Goal: Task Accomplishment & Management: Complete application form

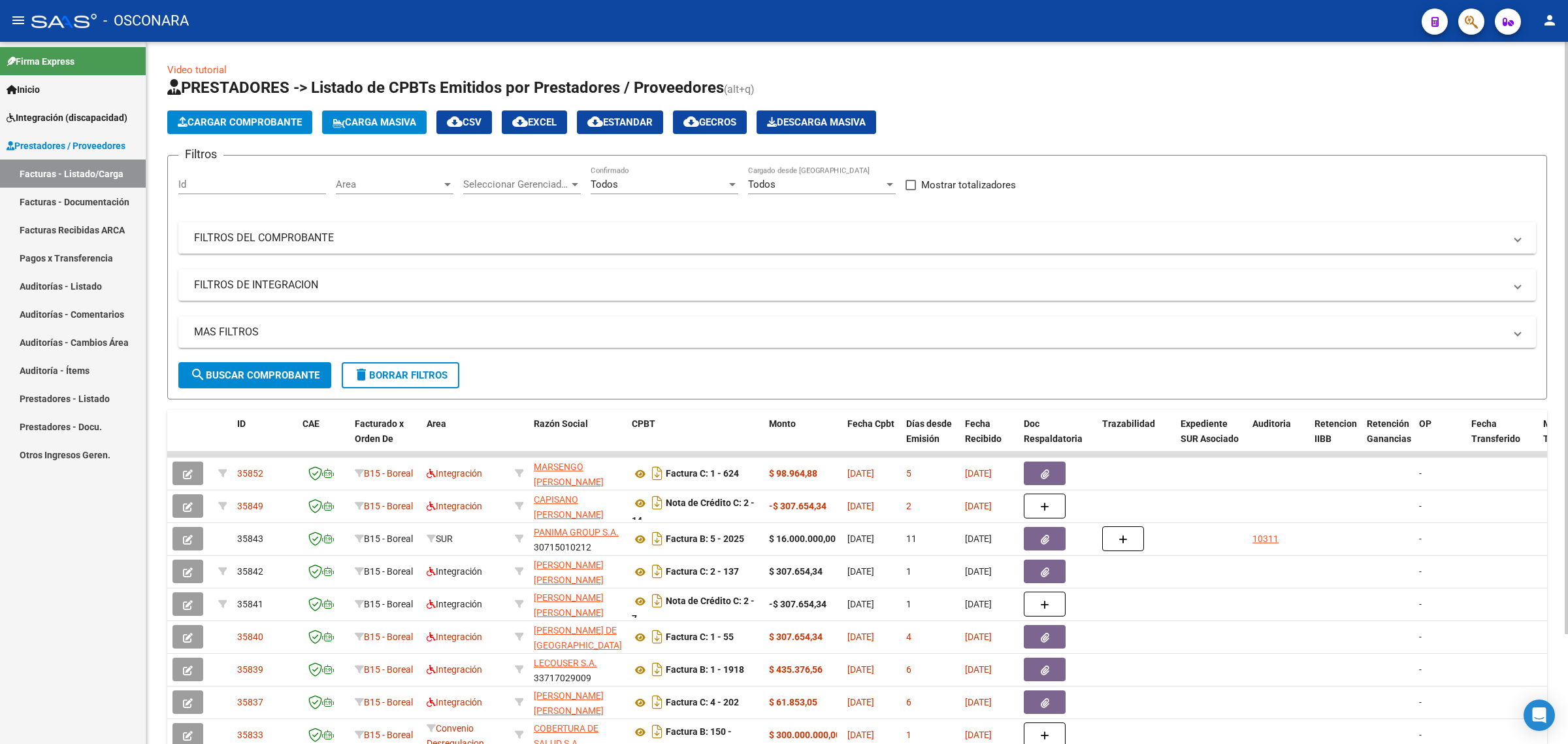
click at [505, 237] on mat-panel-title "FILTROS DEL COMPROBANTE" at bounding box center [849, 238] width 1310 height 15
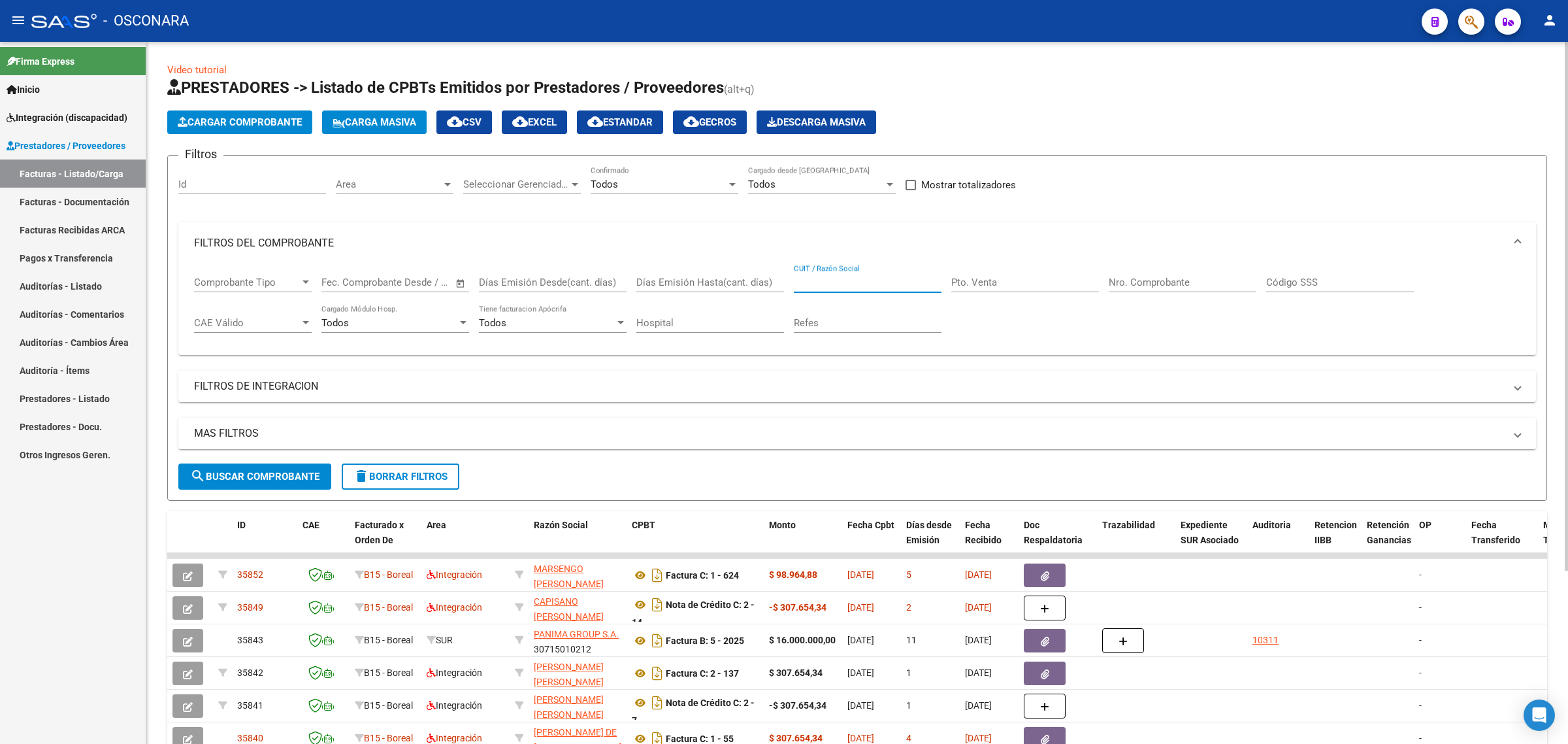
drag, startPoint x: 823, startPoint y: 285, endPoint x: 798, endPoint y: 285, distance: 25.0
click at [824, 285] on input "CUIT / Razón Social" at bounding box center [867, 282] width 148 height 12
paste input "27242815772"
type input "27242815772"
click at [281, 461] on div "MAS FILTROS Todos Con Doc. Respaldatoria Todos Con Trazabilidad Todos Asociado …" at bounding box center [857, 440] width 1358 height 46
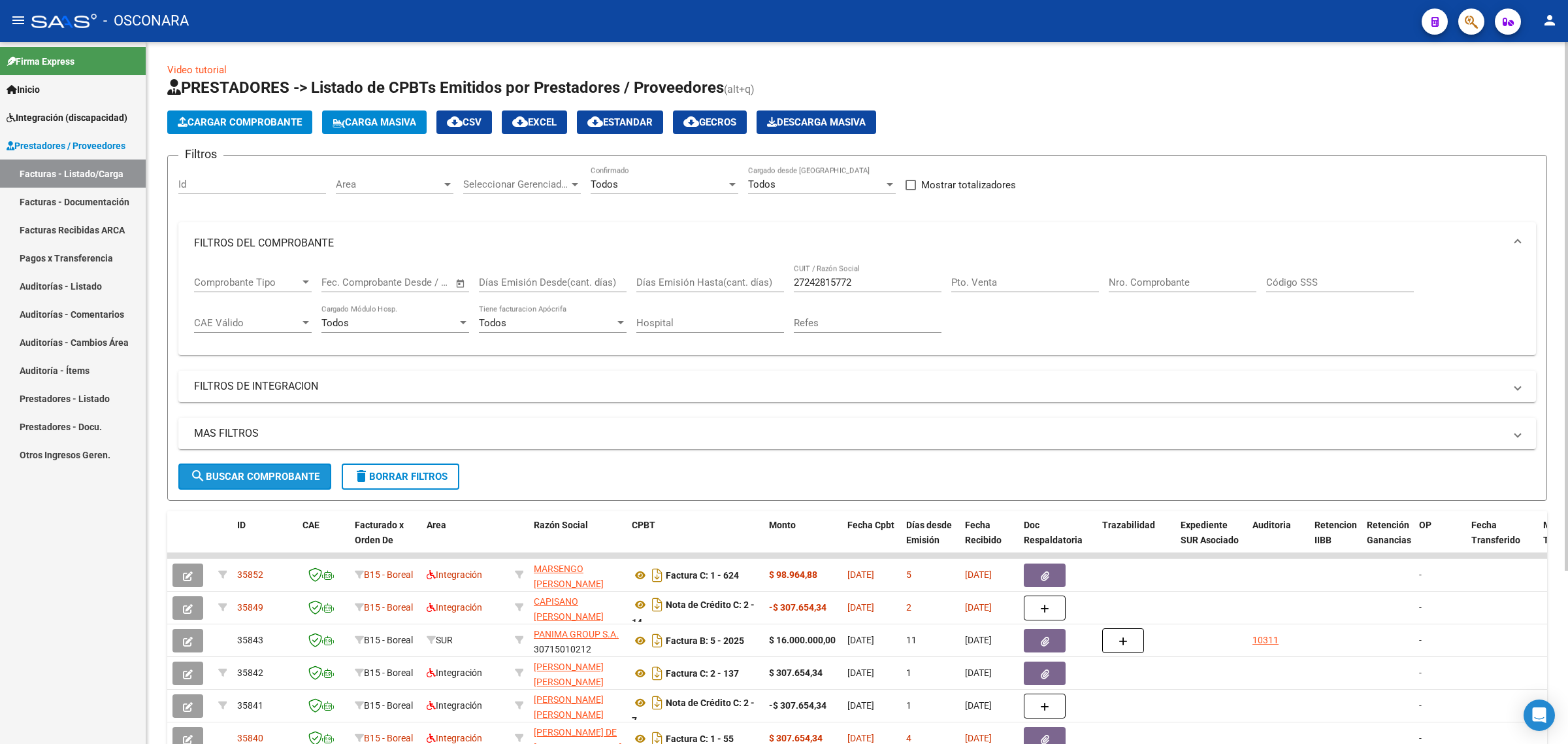
click at [283, 467] on button "search Buscar Comprobante" at bounding box center [255, 477] width 153 height 26
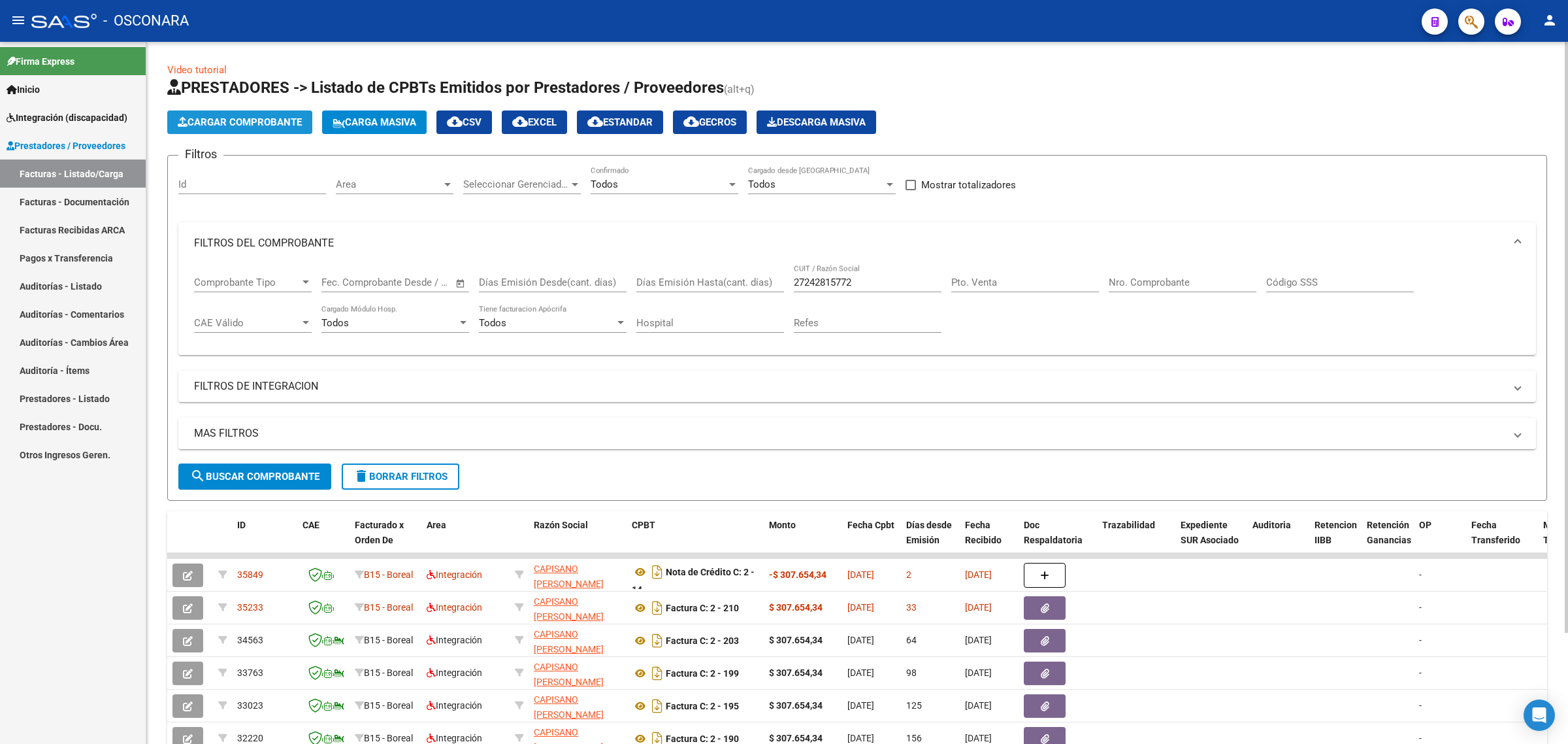
click at [213, 118] on span "Cargar Comprobante" at bounding box center [239, 122] width 124 height 12
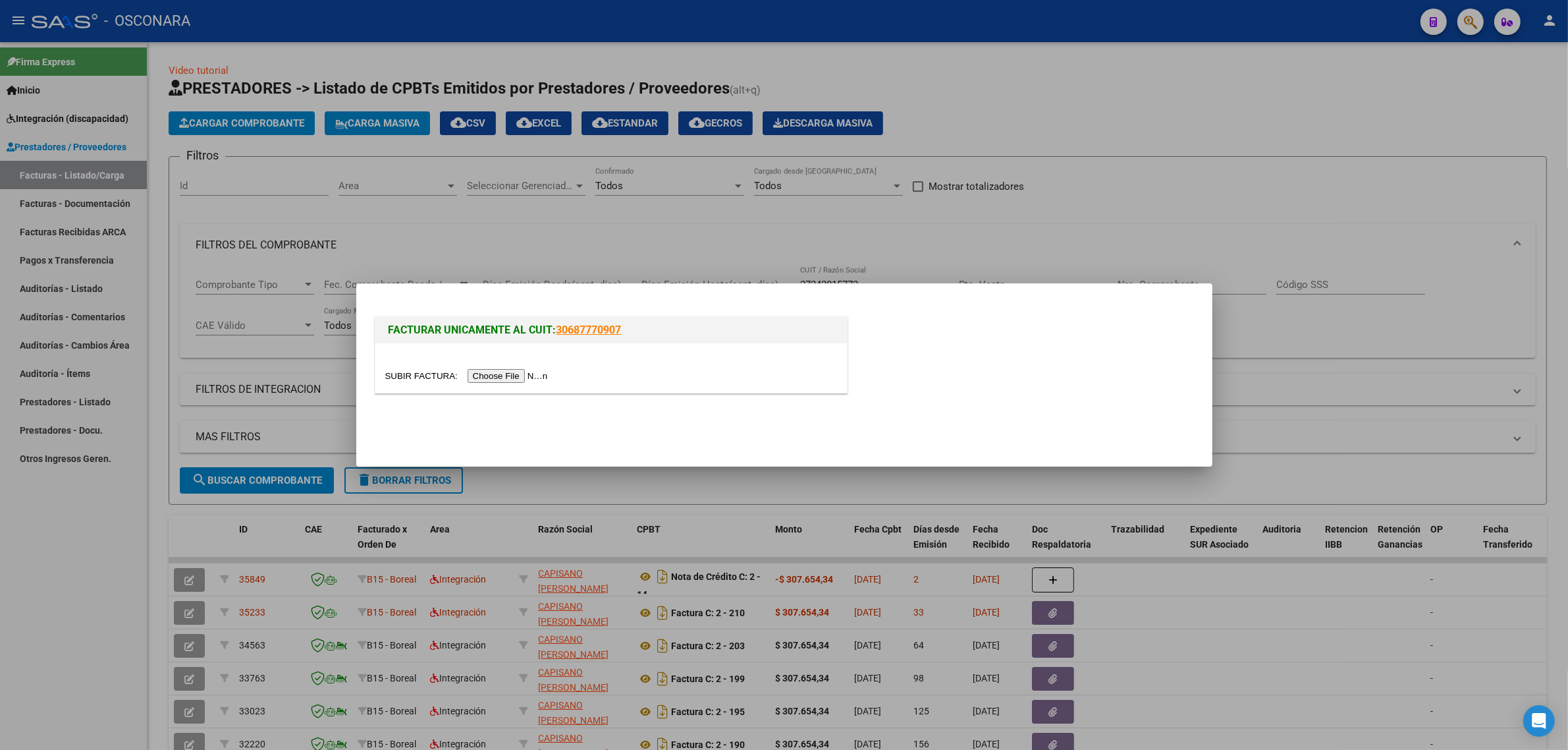
click at [527, 377] on input "file" at bounding box center [468, 376] width 166 height 14
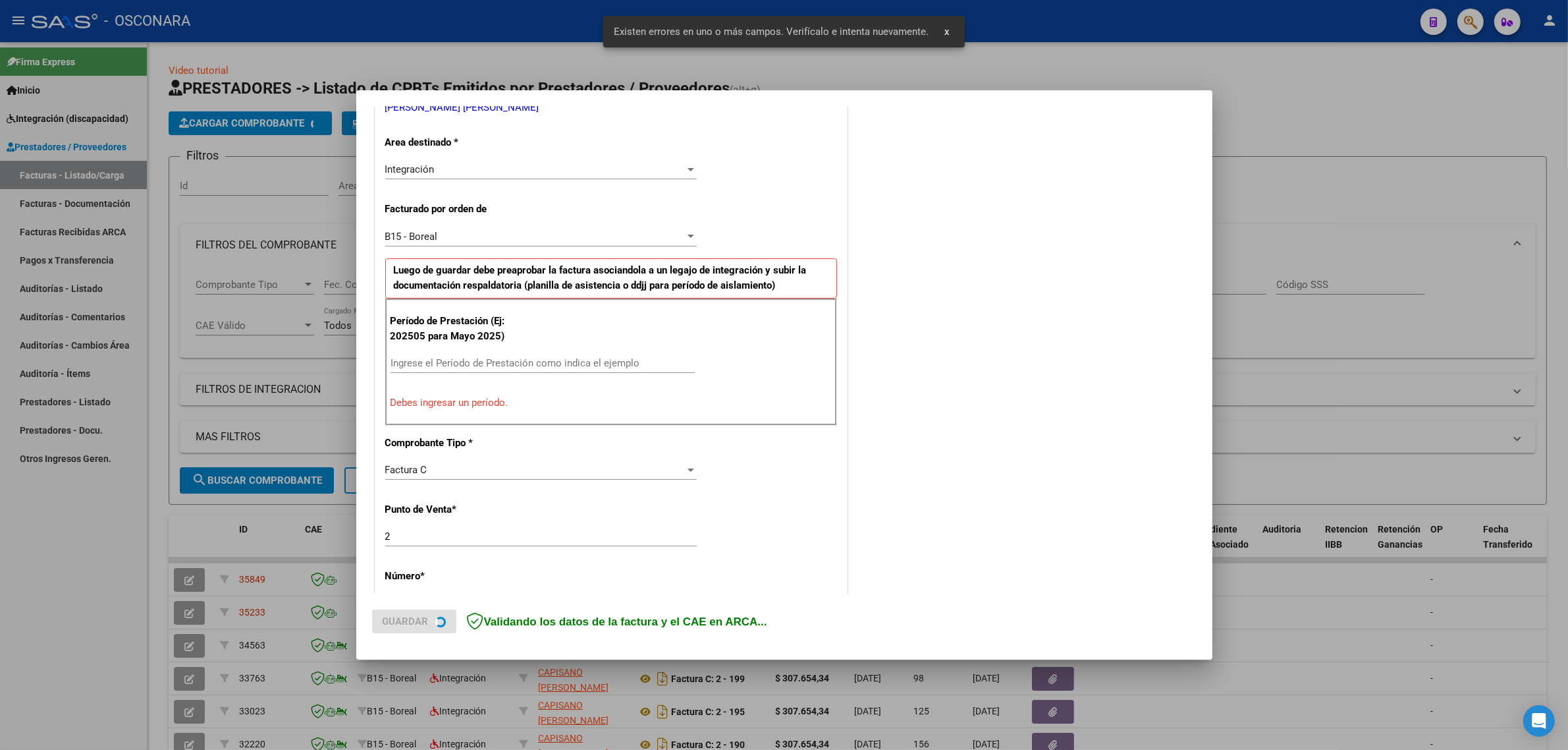
scroll to position [283, 0]
click at [587, 354] on div "Ingrese el Período de Prestación como indica el ejemplo" at bounding box center [542, 361] width 304 height 20
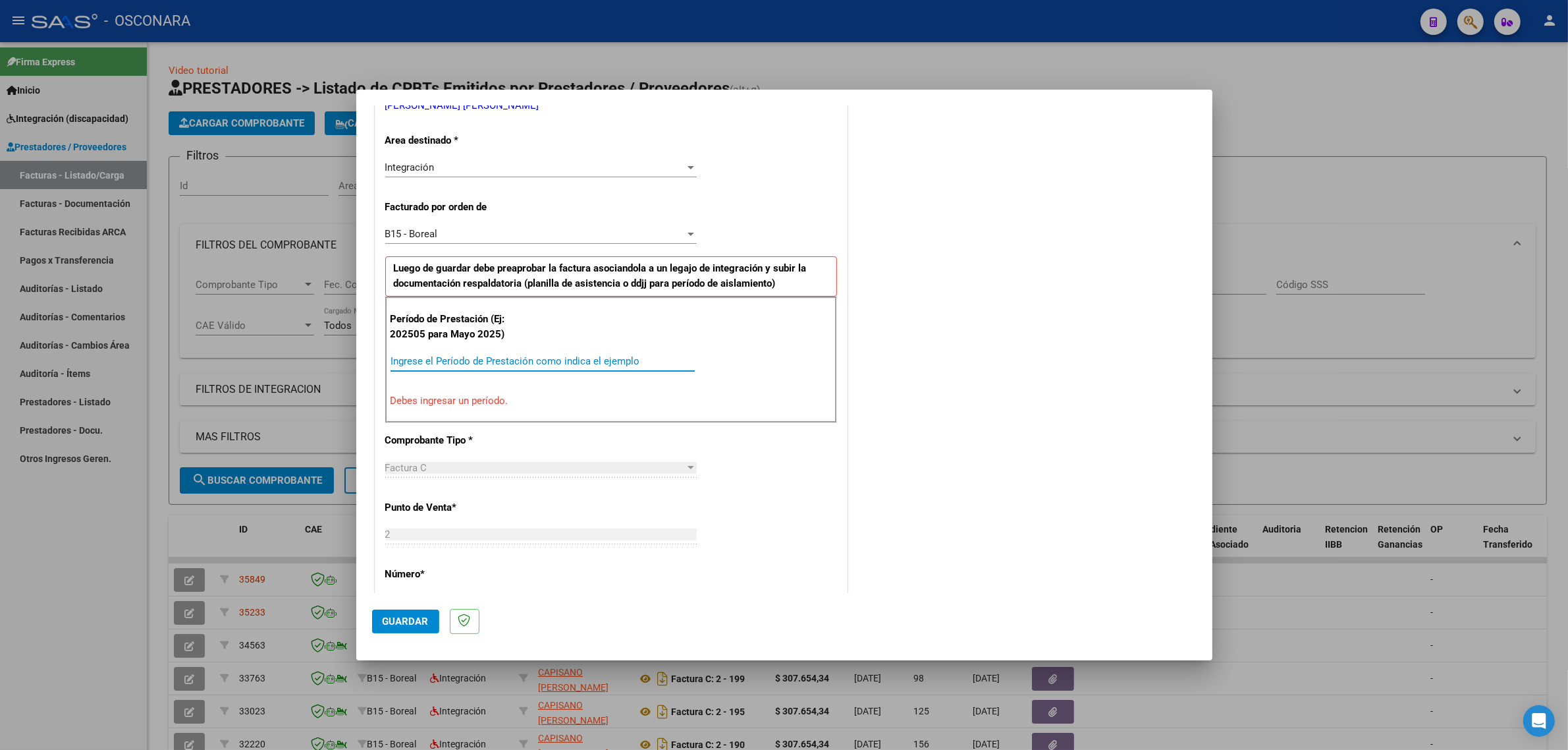
click at [532, 365] on input "Ingrese el Período de Prestación como indica el ejemplo" at bounding box center [542, 361] width 304 height 12
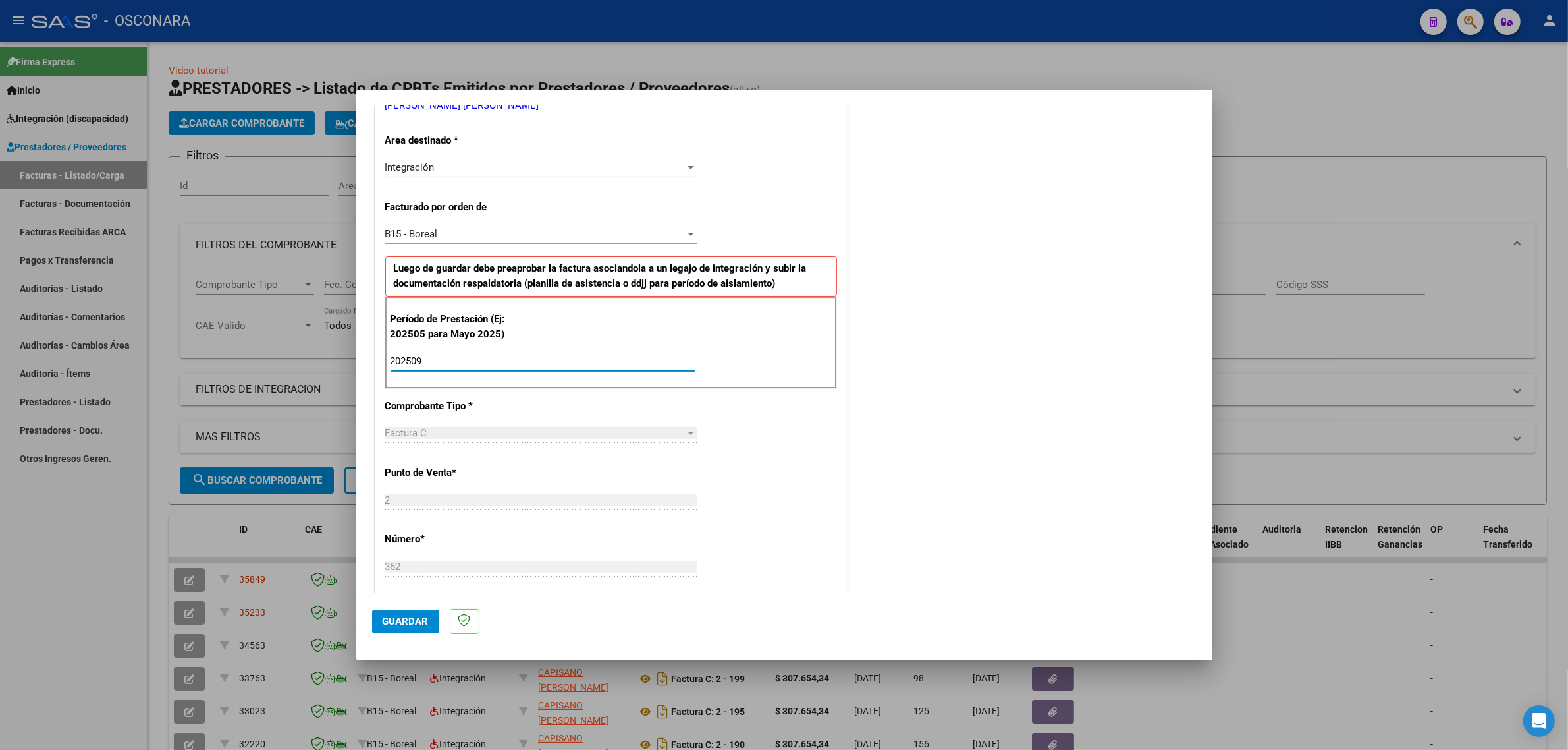
type input "202509"
click at [393, 616] on span "Guardar" at bounding box center [406, 622] width 46 height 12
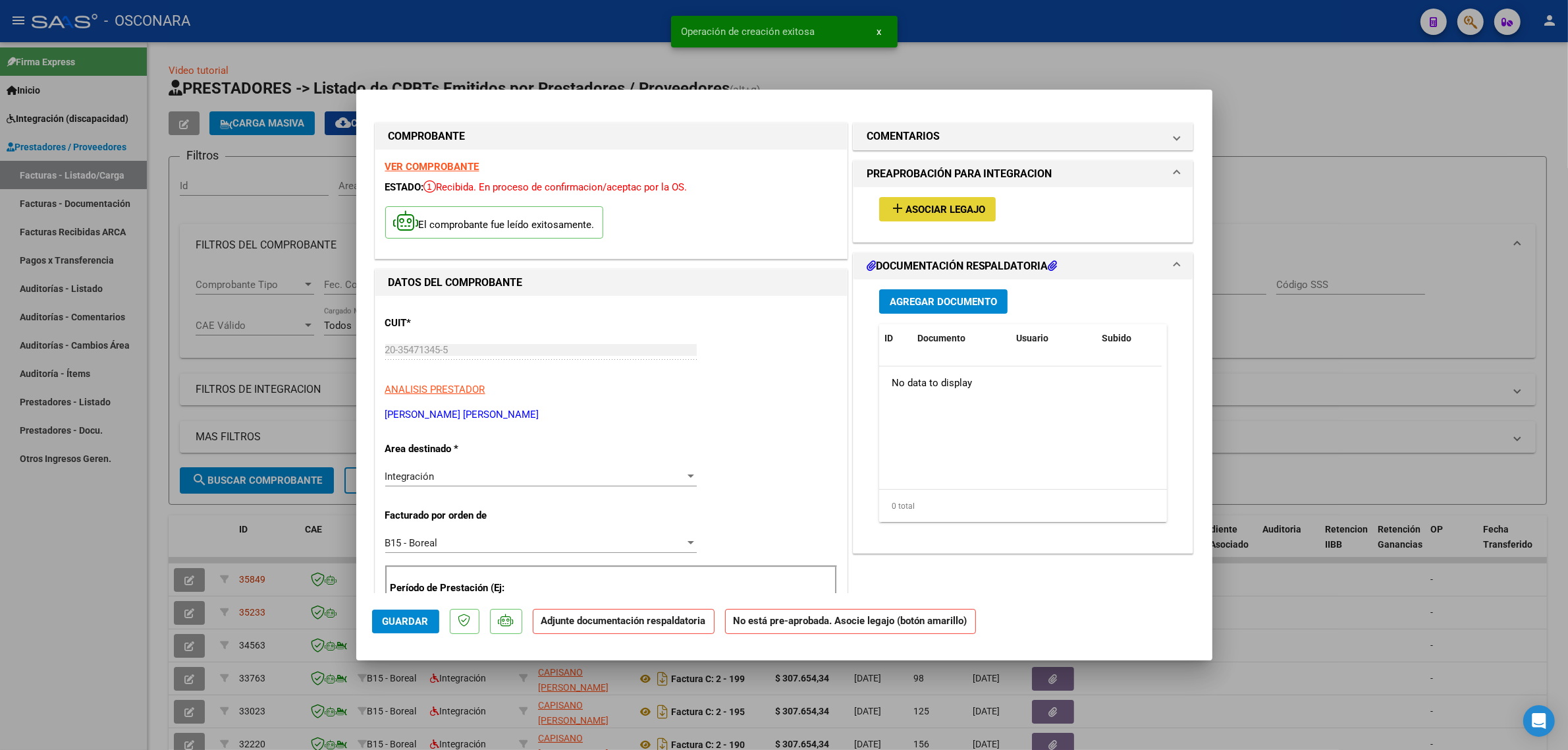
click at [911, 218] on button "add Asociar Legajo" at bounding box center [937, 208] width 117 height 24
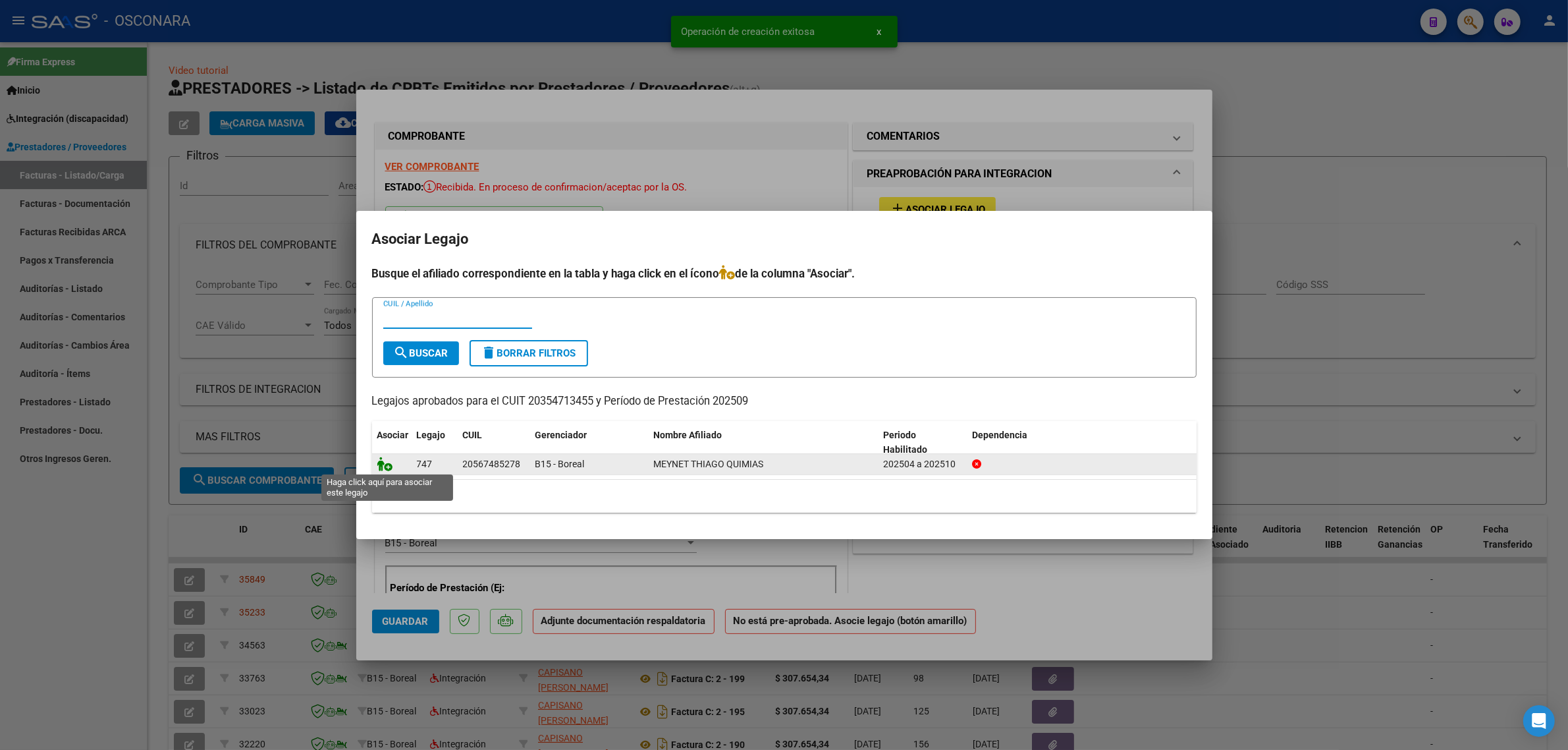
click at [389, 467] on icon at bounding box center [385, 464] width 16 height 15
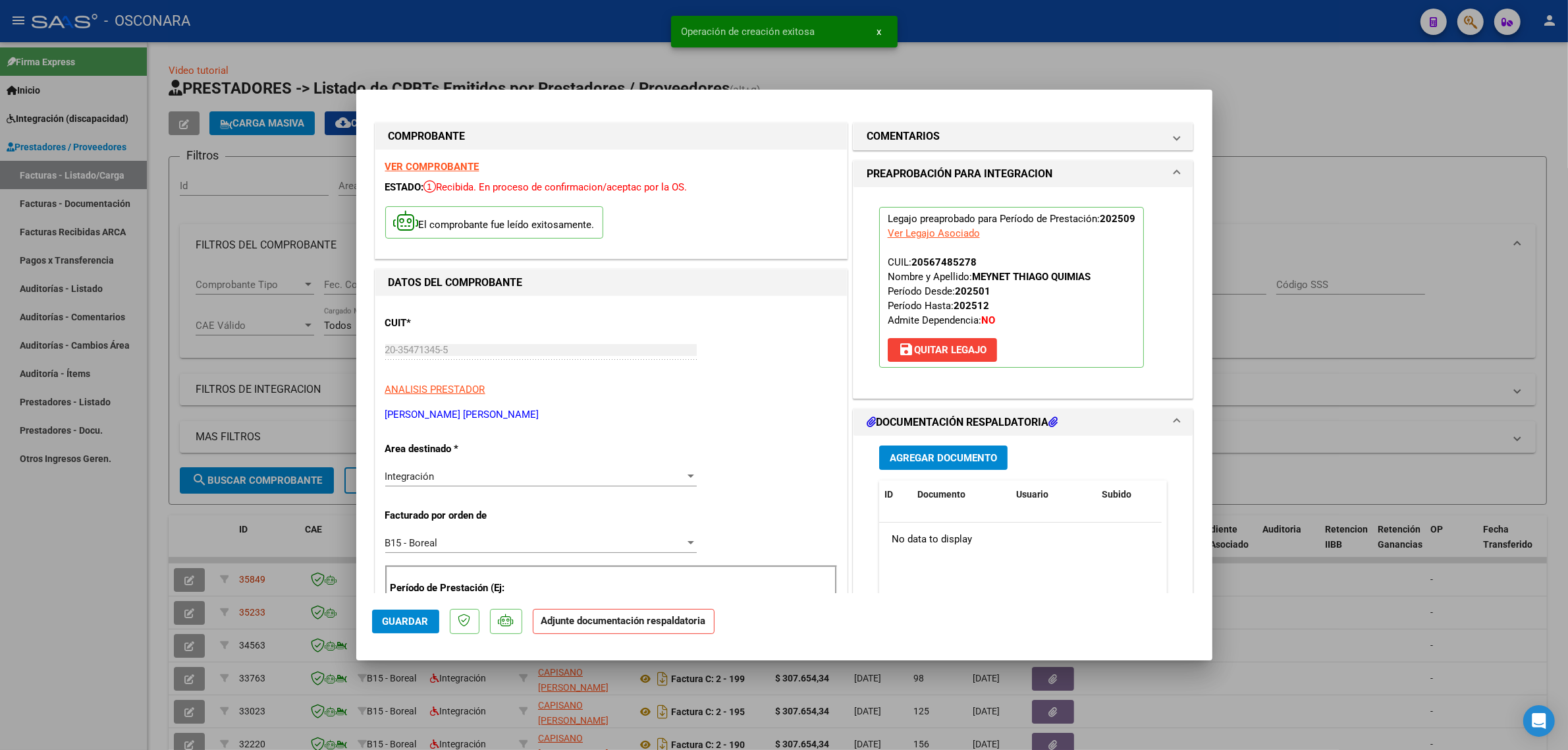
click at [929, 459] on span "Agregar Documento" at bounding box center [943, 458] width 107 height 12
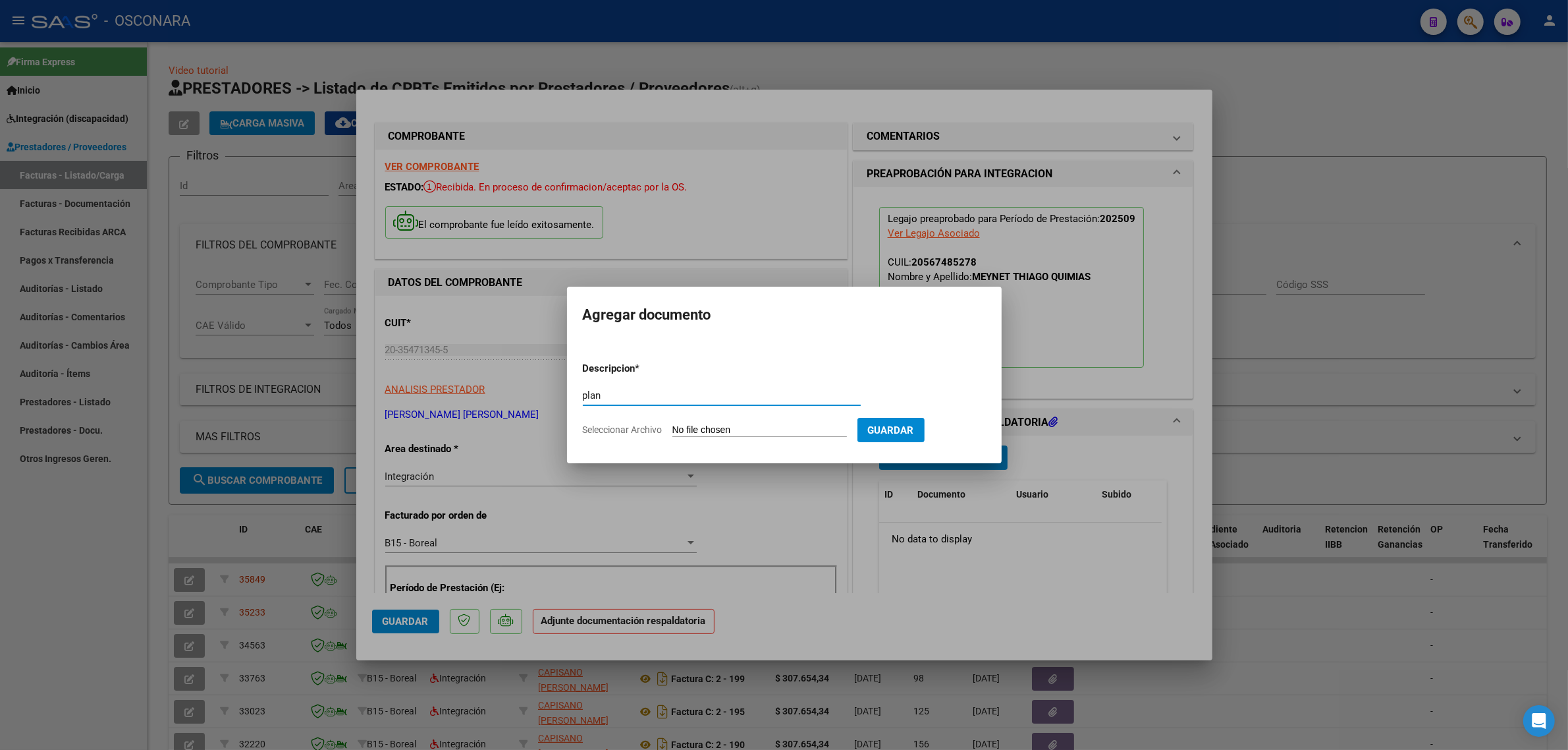
type input "plani"
type input "p"
type input "PLANILLA"
click at [730, 425] on input "Seleccionar Archivo" at bounding box center [760, 430] width 175 height 12
type input "C:\fakepath\169944-3-Planilla_de_Asistencia.pdf"
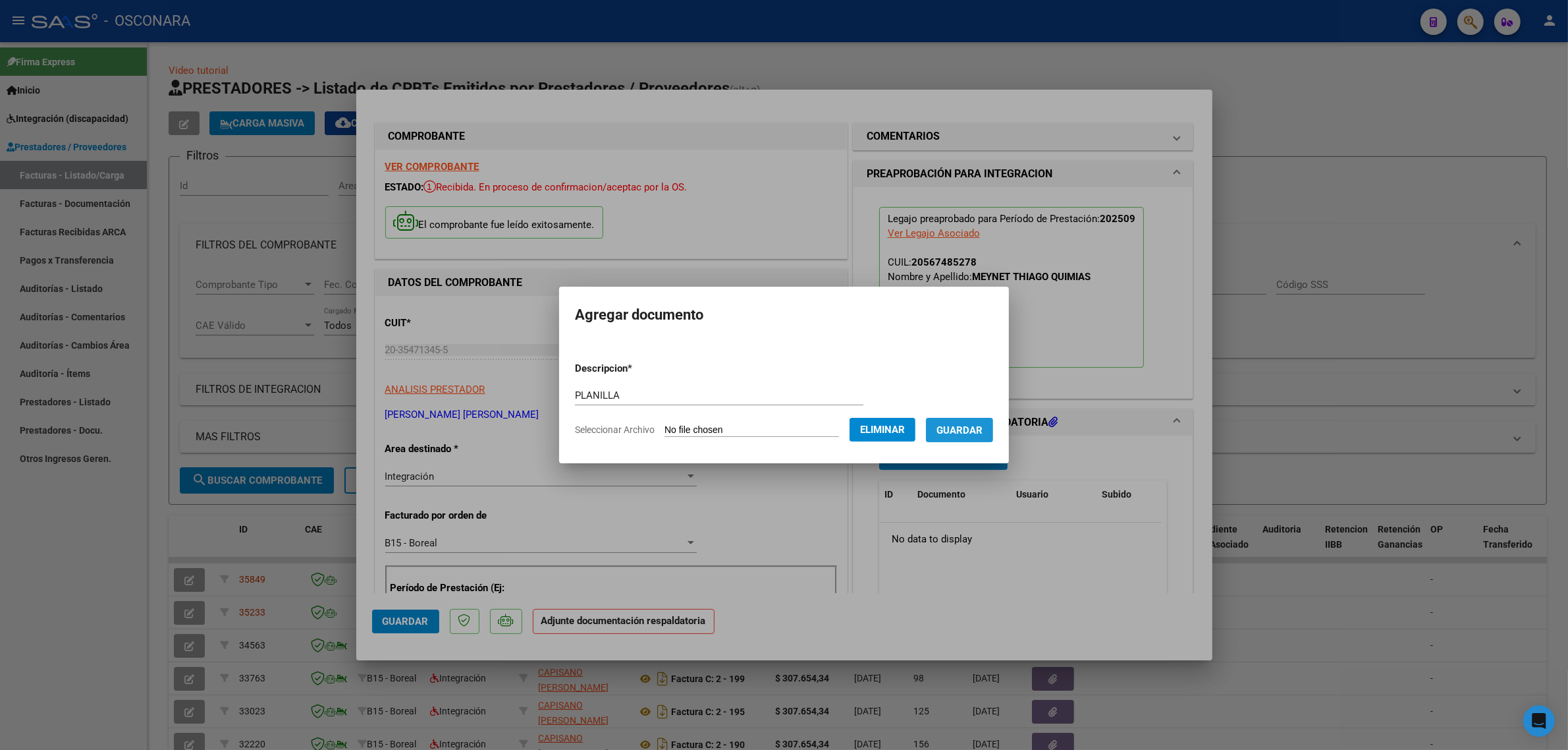
click at [955, 429] on span "Guardar" at bounding box center [959, 430] width 46 height 12
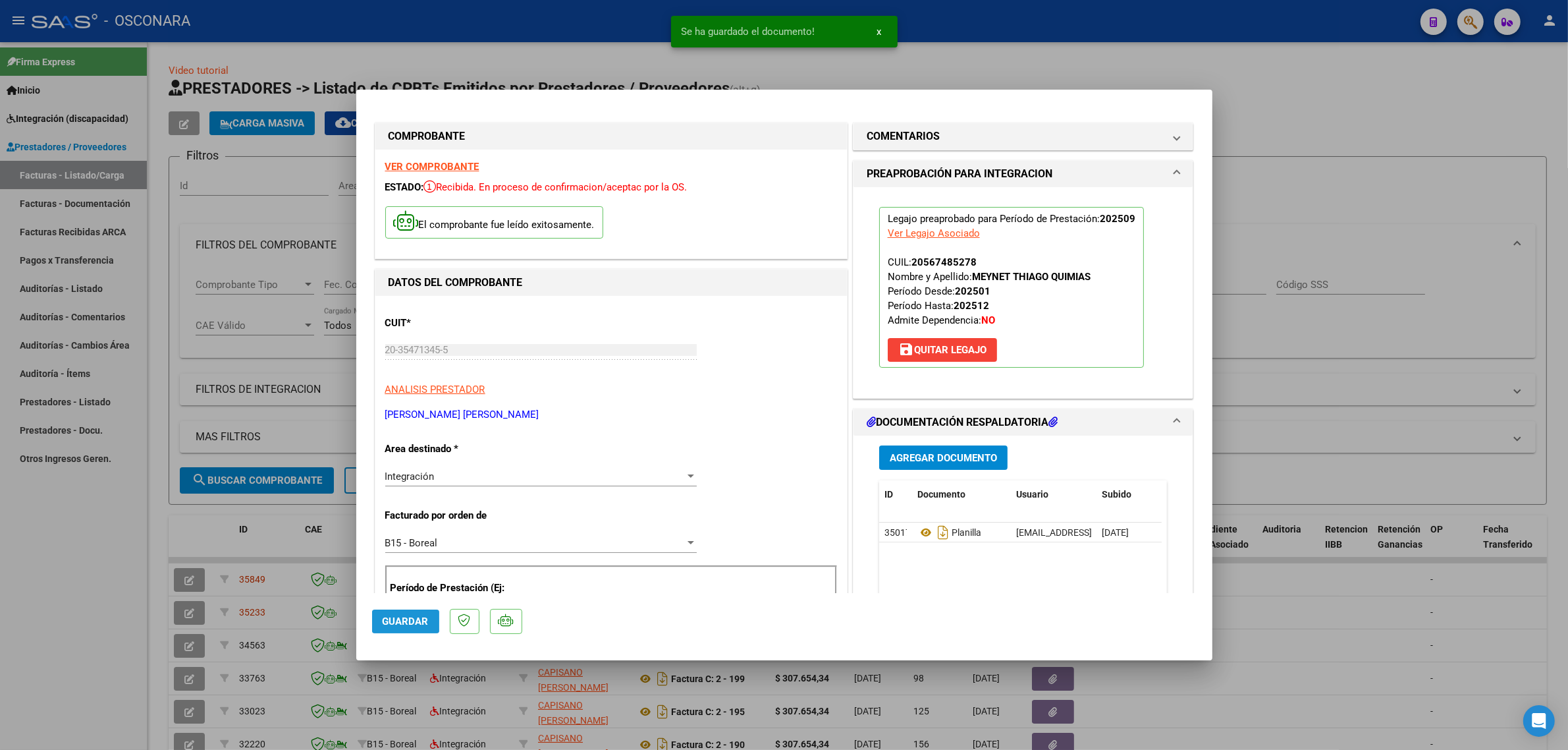
drag, startPoint x: 382, startPoint y: 618, endPoint x: 376, endPoint y: 623, distance: 7.8
click at [383, 620] on span "Guardar" at bounding box center [406, 622] width 46 height 12
click at [237, 542] on div at bounding box center [784, 375] width 1568 height 750
type input "$ 0,00"
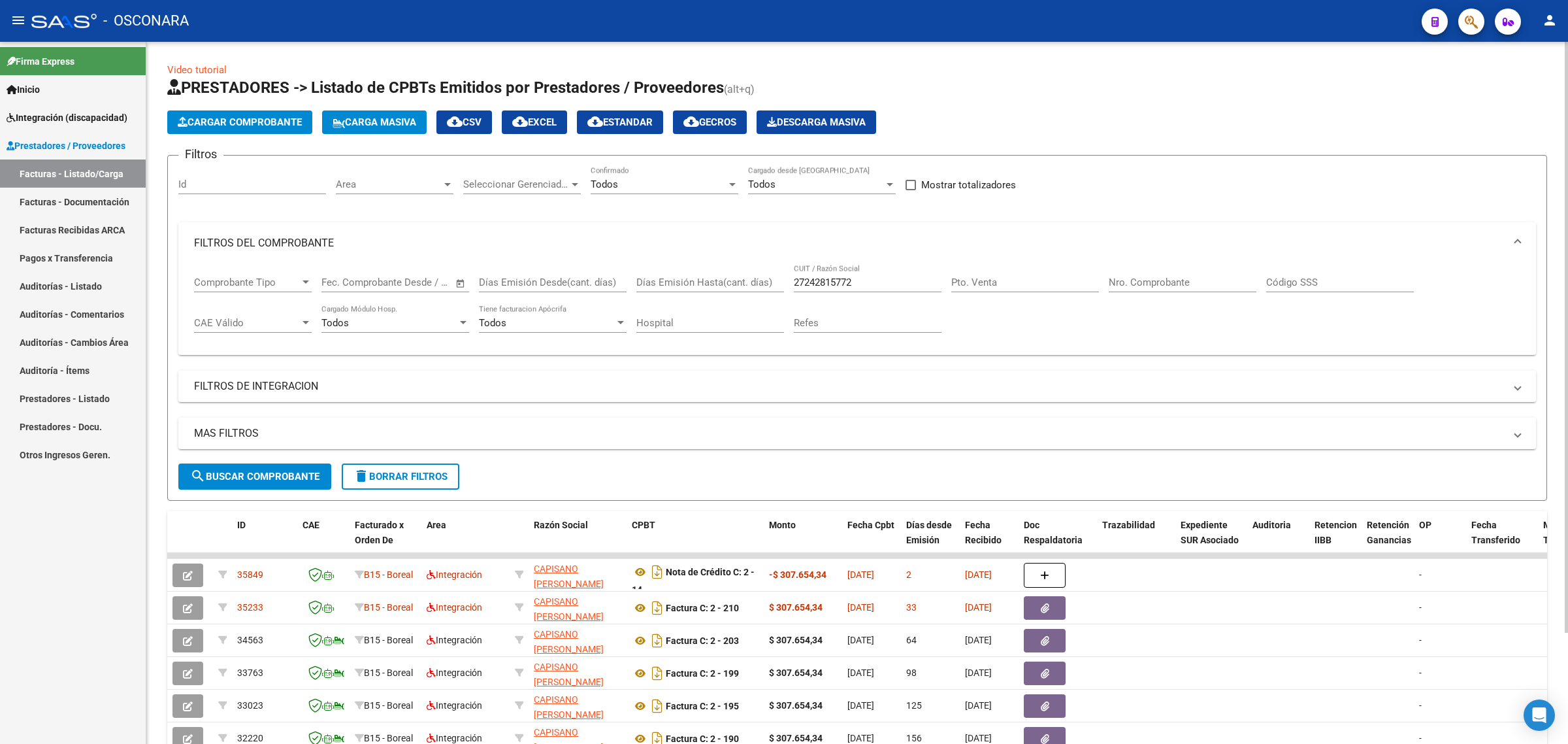
click at [840, 281] on input "27242815772" at bounding box center [867, 282] width 148 height 12
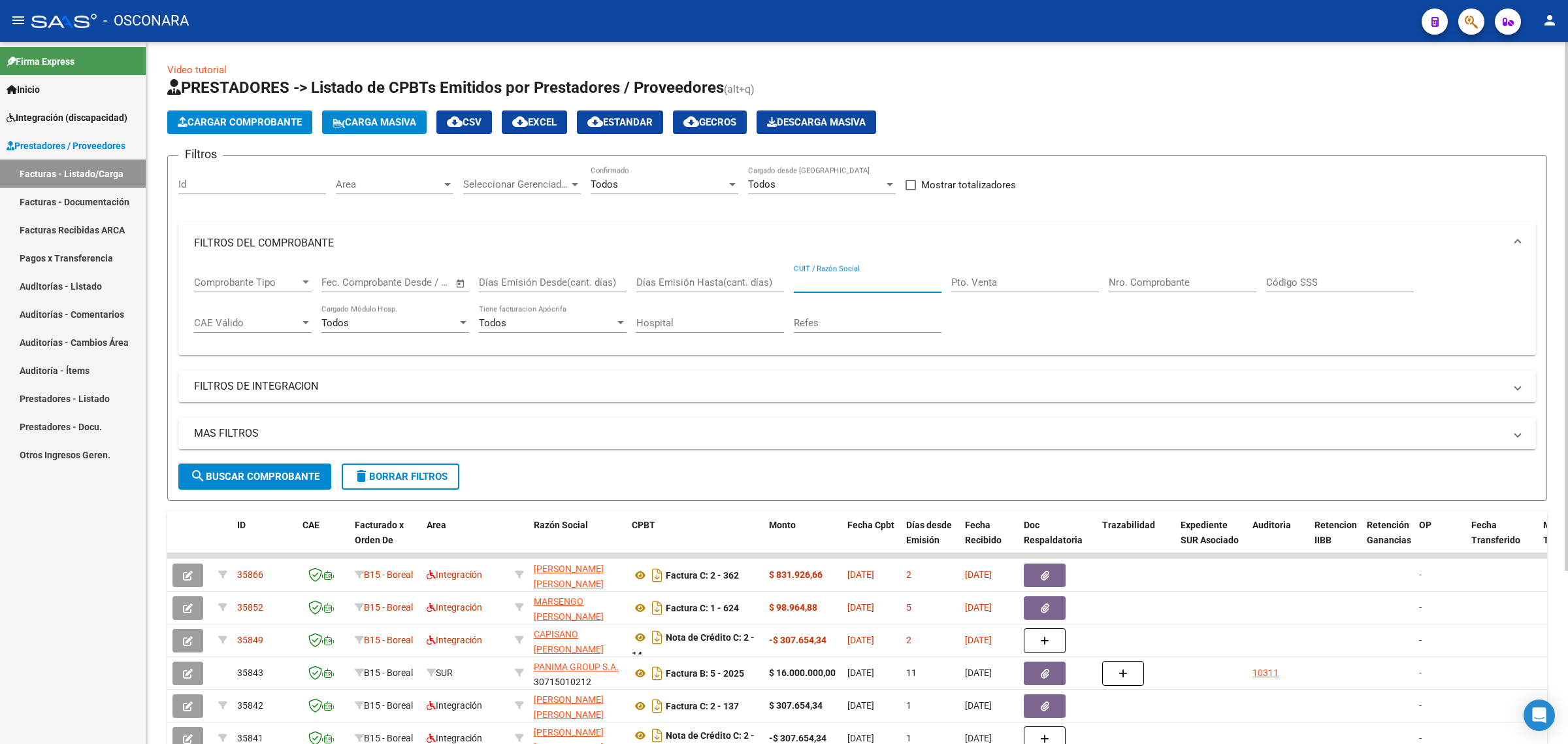
paste input "27390797198"
type input "27390797198"
click at [257, 470] on span "search Buscar Comprobante" at bounding box center [255, 476] width 130 height 12
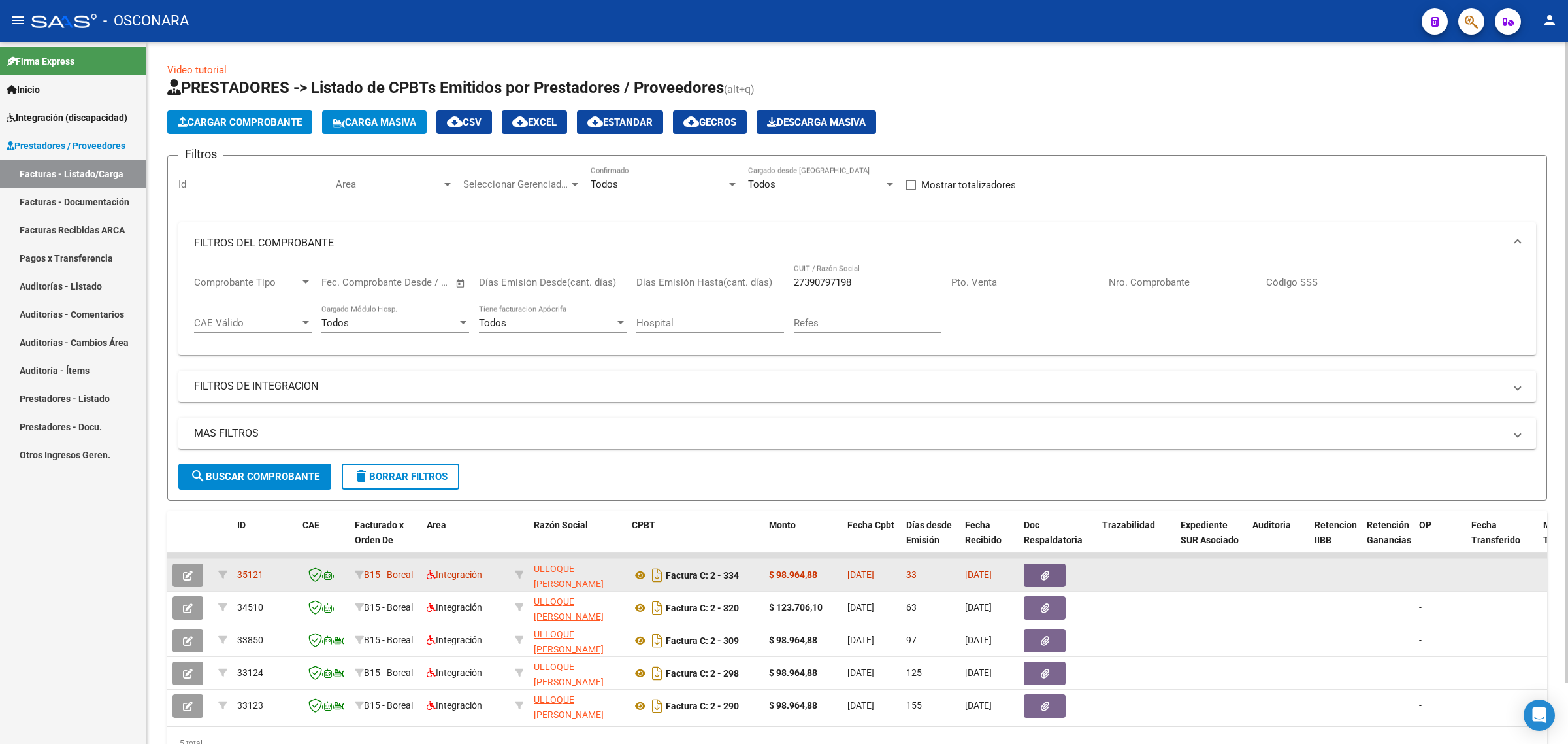
click at [252, 569] on span "35121" at bounding box center [250, 574] width 26 height 10
copy span "35121"
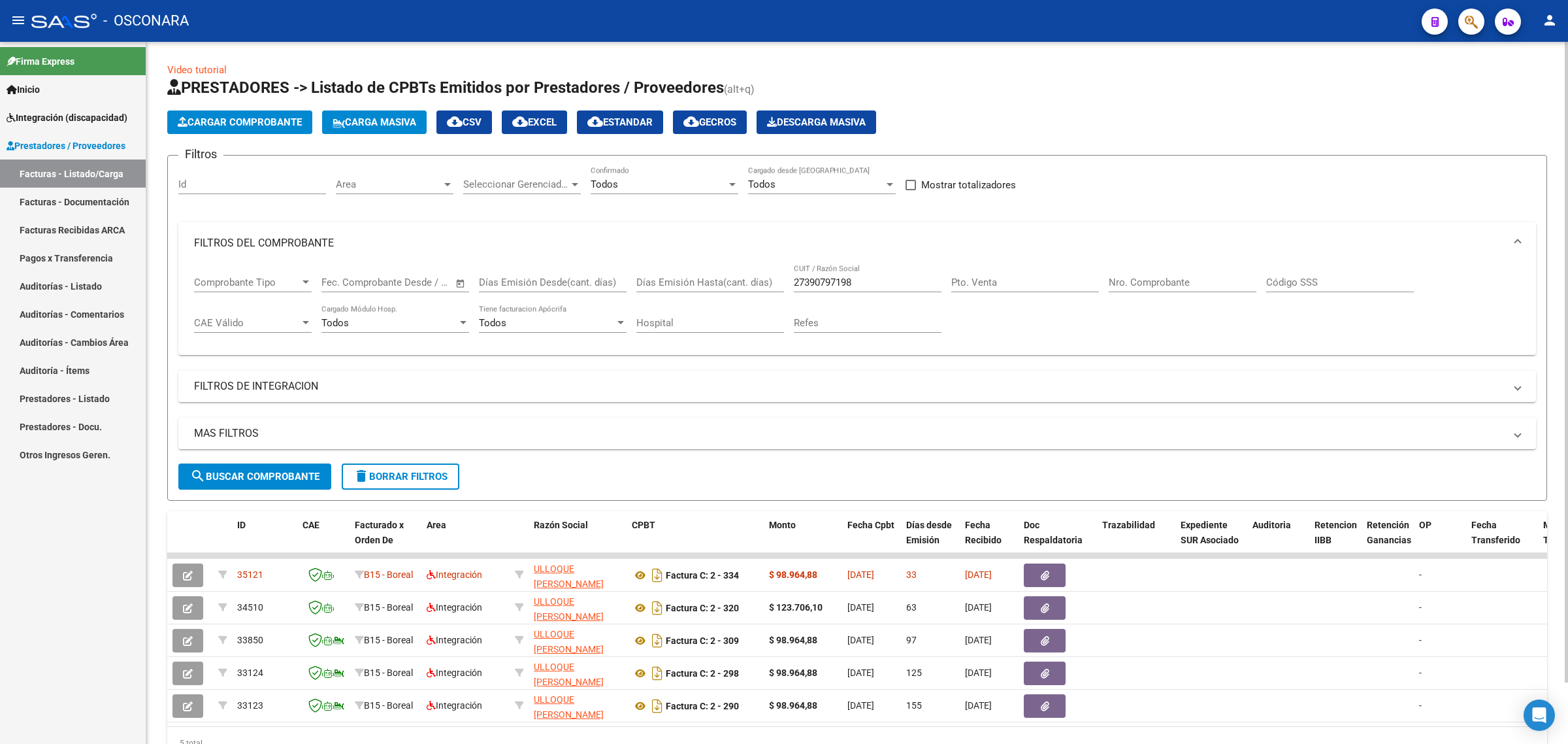
click at [237, 135] on app-list-header "PRESTADORES -> Listado de CPBTs Emitidos por Prestadores / Proveedores (alt+q) …" at bounding box center [857, 289] width 1380 height 424
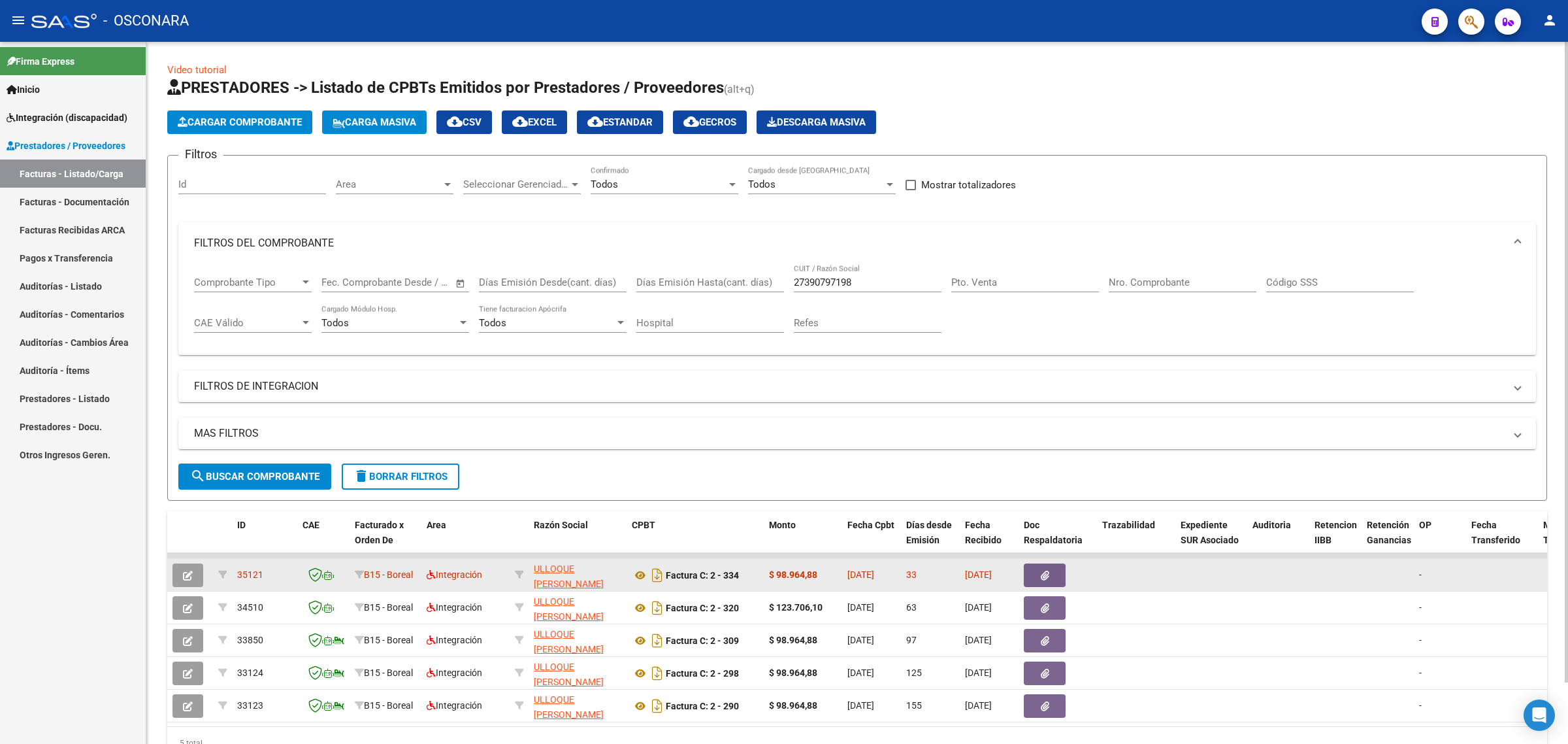
click at [252, 572] on span "35121" at bounding box center [250, 574] width 26 height 10
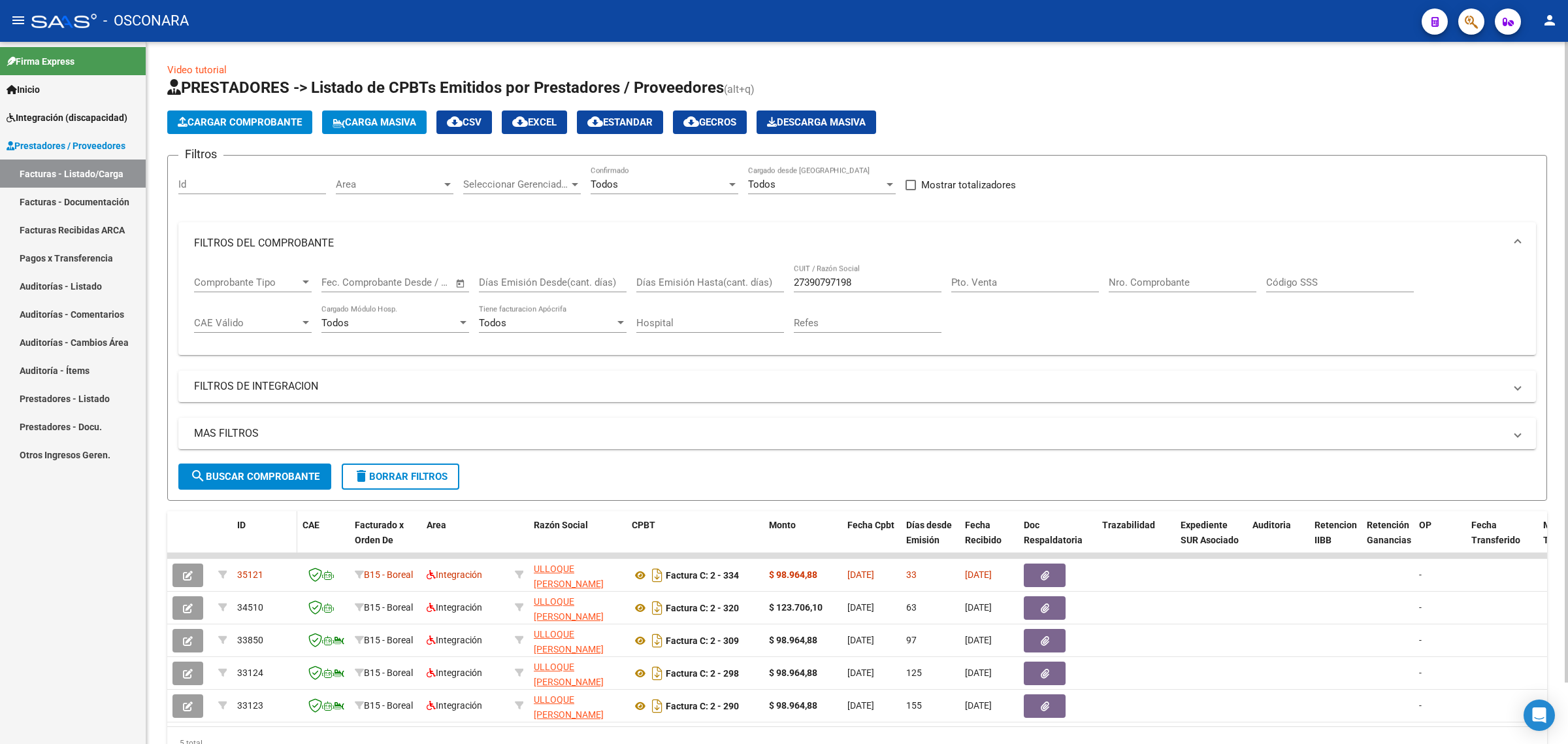
copy span "35121"
click at [208, 119] on span "Cargar Comprobante" at bounding box center [239, 122] width 124 height 12
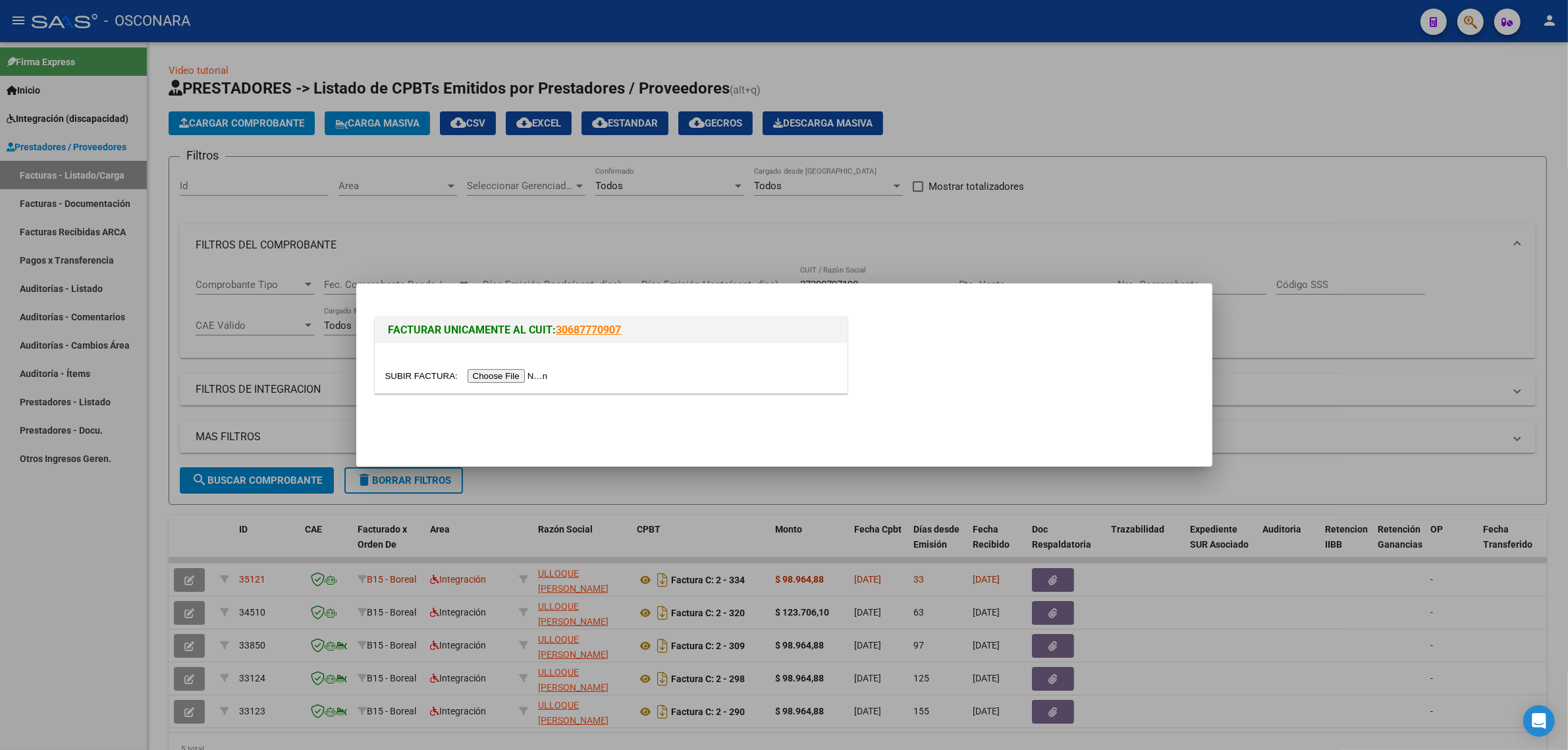
click at [502, 372] on input "file" at bounding box center [468, 376] width 166 height 14
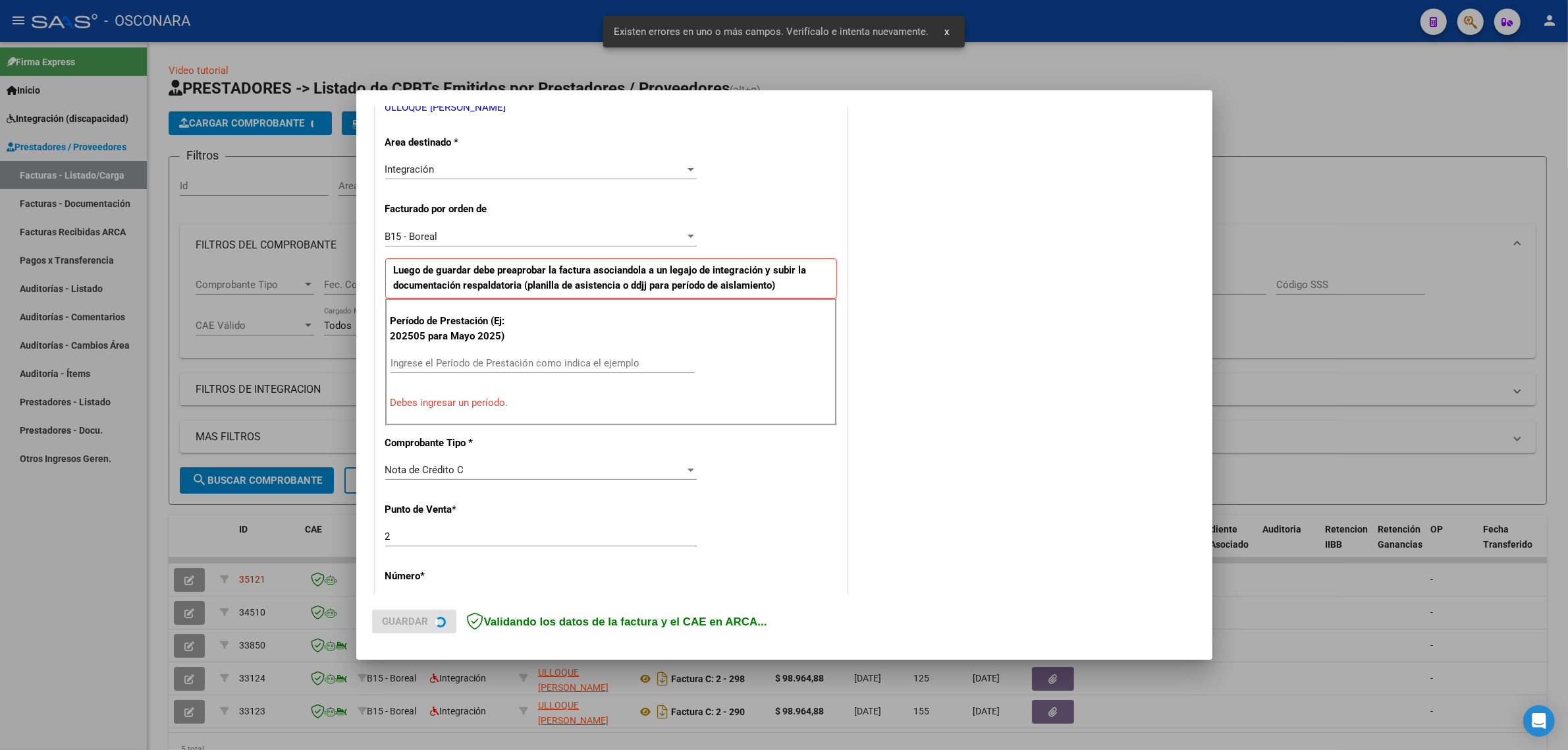
scroll to position [283, 0]
click at [519, 364] on input "Ingrese el Período de Prestación como indica el ejemplo" at bounding box center [542, 361] width 304 height 12
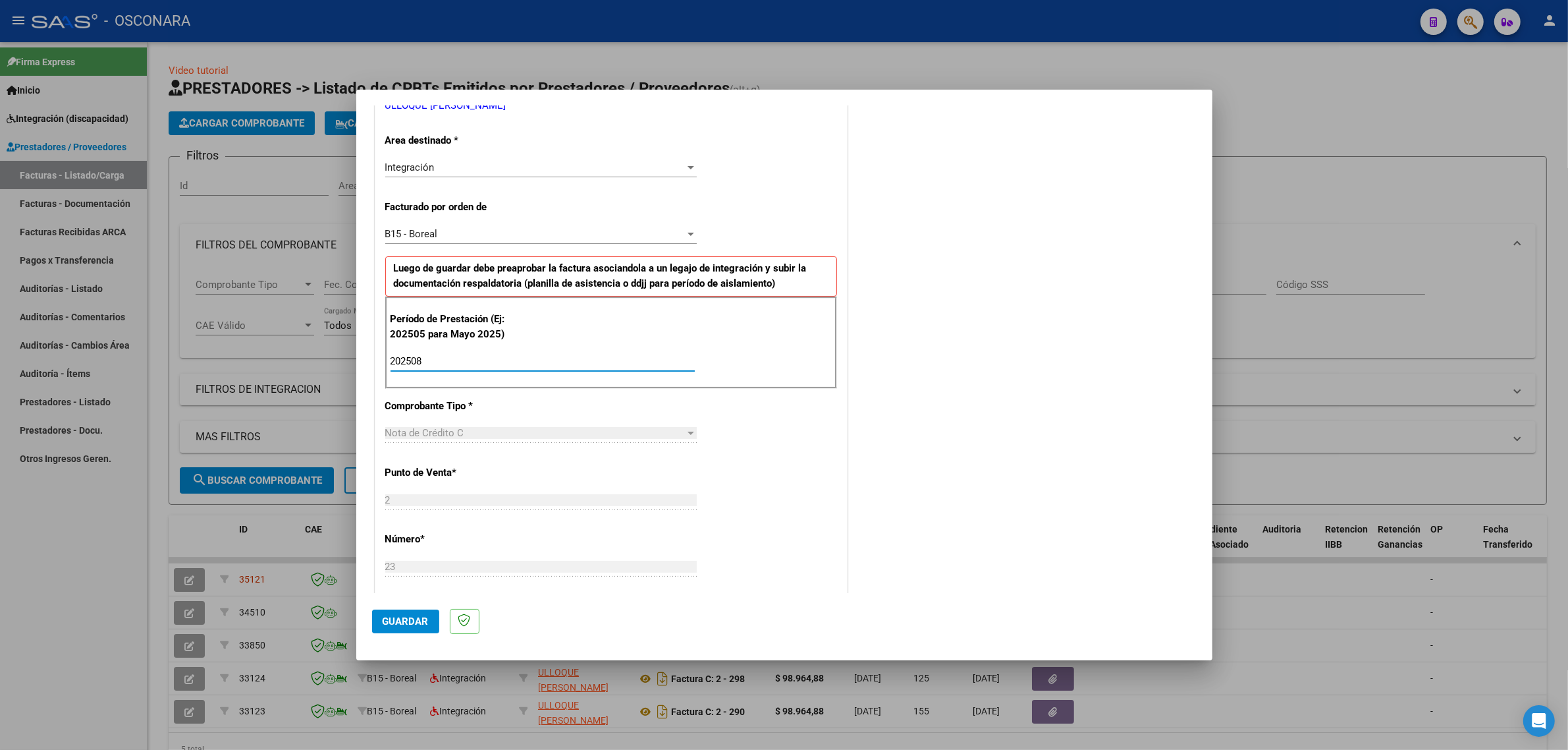
type input "202508"
click at [411, 617] on span "Guardar" at bounding box center [406, 622] width 46 height 12
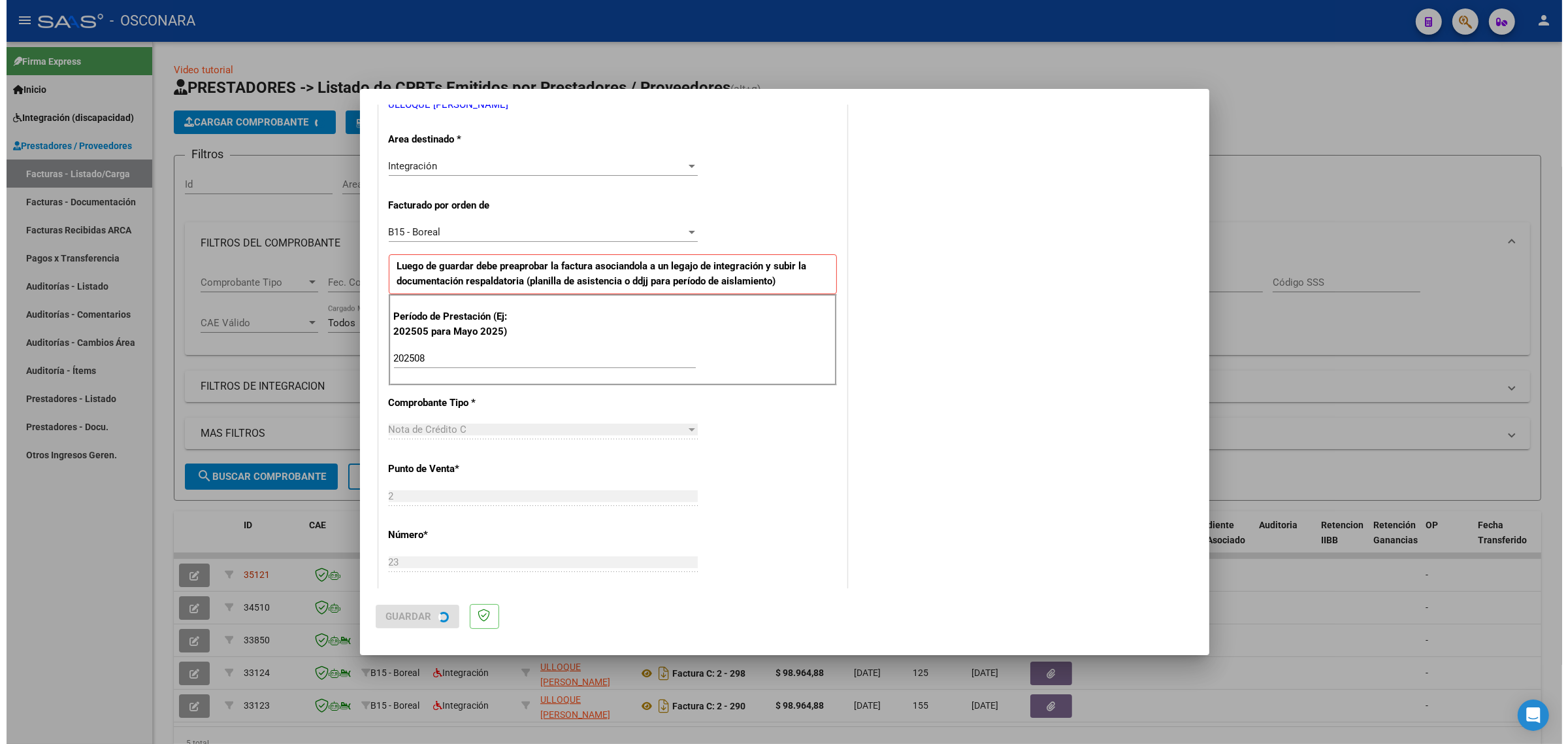
scroll to position [0, 0]
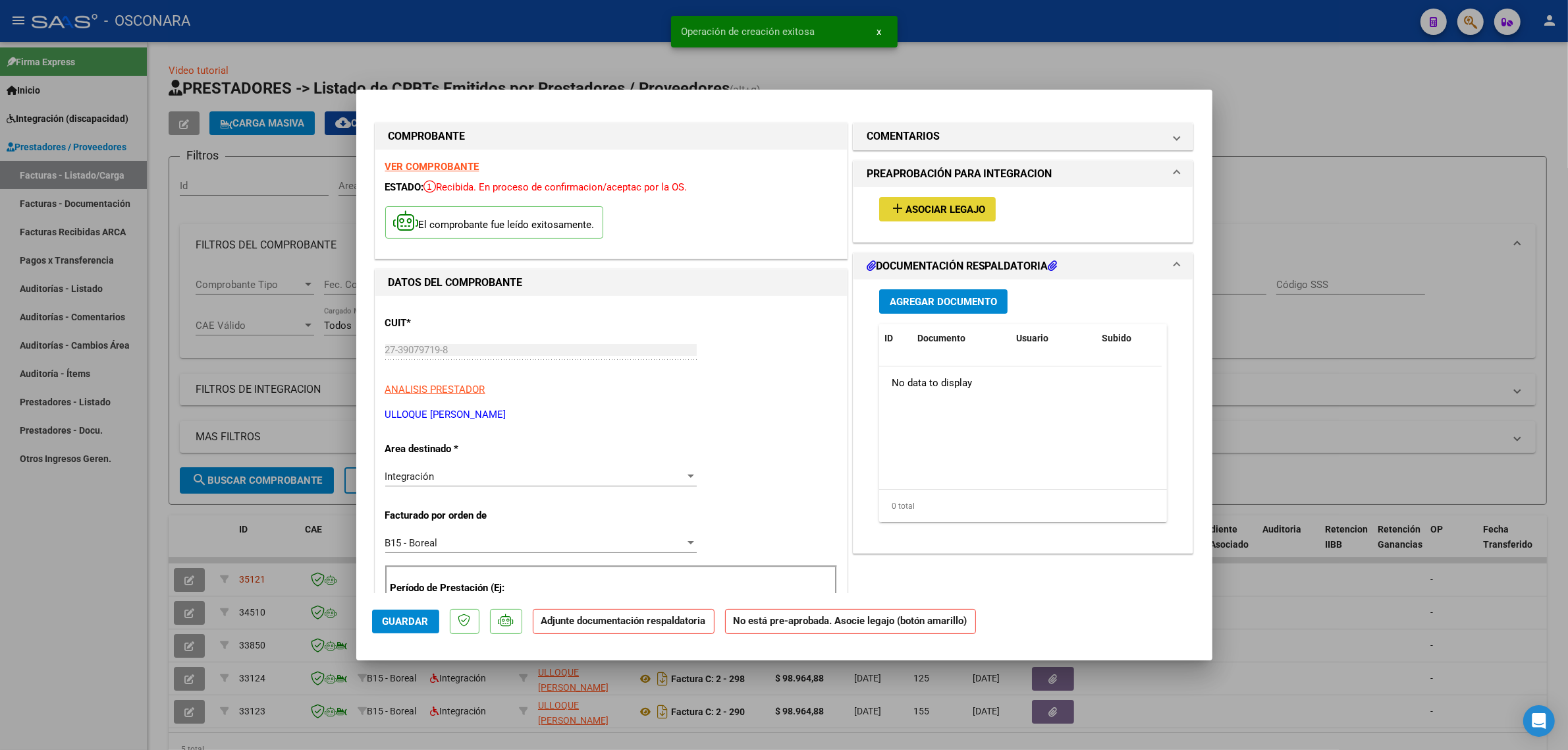
click at [920, 205] on span "Asociar Legajo" at bounding box center [945, 209] width 80 height 12
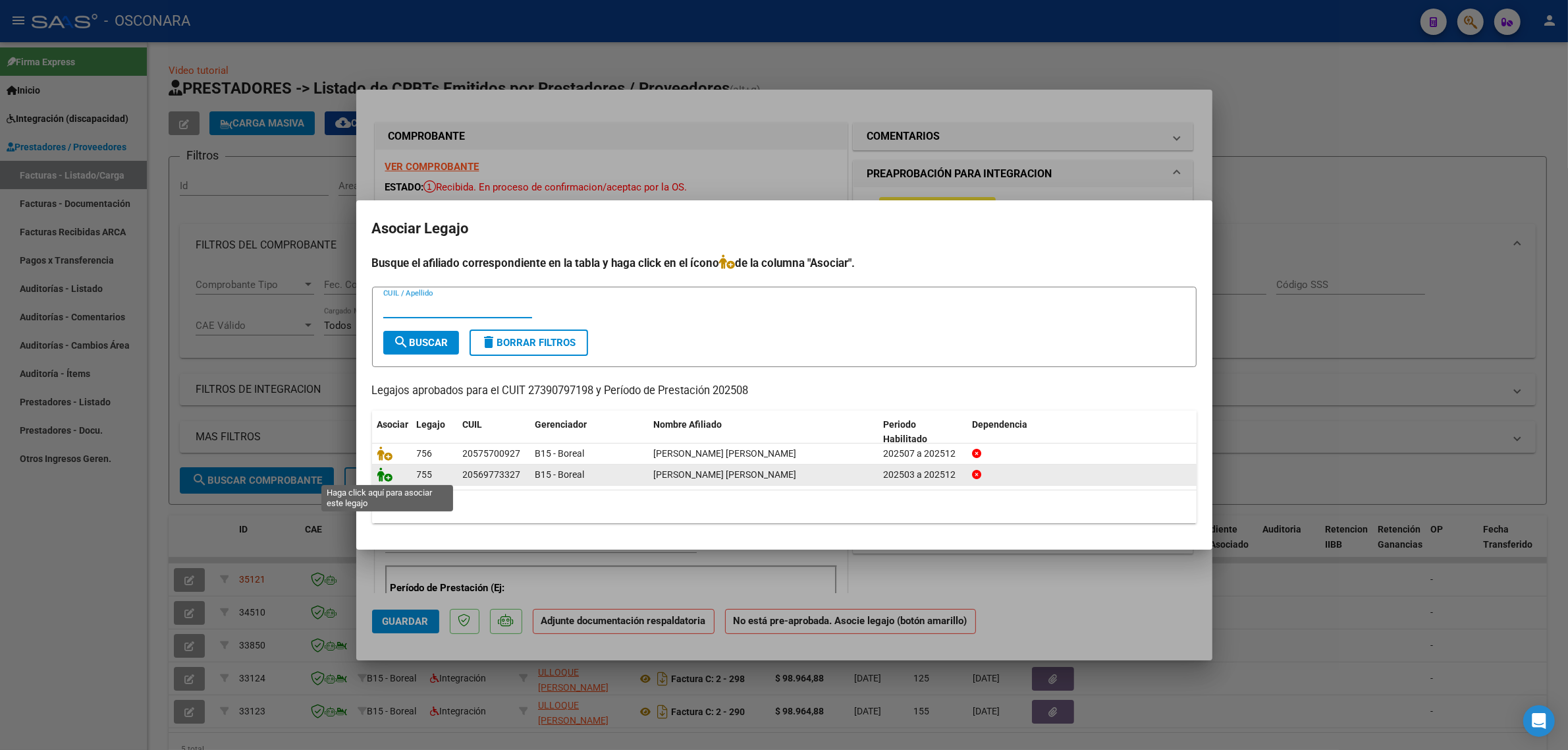
click at [384, 476] on icon at bounding box center [385, 475] width 16 height 15
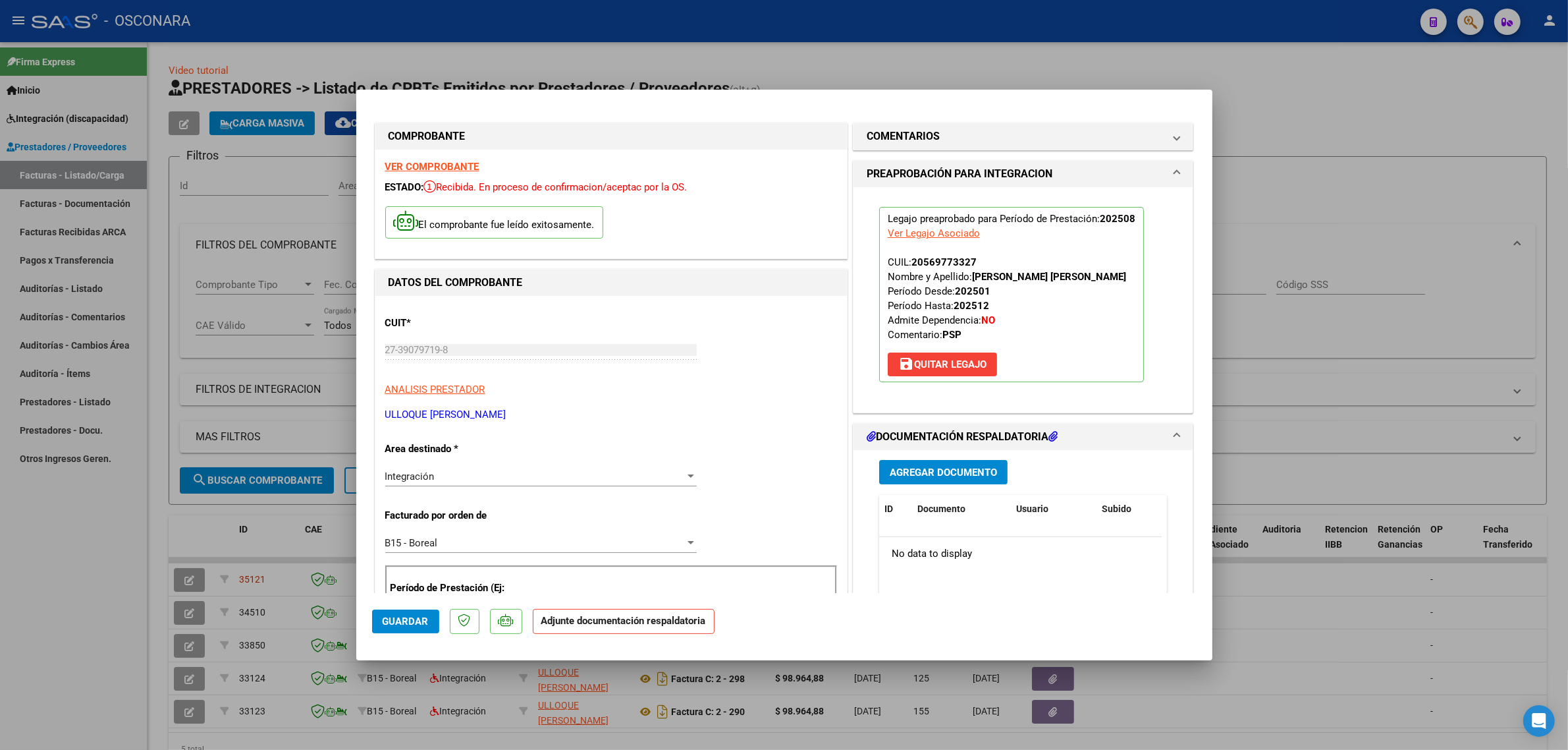
click at [928, 471] on span "Agregar Documento" at bounding box center [943, 473] width 107 height 12
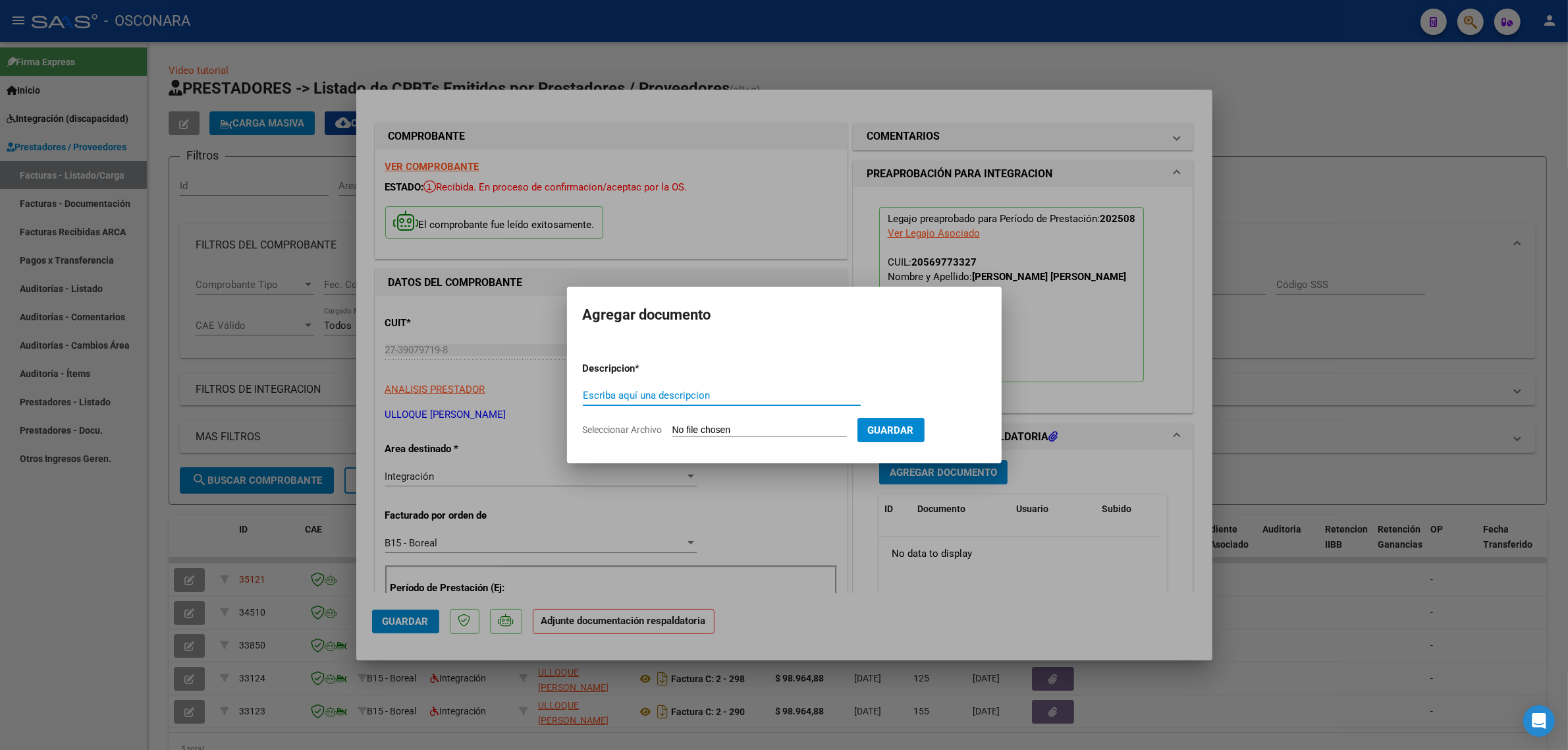
click at [1030, 272] on div at bounding box center [784, 375] width 1568 height 750
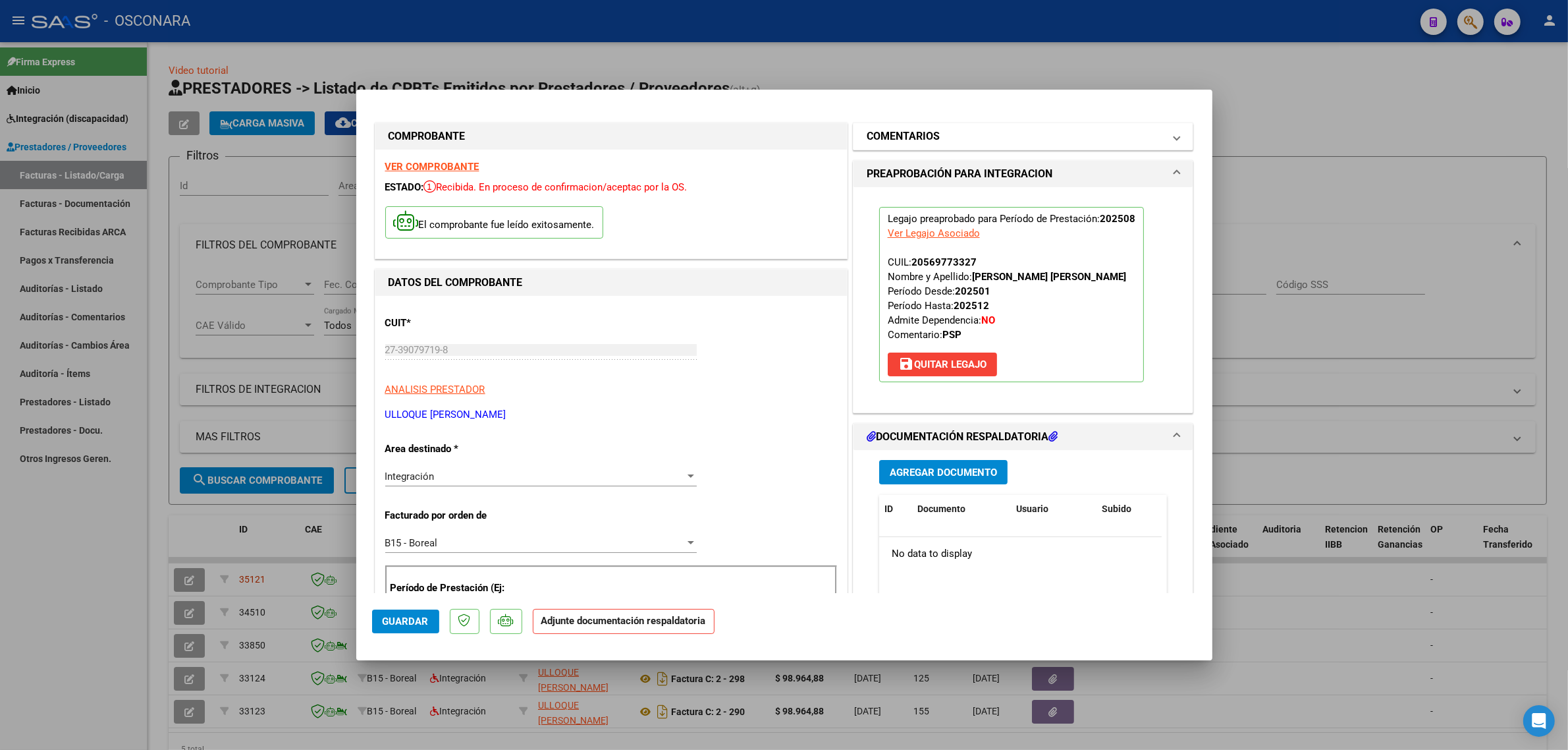
click at [983, 144] on mat-panel-title "COMENTARIOS" at bounding box center [1016, 136] width 298 height 16
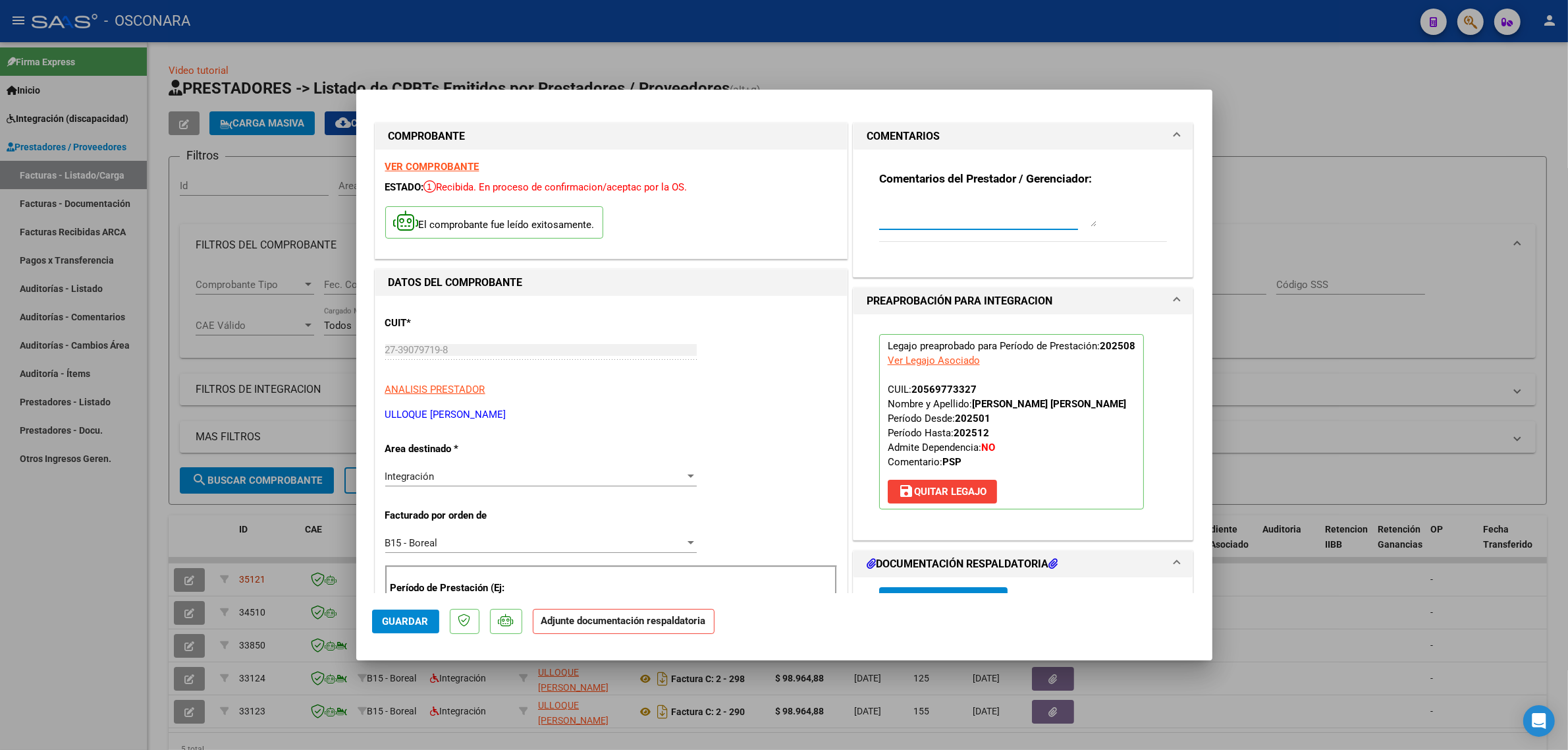
click at [925, 221] on textarea at bounding box center [988, 214] width 217 height 26
paste textarea "35121"
type textarea "ANULA FC 334 ID 35121"
click at [410, 610] on button "Guardar" at bounding box center [406, 622] width 67 height 23
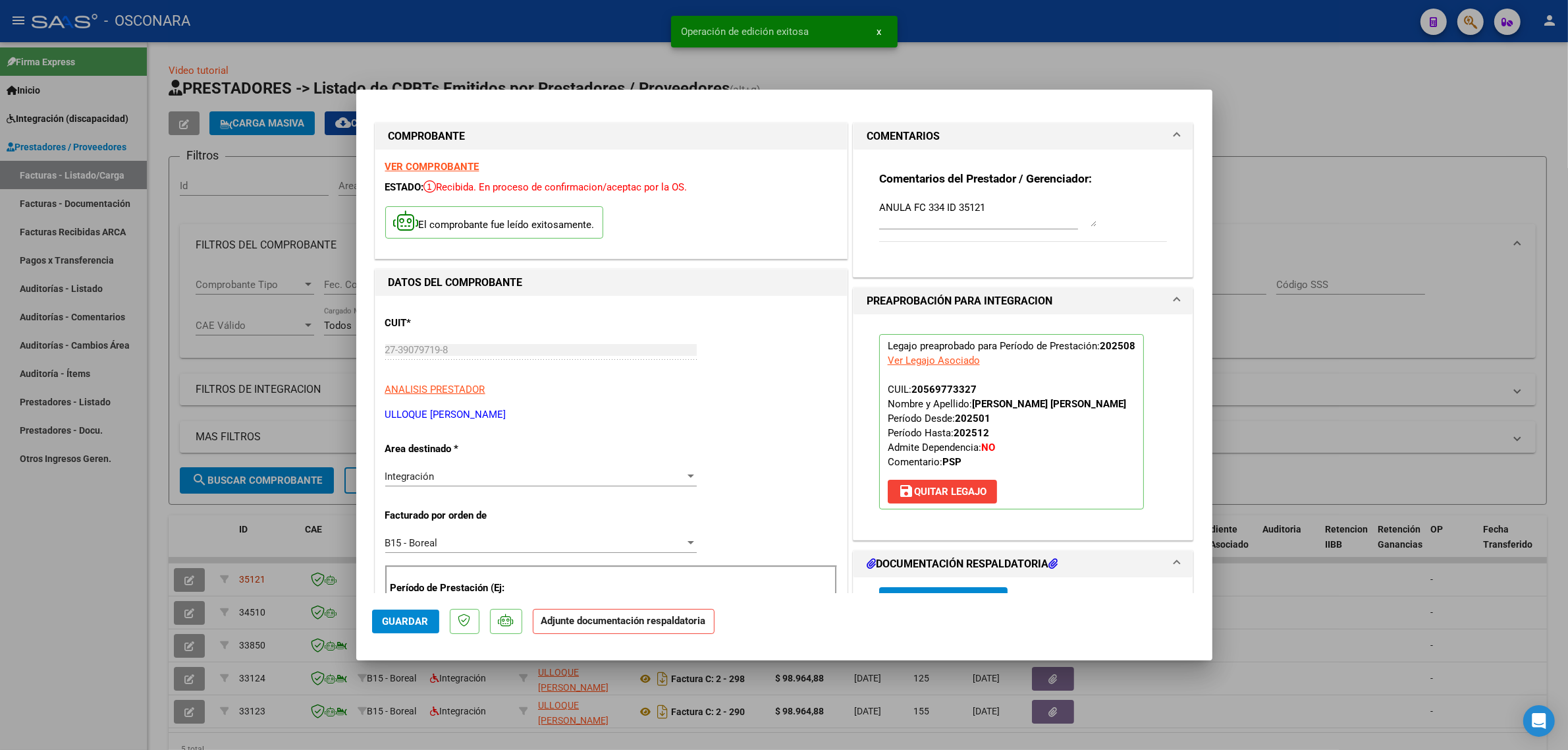
click at [313, 540] on div at bounding box center [784, 375] width 1568 height 750
type input "$ 0,00"
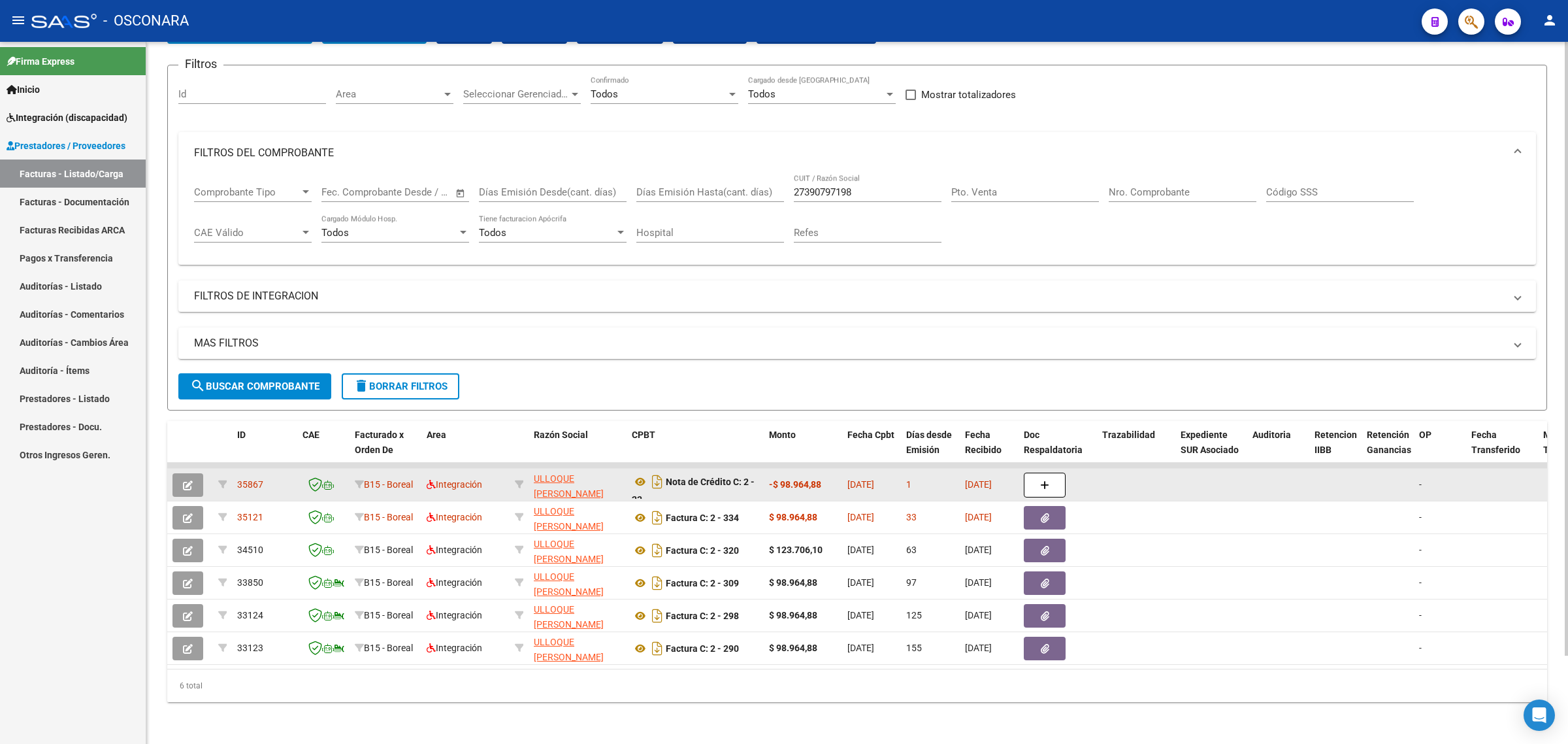
click at [240, 479] on span "35867" at bounding box center [250, 484] width 26 height 10
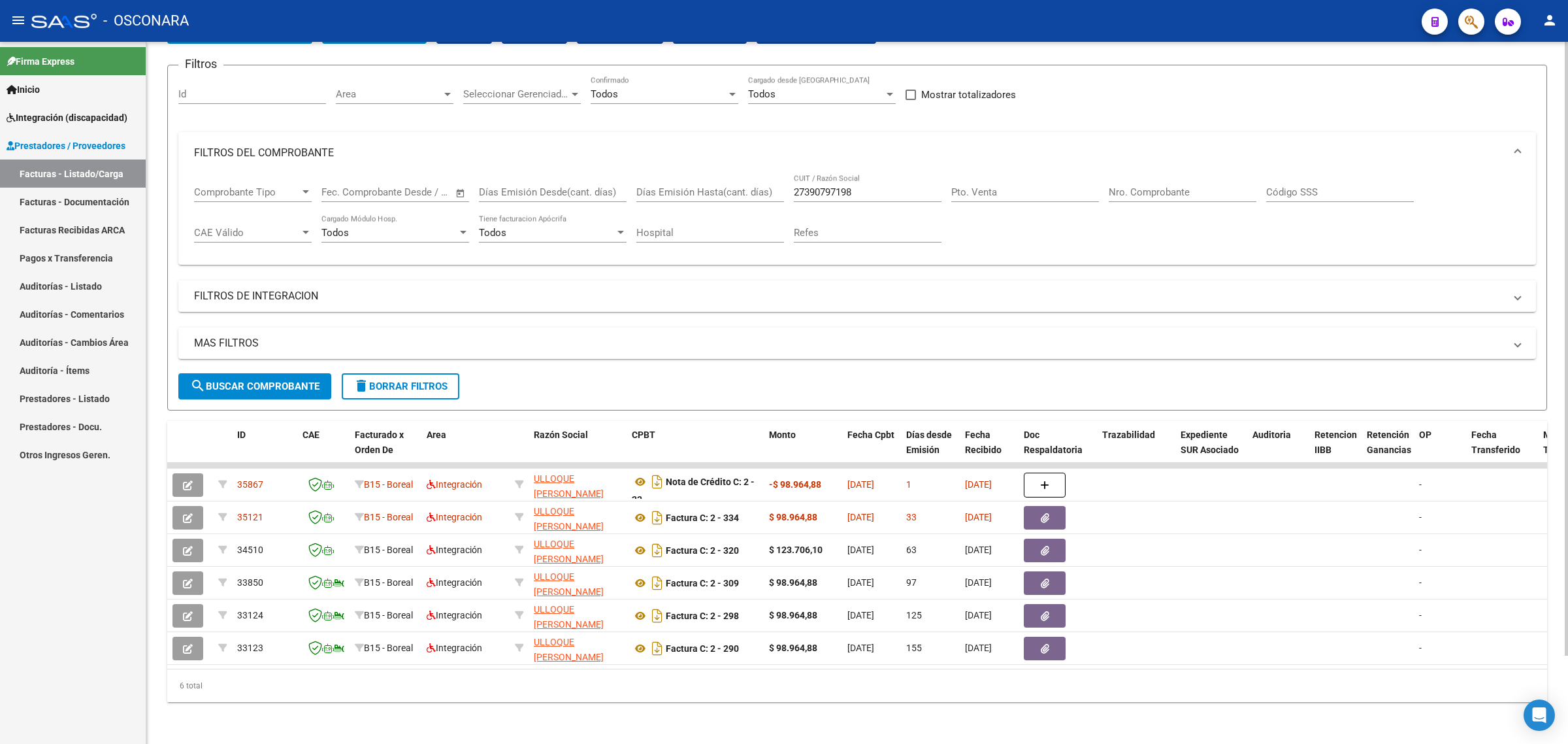
copy span "35867"
click at [833, 186] on input "27390797198" at bounding box center [867, 192] width 148 height 12
paste input "30707693866"
type input "30707693866"
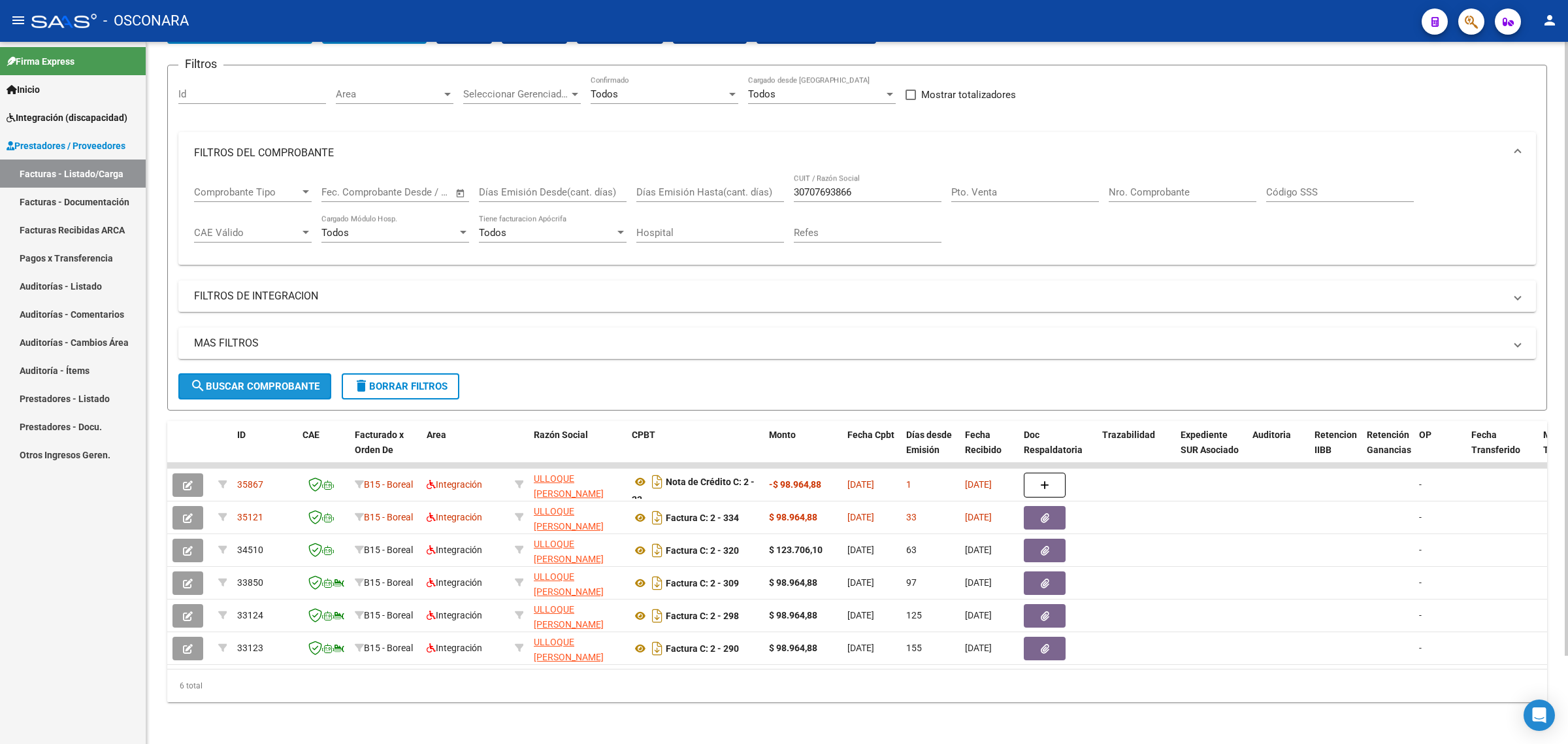
click at [314, 381] on span "search Buscar Comprobante" at bounding box center [255, 387] width 130 height 12
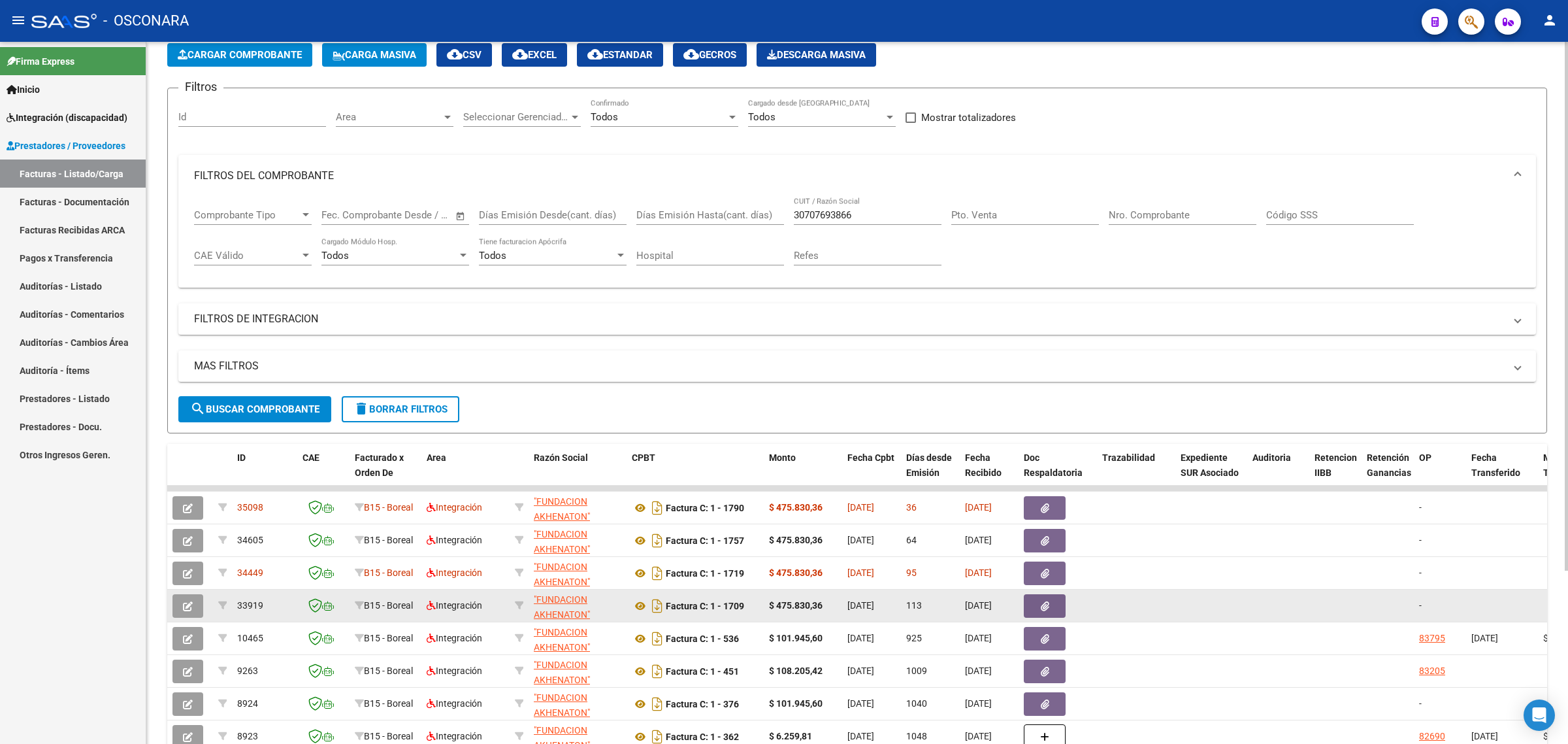
scroll to position [18, 0]
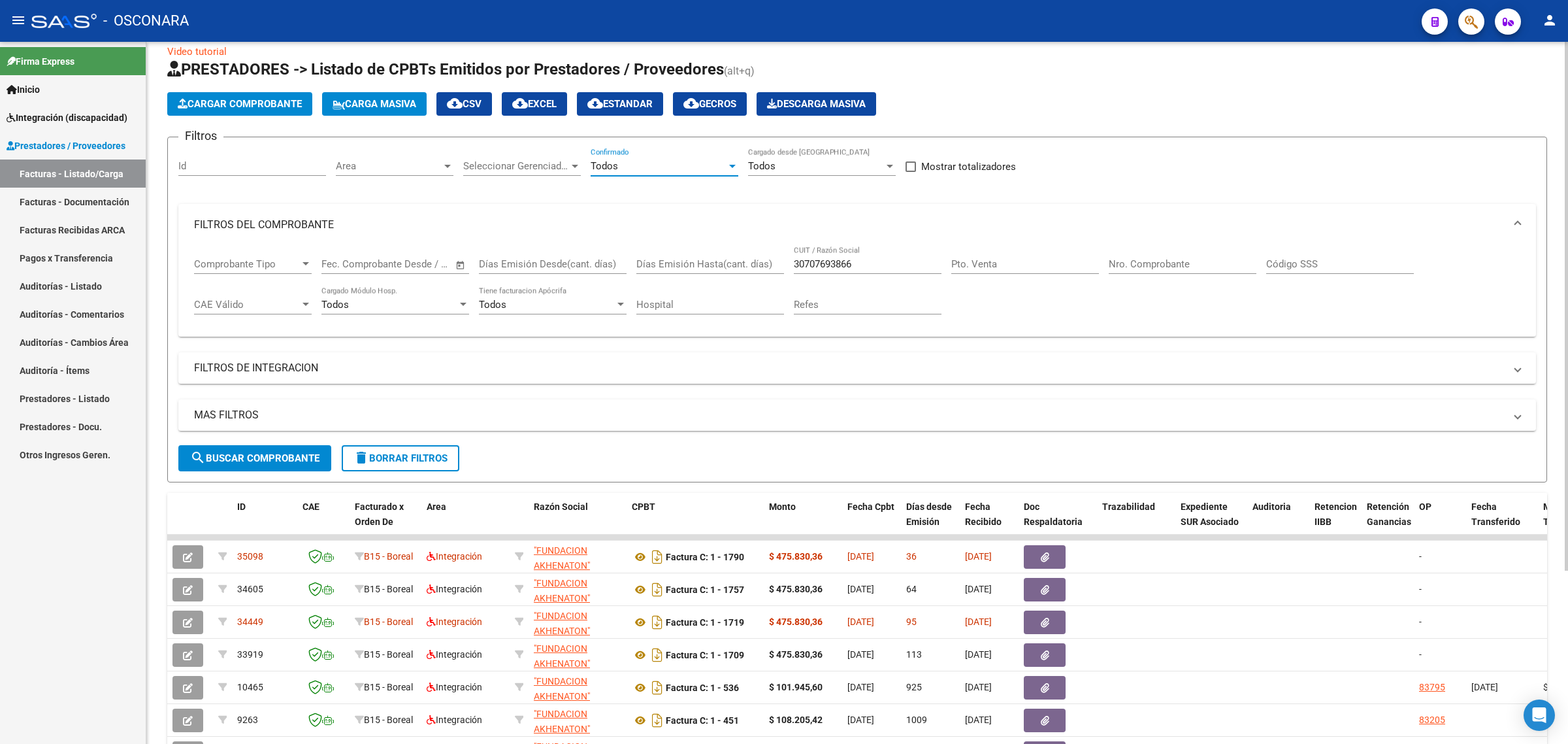
click at [677, 160] on div "Todos" at bounding box center [658, 166] width 136 height 12
click at [606, 219] on span "No" at bounding box center [664, 223] width 148 height 29
click at [298, 446] on button "search Buscar Comprobante" at bounding box center [255, 458] width 153 height 26
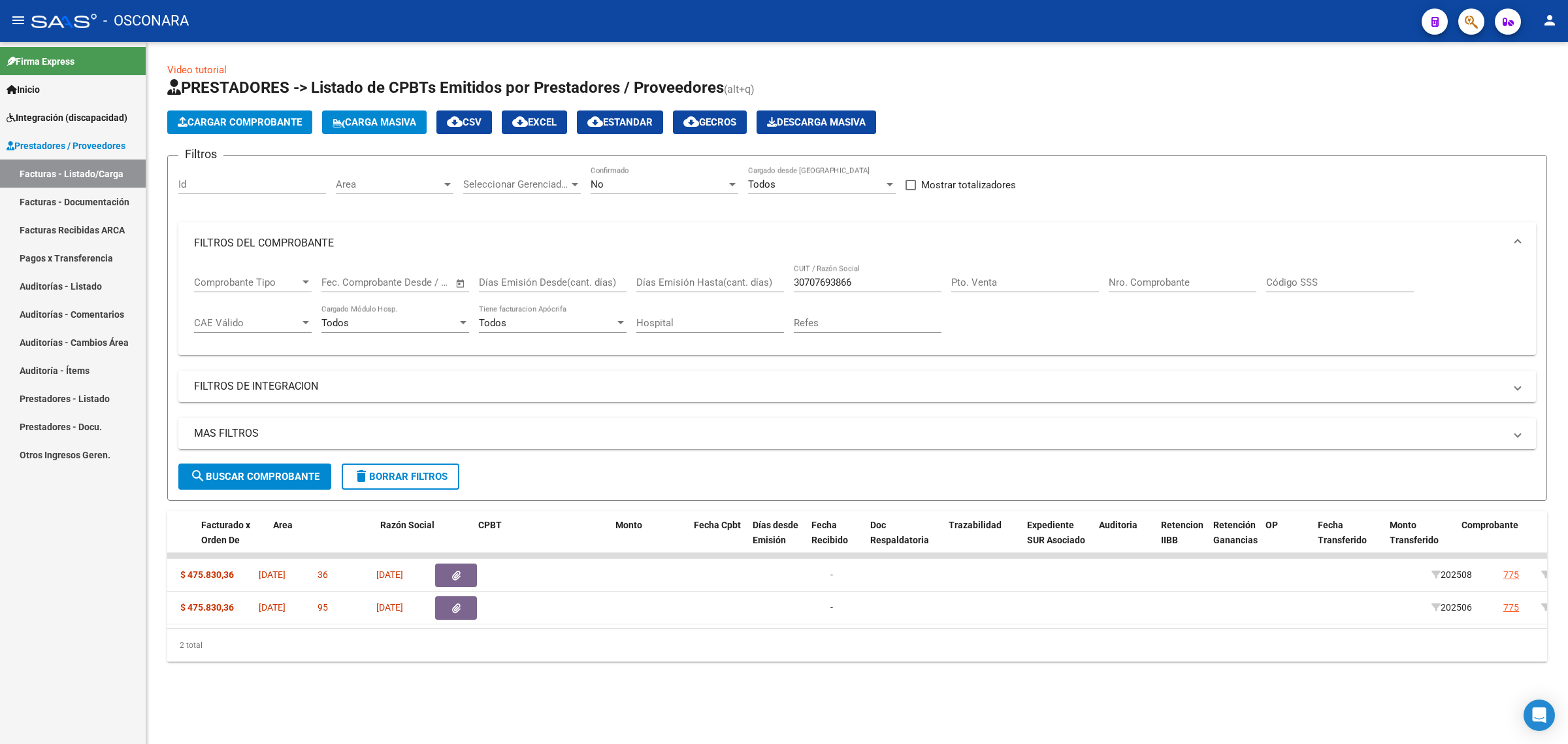
scroll to position [0, 0]
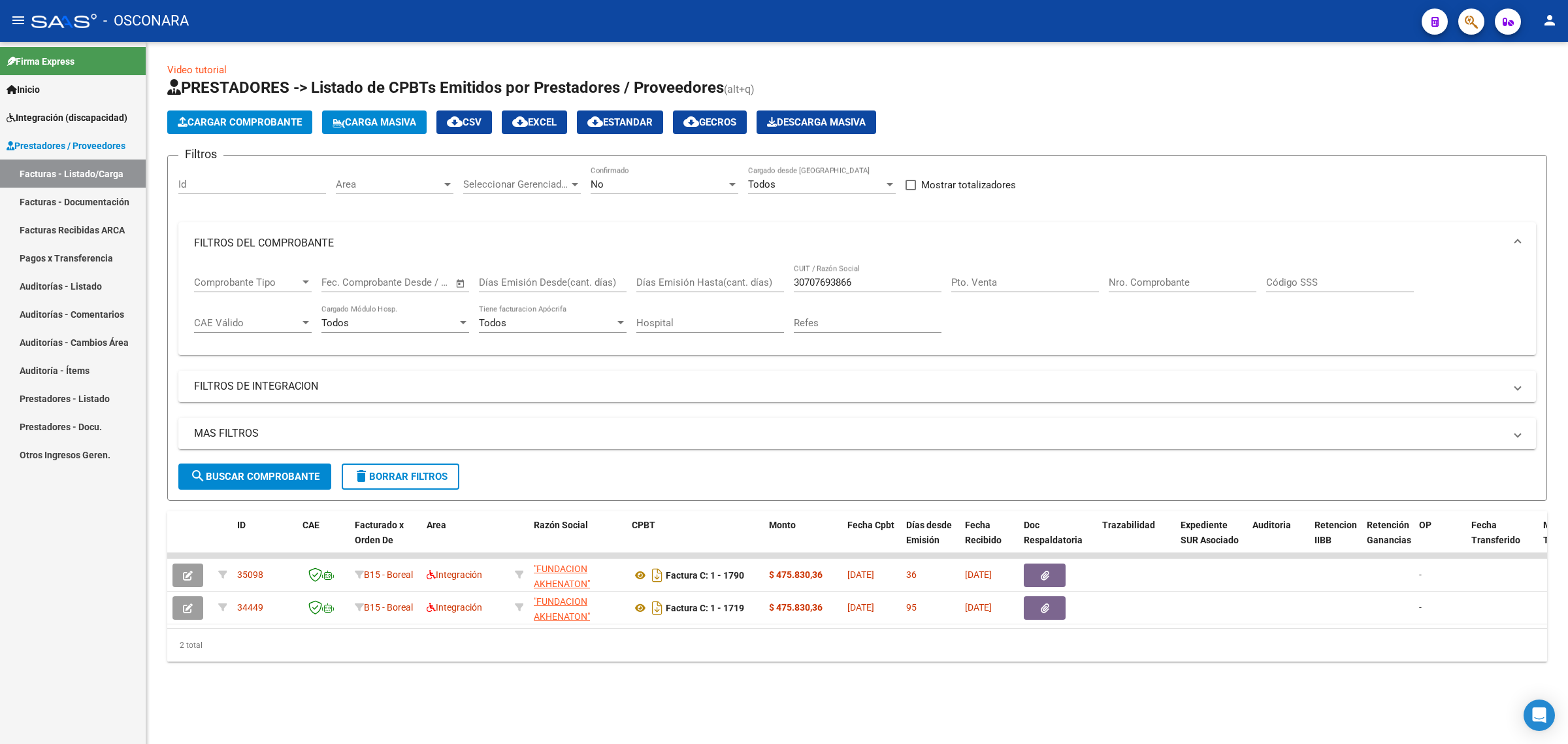
click at [634, 178] on div "No" at bounding box center [658, 184] width 136 height 12
click at [624, 131] on span "Todos" at bounding box center [664, 124] width 148 height 29
click at [288, 462] on form "Filtros Id Area Area Seleccionar Gerenciador Seleccionar Gerenciador Todos Conf…" at bounding box center [857, 328] width 1380 height 346
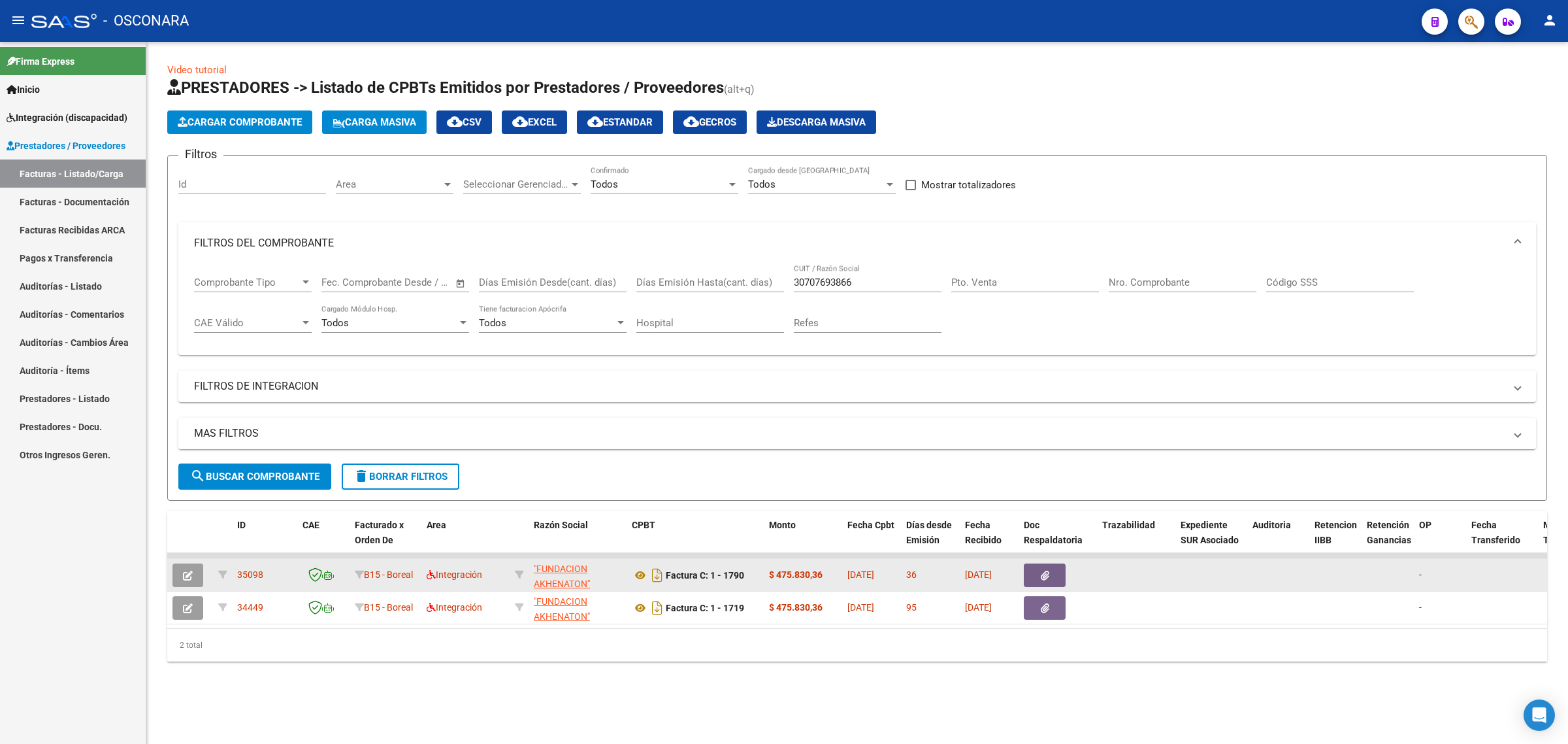
click at [187, 571] on icon "button" at bounding box center [187, 575] width 9 height 9
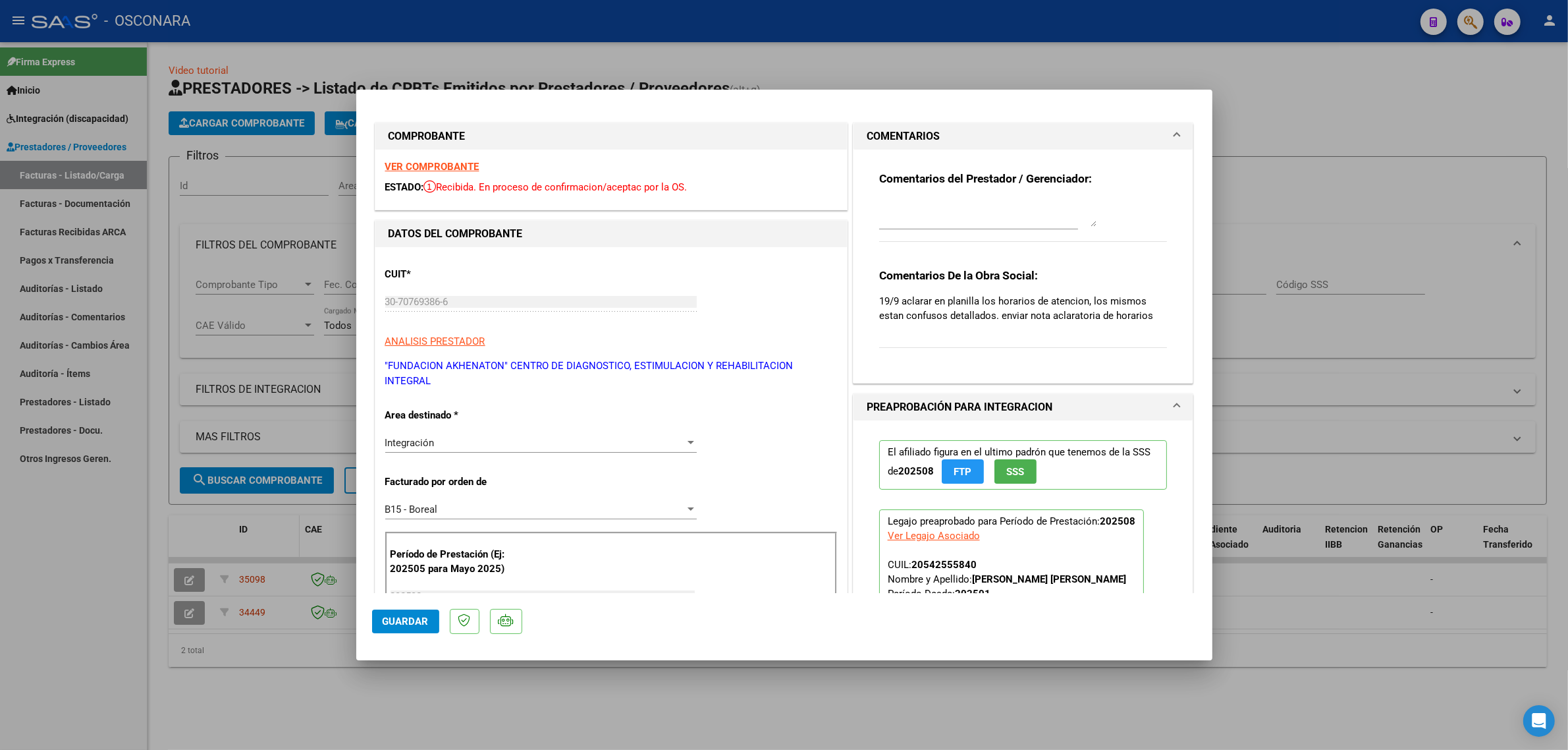
click at [276, 515] on div at bounding box center [784, 375] width 1568 height 750
type input "$ 0,00"
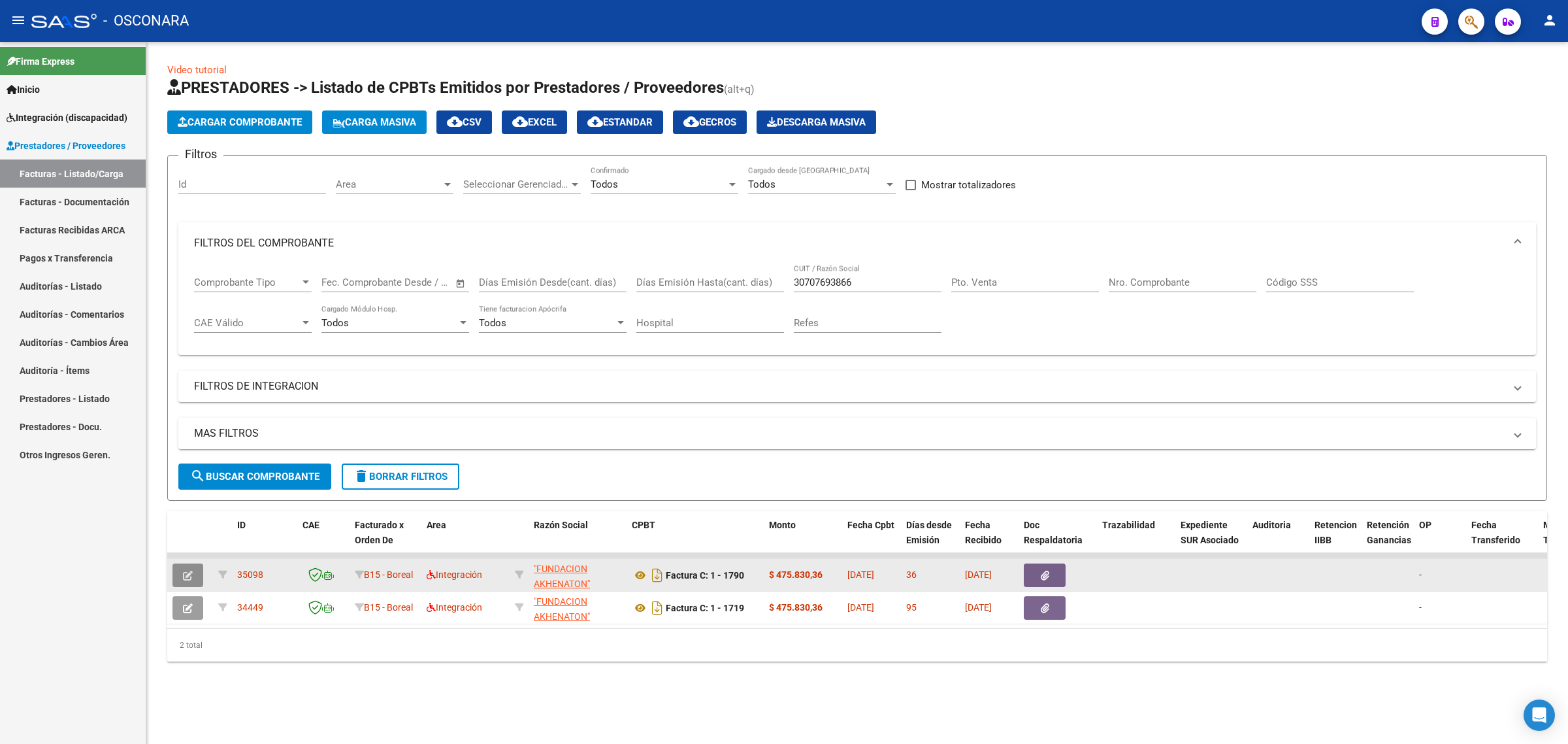
click at [191, 571] on icon "button" at bounding box center [187, 575] width 9 height 9
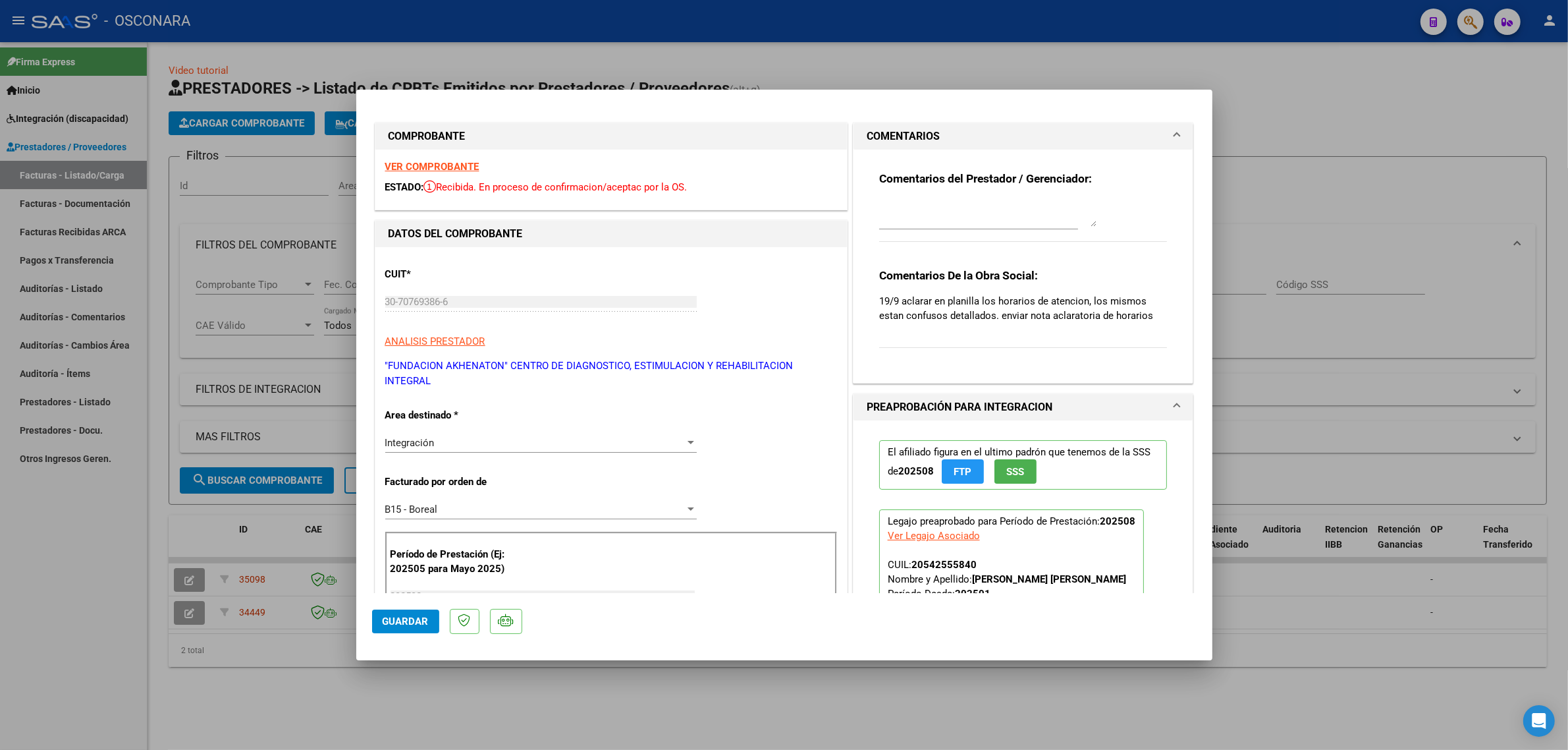
click at [242, 218] on div at bounding box center [784, 375] width 1568 height 750
type input "$ 0,00"
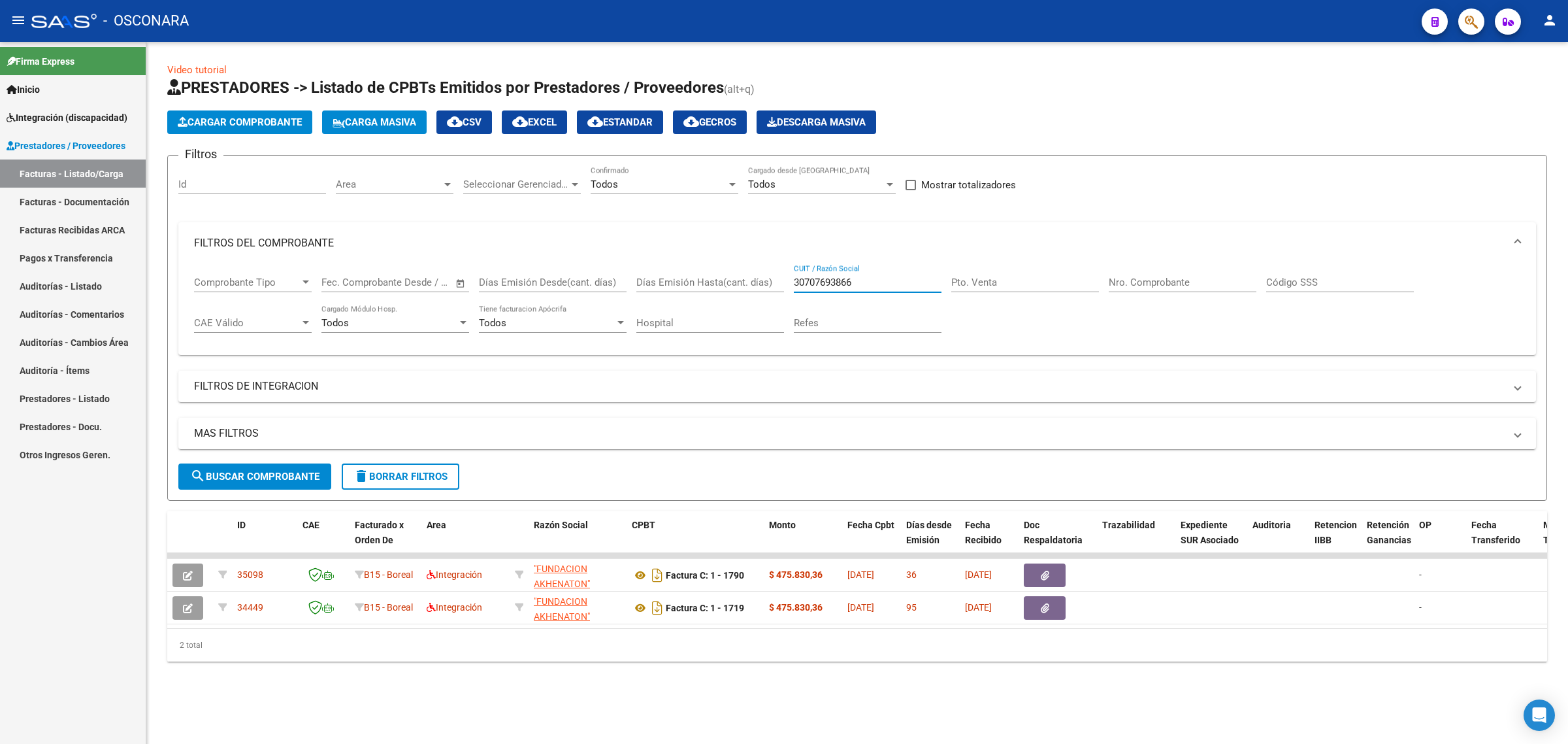
click at [853, 285] on input "30707693866" at bounding box center [867, 282] width 148 height 12
paste input "27378535404"
click at [276, 472] on span "search Buscar Comprobante" at bounding box center [255, 476] width 130 height 12
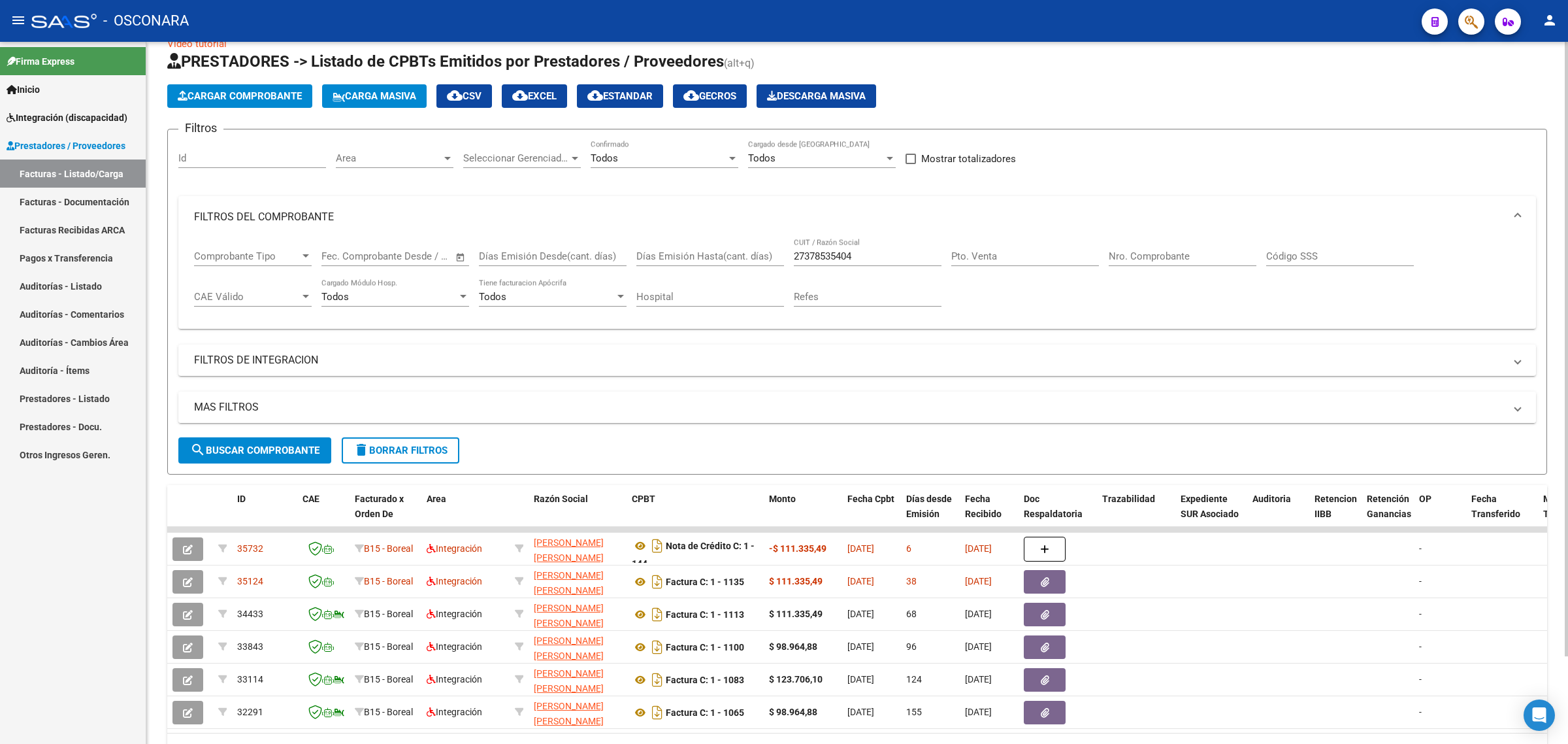
scroll to position [82, 0]
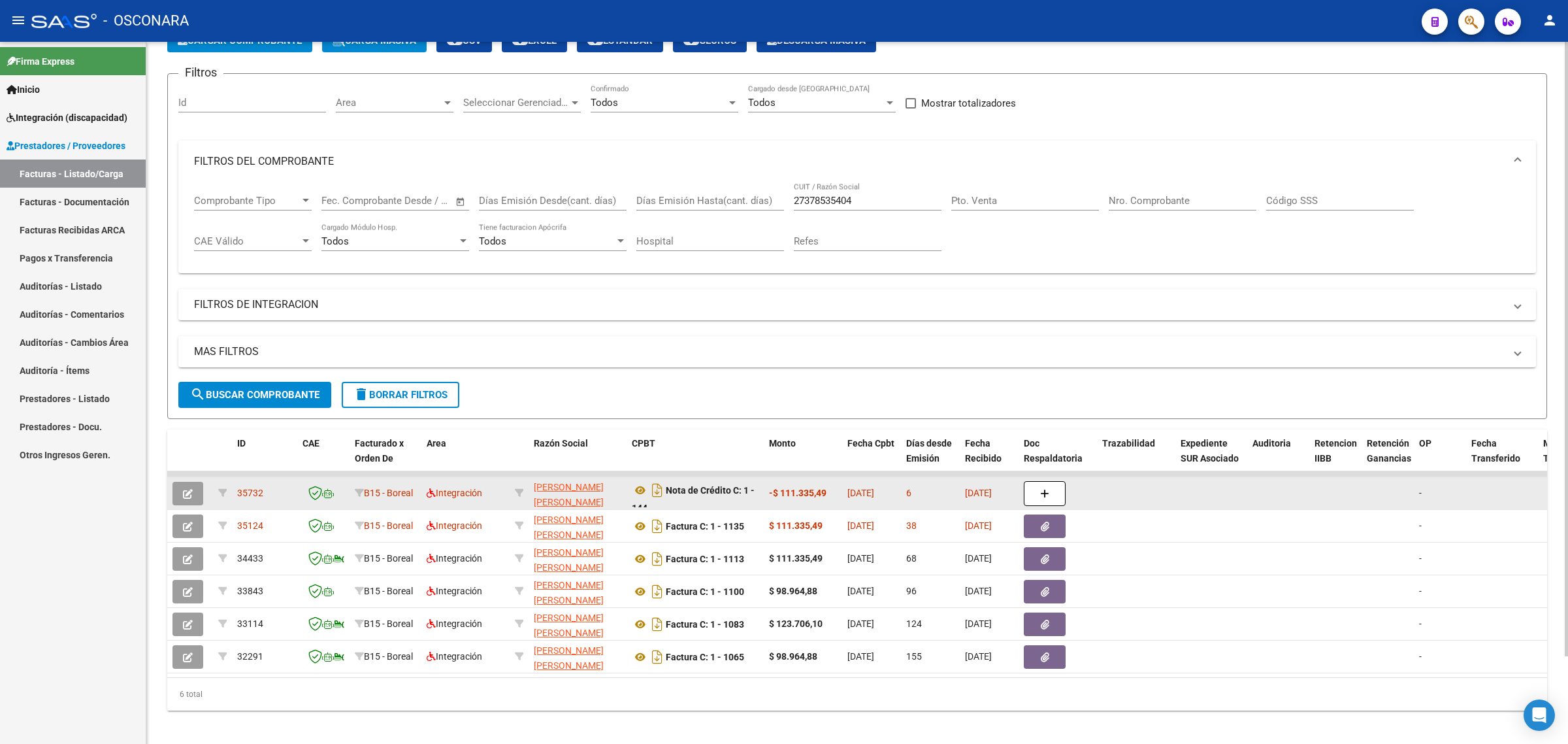
click at [243, 488] on span "35732" at bounding box center [250, 493] width 26 height 10
copy span "35732"
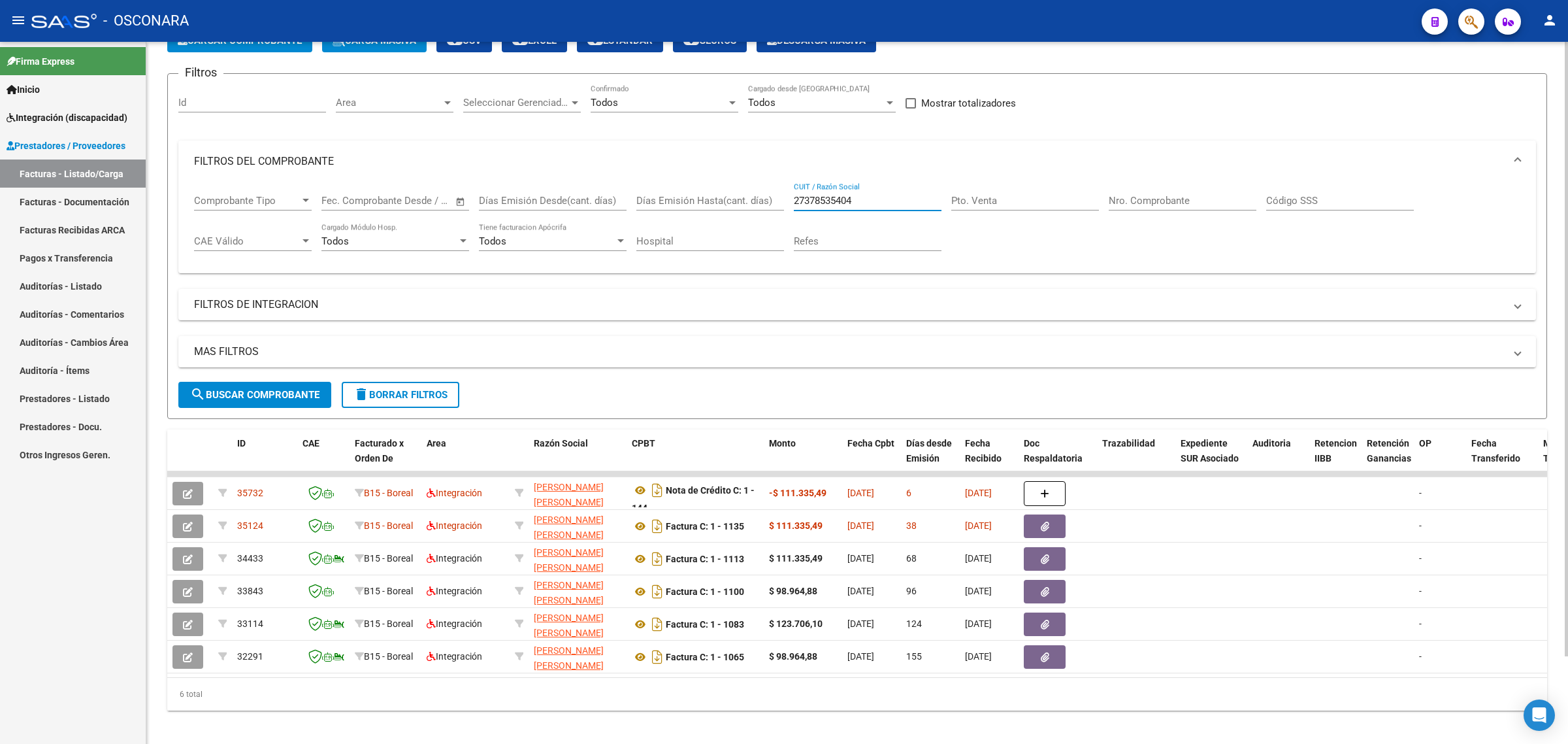
click at [811, 200] on input "27378535404" at bounding box center [867, 201] width 148 height 12
paste input "9843829"
type input "27398438294"
click at [276, 394] on span "search Buscar Comprobante" at bounding box center [255, 395] width 130 height 12
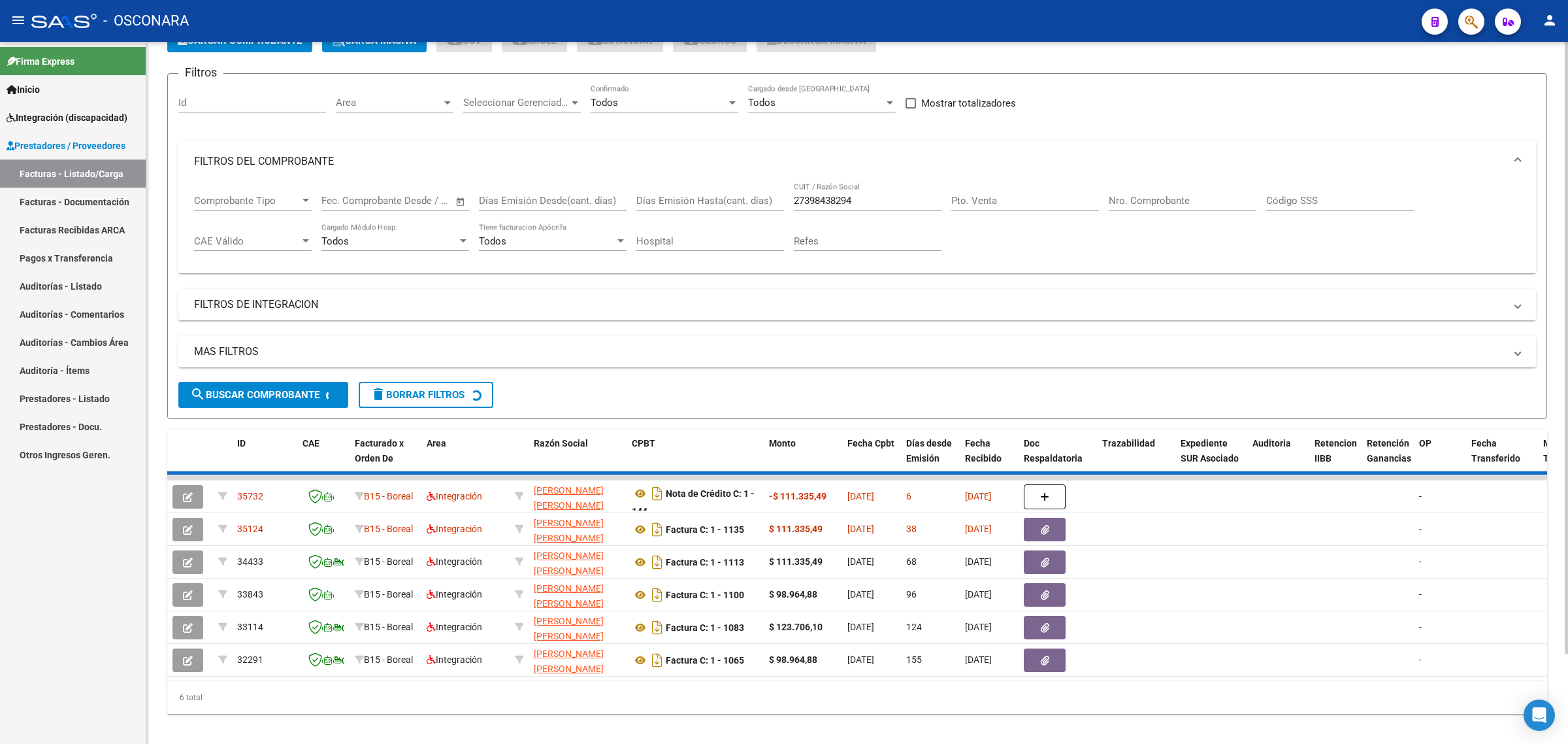
scroll to position [67, 0]
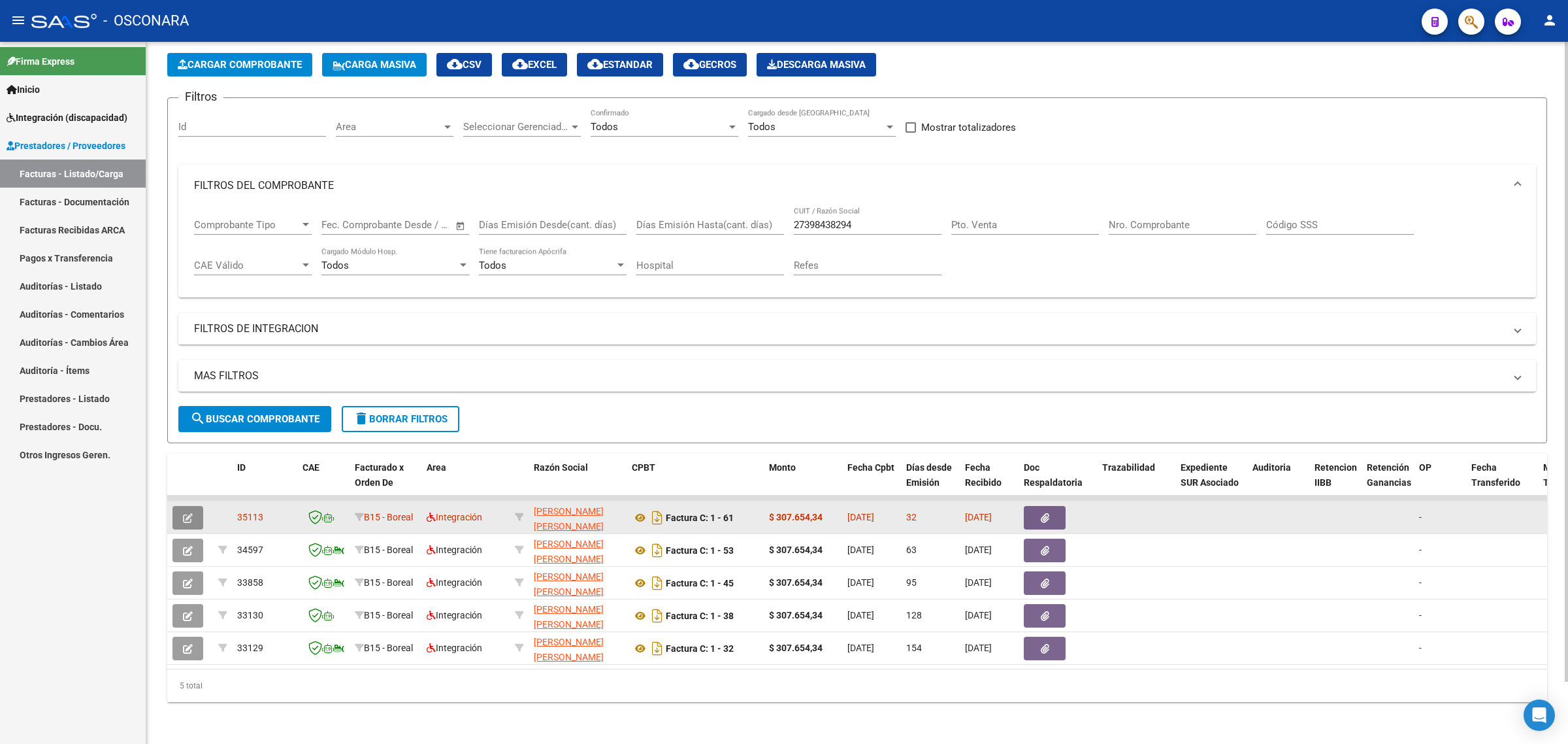
click at [176, 506] on button "button" at bounding box center [188, 518] width 31 height 23
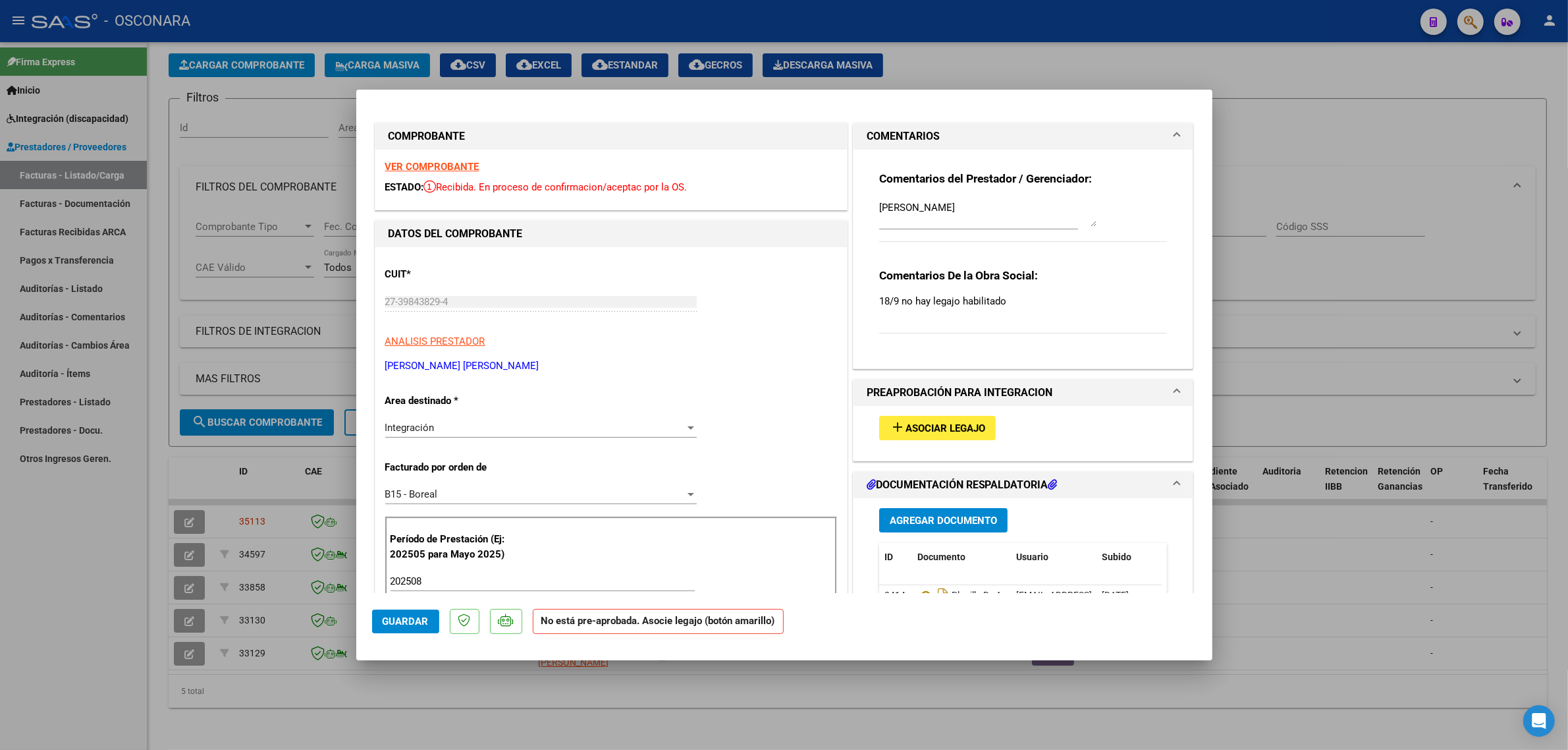
click at [893, 425] on mat-icon "add" at bounding box center [898, 427] width 16 height 16
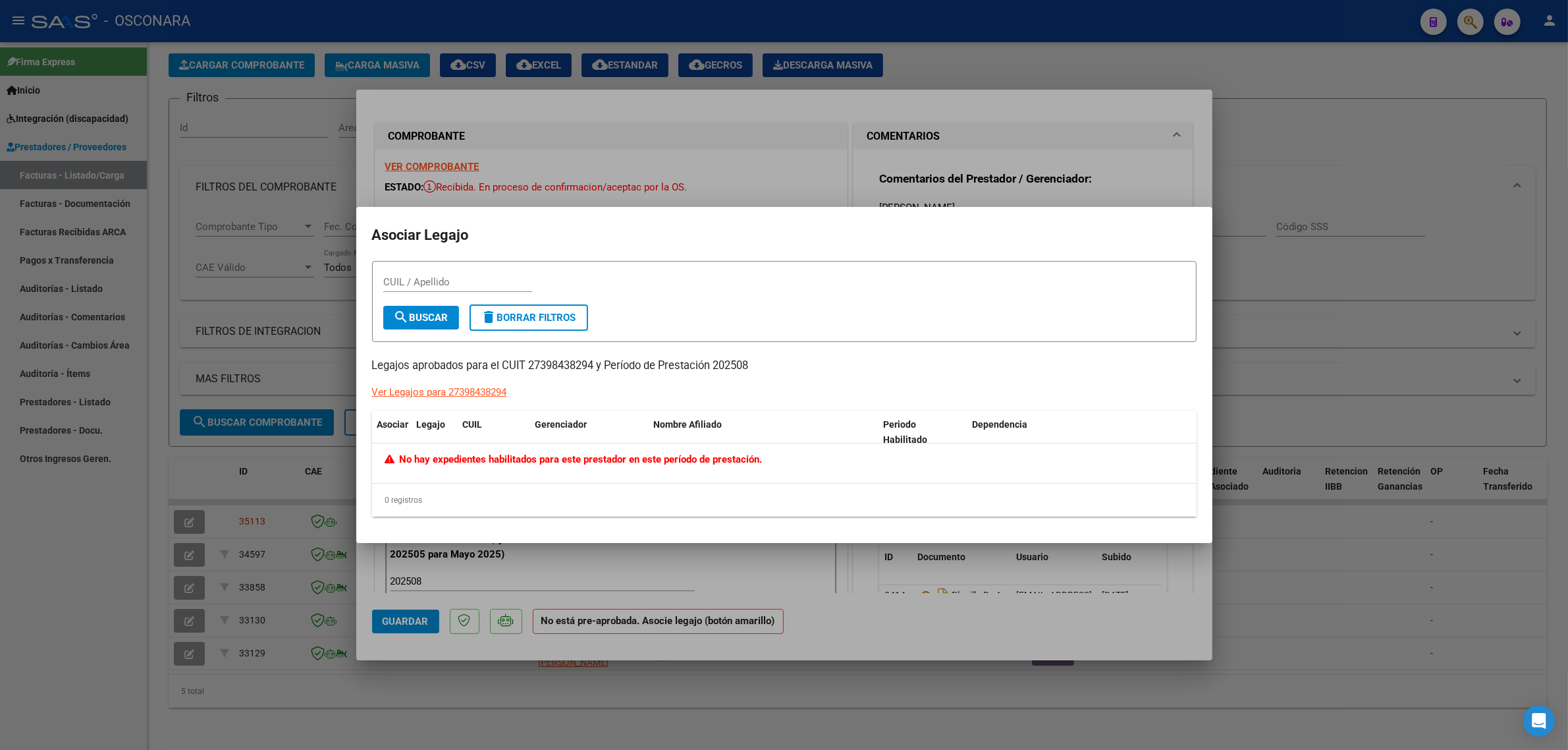
click at [945, 178] on div at bounding box center [784, 375] width 1568 height 750
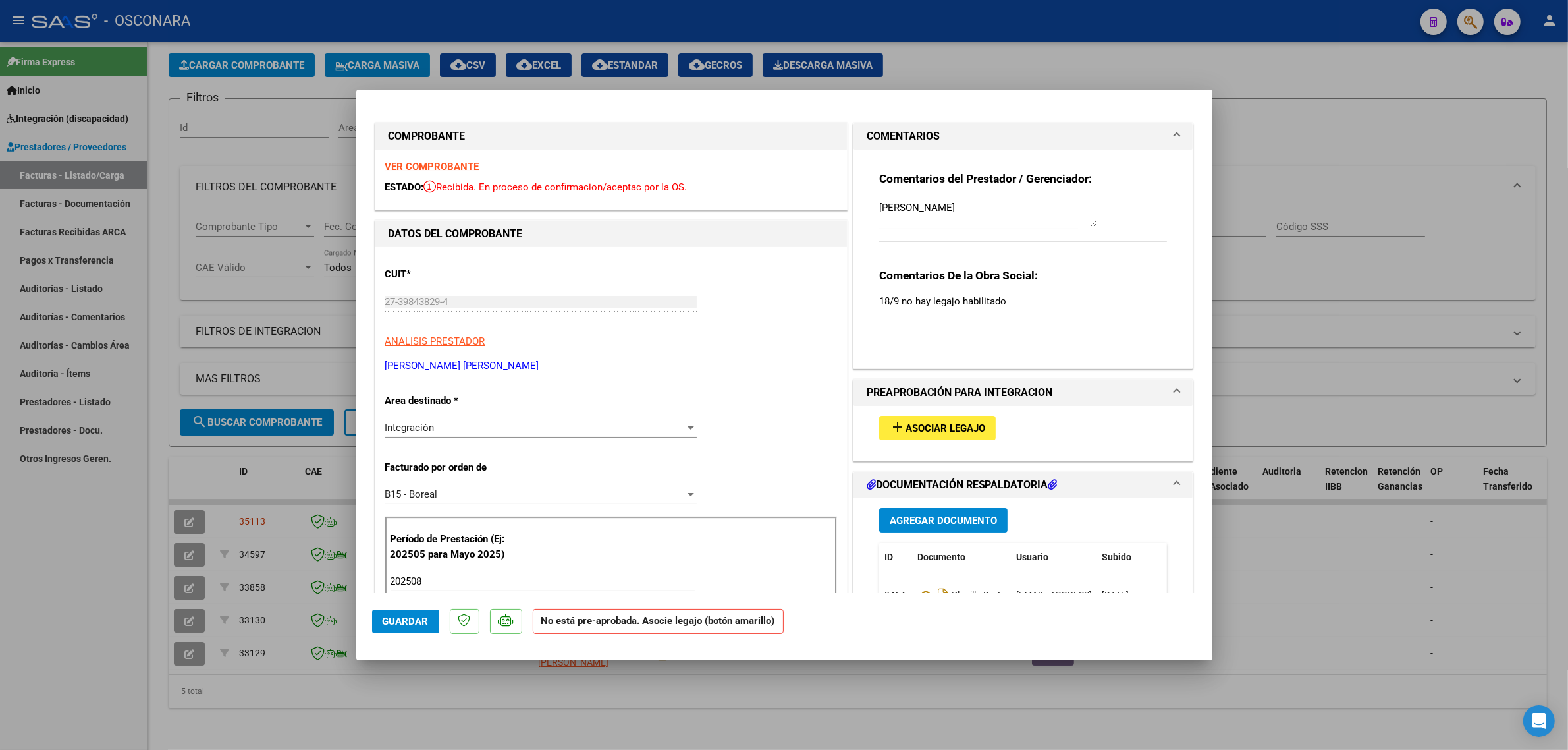
click at [1297, 412] on div at bounding box center [784, 375] width 1568 height 750
type input "$ 0,00"
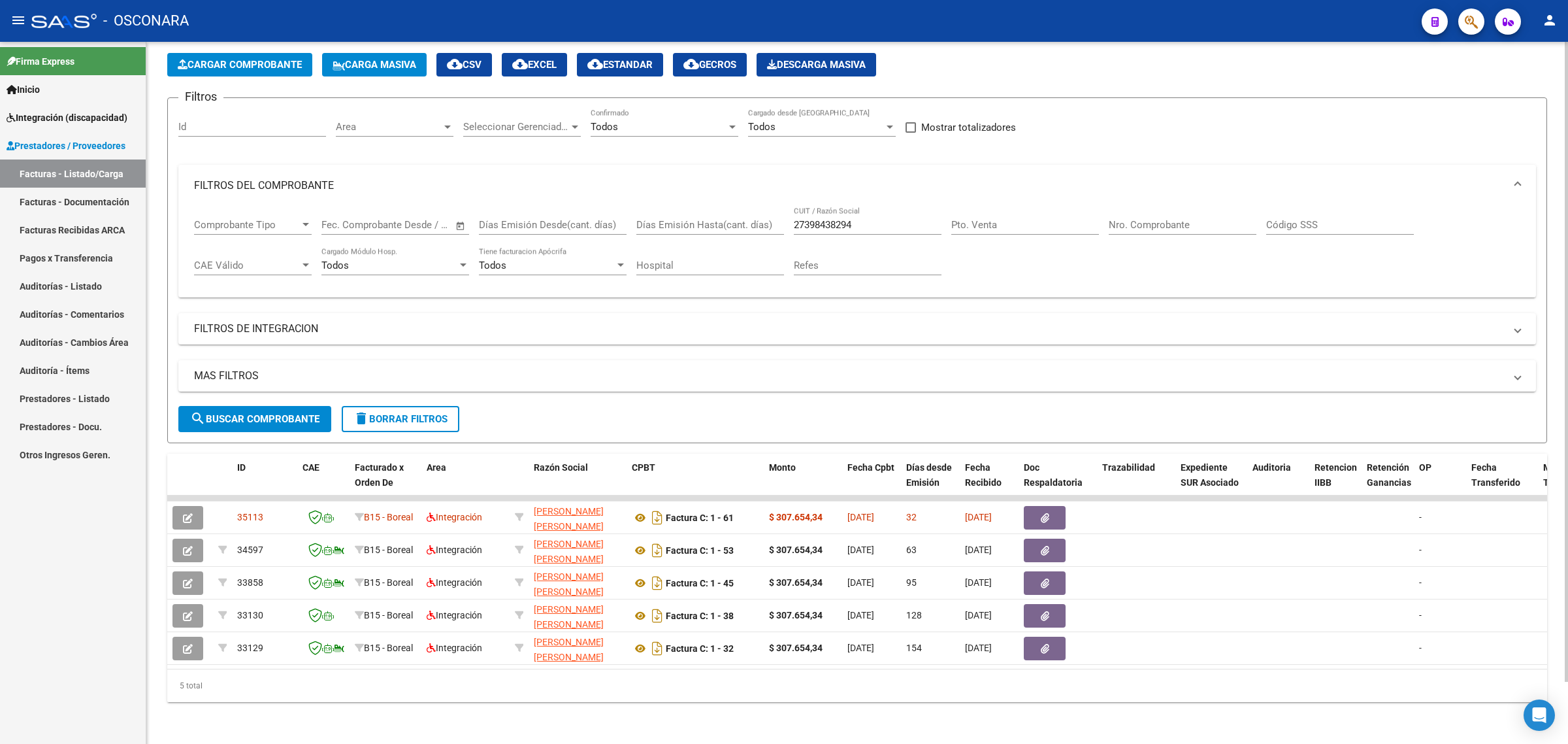
click at [803, 207] on div "27398438294 CUIT / Razón Social" at bounding box center [867, 221] width 148 height 28
click at [803, 219] on input "27398438294" at bounding box center [867, 225] width 148 height 12
paste input "224189953"
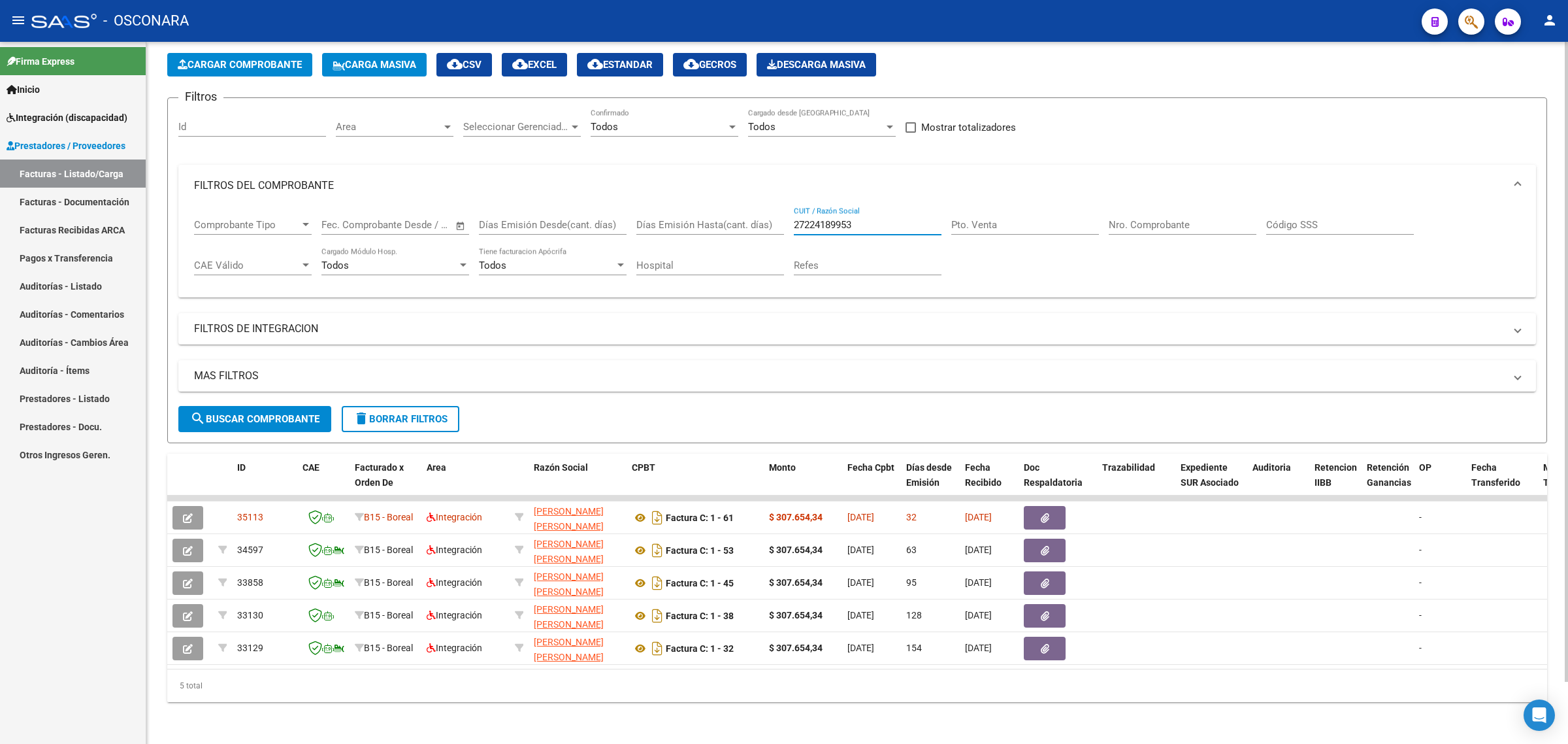
type input "27224189953"
click at [253, 391] on div "MAS FILTROS Todos Con Doc. Respaldatoria Todos Con Trazabilidad Todos Asociado …" at bounding box center [857, 383] width 1358 height 46
click at [260, 413] on span "search Buscar Comprobante" at bounding box center [255, 419] width 130 height 12
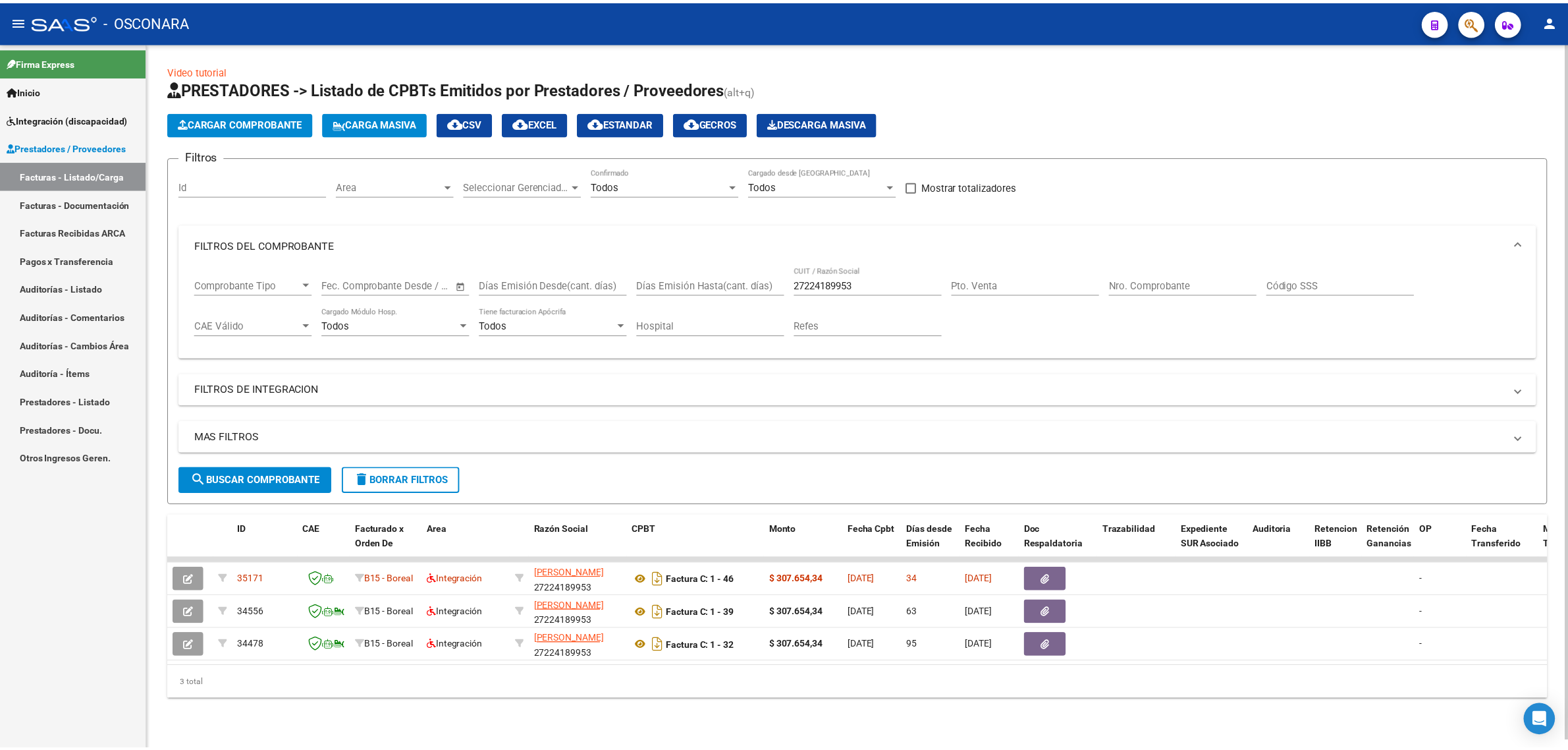
scroll to position [2, 0]
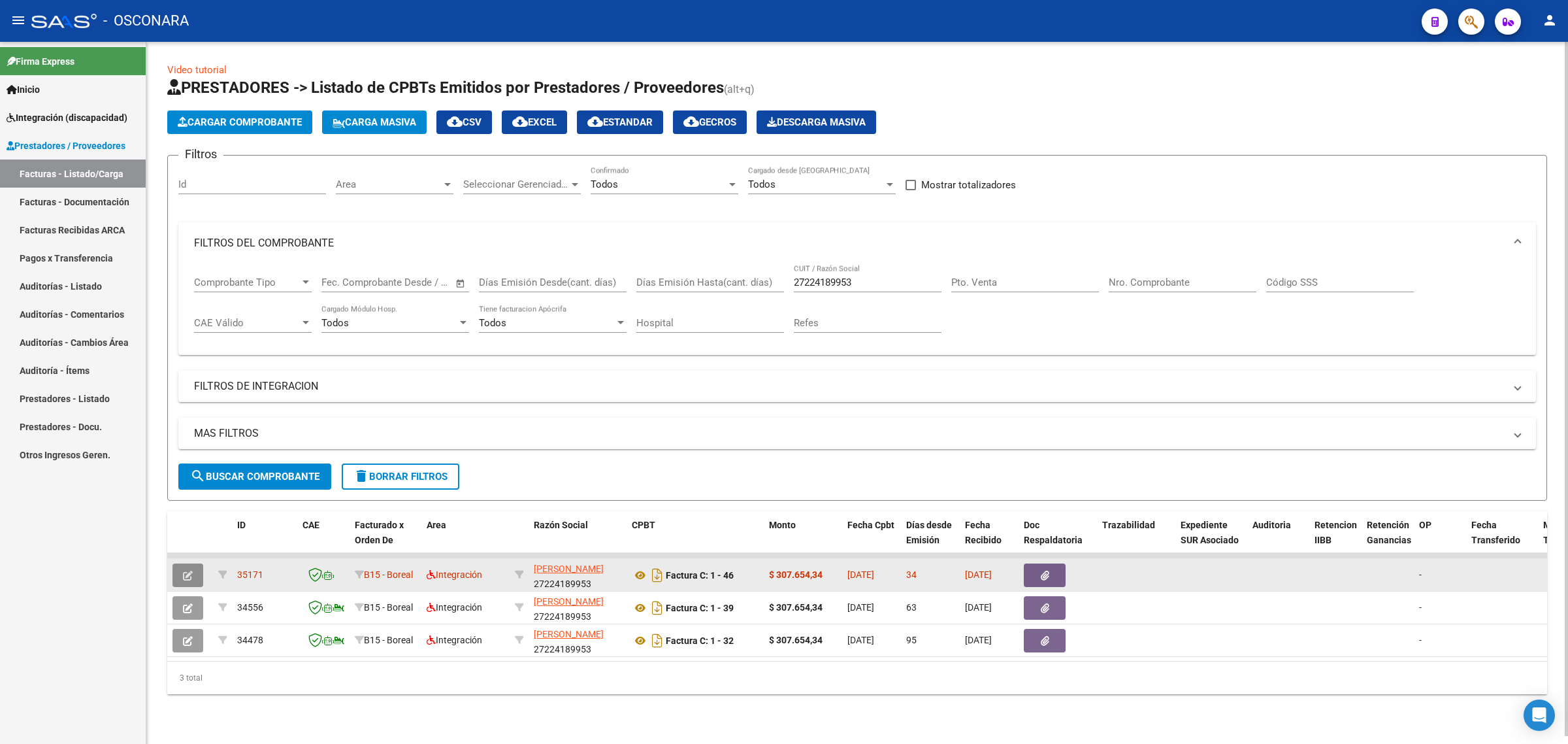
click at [188, 571] on icon "button" at bounding box center [187, 575] width 9 height 9
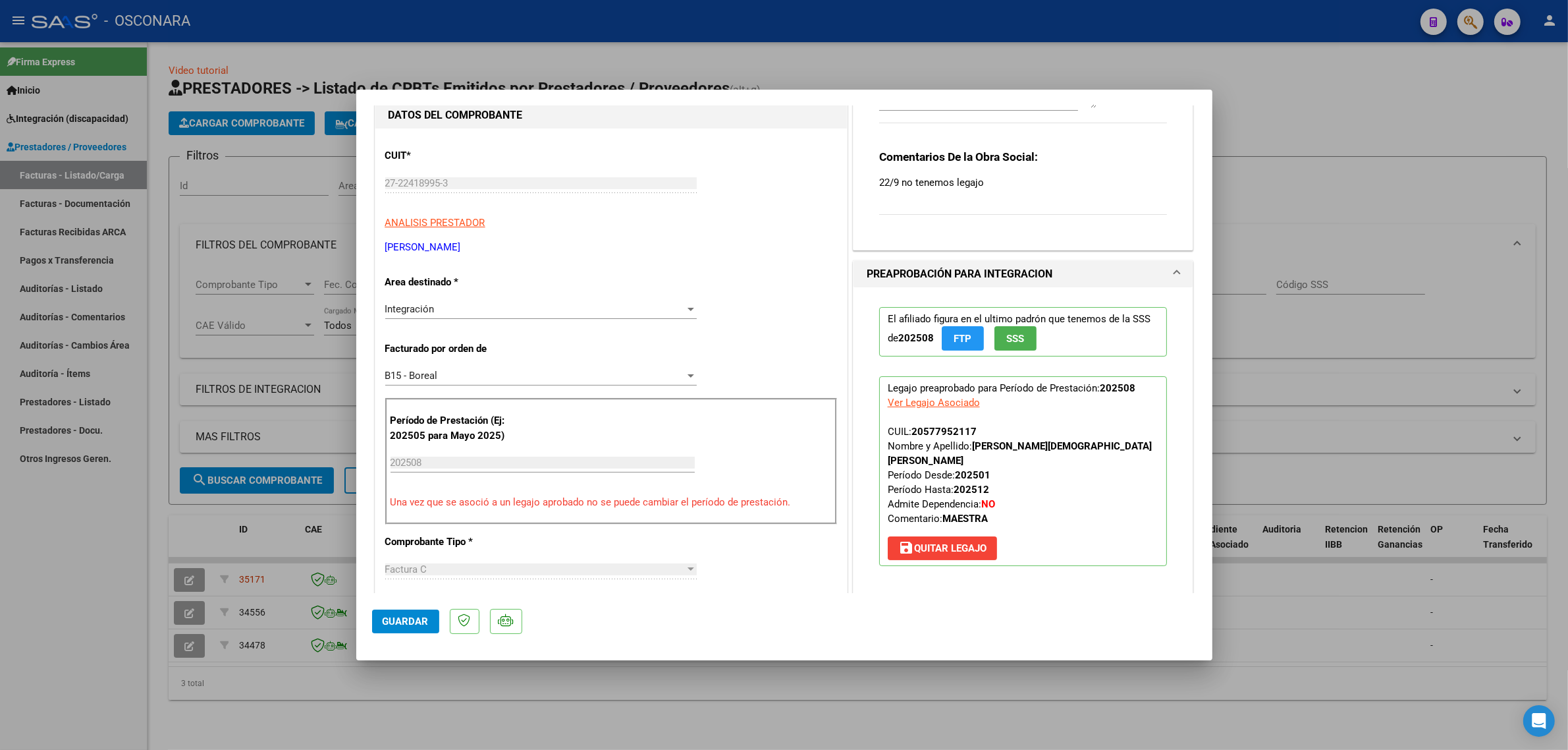
scroll to position [164, 0]
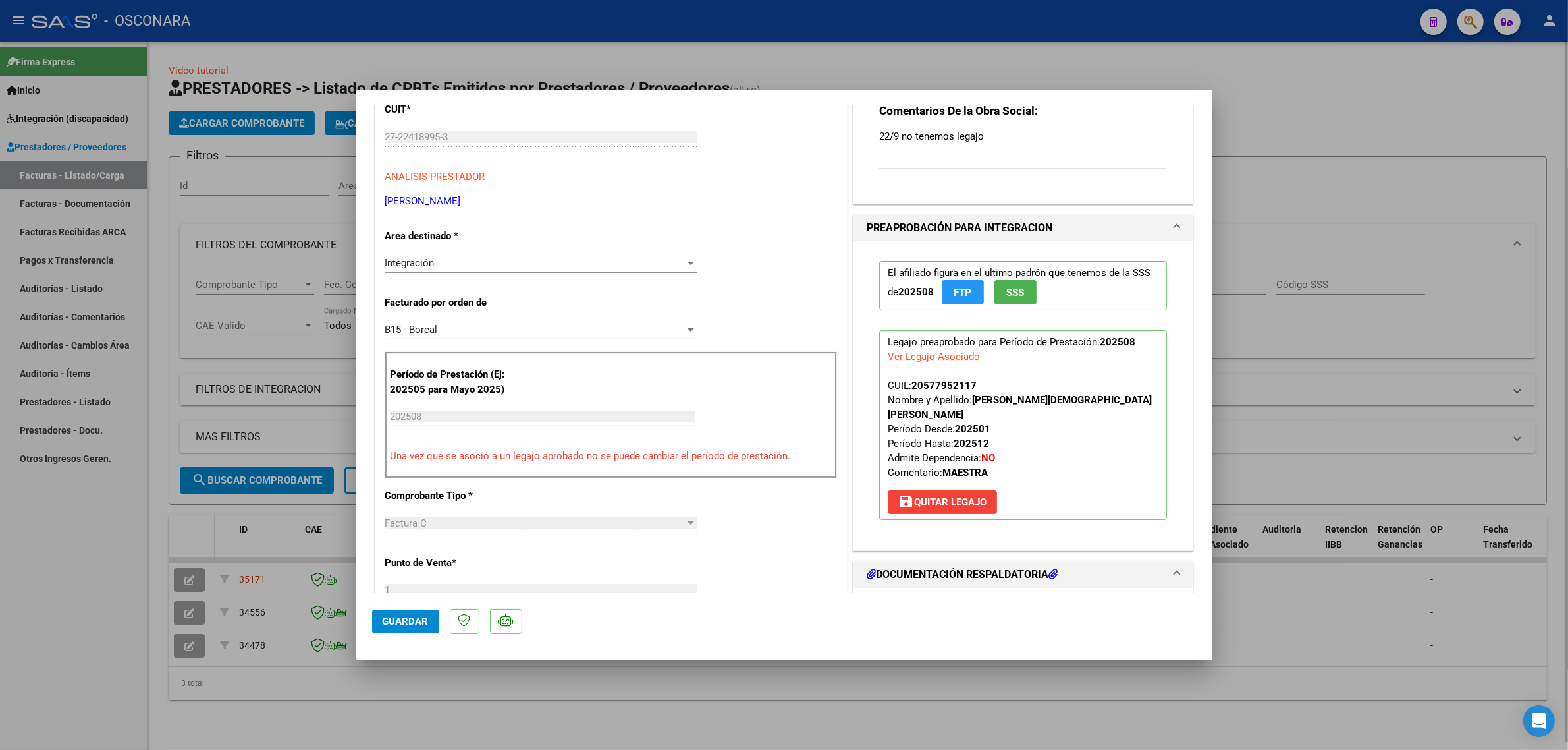
click at [175, 512] on div at bounding box center [784, 375] width 1568 height 750
type input "$ 0,00"
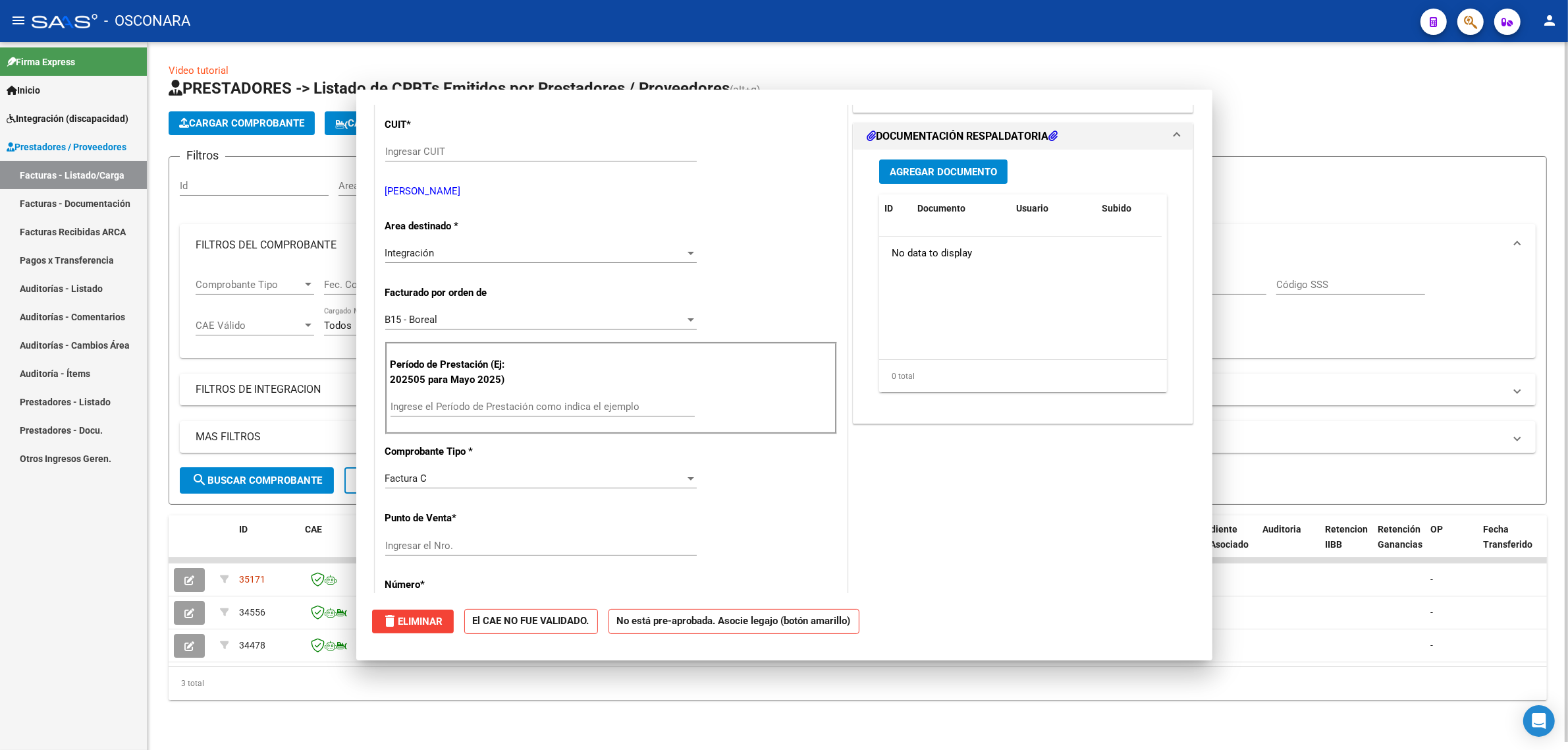
scroll to position [179, 0]
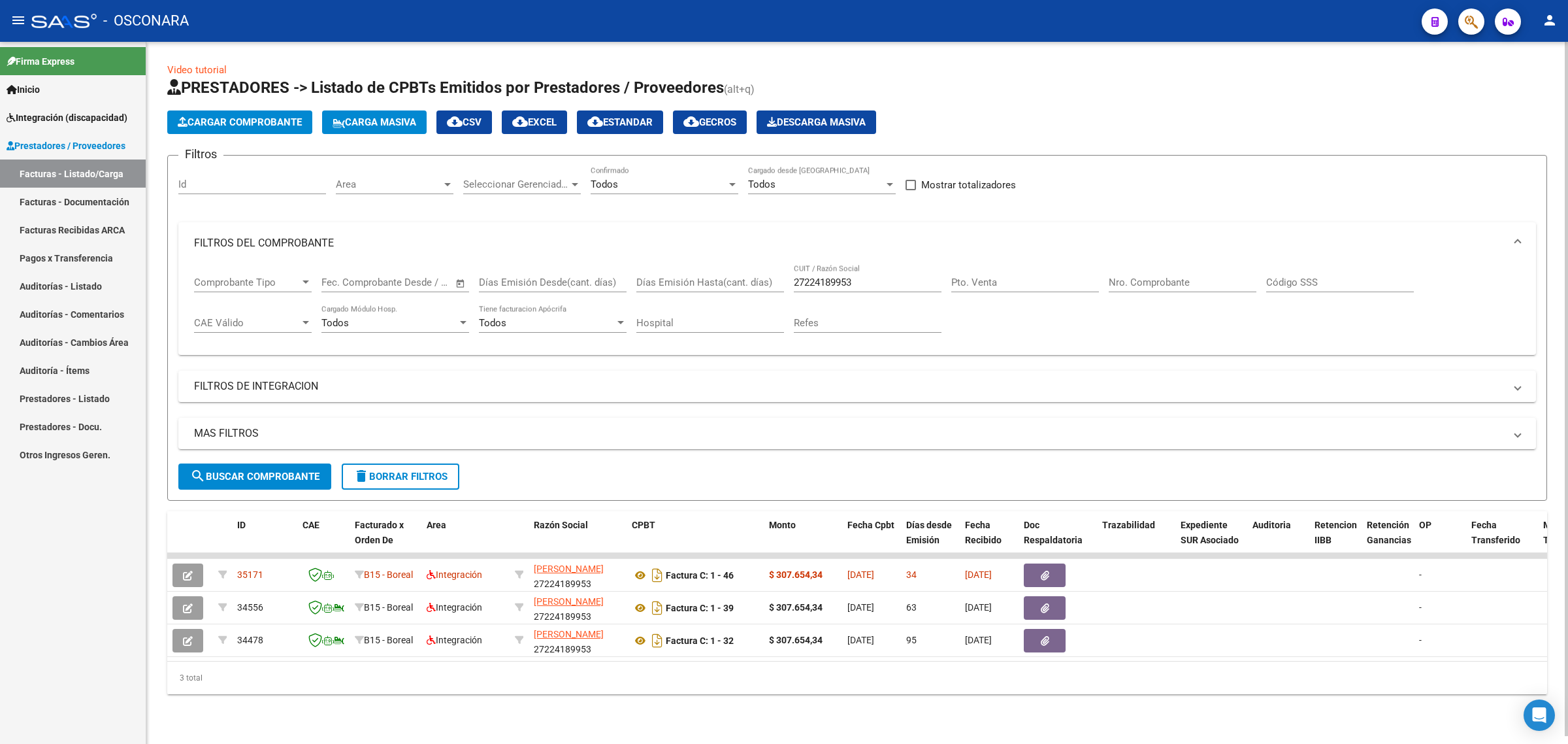
click at [818, 278] on input "27224189953" at bounding box center [867, 282] width 148 height 12
paste input "0354713455"
type input "20354713455"
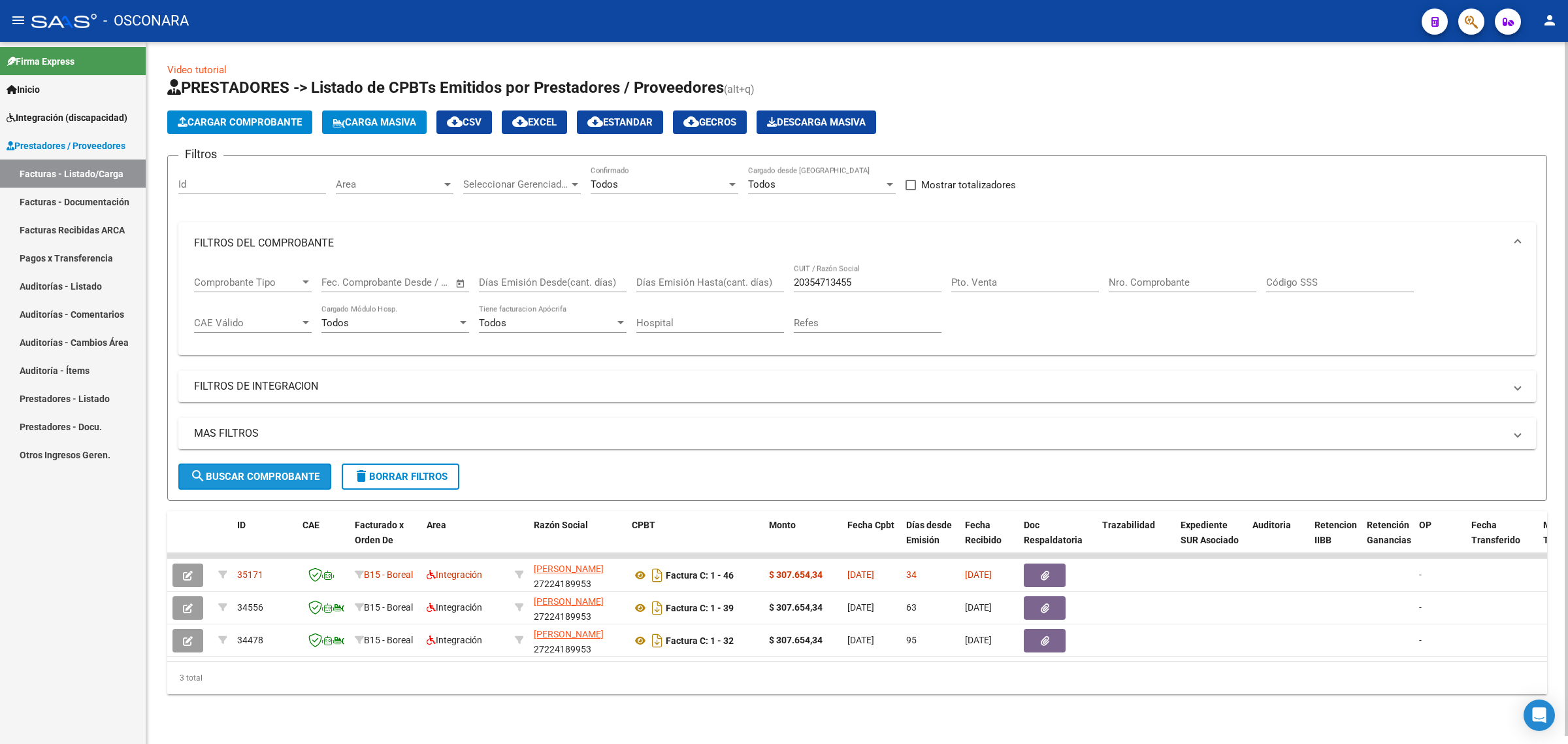
click at [306, 464] on button "search Buscar Comprobante" at bounding box center [255, 477] width 153 height 26
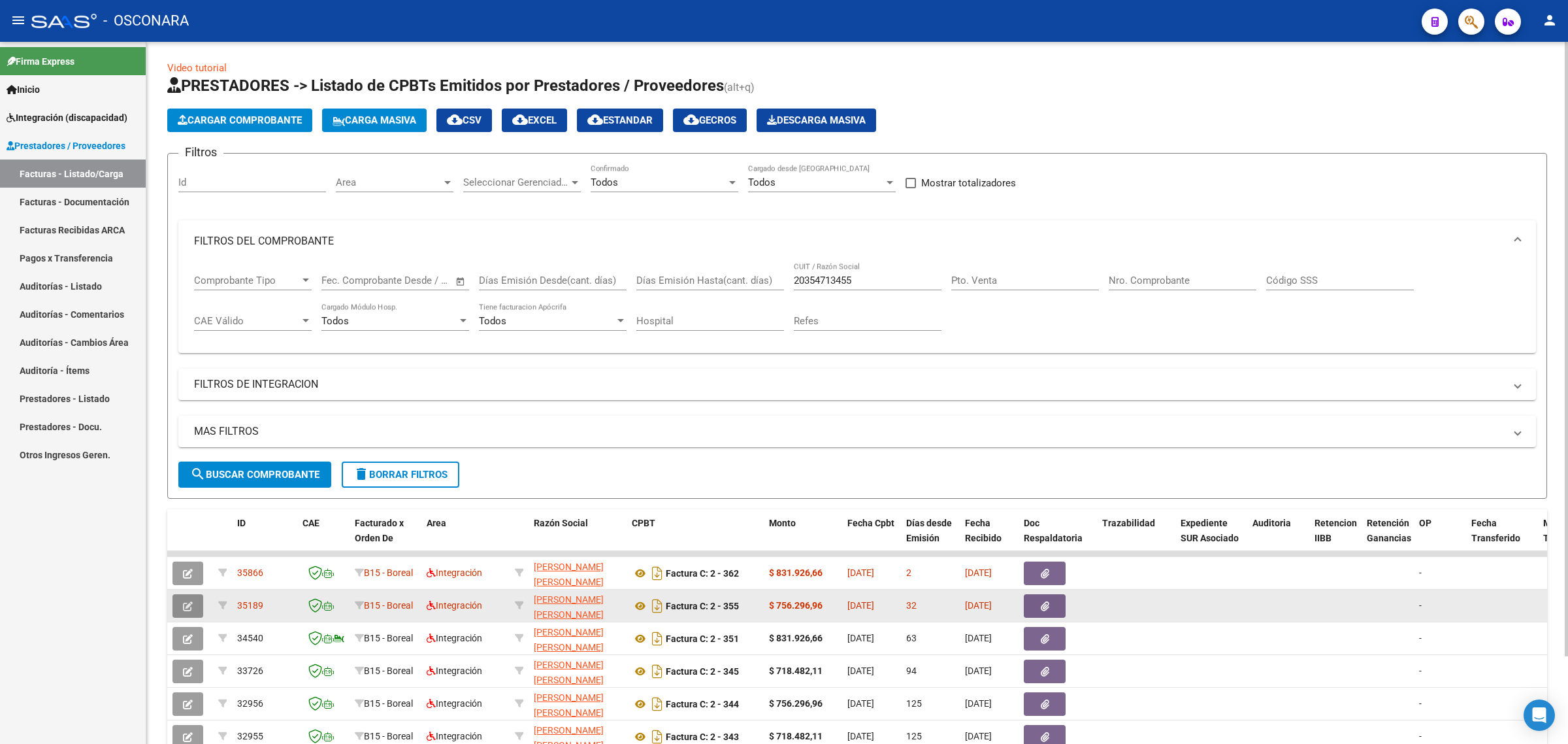
click at [178, 595] on button "button" at bounding box center [188, 606] width 31 height 23
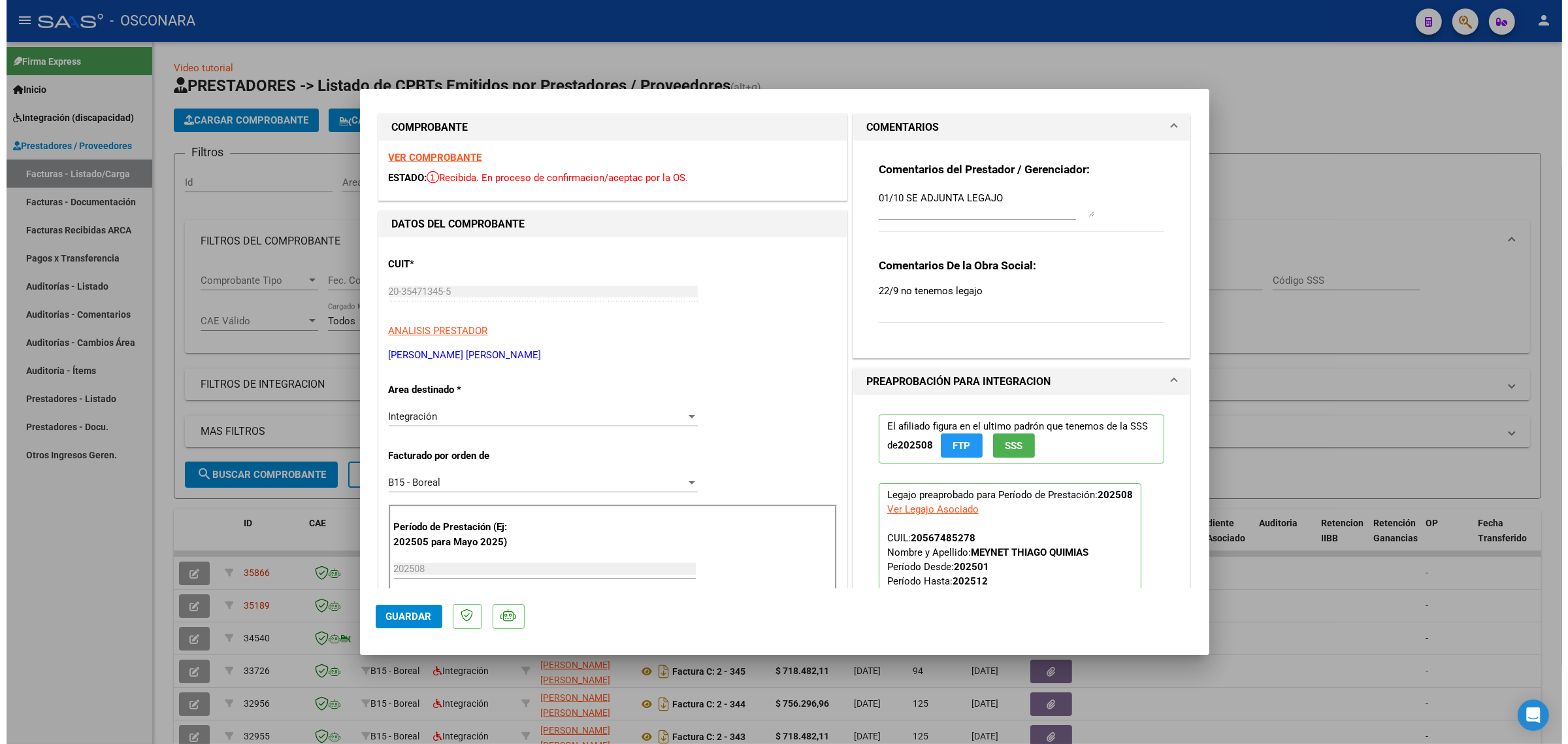
scroll to position [0, 0]
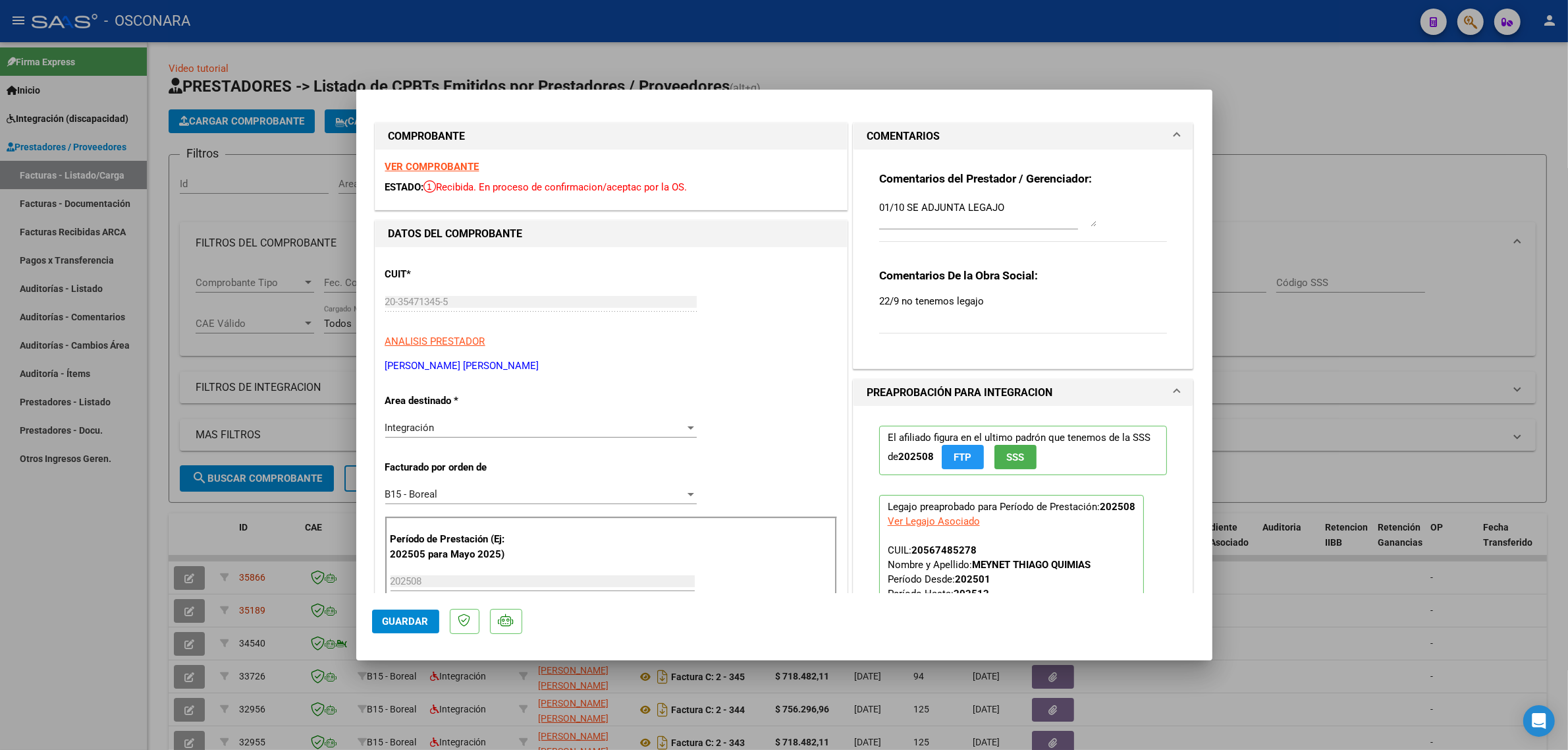
click at [915, 205] on textarea "01/10 SE ADJUNTA LEGAJO" at bounding box center [988, 214] width 217 height 26
type textarea "01/10 SE ASOCIA LEGAJO"
click at [410, 616] on span "Guardar" at bounding box center [406, 622] width 46 height 12
click at [231, 528] on div at bounding box center [784, 375] width 1568 height 750
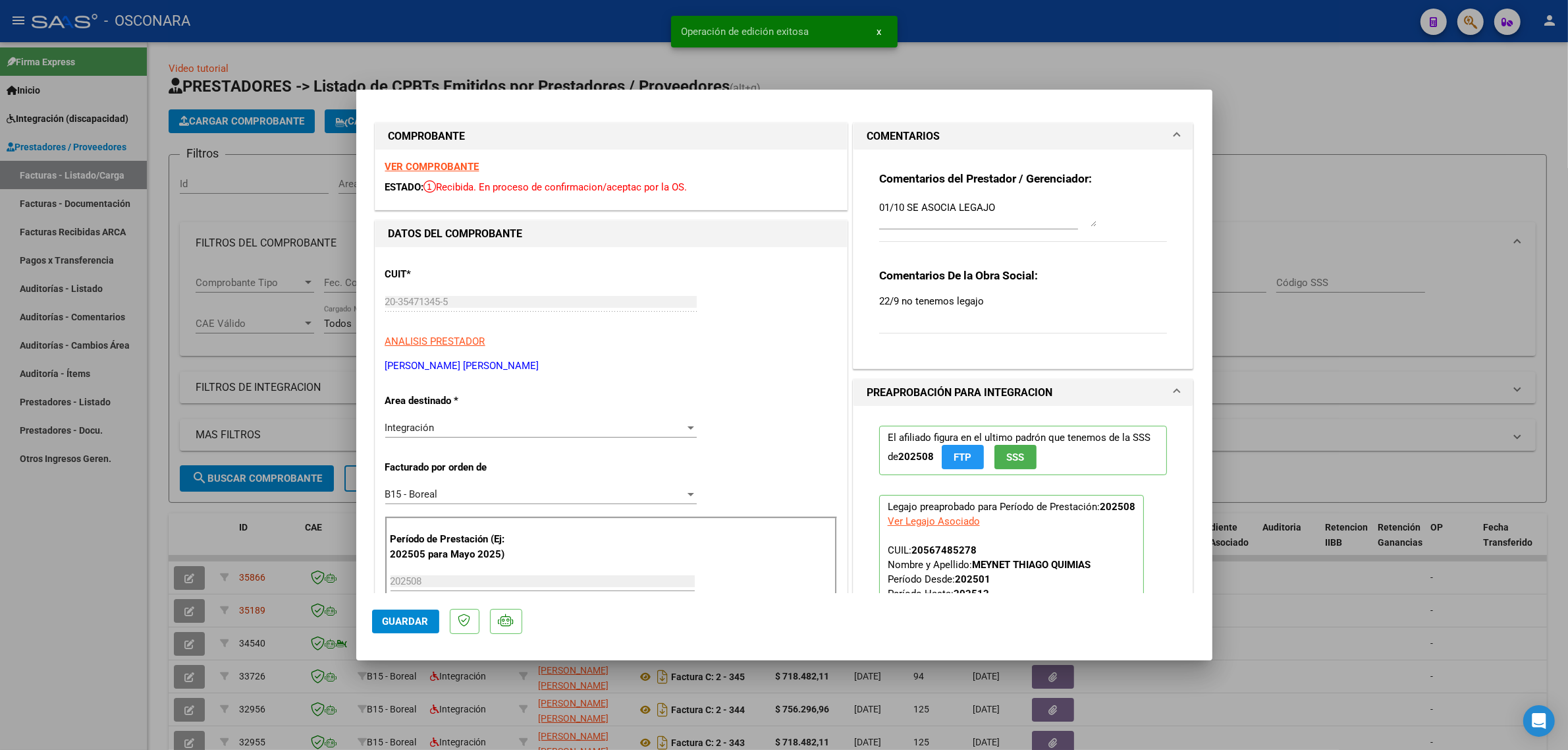
type input "$ 0,00"
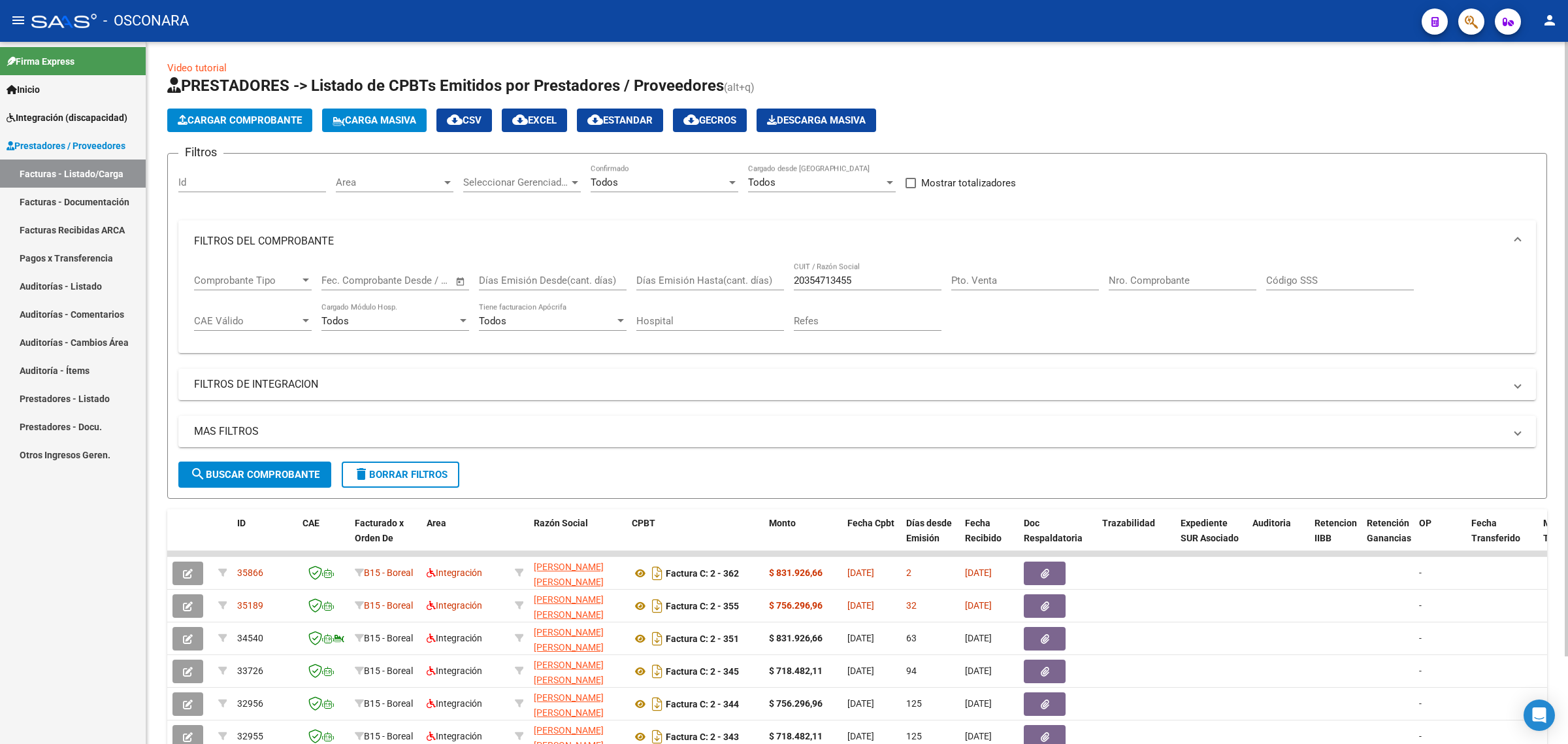
click at [814, 286] on div "20354713455 CUIT / Razón Social" at bounding box center [867, 276] width 148 height 28
click at [817, 280] on input "20354713455" at bounding box center [867, 280] width 148 height 12
paste input "3123332954"
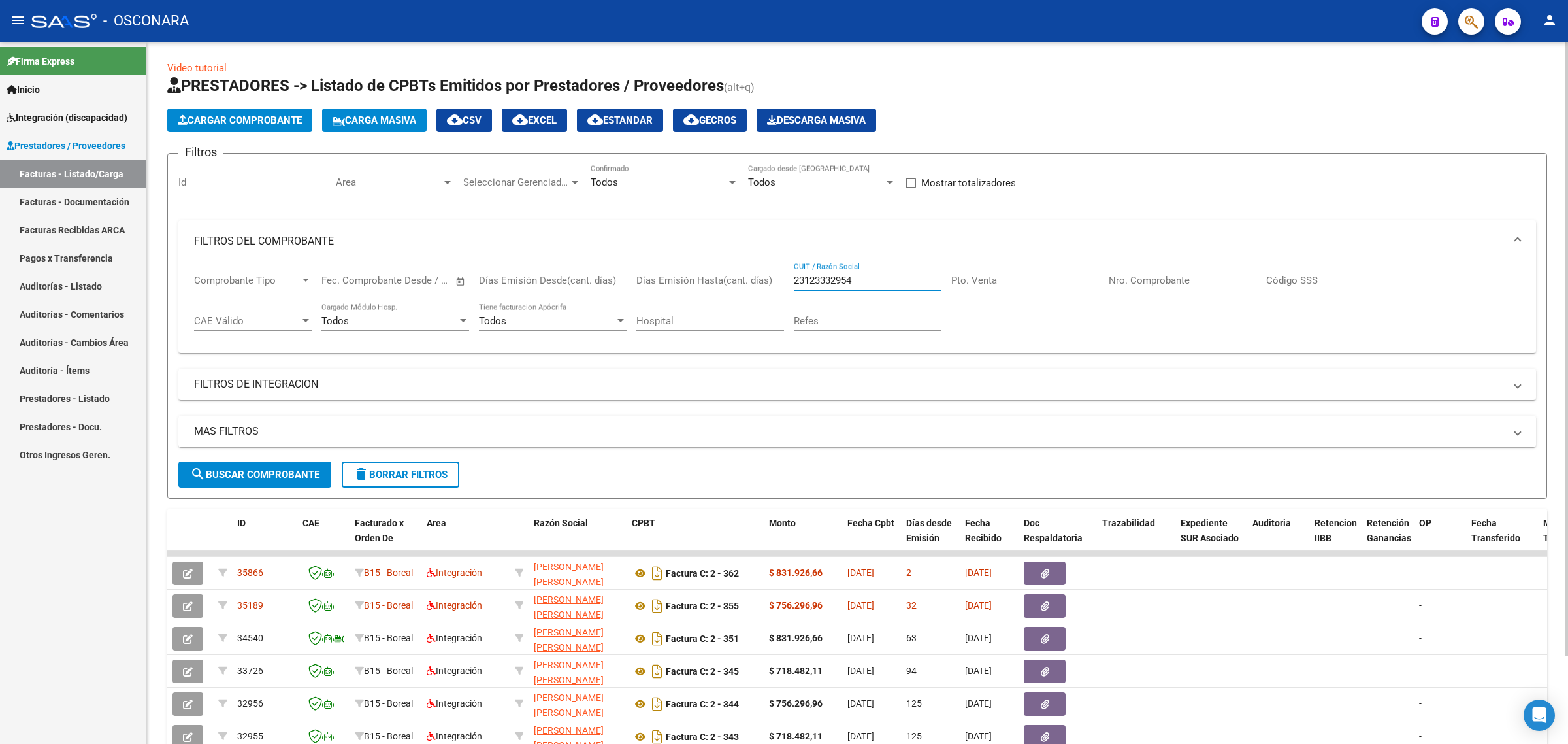
type input "23123332954"
click at [298, 469] on span "search Buscar Comprobante" at bounding box center [255, 475] width 130 height 12
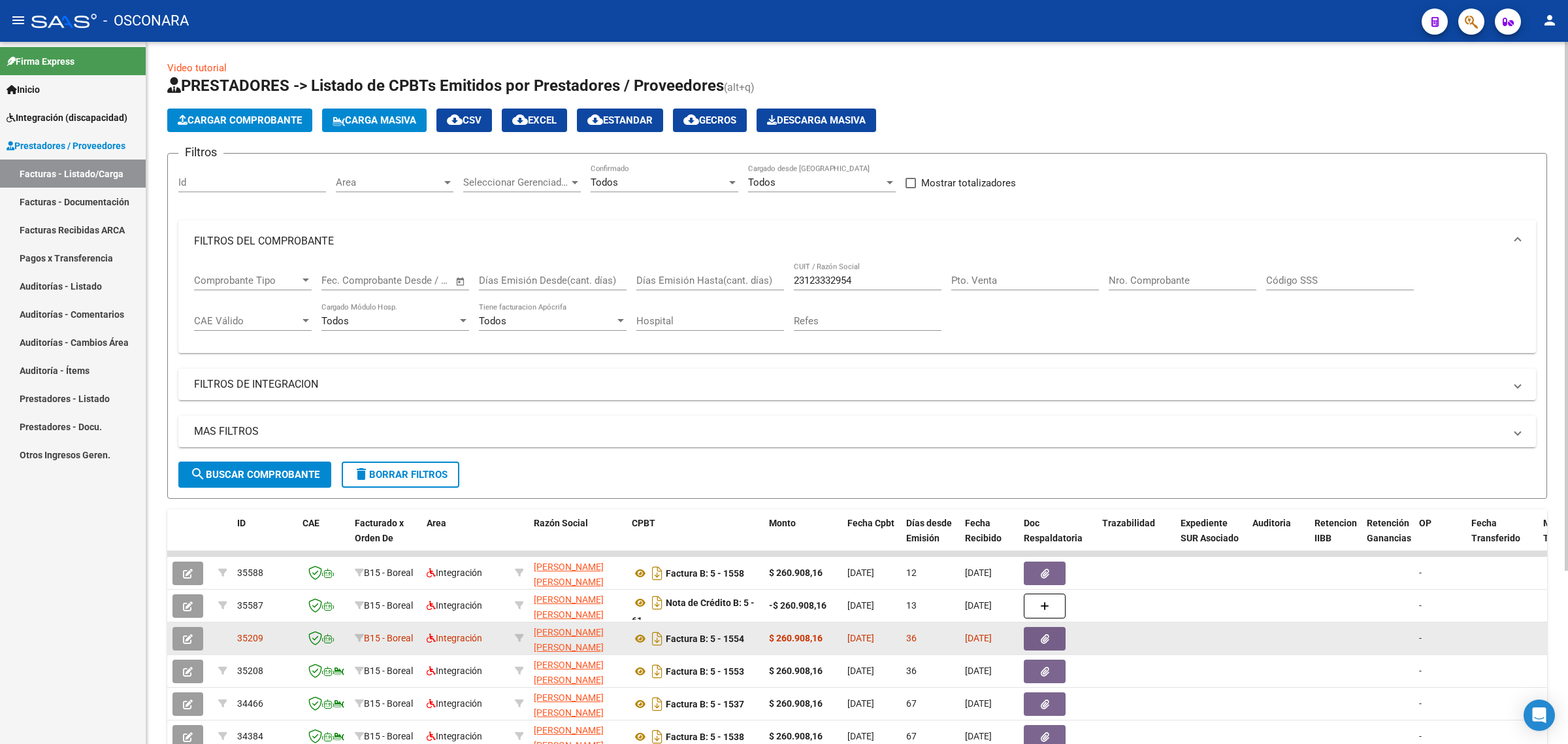
click at [184, 639] on icon "button" at bounding box center [187, 638] width 9 height 9
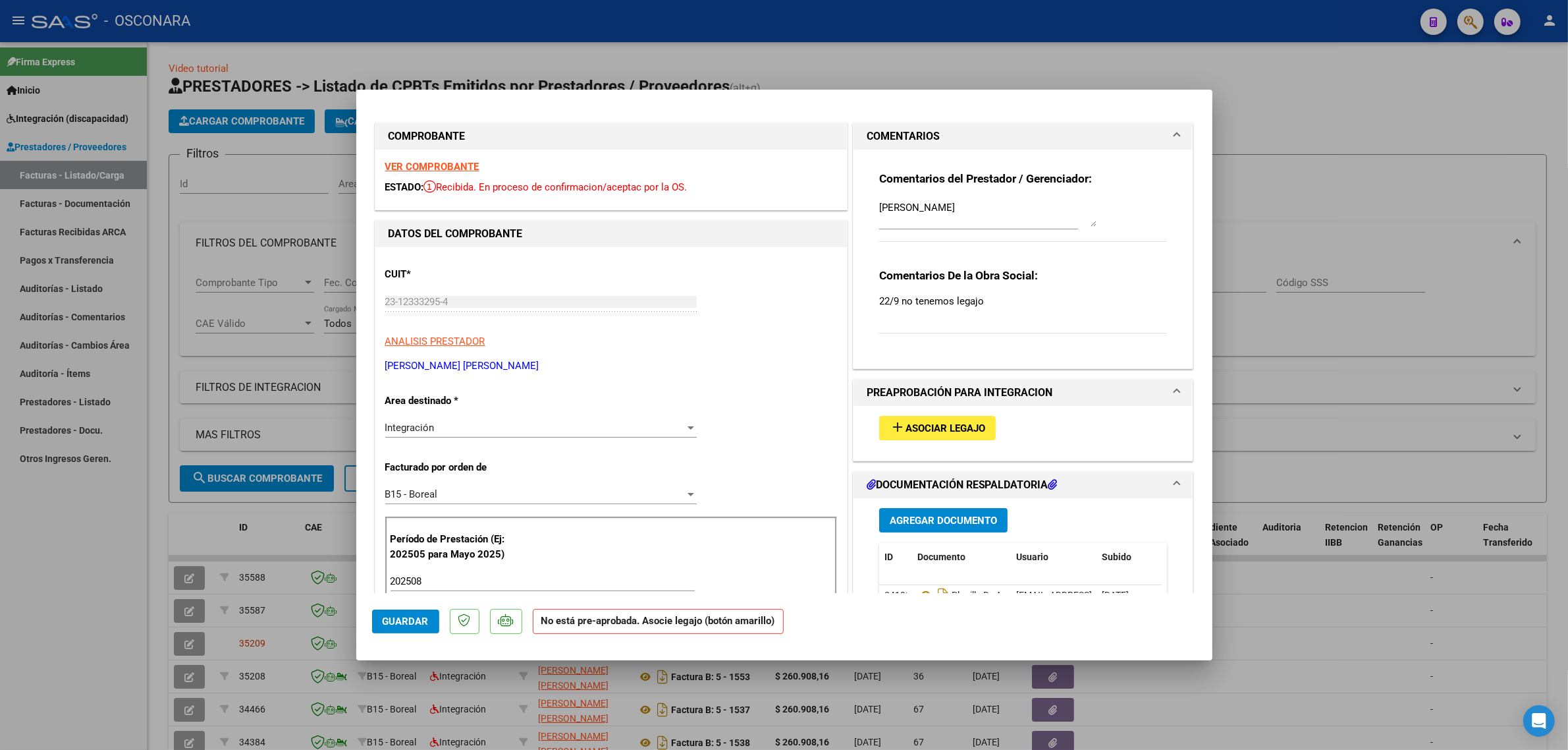
click at [945, 429] on span "Asociar Legajo" at bounding box center [945, 429] width 80 height 12
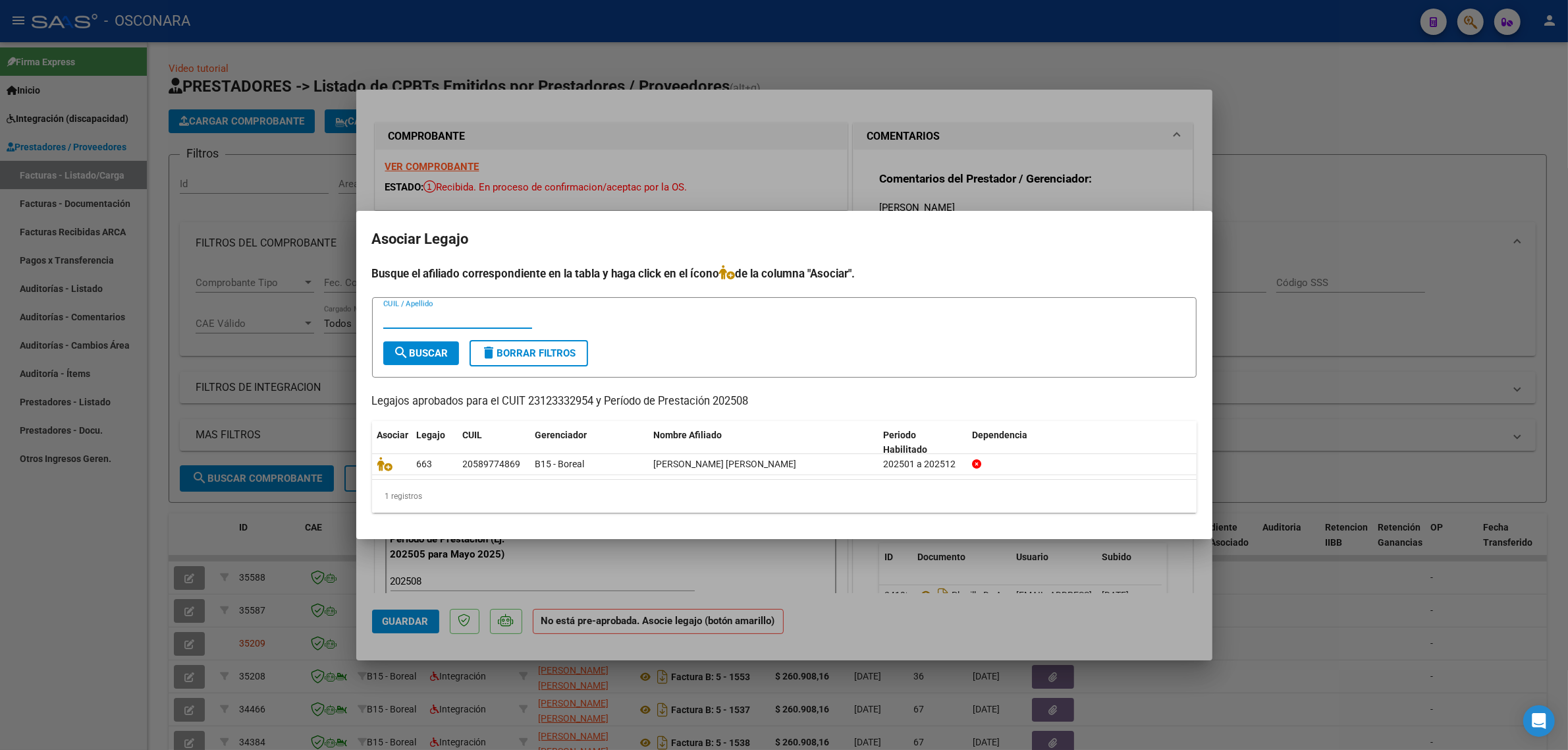
click at [714, 564] on div at bounding box center [784, 375] width 1568 height 750
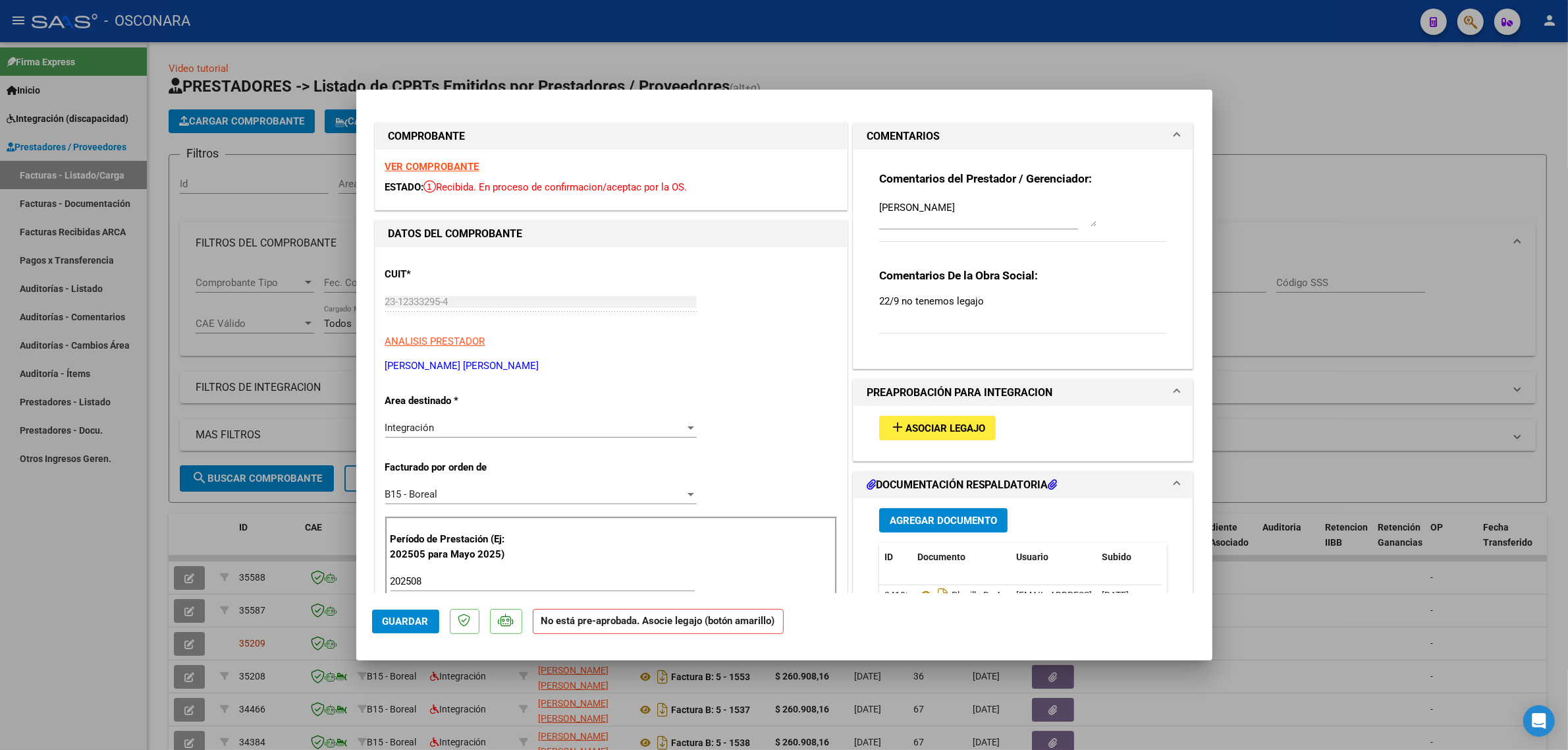
click at [196, 582] on div at bounding box center [784, 375] width 1568 height 750
type input "$ 0,00"
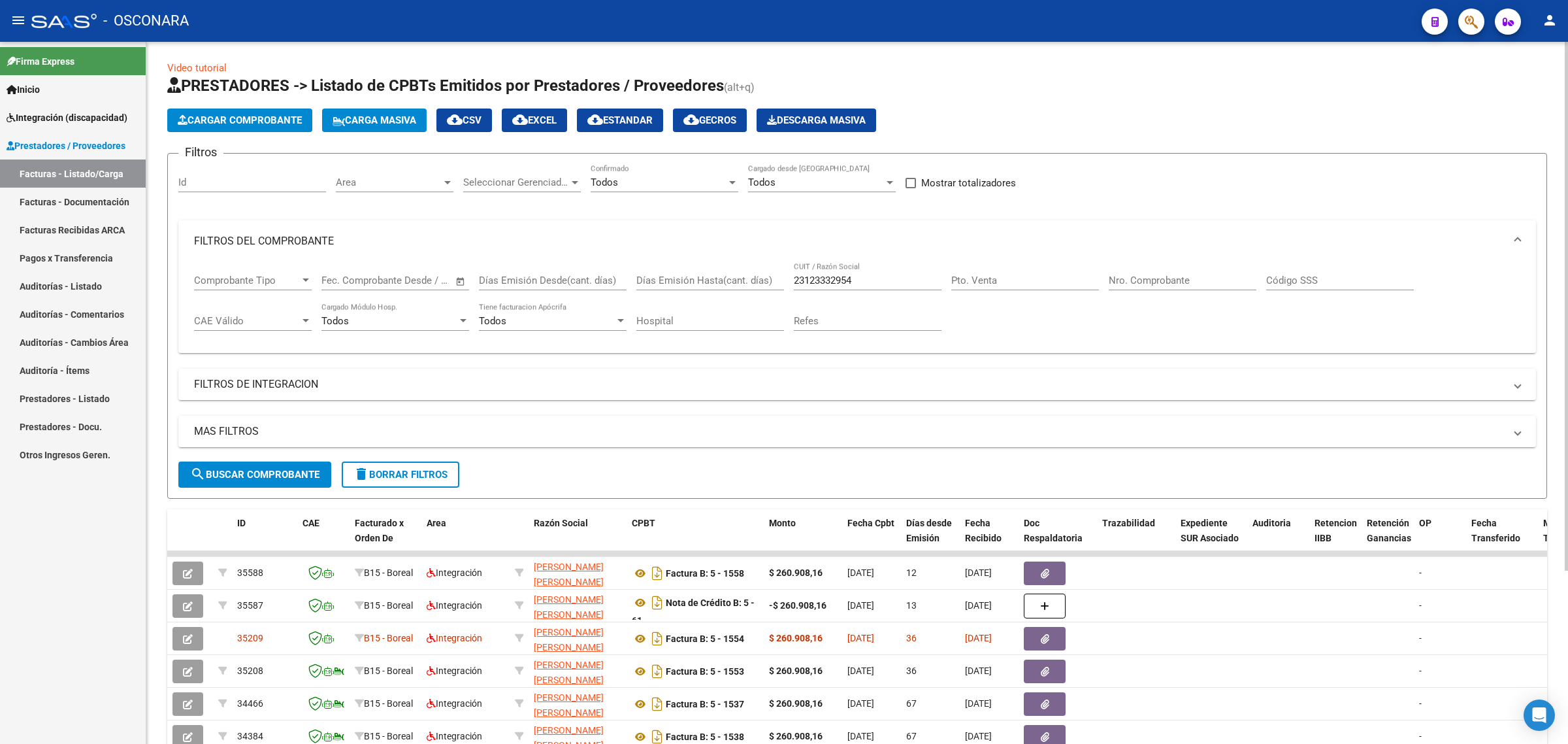
click at [827, 272] on div "23123332954 CUIT / Razón Social" at bounding box center [867, 276] width 148 height 28
drag, startPoint x: 827, startPoint y: 272, endPoint x: 813, endPoint y: 272, distance: 14.0
click at [828, 272] on div "23123332954 CUIT / Razón Social" at bounding box center [867, 276] width 148 height 28
click at [805, 276] on input "23123332954" at bounding box center [867, 280] width 148 height 12
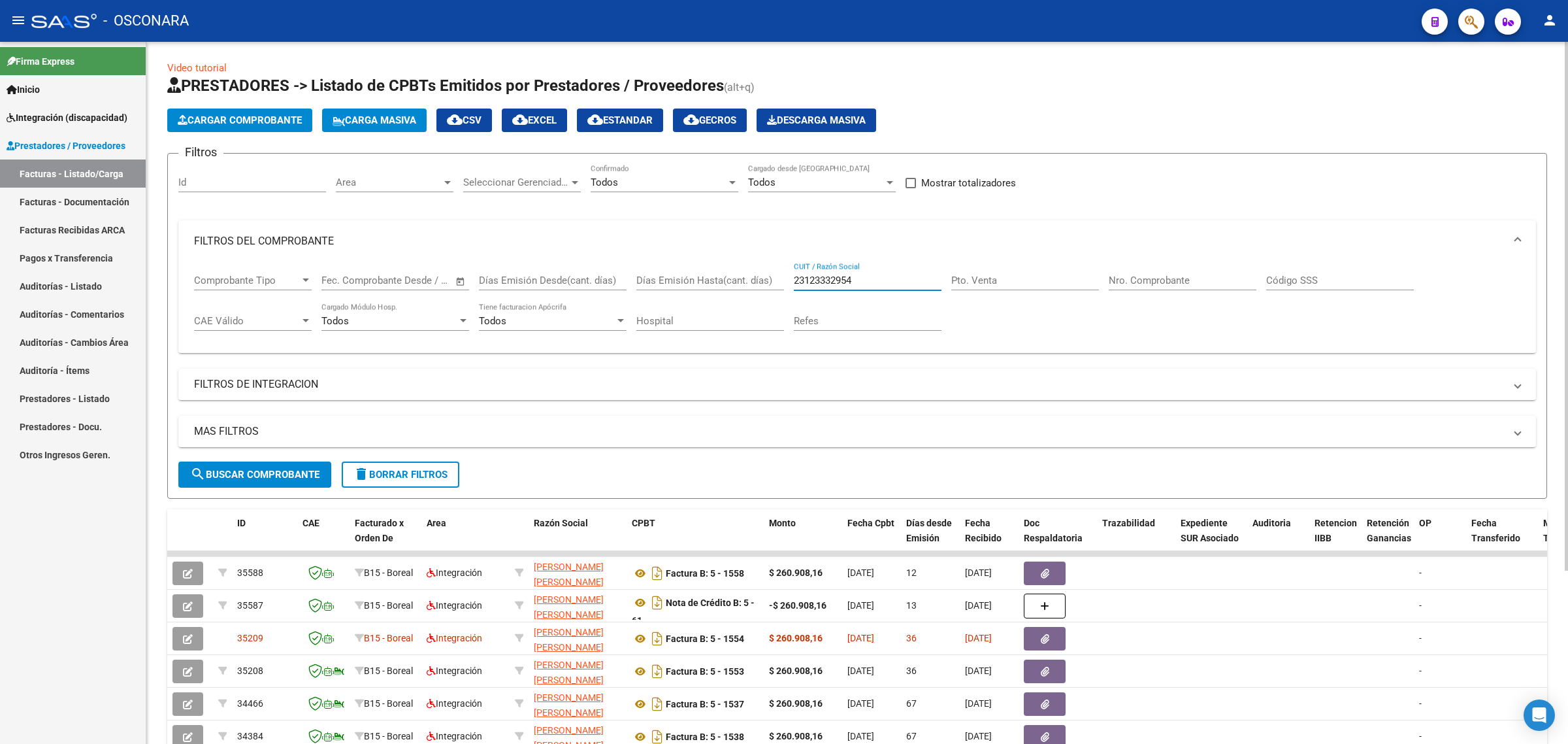
paste input "7923554"
type input "23179235544"
click at [285, 478] on button "search Buscar Comprobante" at bounding box center [255, 475] width 153 height 26
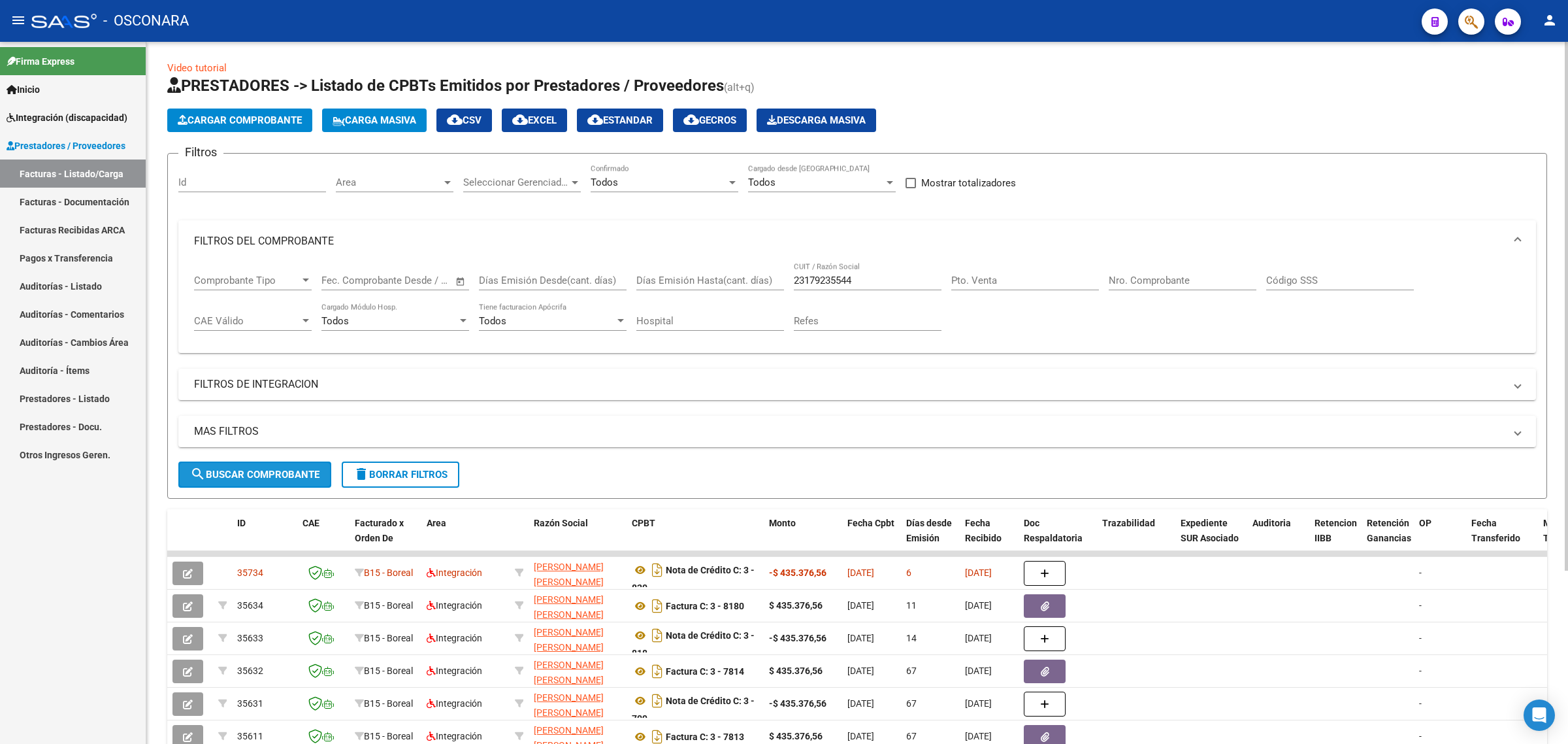
click at [268, 478] on button "search Buscar Comprobante" at bounding box center [255, 475] width 153 height 26
click at [848, 283] on input "23179235544" at bounding box center [867, 280] width 148 height 12
click at [304, 469] on span "search Buscar Comprobante" at bounding box center [255, 475] width 130 height 12
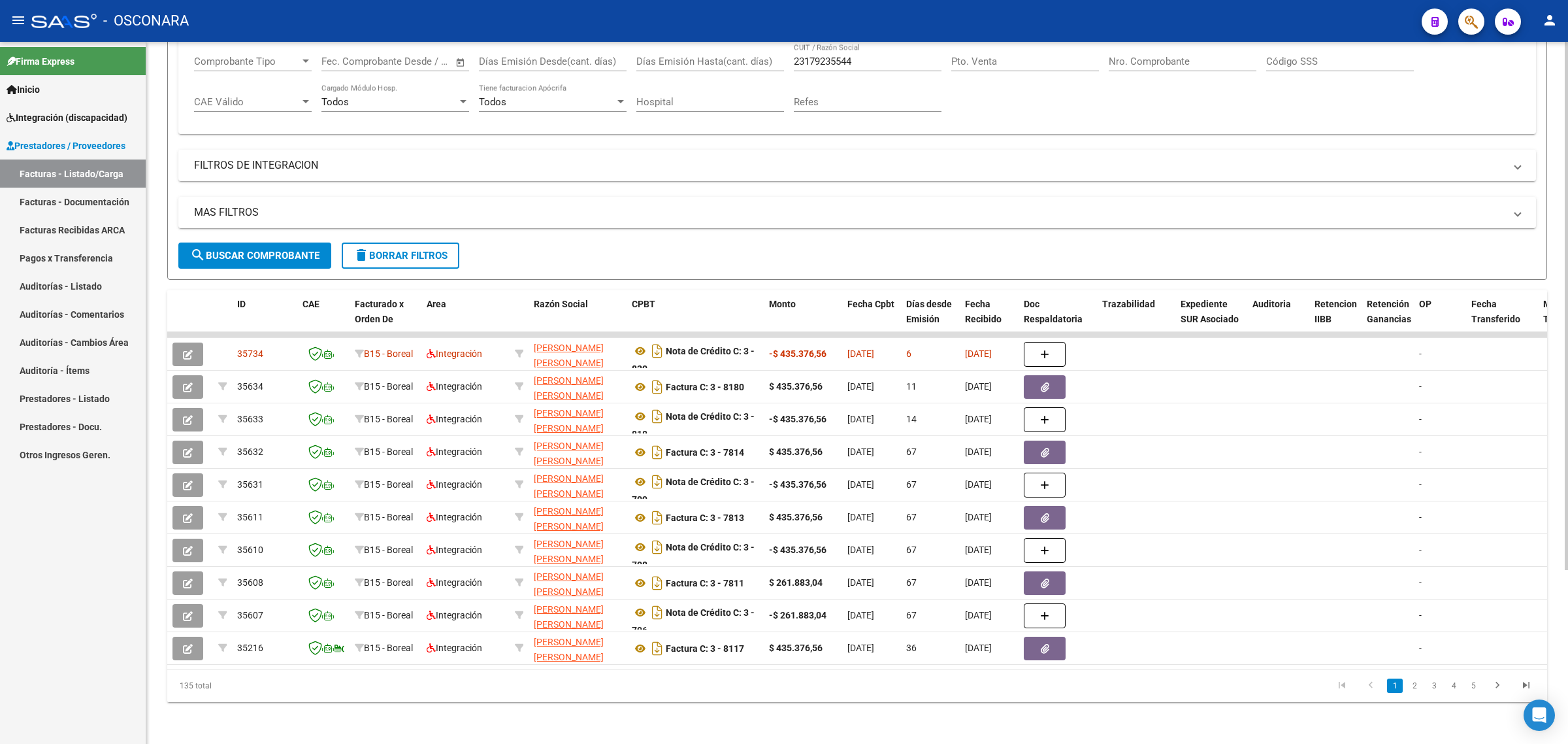
scroll to position [231, 0]
click at [1417, 686] on link "2" at bounding box center [1414, 686] width 16 height 15
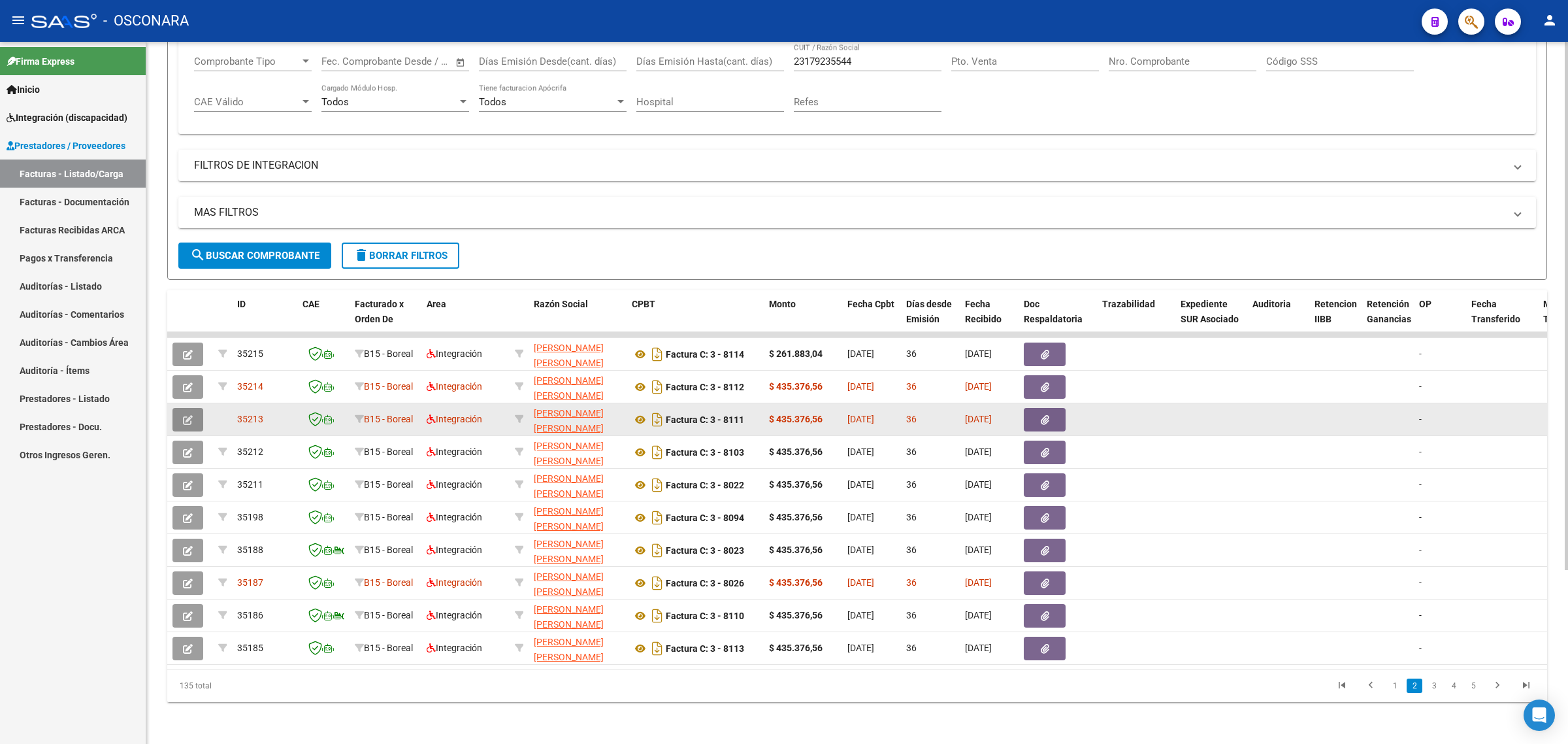
click at [191, 415] on icon "button" at bounding box center [187, 419] width 9 height 9
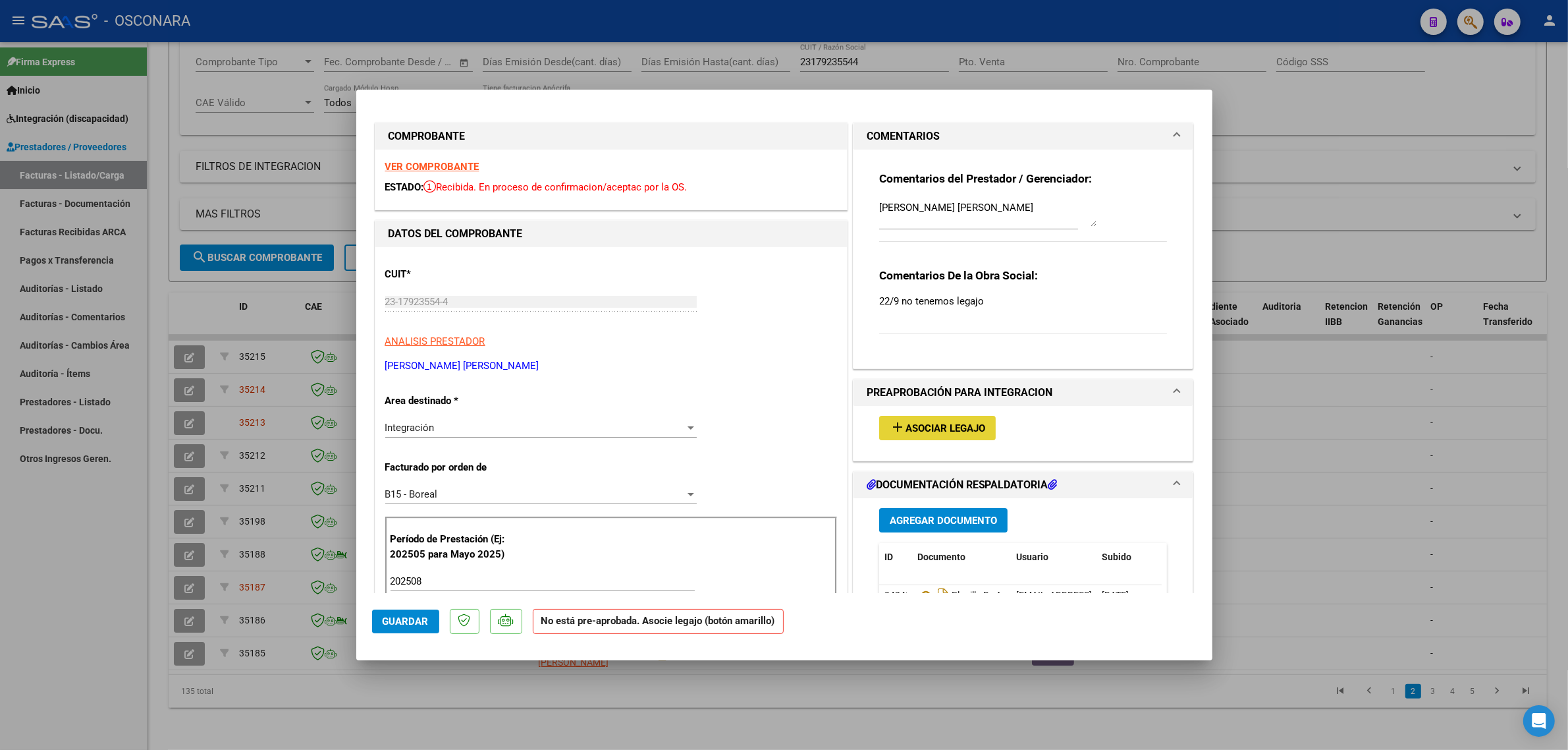
click at [971, 433] on span "Asociar Legajo" at bounding box center [945, 429] width 80 height 12
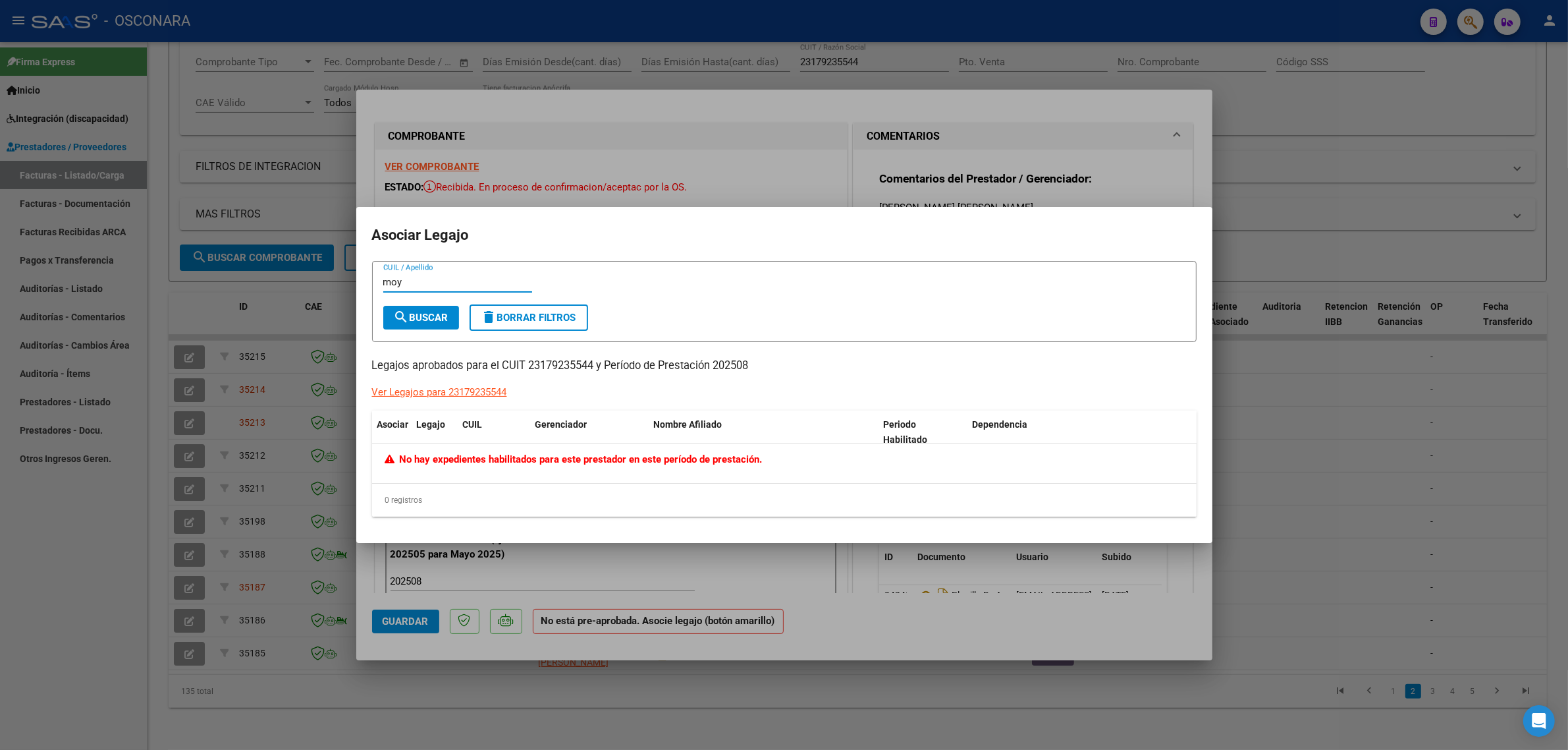
type input "moy"
click at [920, 158] on div at bounding box center [784, 375] width 1568 height 750
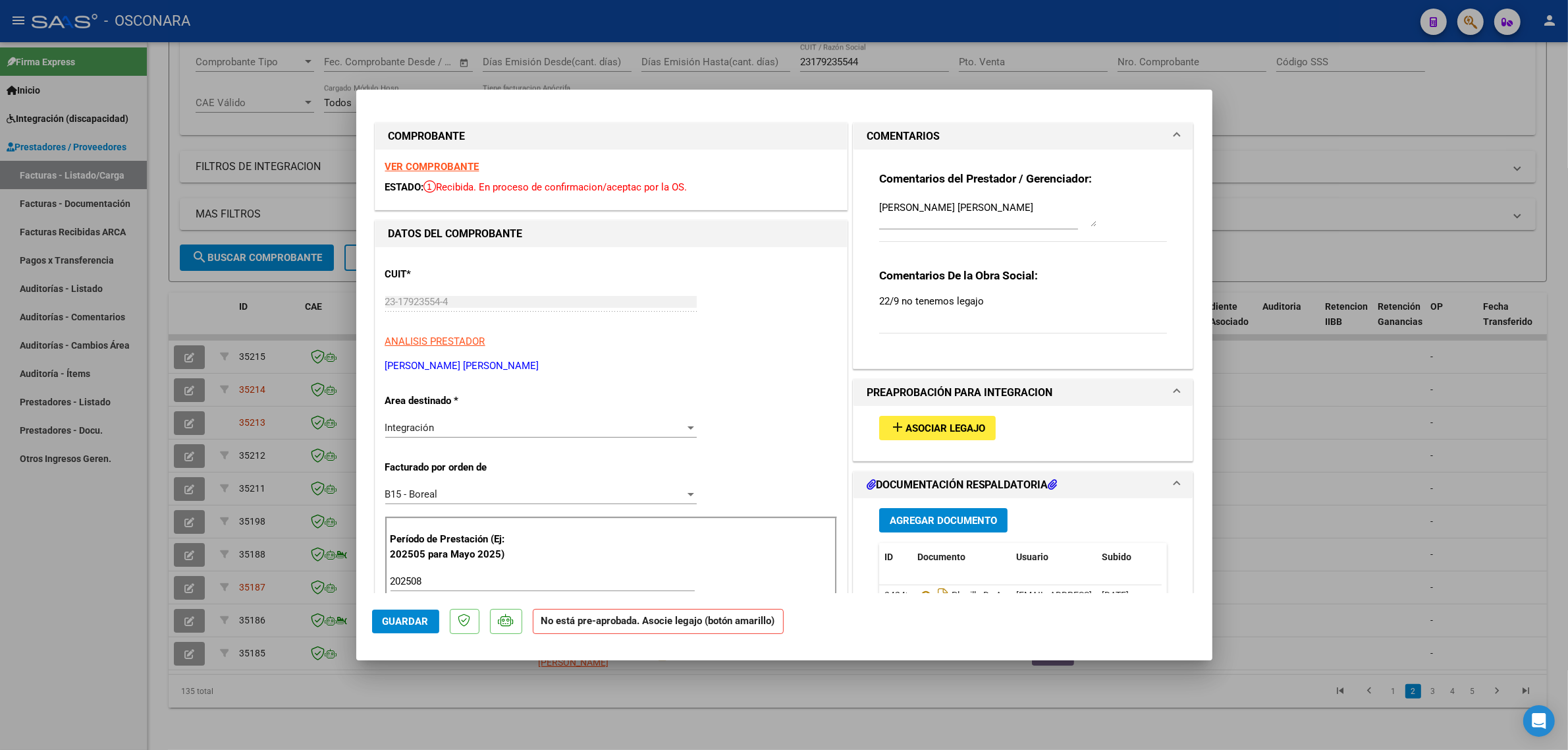
click at [1215, 263] on div at bounding box center [784, 375] width 1568 height 750
type input "$ 0,00"
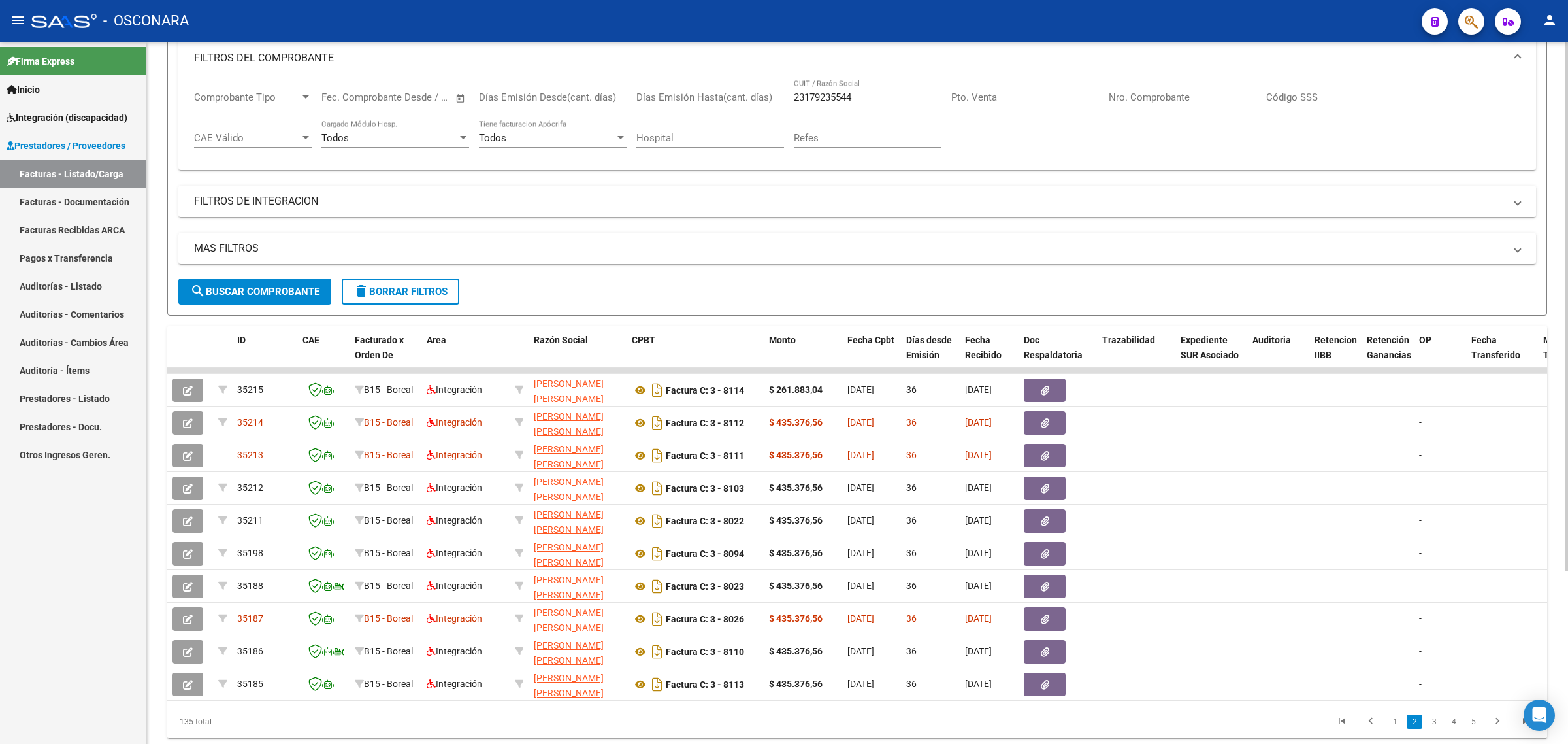
scroll to position [0, 0]
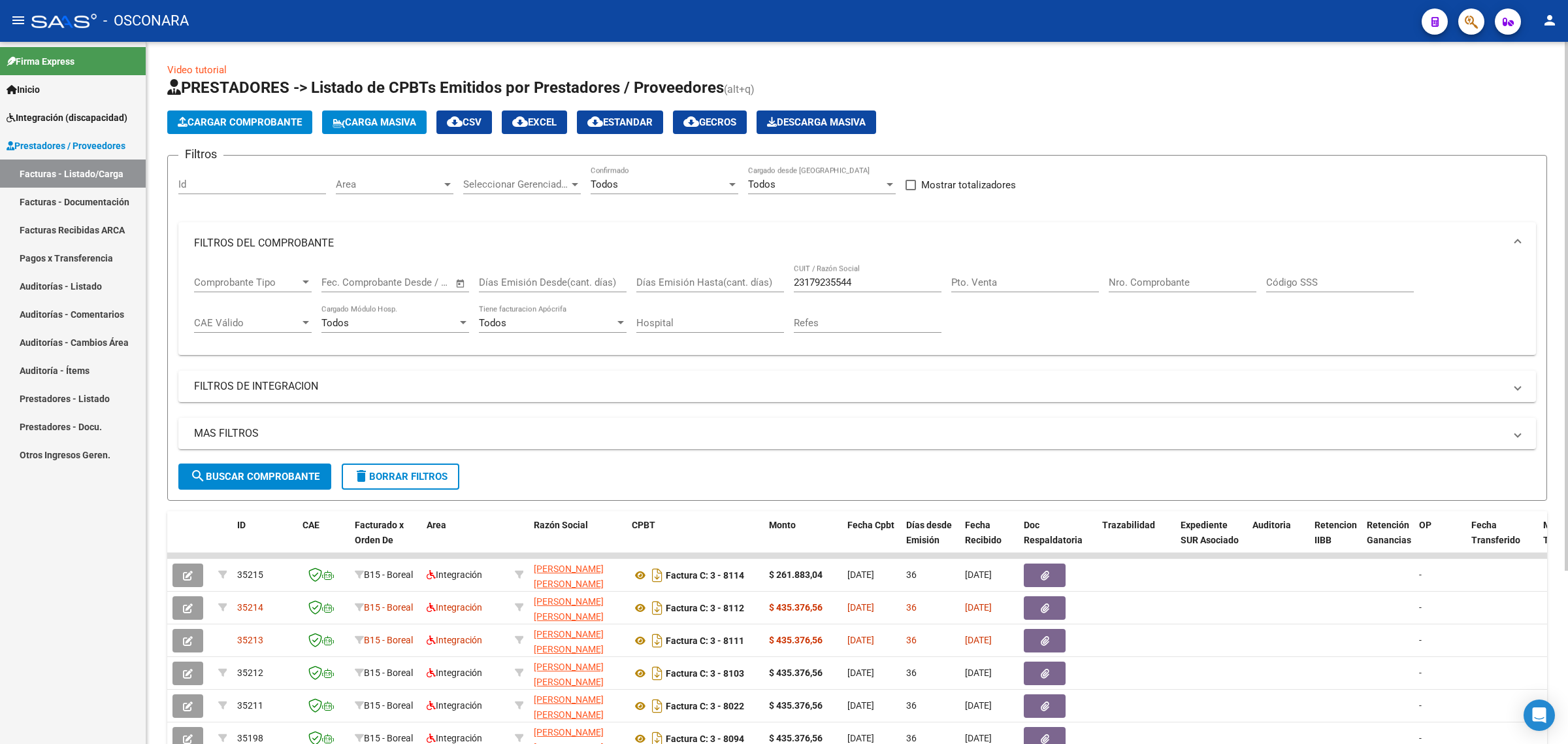
click at [829, 278] on input "23179235544" at bounding box center [867, 282] width 148 height 12
paste input "27259192450"
click at [821, 280] on input "231792272591924505544" at bounding box center [867, 282] width 148 height 12
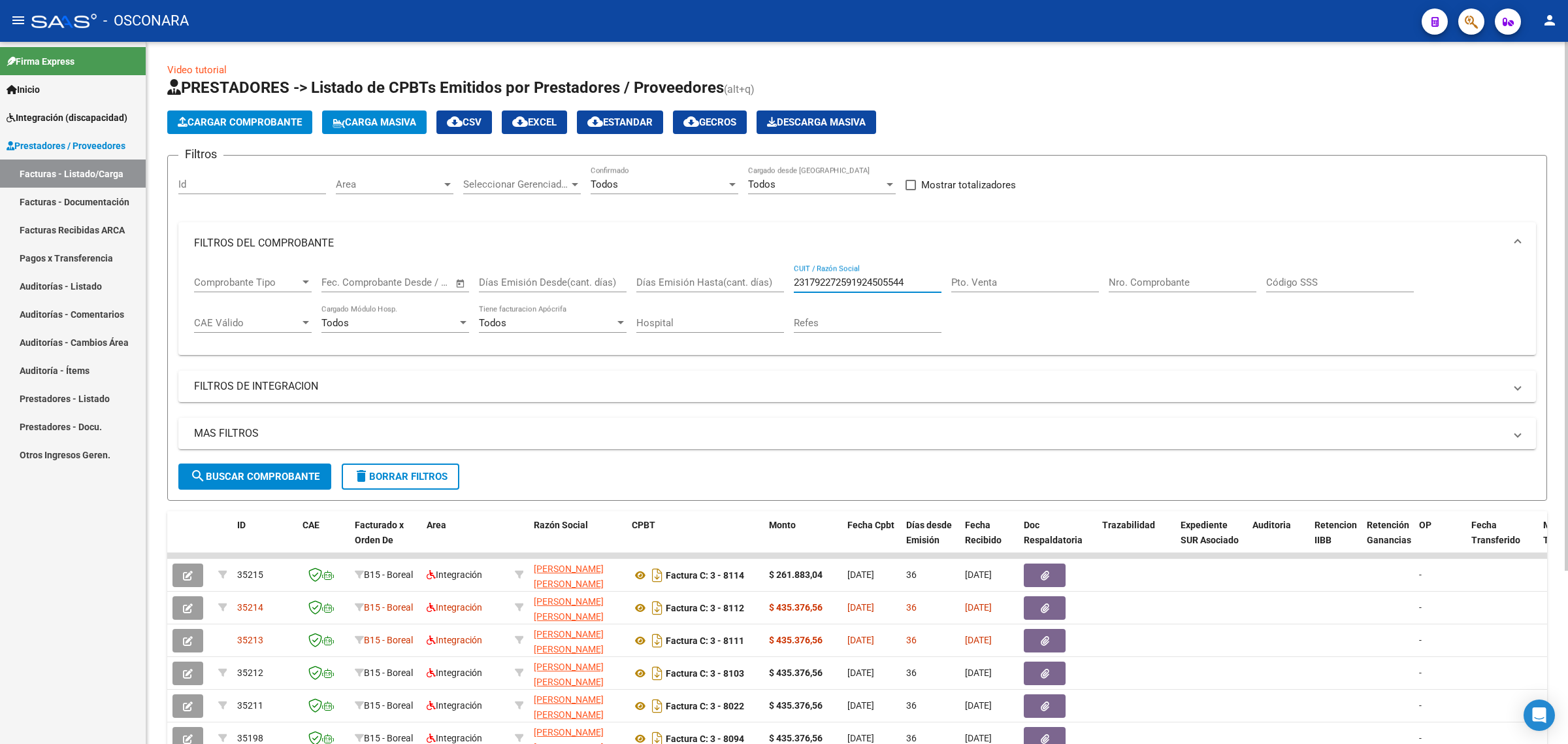
click at [821, 280] on input "231792272591924505544" at bounding box center [867, 282] width 148 height 12
paste input "7259192450"
type input "27259192450"
click at [260, 467] on button "search Buscar Comprobante" at bounding box center [255, 477] width 153 height 26
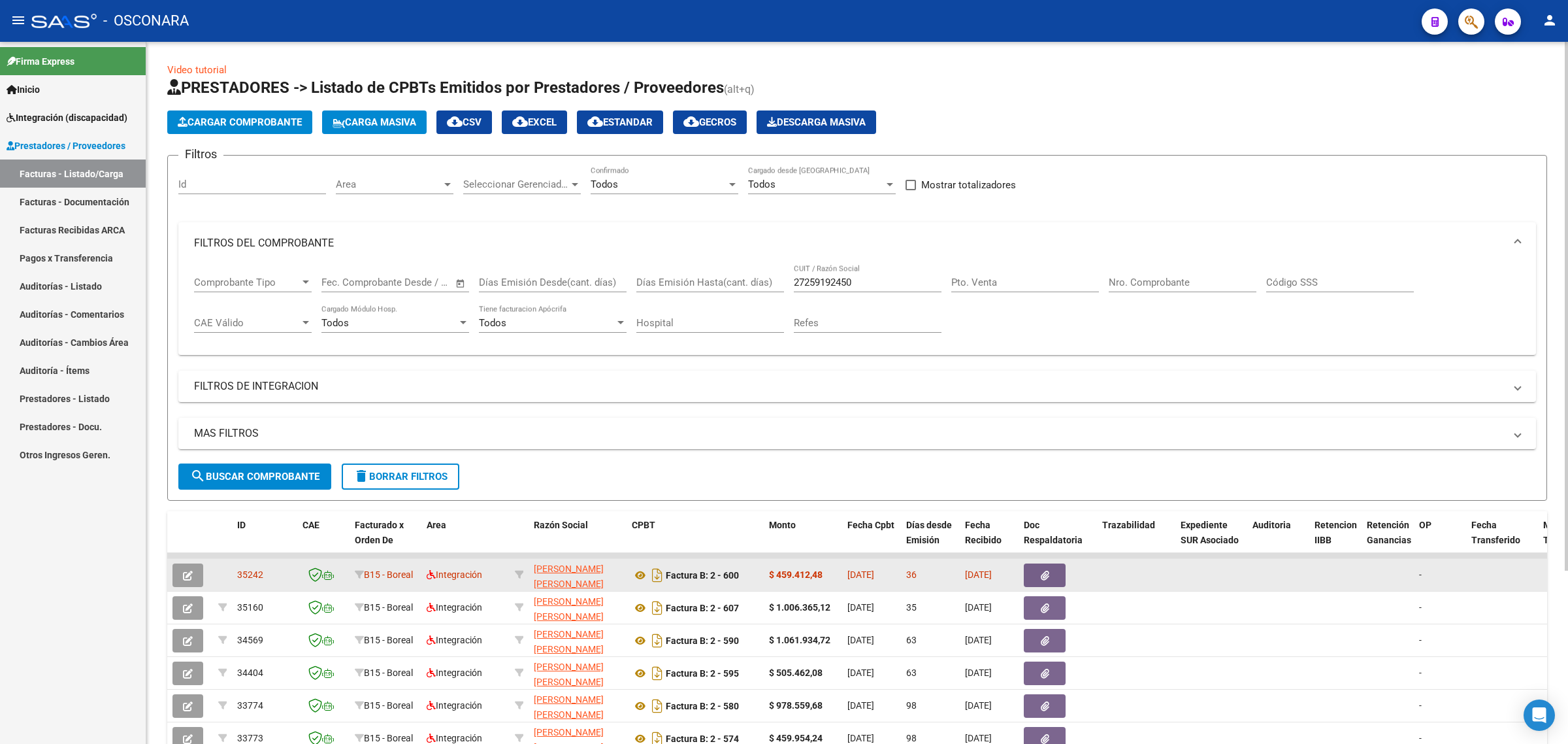
click at [190, 579] on button "button" at bounding box center [188, 575] width 31 height 23
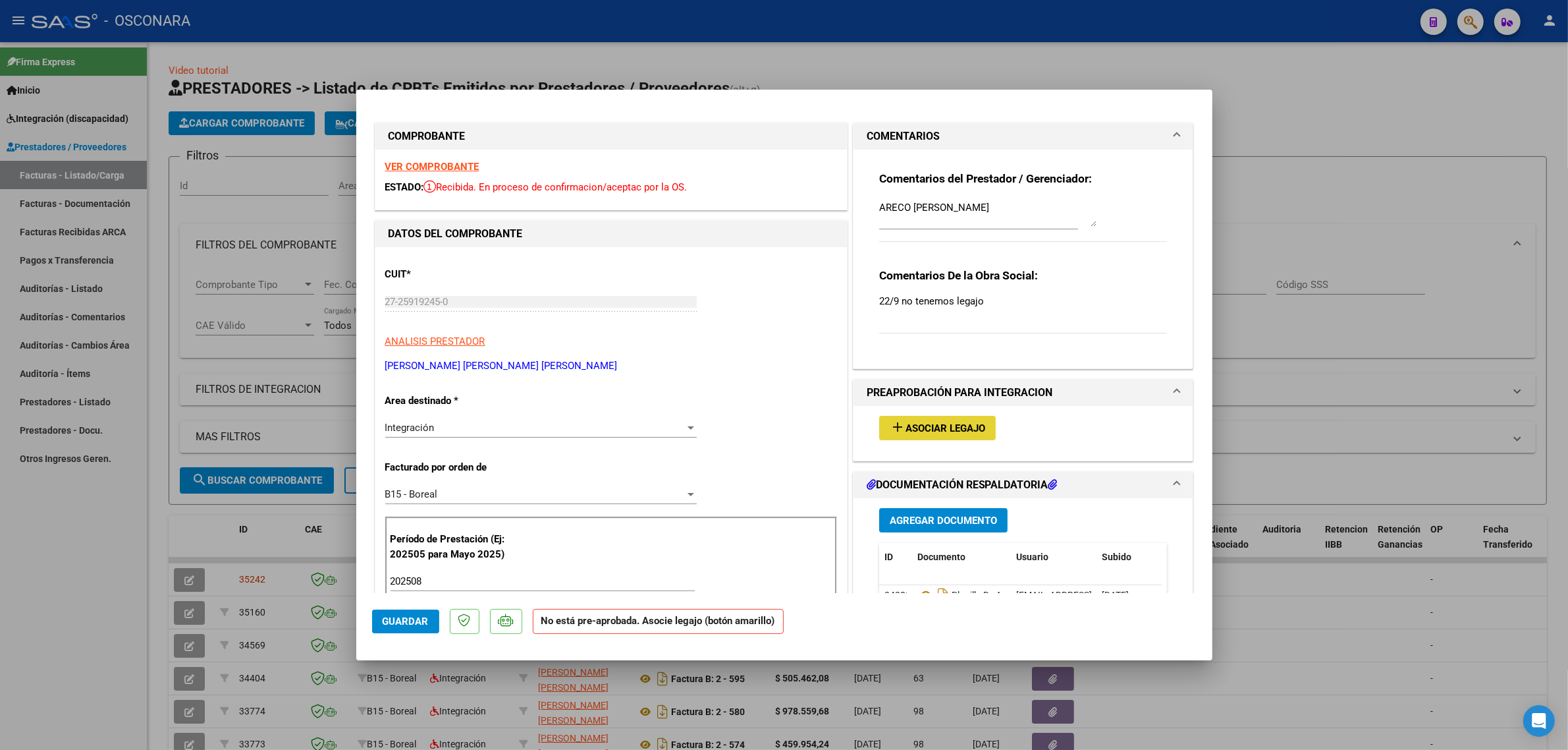
click at [893, 423] on mat-icon "add" at bounding box center [898, 427] width 16 height 16
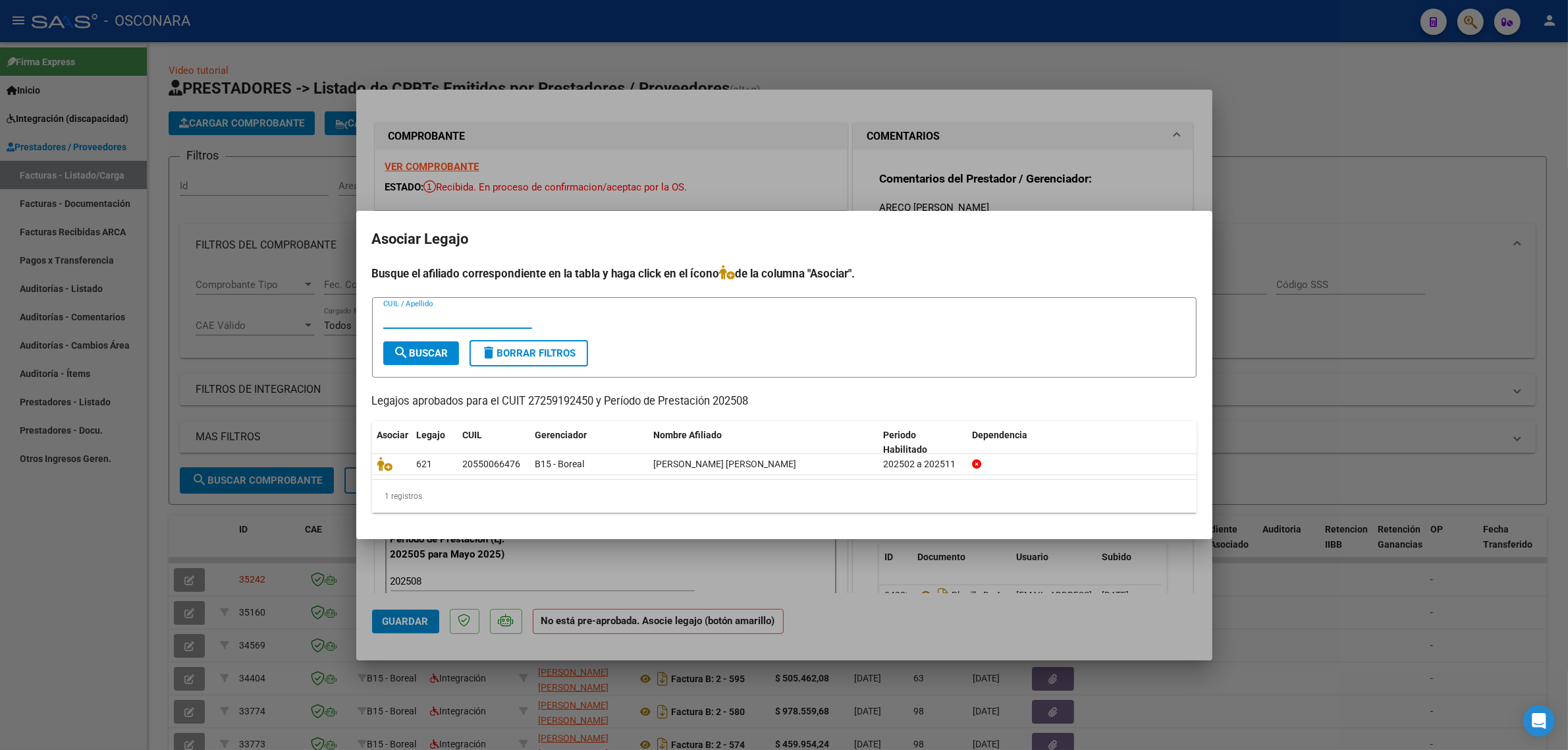
click at [1022, 186] on div at bounding box center [784, 375] width 1568 height 750
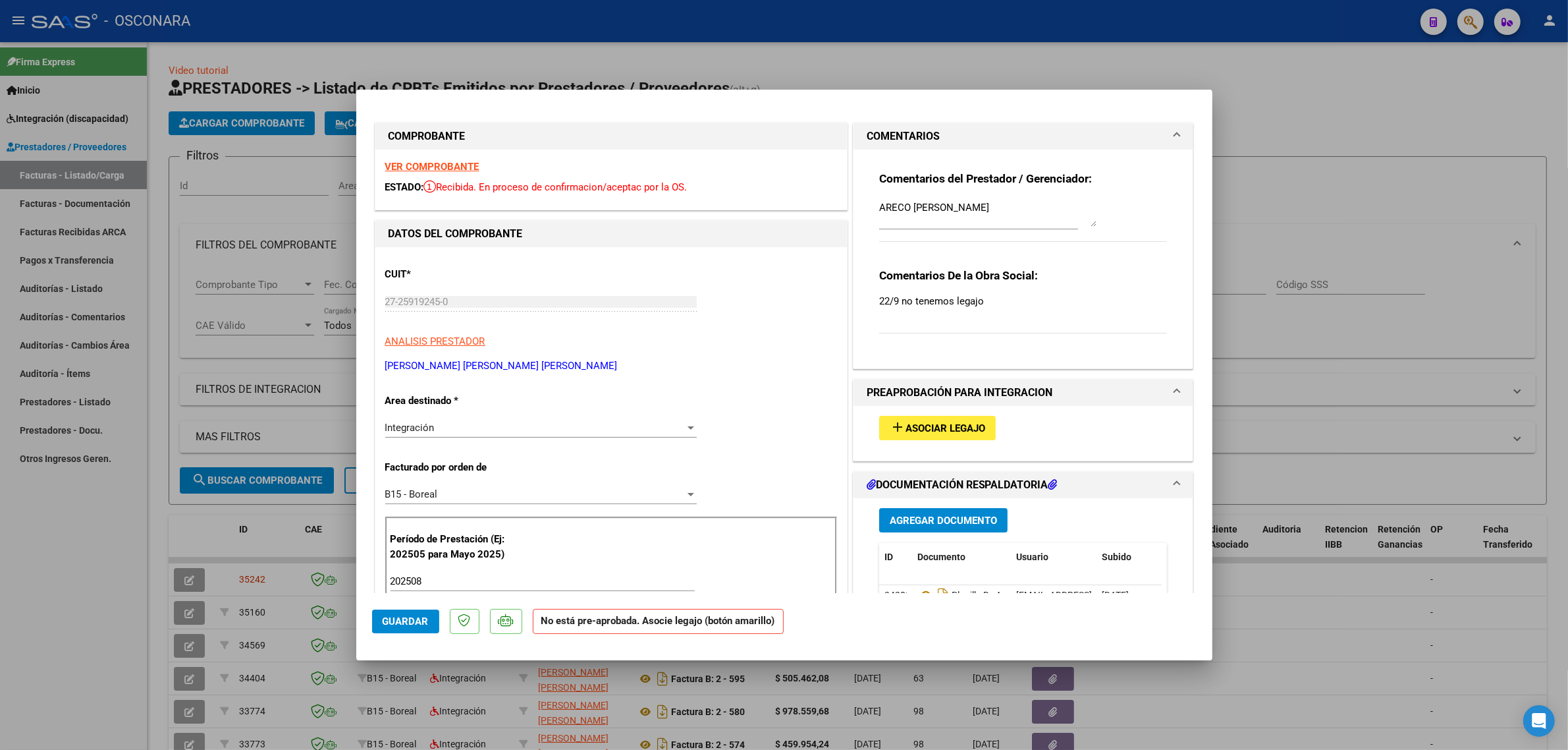
click at [1236, 209] on div at bounding box center [784, 375] width 1568 height 750
type input "$ 0,00"
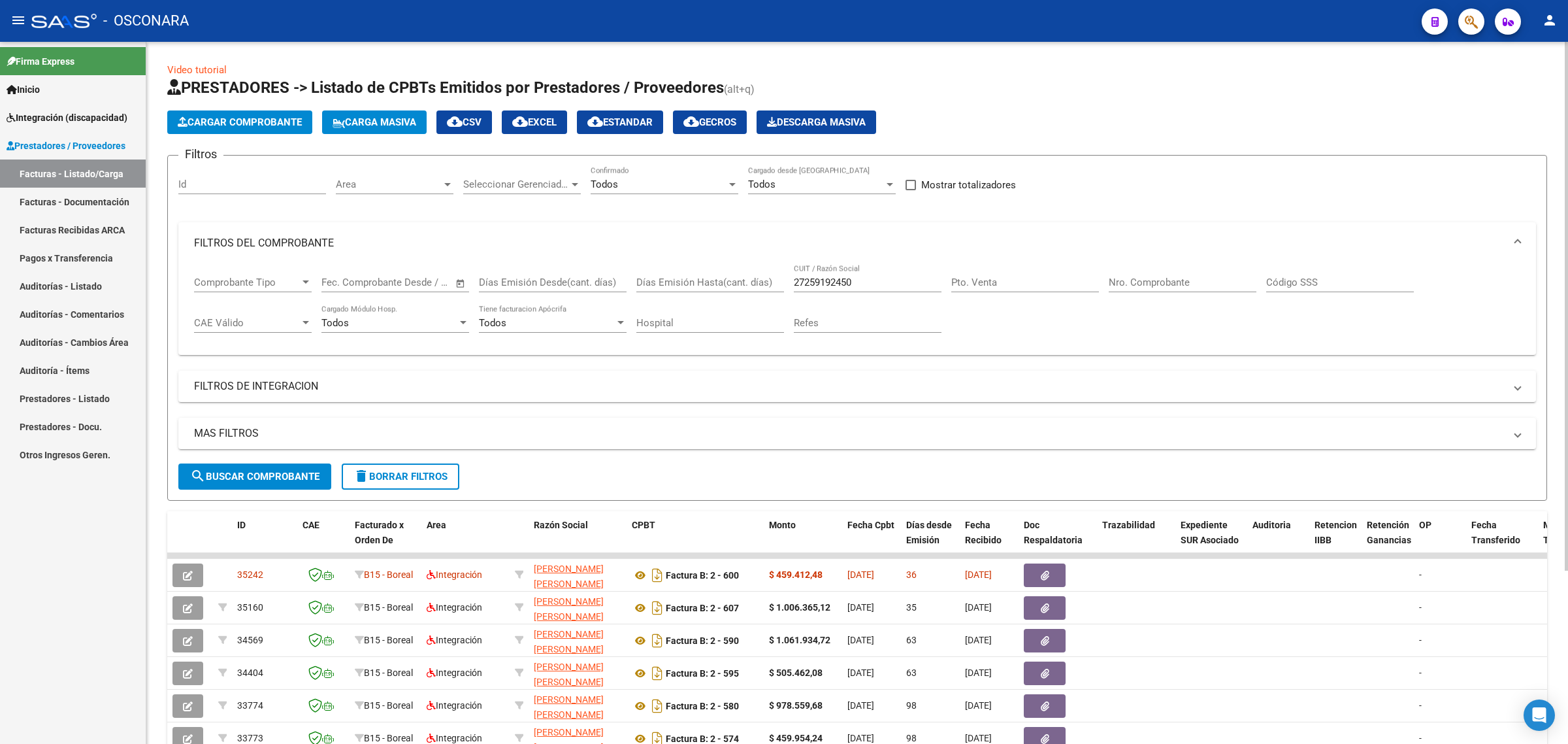
click at [816, 277] on input "27259192450" at bounding box center [867, 282] width 148 height 12
paste input "406902574"
type input "27406902574"
click at [266, 466] on button "search Buscar Comprobante" at bounding box center [255, 477] width 153 height 26
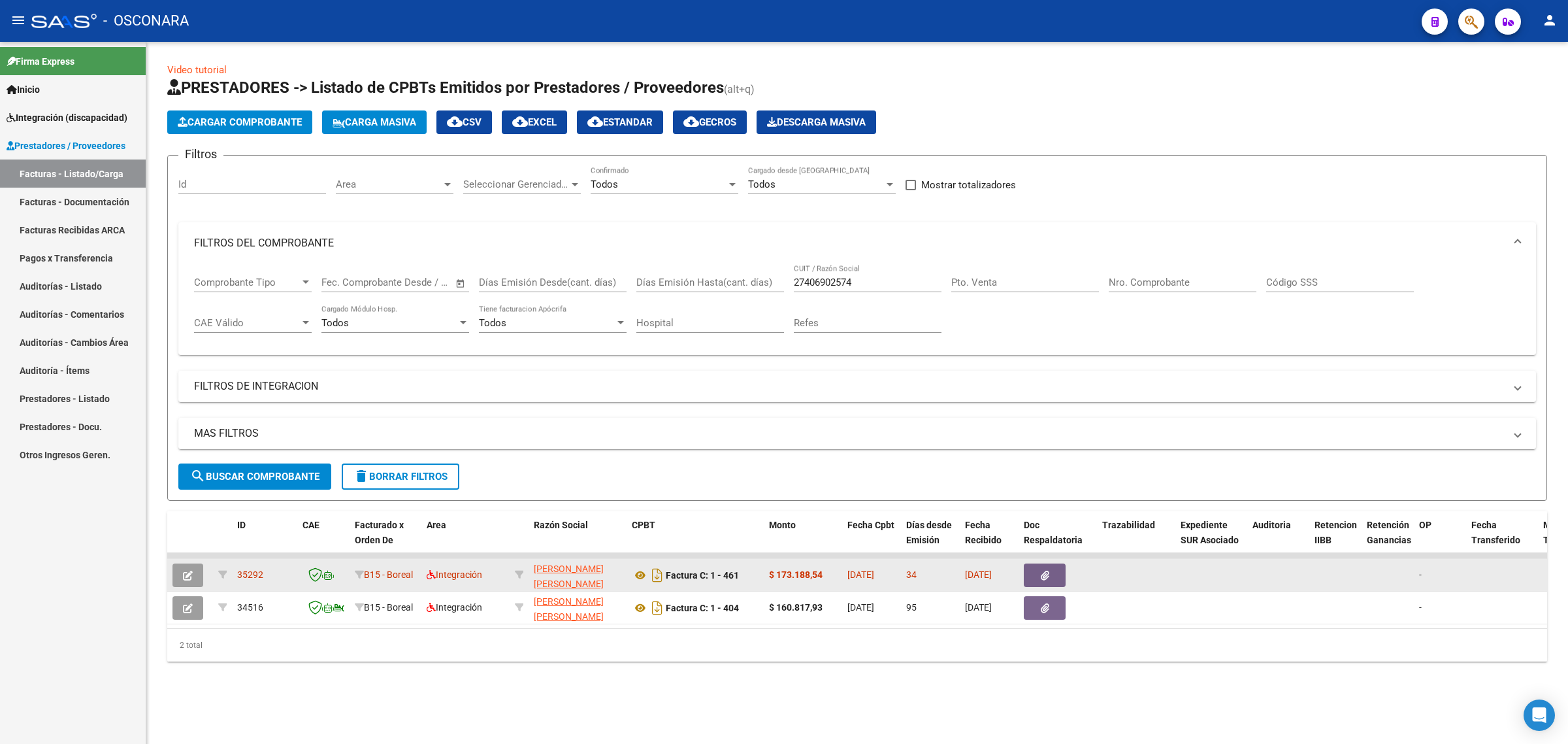
click at [183, 571] on icon "button" at bounding box center [187, 575] width 9 height 9
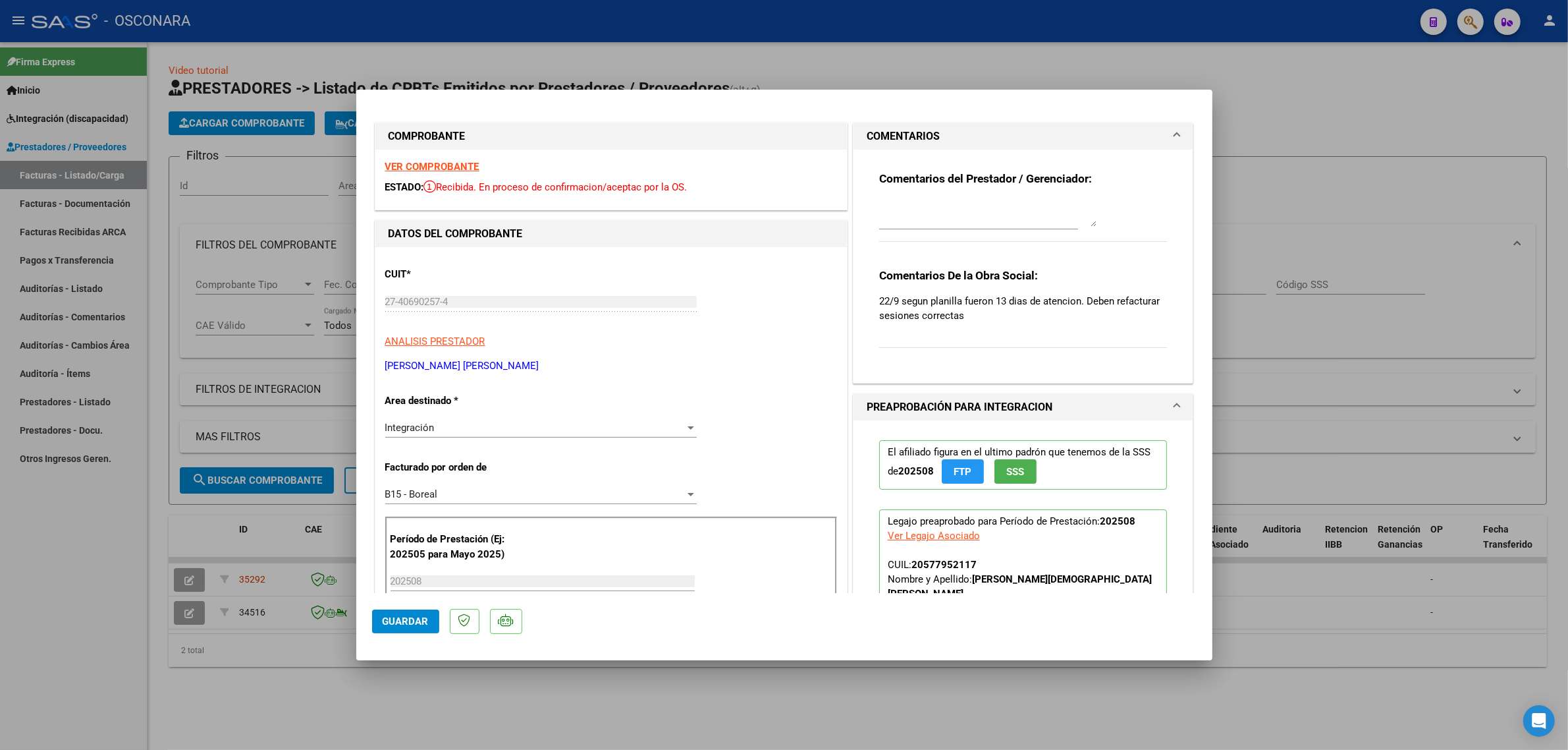
click at [341, 426] on div at bounding box center [784, 375] width 1568 height 750
type input "$ 0,00"
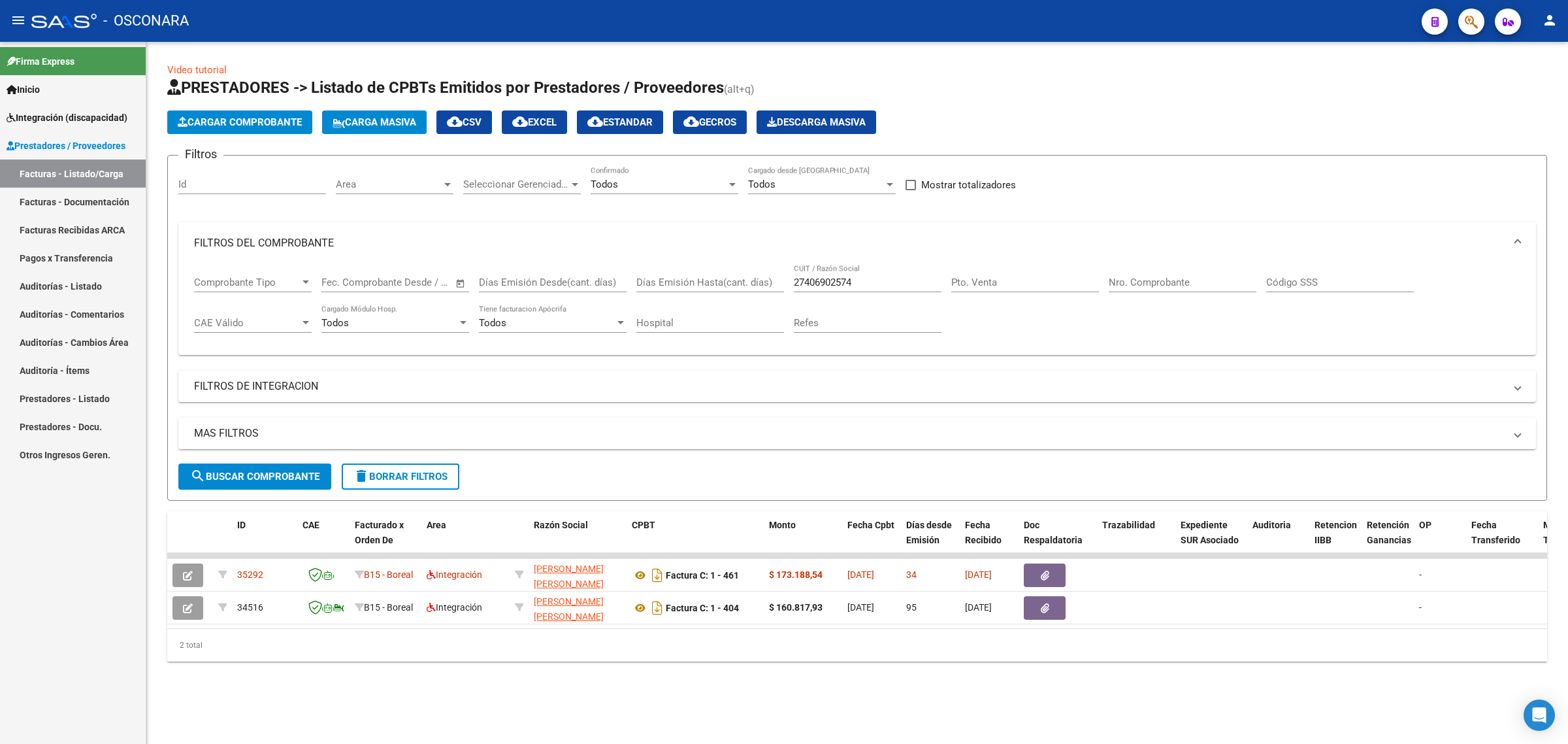
click at [841, 293] on div "27406902574 CUIT / Razón Social" at bounding box center [867, 285] width 148 height 41
click at [837, 282] on input "27406902574" at bounding box center [867, 282] width 148 height 12
paste input "30714307475"
type input "30714307475"
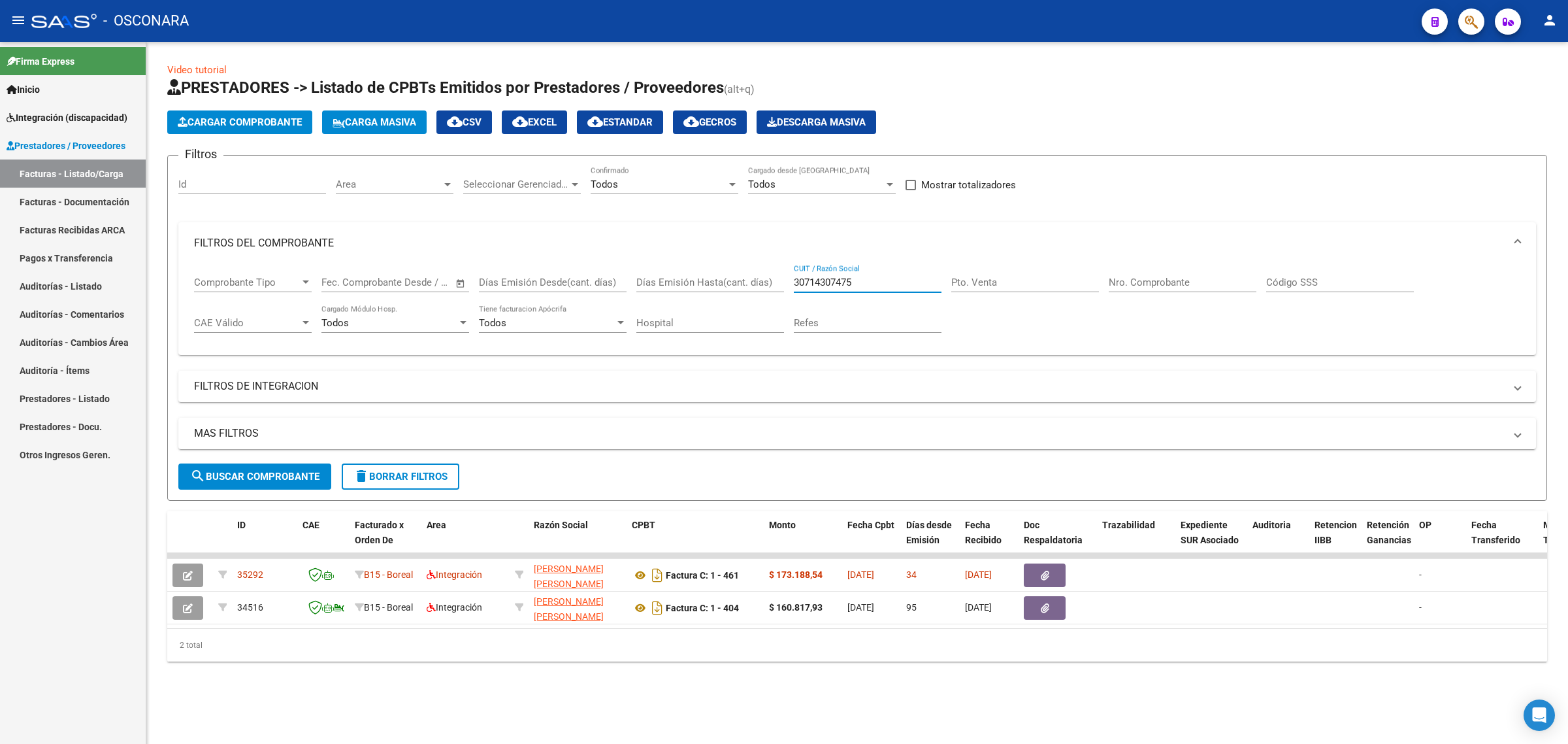
click at [294, 467] on button "search Buscar Comprobante" at bounding box center [255, 477] width 153 height 26
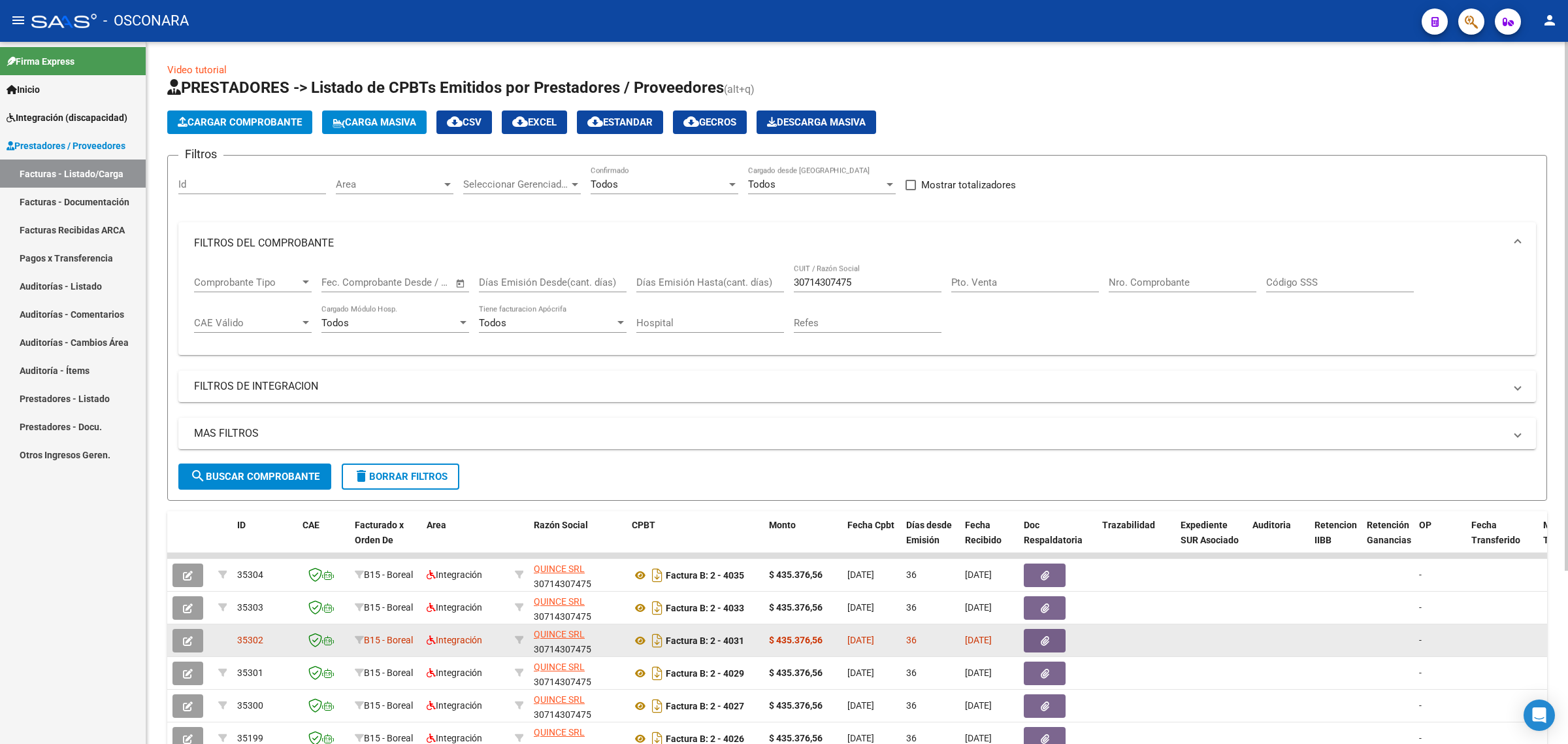
click at [189, 641] on icon "button" at bounding box center [187, 641] width 9 height 9
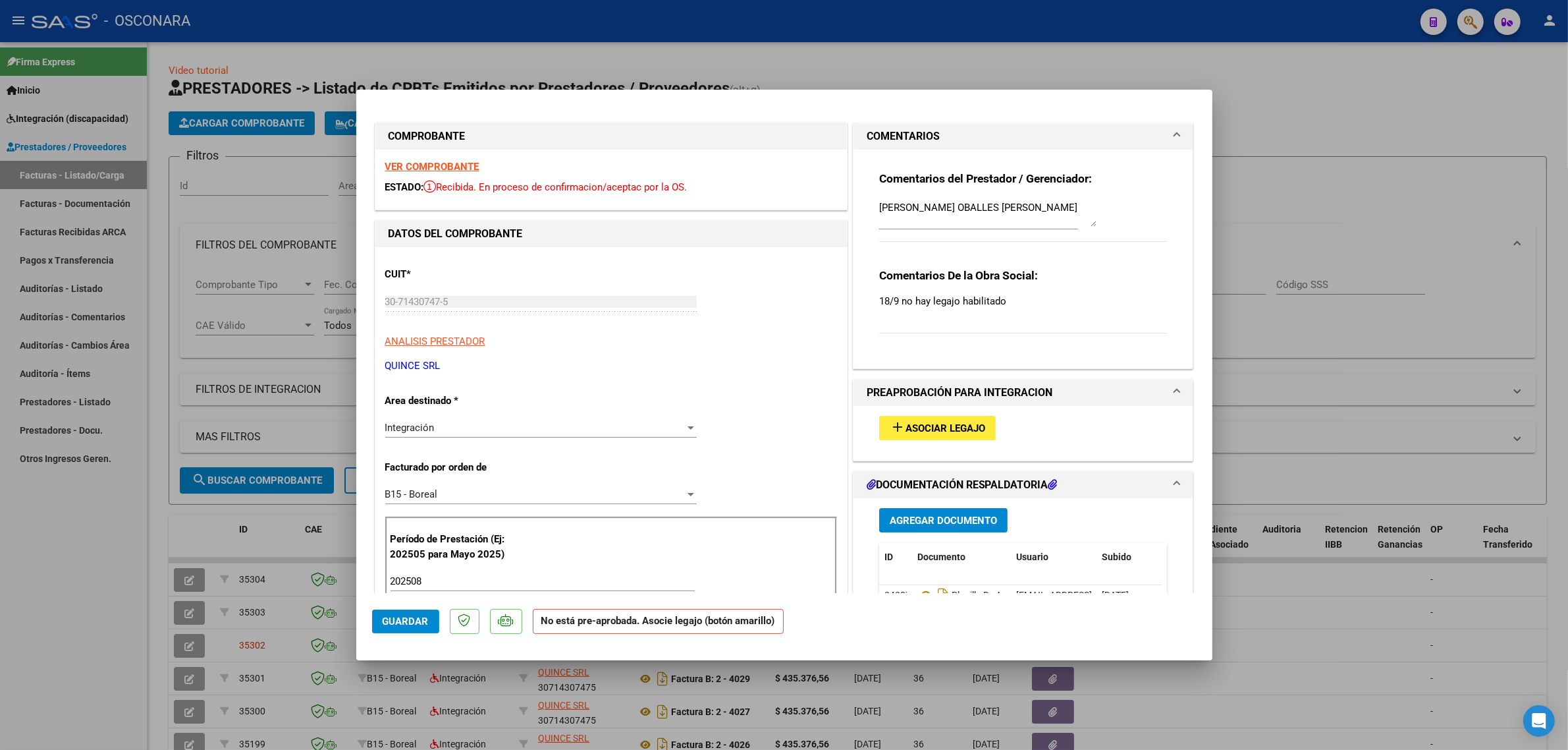
click at [951, 414] on div "add Asociar Legajo" at bounding box center [1023, 428] width 308 height 44
click at [943, 433] on span "Asociar Legajo" at bounding box center [945, 429] width 80 height 12
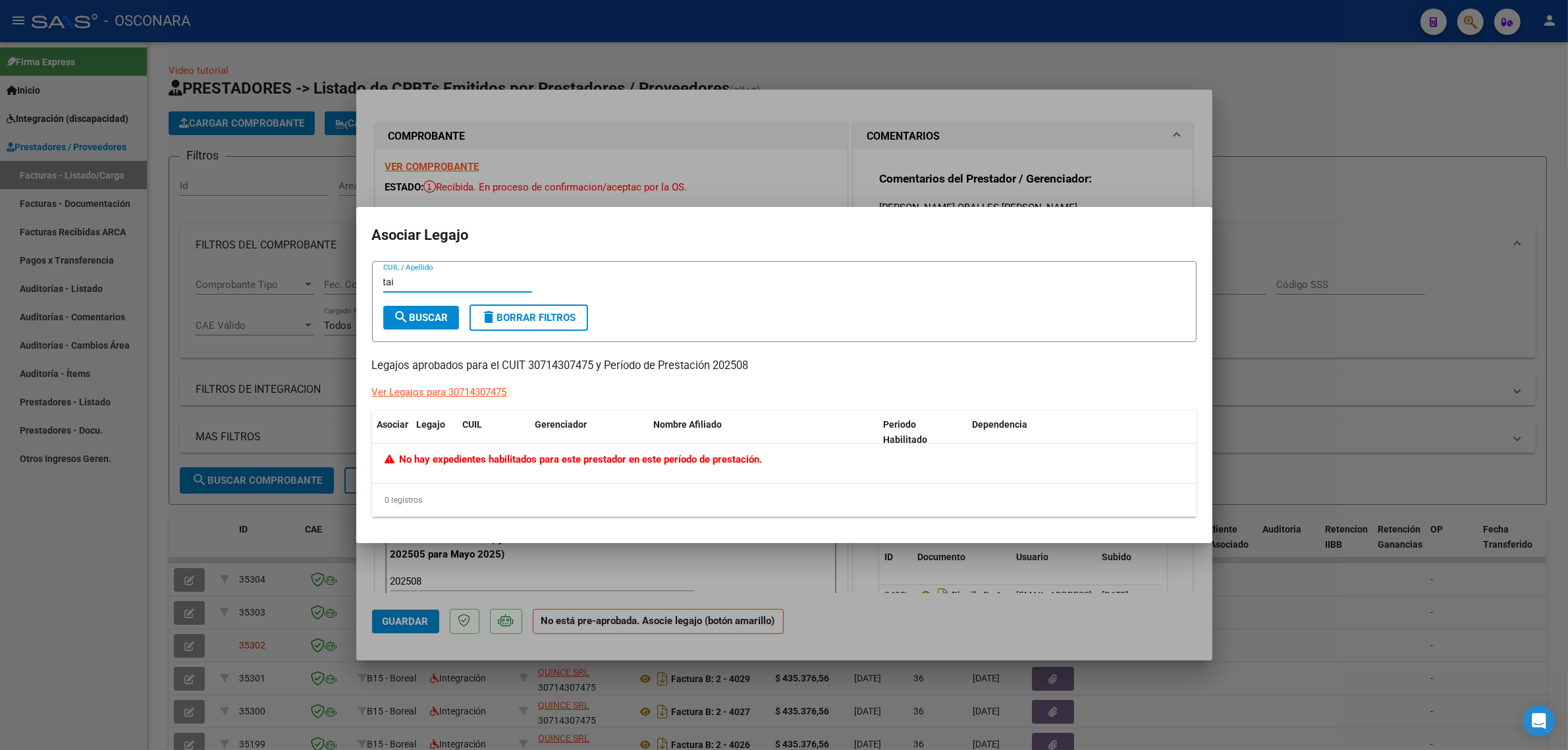
type input "tai"
click at [871, 570] on div at bounding box center [784, 375] width 1568 height 750
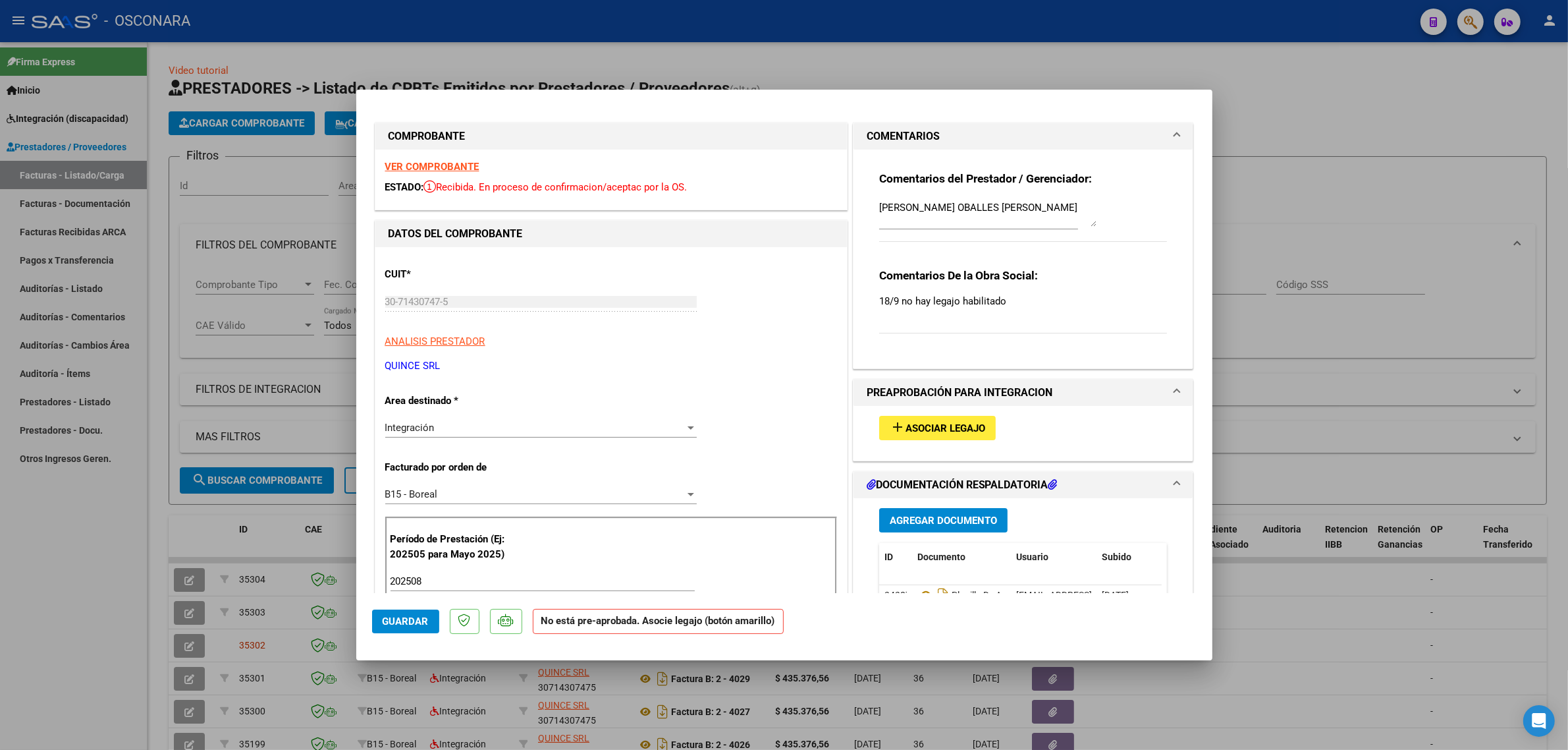
click at [1283, 507] on div at bounding box center [784, 375] width 1568 height 750
type input "$ 0,00"
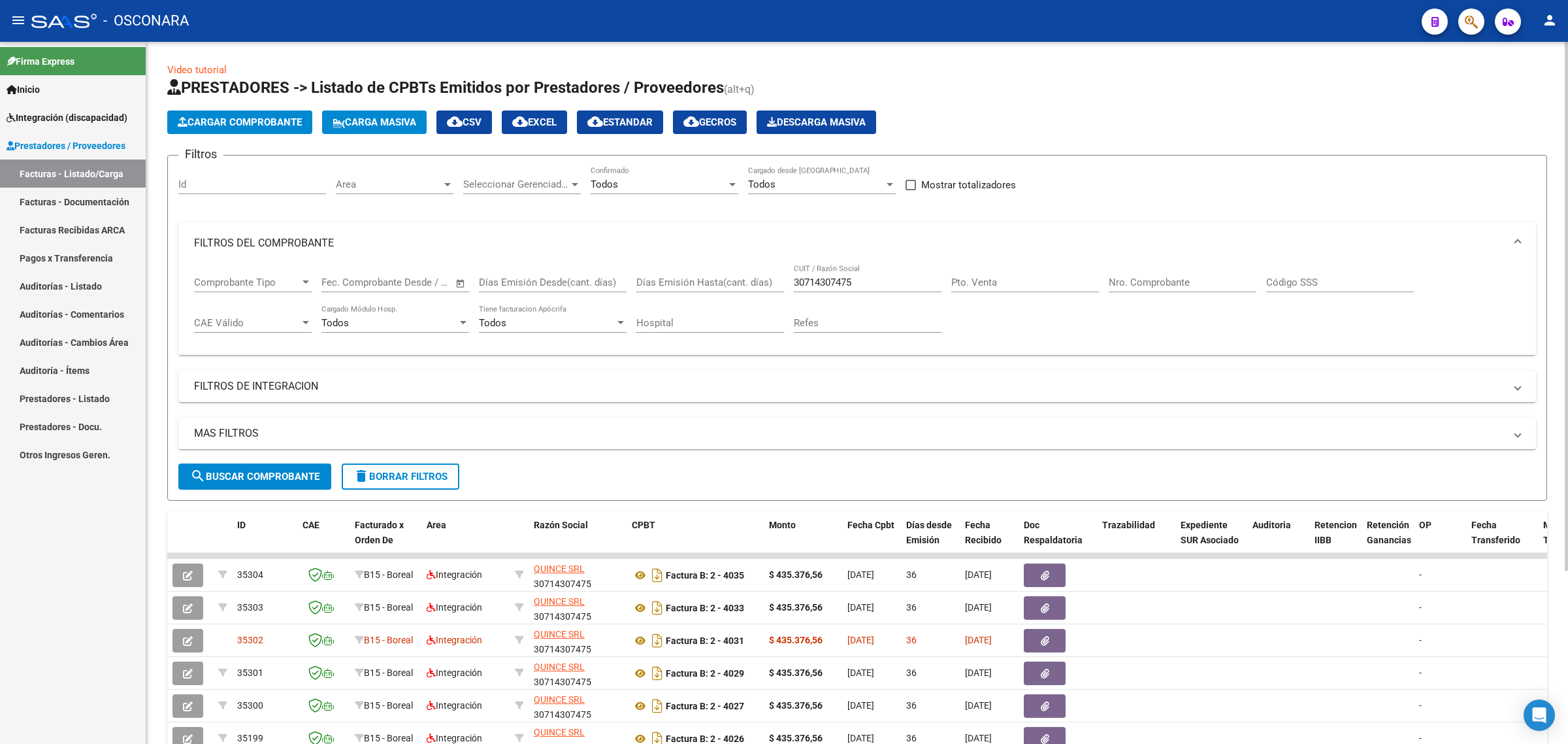
click at [801, 282] on input "30714307475" at bounding box center [867, 282] width 148 height 12
paste input "27390797198"
click at [311, 470] on span "search Buscar Comprobante" at bounding box center [255, 476] width 130 height 12
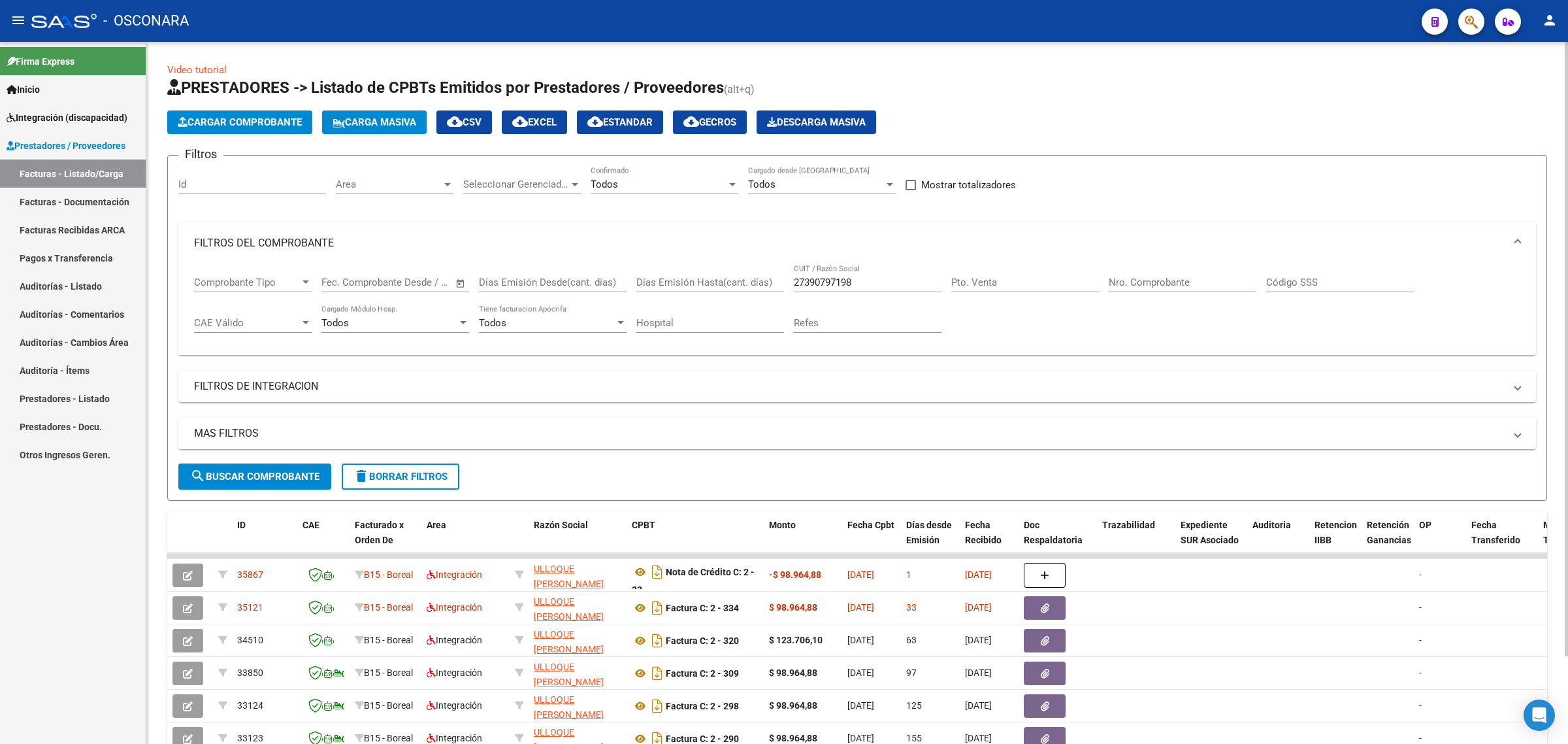
click at [840, 272] on div "27390797198 CUIT / Razón Social" at bounding box center [867, 278] width 148 height 28
click at [811, 282] on input "27390797198" at bounding box center [867, 282] width 148 height 12
paste input "0282531373"
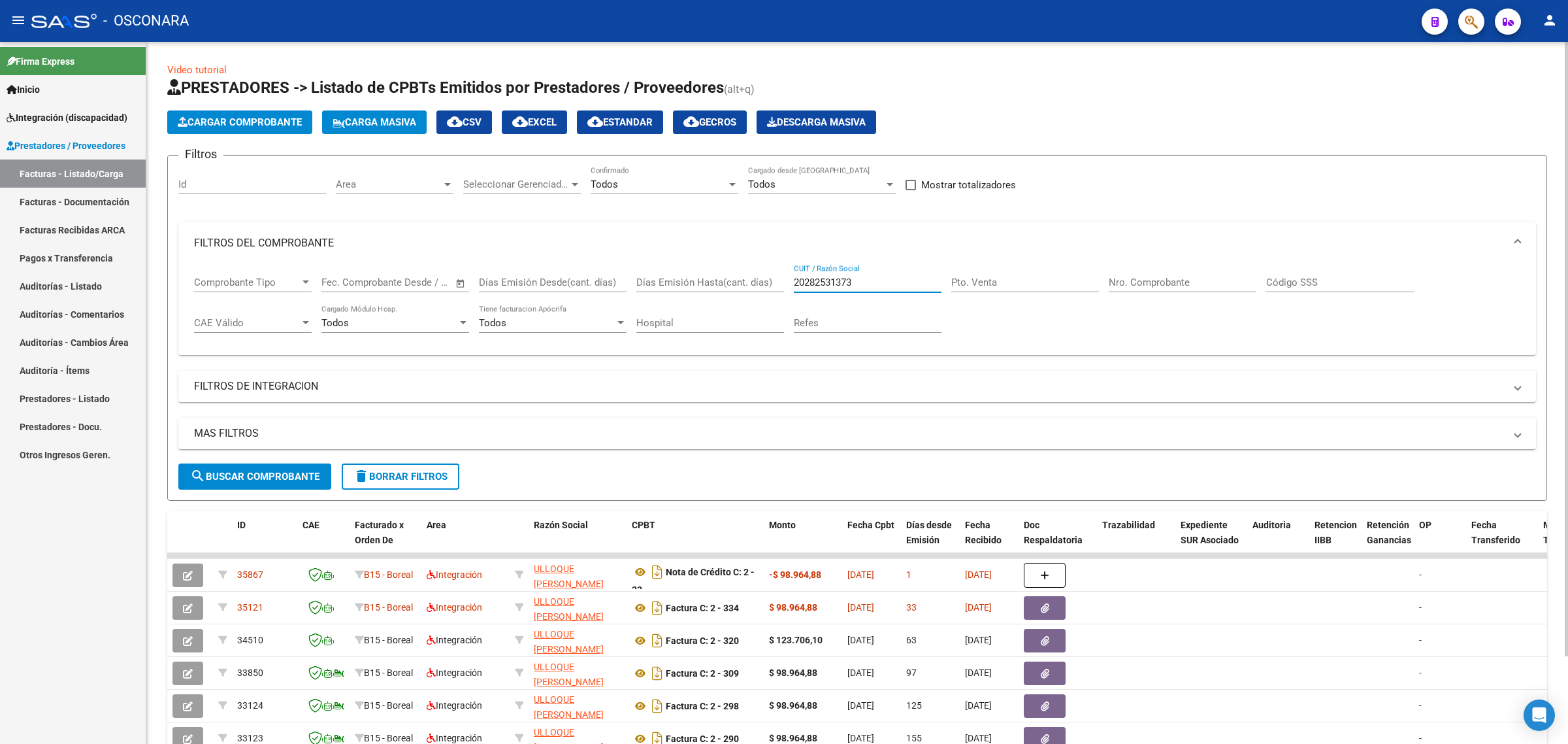
type input "20282531373"
click at [290, 478] on span "search Buscar Comprobante" at bounding box center [255, 476] width 130 height 12
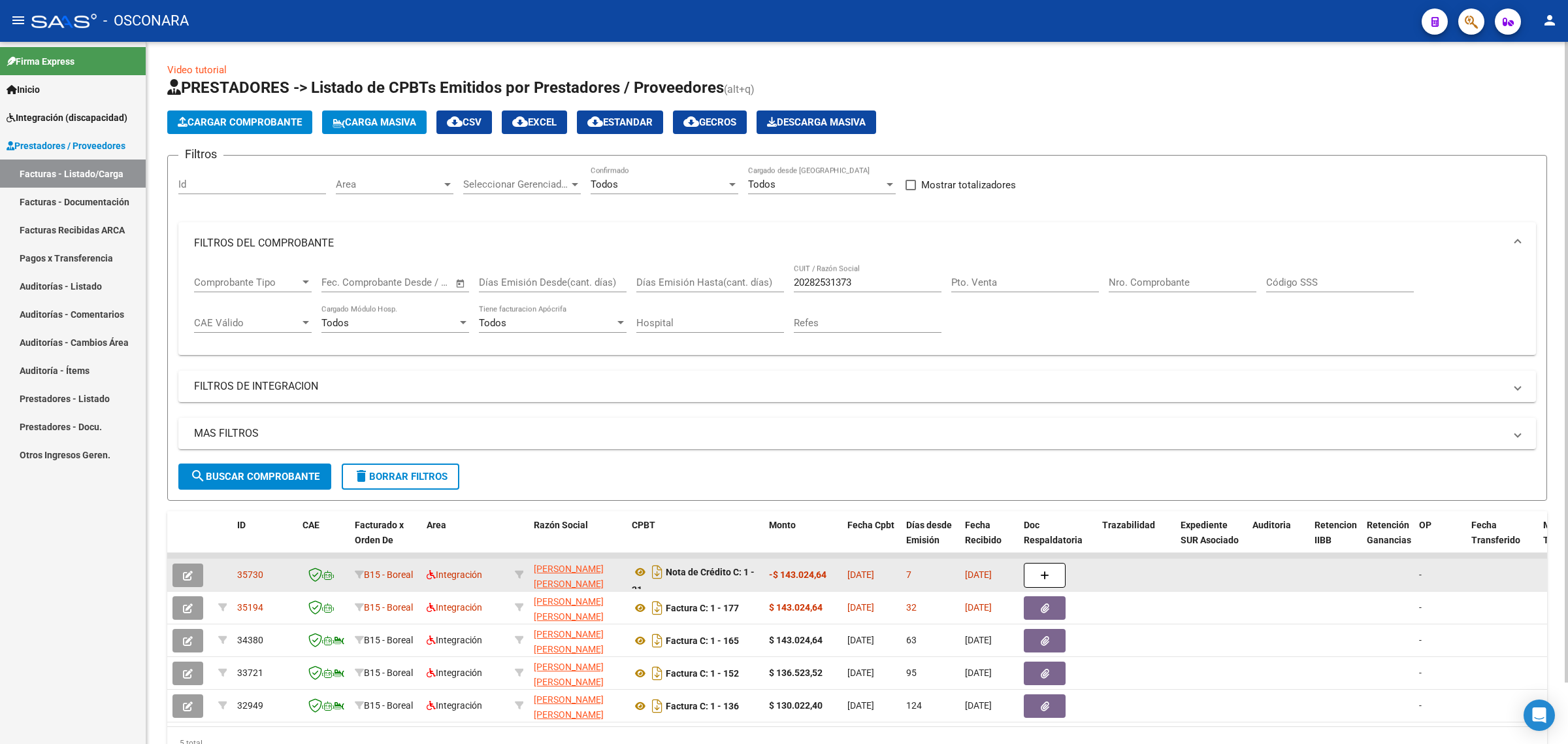
click at [252, 569] on span "35730" at bounding box center [250, 574] width 26 height 10
copy span "35730"
click at [178, 572] on button "button" at bounding box center [188, 575] width 31 height 23
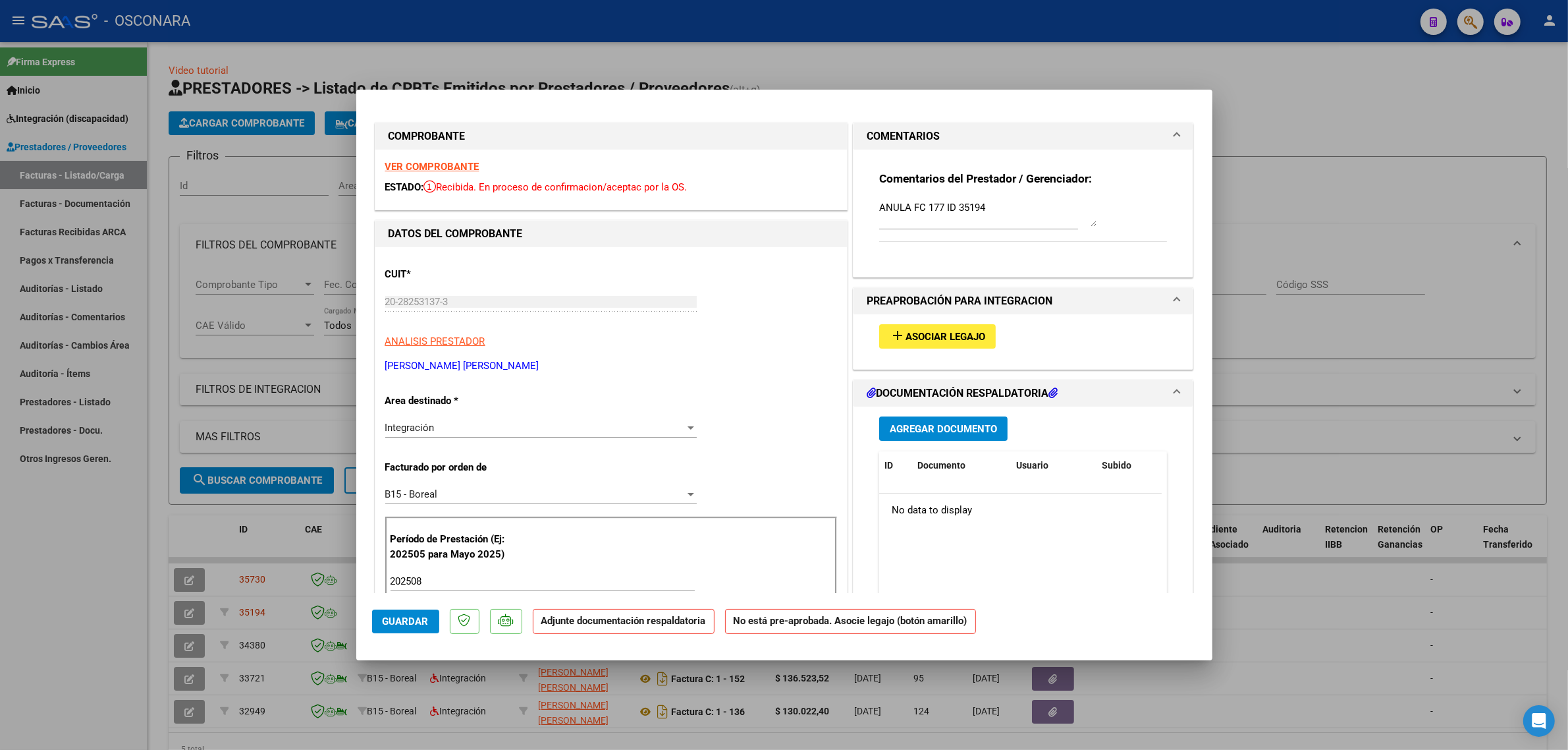
click at [906, 327] on button "add Asociar Legajo" at bounding box center [937, 336] width 117 height 24
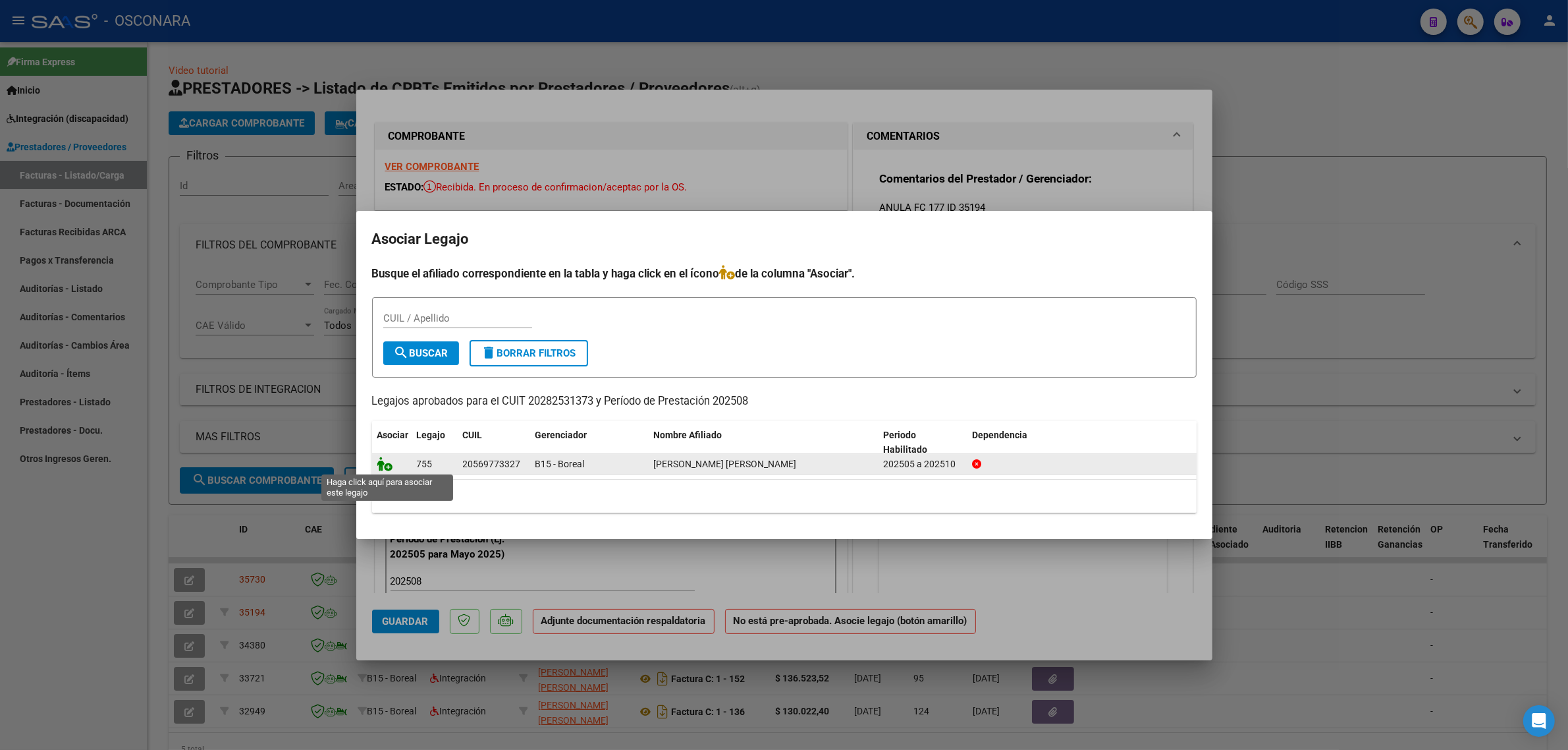
click at [384, 463] on icon at bounding box center [385, 464] width 16 height 15
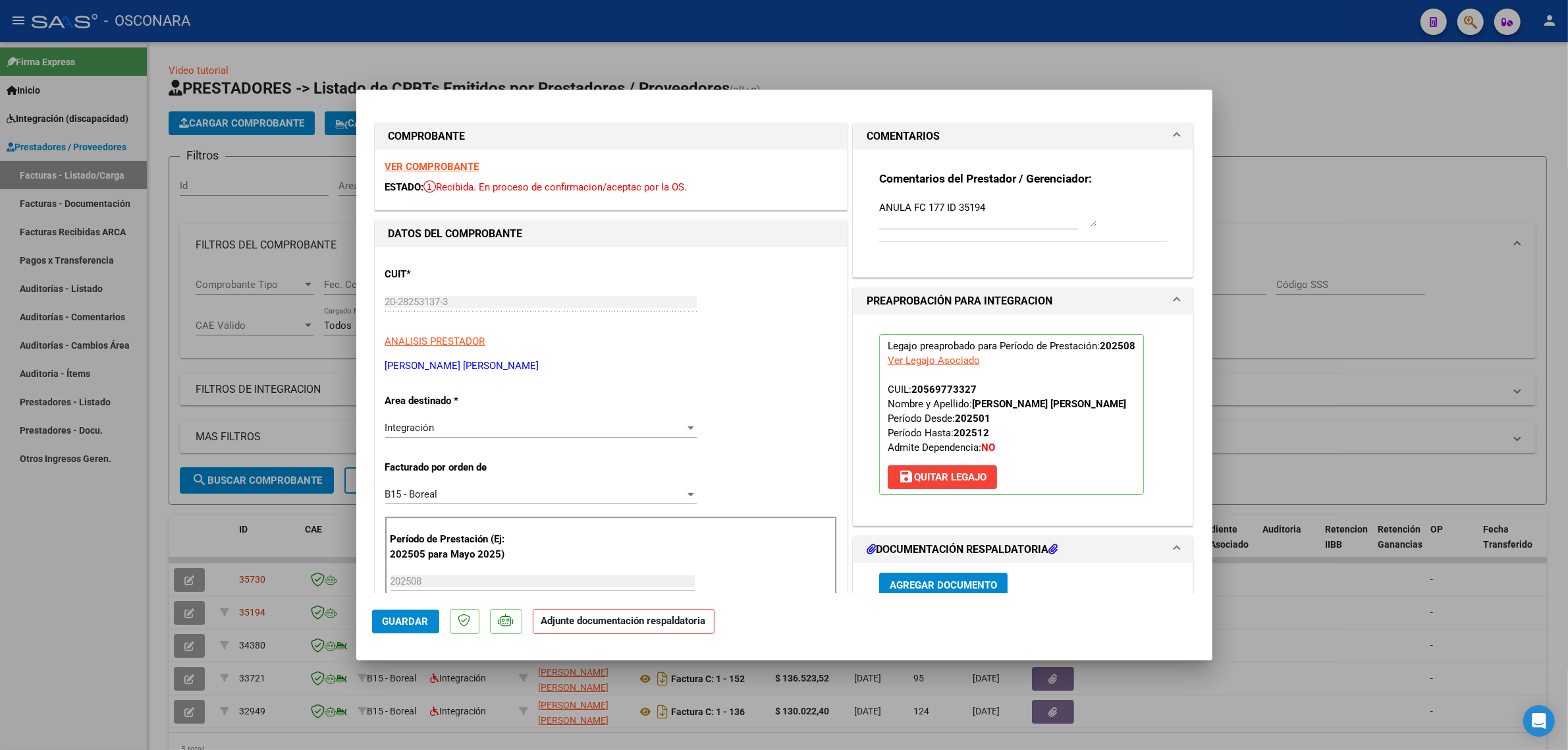
click at [402, 622] on span "Guardar" at bounding box center [406, 622] width 46 height 12
click at [67, 573] on div at bounding box center [784, 375] width 1568 height 750
type input "$ 0,00"
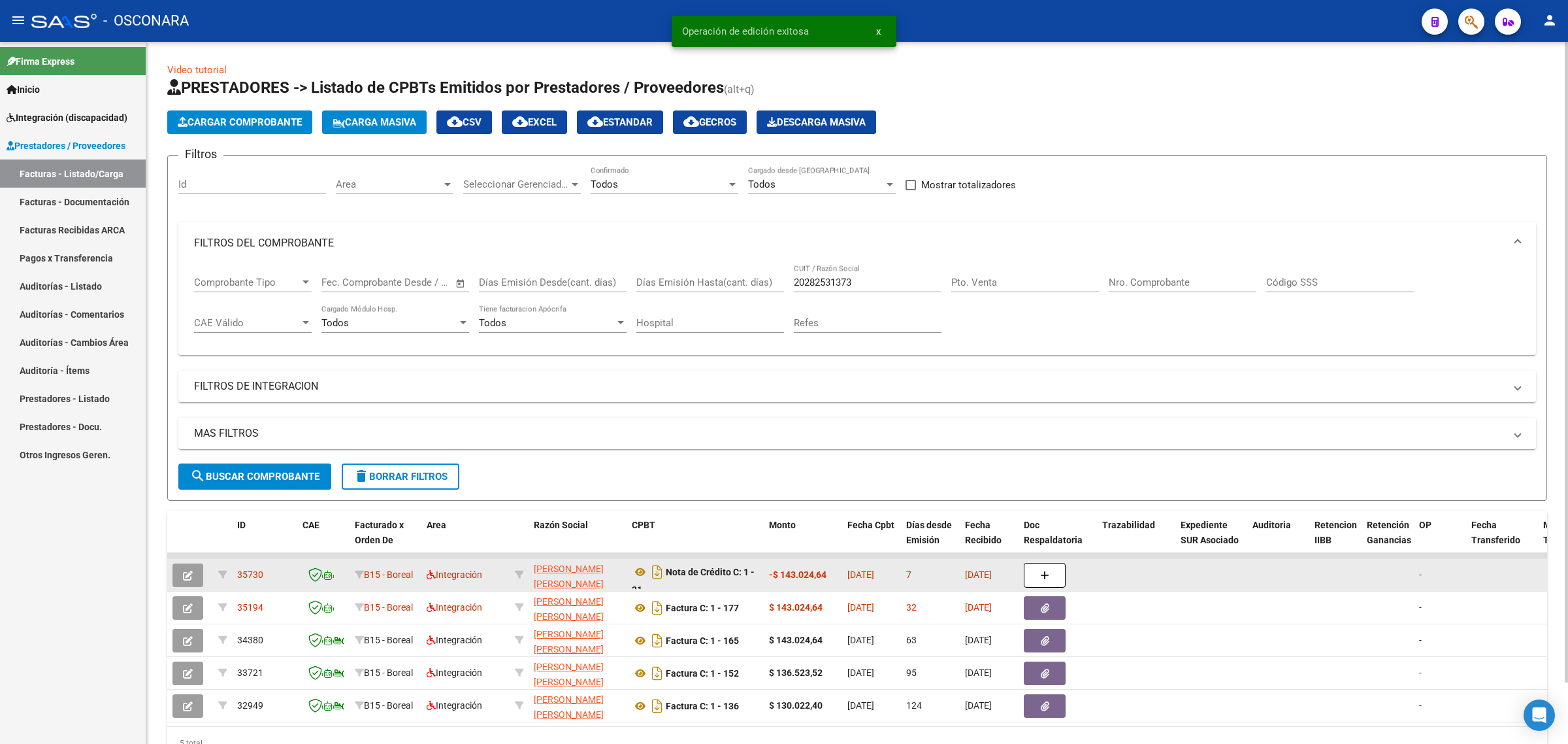
click at [246, 576] on span "35730" at bounding box center [250, 574] width 26 height 10
copy span "35730"
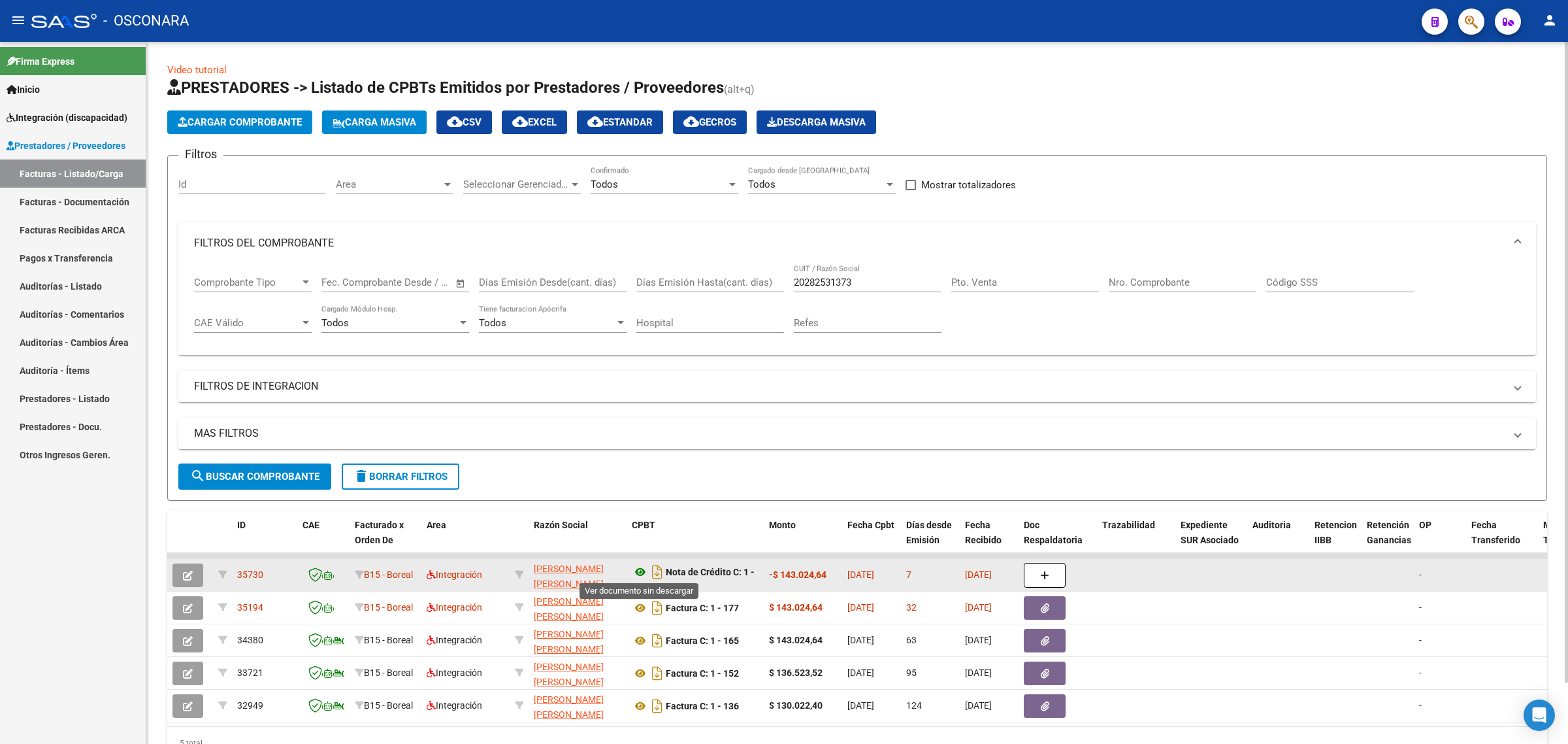
click at [642, 571] on icon at bounding box center [640, 572] width 17 height 16
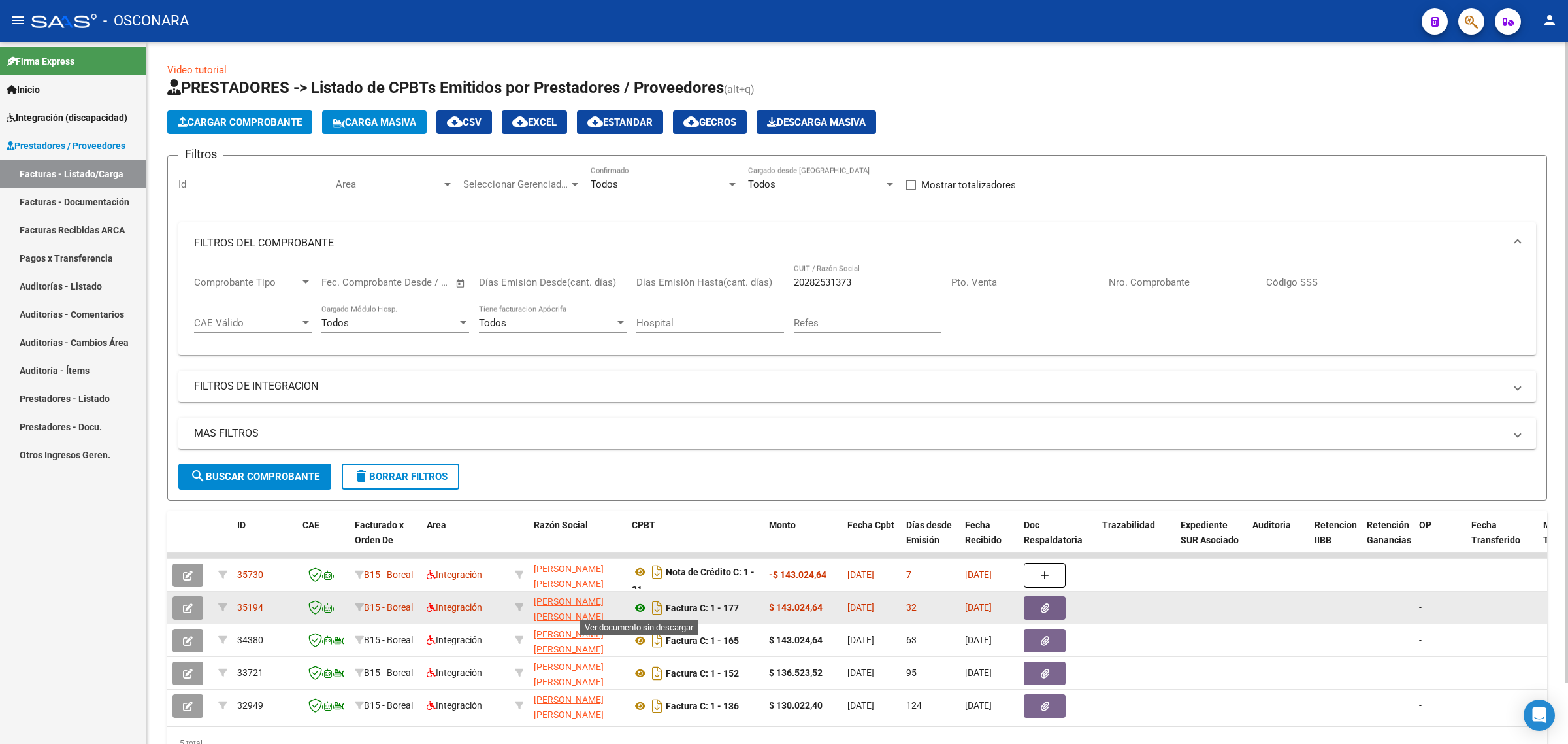
click at [640, 603] on icon at bounding box center [640, 608] width 17 height 16
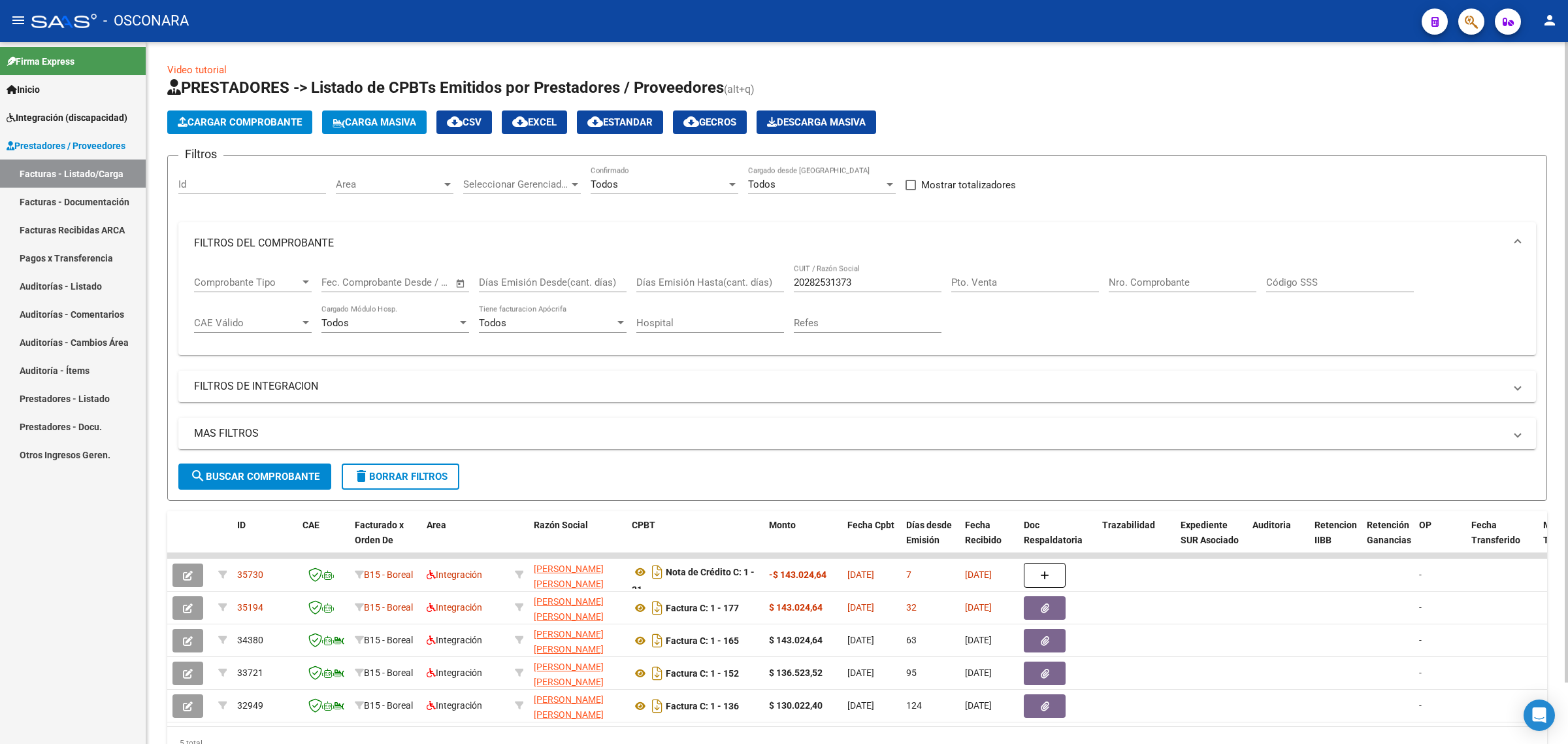
click at [827, 282] on input "20282531373" at bounding box center [867, 282] width 148 height 12
paste input "3399366194"
click at [259, 470] on span "search Buscar Comprobante" at bounding box center [255, 476] width 130 height 12
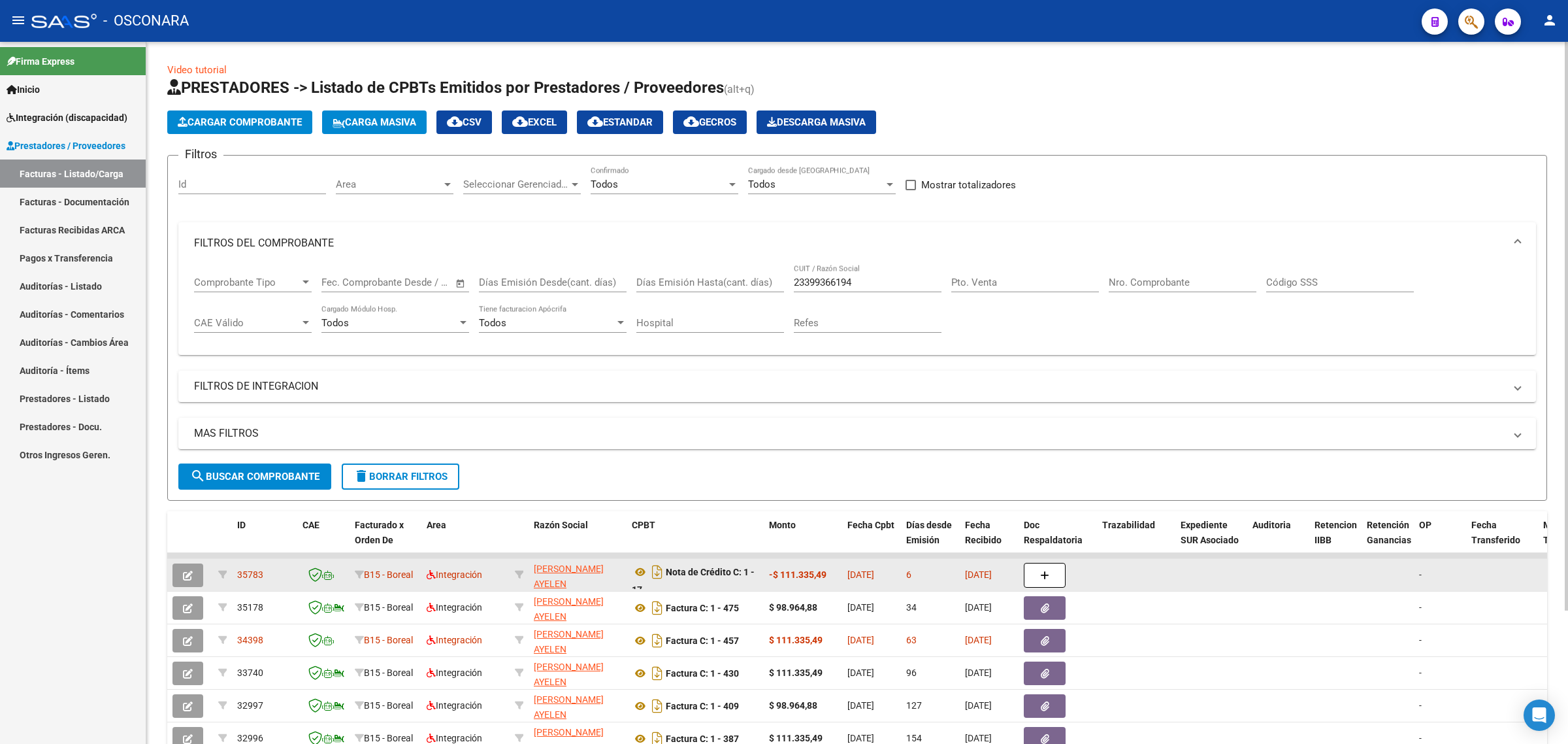
click at [248, 569] on span "35783" at bounding box center [250, 574] width 26 height 10
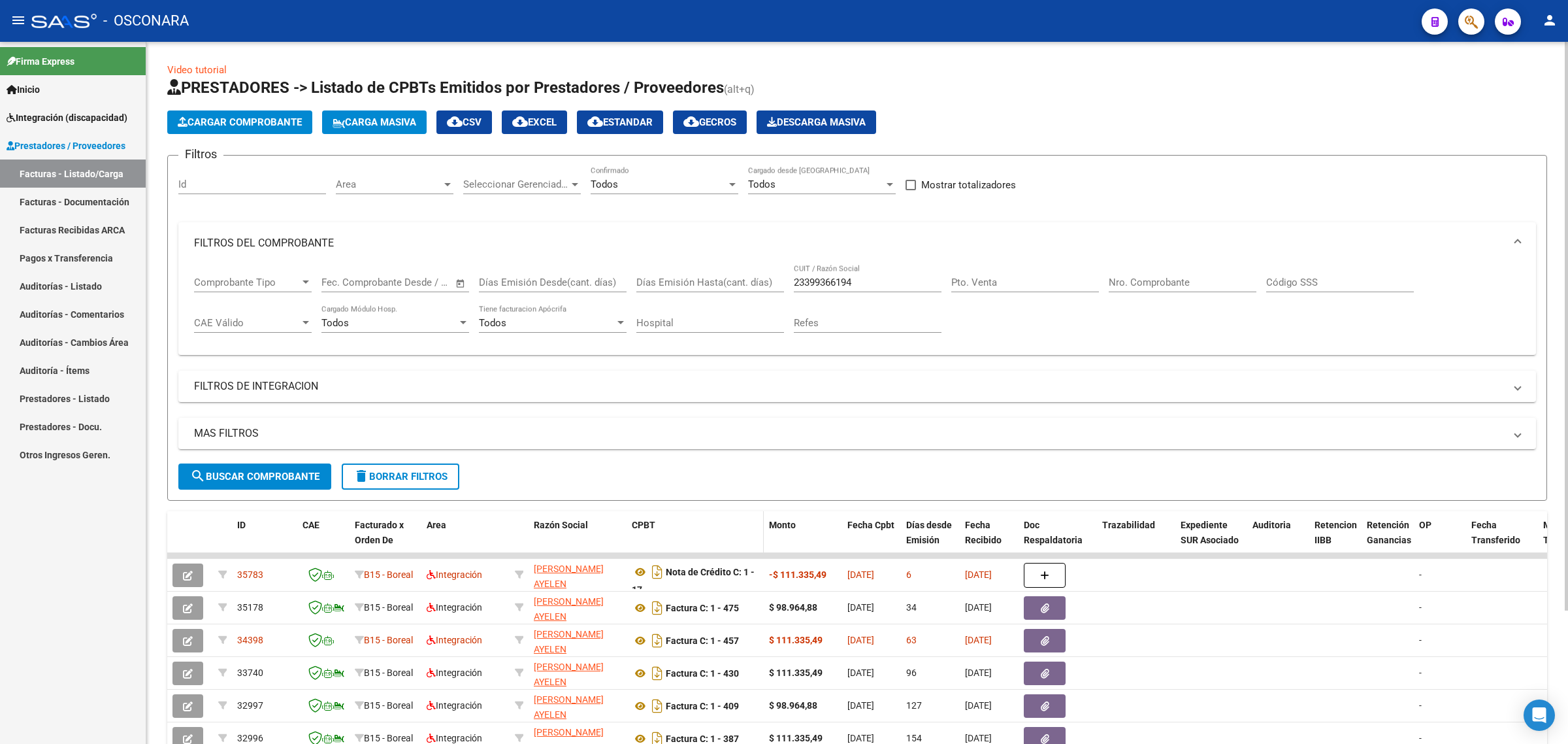
copy span "35783"
click at [821, 283] on input "23399366194" at bounding box center [867, 282] width 148 height 12
paste input "7274905641"
click at [283, 470] on span "search Buscar Comprobante" at bounding box center [255, 476] width 130 height 12
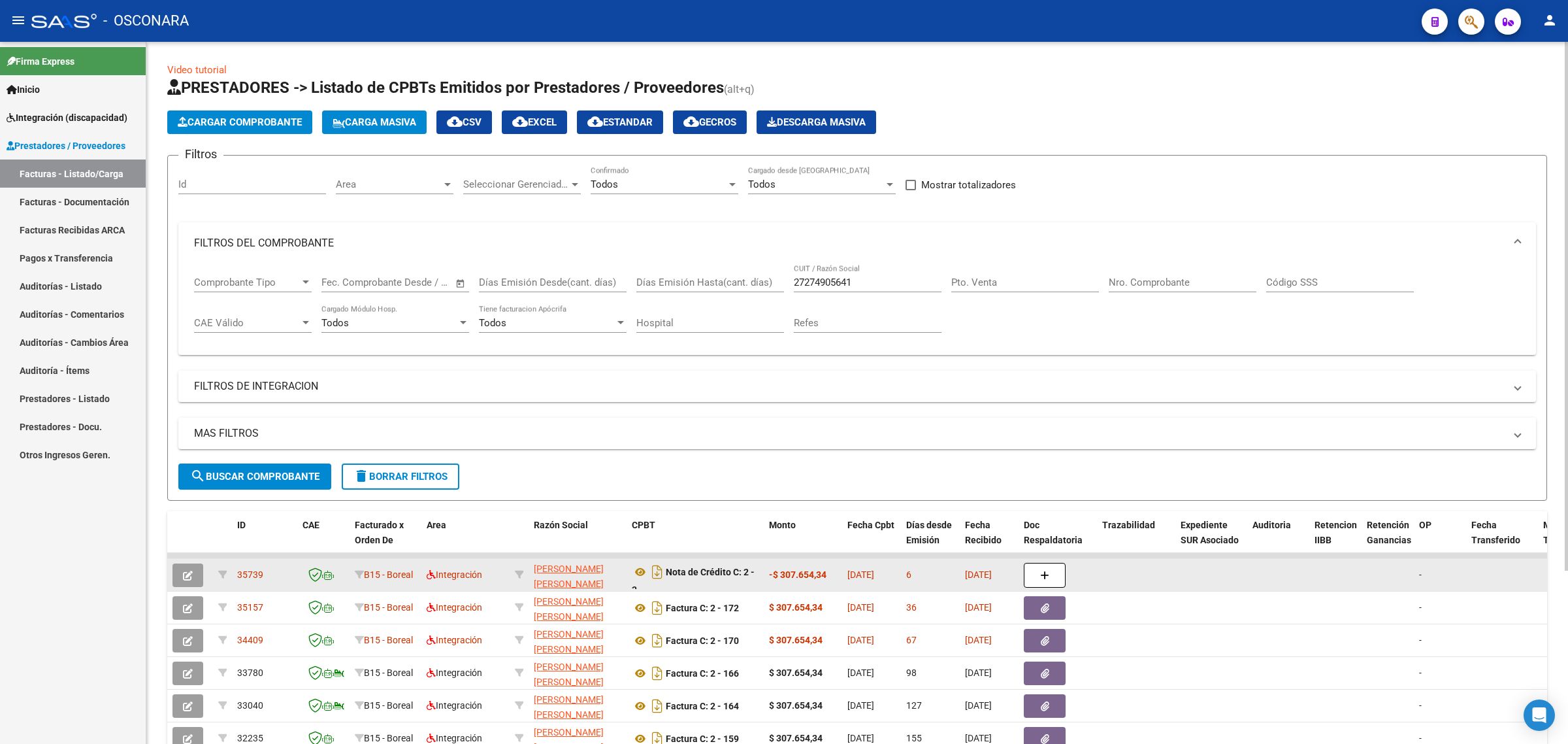
click at [255, 571] on span "35739" at bounding box center [250, 574] width 26 height 10
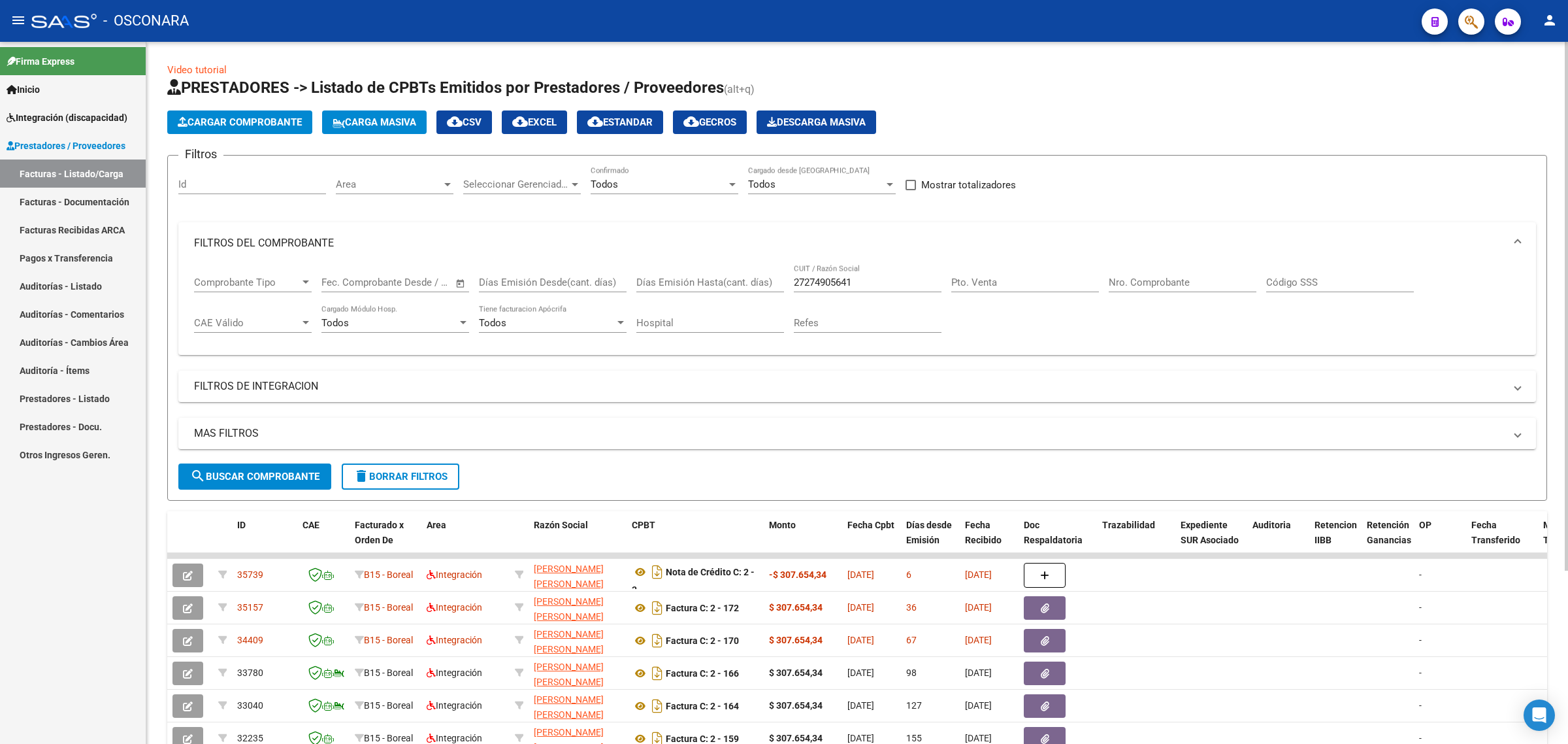
copy span "35739"
click at [843, 278] on input "27274905641" at bounding box center [867, 282] width 148 height 12
paste input "97121613"
type input "27297121613"
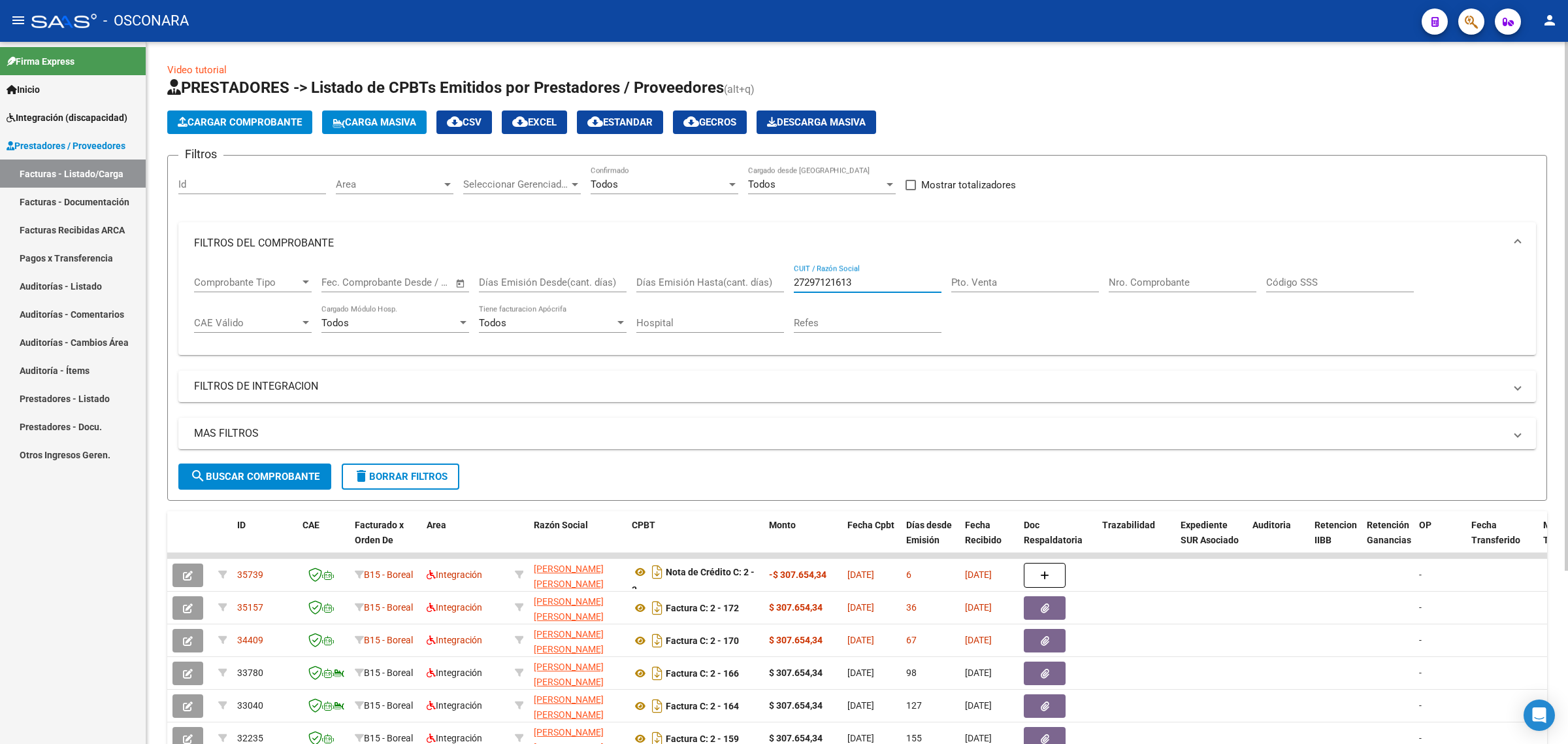
click at [262, 464] on button "search Buscar Comprobante" at bounding box center [255, 477] width 153 height 26
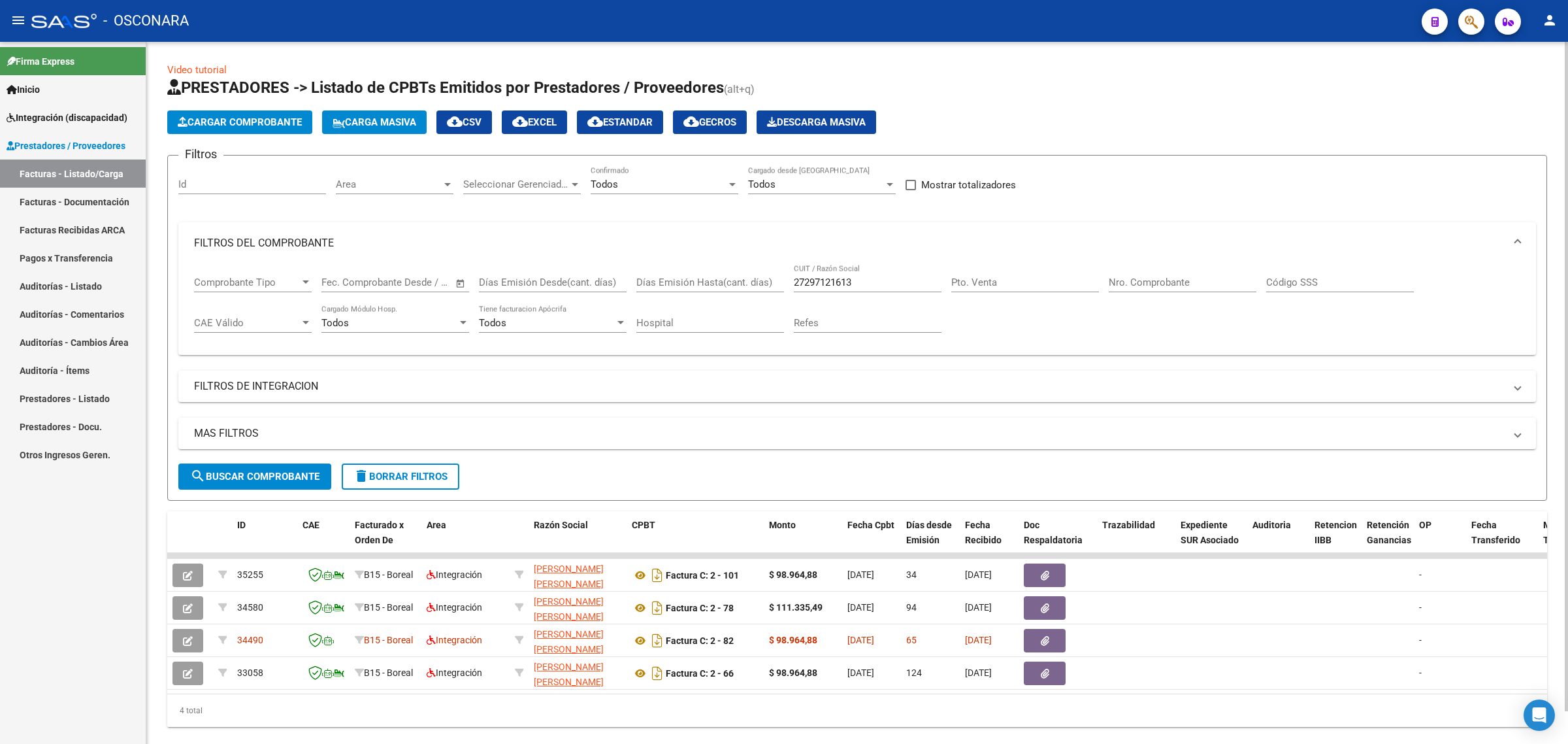
click at [308, 482] on button "search Buscar Comprobante" at bounding box center [255, 477] width 153 height 26
click at [178, 117] on icon "button" at bounding box center [182, 122] width 9 height 9
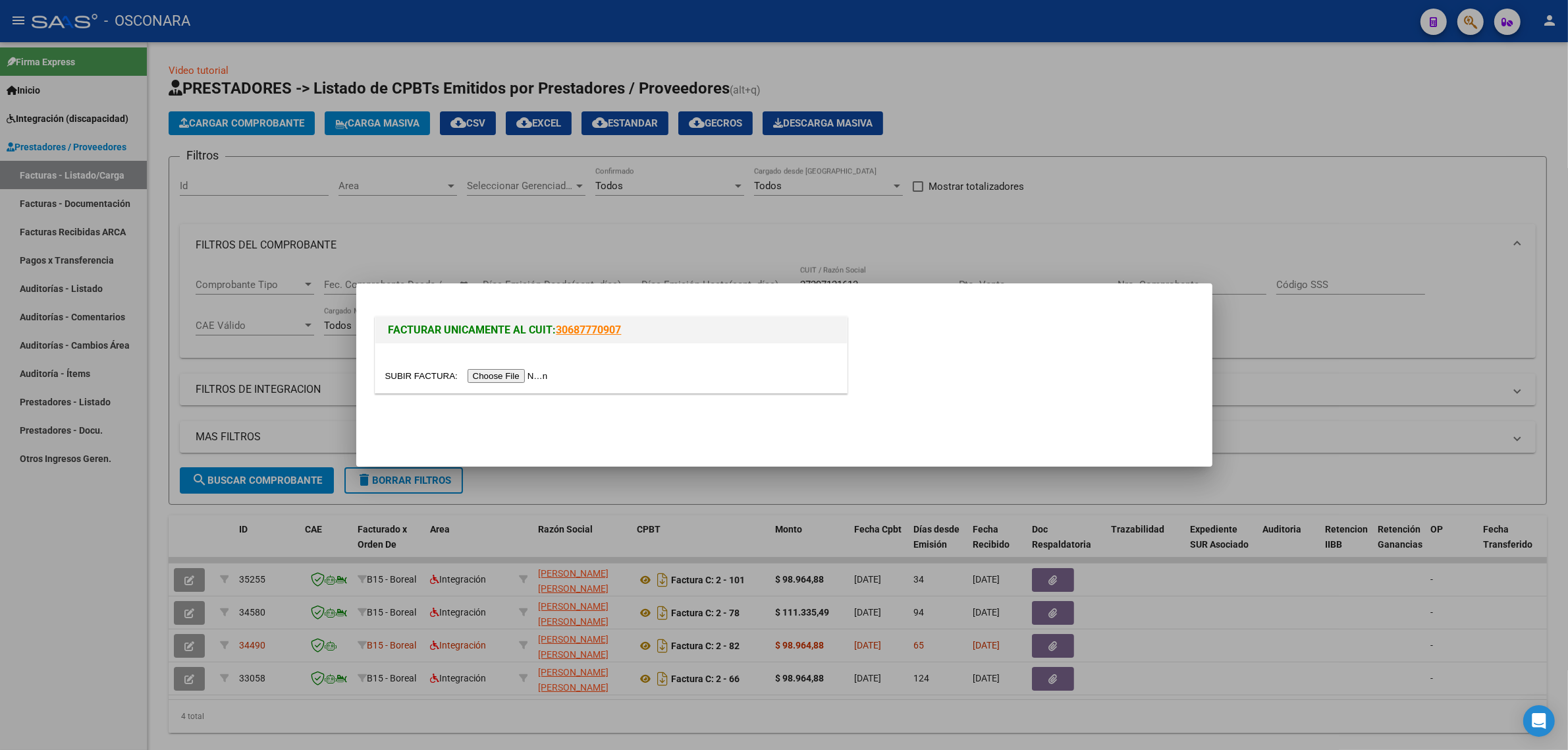
click at [486, 371] on input "file" at bounding box center [468, 376] width 166 height 14
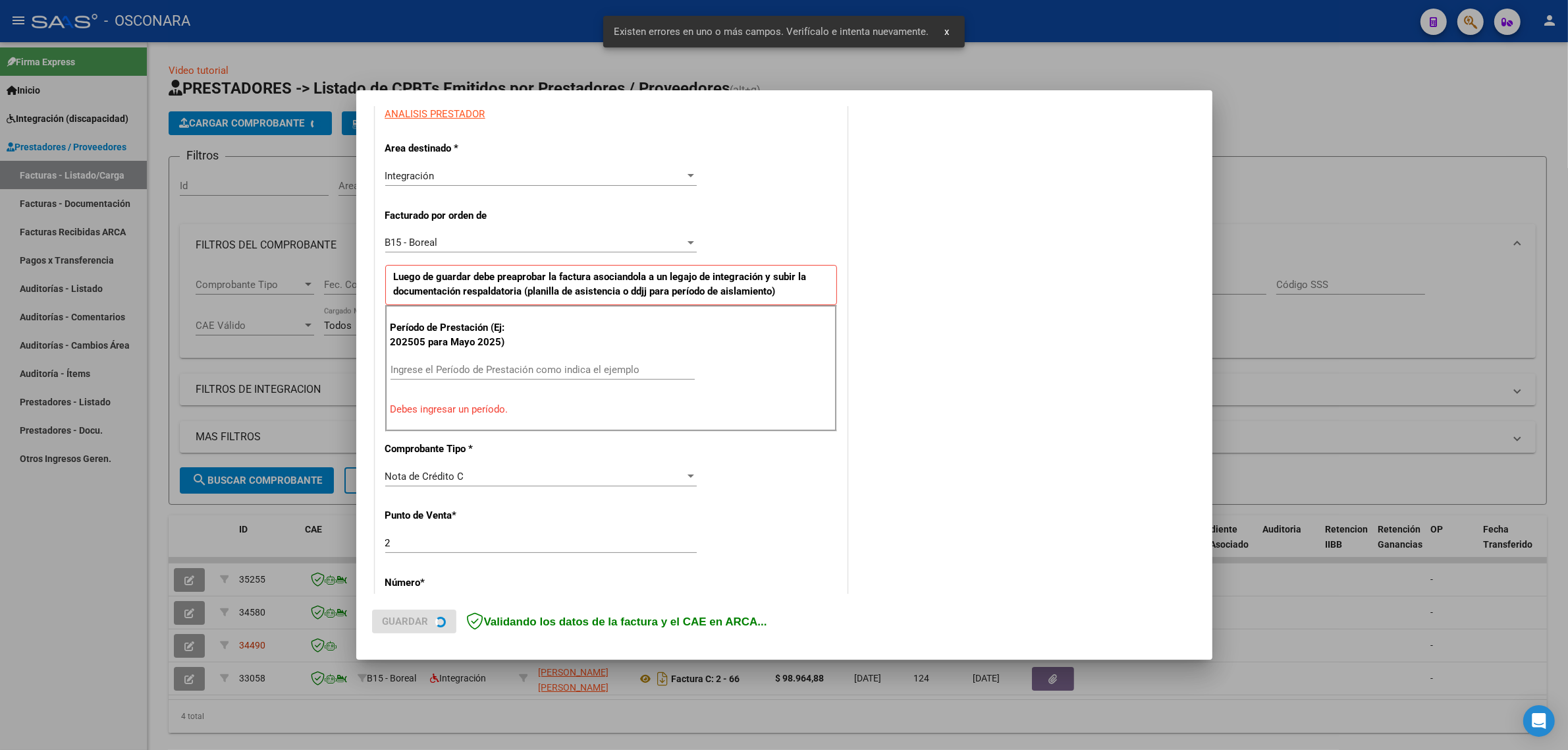
scroll to position [258, 0]
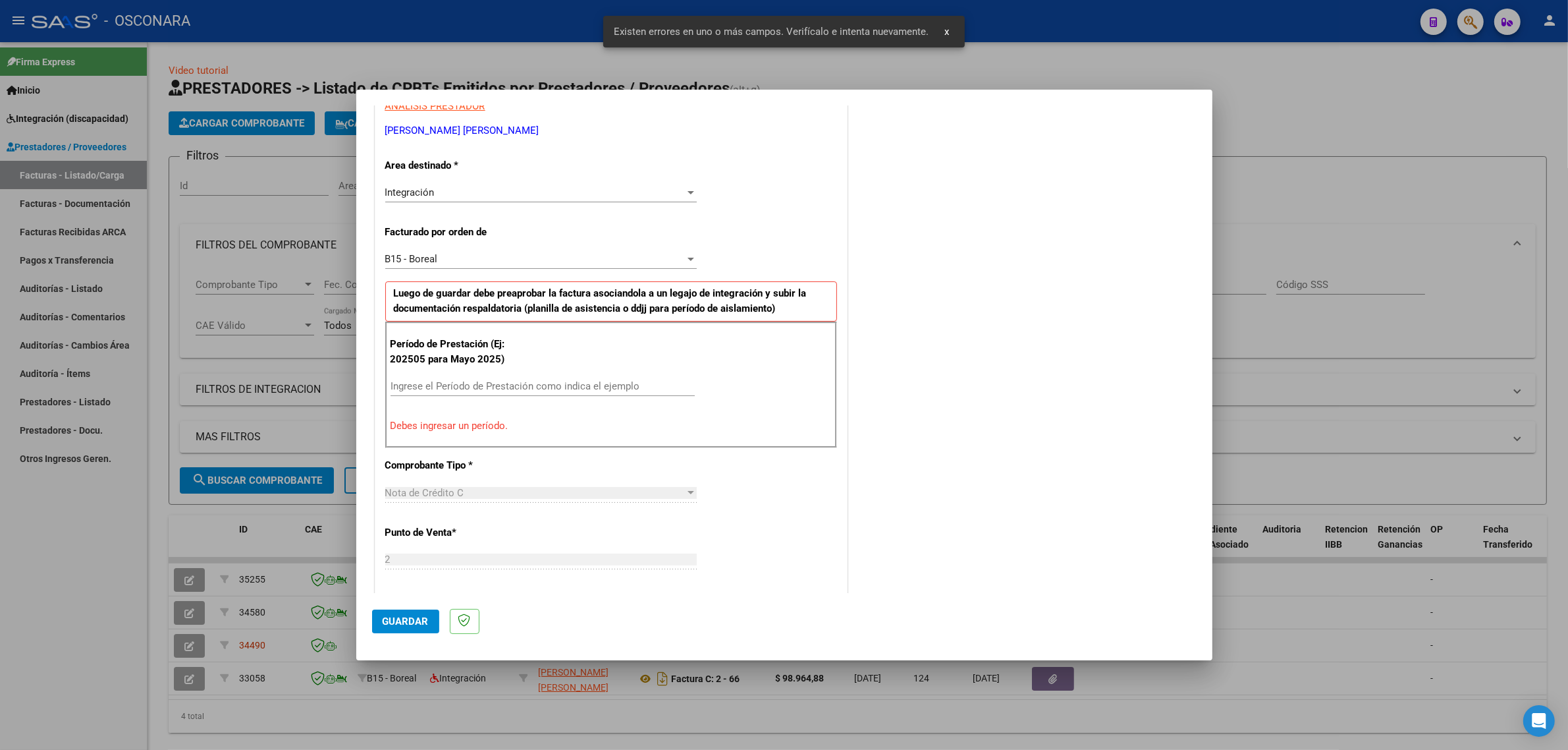
click at [448, 385] on input "Ingrese el Período de Prestación como indica el ejemplo" at bounding box center [542, 386] width 304 height 12
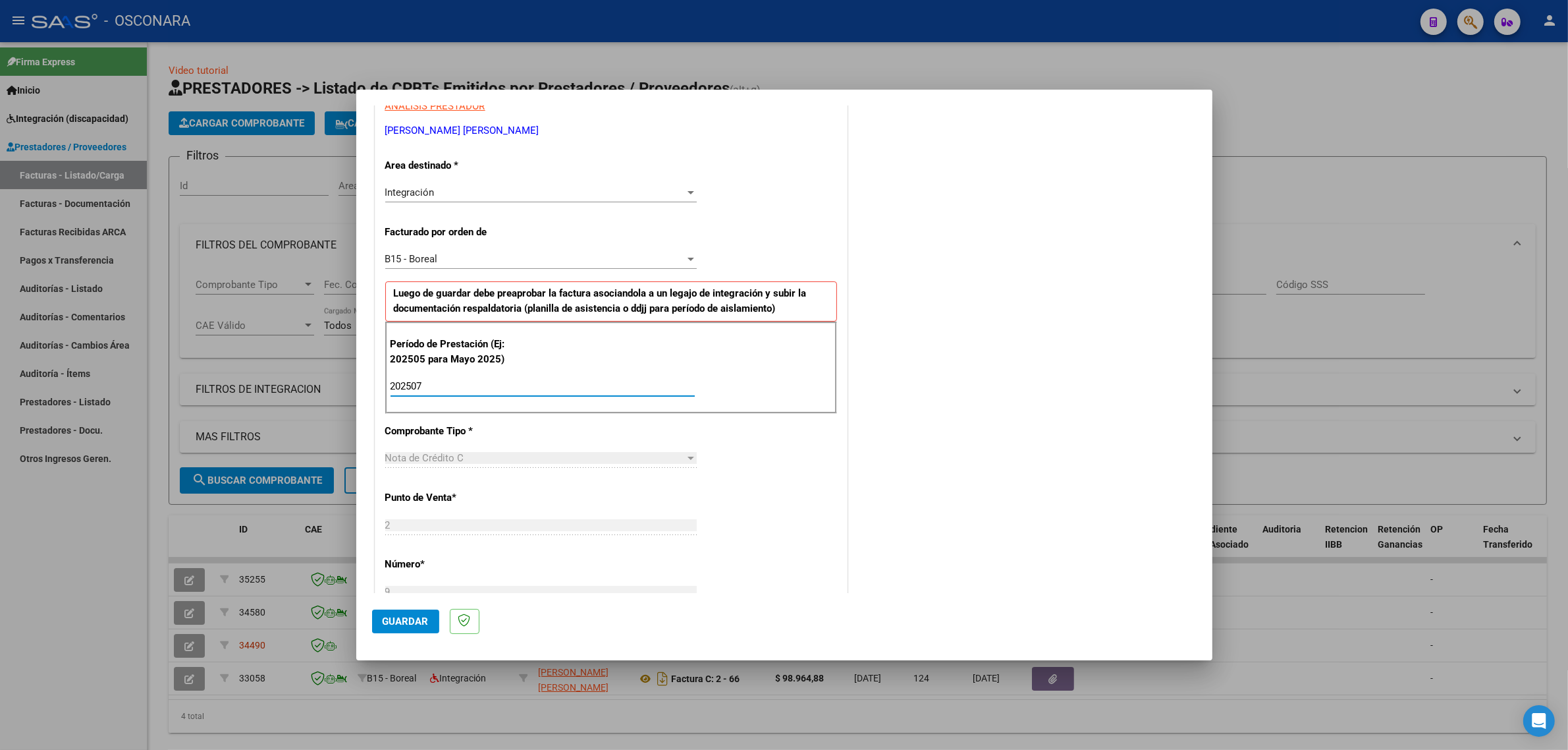
type input "202507"
click at [403, 621] on span "Guardar" at bounding box center [406, 622] width 46 height 12
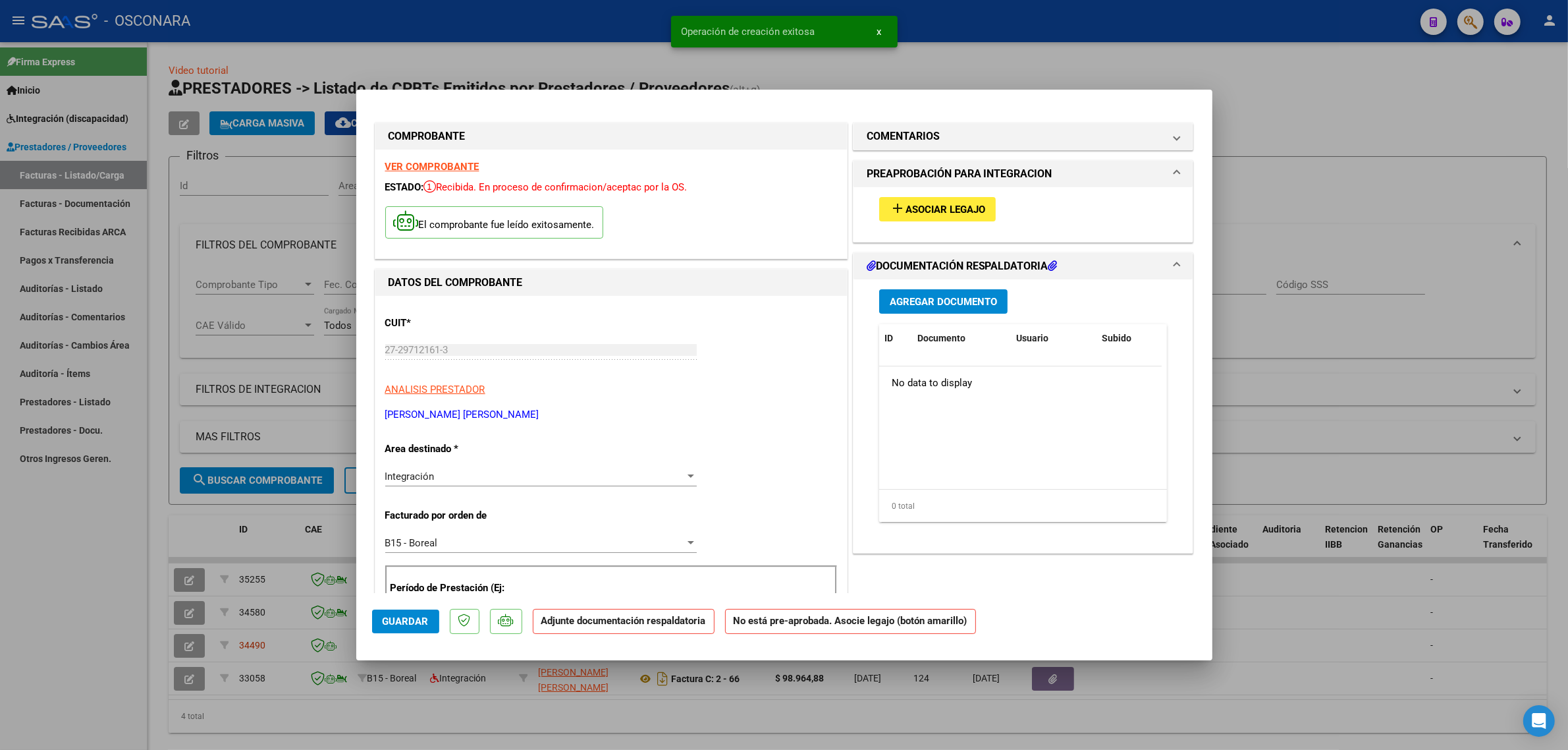
click at [926, 204] on span "Asociar Legajo" at bounding box center [945, 209] width 80 height 12
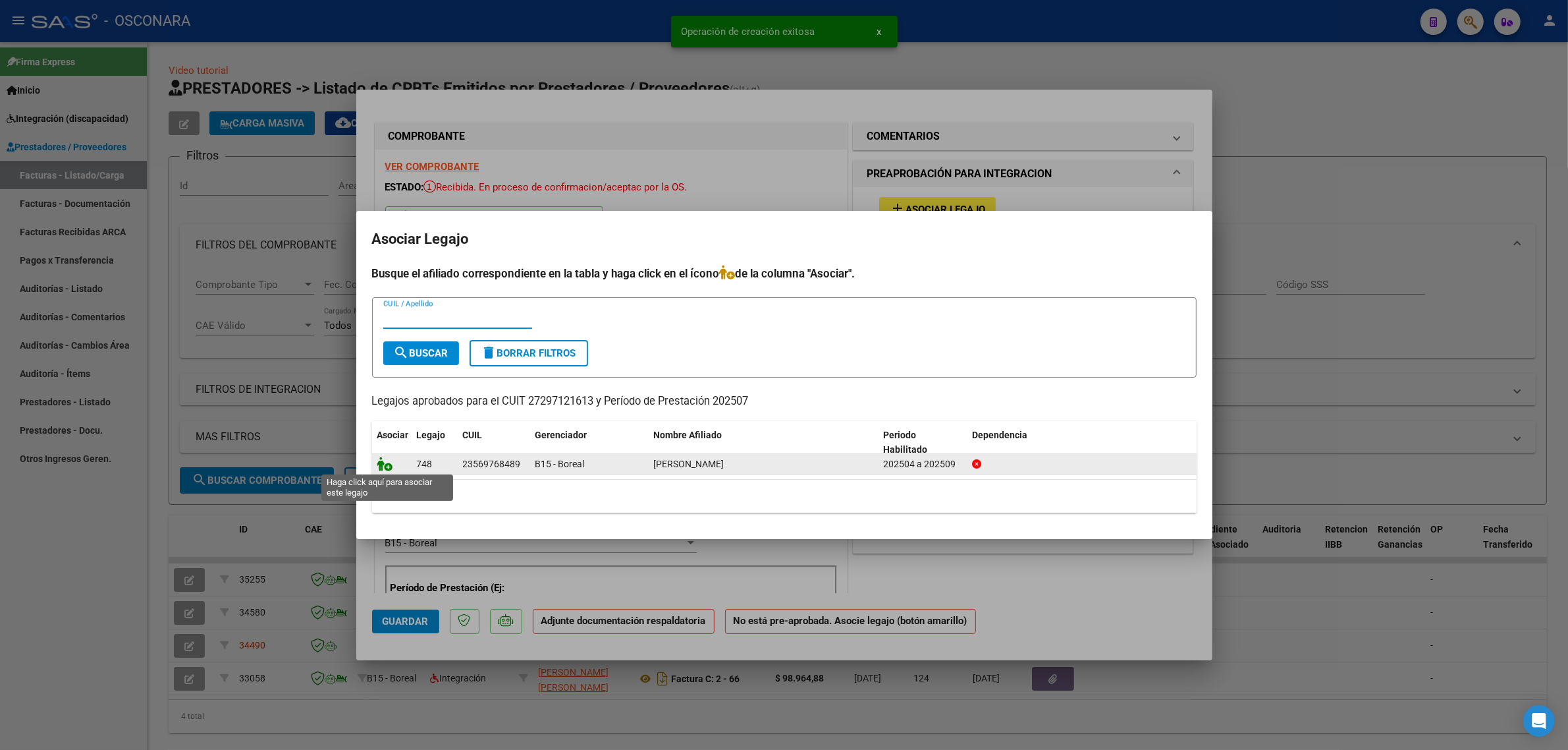
click at [378, 465] on icon at bounding box center [385, 464] width 16 height 15
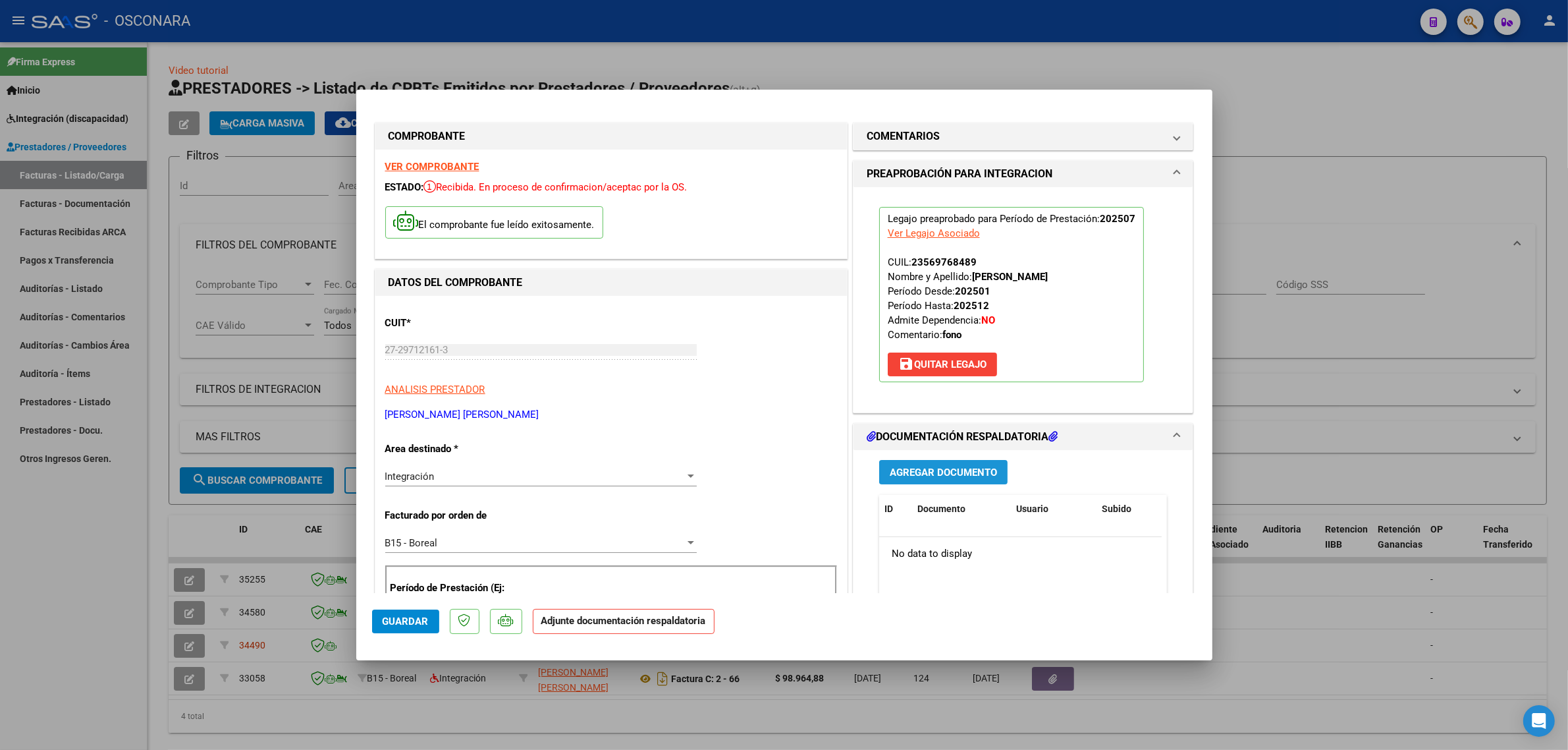
click at [923, 475] on span "Agregar Documento" at bounding box center [943, 473] width 107 height 12
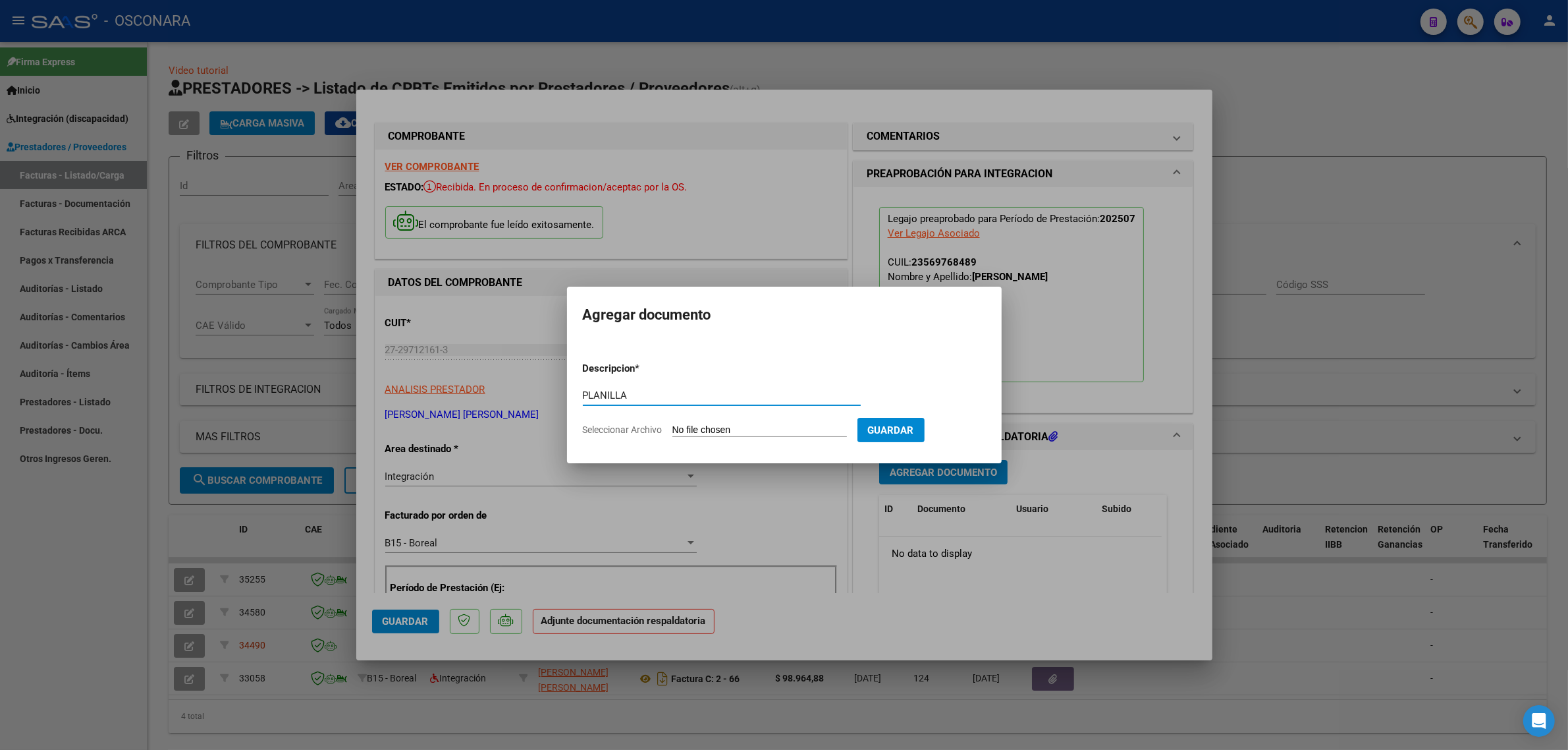
type input "PLANILLA"
click at [705, 434] on input "Seleccionar Archivo" at bounding box center [760, 430] width 175 height 12
click at [1093, 344] on div at bounding box center [784, 375] width 1568 height 750
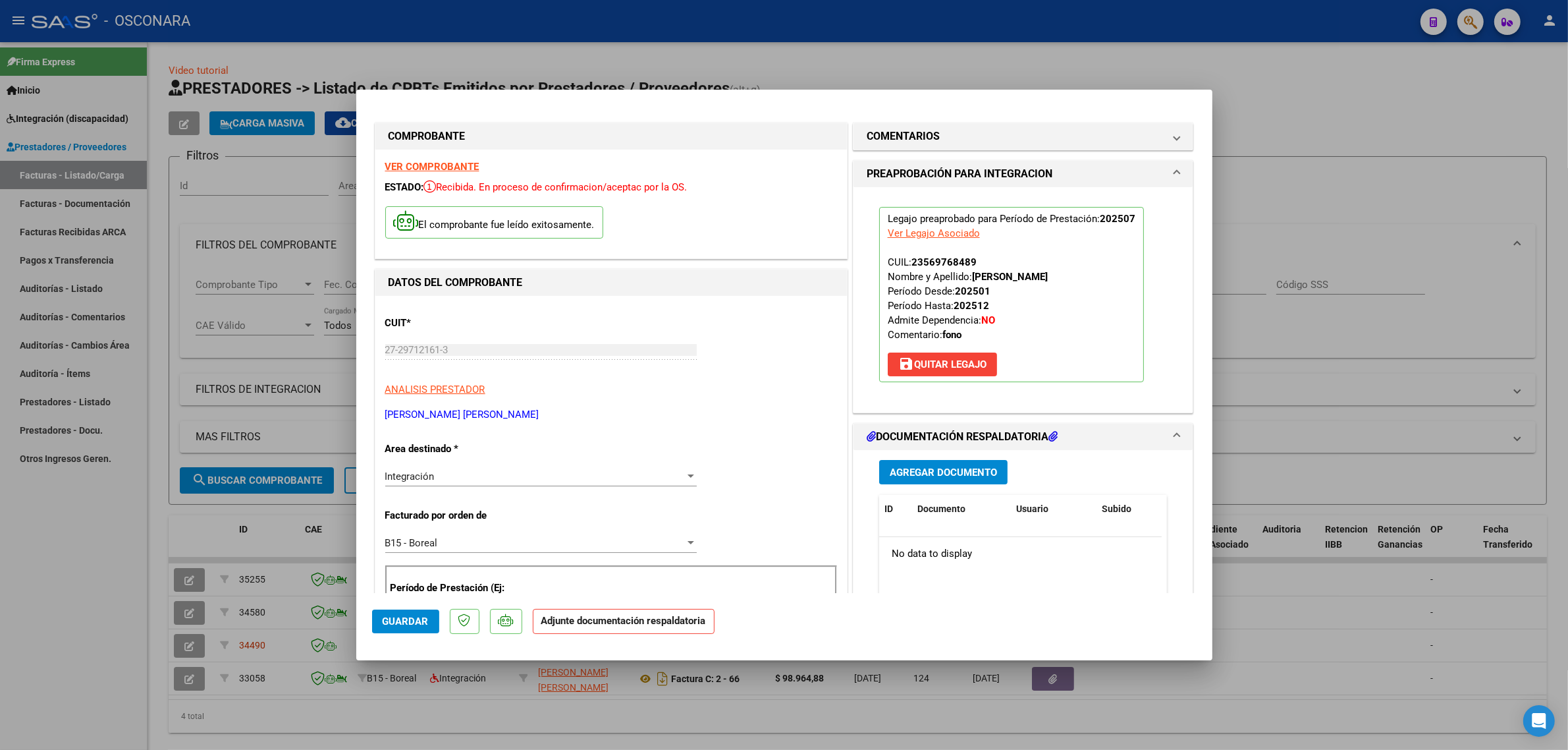
click at [392, 622] on span "Guardar" at bounding box center [406, 622] width 46 height 12
click at [264, 539] on div at bounding box center [784, 375] width 1568 height 750
type input "$ 0,00"
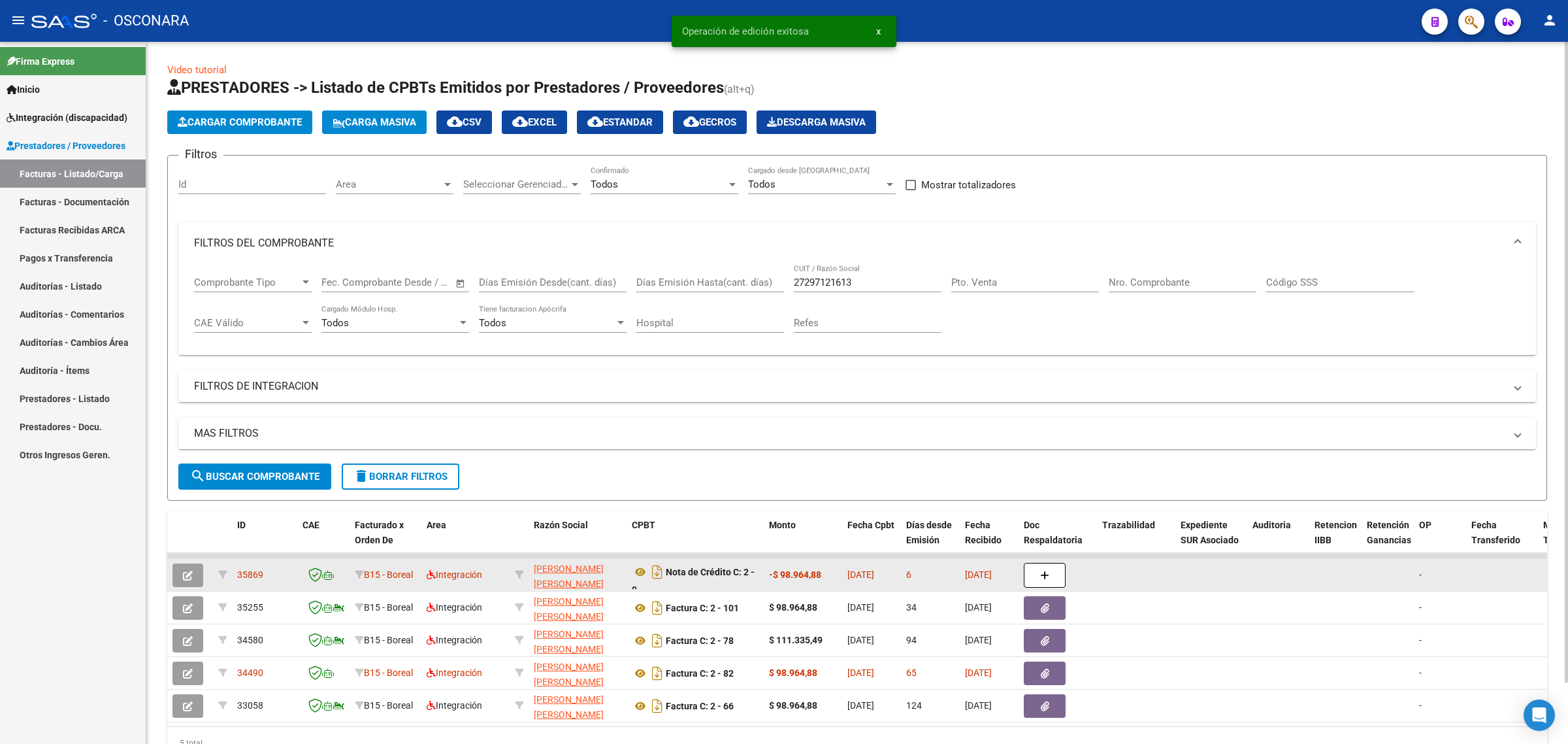
click at [242, 572] on span "35869" at bounding box center [250, 574] width 26 height 10
copy span "35869"
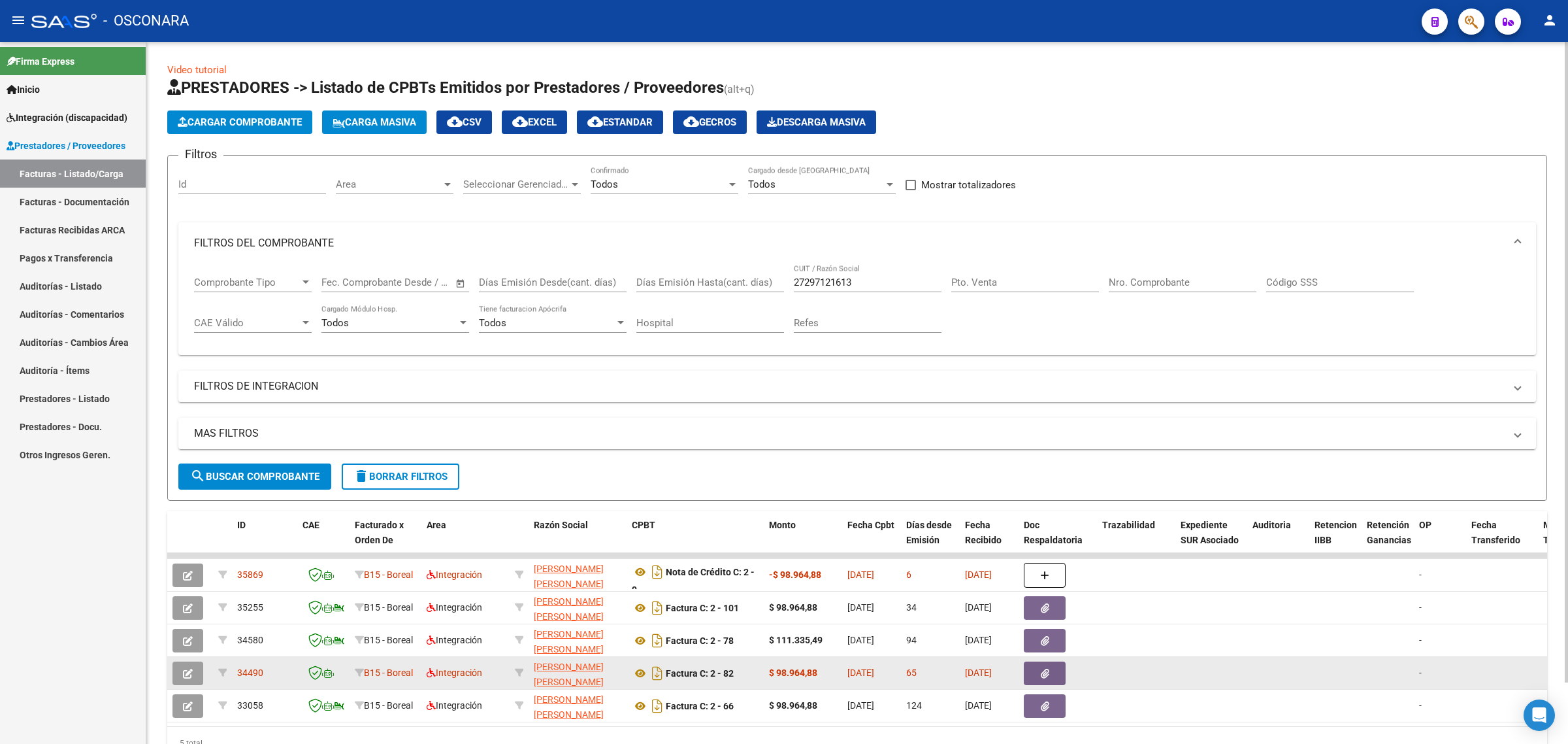
click at [246, 670] on span "34490" at bounding box center [250, 673] width 26 height 10
copy span "34490"
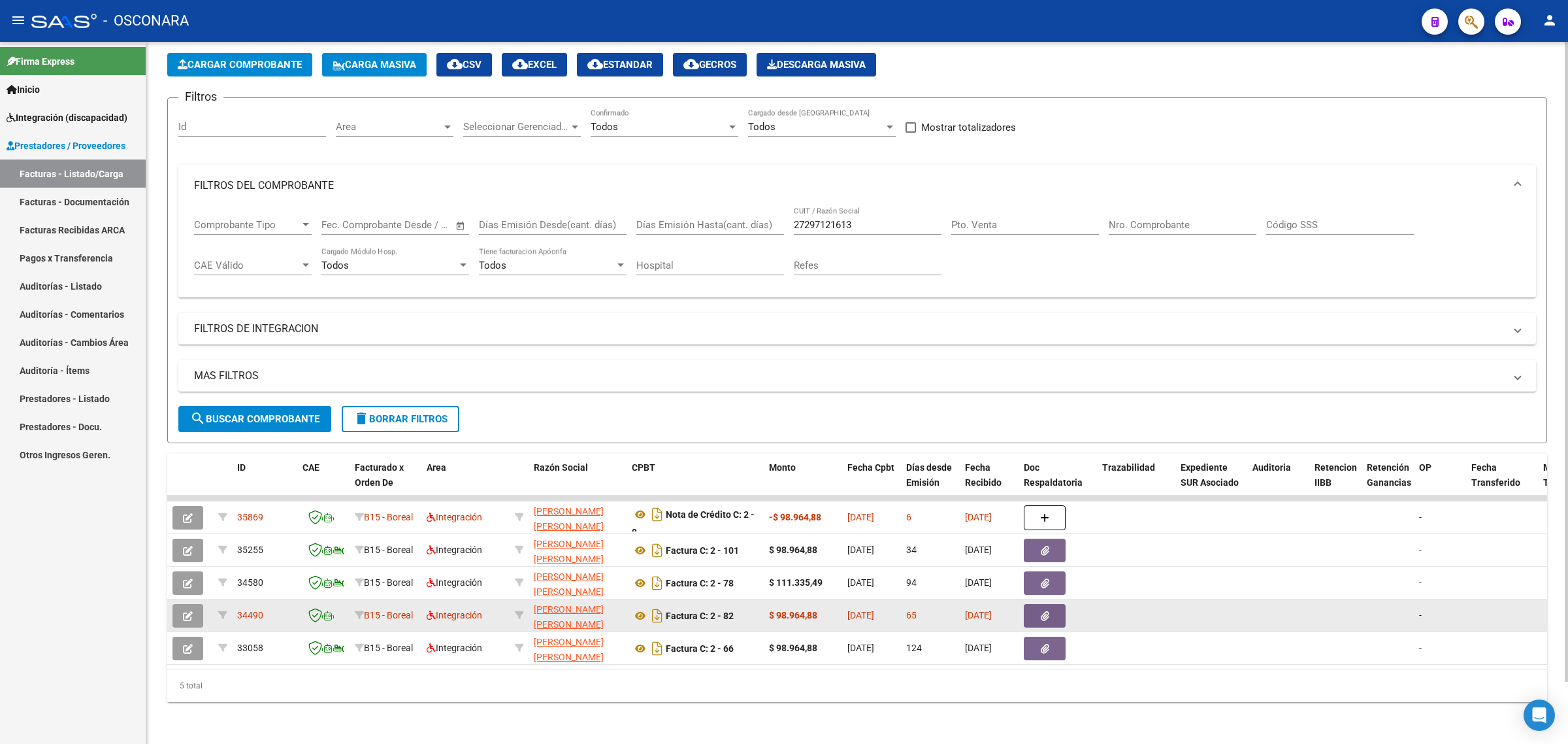
click at [249, 610] on span "34490" at bounding box center [250, 615] width 26 height 10
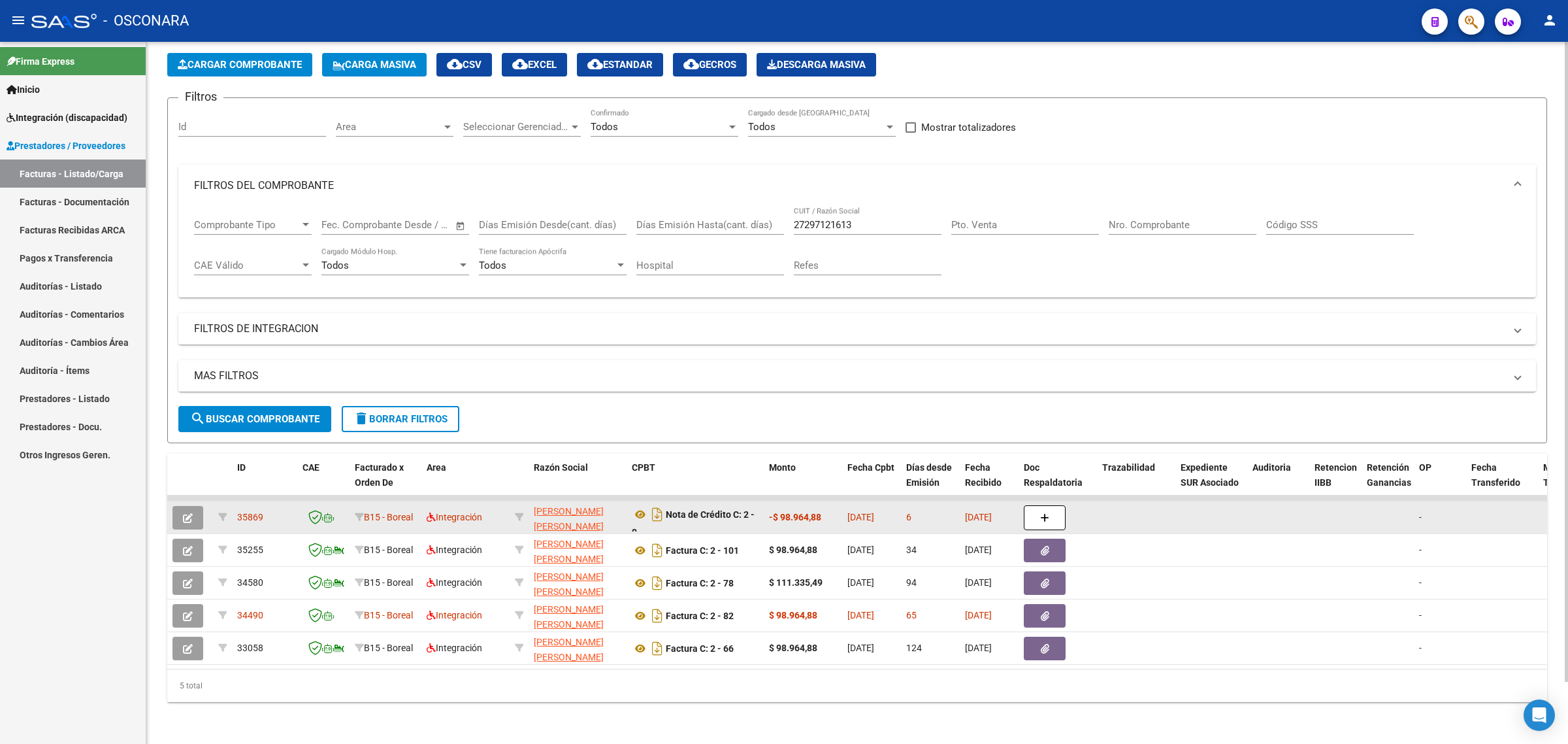
click at [194, 506] on button "button" at bounding box center [188, 518] width 31 height 23
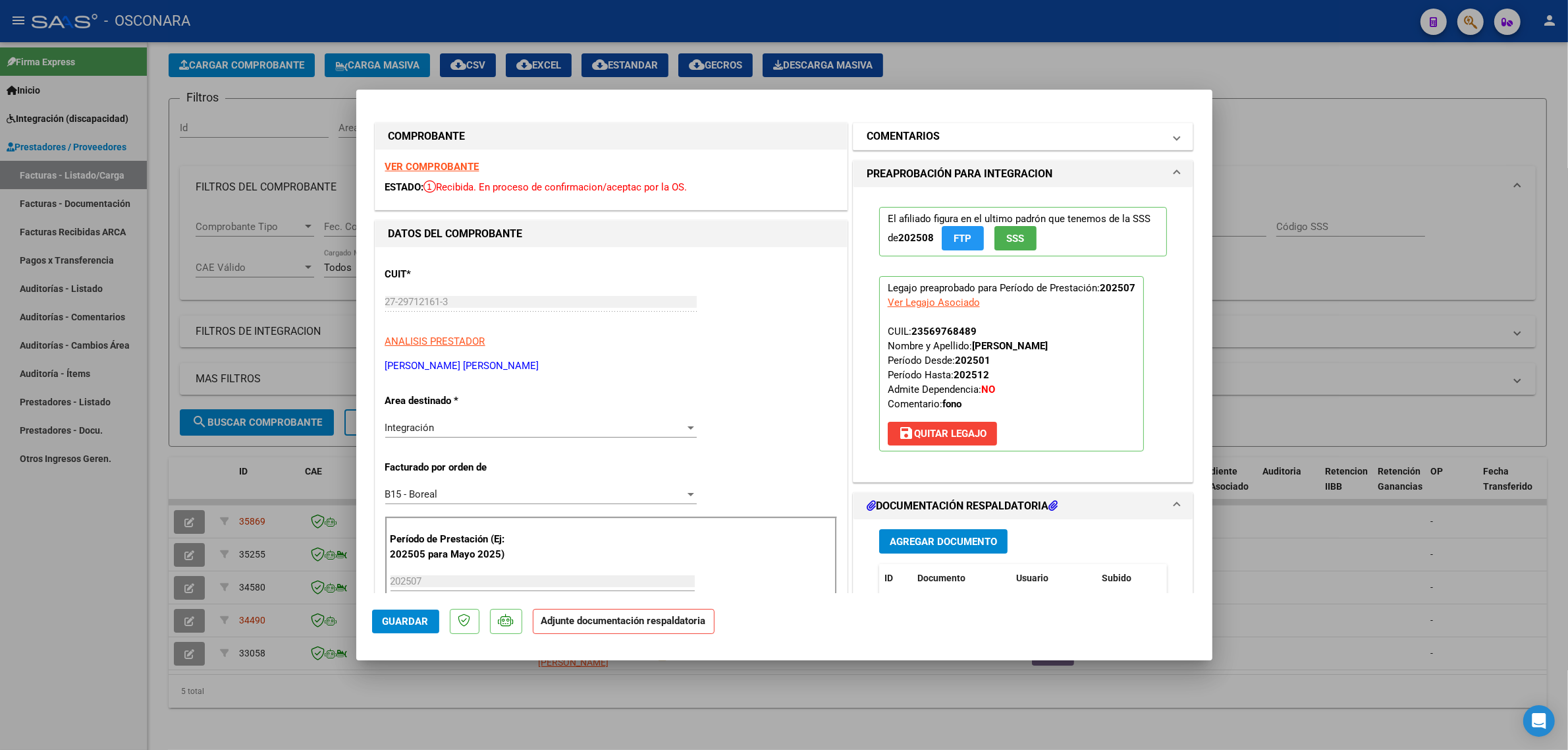
click at [953, 136] on mat-panel-title "COMENTARIOS" at bounding box center [1016, 136] width 298 height 16
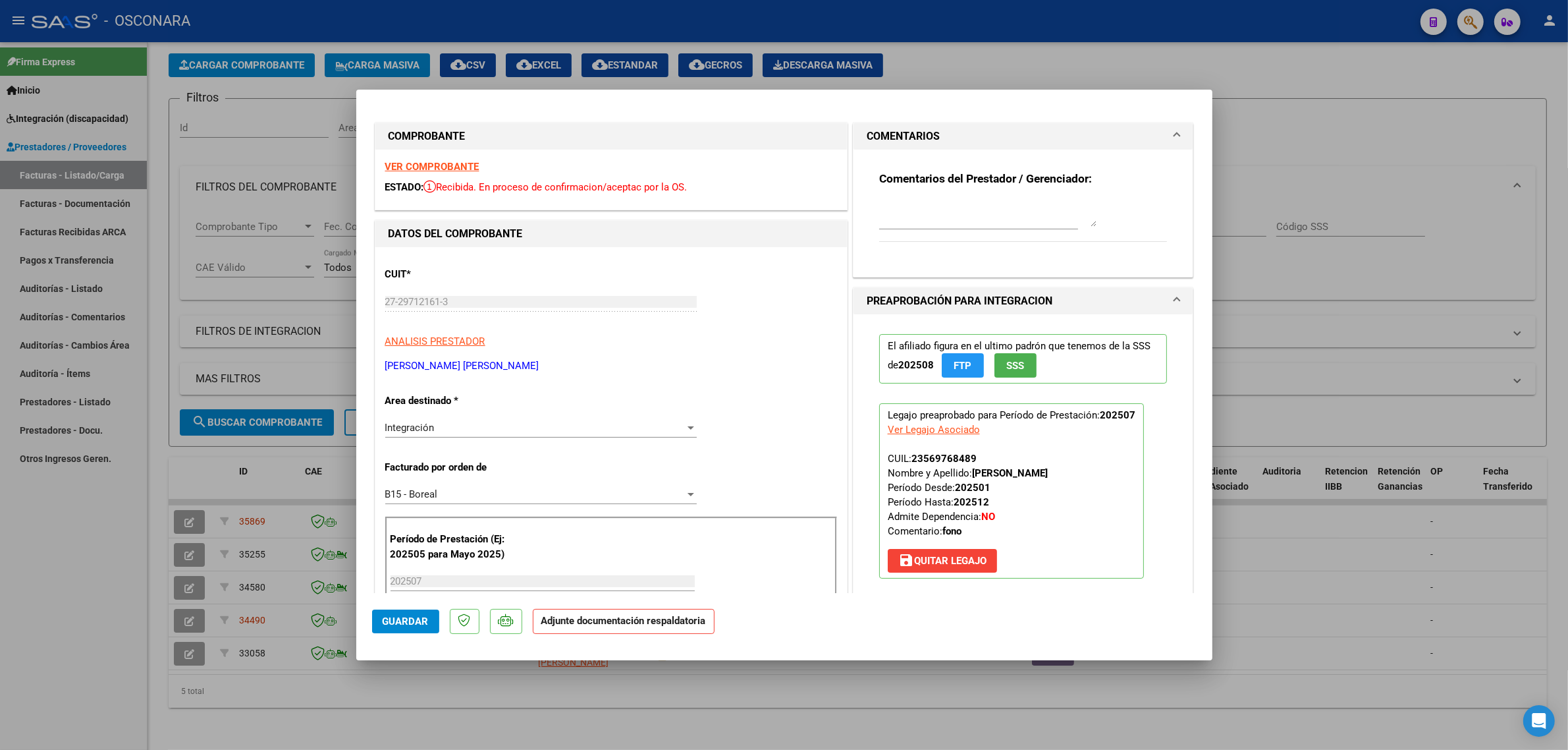
click at [959, 200] on textarea at bounding box center [988, 214] width 217 height 26
paste textarea "34490"
type textarea "ANULA FC 82 ID 34490"
click at [431, 622] on button "Guardar" at bounding box center [406, 622] width 67 height 23
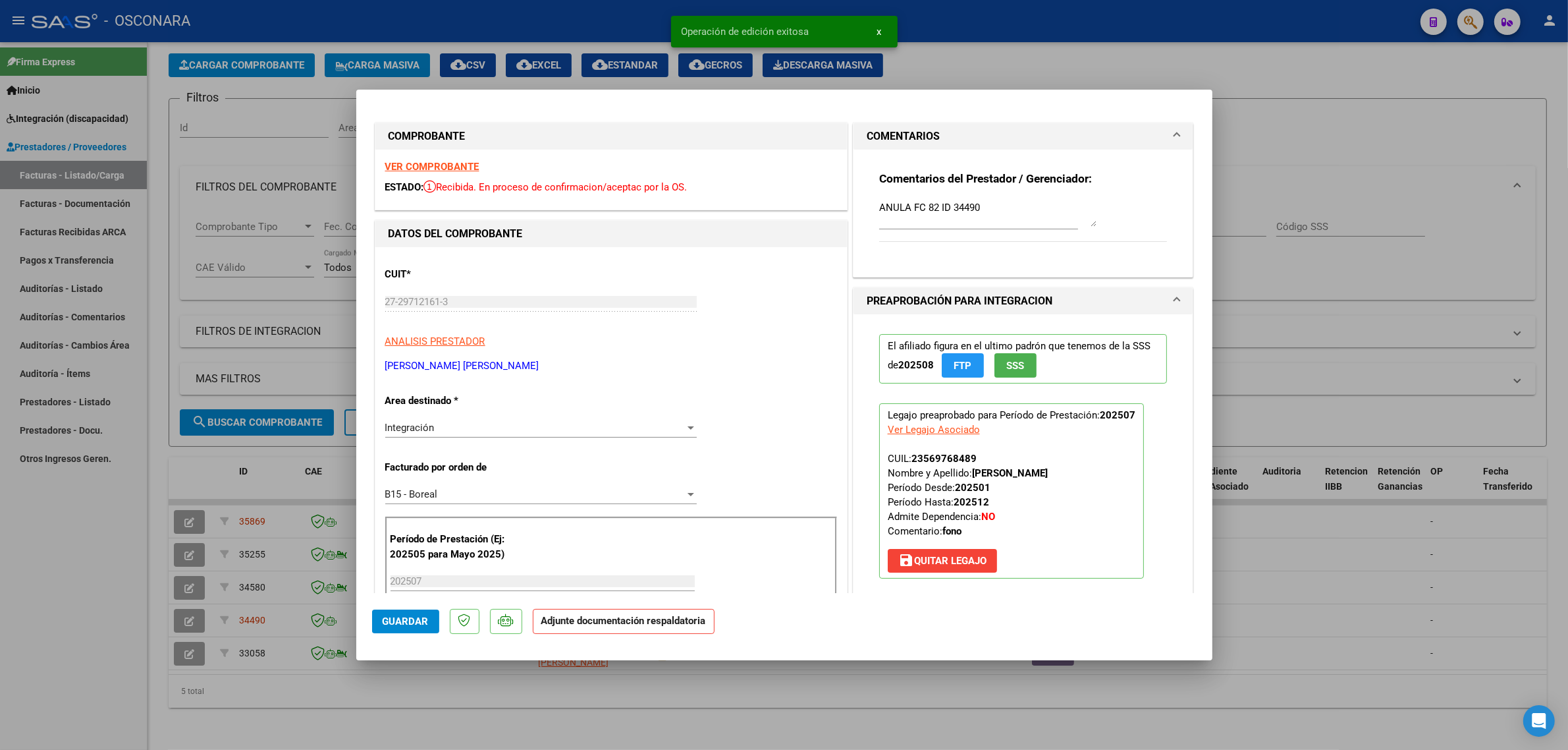
click at [261, 506] on div at bounding box center [784, 375] width 1568 height 750
type input "$ 0,00"
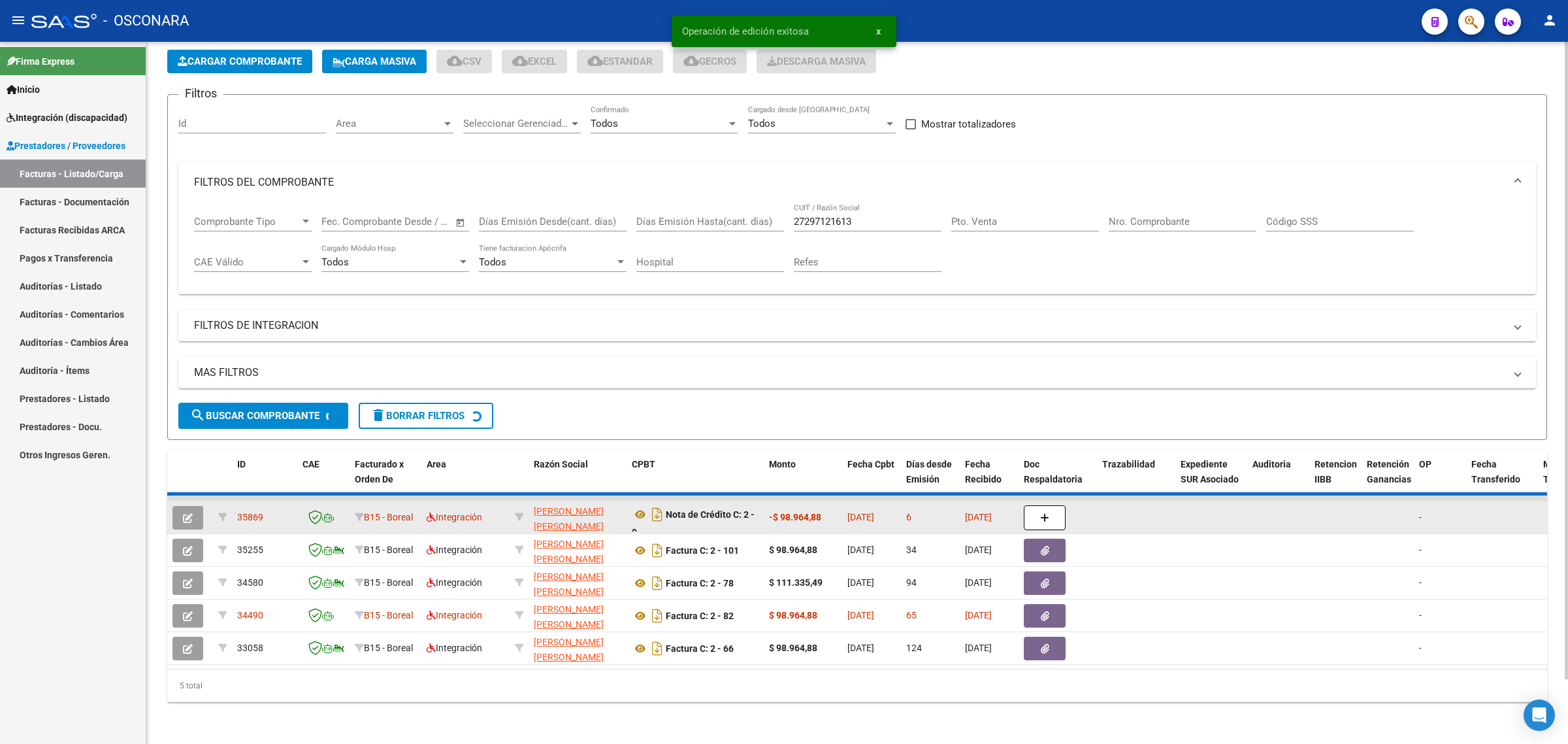
click at [244, 511] on div "35869" at bounding box center [264, 517] width 55 height 15
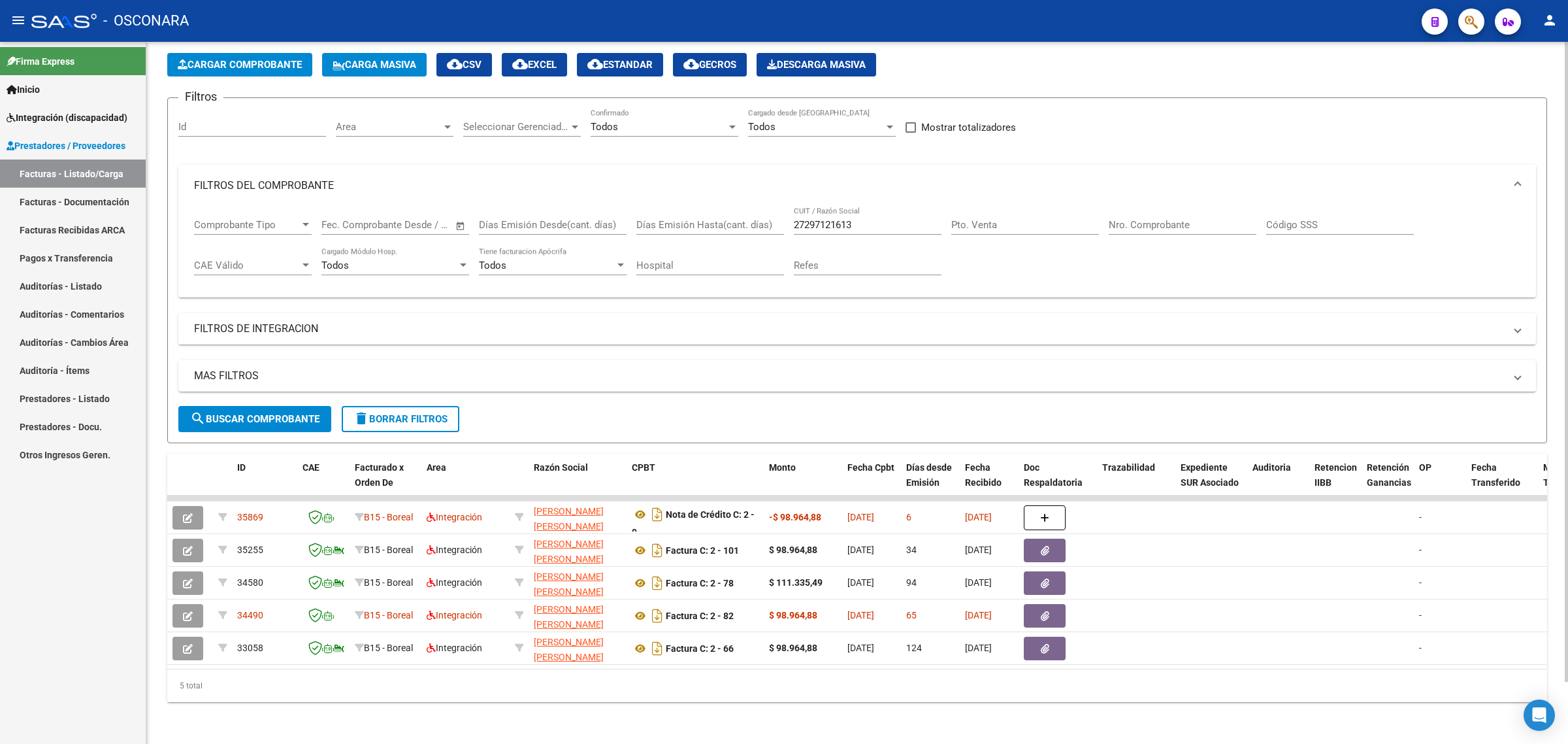
click at [837, 219] on input "27297121613" at bounding box center [867, 225] width 148 height 12
paste input "3179235544"
type input "23179235544"
click at [287, 413] on span "search Buscar Comprobante" at bounding box center [255, 419] width 130 height 12
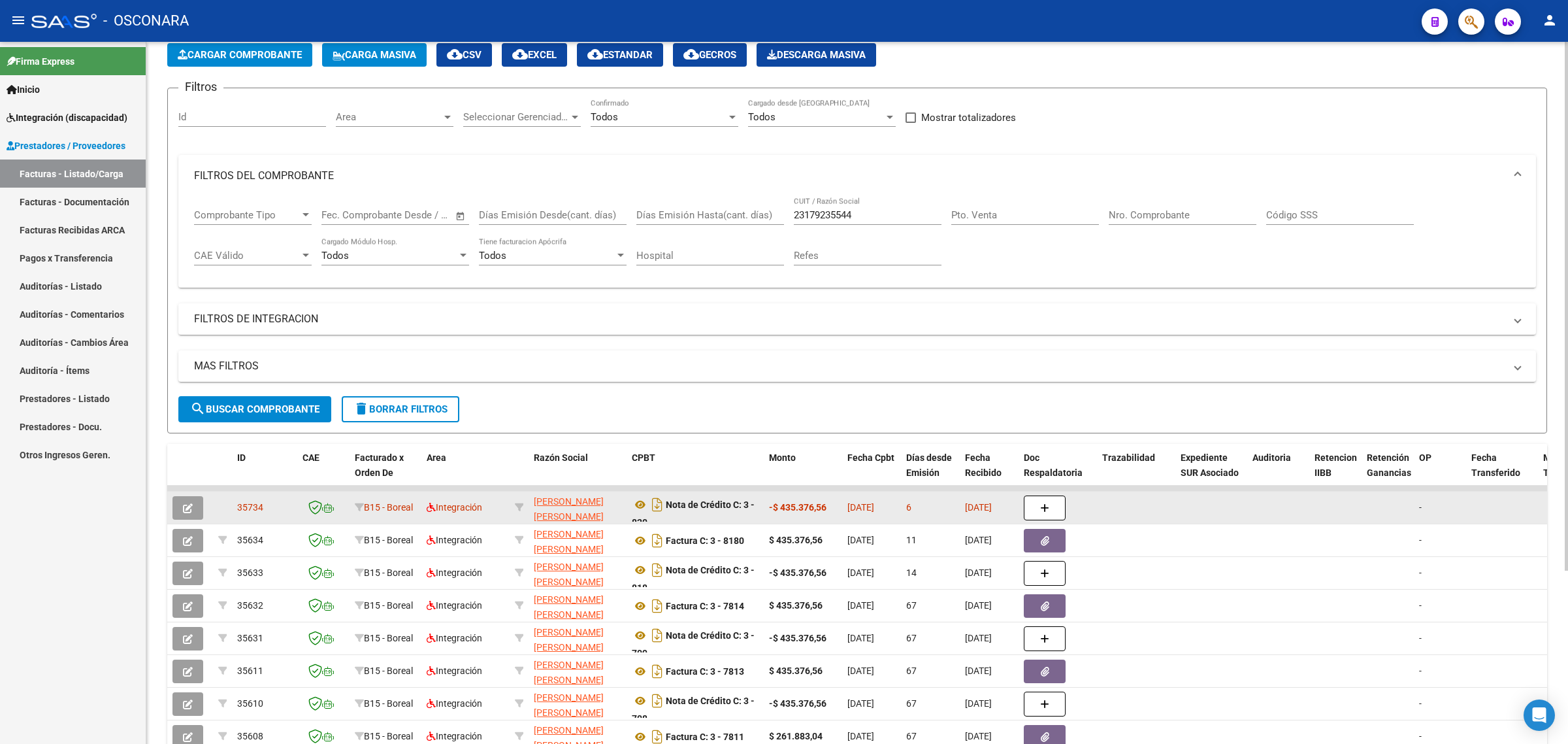
click at [248, 505] on span "35734" at bounding box center [250, 507] width 26 height 10
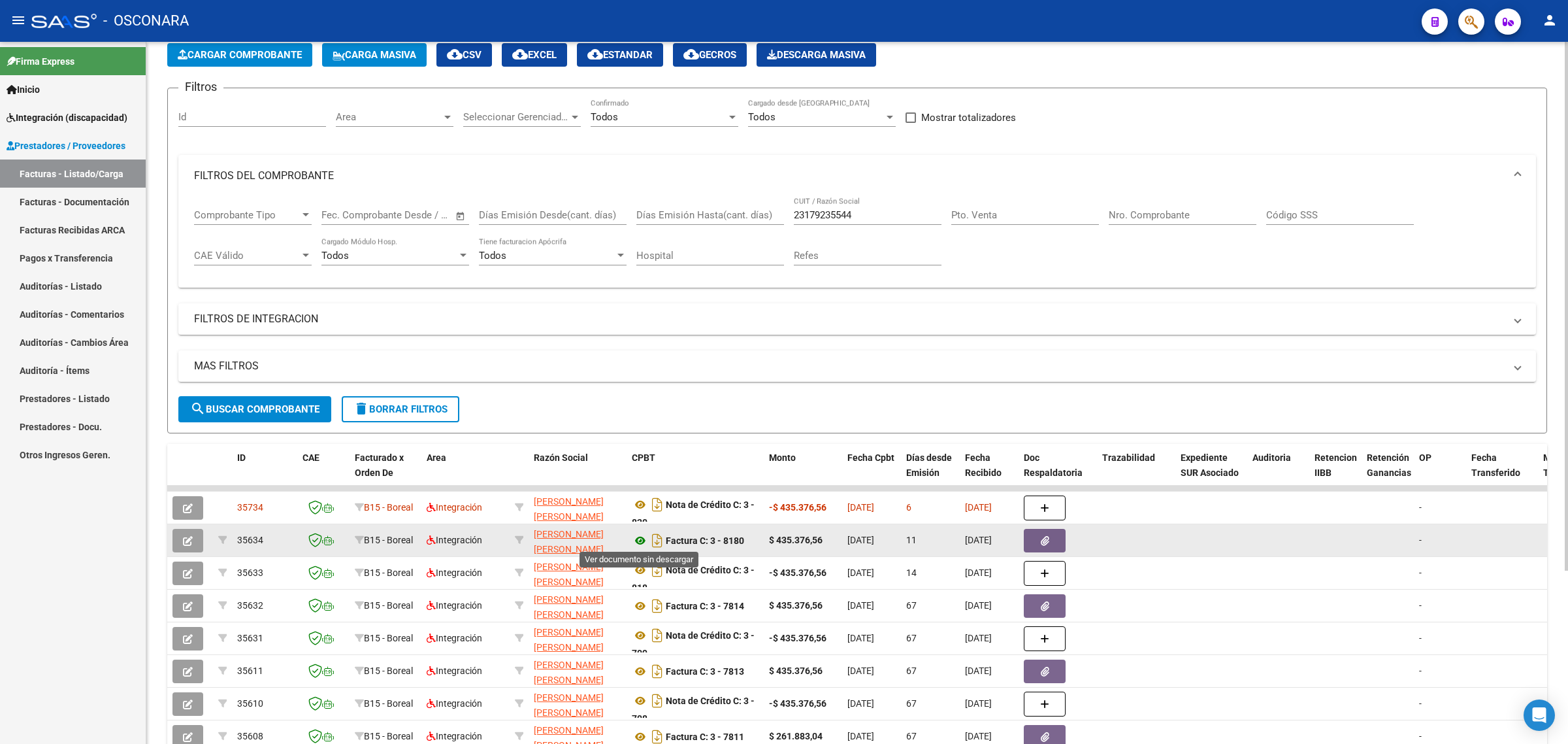
click at [638, 537] on icon at bounding box center [640, 541] width 17 height 16
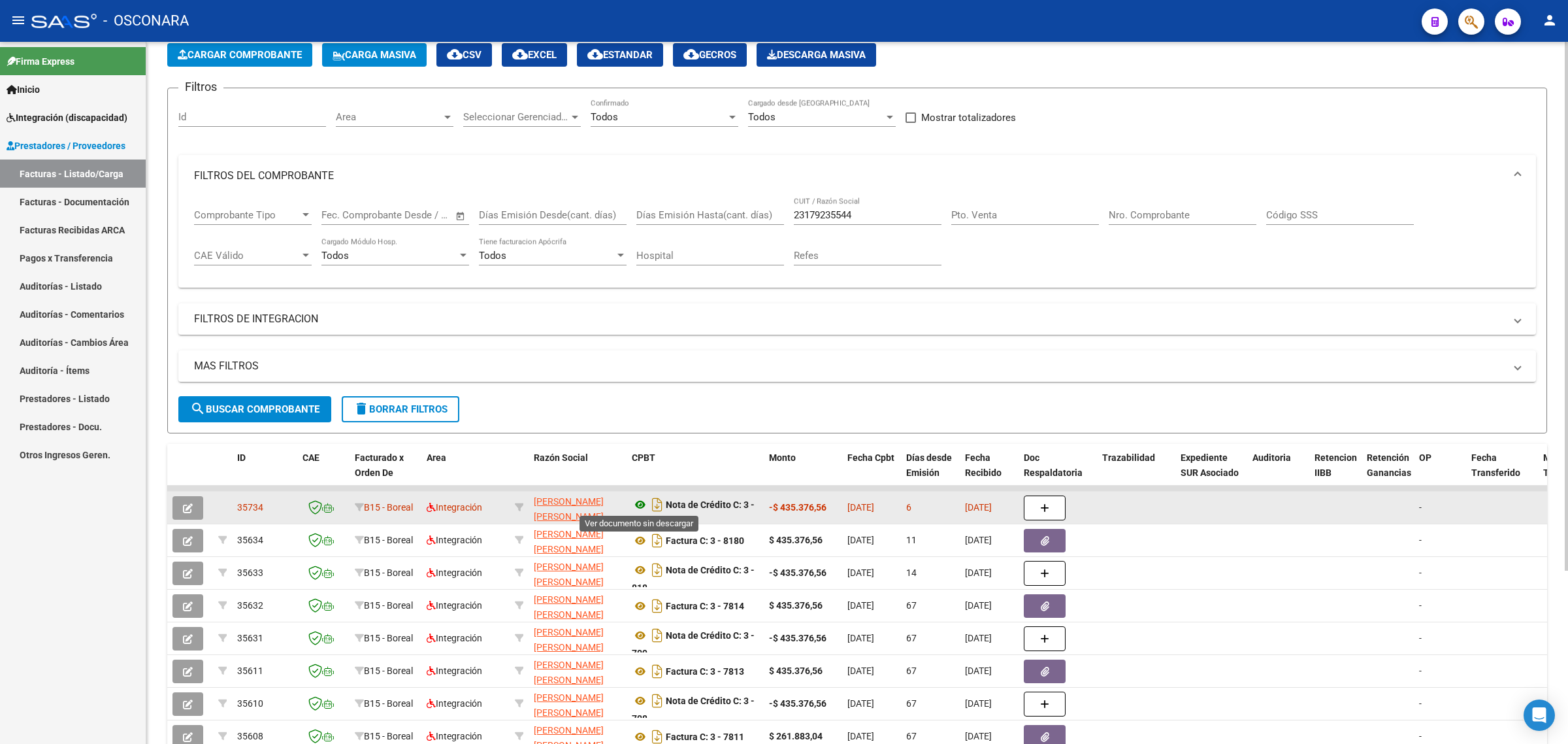
click at [635, 502] on icon at bounding box center [640, 504] width 17 height 16
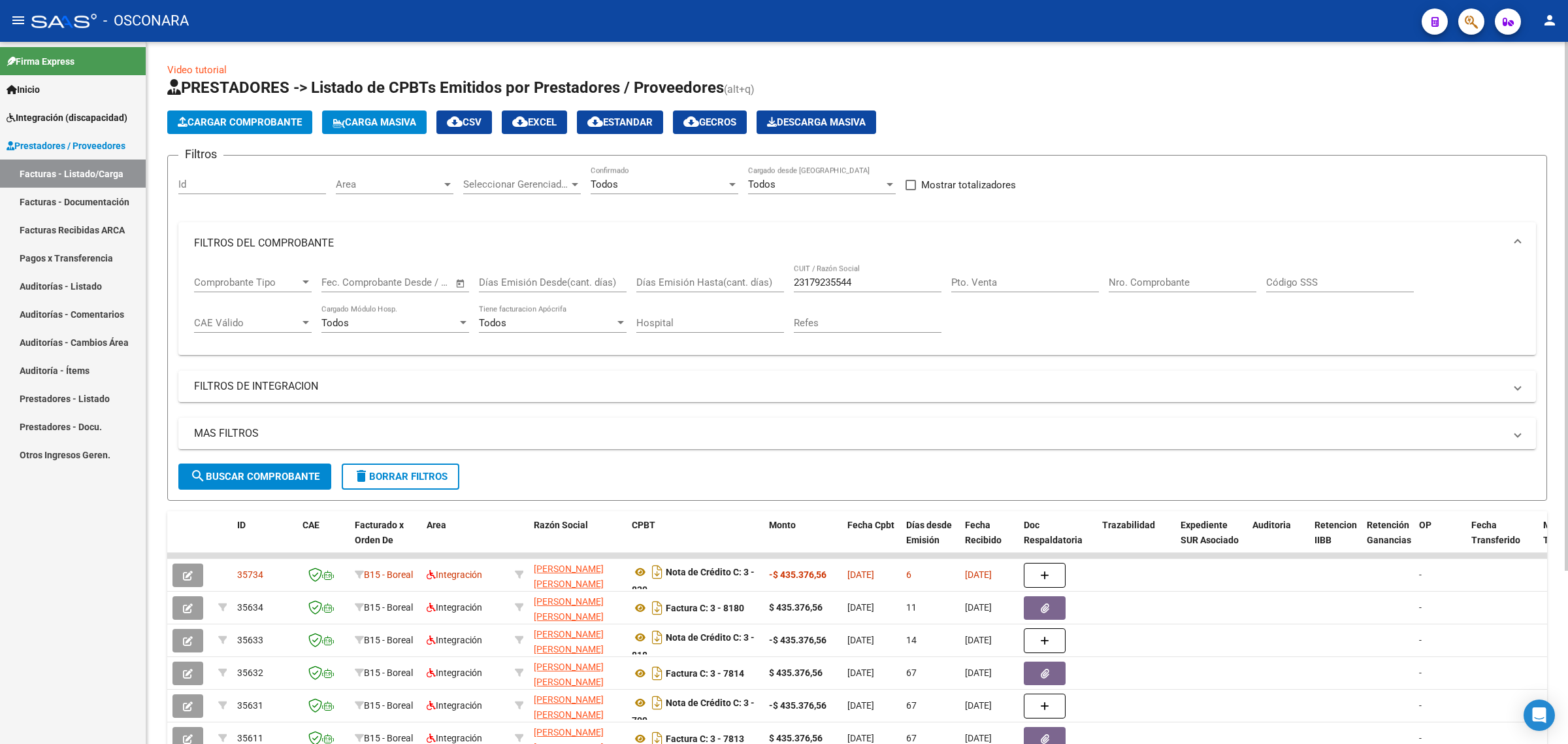
click at [771, 178] on span "Todos" at bounding box center [762, 184] width 28 height 12
click at [674, 188] on div at bounding box center [784, 372] width 1568 height 744
click at [674, 188] on div "Todos" at bounding box center [658, 184] width 136 height 12
click at [615, 240] on span "No" at bounding box center [664, 242] width 148 height 29
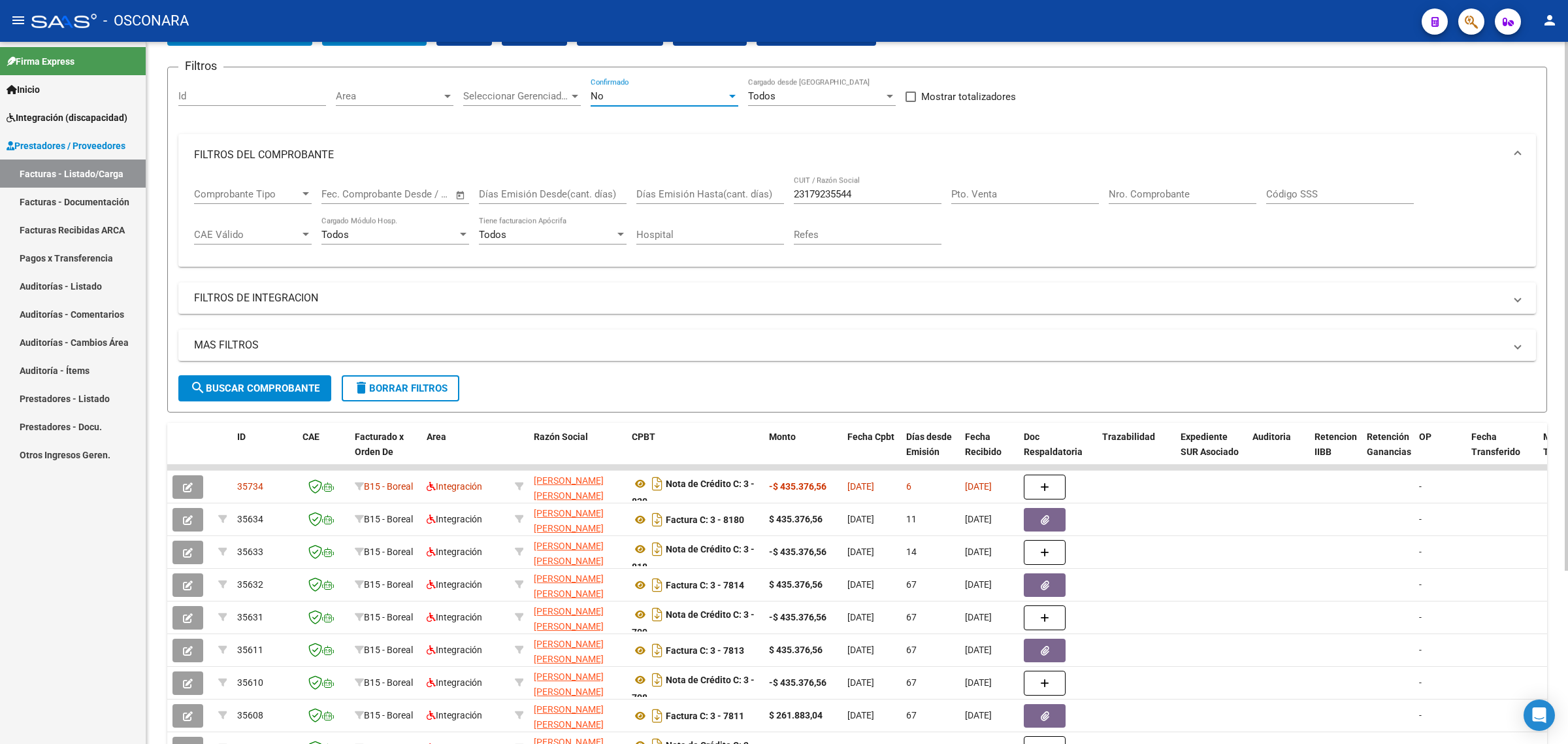
scroll to position [163, 0]
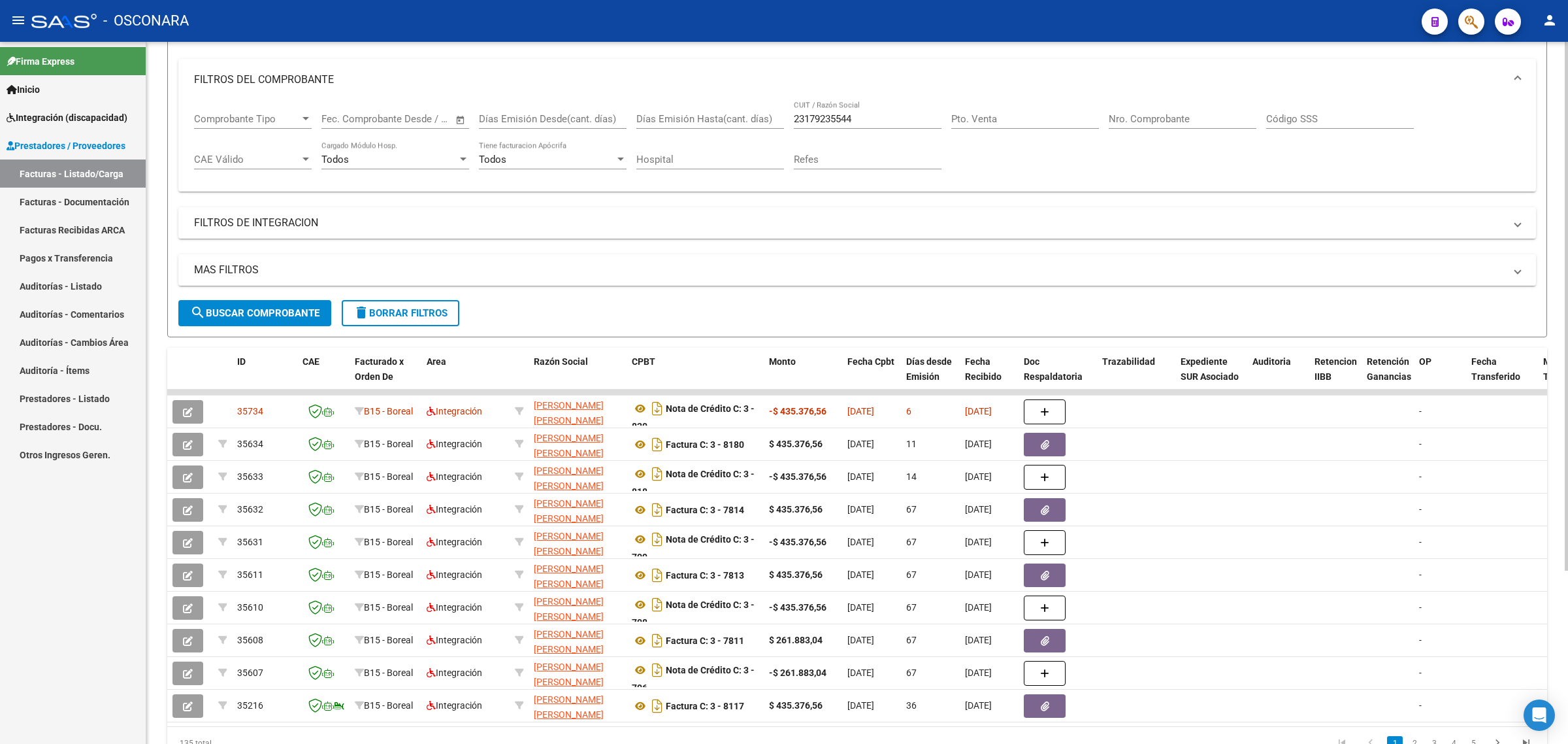
click at [248, 307] on span "search Buscar Comprobante" at bounding box center [255, 313] width 130 height 12
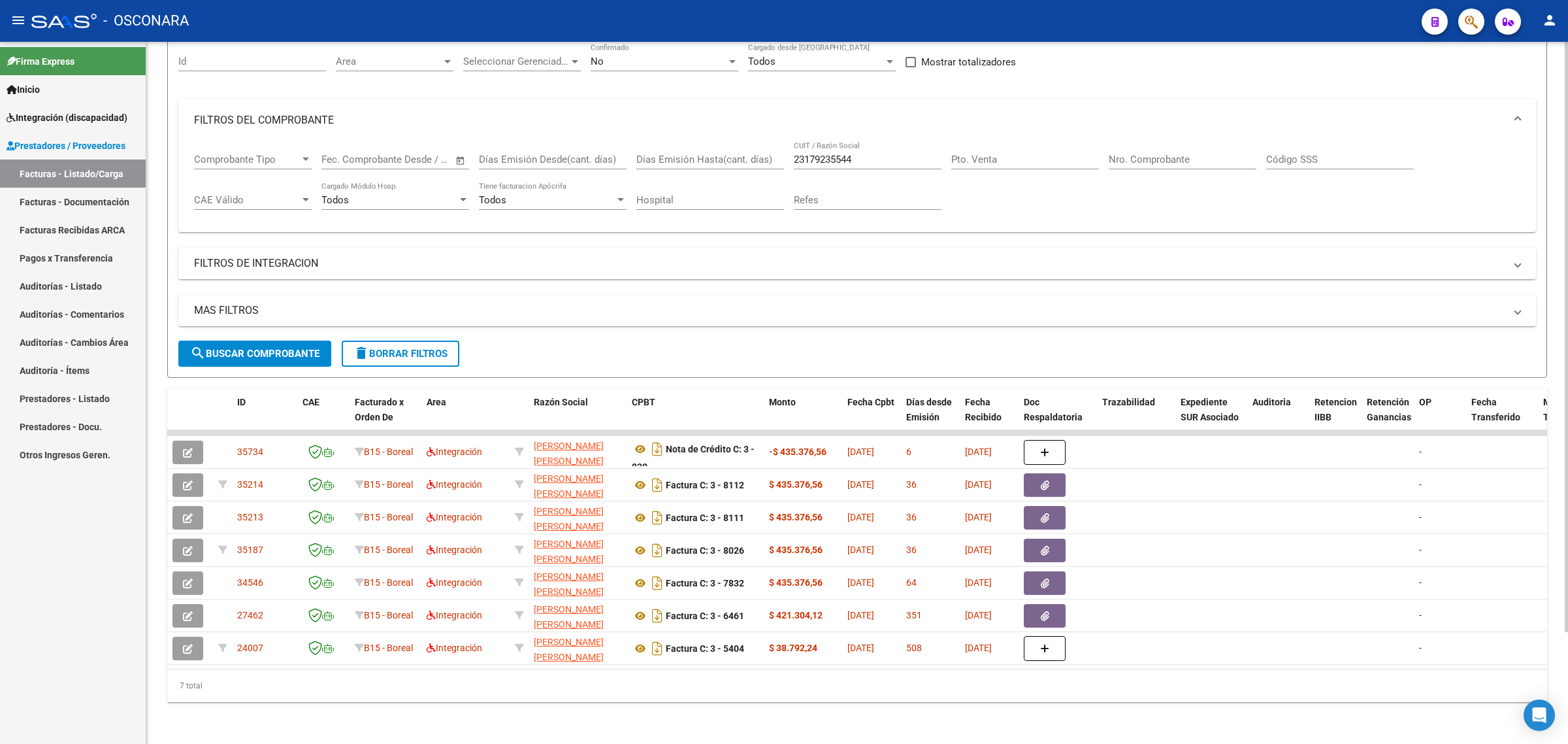
scroll to position [132, 0]
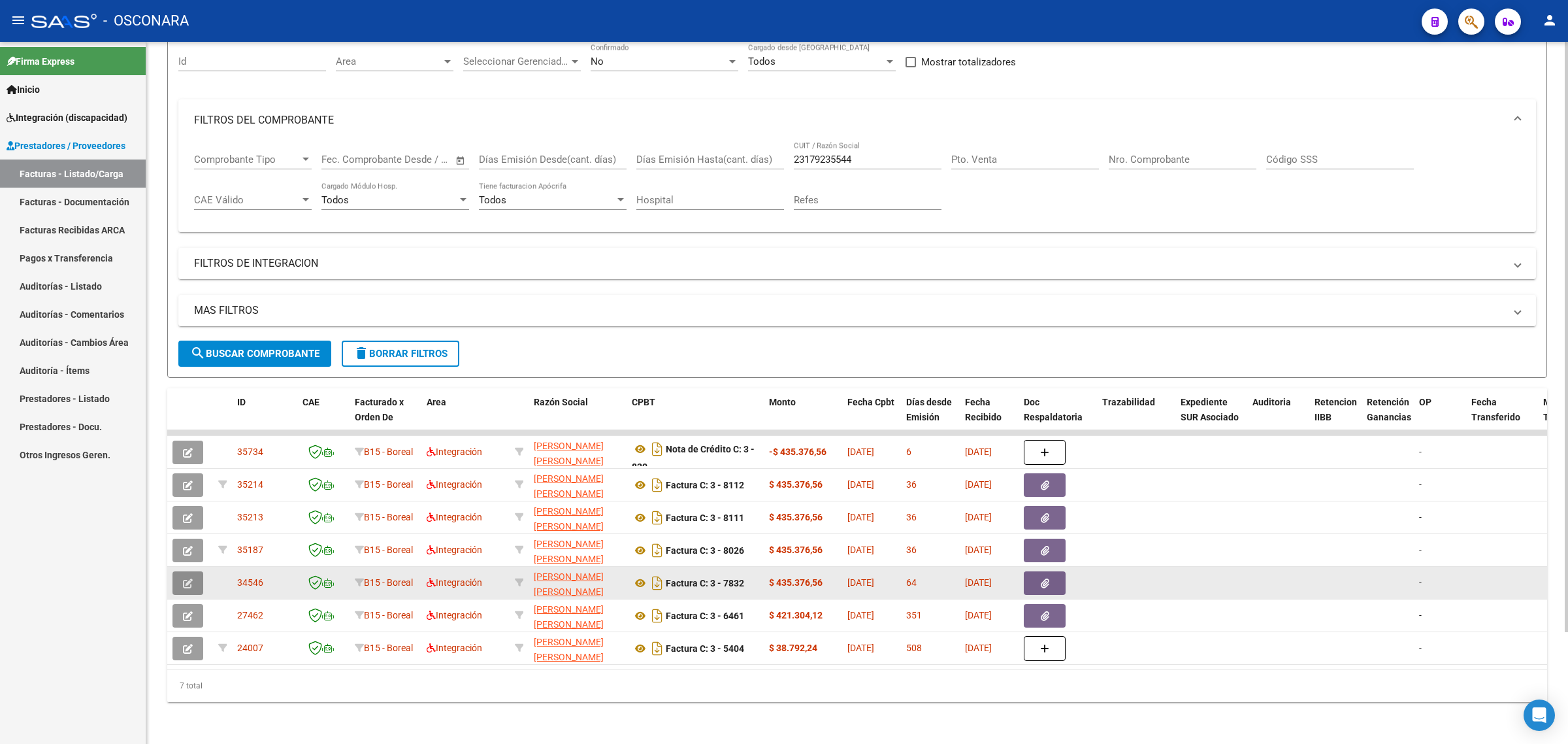
click at [189, 579] on icon "button" at bounding box center [187, 583] width 9 height 9
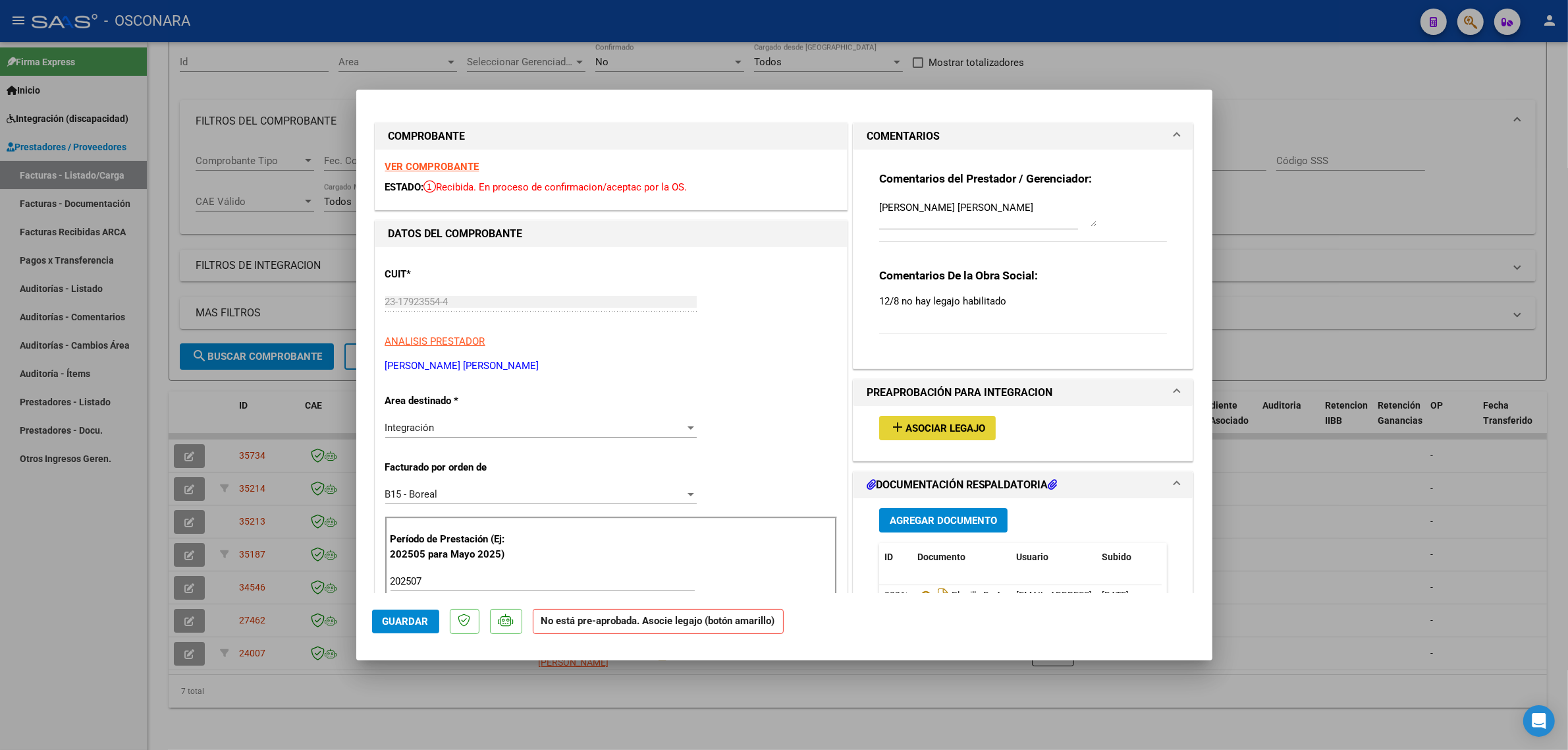
click at [918, 423] on span "Asociar Legajo" at bounding box center [945, 429] width 80 height 12
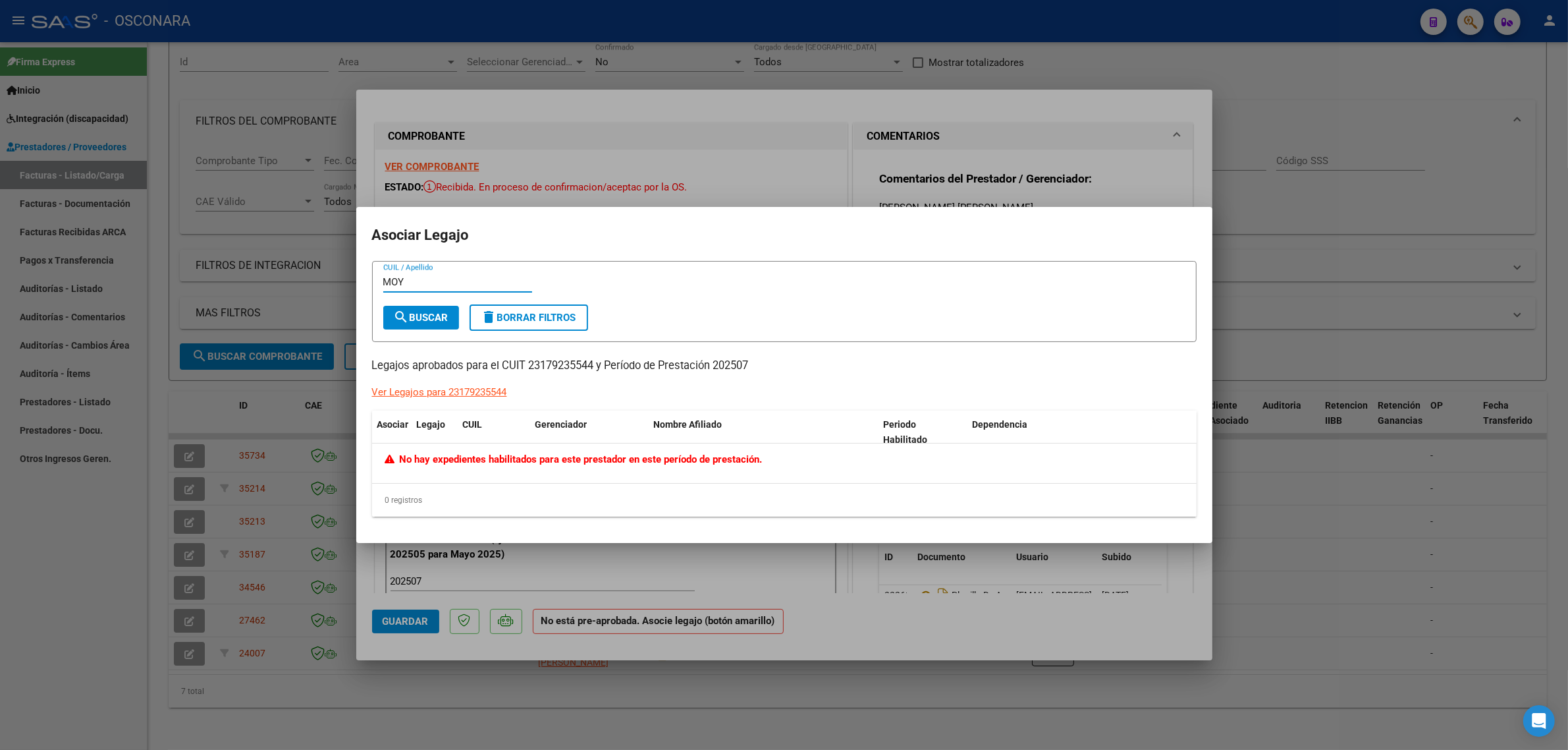
type input "MOY"
click at [285, 525] on div at bounding box center [784, 375] width 1568 height 750
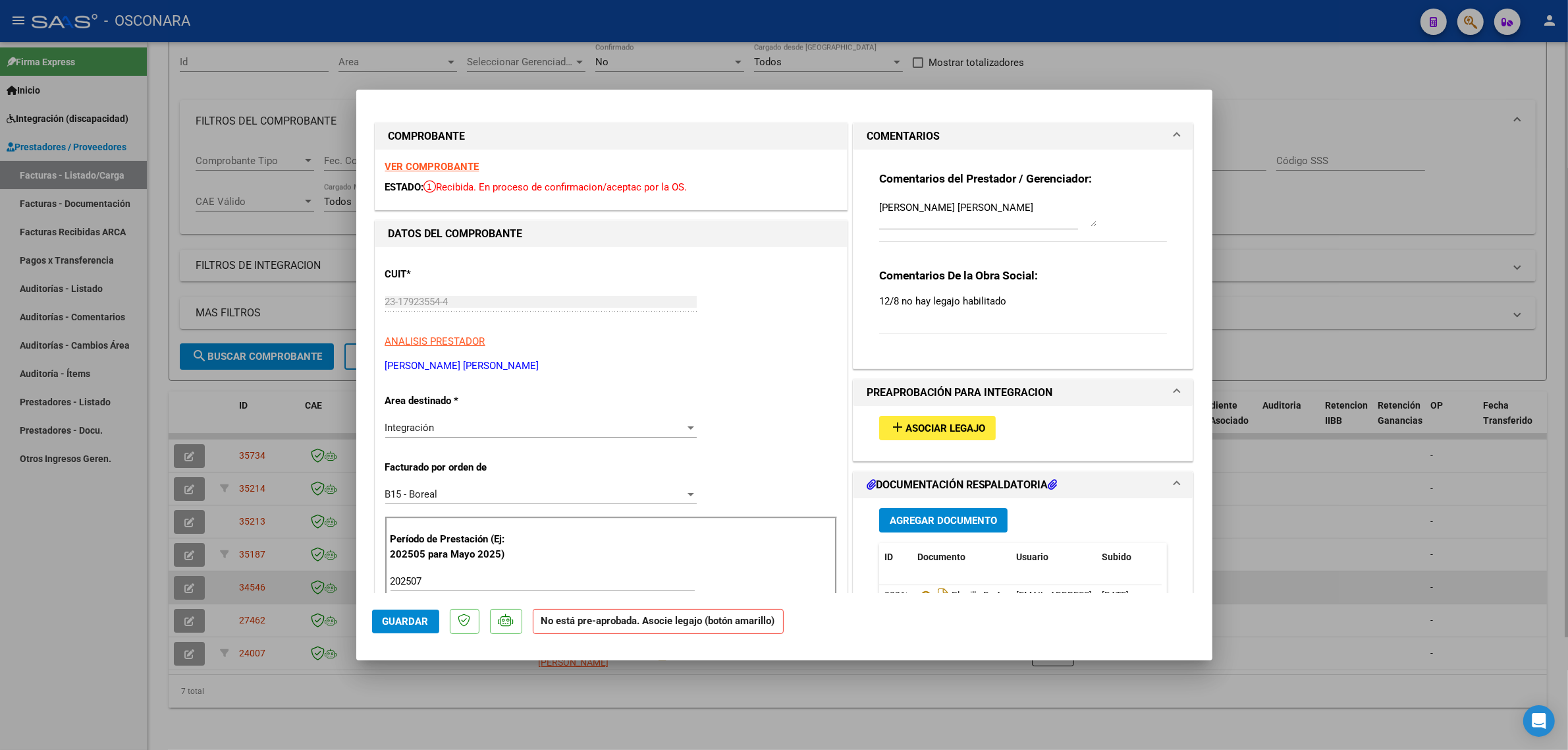
click at [245, 573] on div at bounding box center [784, 375] width 1568 height 750
type input "$ 0,00"
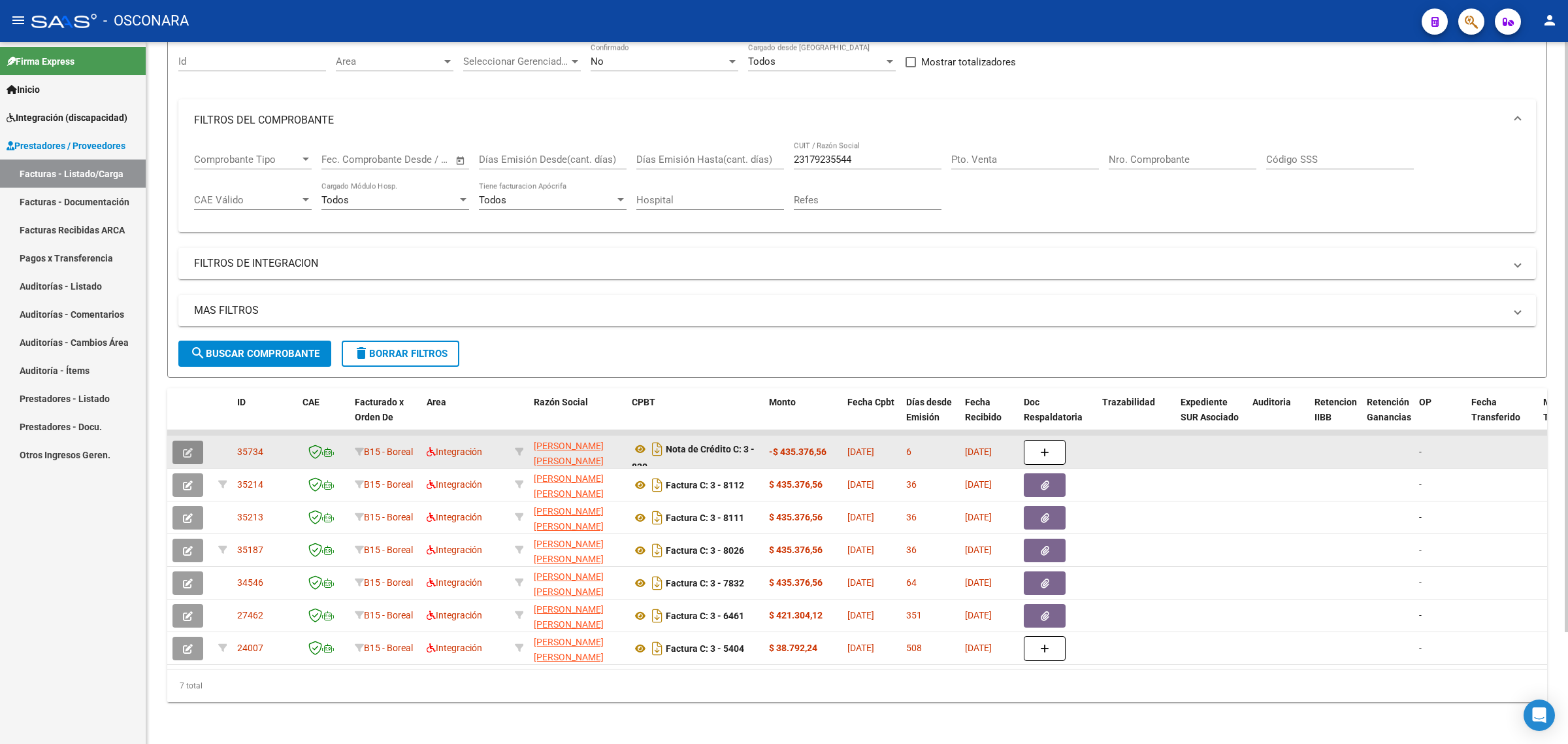
click at [189, 448] on icon "button" at bounding box center [187, 452] width 9 height 9
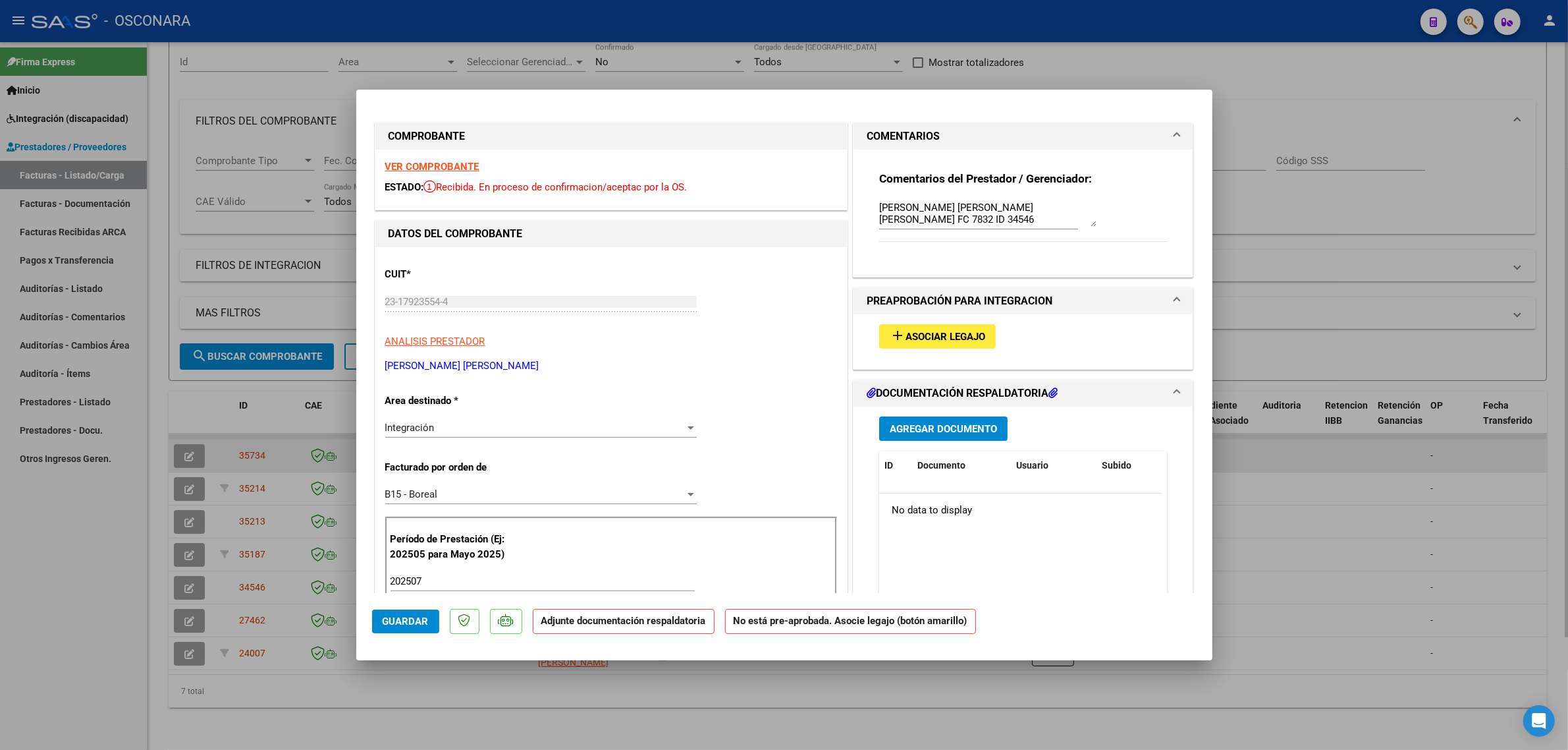
drag, startPoint x: 1381, startPoint y: 435, endPoint x: 1370, endPoint y: 442, distance: 13.0
click at [1382, 439] on div at bounding box center [784, 375] width 1568 height 750
type input "$ 0,00"
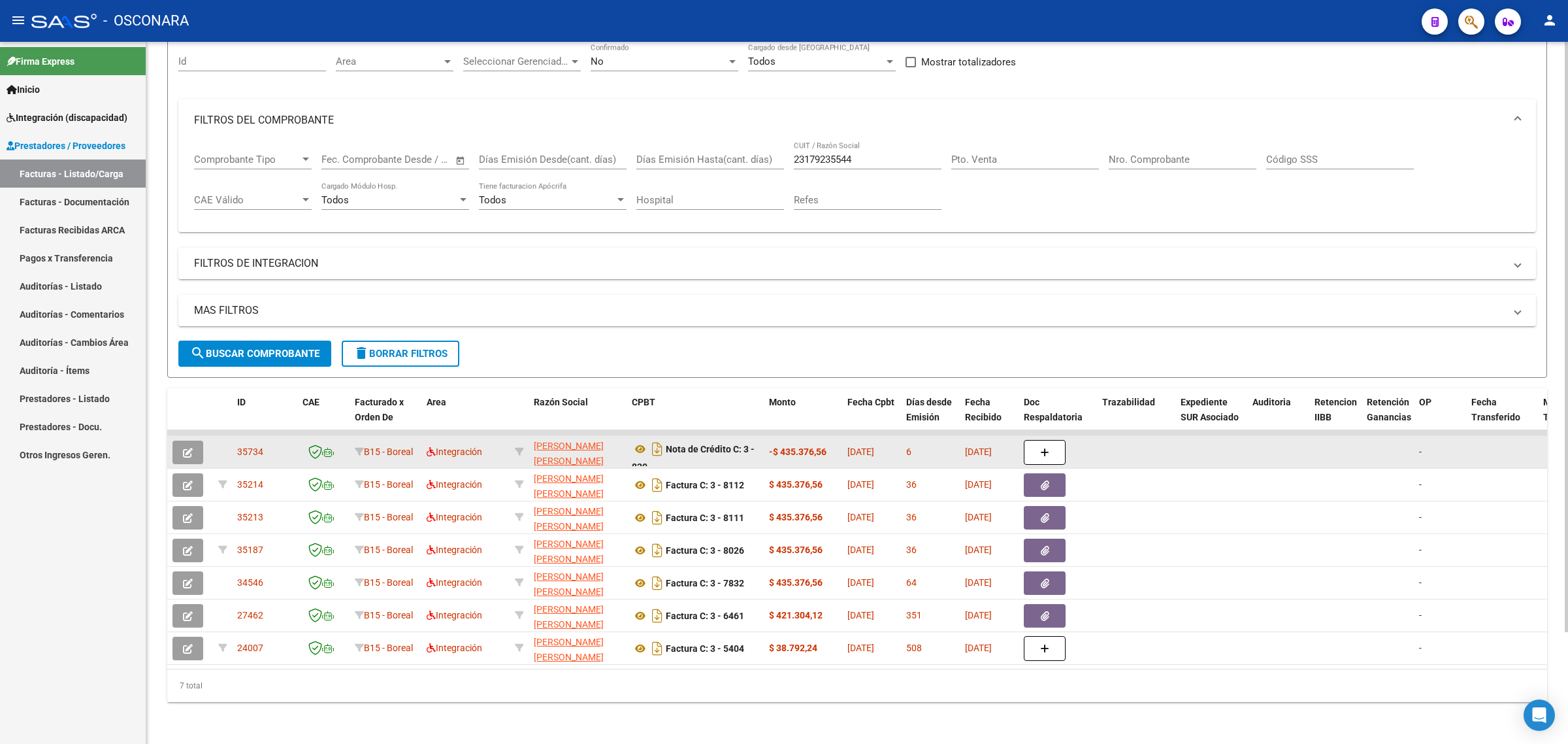
click at [248, 446] on span "35734" at bounding box center [250, 451] width 26 height 10
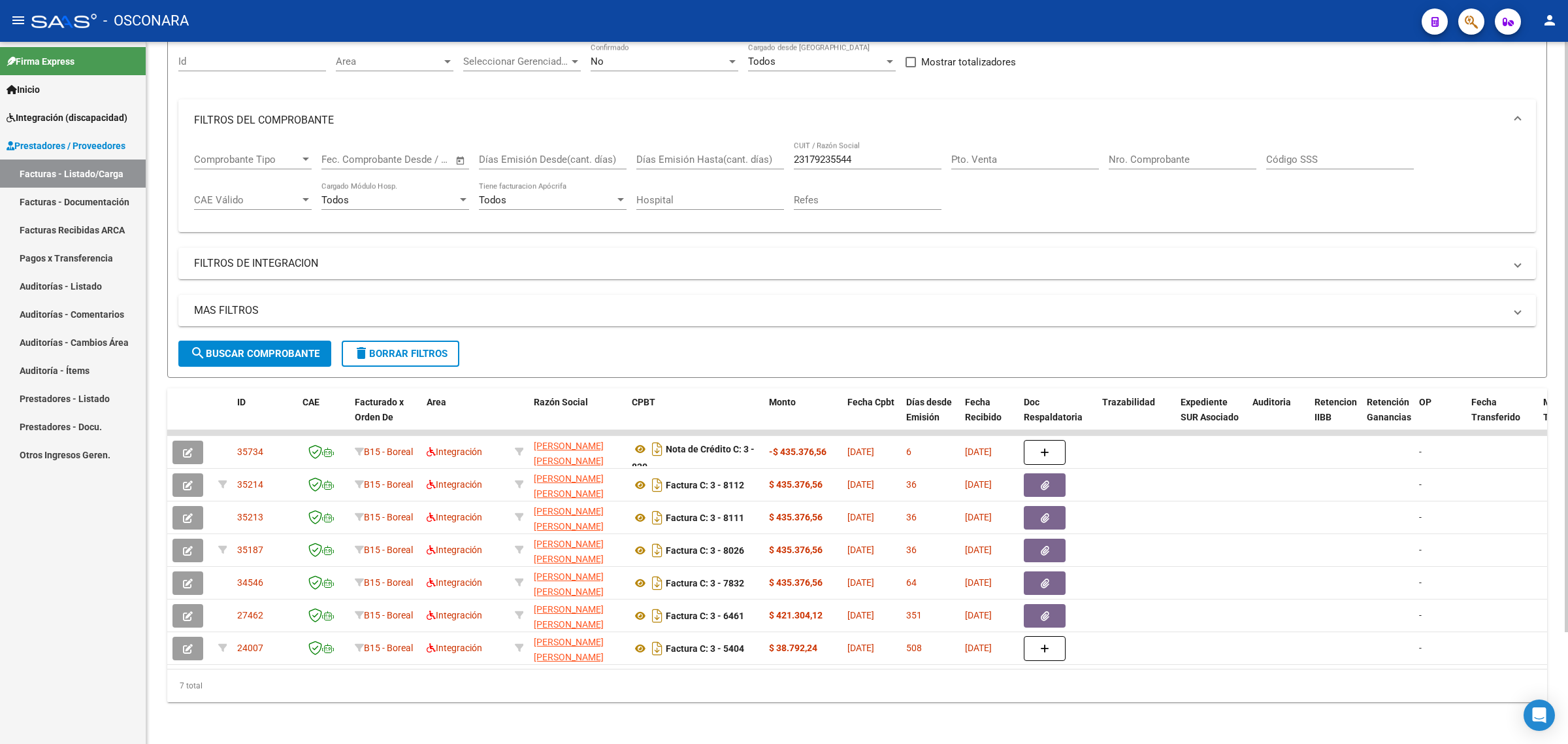
click at [860, 154] on input "23179235544" at bounding box center [867, 159] width 148 height 12
paste input "7417116856"
click at [272, 348] on span "search Buscar Comprobante" at bounding box center [255, 354] width 130 height 12
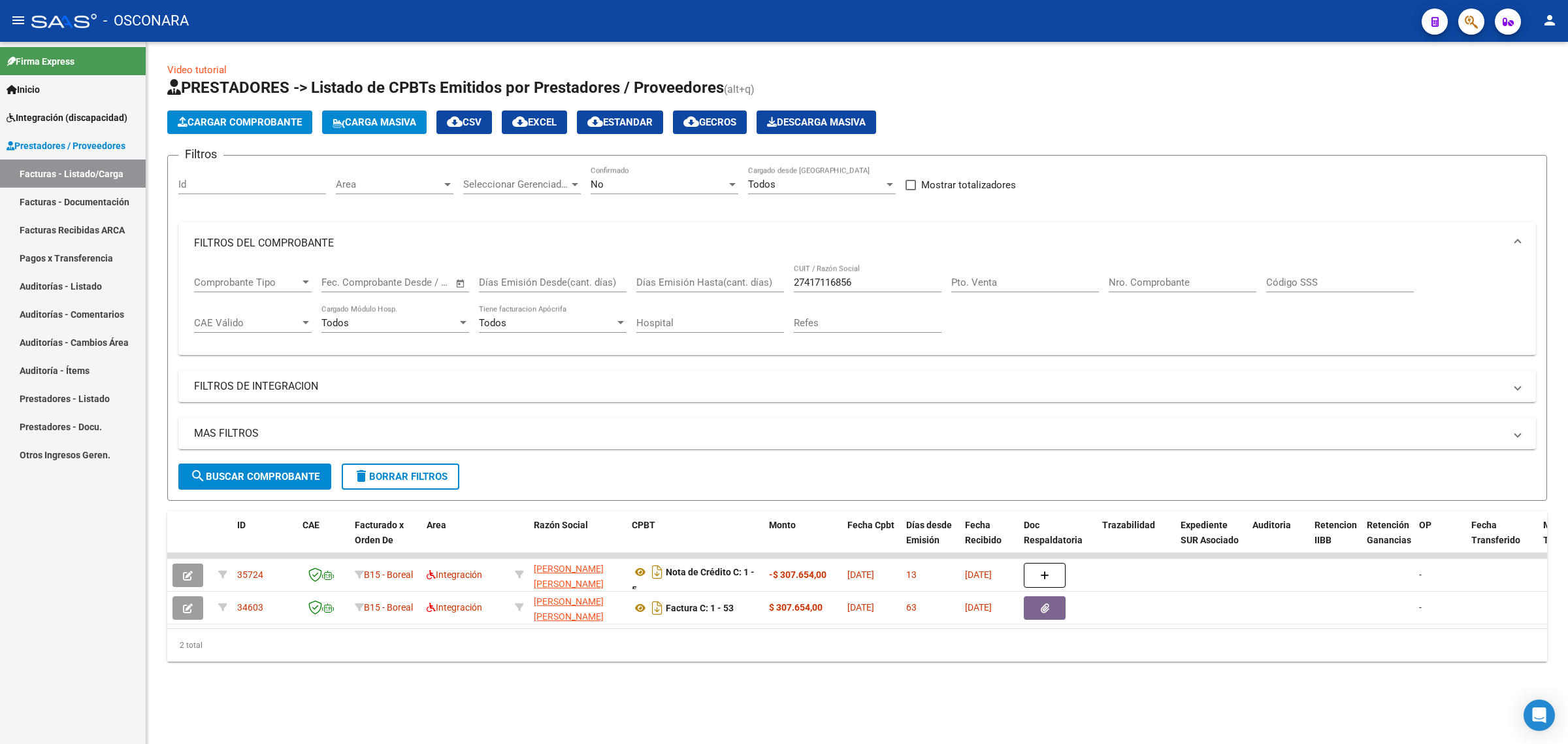
scroll to position [0, 0]
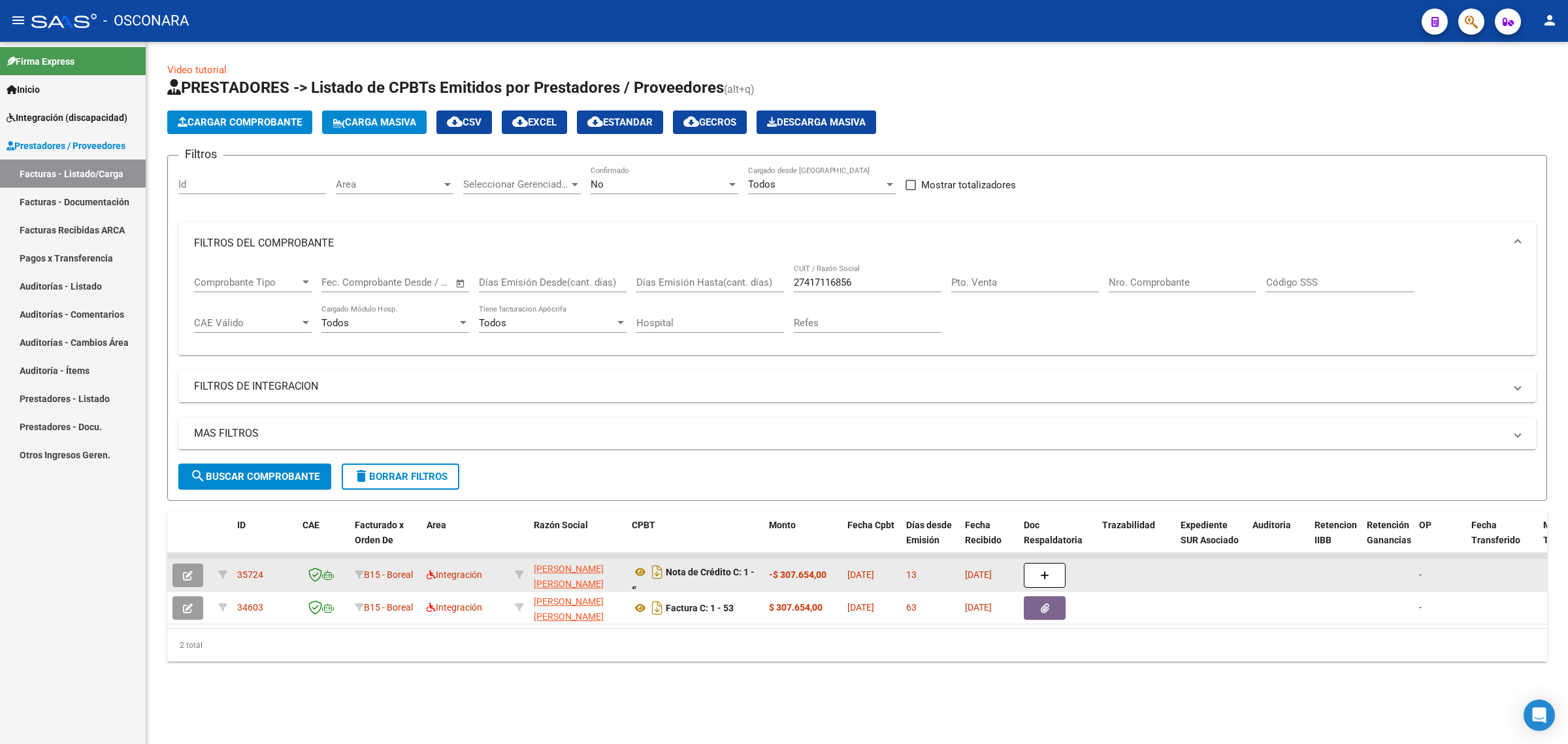
click at [255, 574] on span "35724" at bounding box center [250, 574] width 26 height 10
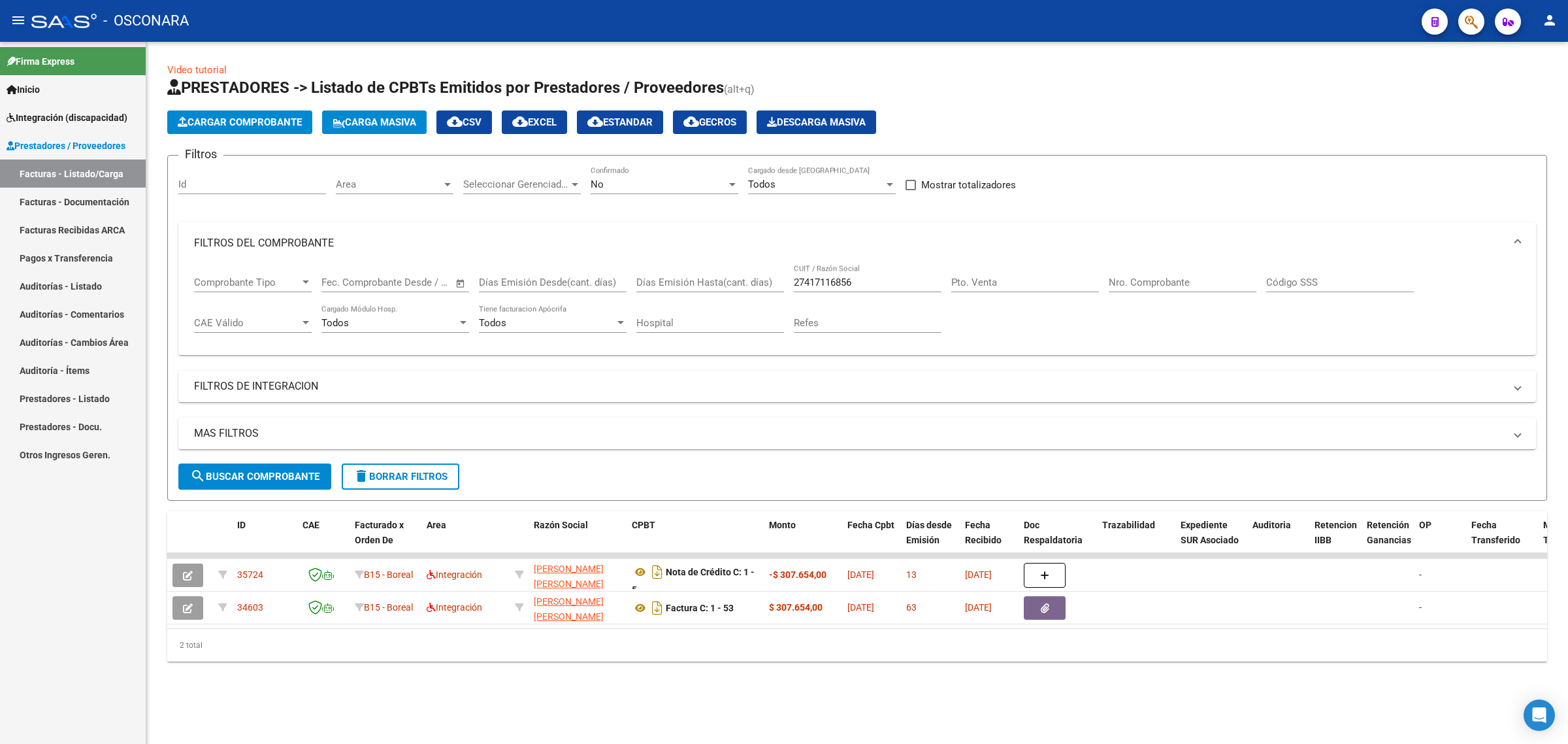
click at [853, 278] on input "27417116856" at bounding box center [867, 282] width 148 height 12
paste input "390797198"
type input "27390797198"
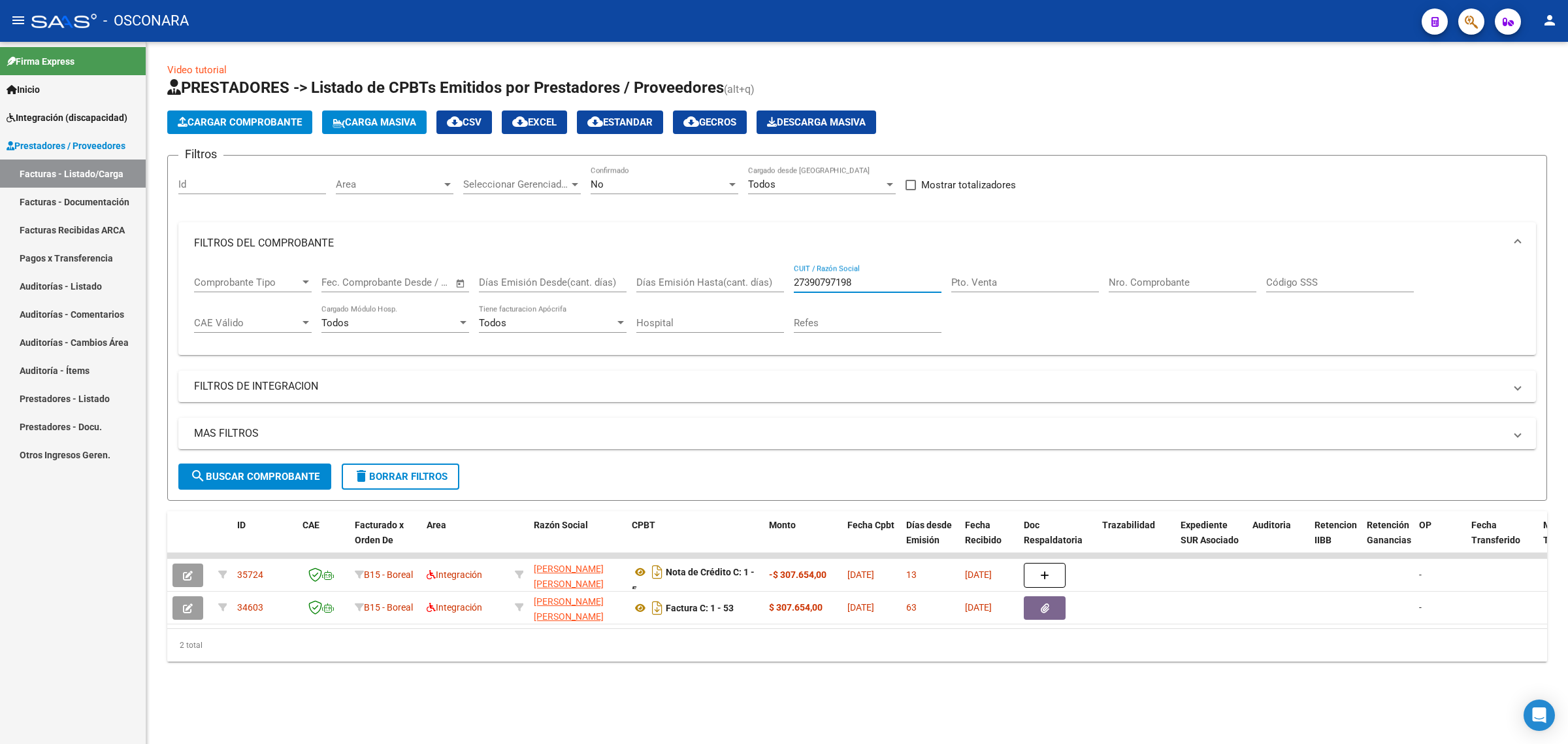
click at [305, 464] on button "search Buscar Comprobante" at bounding box center [255, 477] width 153 height 26
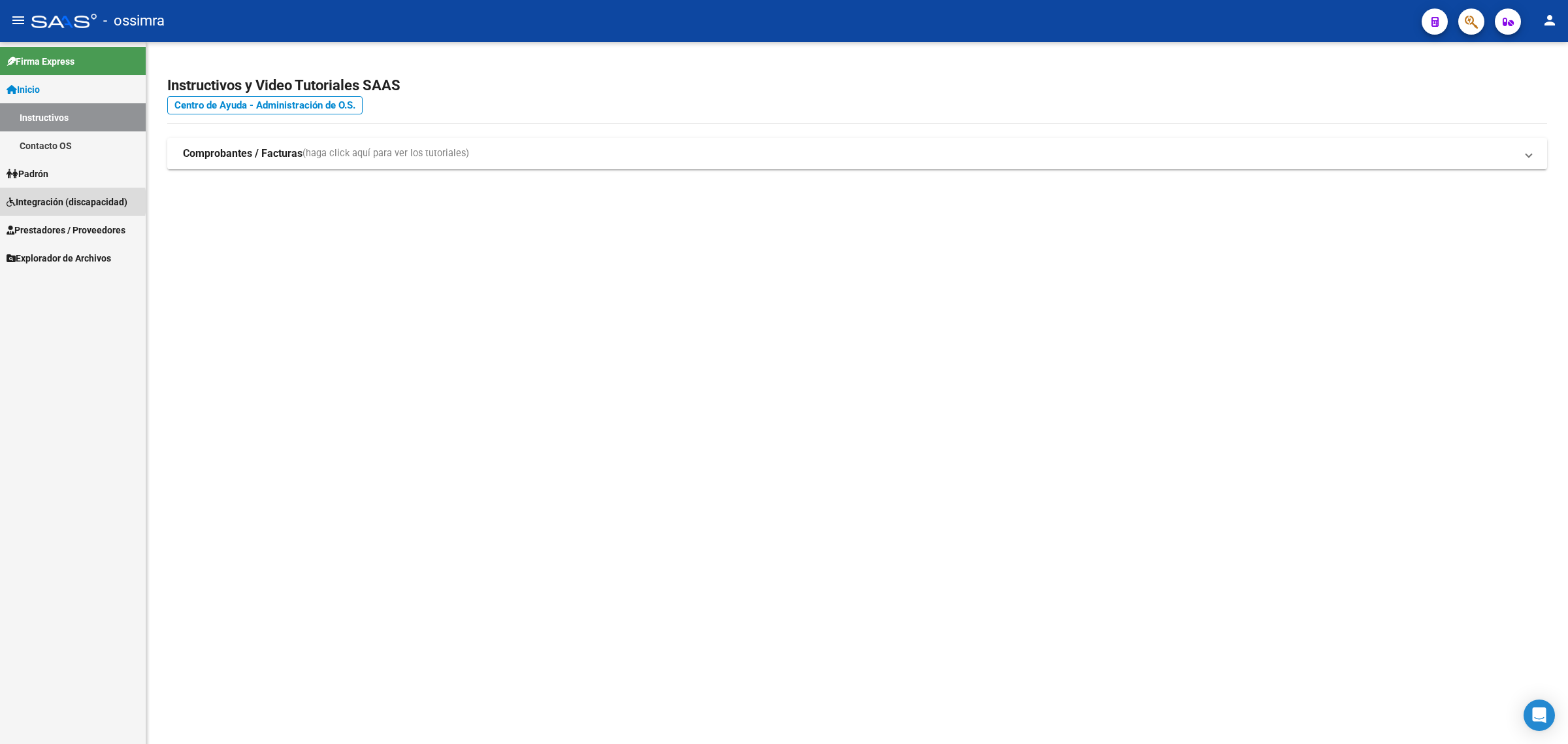
click at [55, 202] on span "Integración (discapacidad)" at bounding box center [67, 202] width 121 height 15
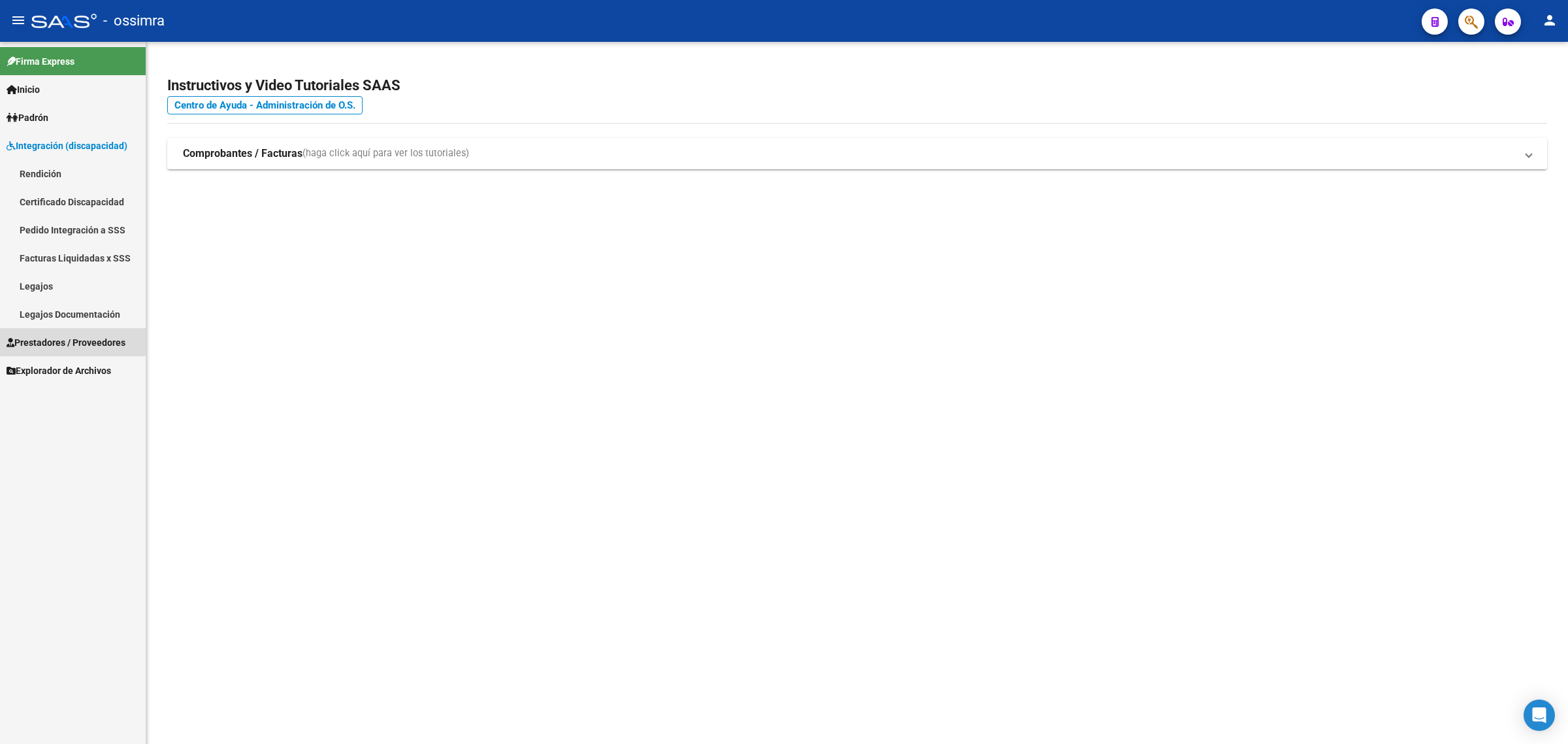
click at [71, 338] on span "Prestadores / Proveedores" at bounding box center [65, 343] width 119 height 15
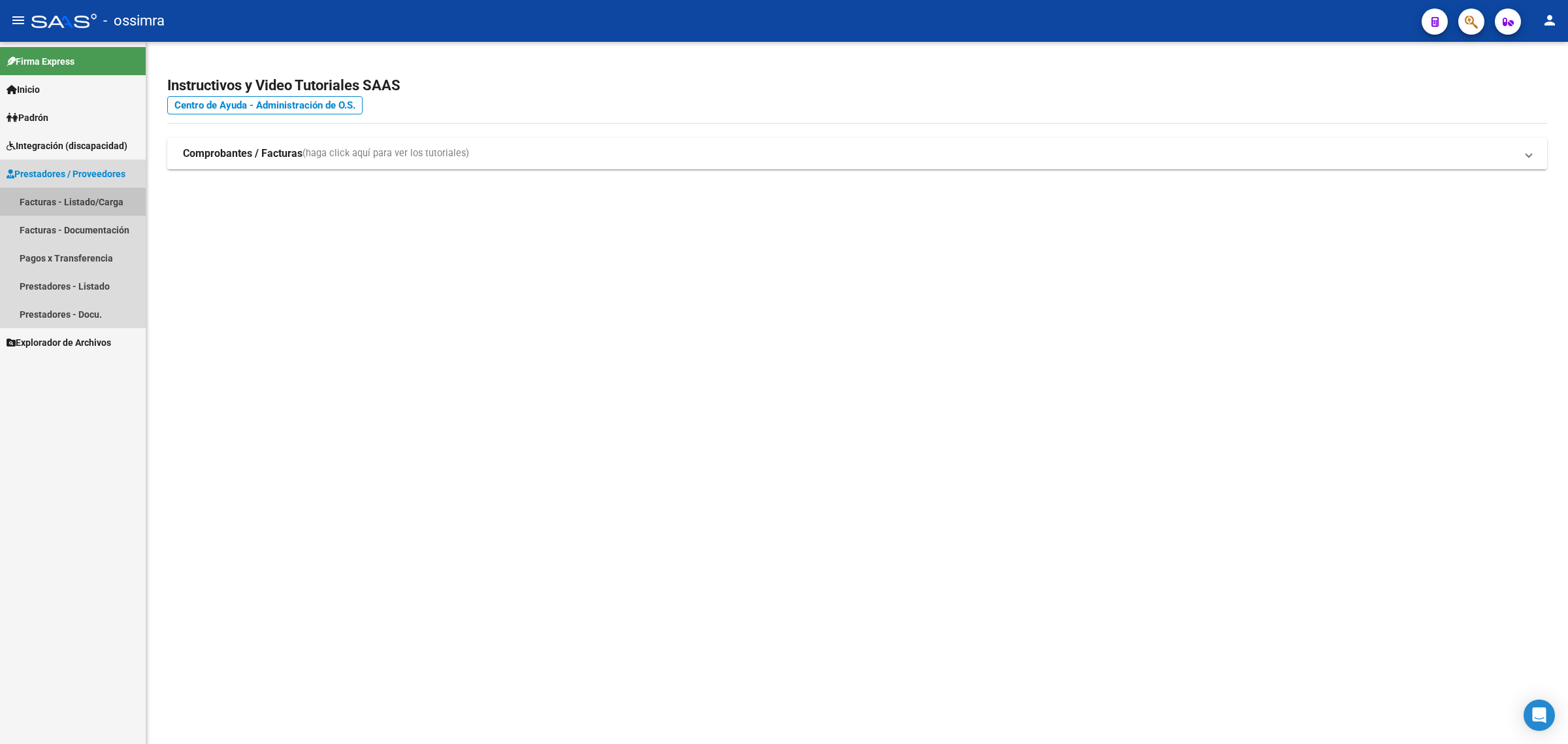
click at [93, 201] on link "Facturas - Listado/Carga" at bounding box center [73, 202] width 146 height 28
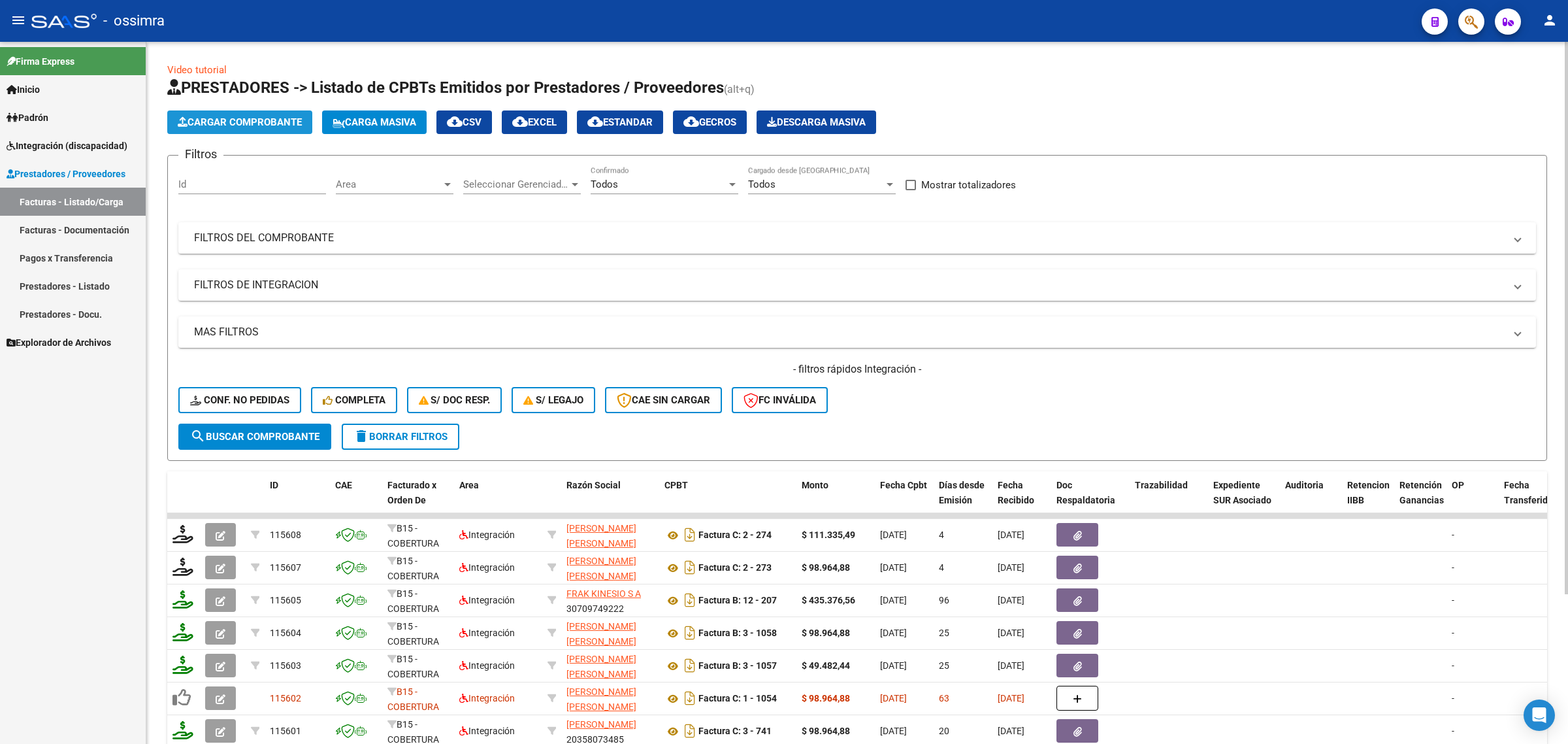
click at [242, 119] on span "Cargar Comprobante" at bounding box center [239, 122] width 124 height 12
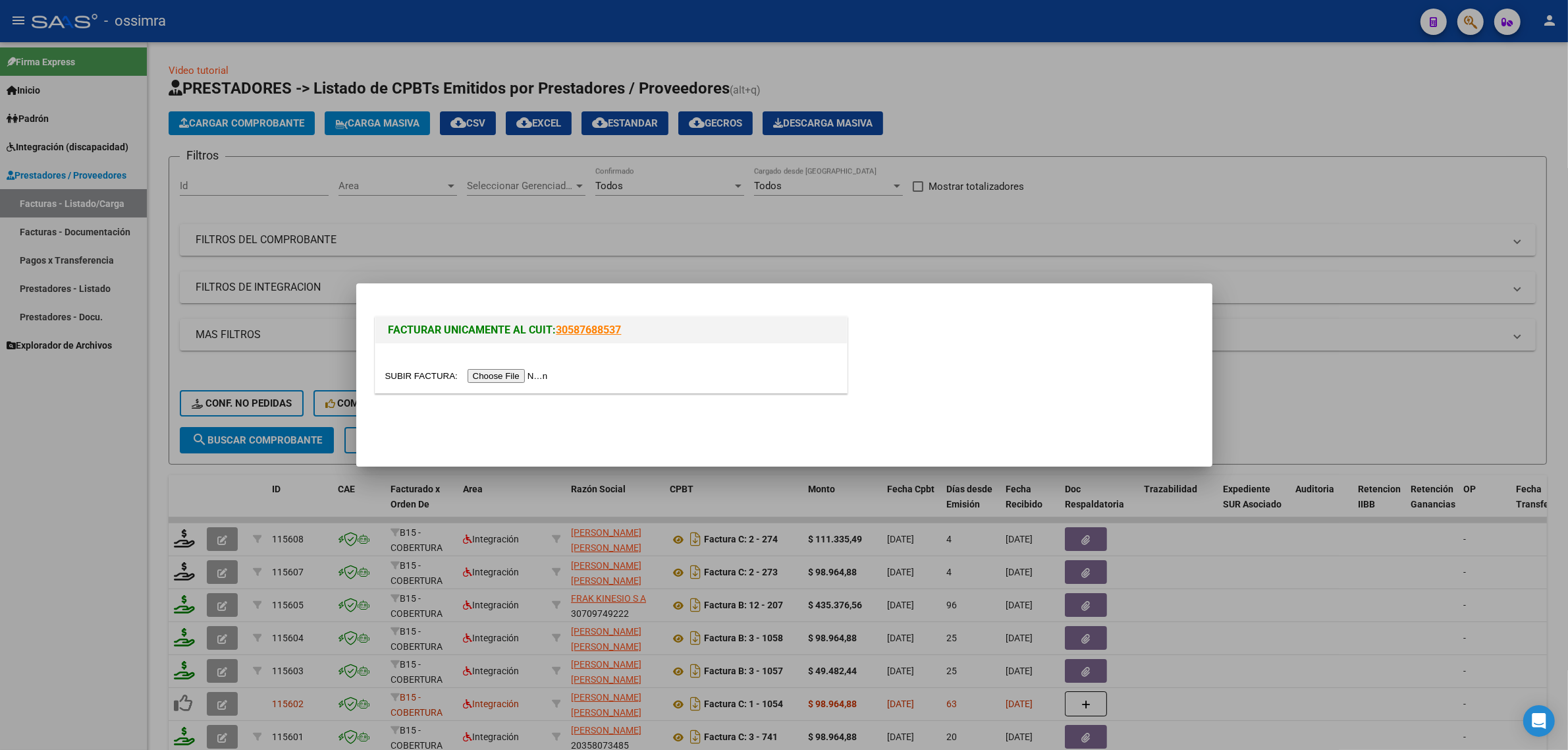
click at [518, 384] on div at bounding box center [611, 368] width 472 height 49
click at [518, 382] on input "file" at bounding box center [468, 376] width 166 height 14
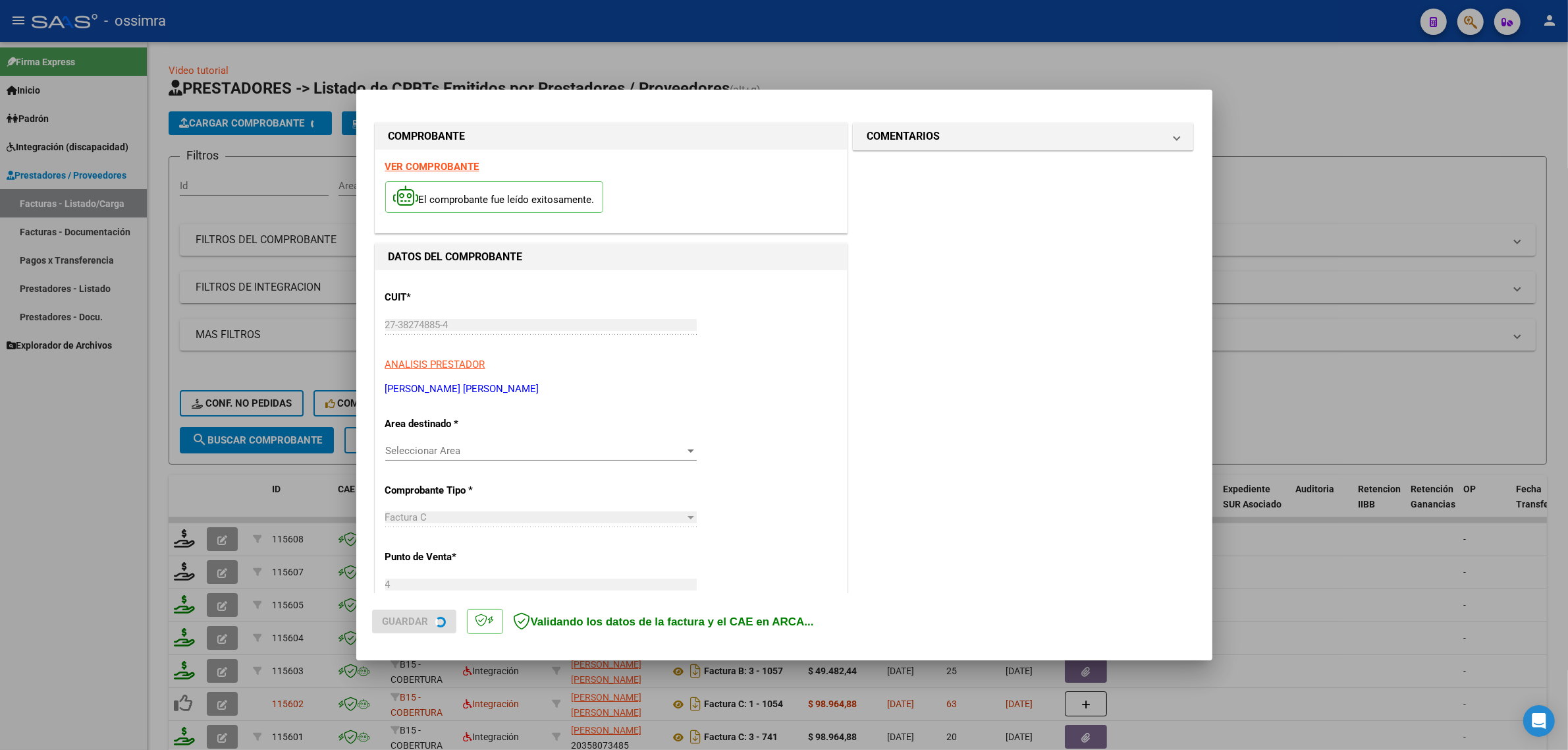
click at [448, 423] on p "Area destinado *" at bounding box center [453, 423] width 136 height 15
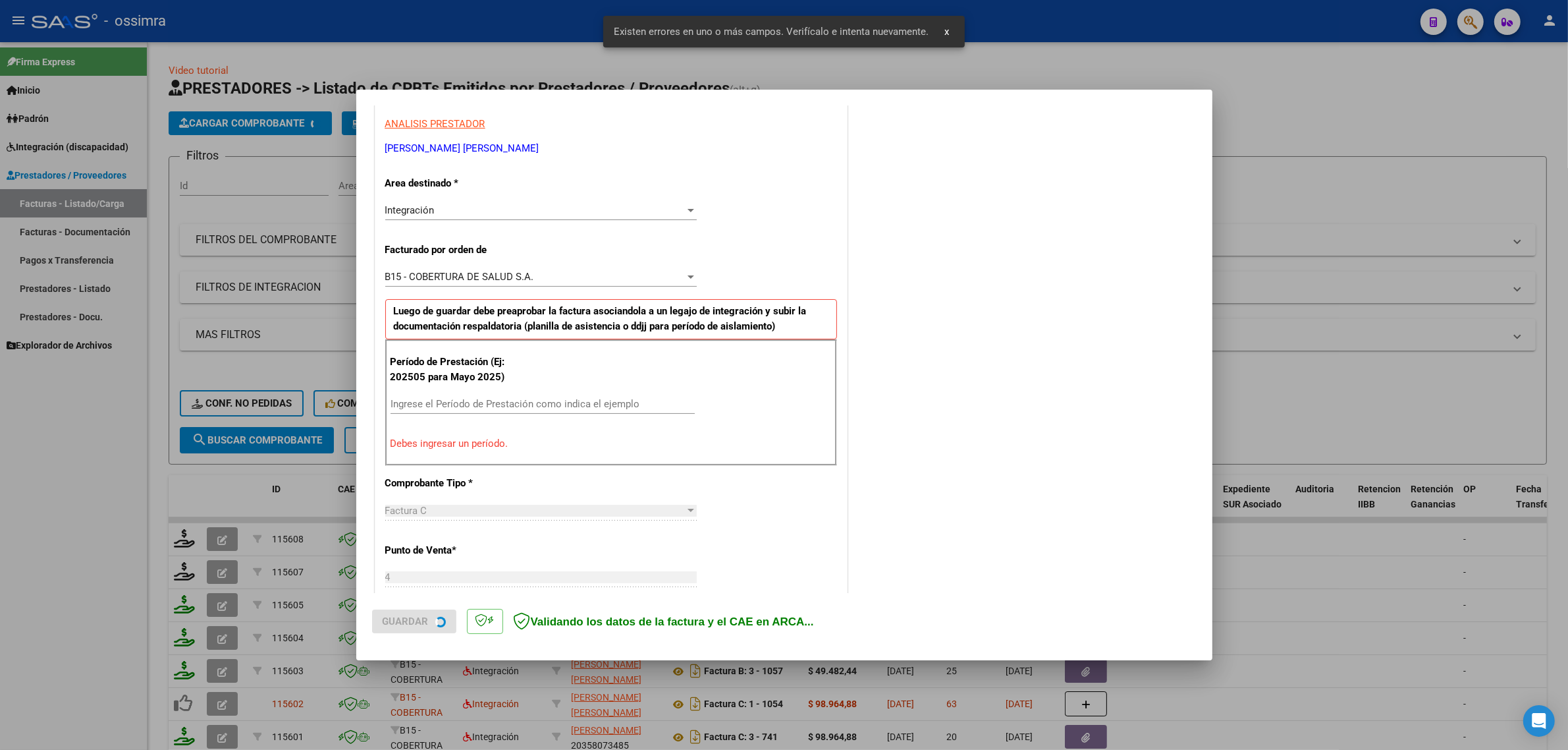
scroll to position [283, 0]
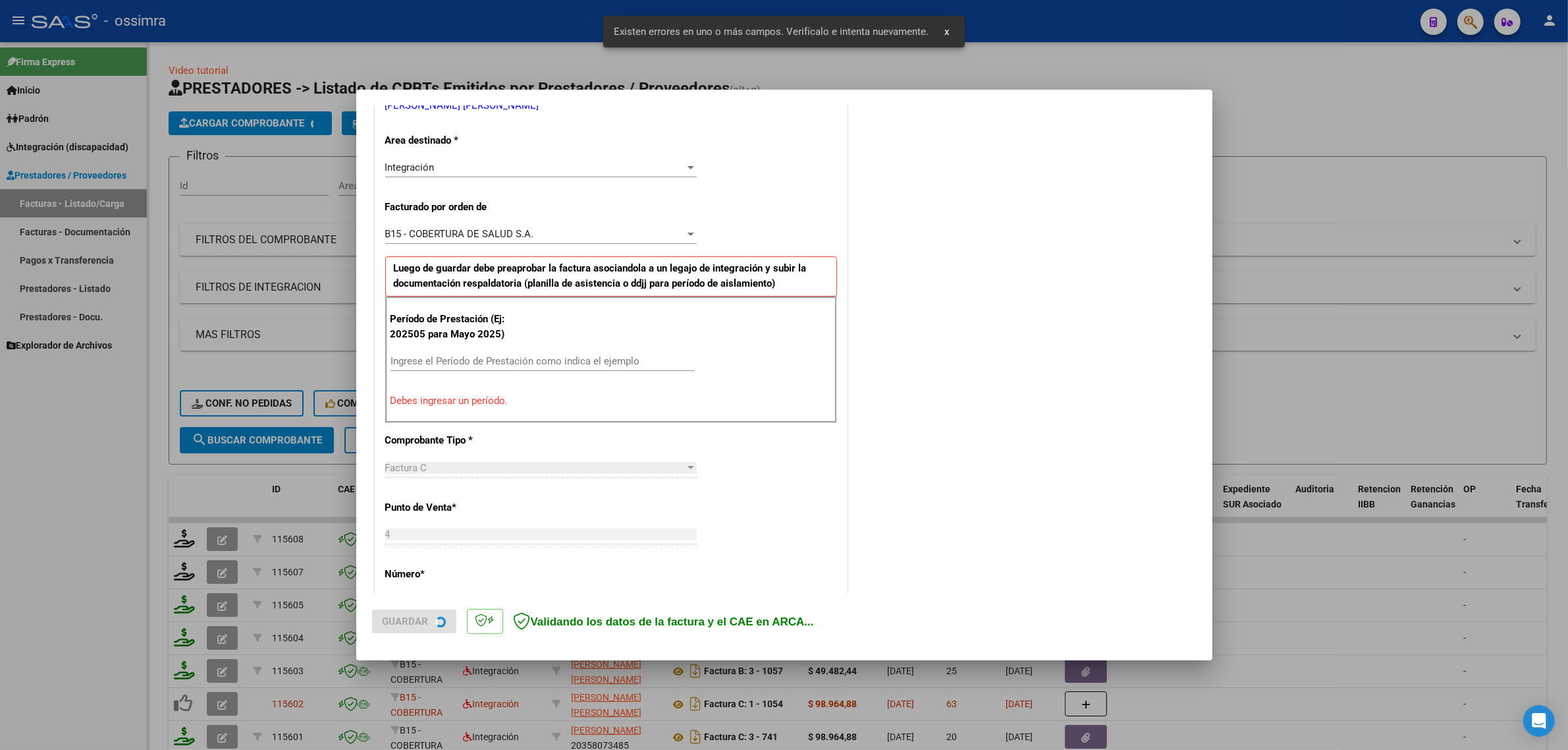
click at [455, 363] on input "Ingrese el Período de Prestación como indica el ejemplo" at bounding box center [542, 361] width 304 height 12
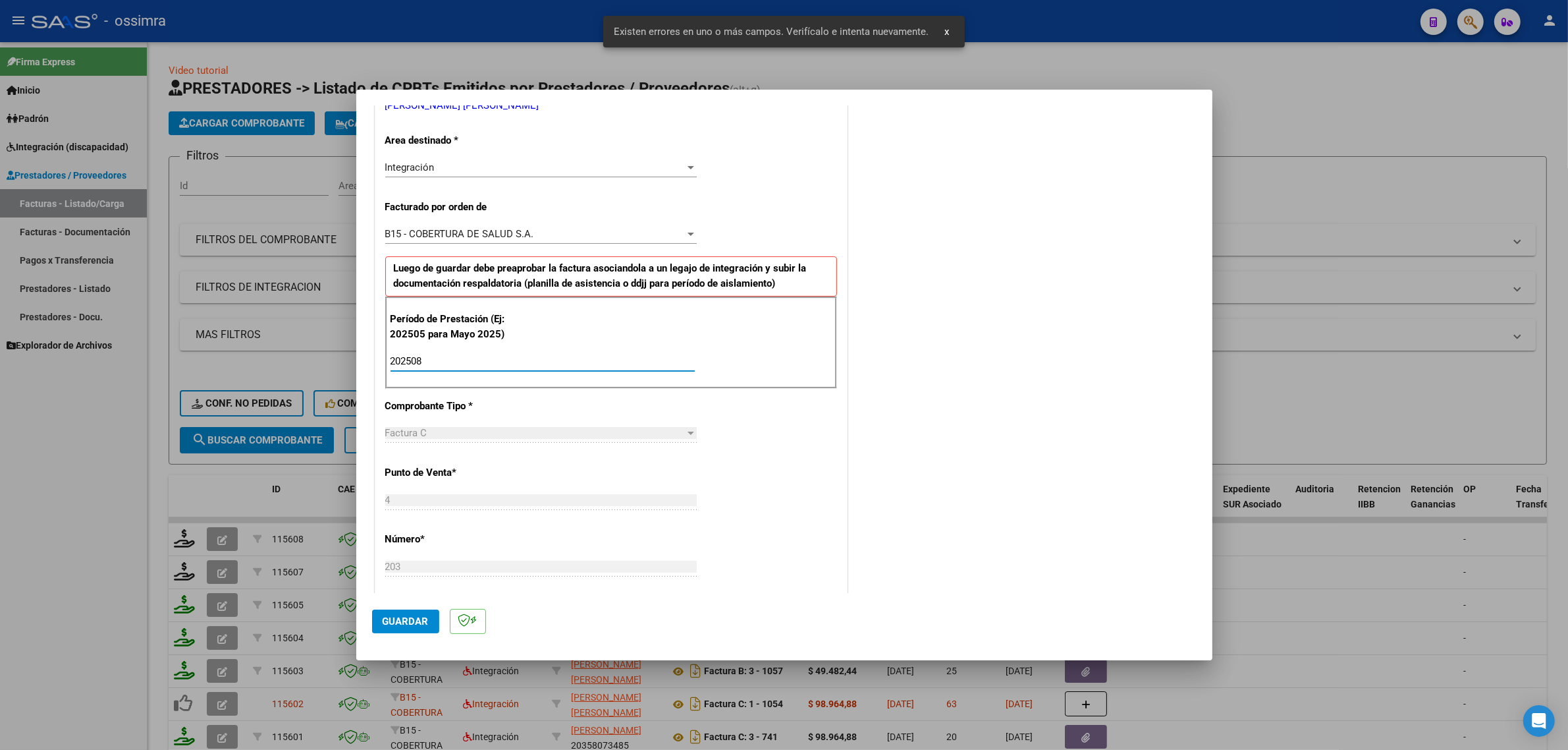
type input "202508"
click at [403, 616] on span "Guardar" at bounding box center [406, 622] width 46 height 12
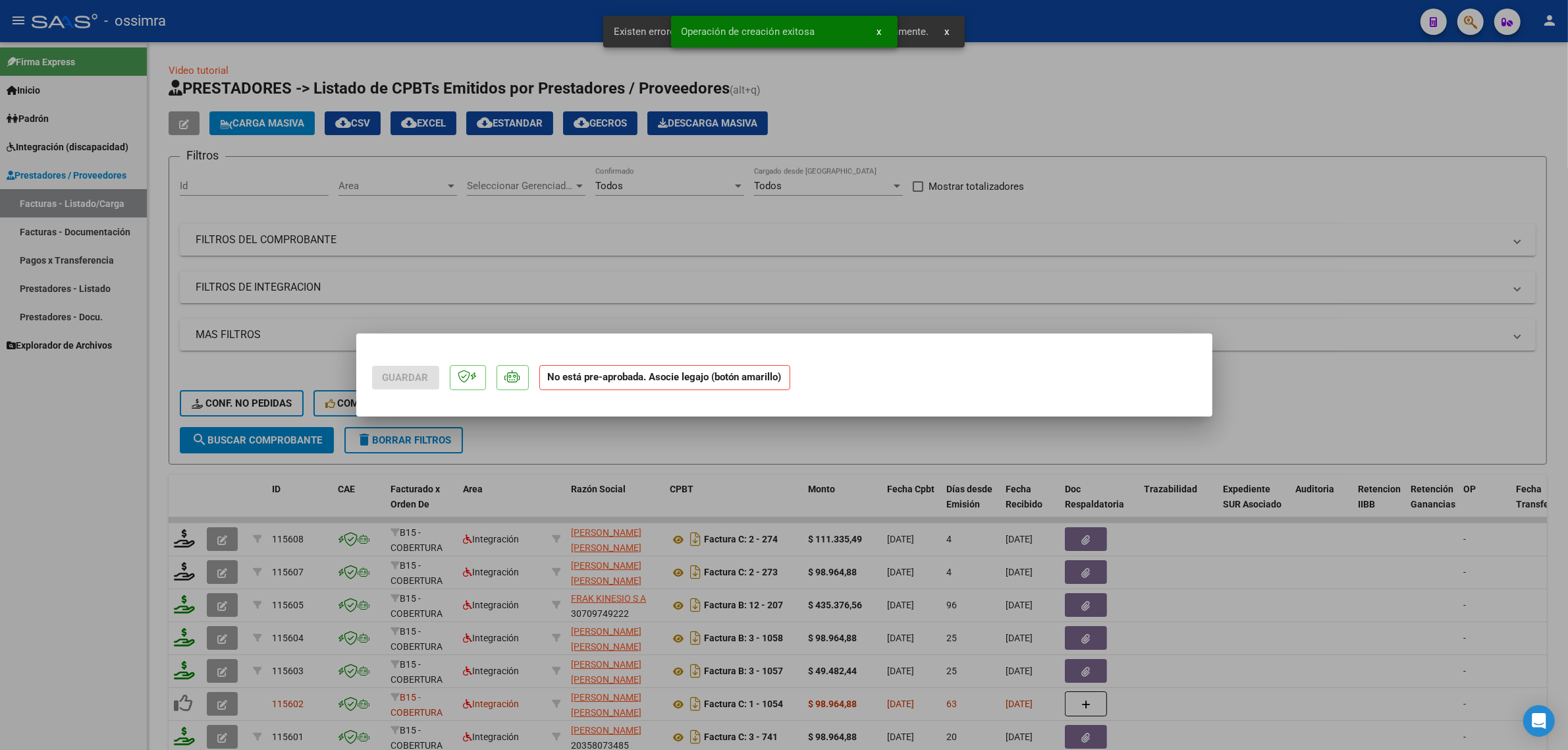
scroll to position [0, 0]
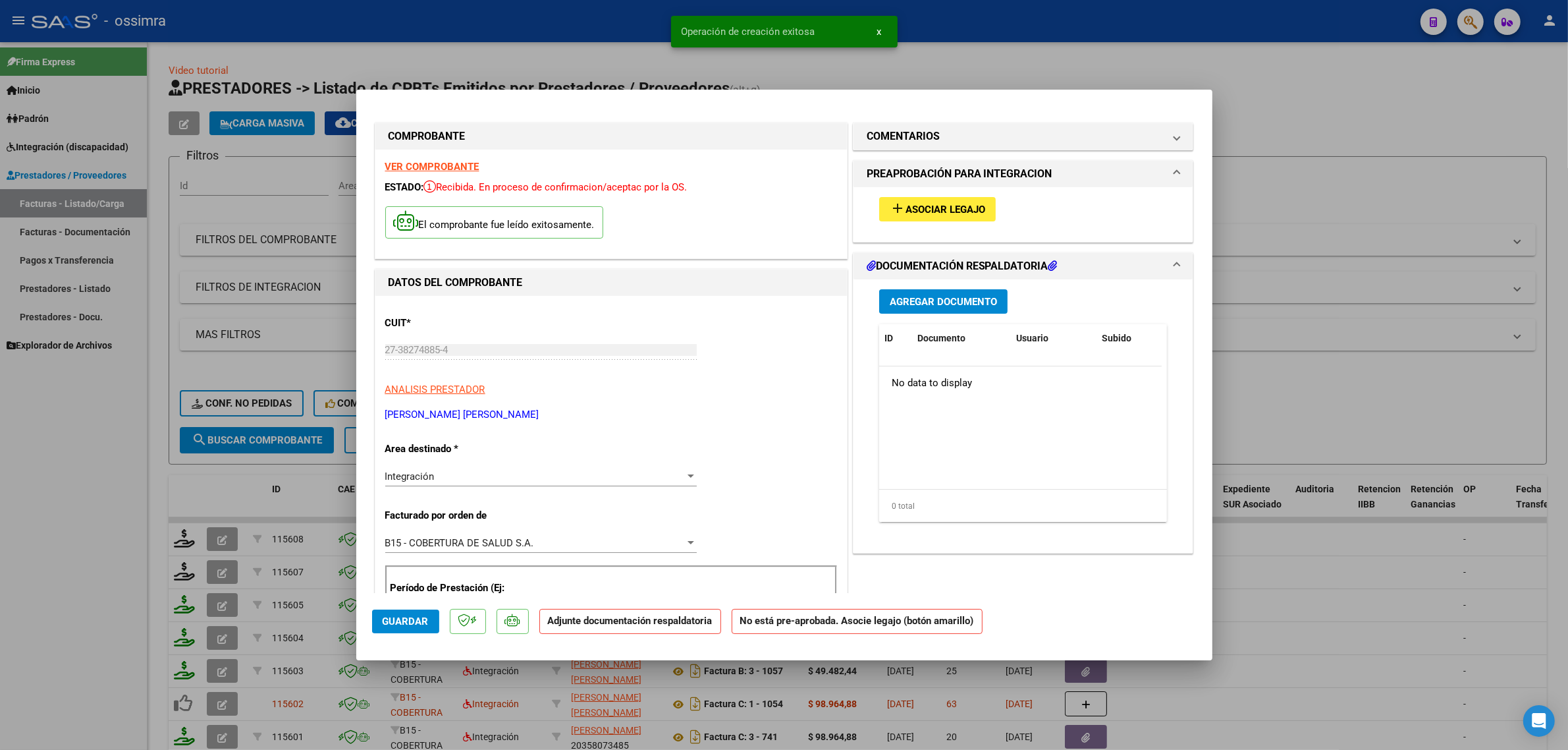
click at [923, 216] on button "add Asociar Legajo" at bounding box center [937, 208] width 117 height 24
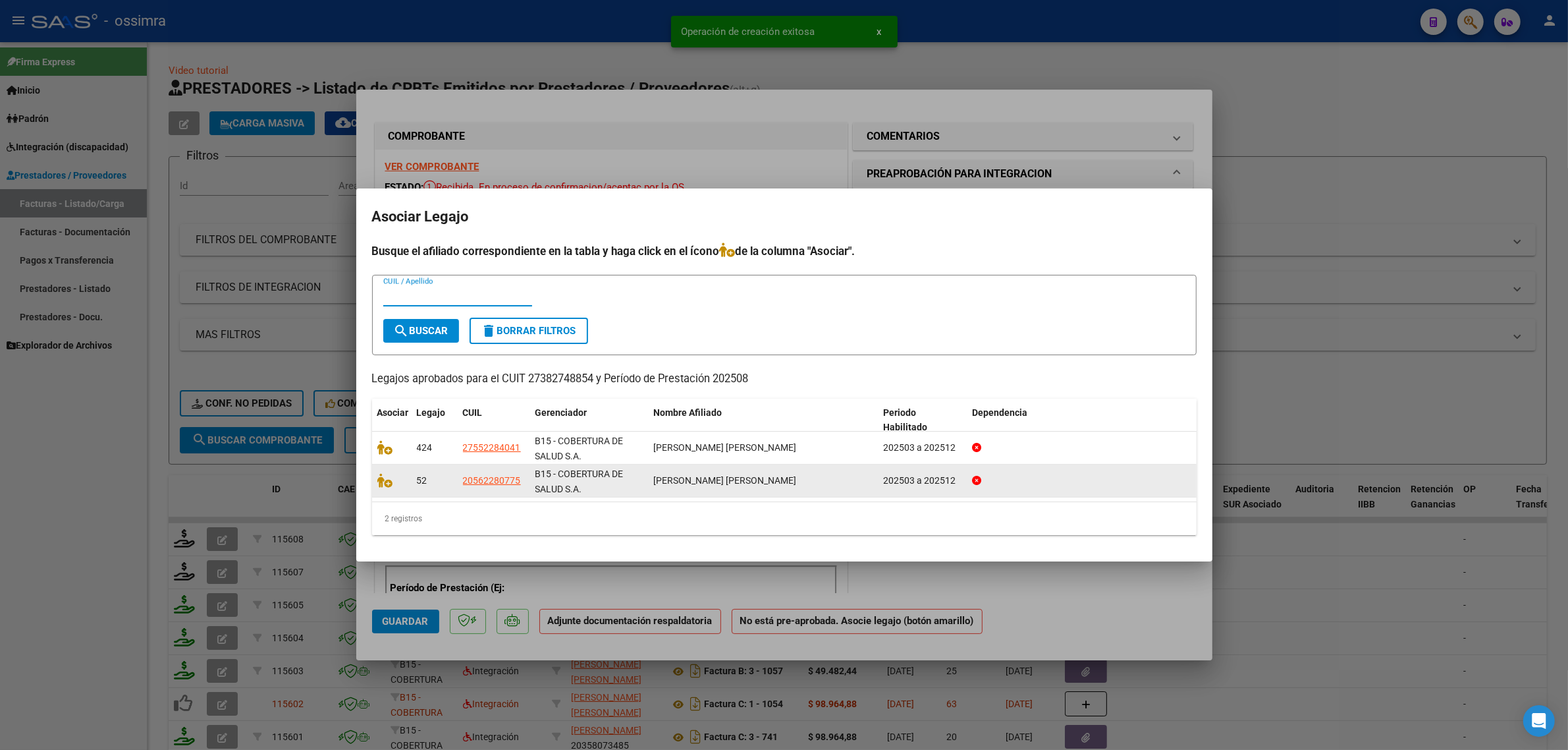
click at [375, 478] on datatable-body-cell at bounding box center [392, 481] width 40 height 32
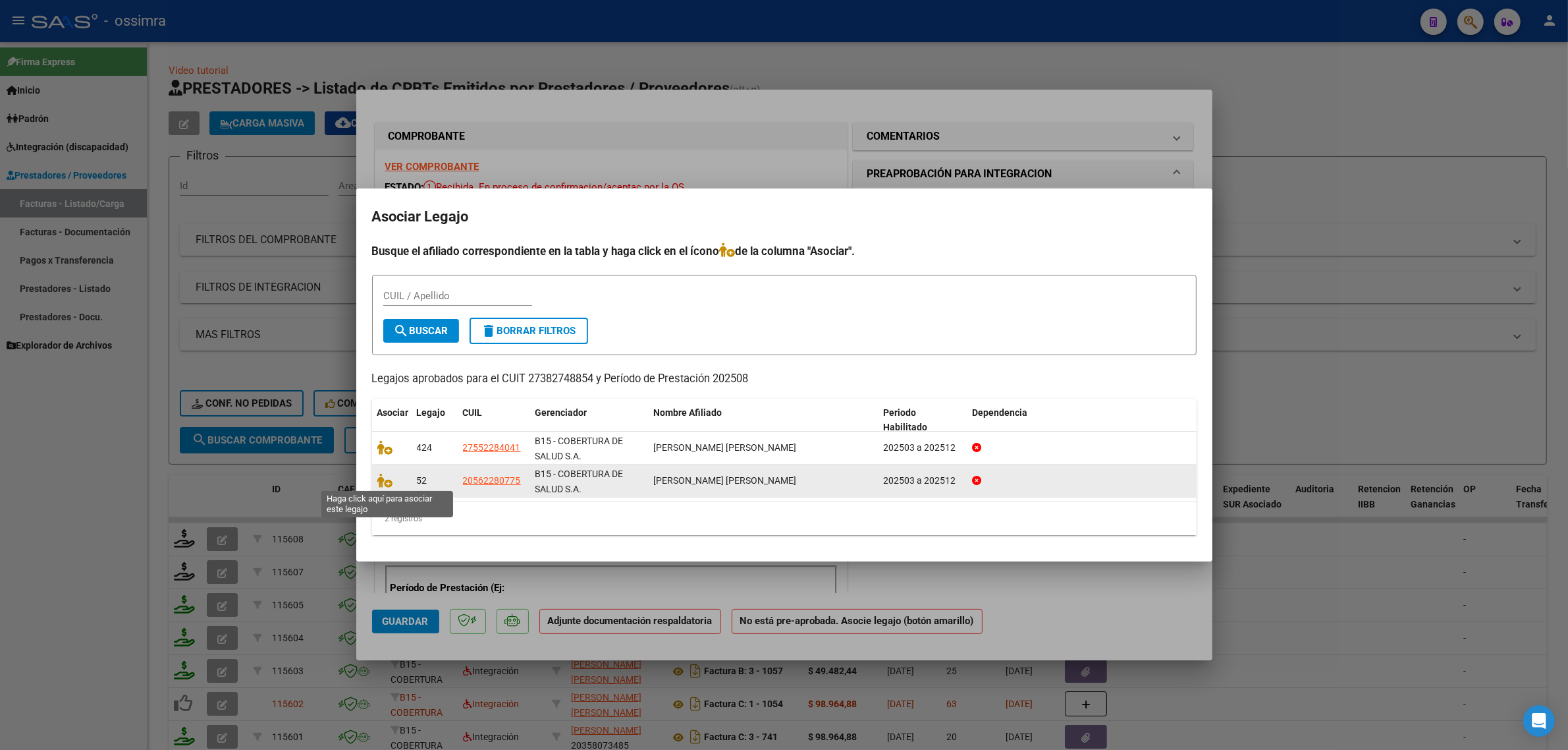
click at [389, 478] on icon at bounding box center [385, 481] width 16 height 15
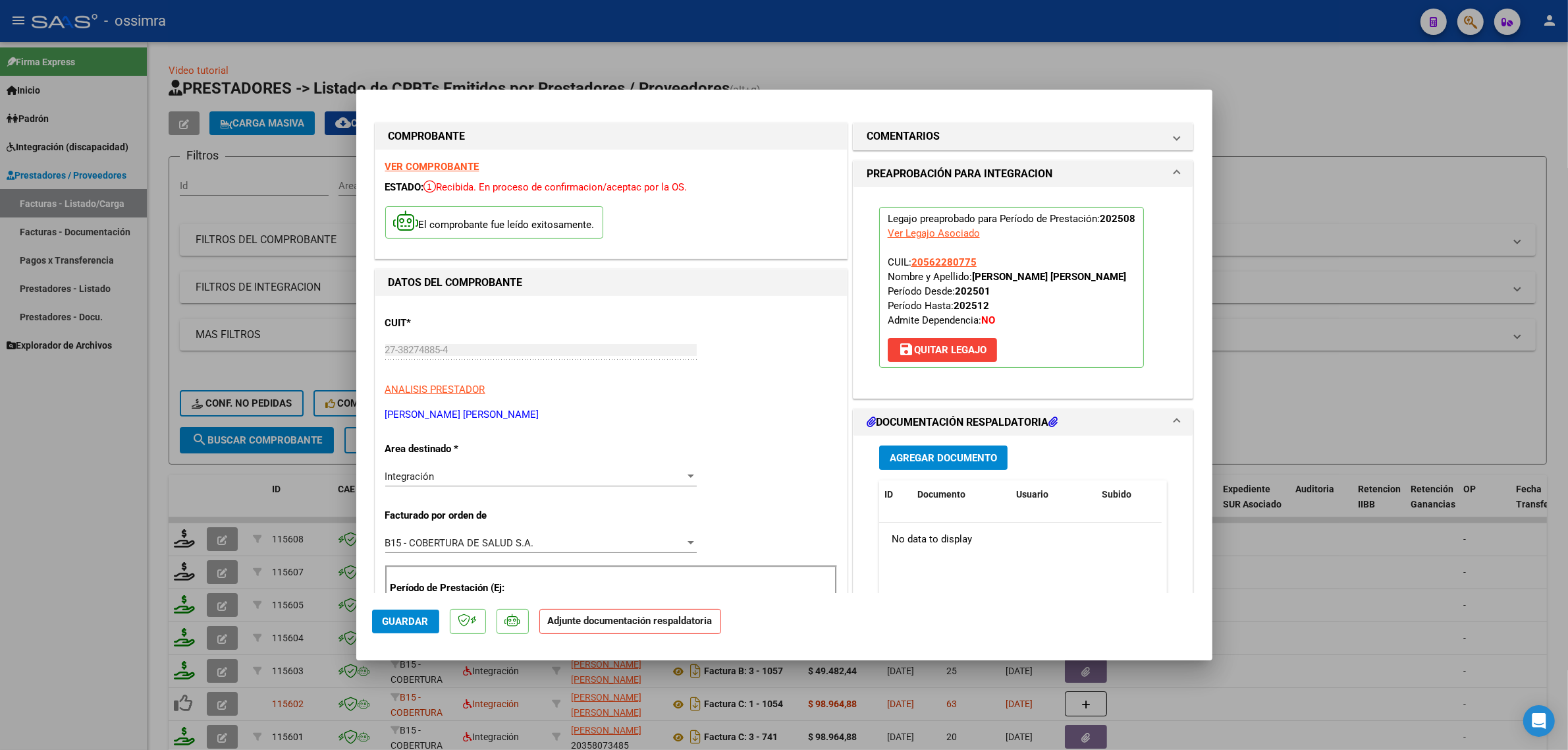
click at [901, 470] on button "Agregar Documento" at bounding box center [943, 457] width 128 height 24
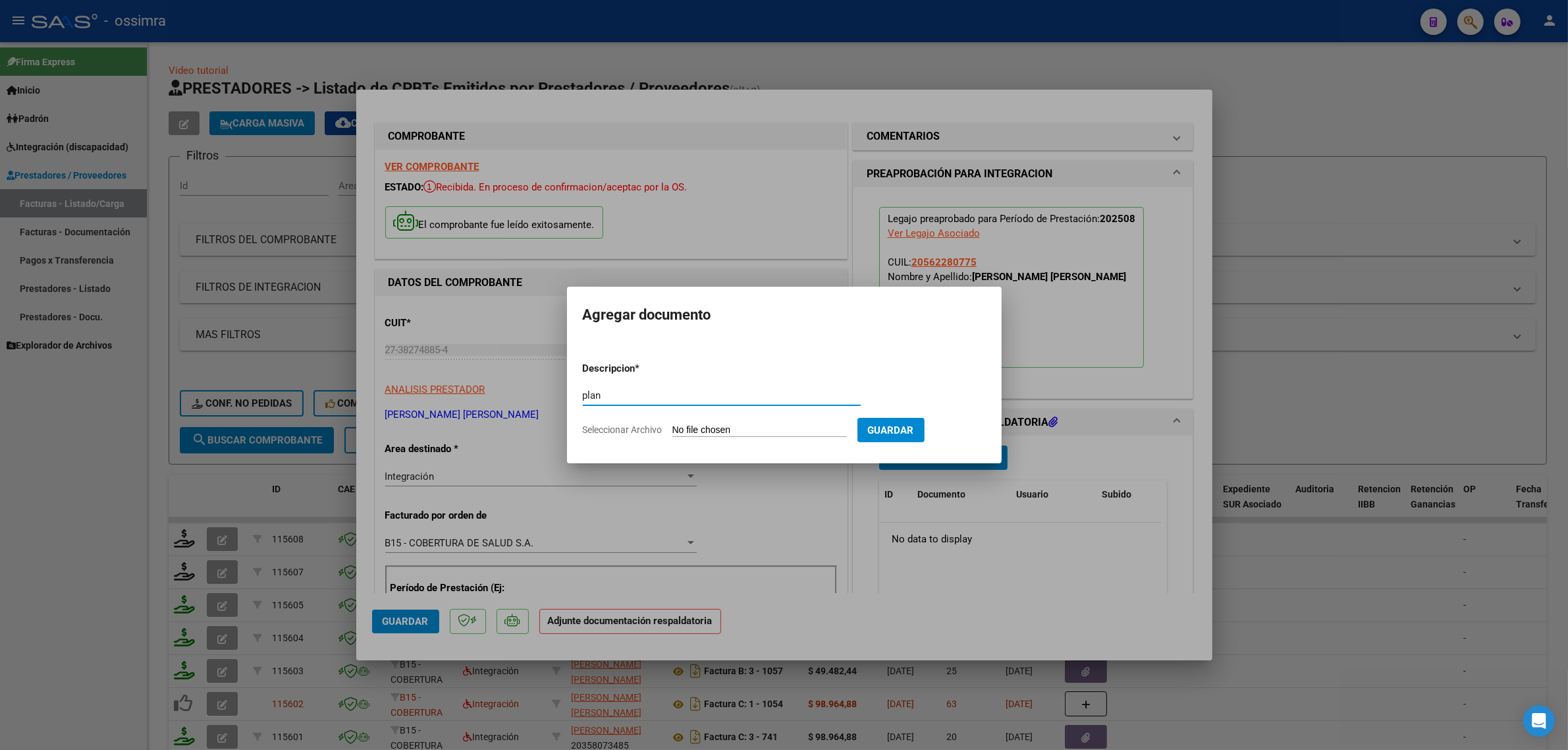
type input "pla"
type input "PLANILLA"
click at [746, 422] on form "Descripcion * PLANILLA Escriba aquí una descripcion Seleccionar Archivo Guardar" at bounding box center [784, 399] width 403 height 96
click at [734, 432] on input "Seleccionar Archivo" at bounding box center [760, 430] width 175 height 12
type input "C:\fakepath\PLANILLA AGOSTO ABEL.pdf"
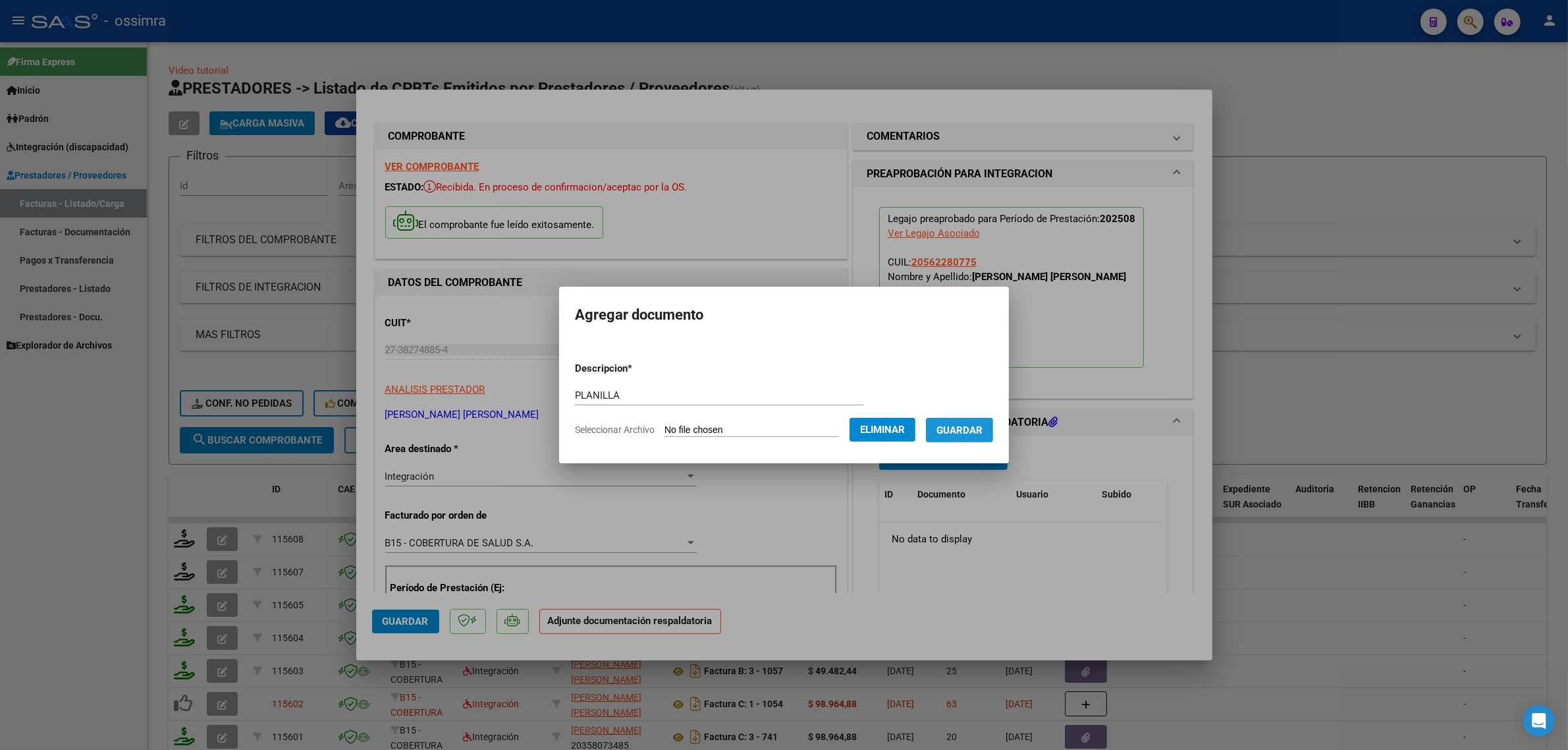
click at [978, 436] on button "Guardar" at bounding box center [959, 429] width 67 height 24
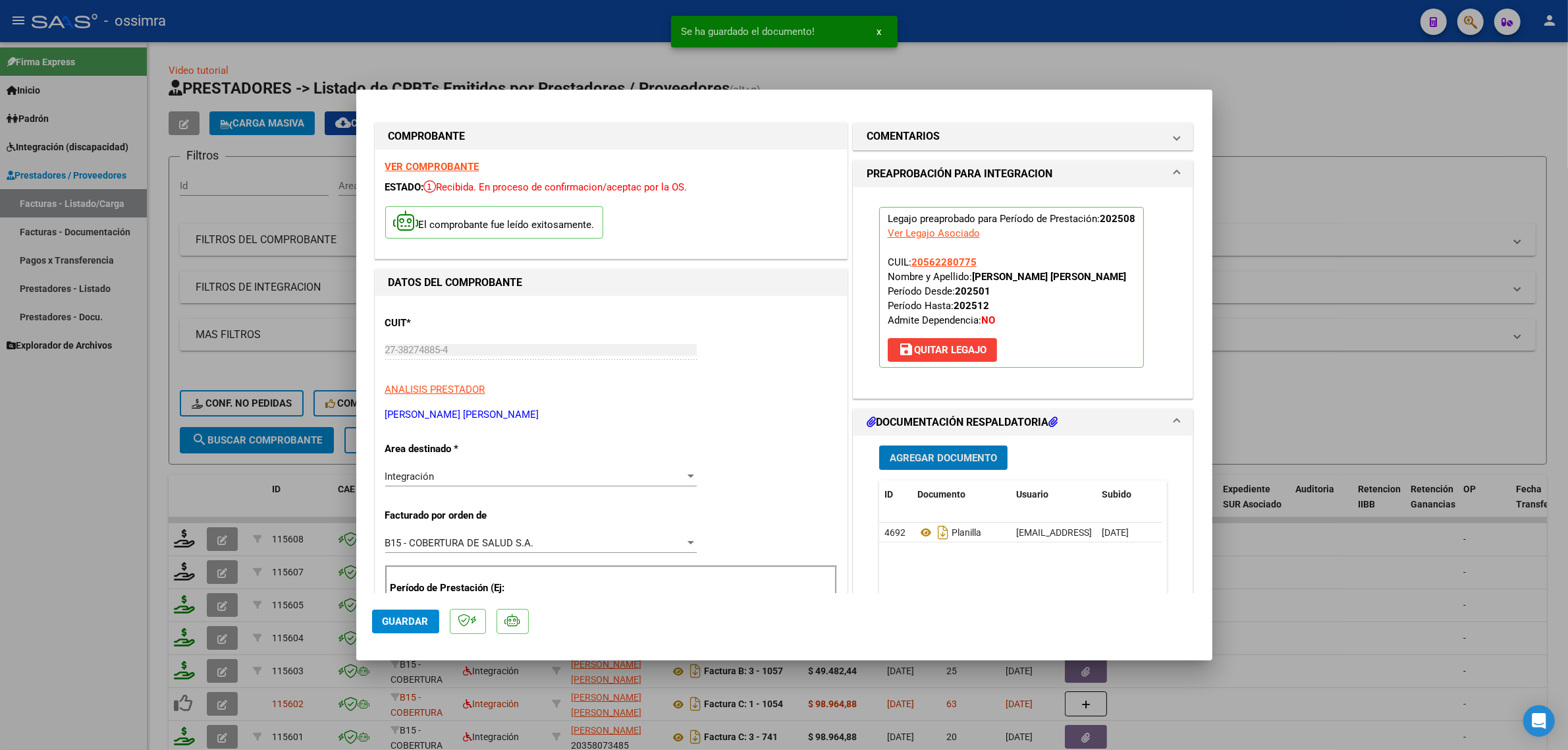
click at [385, 621] on span "Guardar" at bounding box center [406, 622] width 46 height 12
click at [242, 489] on div at bounding box center [784, 375] width 1568 height 750
type input "$ 0,00"
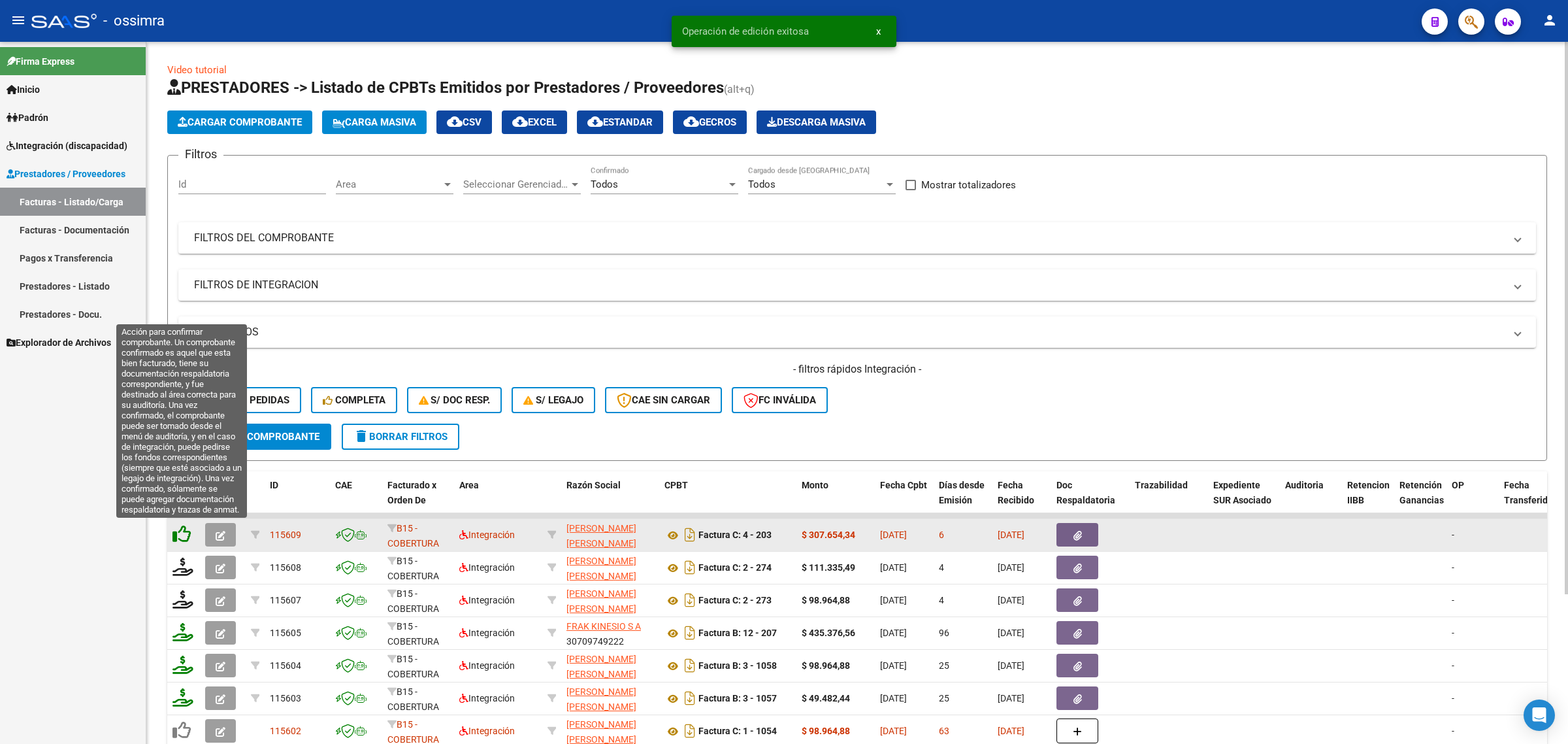
click at [180, 531] on icon at bounding box center [181, 534] width 18 height 18
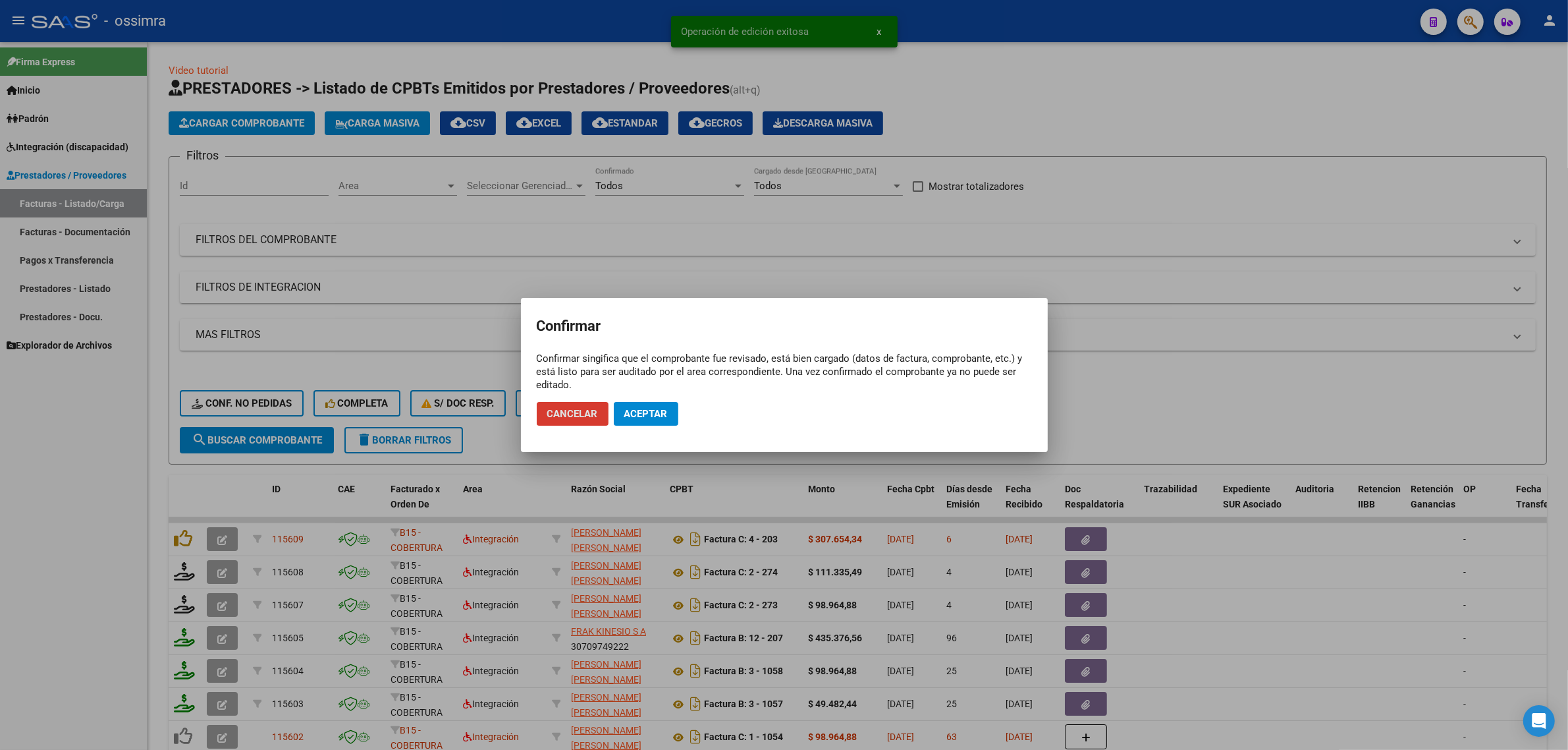
click at [656, 414] on span "Aceptar" at bounding box center [645, 414] width 43 height 12
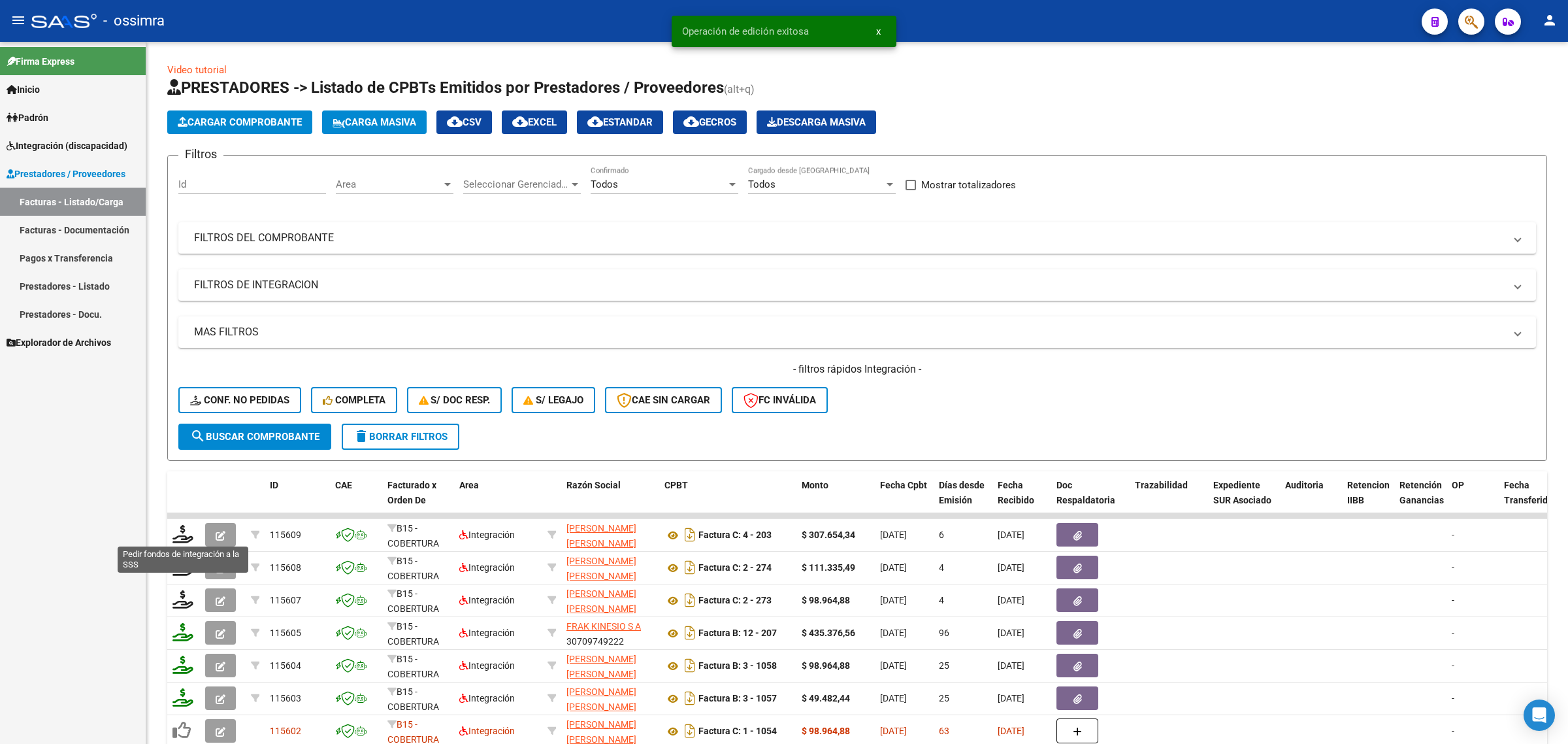
click at [178, 534] on icon at bounding box center [183, 534] width 21 height 18
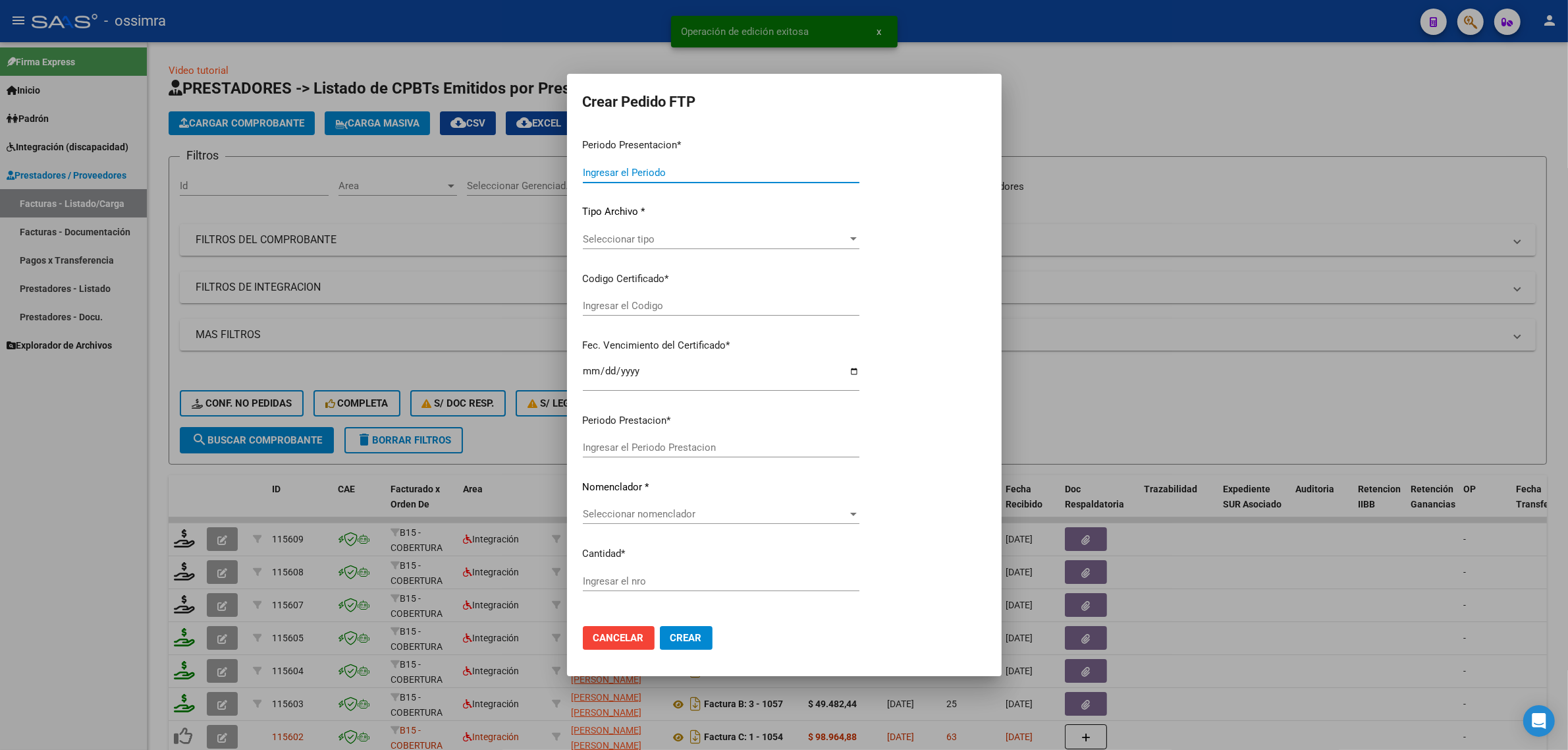
type input "202509"
type input "202508"
type input "$ 307.654,34"
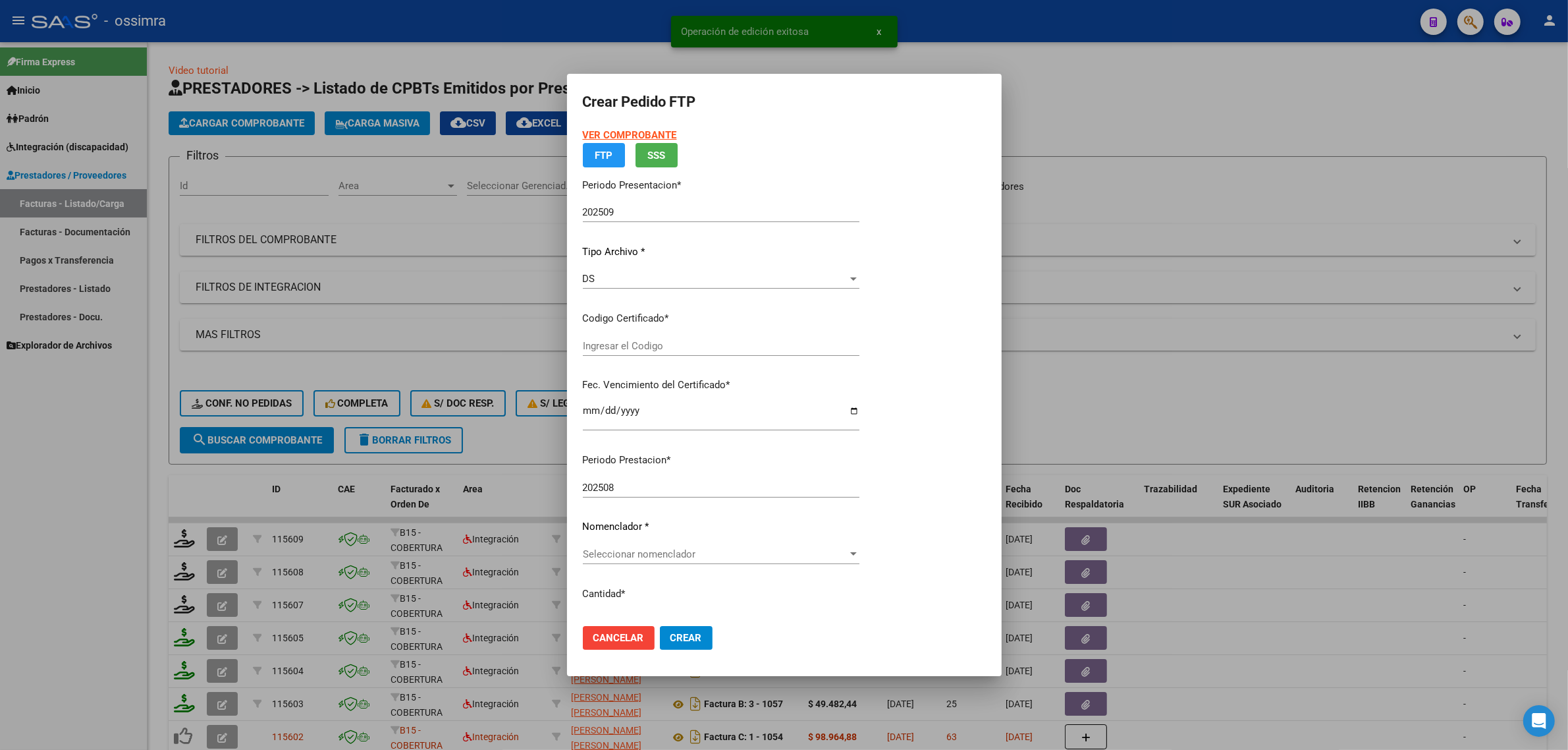
type input "ARG02000562280772023020120280201SAL124"
type input "2028-02-01"
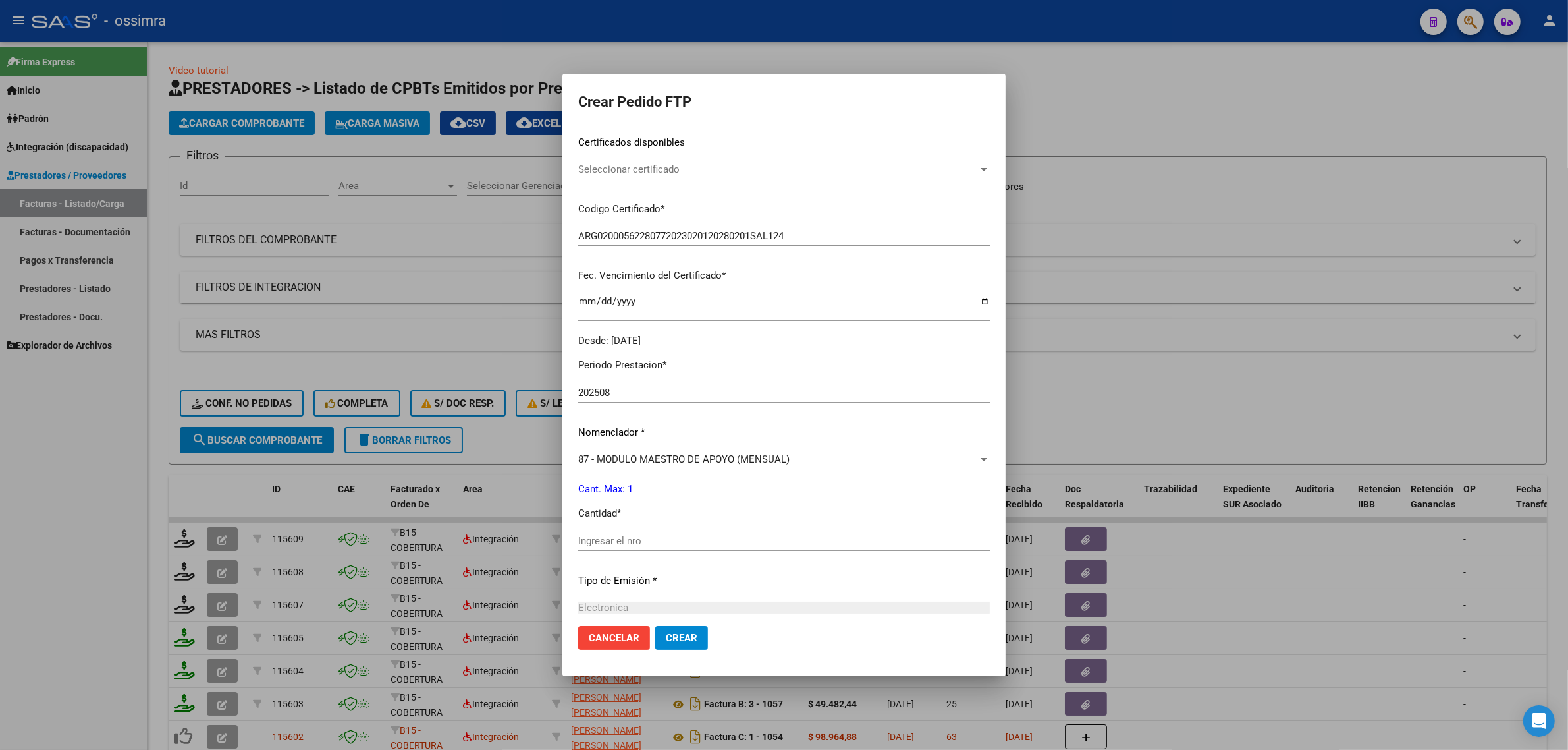
scroll to position [247, 0]
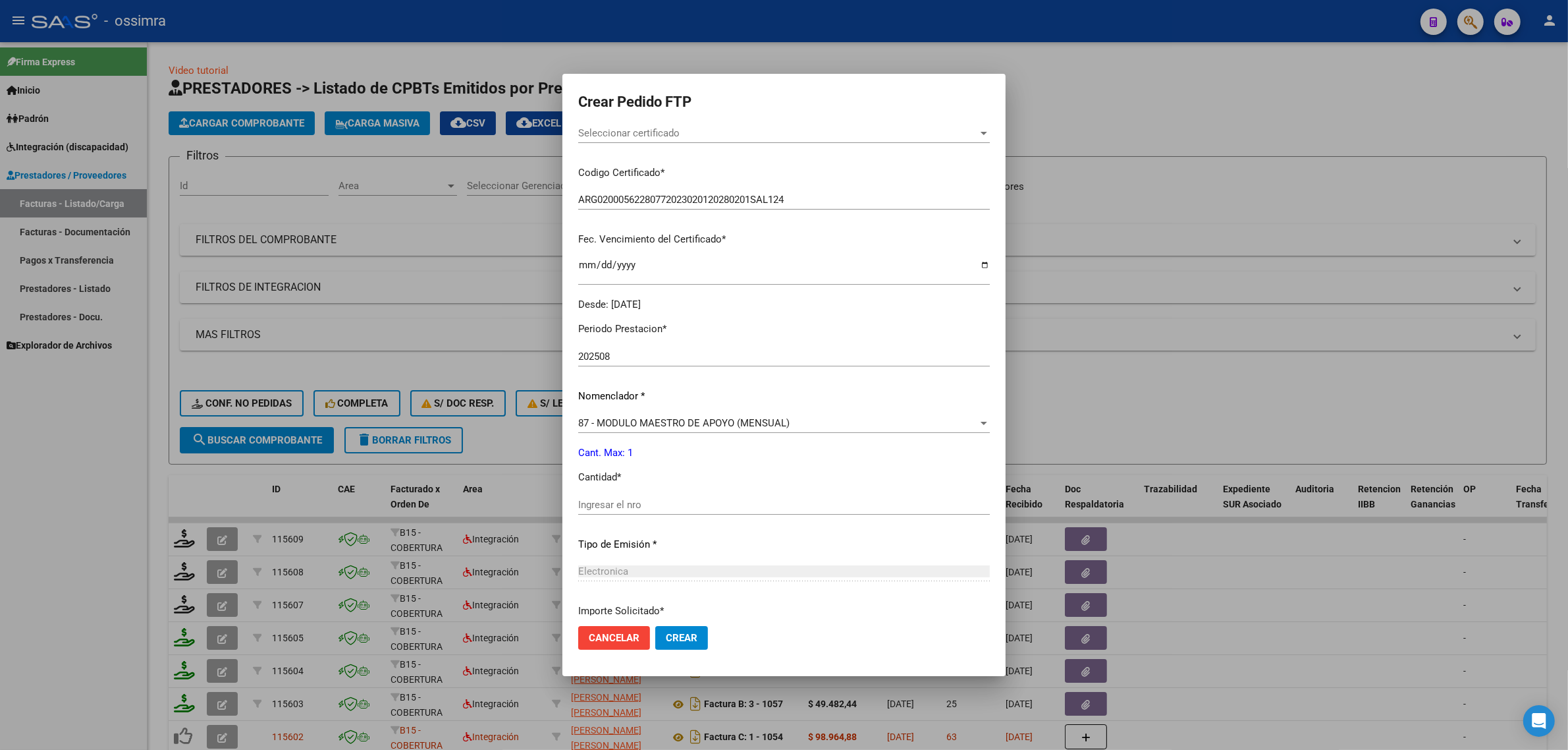
click at [623, 506] on input "Ingresar el nro" at bounding box center [783, 505] width 411 height 12
type input "1"
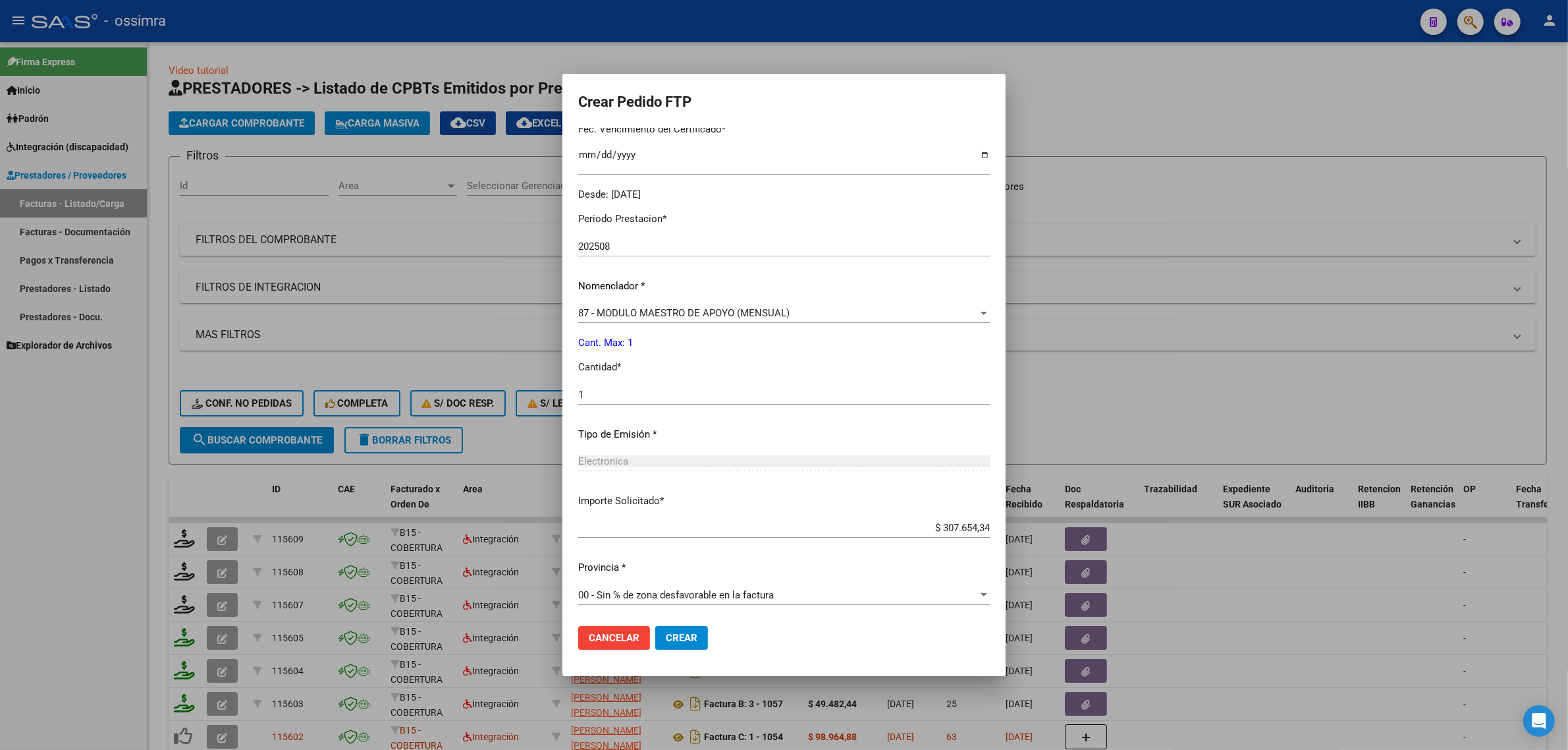
click at [686, 640] on span "Crear" at bounding box center [681, 638] width 32 height 12
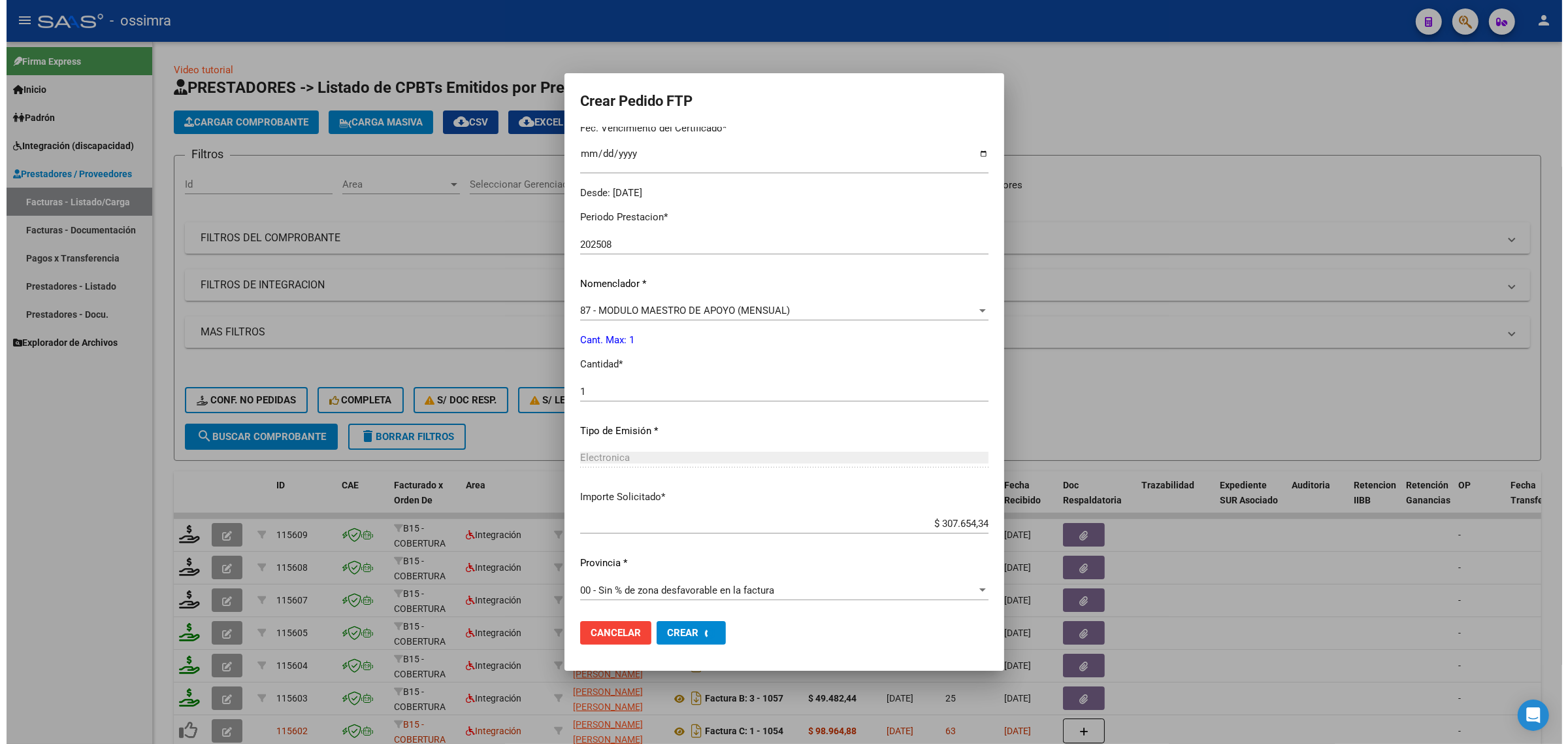
scroll to position [281, 0]
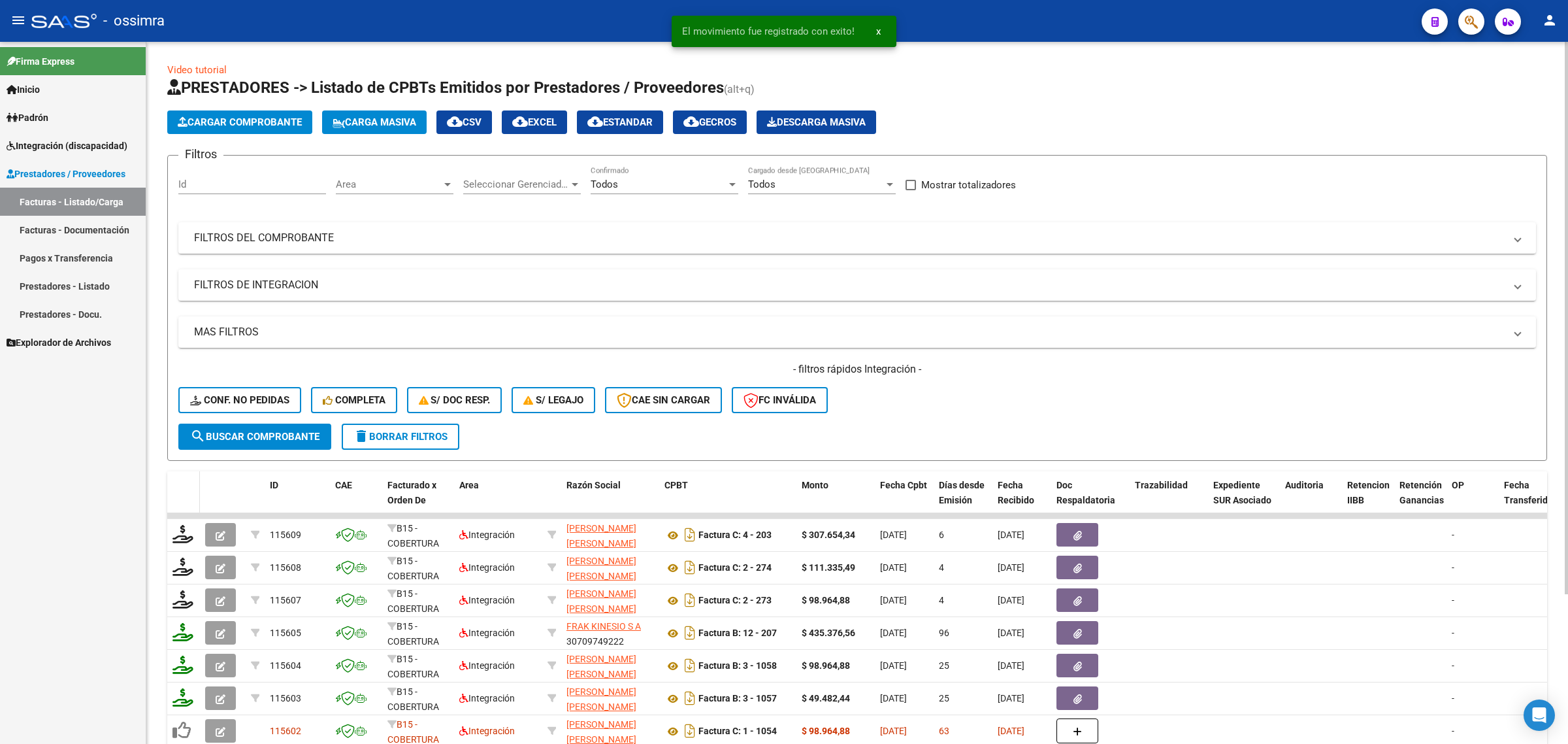
click at [197, 472] on span at bounding box center [197, 499] width 6 height 58
click at [131, 471] on div "Firma Express Inicio Instructivos Contacto OS Padrón Afiliados Empadronados Pad…" at bounding box center [73, 392] width 146 height 702
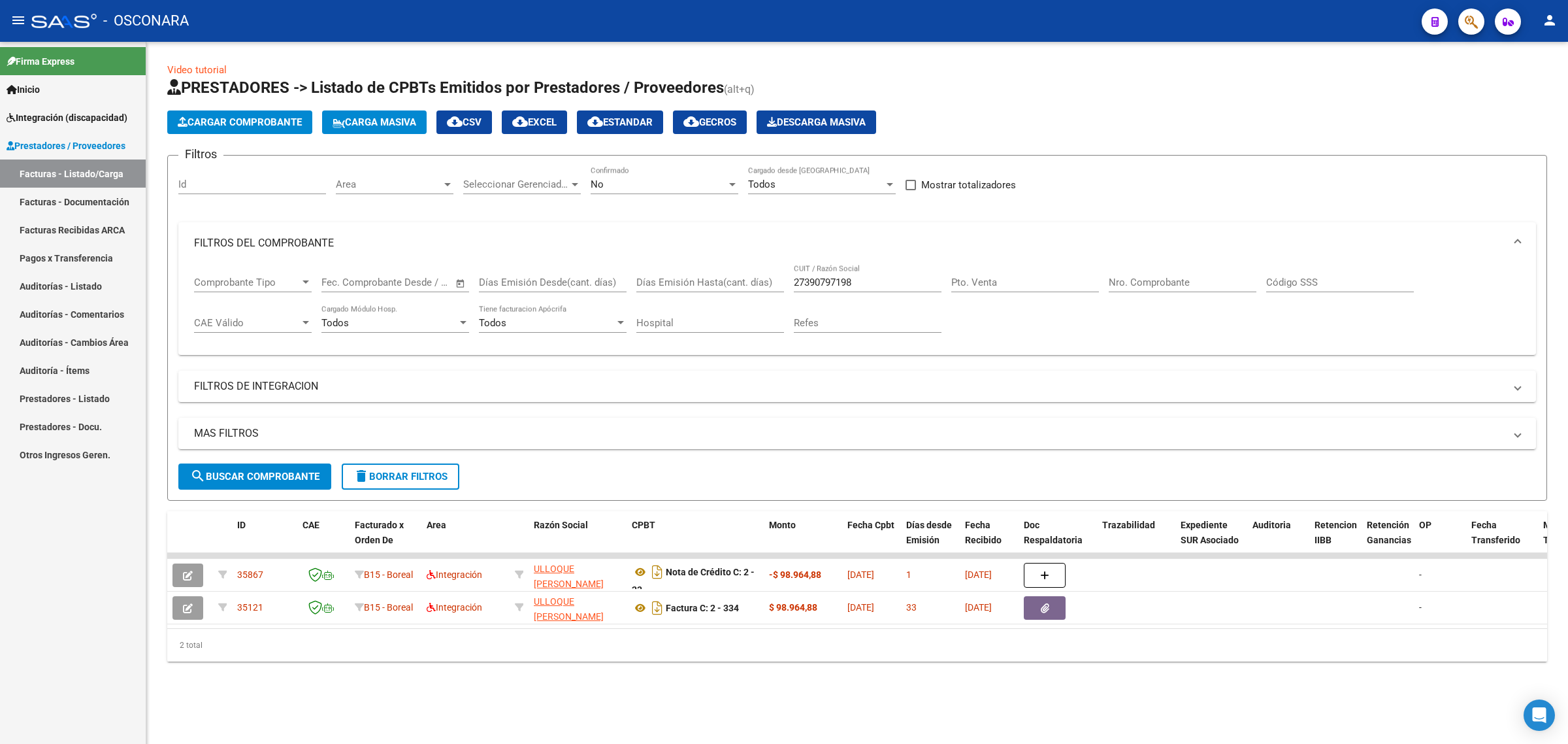
click at [810, 277] on input "27390797198" at bounding box center [867, 282] width 148 height 12
paste input "259192450"
type input "27259192450"
click at [281, 480] on button "search Buscar Comprobante" at bounding box center [255, 477] width 153 height 26
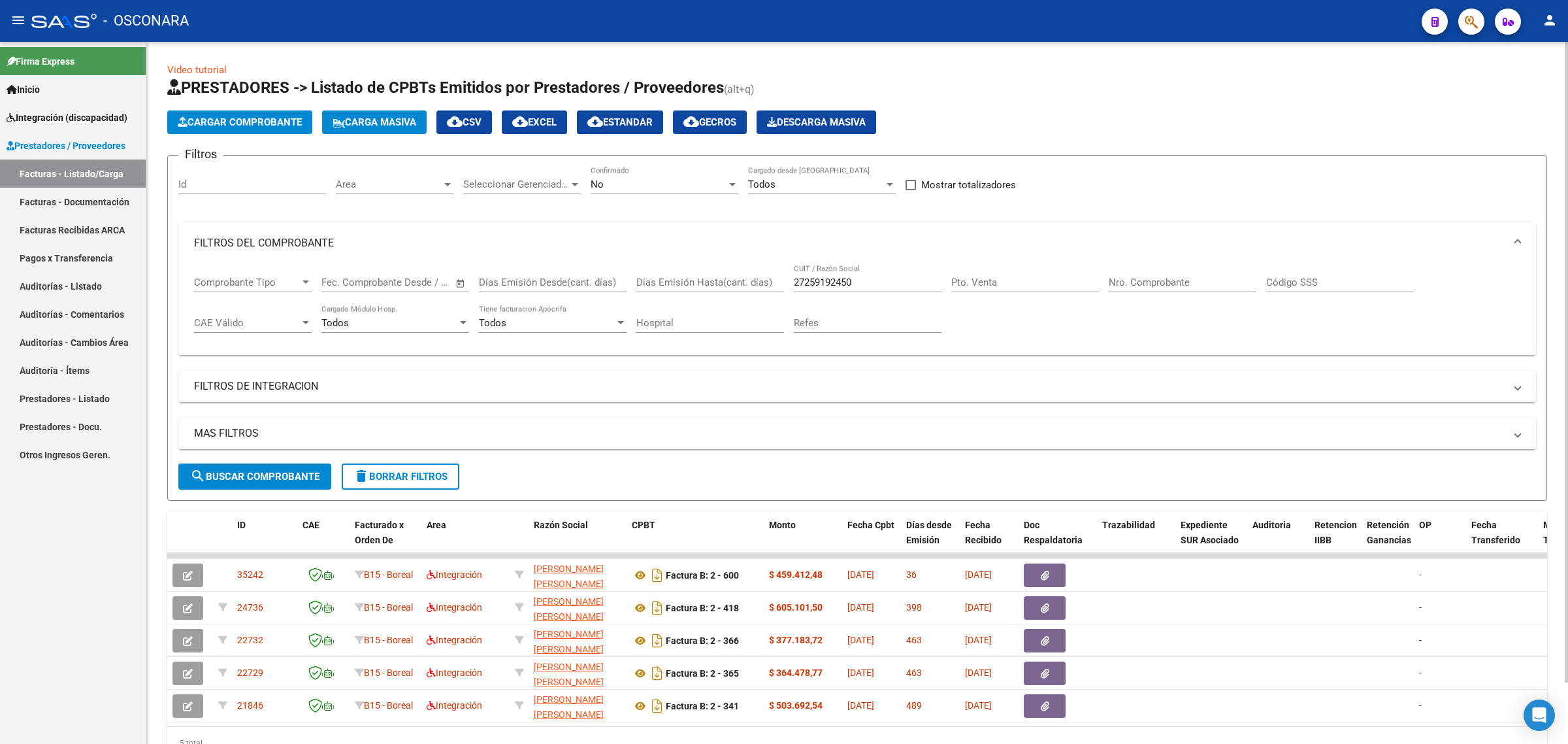
click at [639, 181] on div "No" at bounding box center [658, 184] width 136 height 12
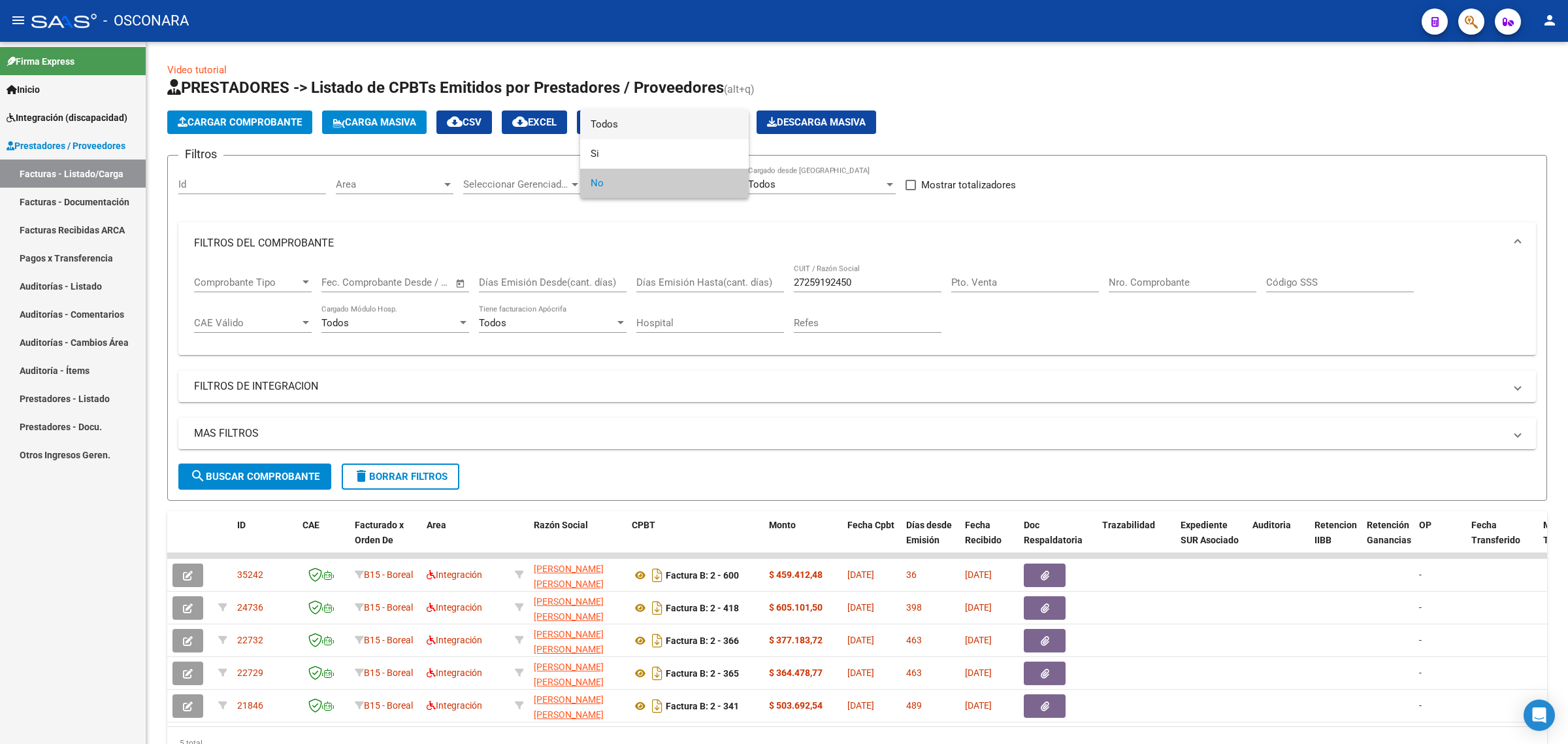
click at [624, 127] on span "Todos" at bounding box center [664, 124] width 148 height 29
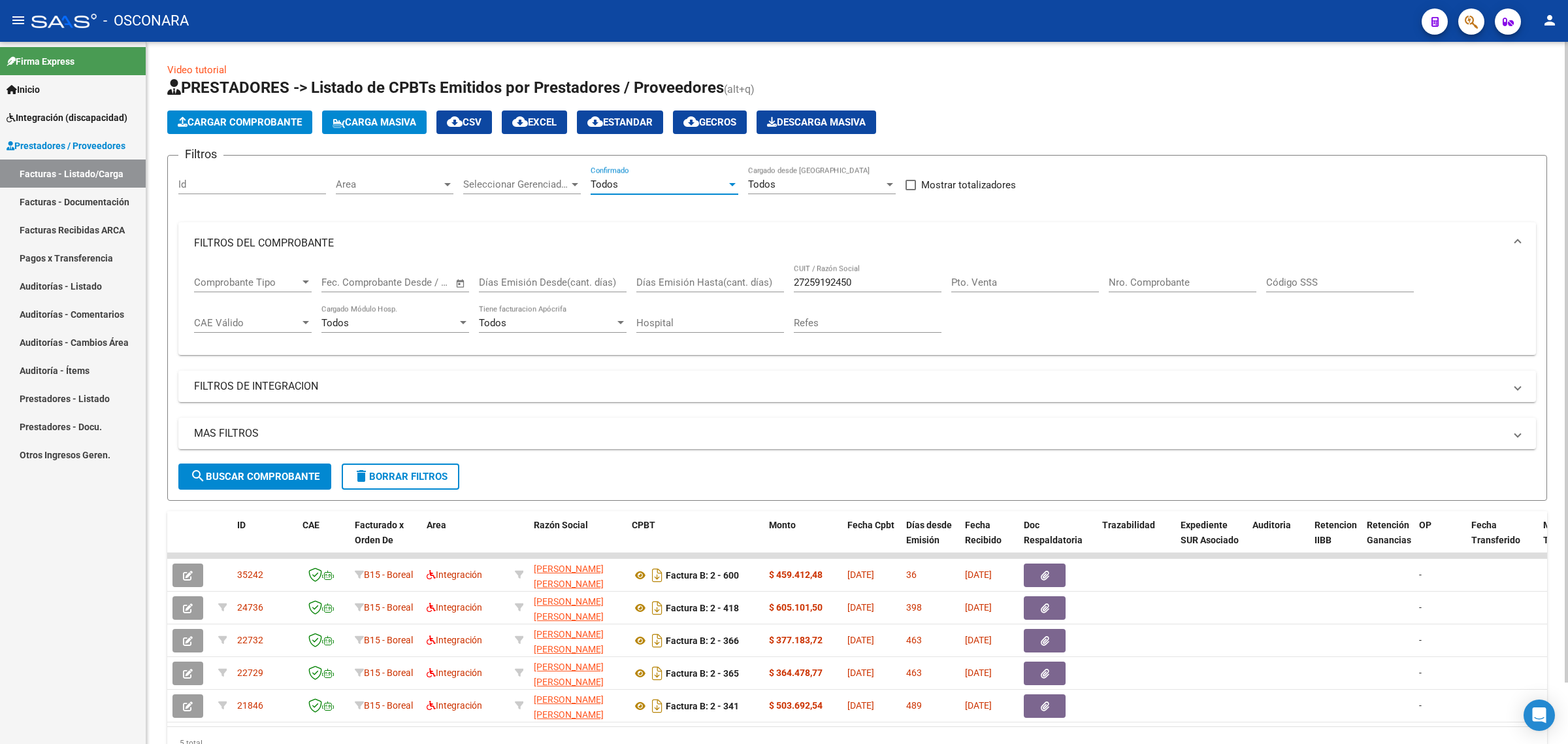
click at [279, 467] on button "search Buscar Comprobante" at bounding box center [255, 477] width 153 height 26
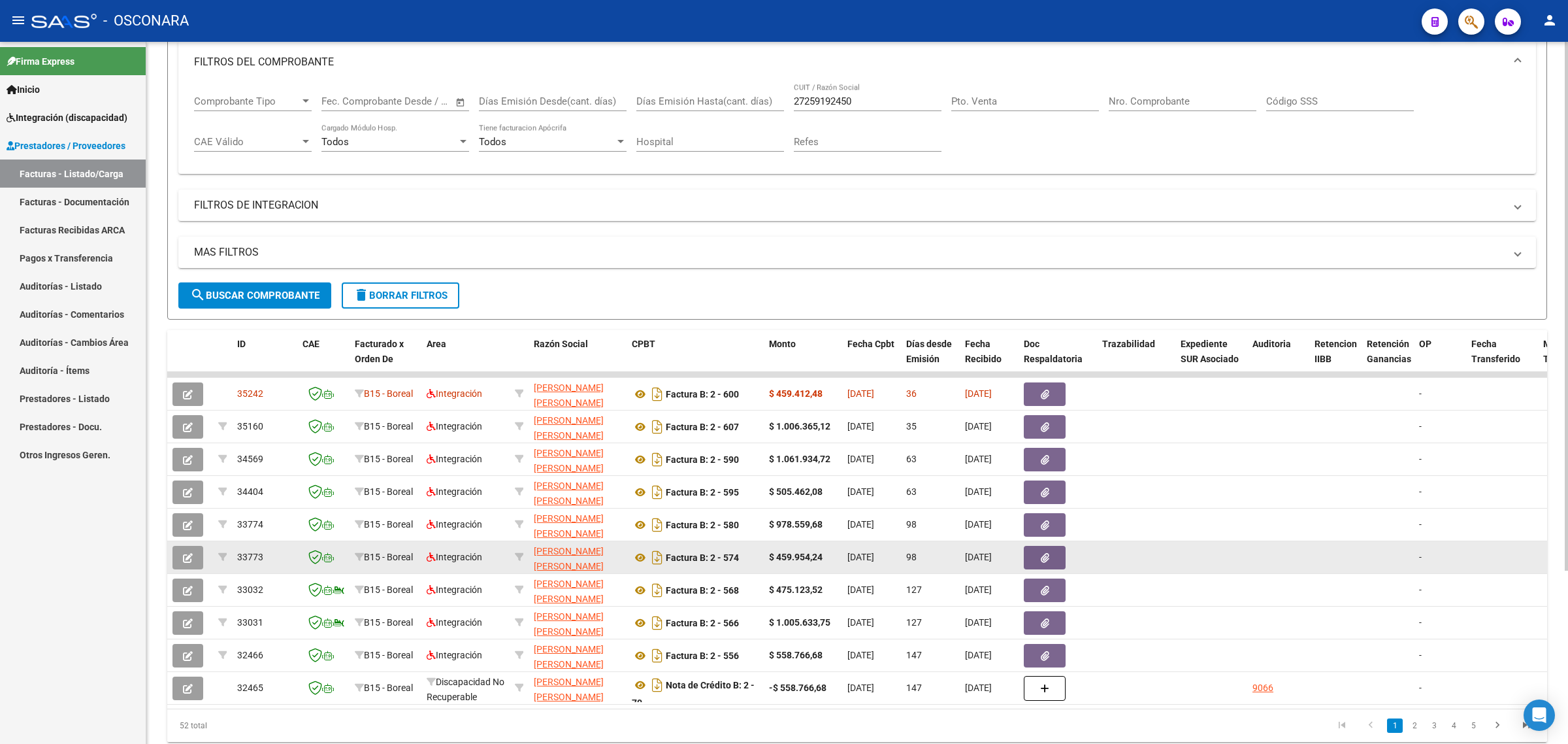
scroll to position [231, 0]
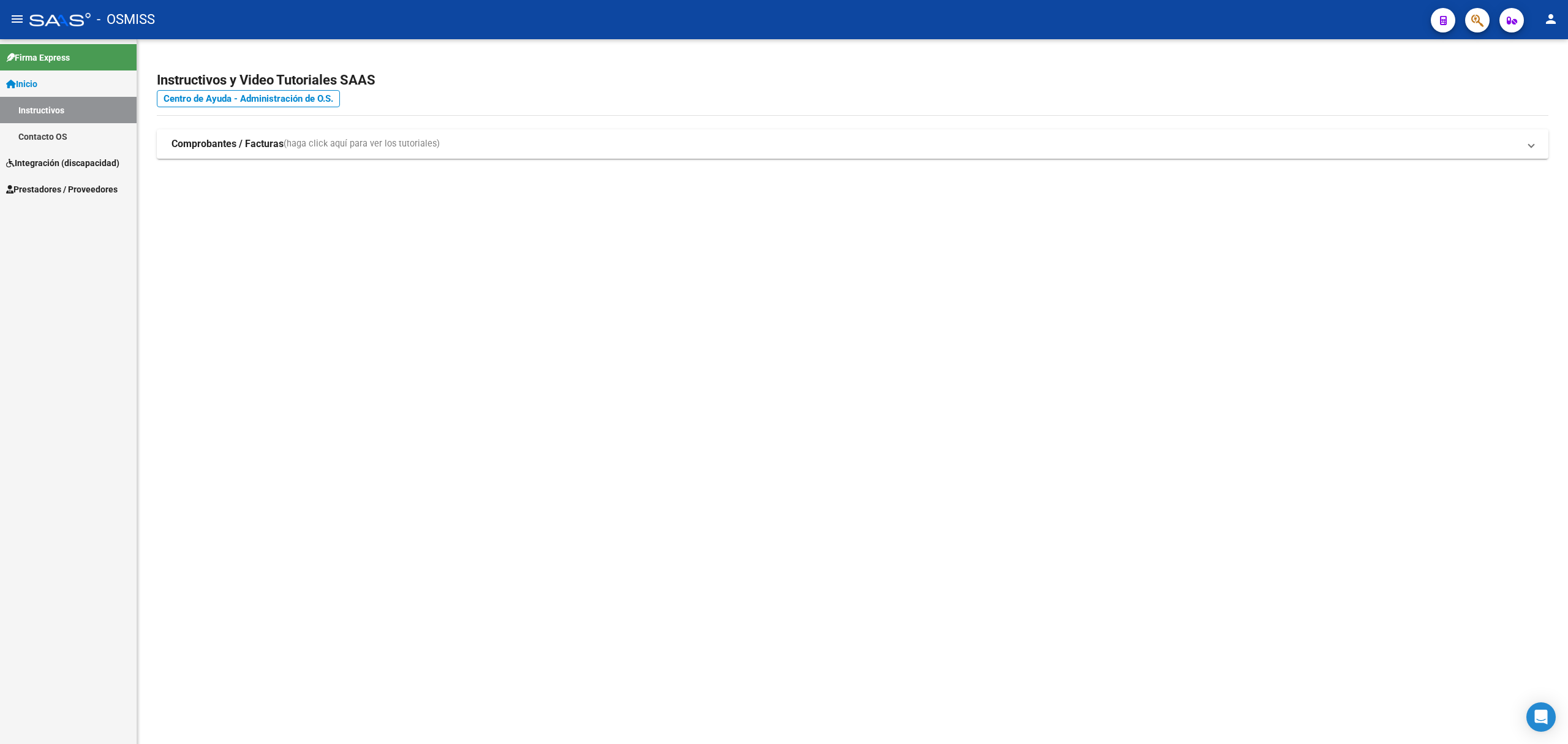
click at [89, 168] on span "Integración (discapacidad)" at bounding box center [63, 163] width 113 height 14
click at [89, 165] on span "Prestadores / Proveedores" at bounding box center [61, 163] width 111 height 14
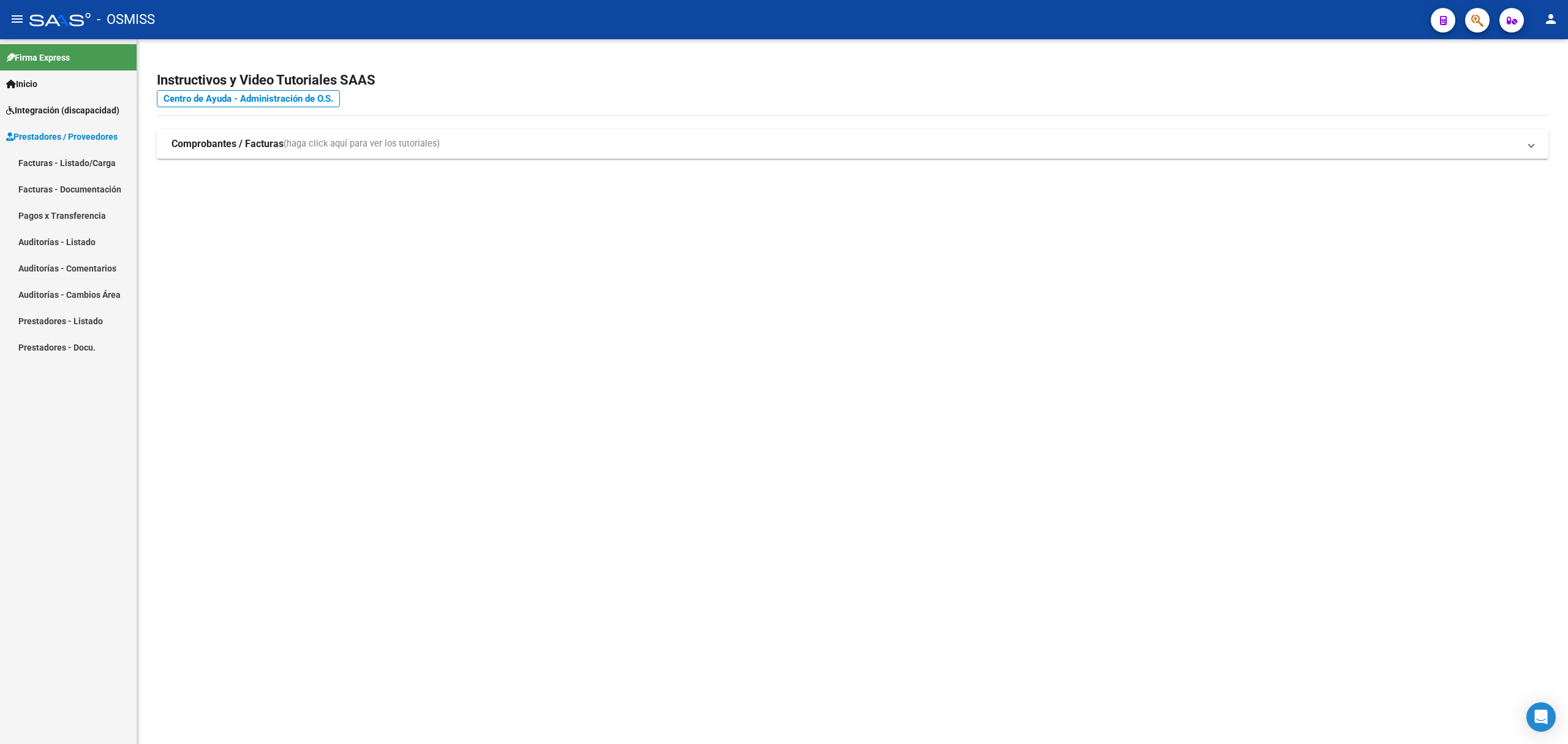
click at [87, 168] on link "Facturas - Listado/Carga" at bounding box center [68, 162] width 136 height 27
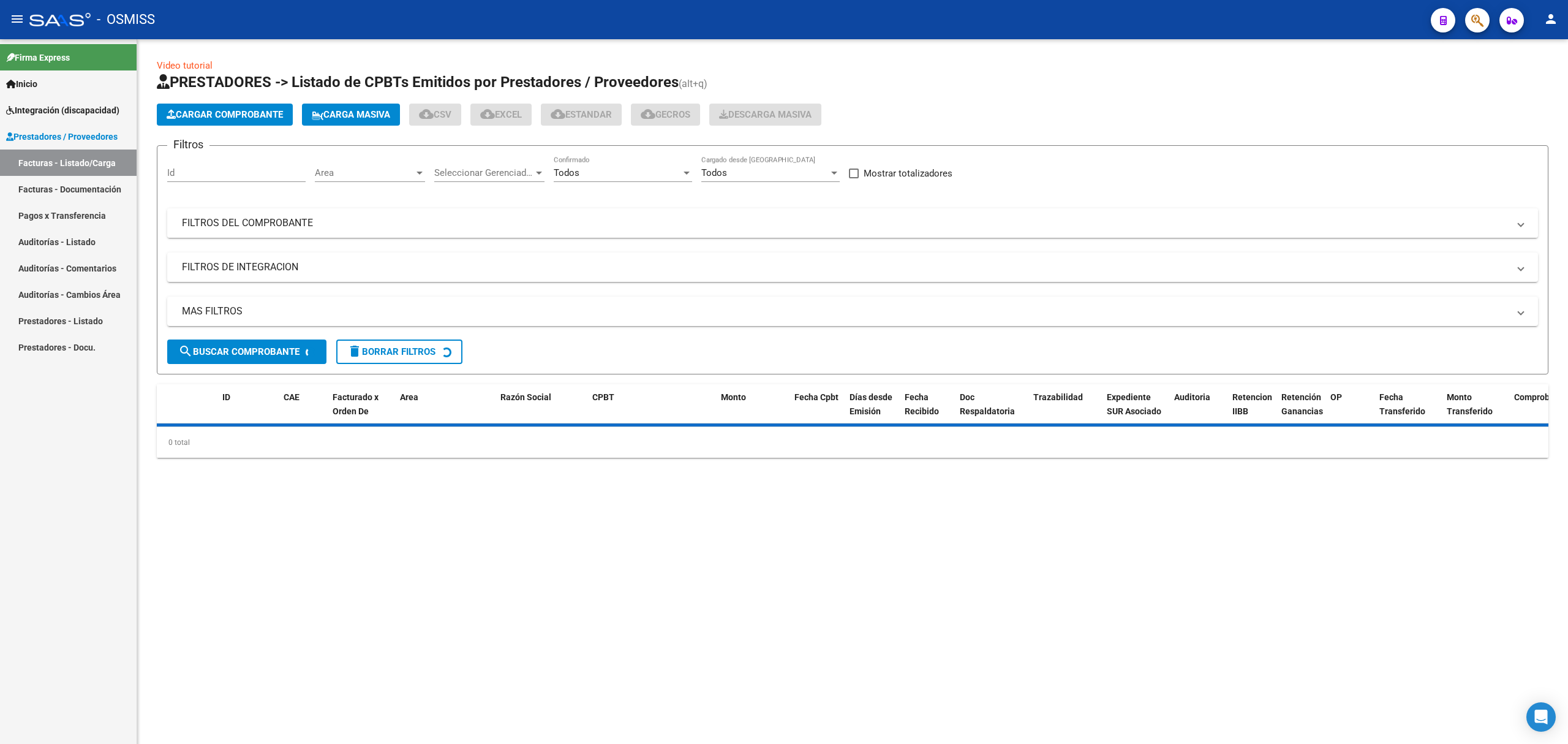
click at [274, 212] on mat-expansion-panel-header "FILTROS DEL COMPROBANTE" at bounding box center [852, 223] width 1371 height 29
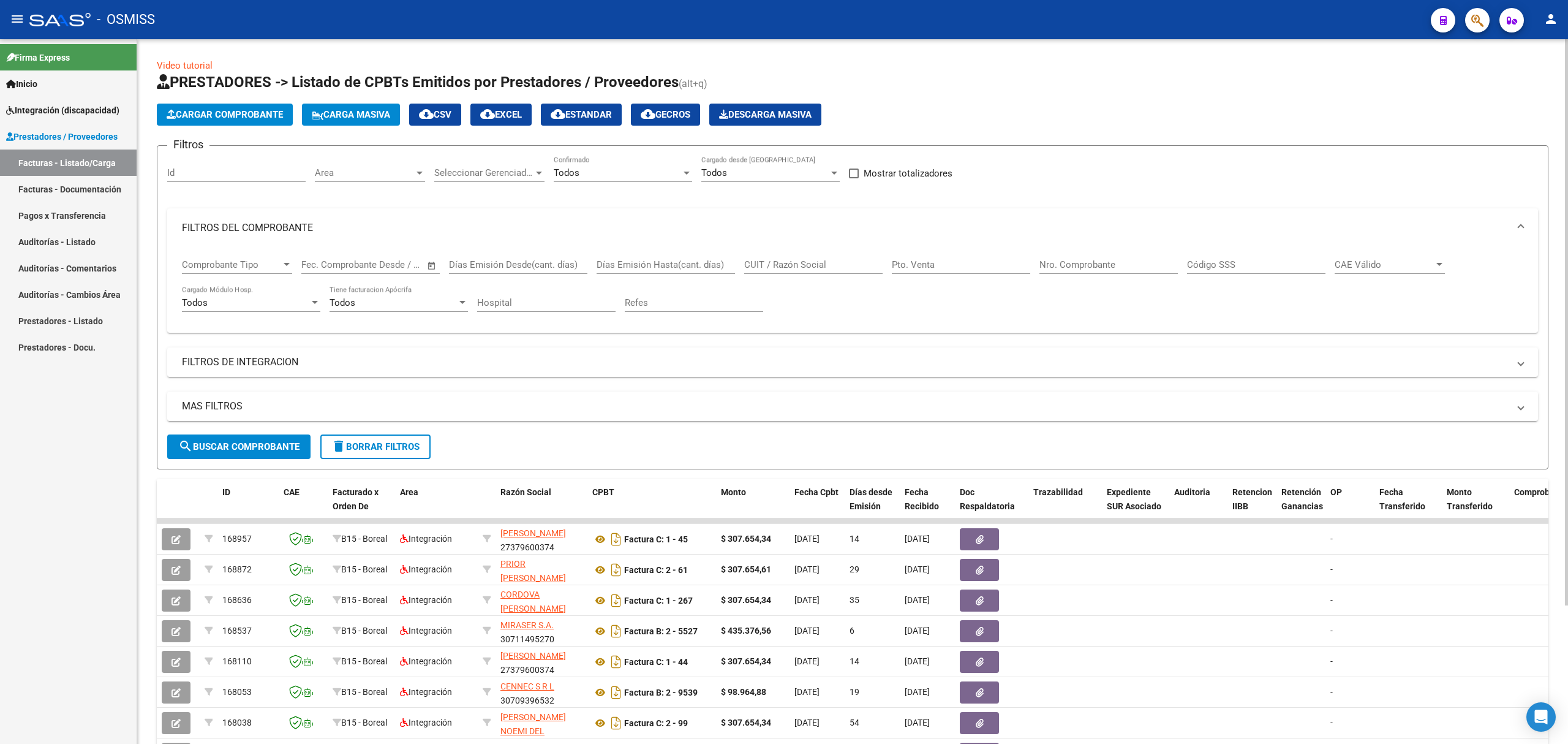
click at [776, 267] on input "CUIT / Razón Social" at bounding box center [813, 265] width 139 height 11
paste input "27143038829"
type input "27143038829"
click at [287, 448] on span "search Buscar Comprobante" at bounding box center [239, 446] width 121 height 11
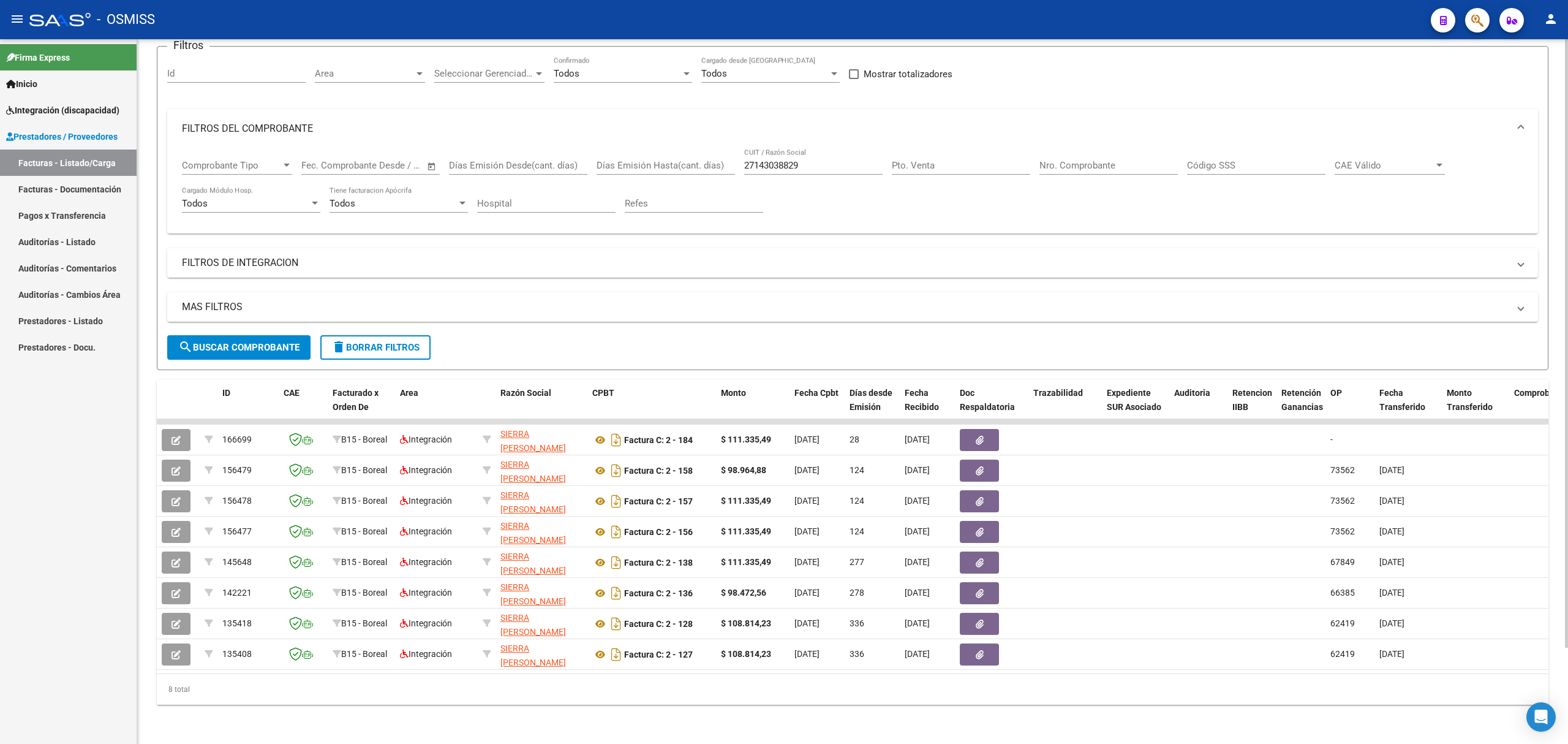
scroll to position [111, 0]
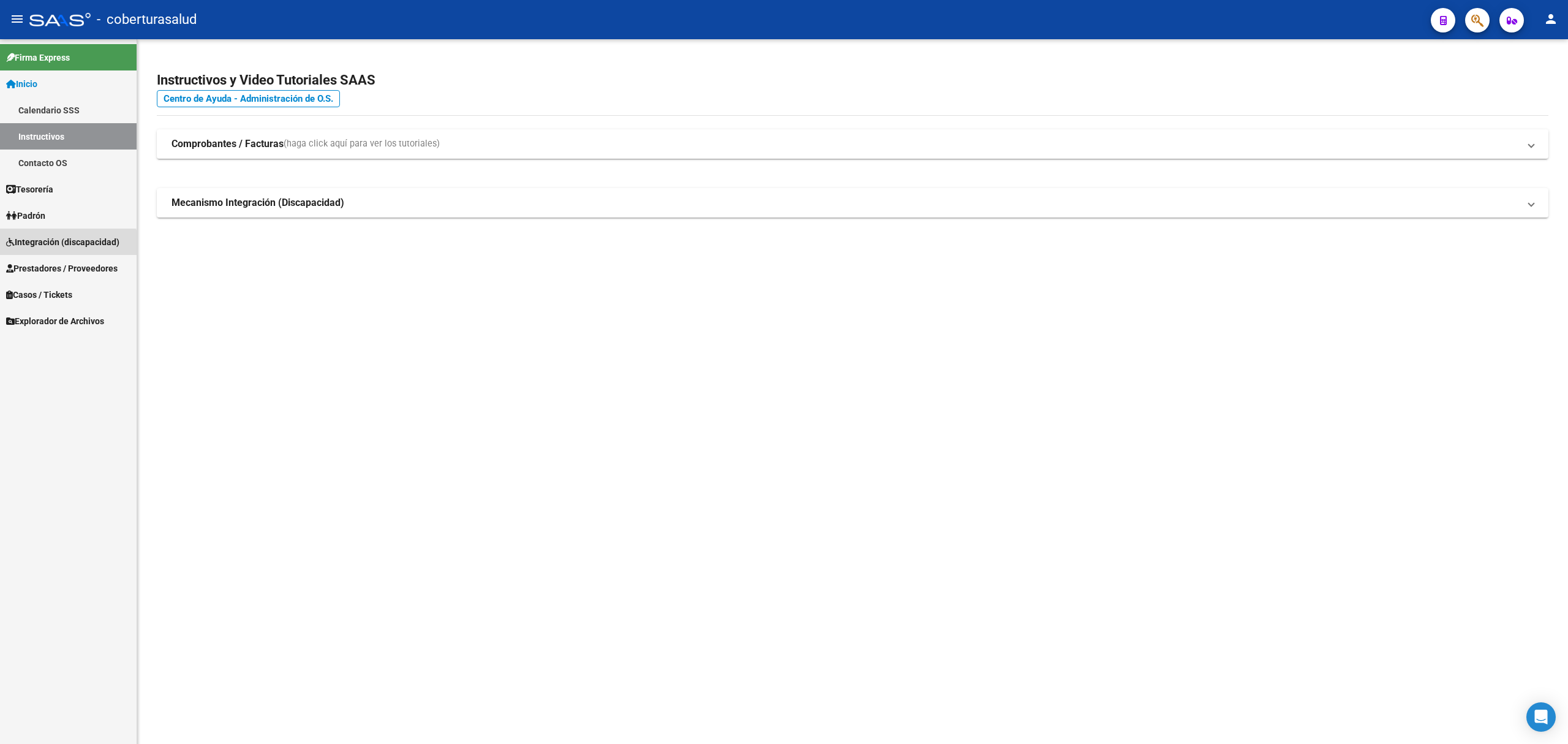
click at [51, 254] on link "Integración (discapacidad)" at bounding box center [68, 242] width 136 height 27
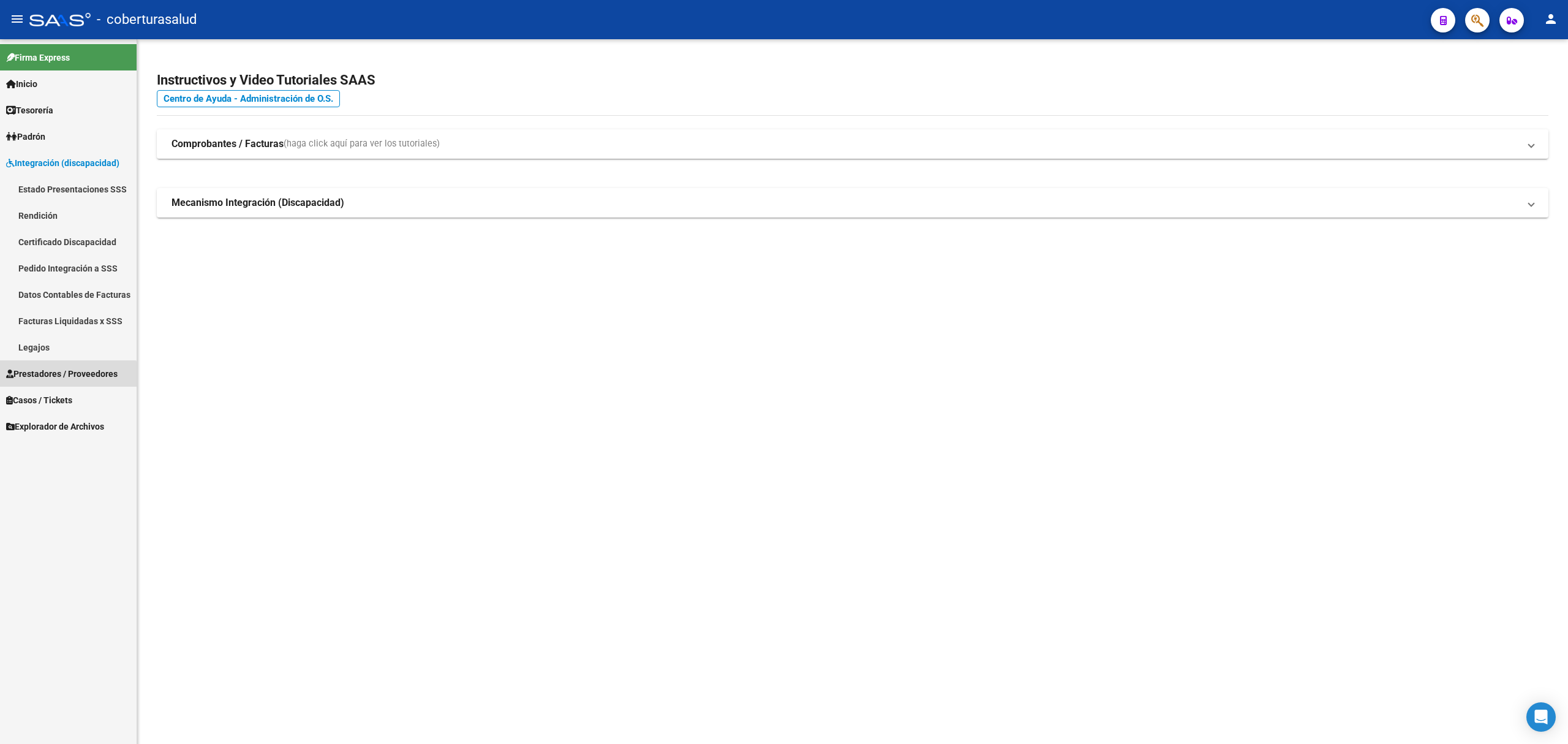
click at [49, 382] on link "Prestadores / Proveedores" at bounding box center [68, 373] width 136 height 27
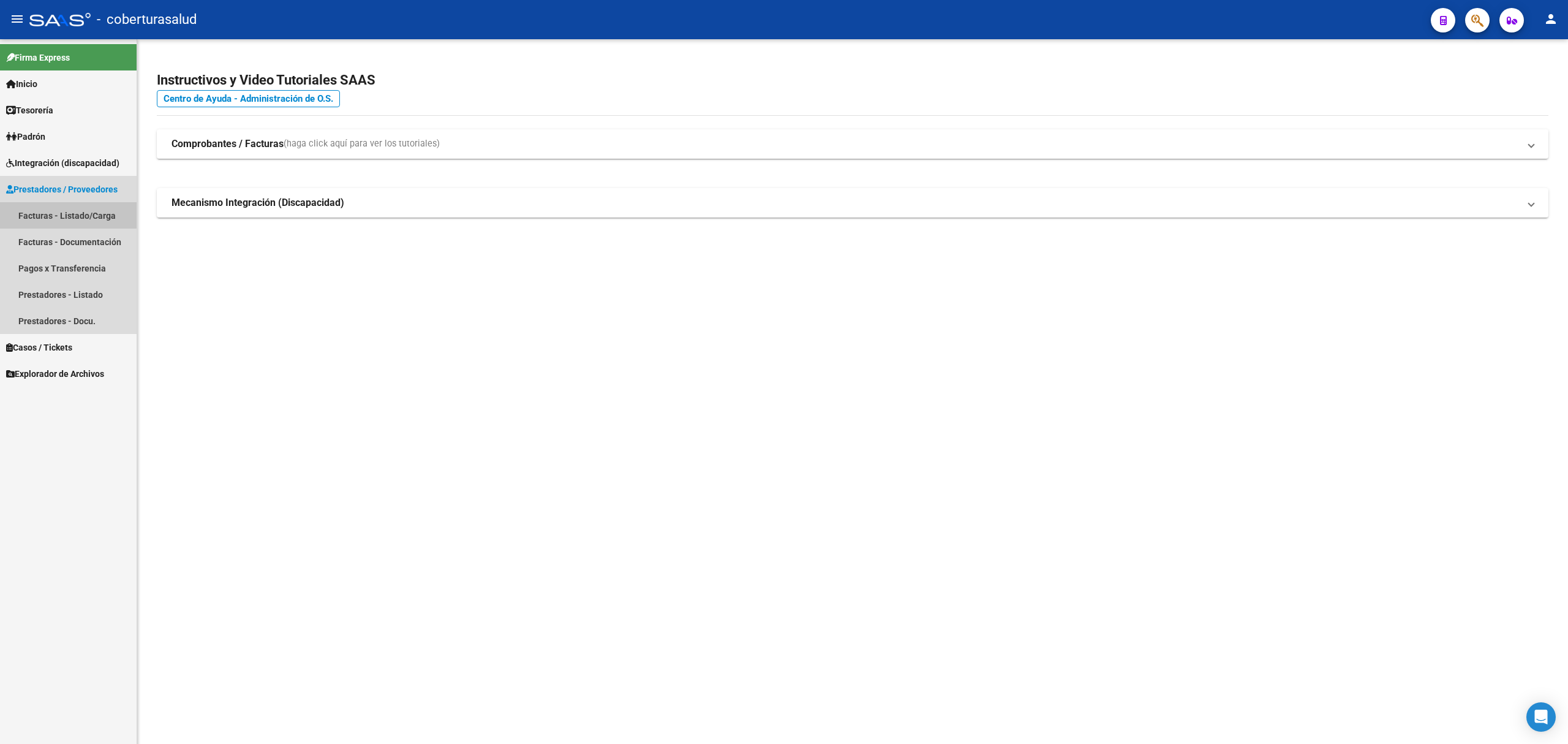
click at [60, 212] on link "Facturas - Listado/Carga" at bounding box center [68, 215] width 136 height 27
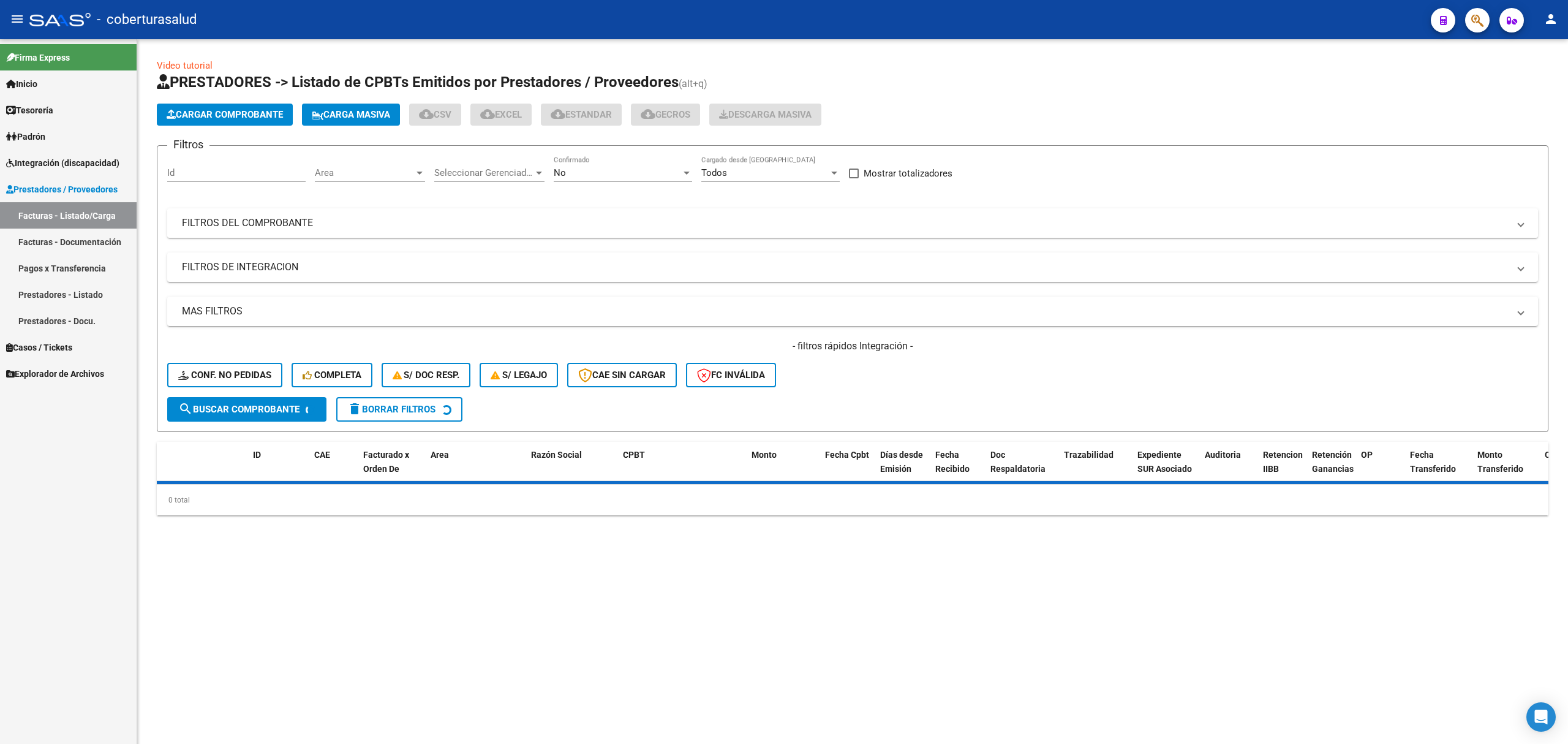
click at [266, 231] on mat-expansion-panel-header "FILTROS DEL COMPROBANTE" at bounding box center [852, 223] width 1371 height 29
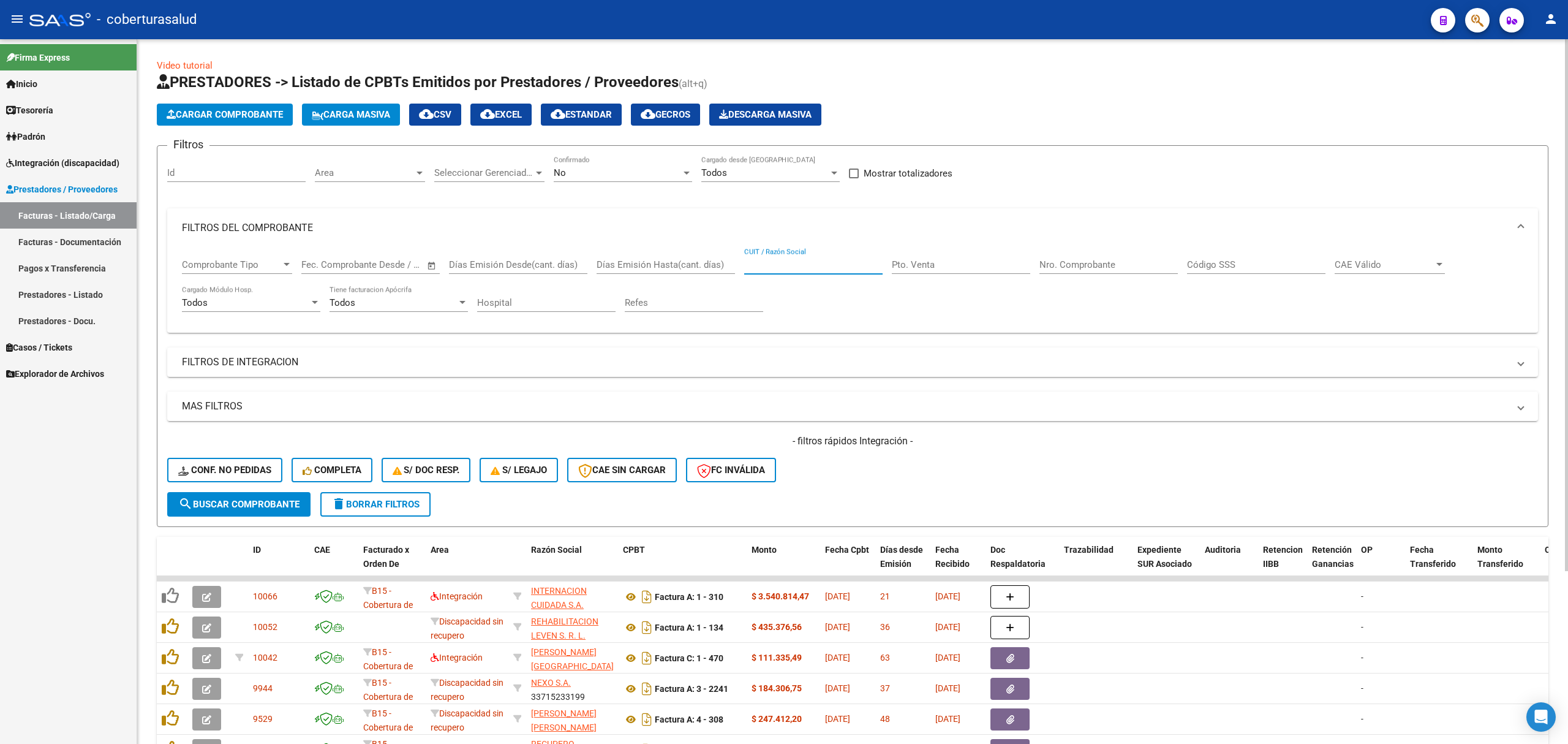
click at [758, 268] on input "CUIT / Razón Social" at bounding box center [813, 265] width 139 height 11
paste input "27394964137"
type input "27394964137"
click at [231, 499] on span "search Buscar Comprobante" at bounding box center [239, 504] width 121 height 11
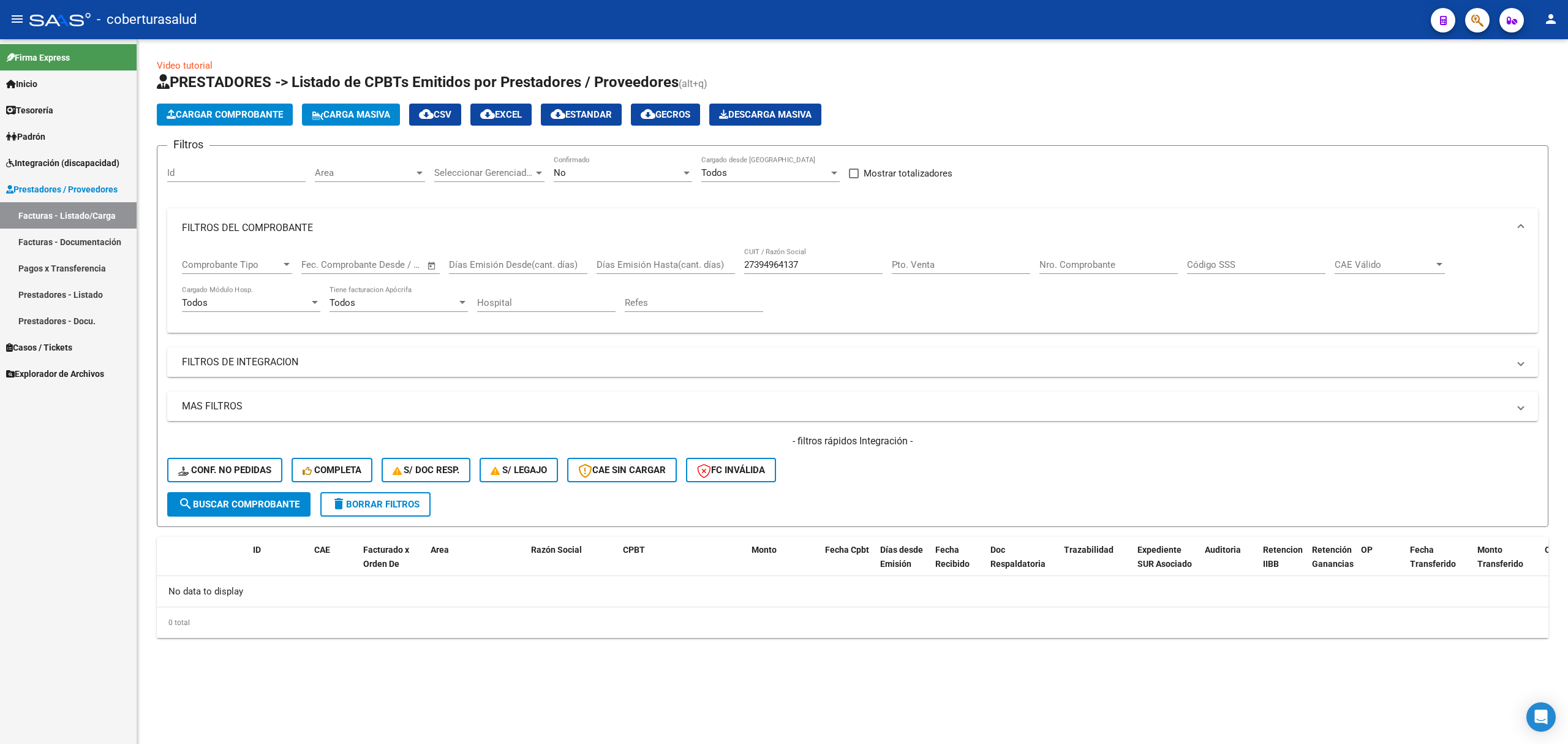
click at [607, 167] on div "No Confirmado" at bounding box center [623, 169] width 139 height 27
click at [567, 126] on span "Todos" at bounding box center [623, 118] width 139 height 27
click at [266, 499] on span "search Buscar Comprobante" at bounding box center [239, 504] width 121 height 11
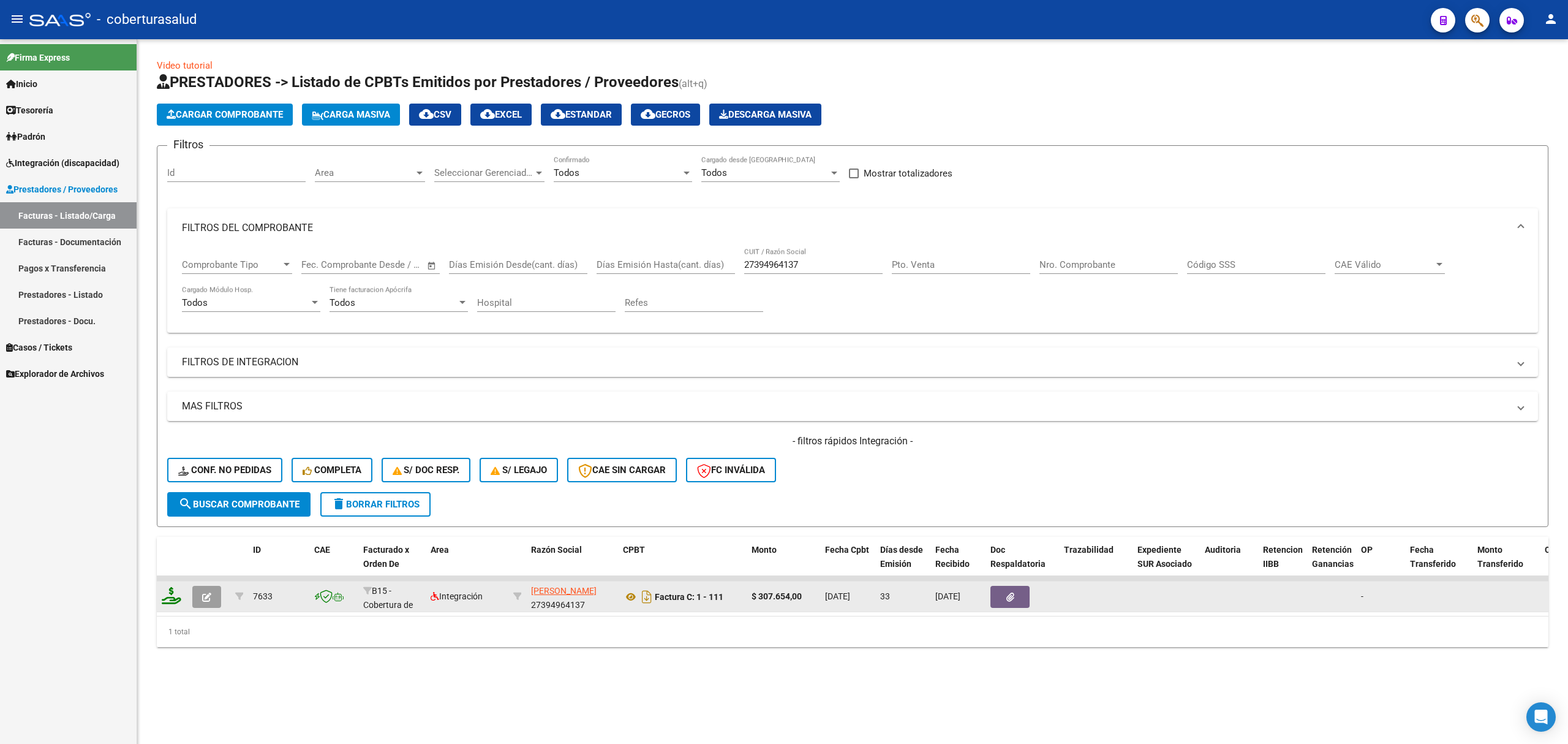
click at [207, 601] on icon "button" at bounding box center [206, 597] width 9 height 9
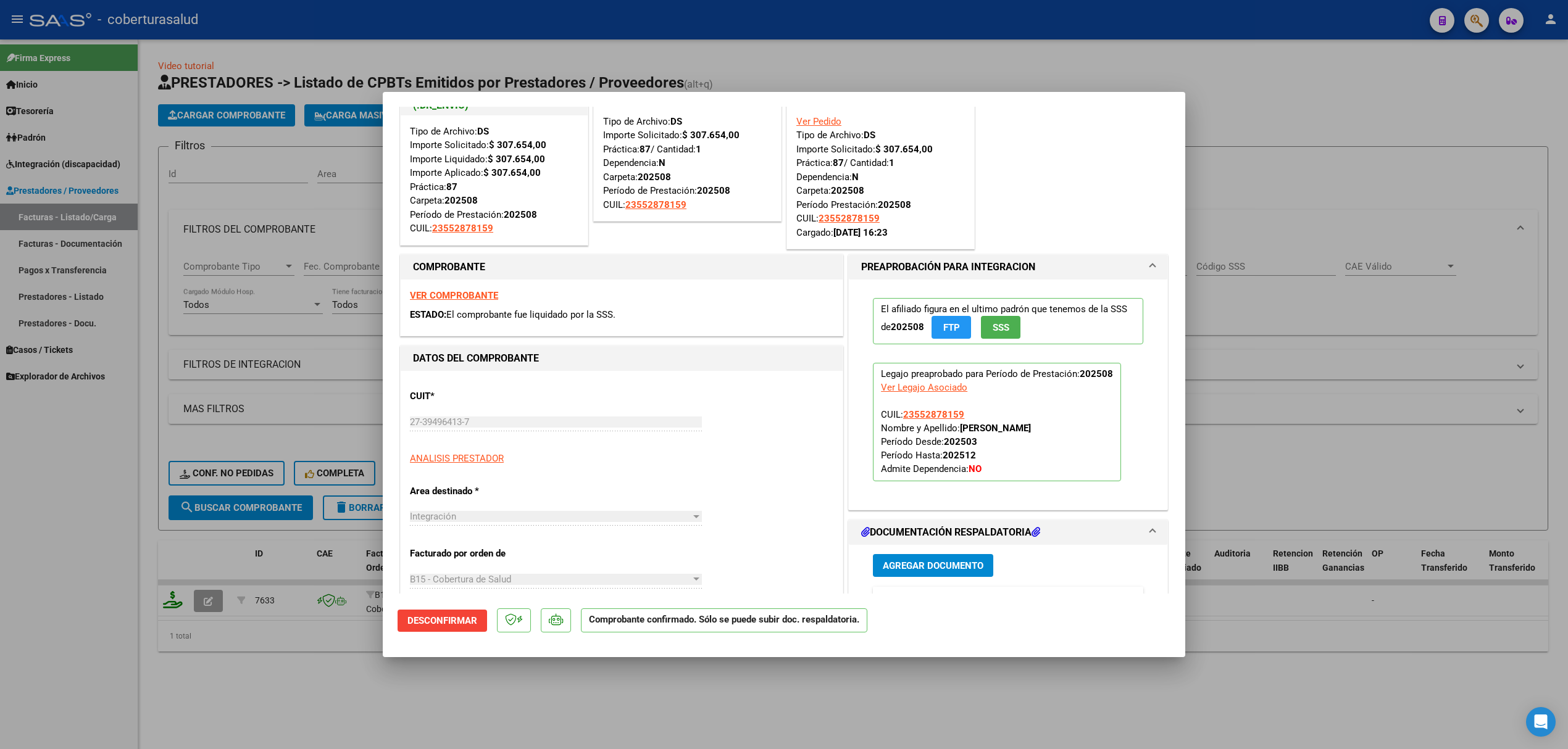
scroll to position [329, 0]
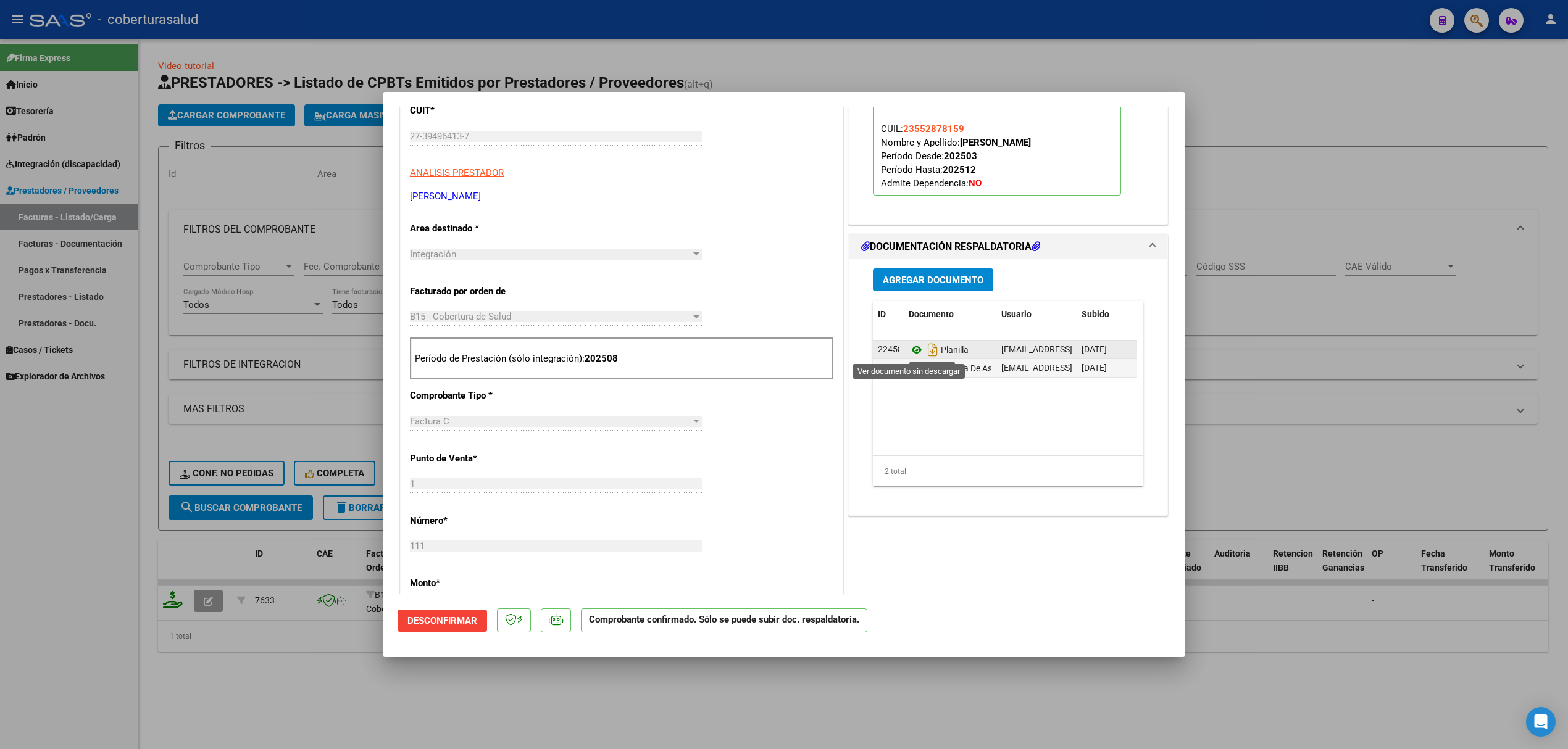
click at [909, 349] on icon at bounding box center [916, 350] width 16 height 15
click at [909, 369] on icon at bounding box center [916, 368] width 16 height 15
click at [909, 265] on div "Agregar Documento ID Documento Usuario Subido Acción 22458 Planilla [EMAIL_ADDR…" at bounding box center [1008, 382] width 289 height 246
click at [909, 282] on span "Agregar Documento" at bounding box center [933, 280] width 100 height 11
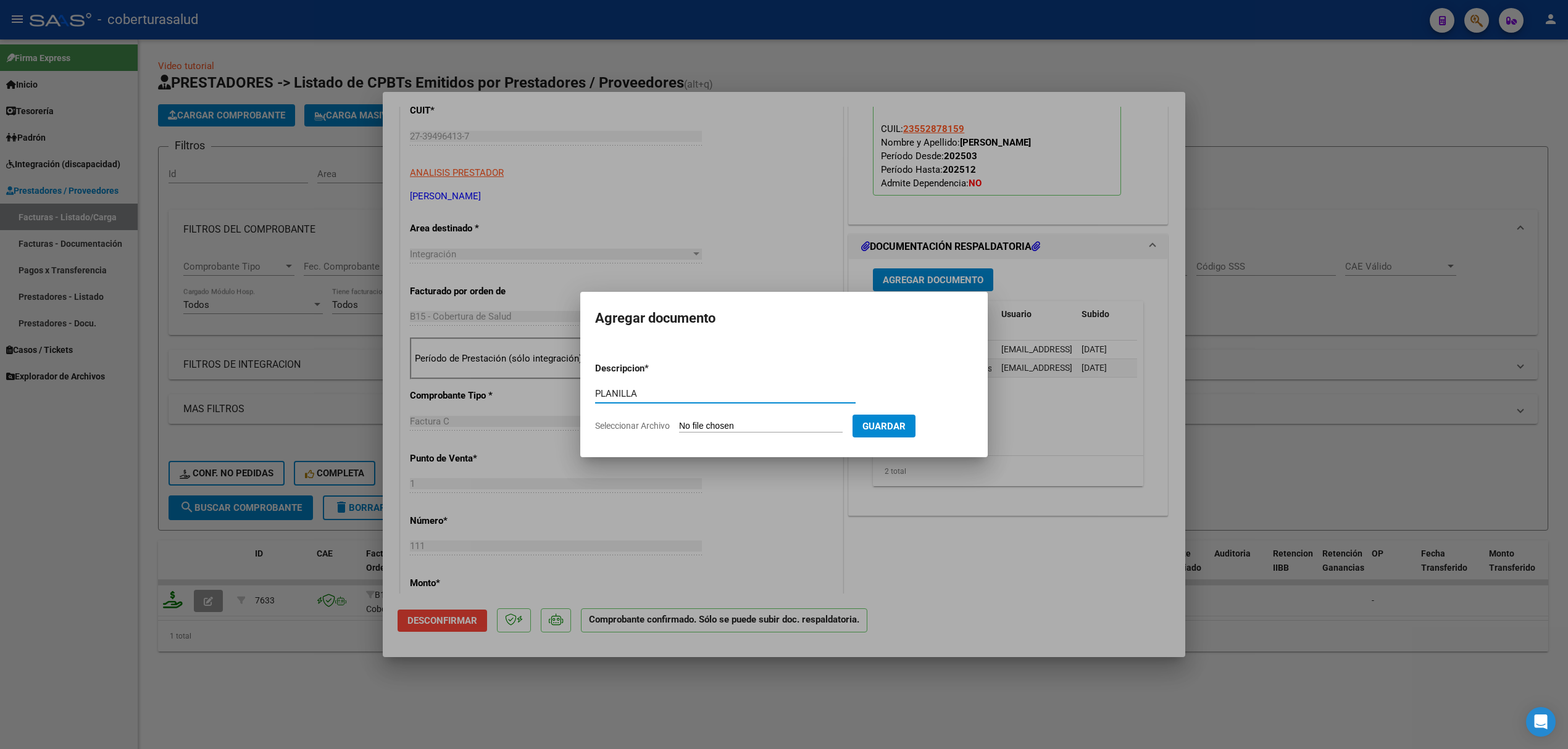
type input "PLANILLA"
click at [751, 418] on form "Descripcion * PLANILLA Escriba aquí una descripcion Seleccionar Archivo Guardar" at bounding box center [784, 397] width 377 height 90
click at [697, 422] on input "Seleccionar Archivo" at bounding box center [761, 426] width 164 height 12
type input "C:\fakepath\planilla renzo_2.jpg"
click at [949, 431] on span "Guardar" at bounding box center [949, 426] width 43 height 11
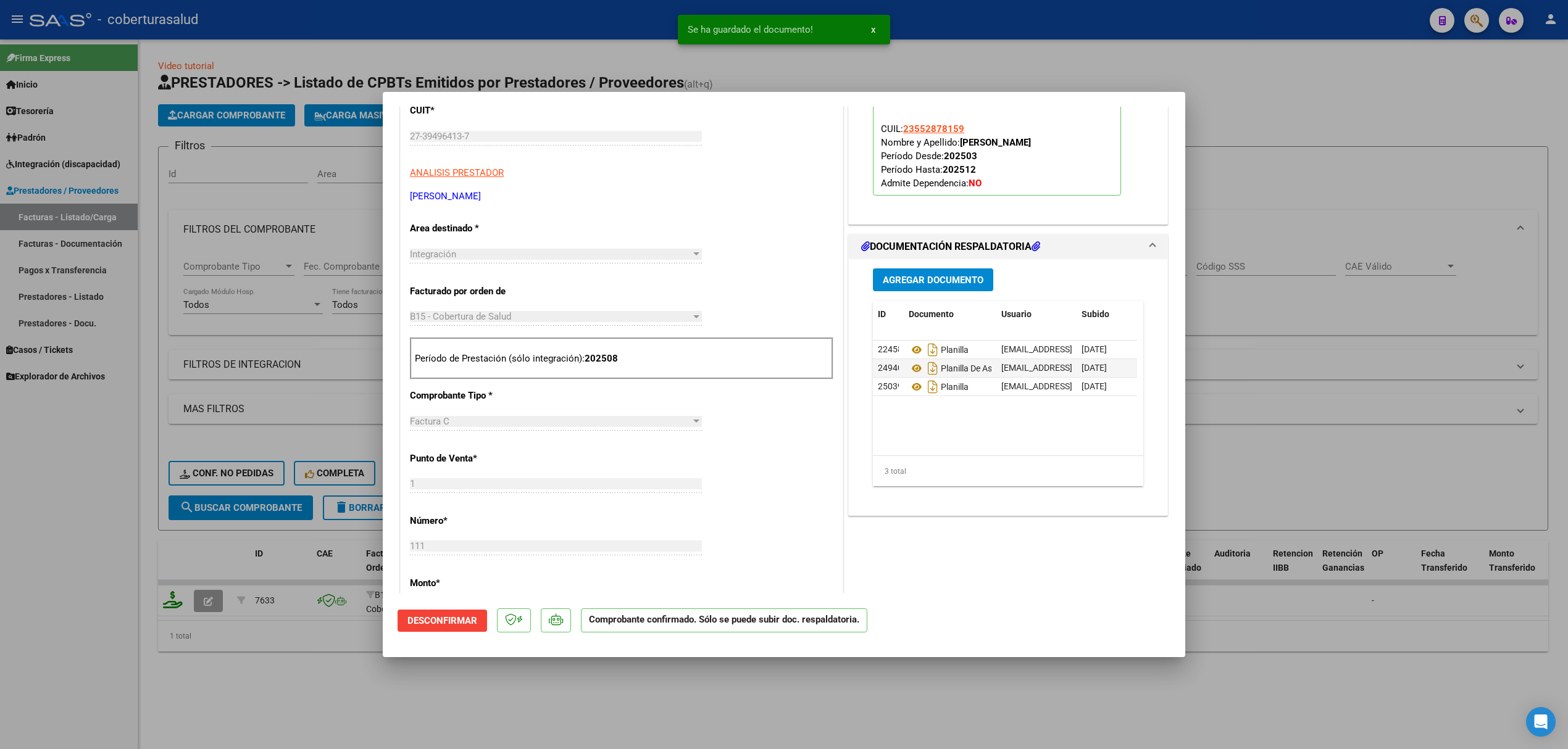
click at [273, 595] on div at bounding box center [784, 374] width 1568 height 749
type input "$ 0,00"
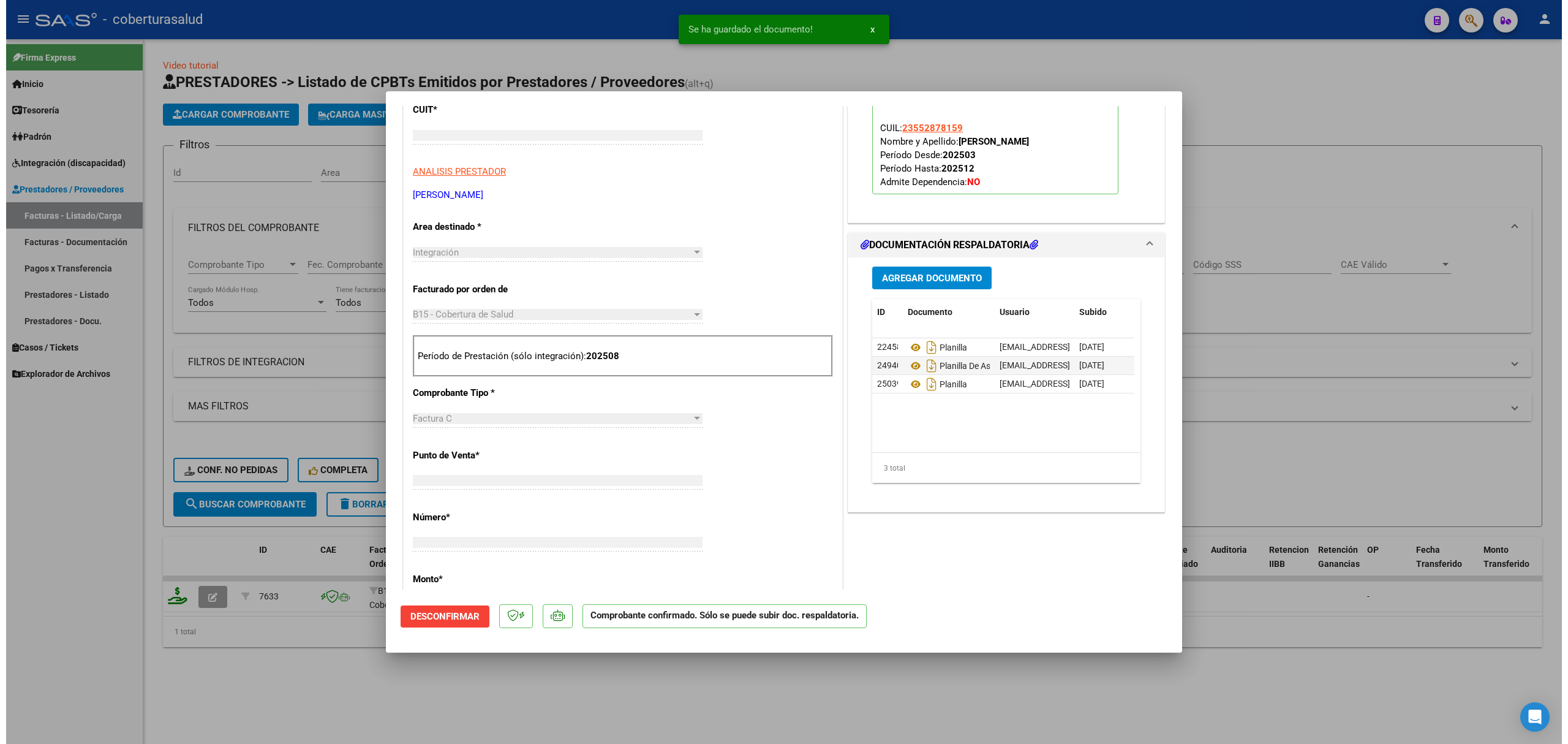
scroll to position [167, 0]
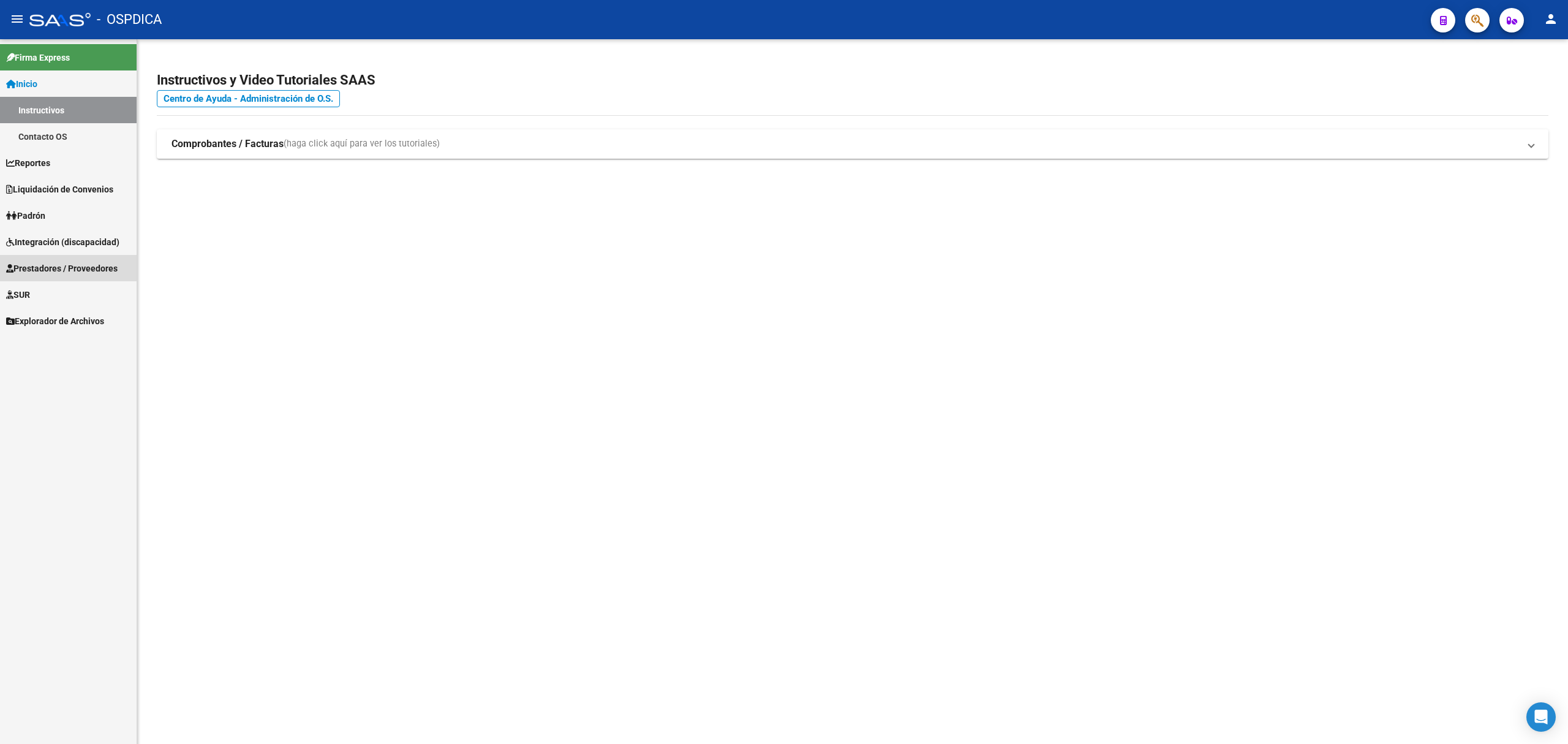
click at [68, 258] on link "Prestadores / Proveedores" at bounding box center [68, 268] width 136 height 27
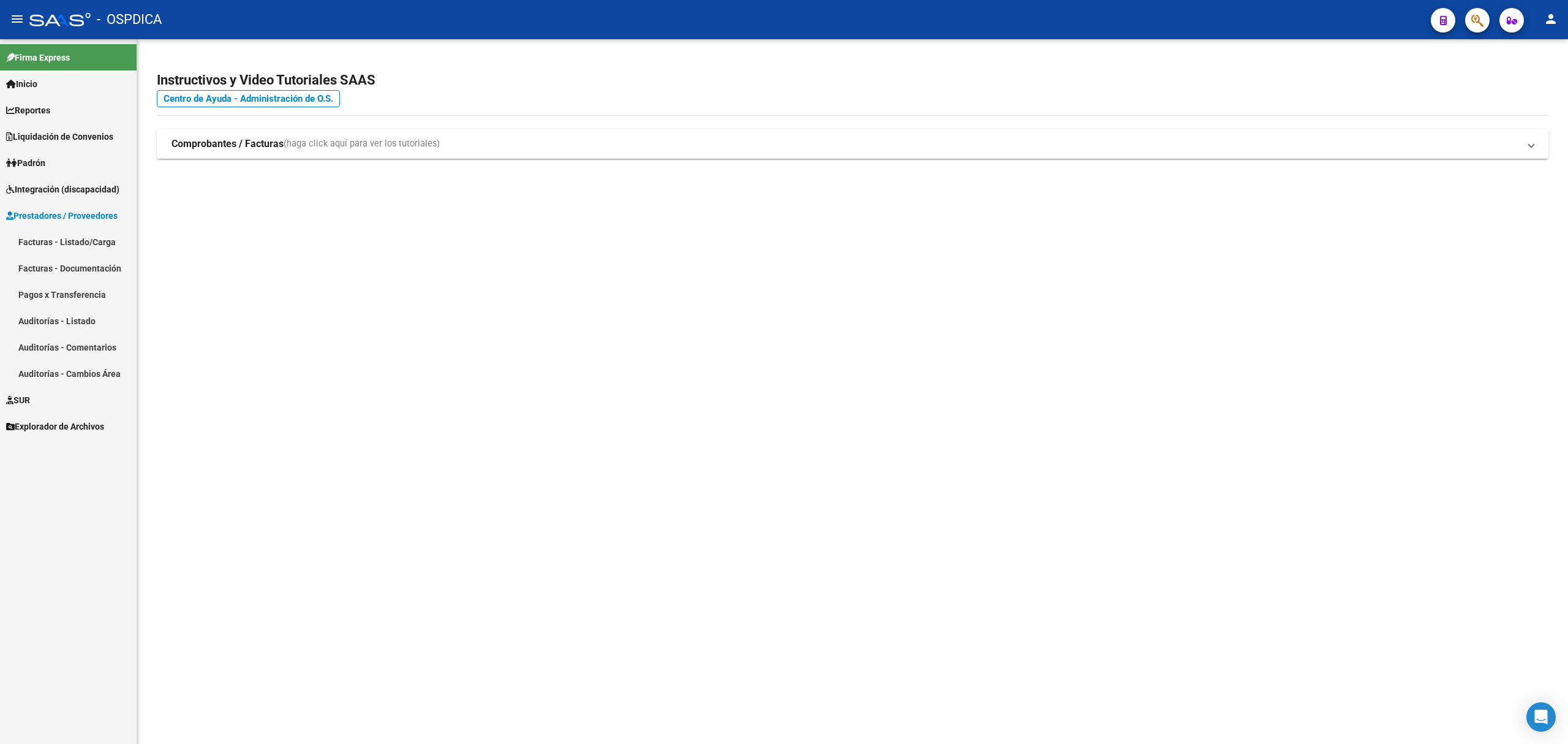
click at [71, 231] on link "Facturas - Listado/Carga" at bounding box center [68, 242] width 136 height 27
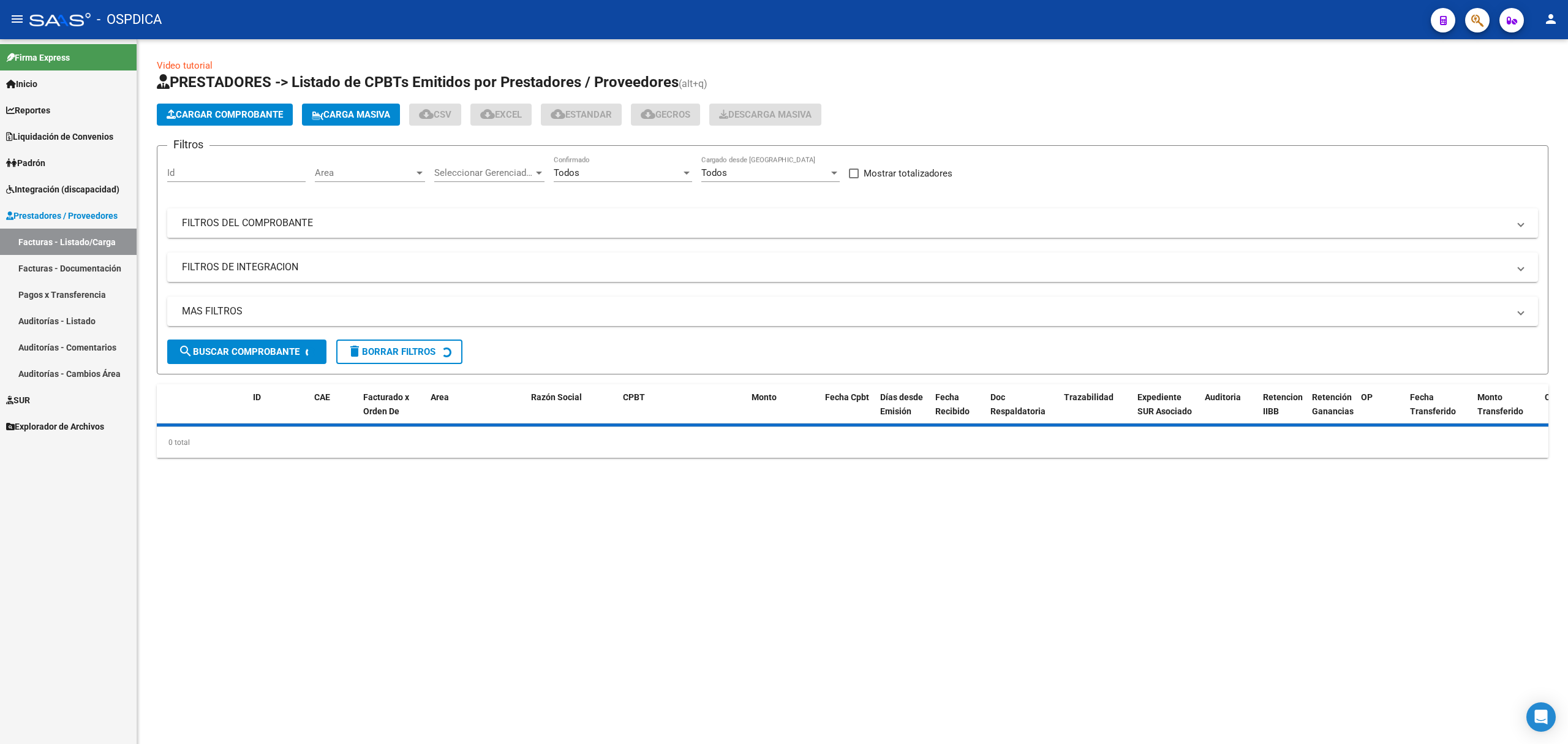
click at [656, 227] on mat-panel-title "FILTROS DEL COMPROBANTE" at bounding box center [845, 223] width 1327 height 14
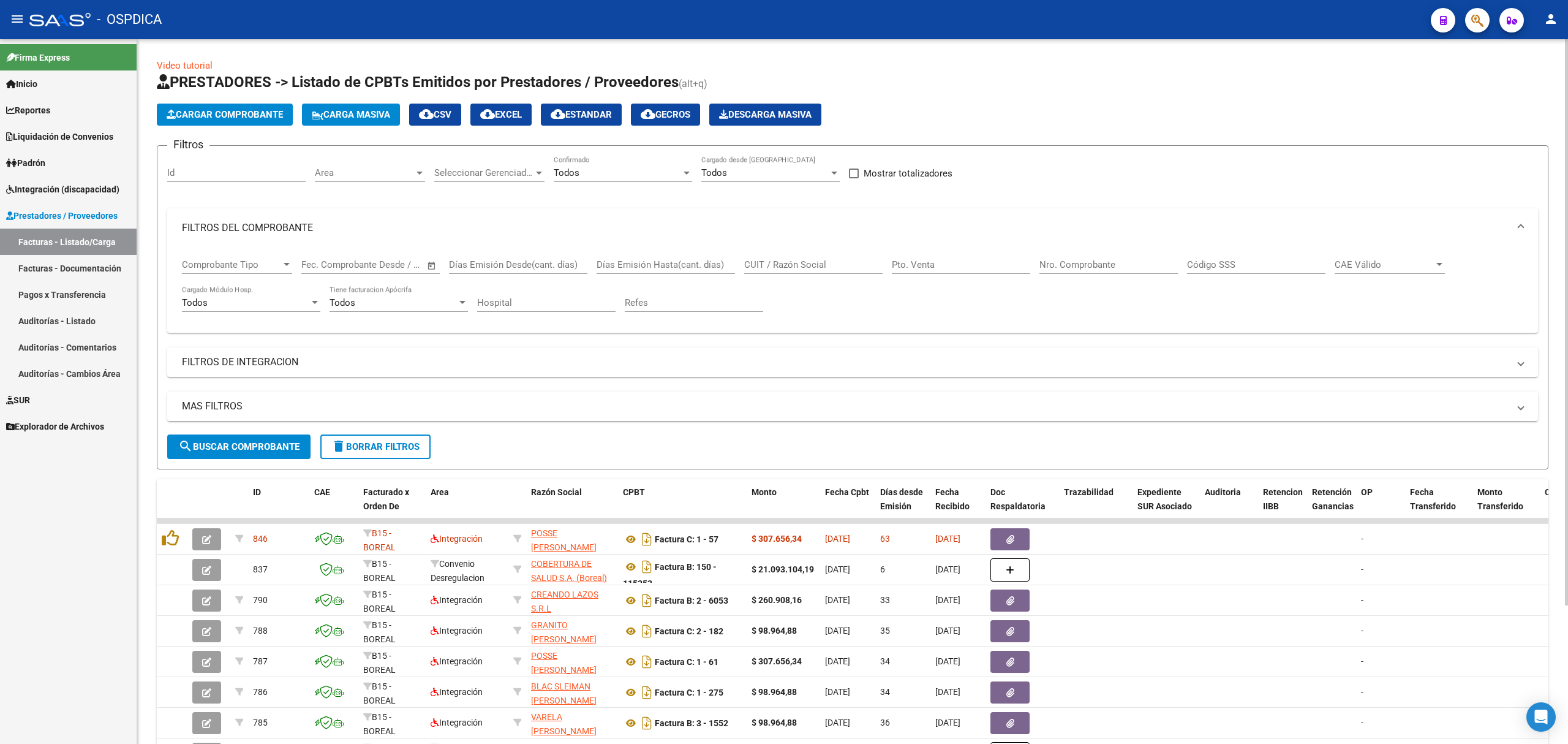
click at [807, 270] on input "CUIT / Razón Social" at bounding box center [813, 265] width 139 height 11
paste input "20569706336"
type input "20569706336"
click at [225, 454] on button "search Buscar Comprobante" at bounding box center [239, 447] width 143 height 25
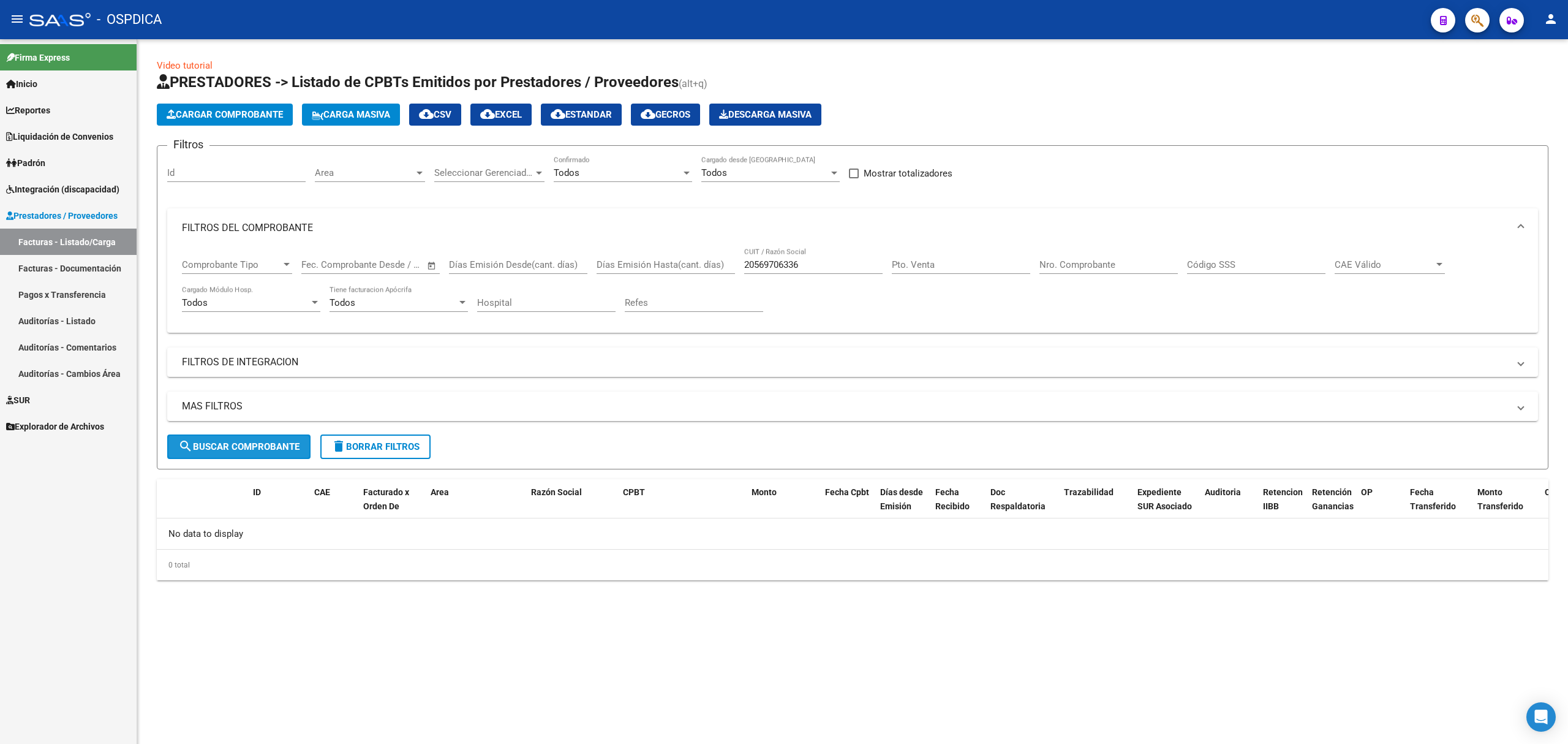
click at [257, 447] on span "search Buscar Comprobante" at bounding box center [239, 446] width 121 height 11
click at [49, 180] on link "Integración (discapacidad)" at bounding box center [68, 189] width 136 height 27
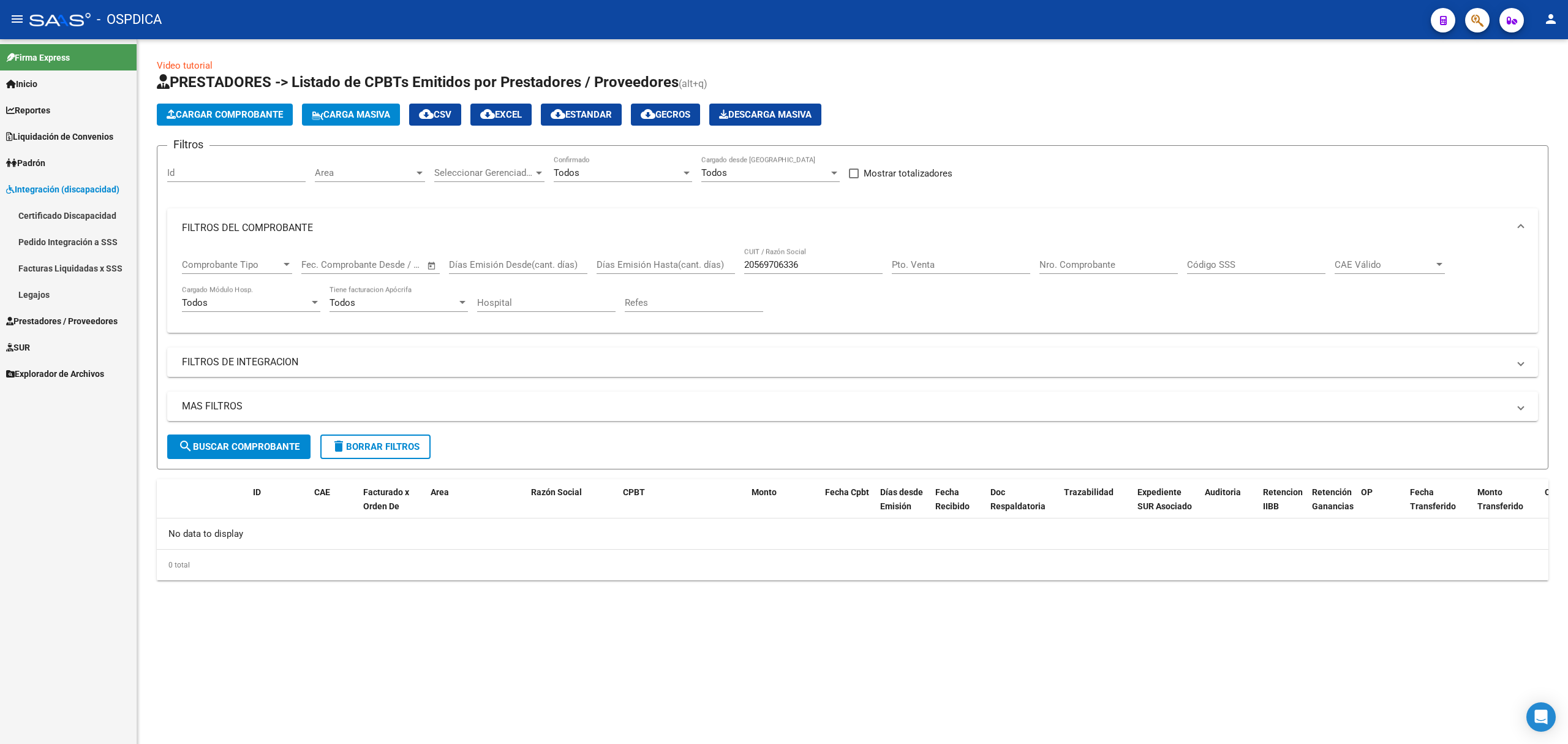
click at [59, 204] on link "Certificado Discapacidad" at bounding box center [68, 215] width 136 height 27
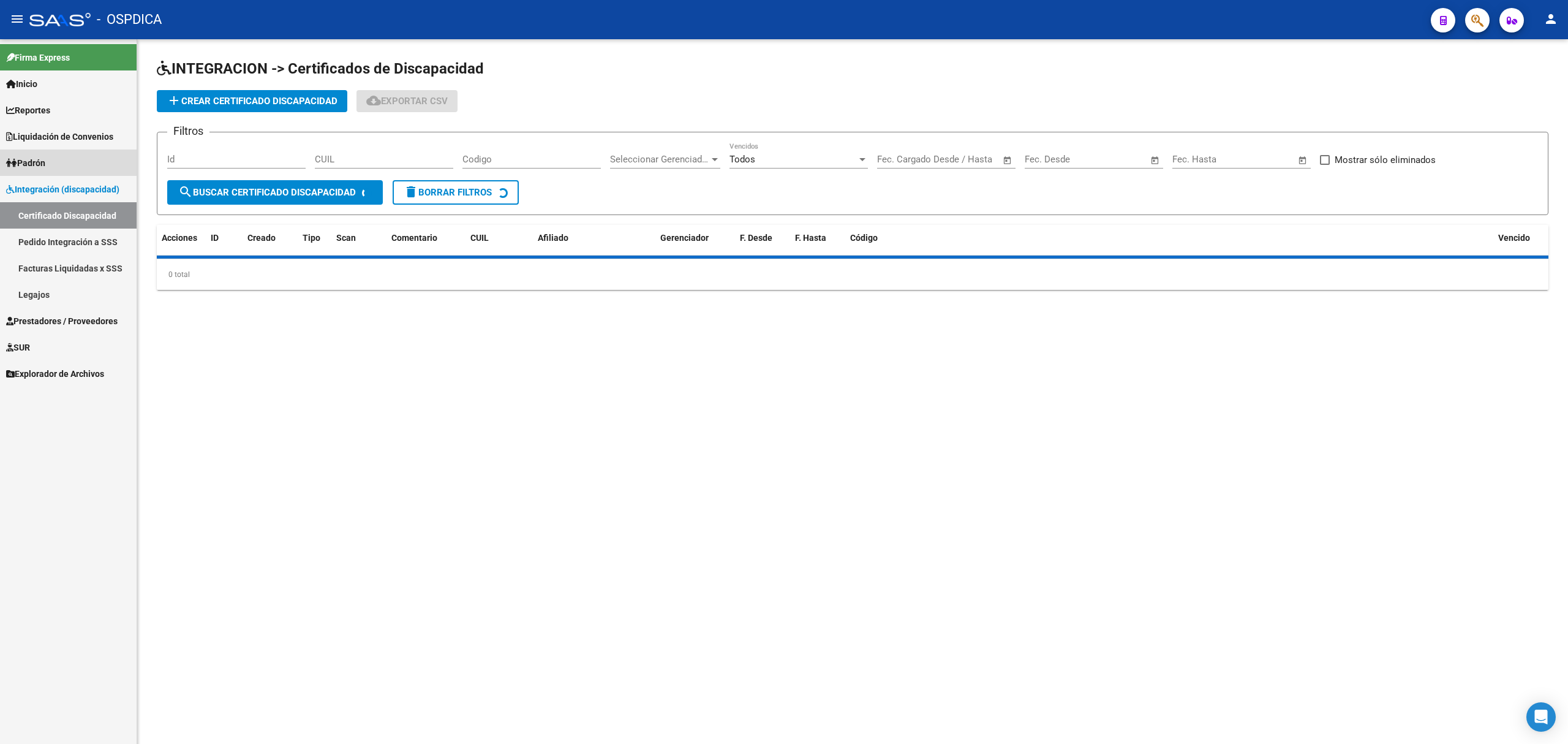
click at [45, 156] on span "Padrón" at bounding box center [25, 163] width 39 height 14
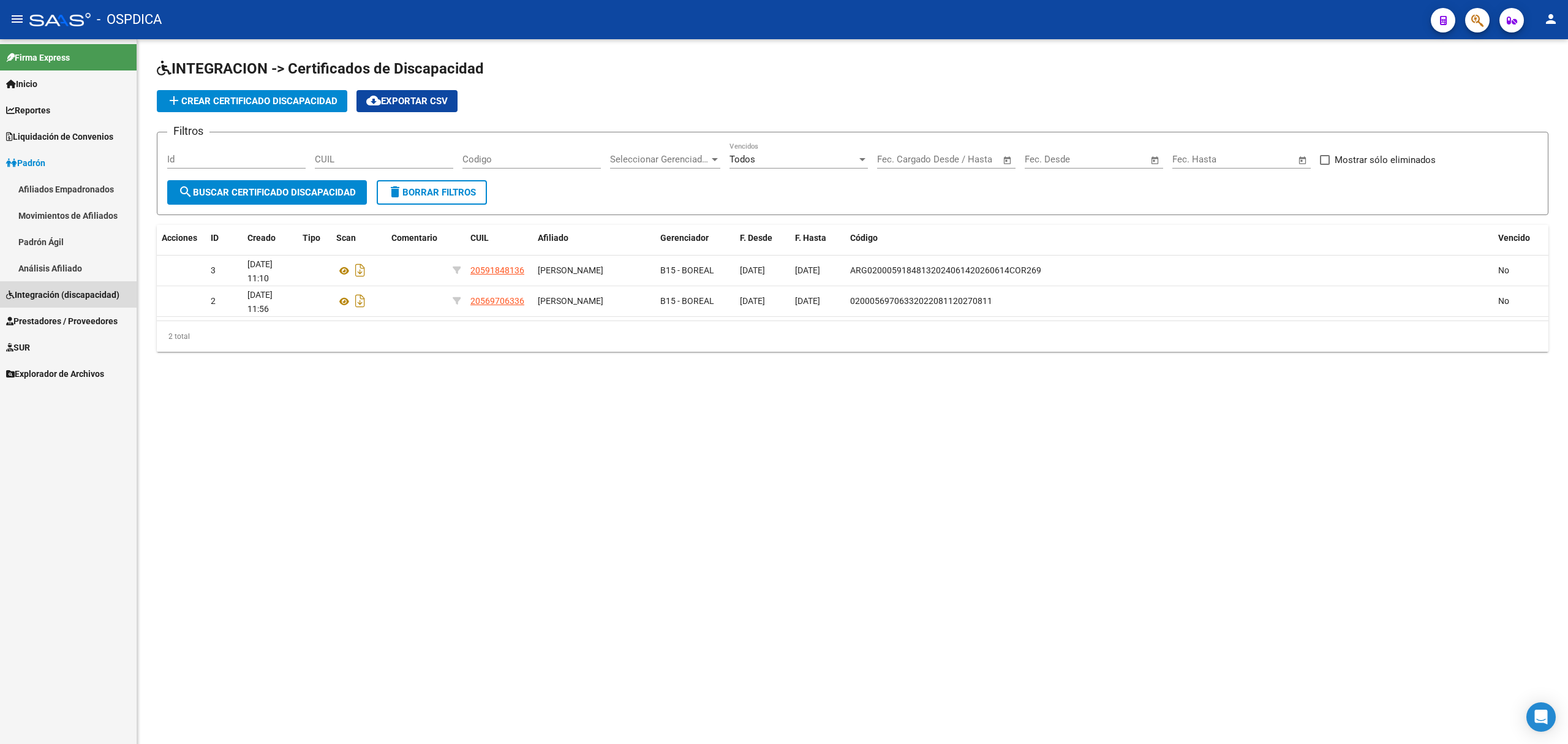
click at [70, 297] on span "Integración (discapacidad)" at bounding box center [63, 295] width 113 height 14
click at [70, 236] on link "Pedido Integración a SSS" at bounding box center [68, 242] width 136 height 27
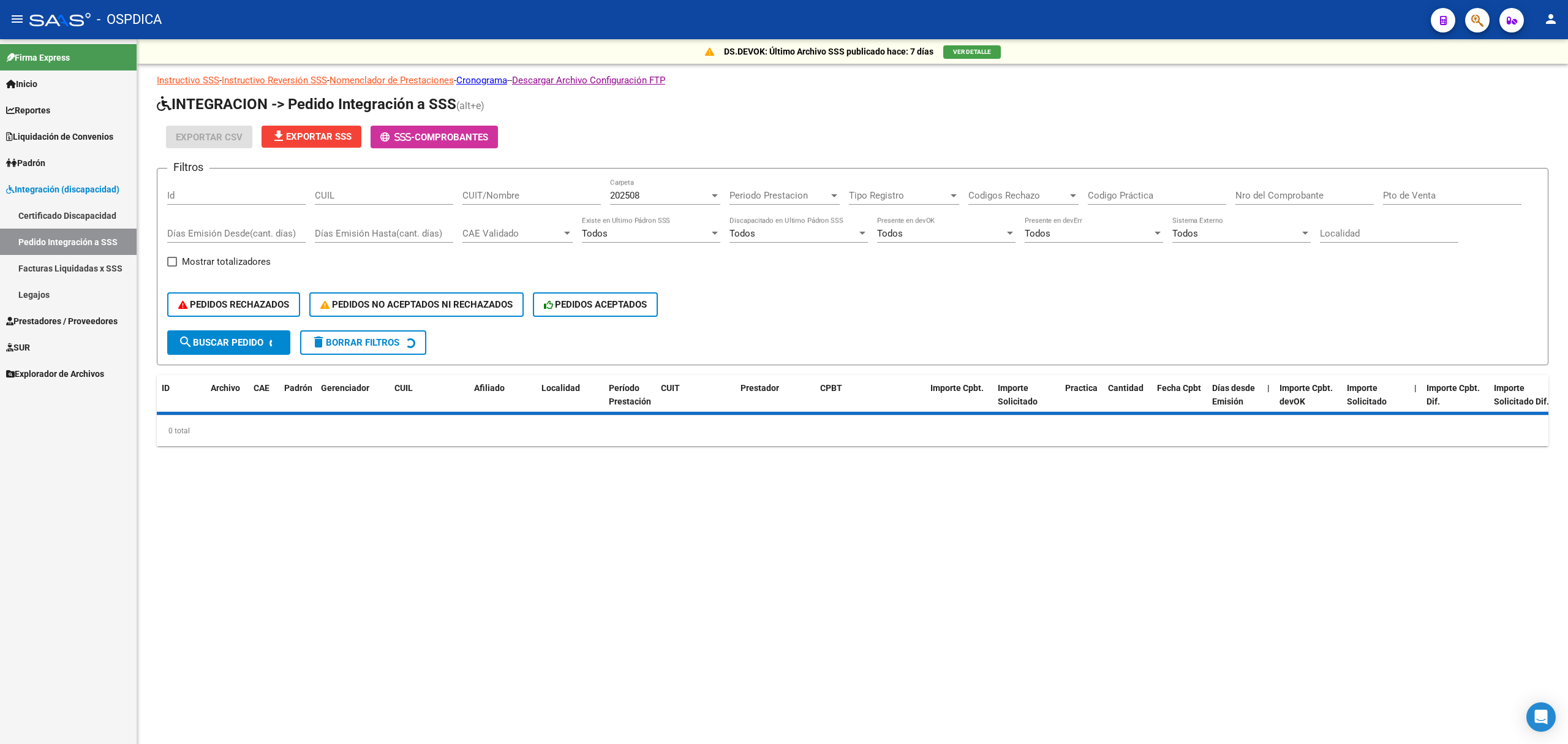
click at [628, 196] on span "202508" at bounding box center [624, 195] width 29 height 11
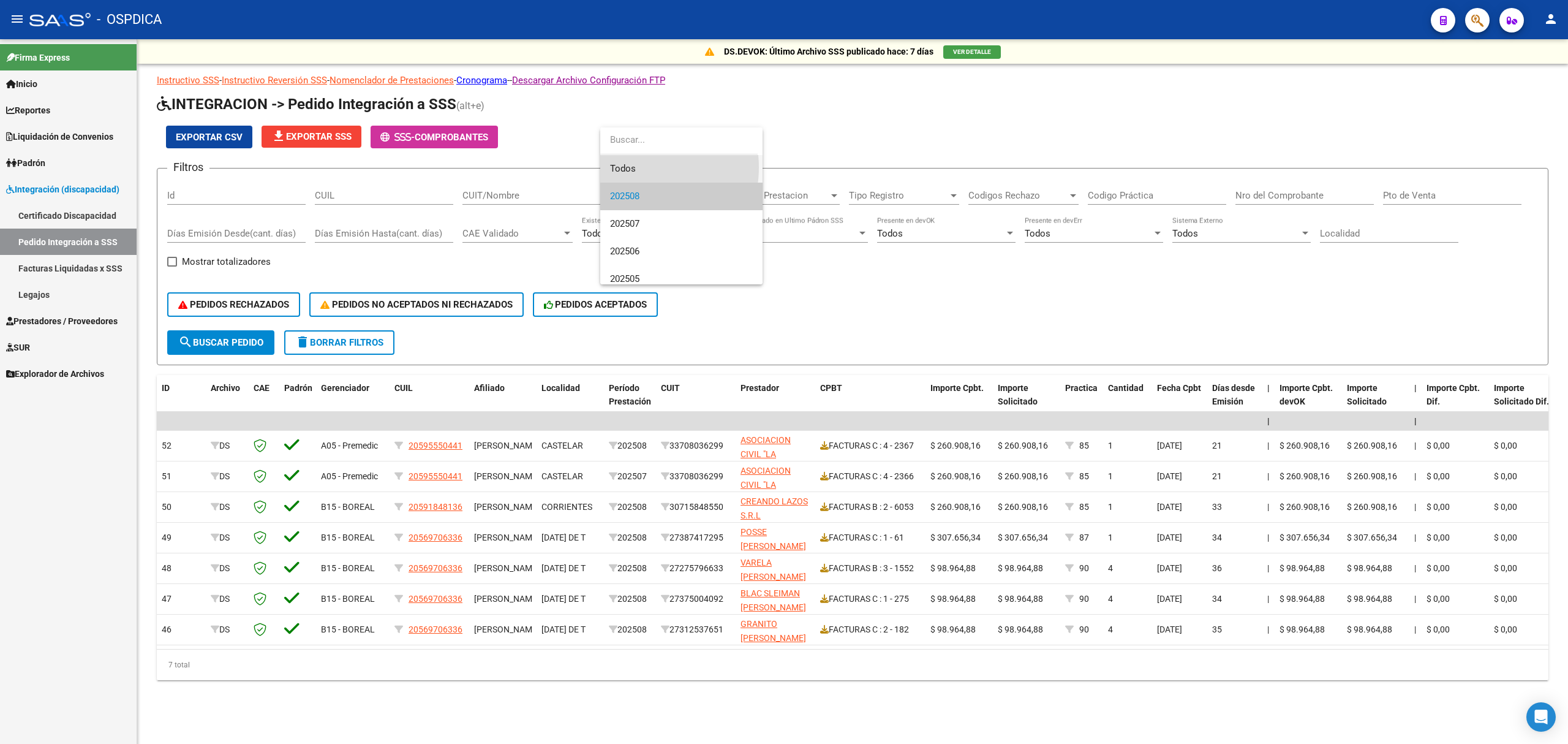
click at [635, 167] on span "Todos" at bounding box center [681, 169] width 143 height 27
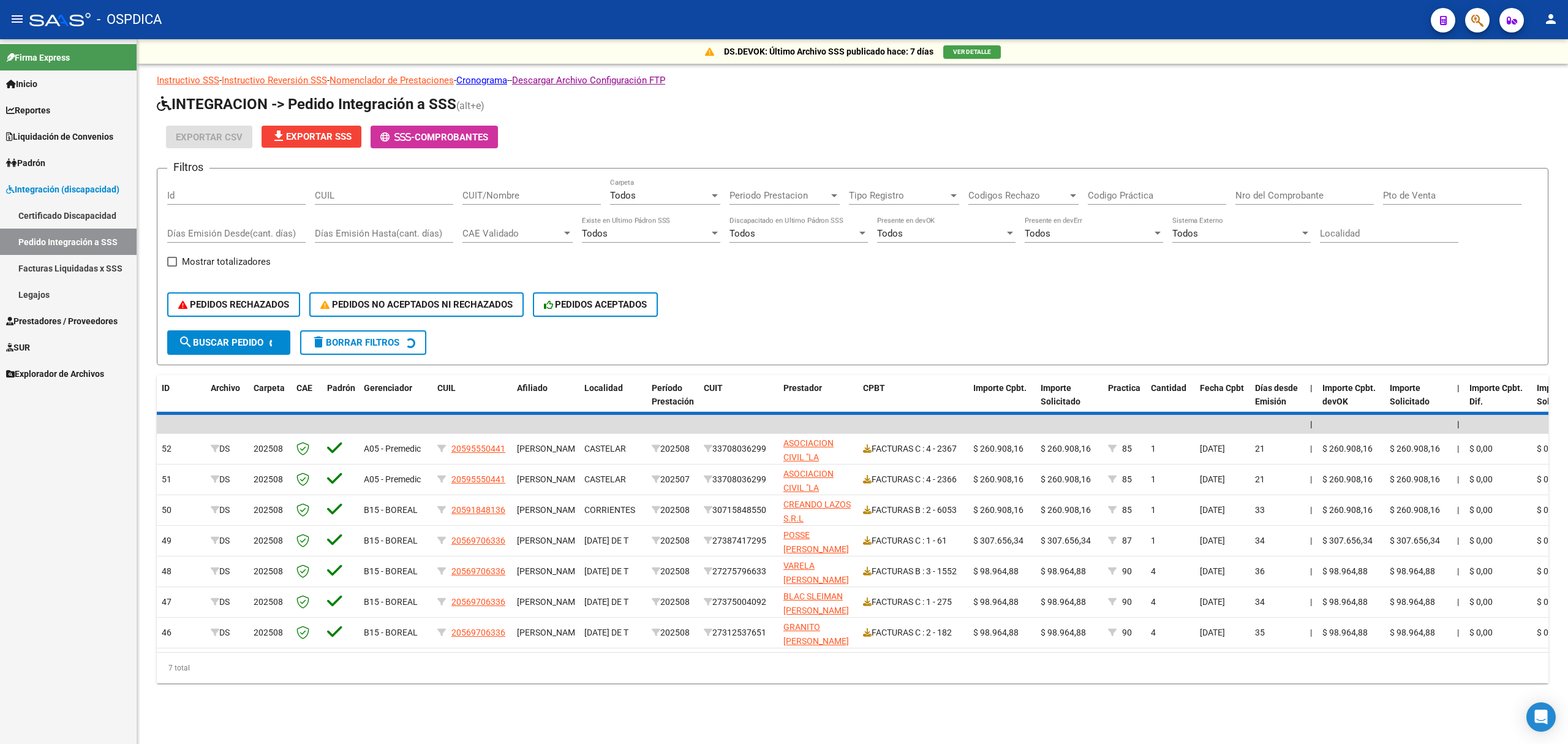
click at [495, 189] on div "CUIT/Nombre" at bounding box center [532, 191] width 139 height 27
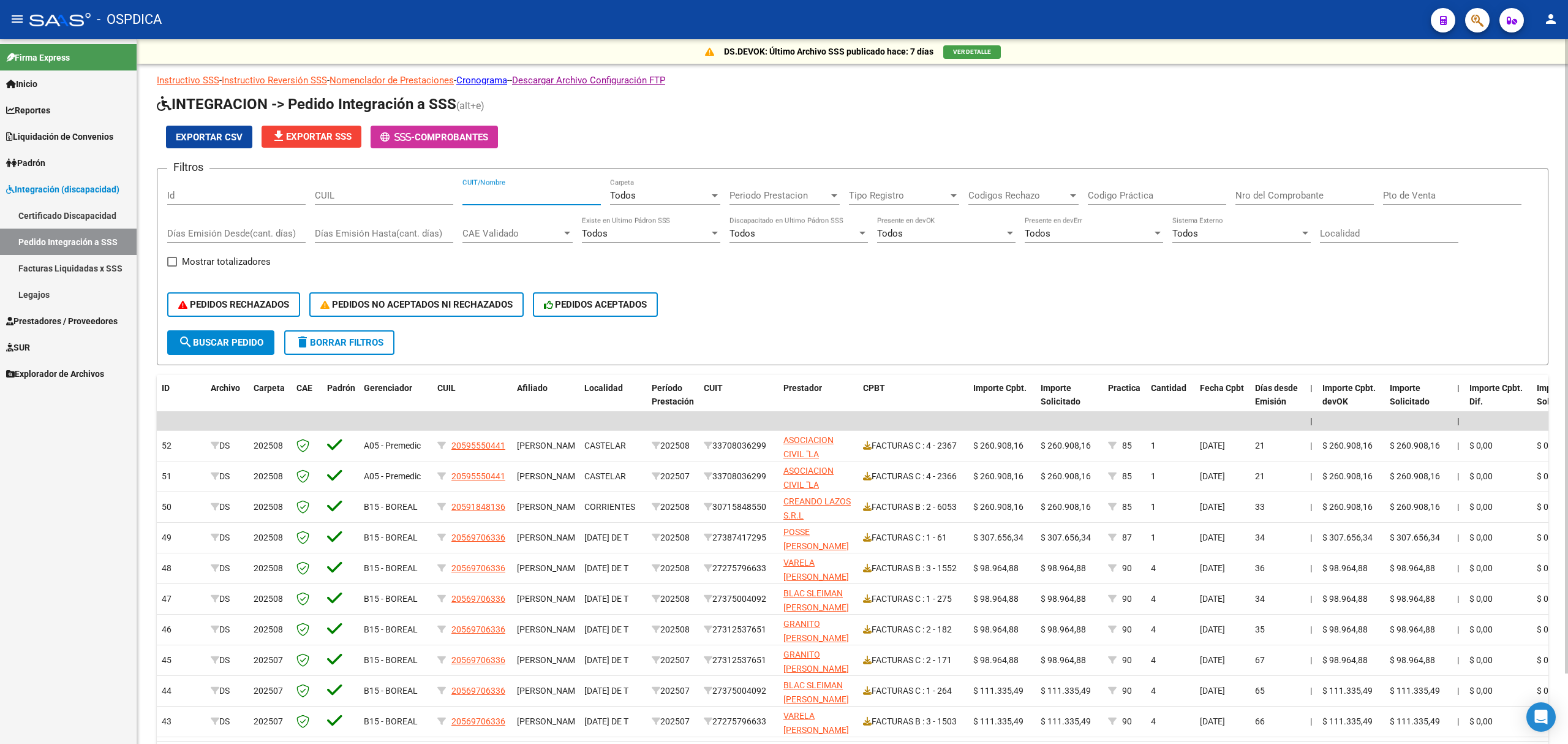
paste input "20569706336"
type input "20569706336"
click at [255, 344] on span "search Buscar Pedido" at bounding box center [220, 343] width 85 height 11
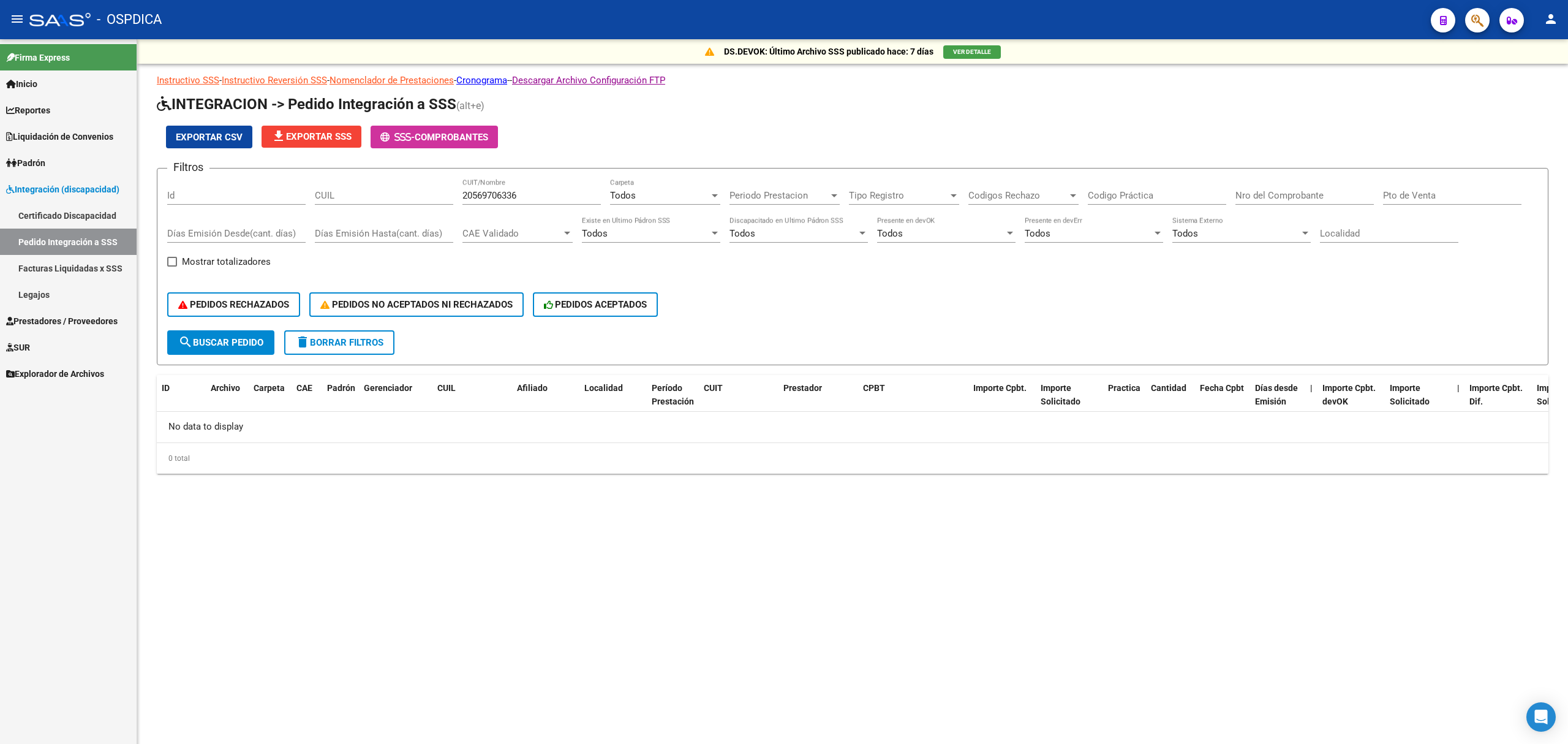
click at [75, 317] on span "Prestadores / Proveedores" at bounding box center [61, 321] width 111 height 14
click at [67, 244] on link "Facturas - Listado/Carga" at bounding box center [68, 242] width 136 height 27
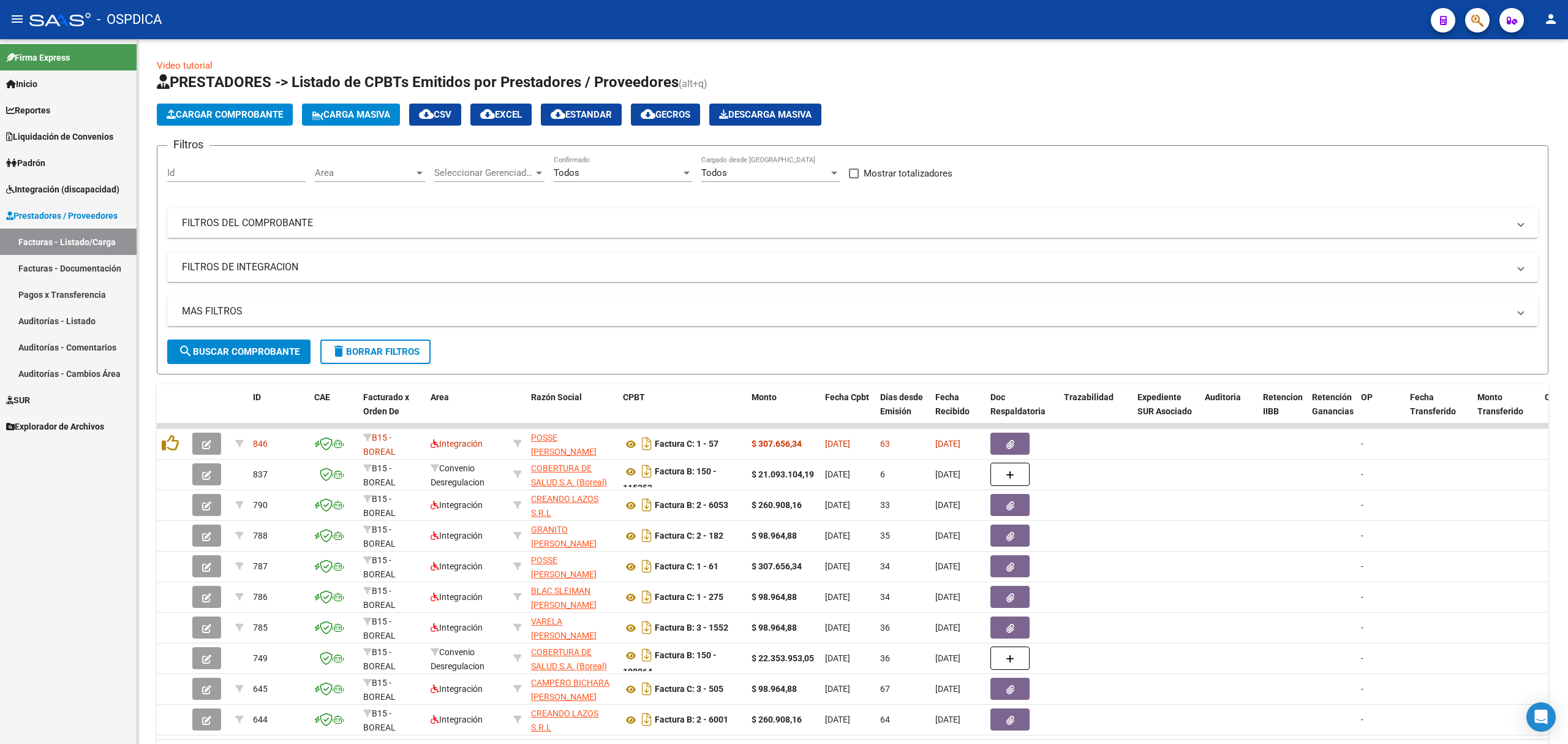
click at [53, 189] on span "Integración (discapacidad)" at bounding box center [63, 190] width 113 height 14
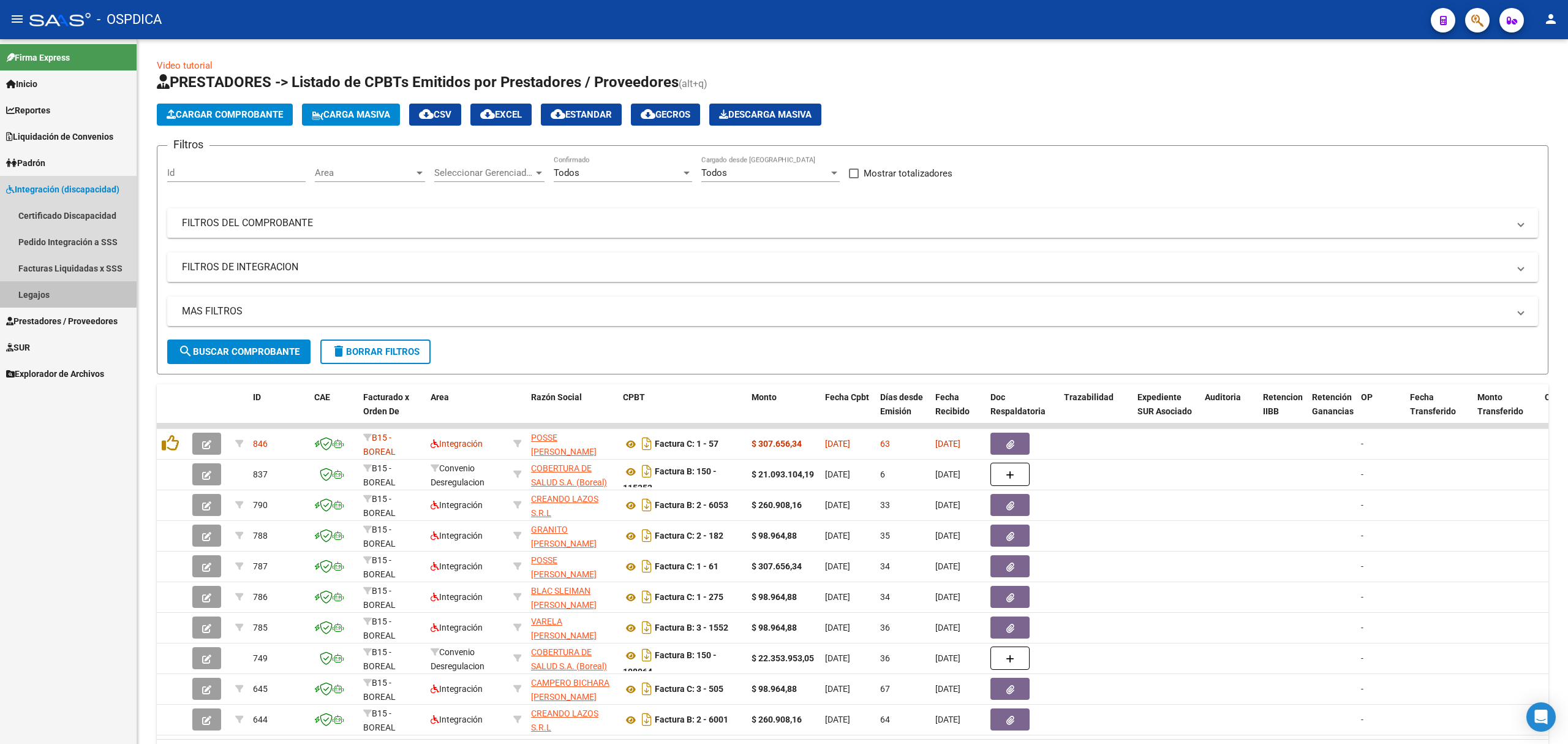
click at [44, 292] on link "Legajos" at bounding box center [68, 294] width 136 height 27
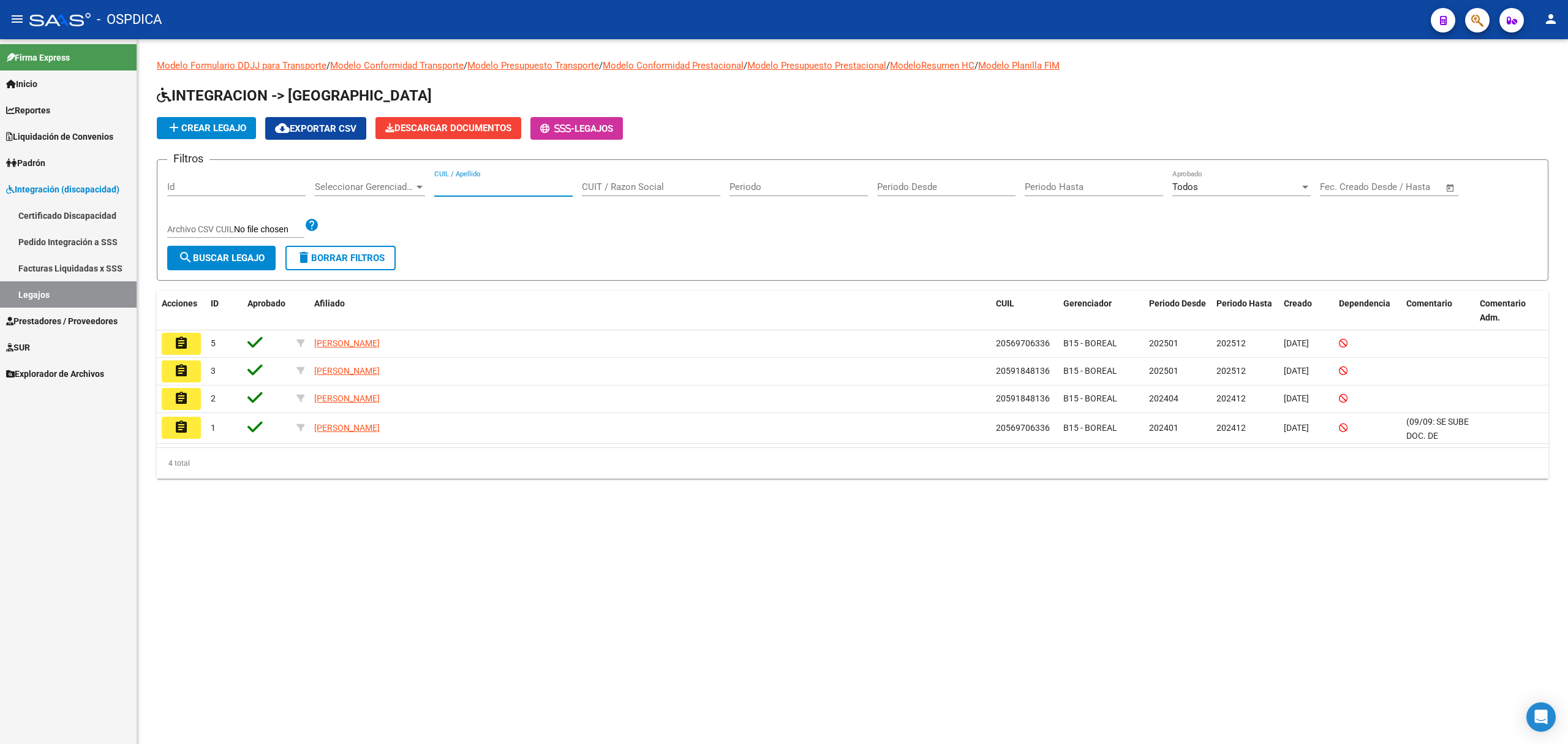
click at [476, 184] on input "CUIL / Apellido" at bounding box center [504, 187] width 139 height 11
paste input "20569706336"
type input "20569706336"
click at [267, 254] on button "search Buscar Legajo" at bounding box center [221, 258] width 108 height 25
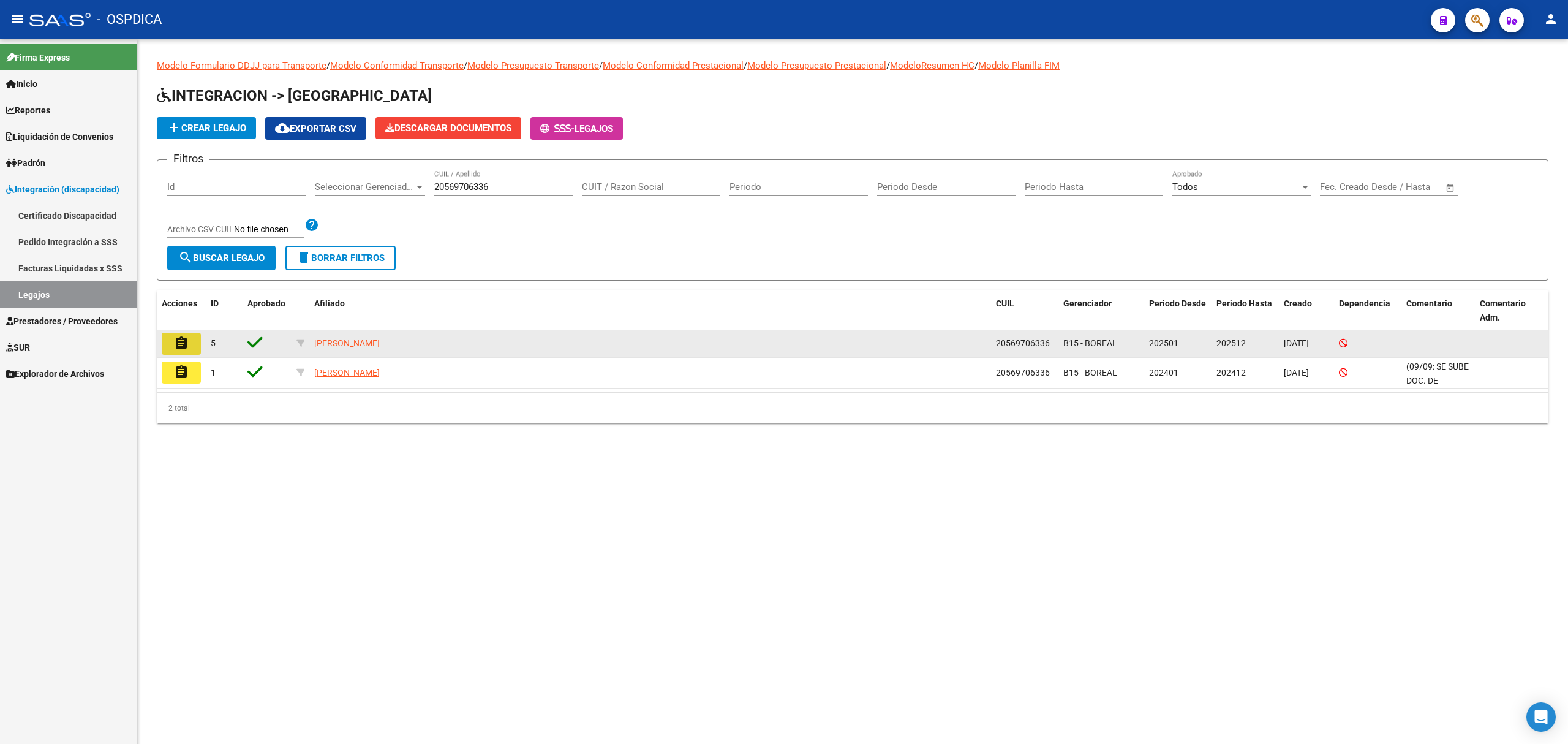
click at [196, 344] on button "assignment" at bounding box center [181, 344] width 39 height 22
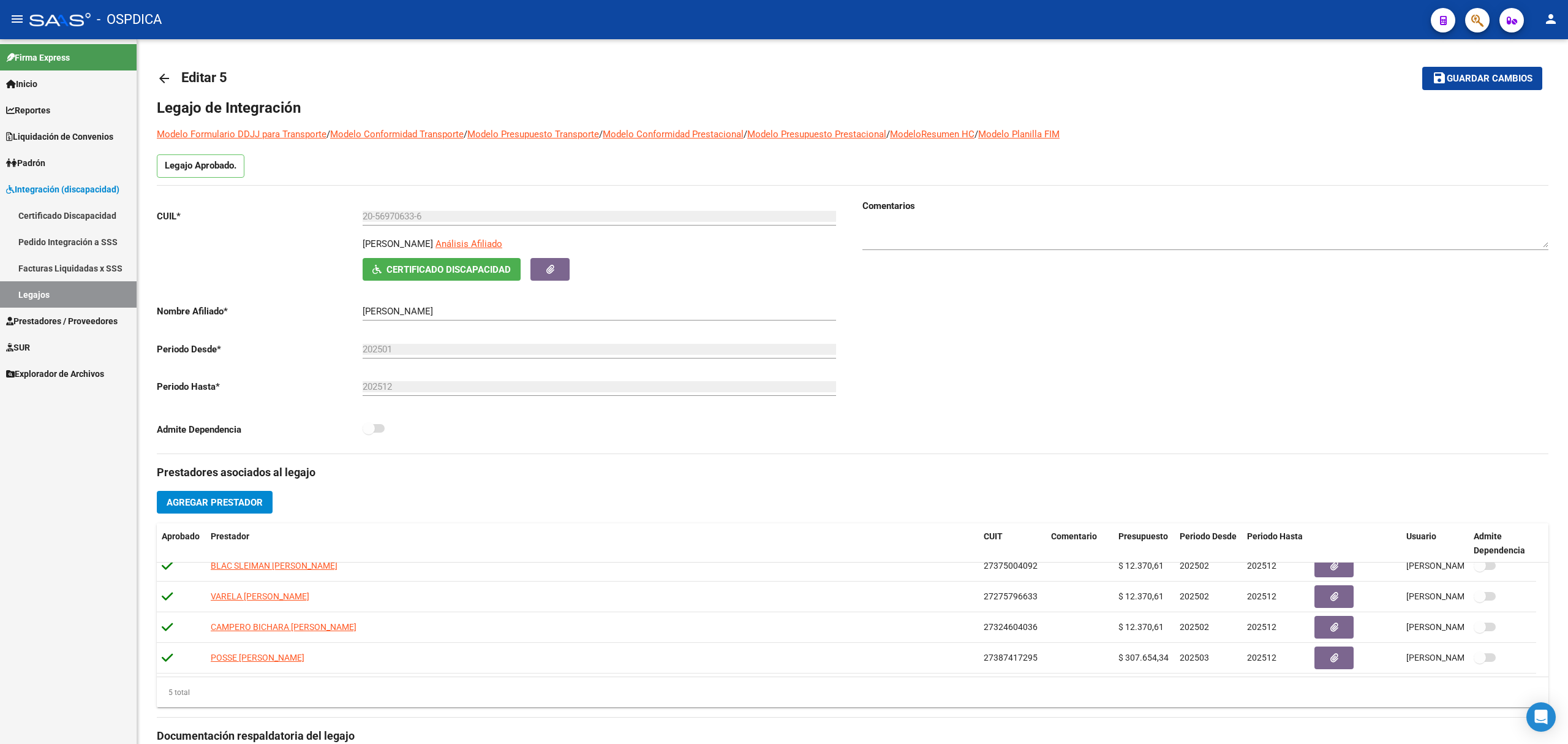
click at [42, 109] on span "Reportes" at bounding box center [28, 111] width 44 height 14
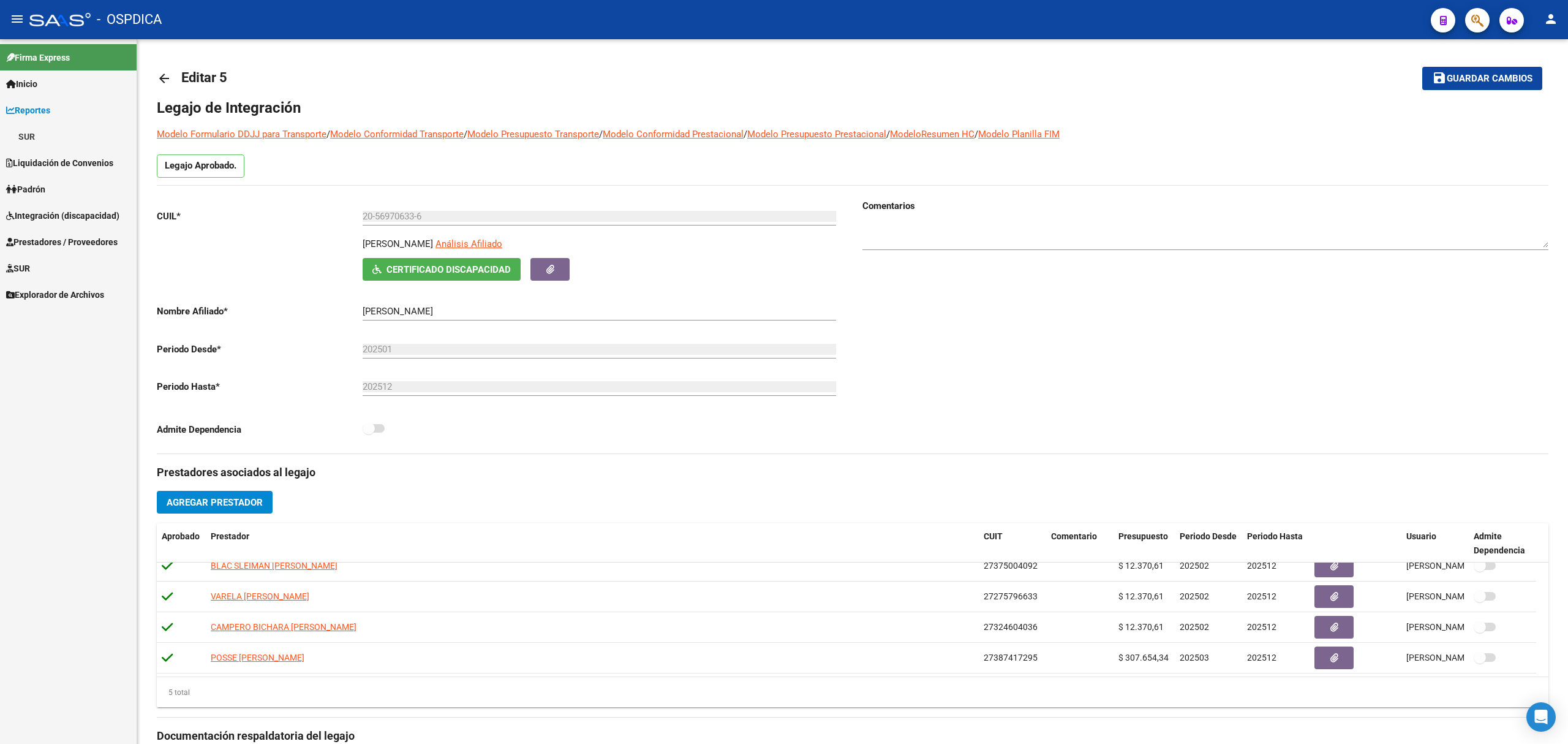
click at [30, 273] on span "SUR" at bounding box center [18, 268] width 24 height 14
click at [53, 223] on span "Prestadores / Proveedores" at bounding box center [61, 216] width 111 height 14
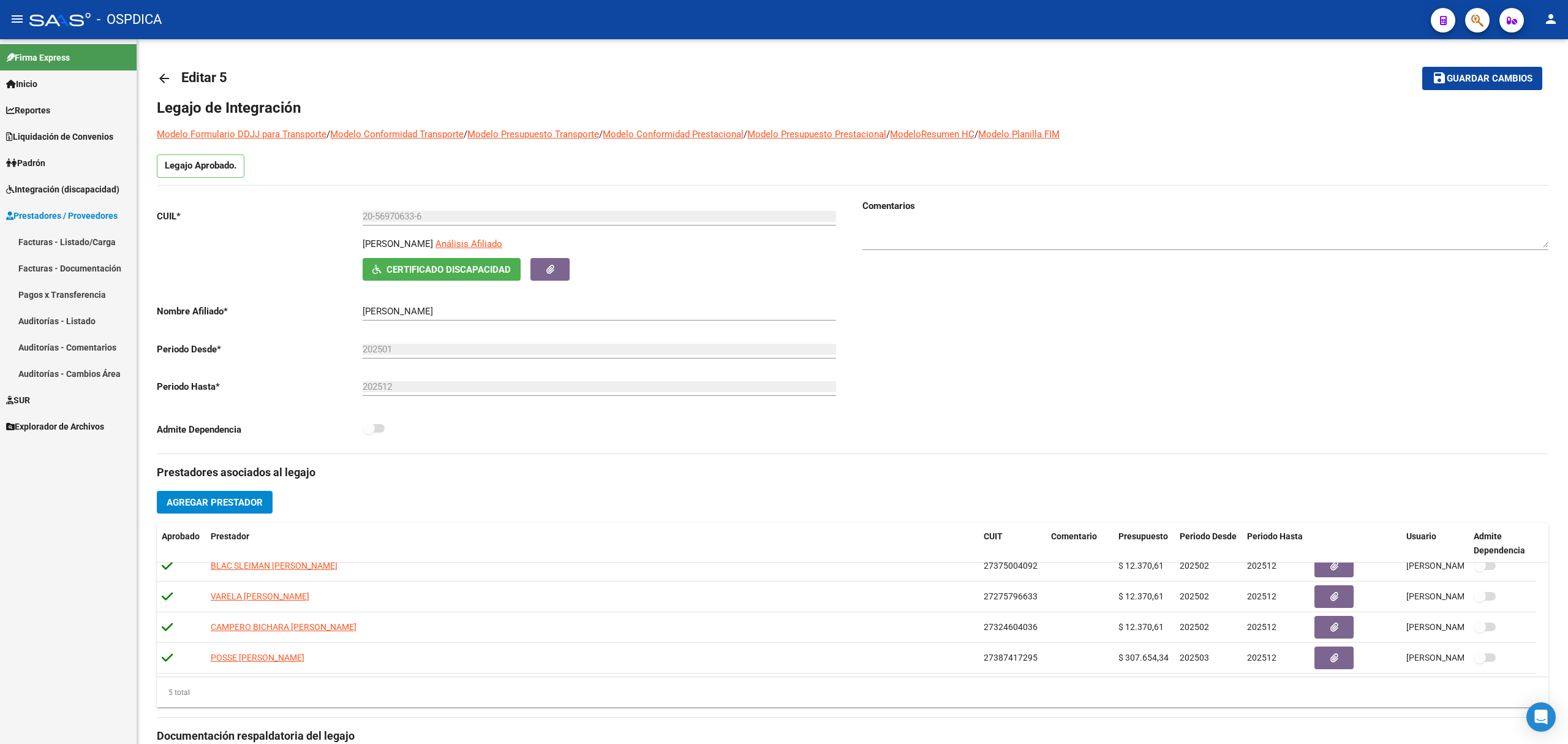
click at [55, 233] on link "Facturas - Listado/Carga" at bounding box center [68, 242] width 136 height 27
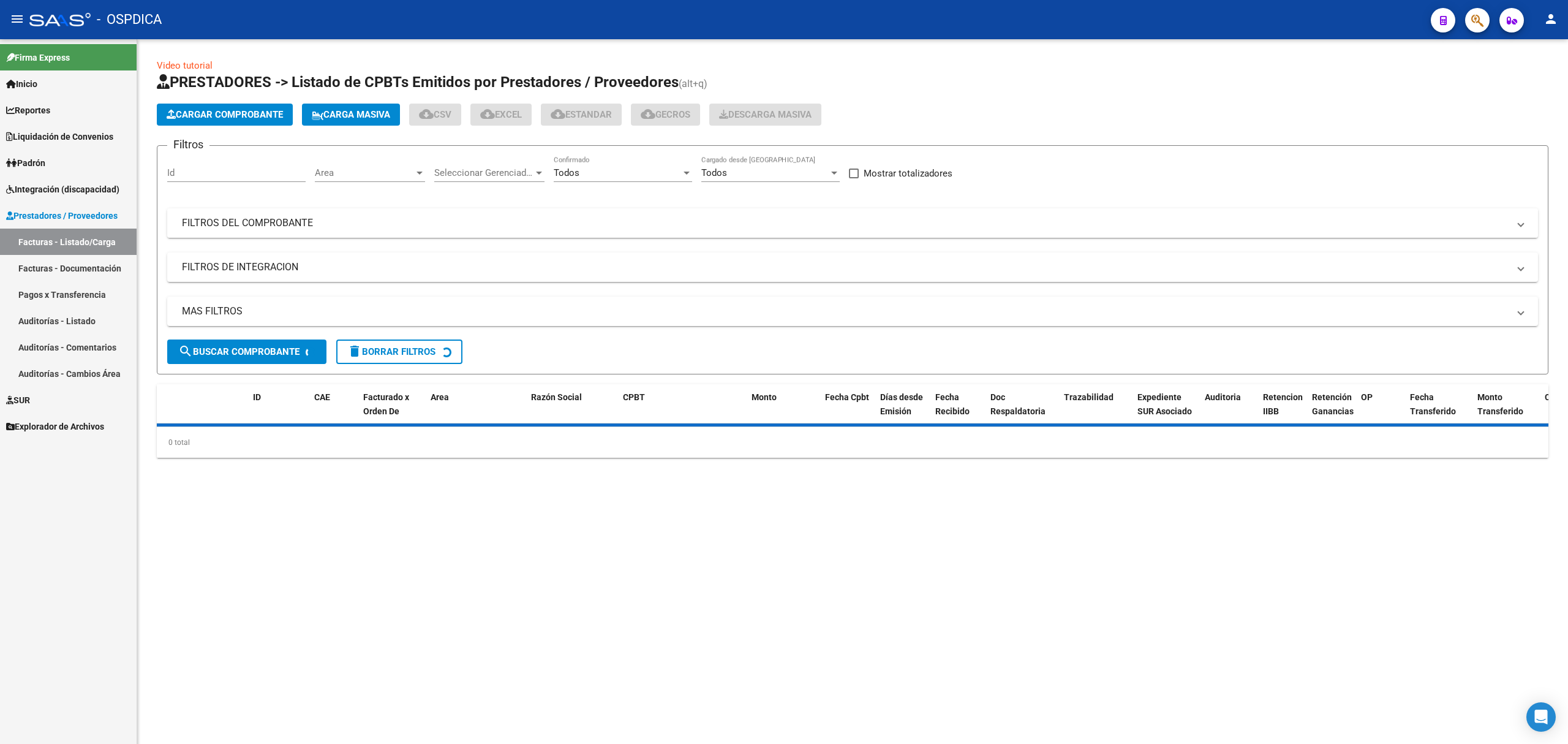
click at [285, 211] on mat-expansion-panel-header "FILTROS DEL COMPROBANTE" at bounding box center [852, 223] width 1371 height 29
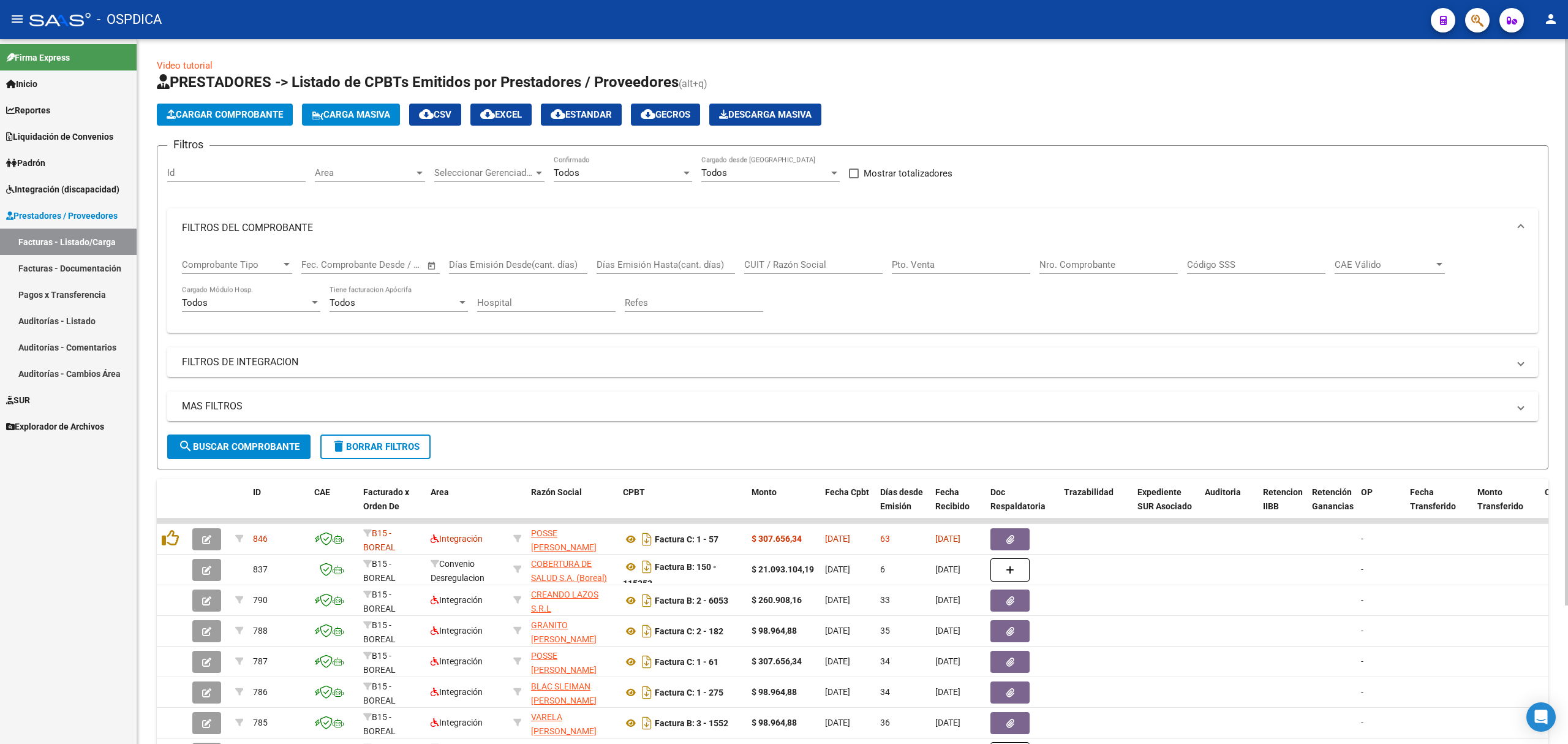
click at [828, 266] on input "CUIT / Razón Social" at bounding box center [813, 265] width 139 height 11
paste input "27387417295"
type input "27387417295"
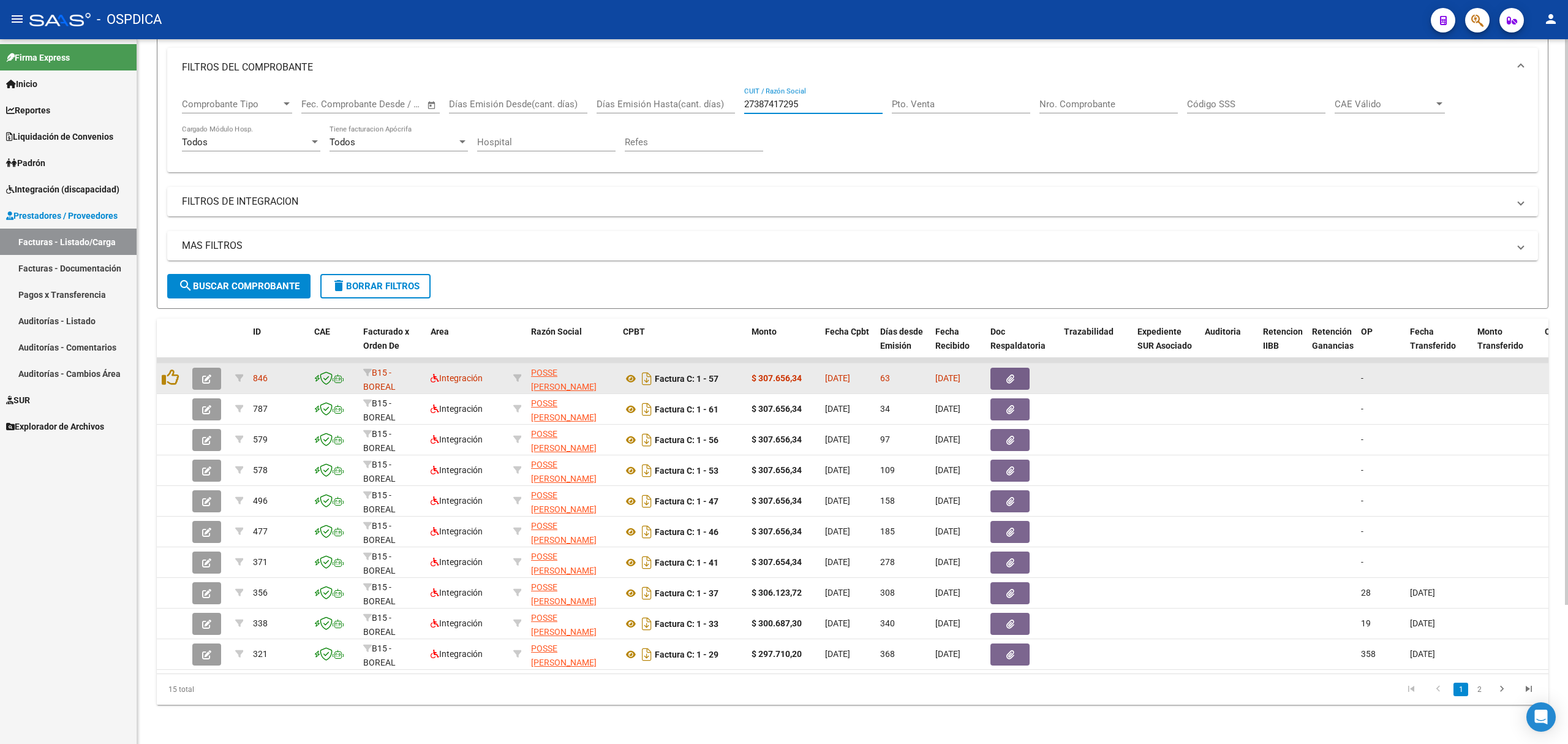
click at [204, 375] on icon "button" at bounding box center [206, 379] width 9 height 9
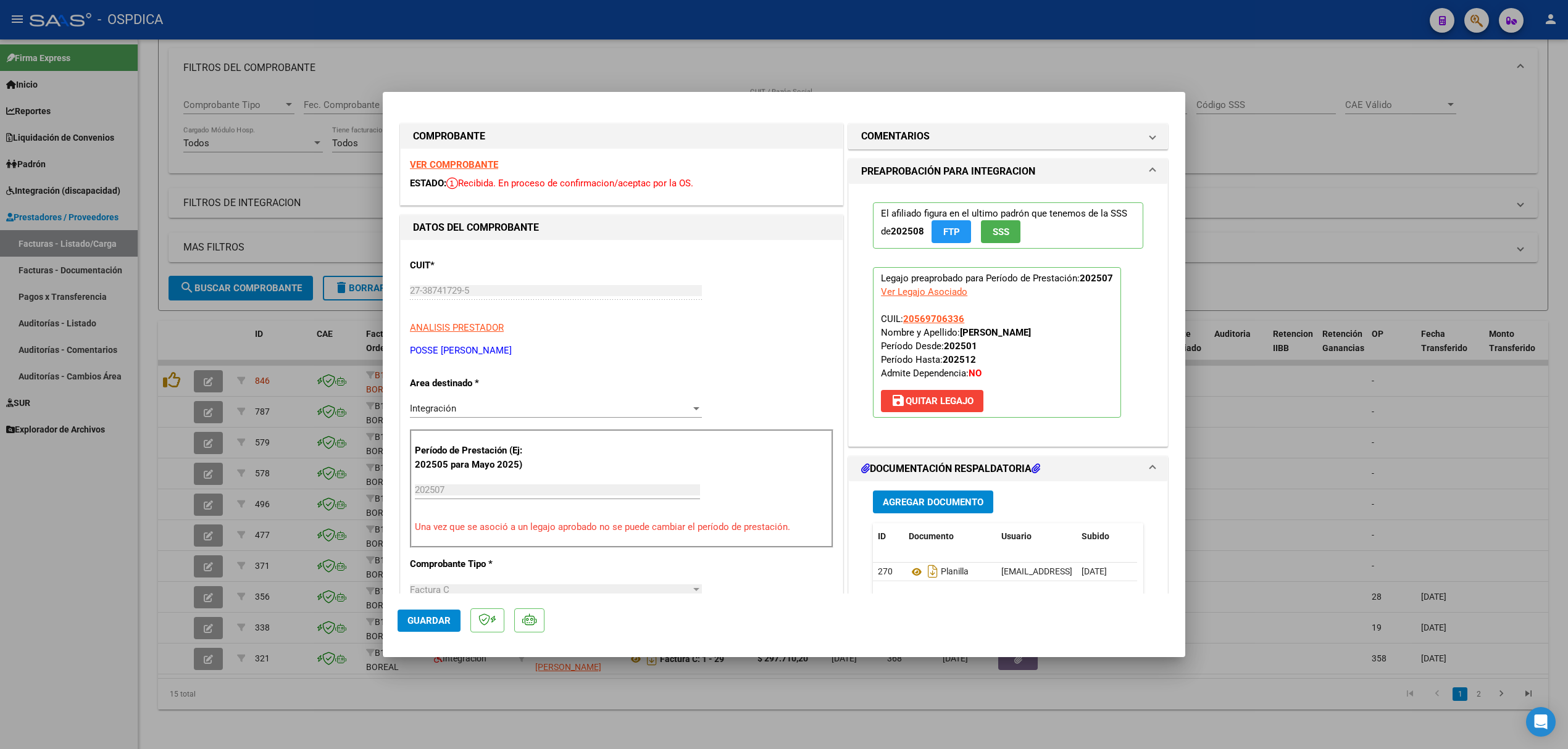
scroll to position [164, 0]
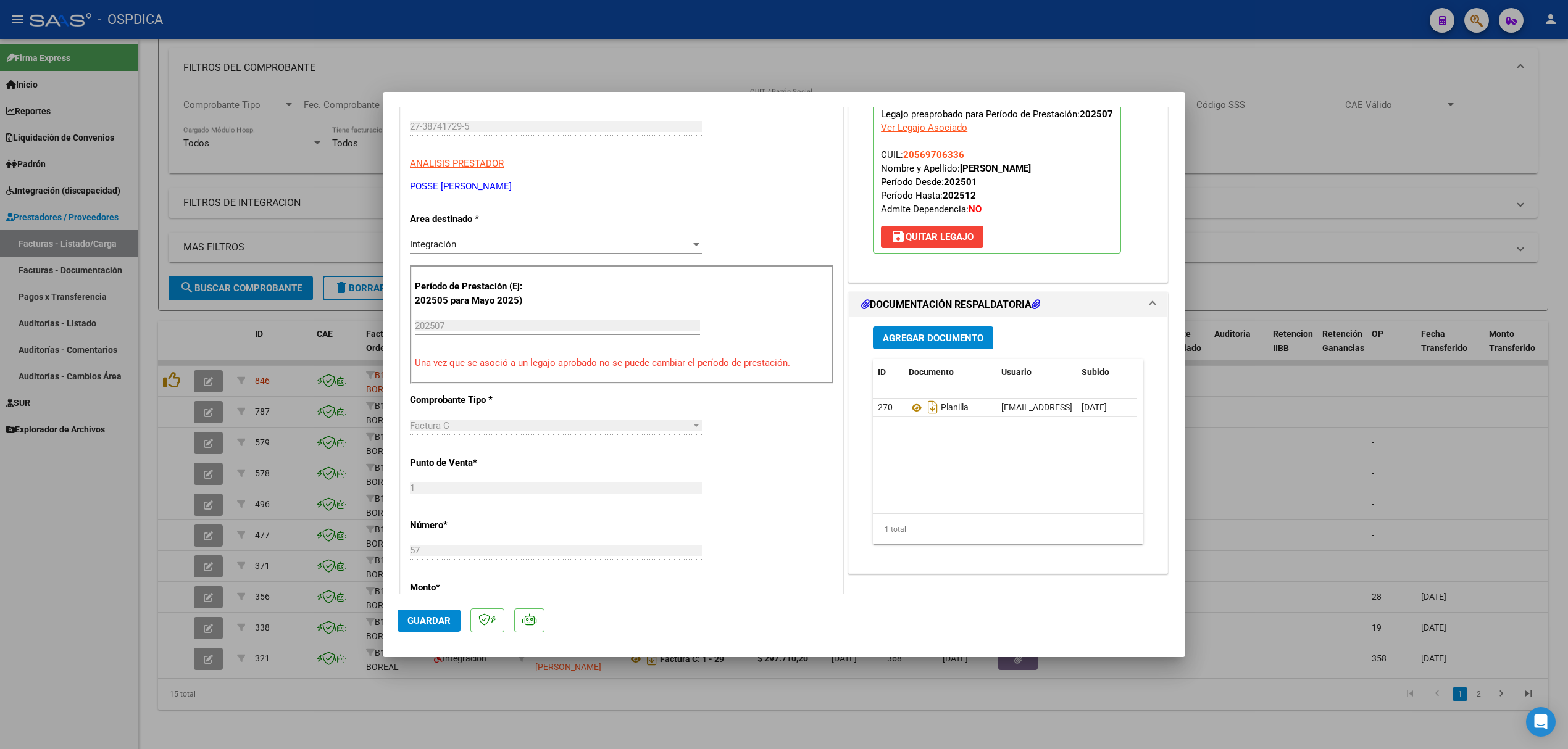
click at [253, 300] on div at bounding box center [784, 374] width 1568 height 749
type input "$ 0,00"
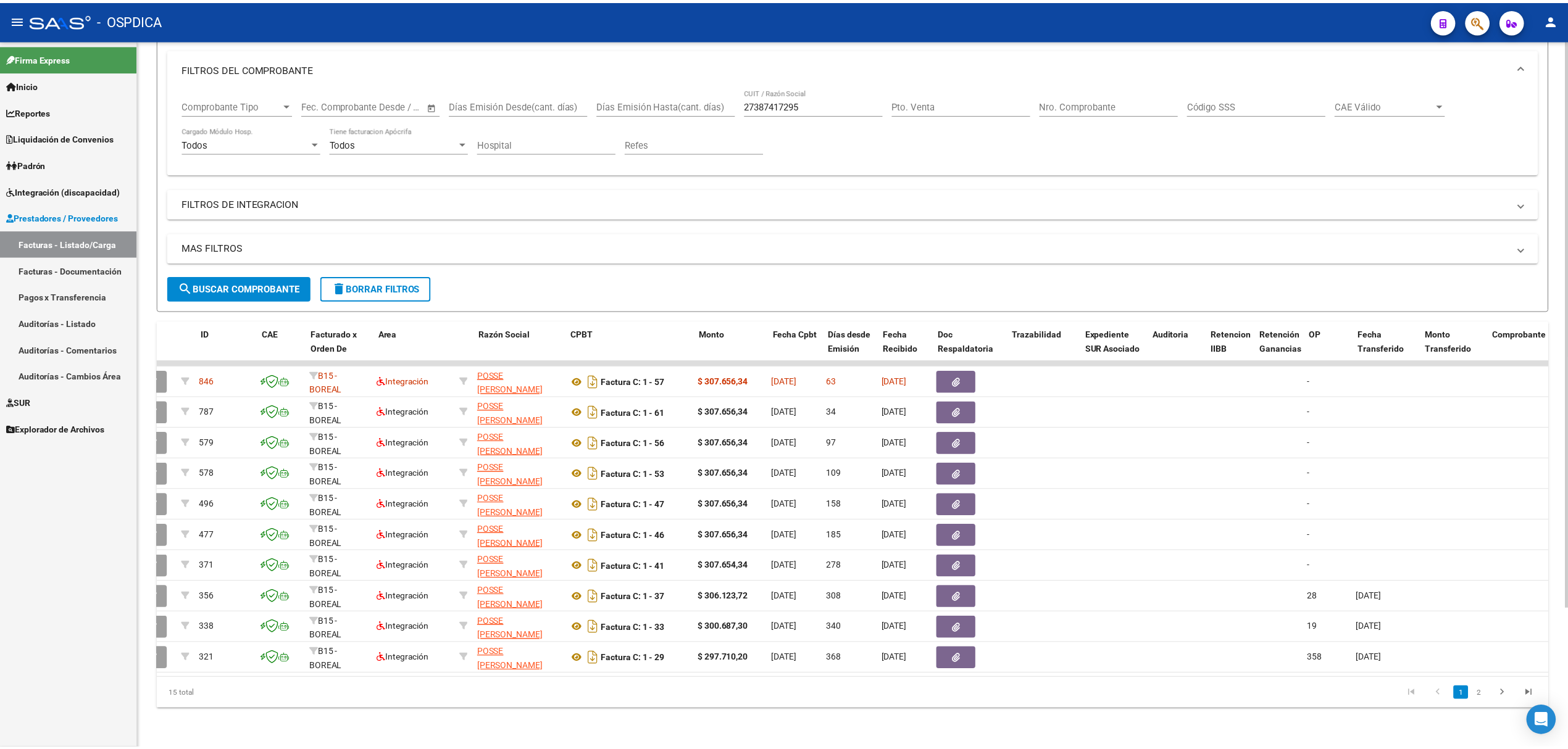
scroll to position [0, 0]
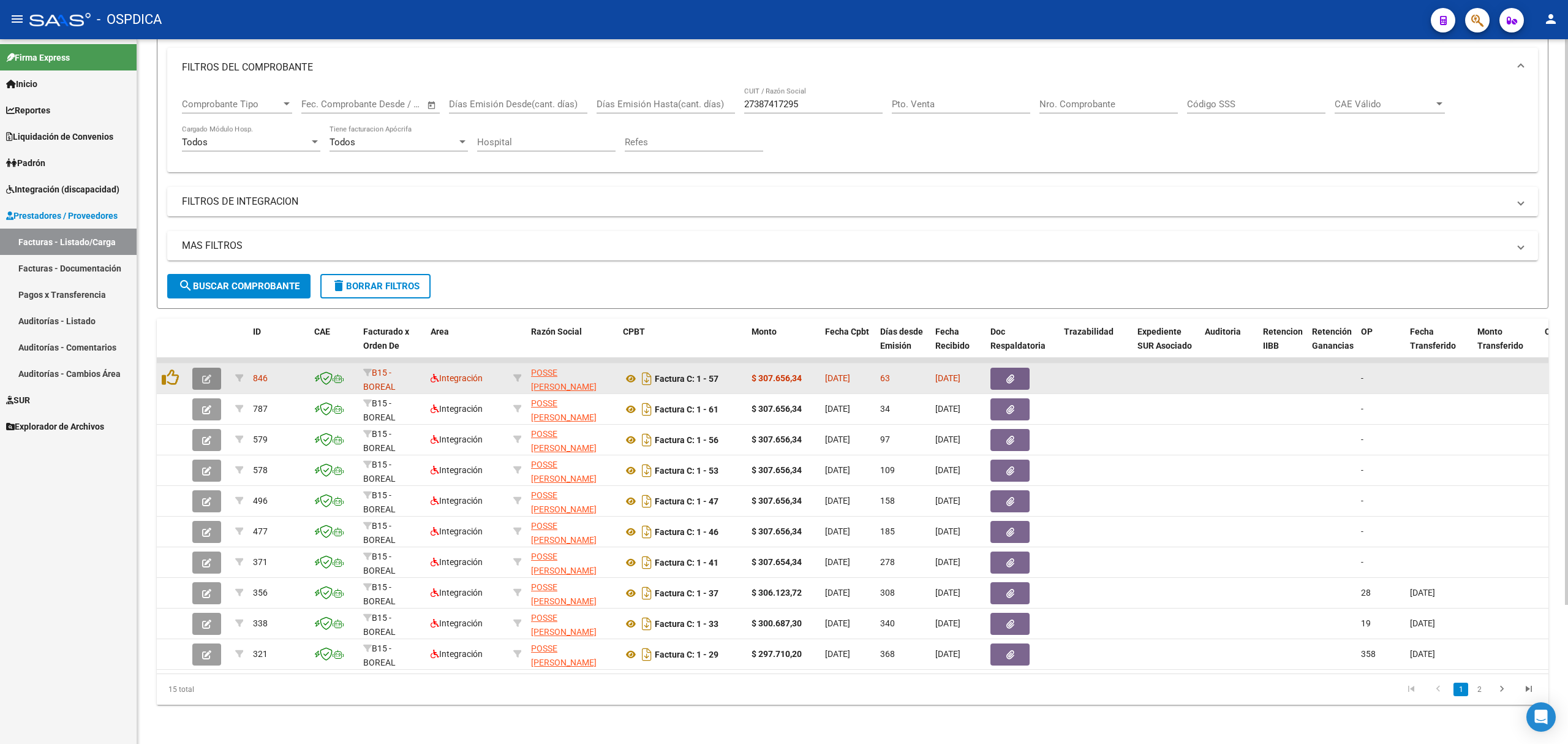
click at [211, 368] on button "button" at bounding box center [207, 379] width 29 height 22
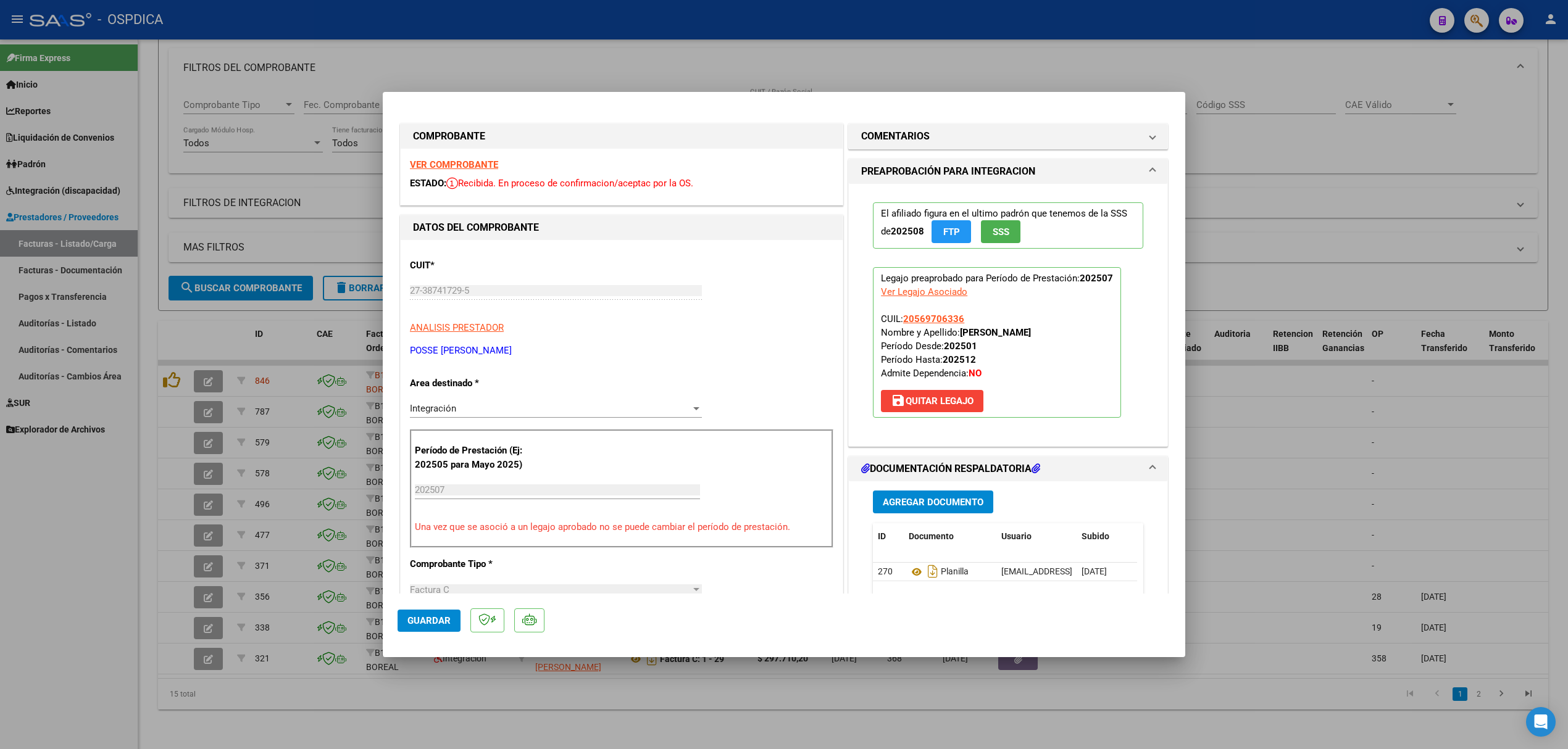
click at [247, 339] on div at bounding box center [784, 374] width 1568 height 749
type input "$ 0,00"
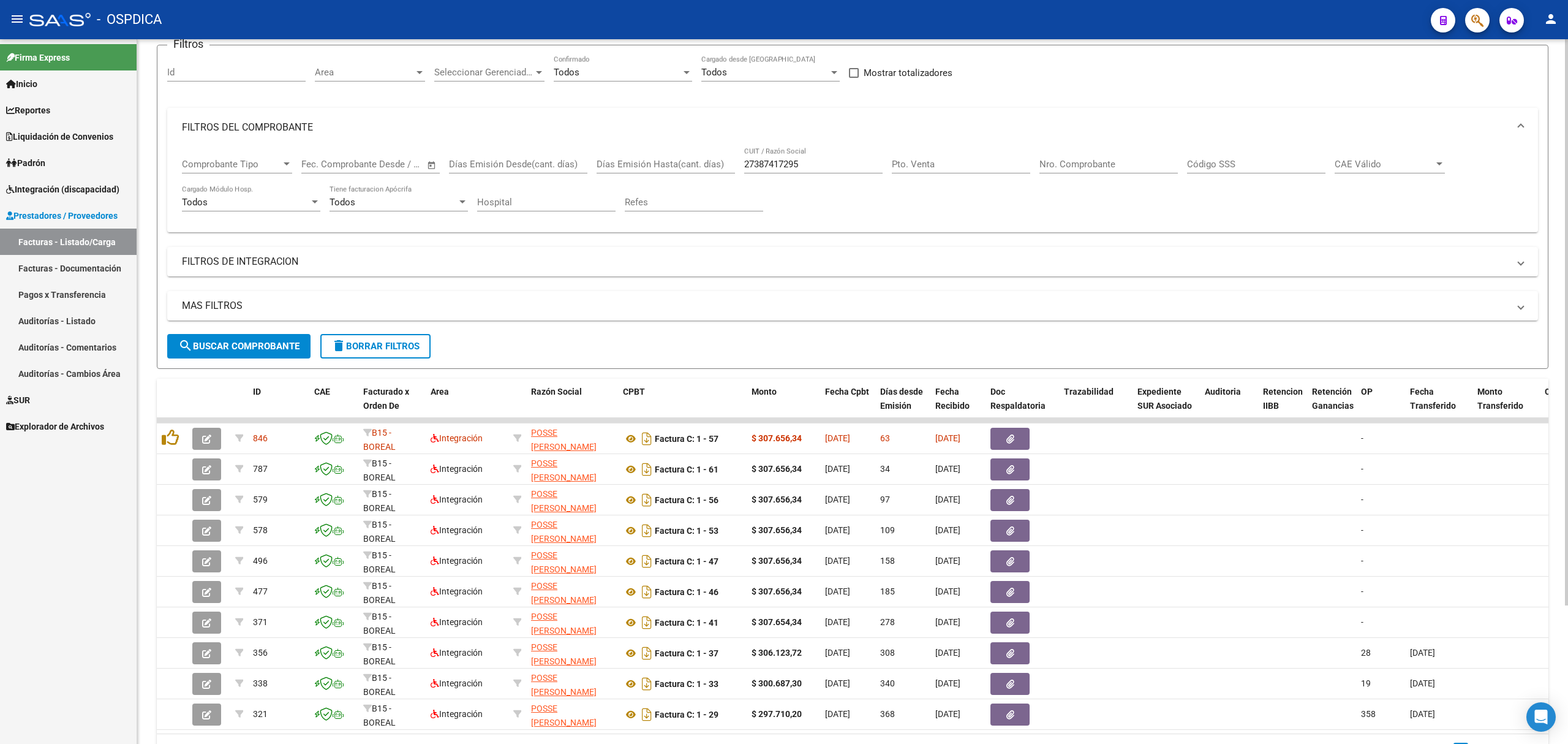
scroll to position [91, 0]
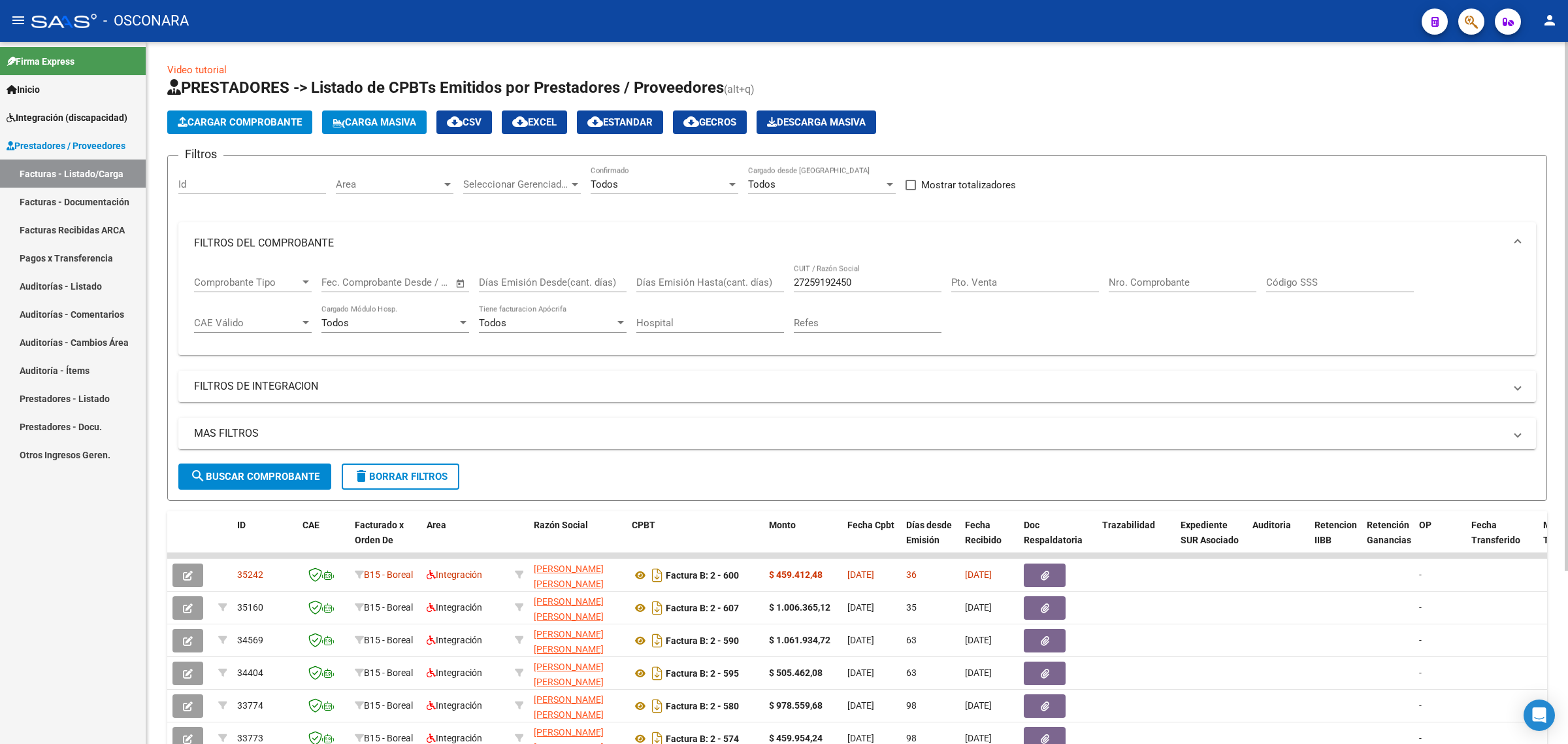
click at [838, 272] on div "27259192450 CUIT / Razón Social" at bounding box center [867, 278] width 148 height 28
click at [837, 278] on input "27259192450" at bounding box center [867, 282] width 148 height 12
paste input "74905641"
type input "27274905641"
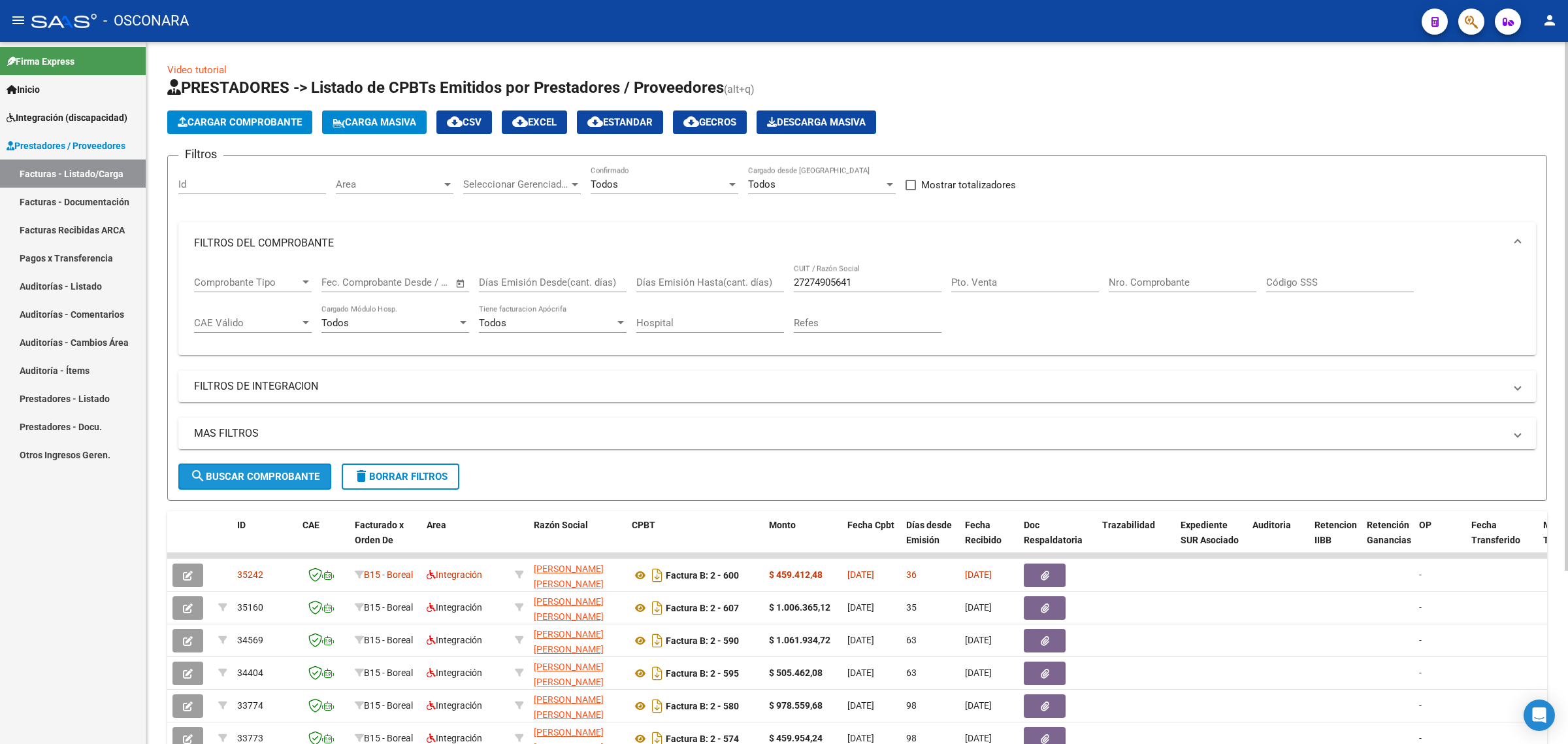
click at [252, 465] on button "search Buscar Comprobante" at bounding box center [255, 477] width 153 height 26
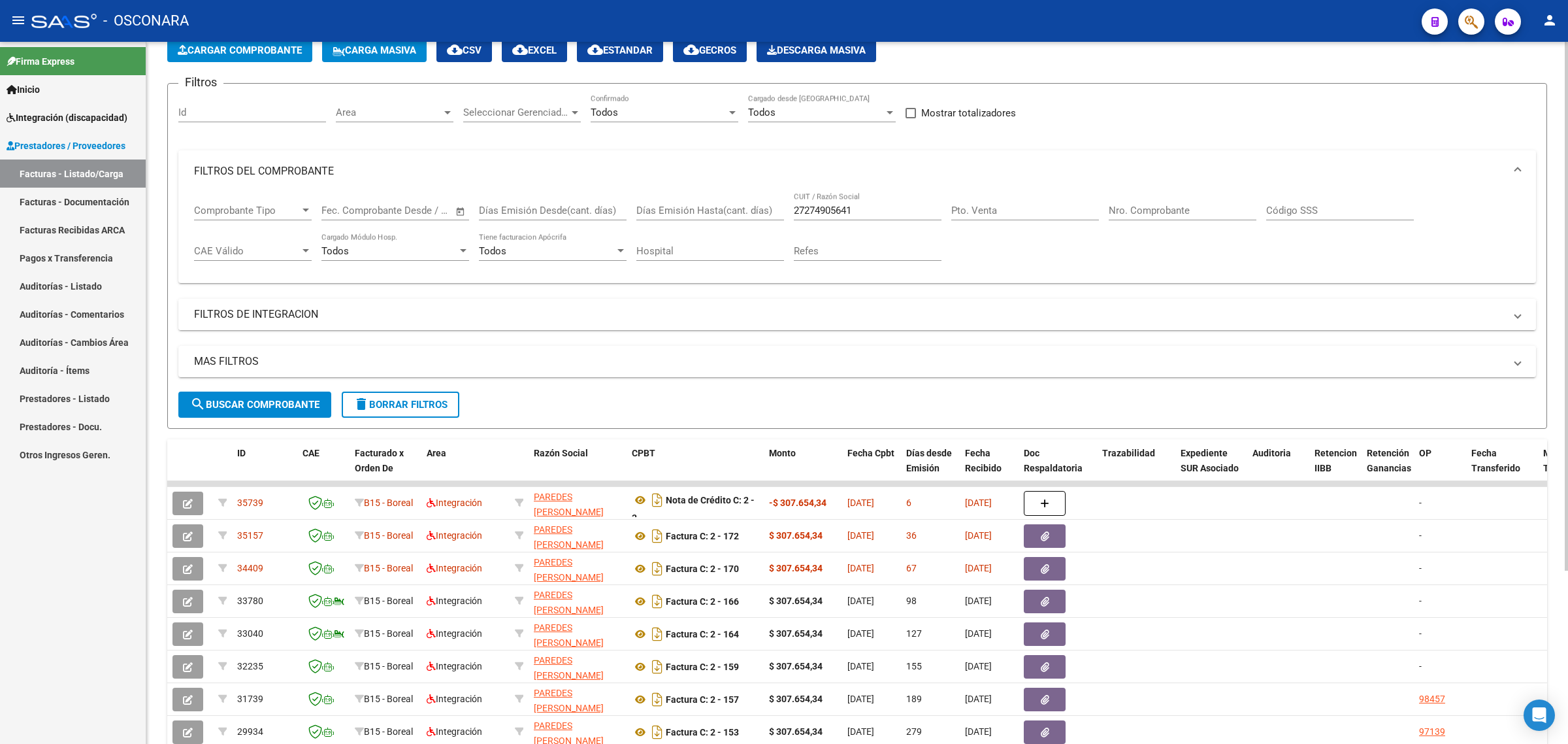
scroll to position [82, 0]
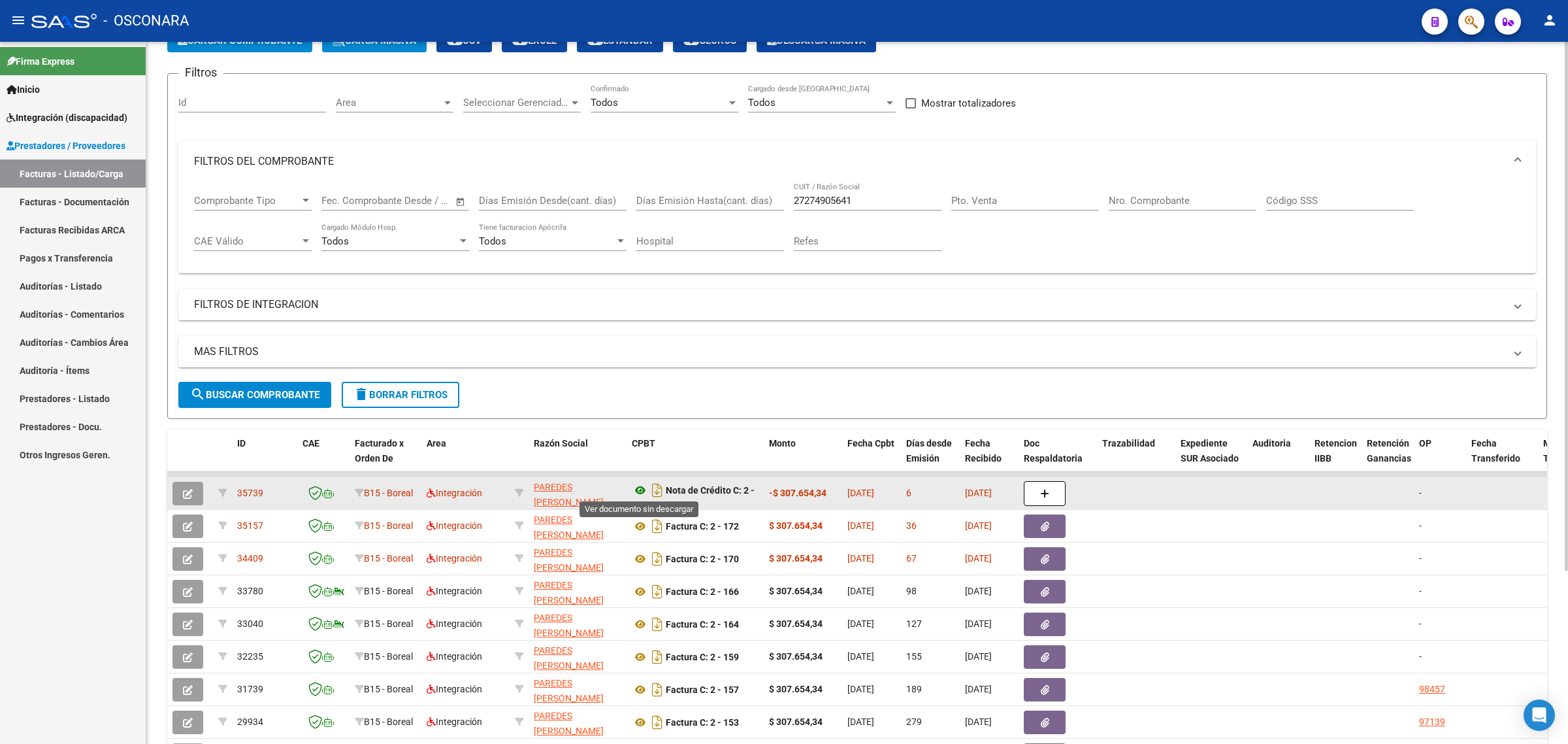
click at [637, 488] on icon at bounding box center [640, 491] width 17 height 16
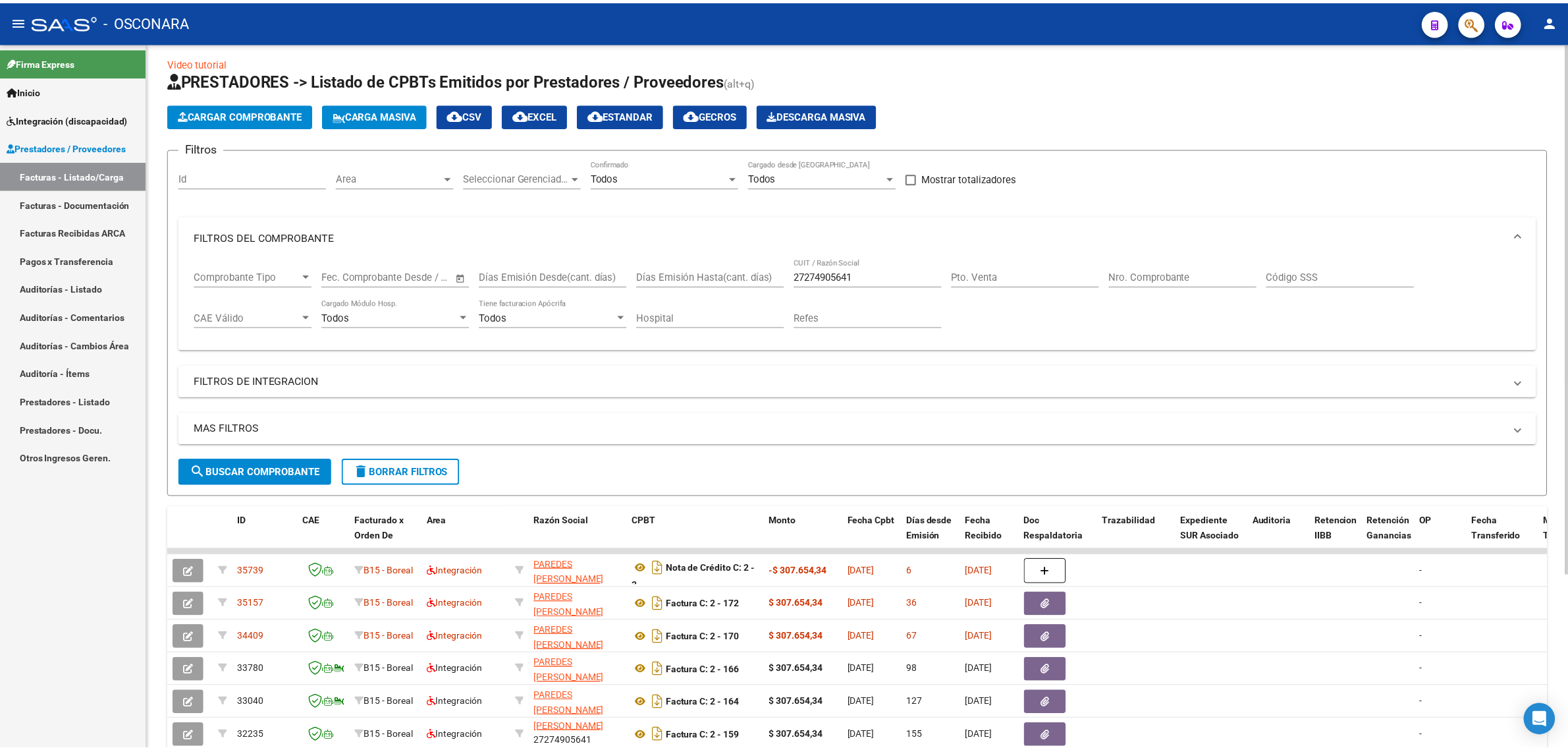
scroll to position [0, 0]
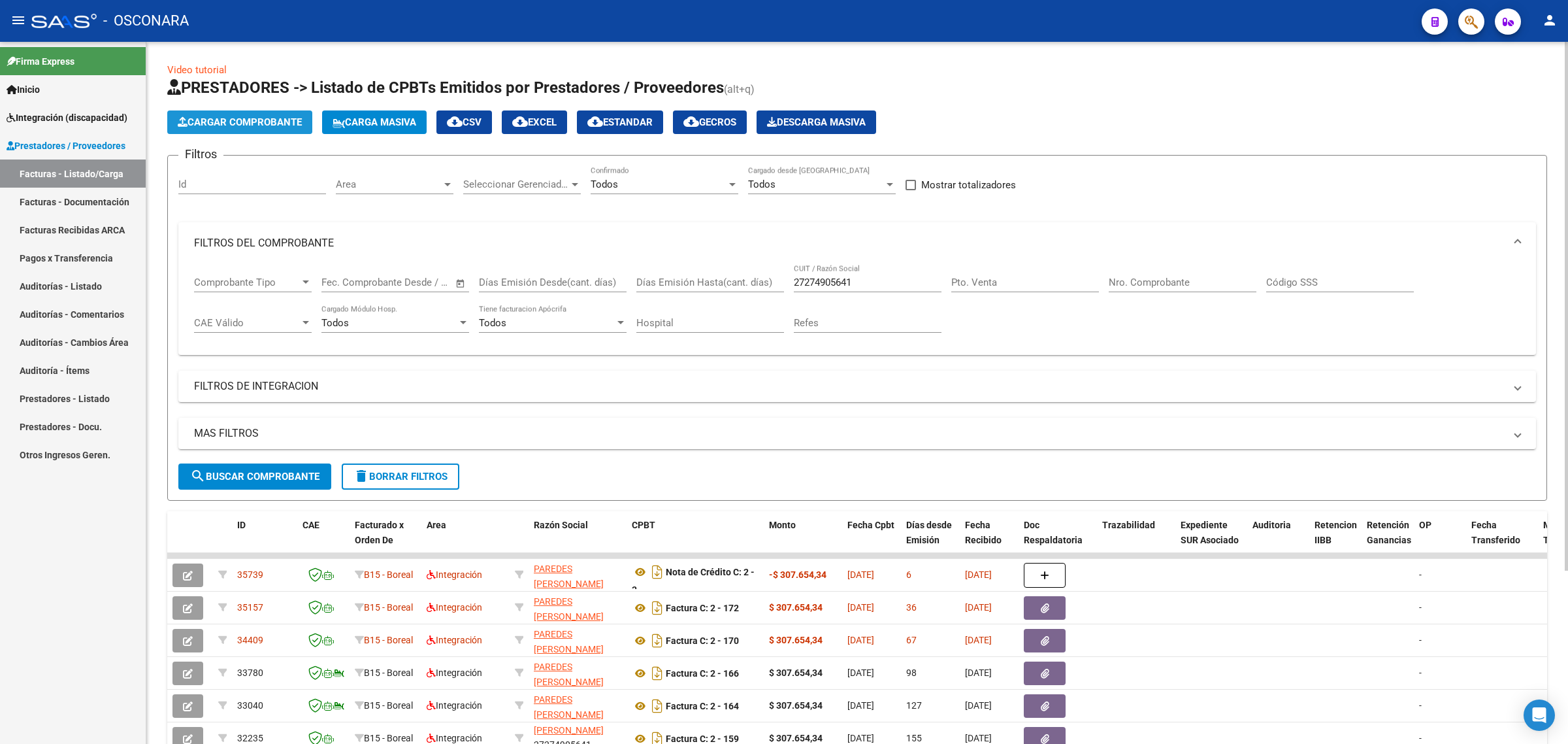
click at [255, 124] on span "Cargar Comprobante" at bounding box center [239, 122] width 124 height 12
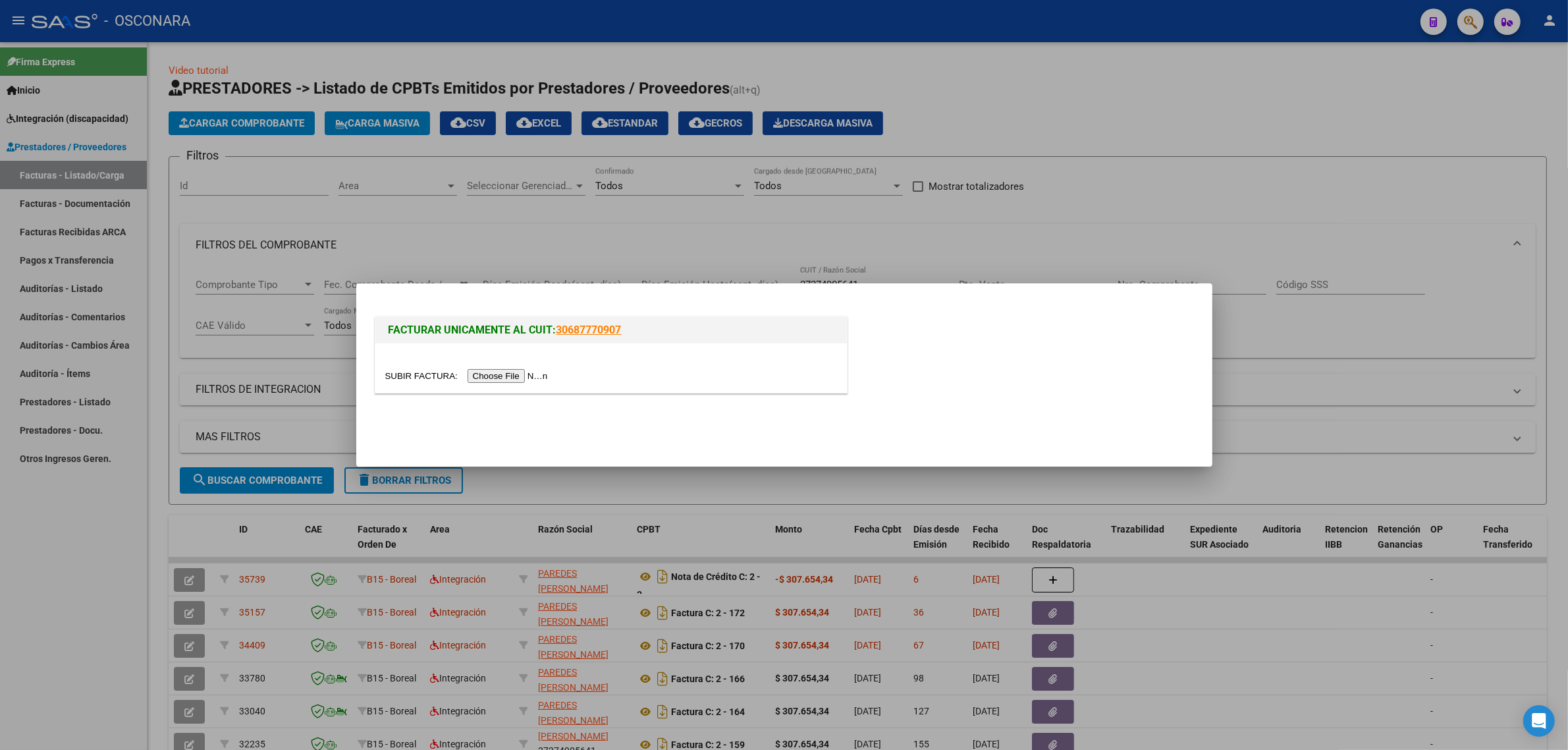
click at [530, 387] on div at bounding box center [611, 368] width 472 height 49
click at [530, 382] on input "file" at bounding box center [468, 376] width 166 height 14
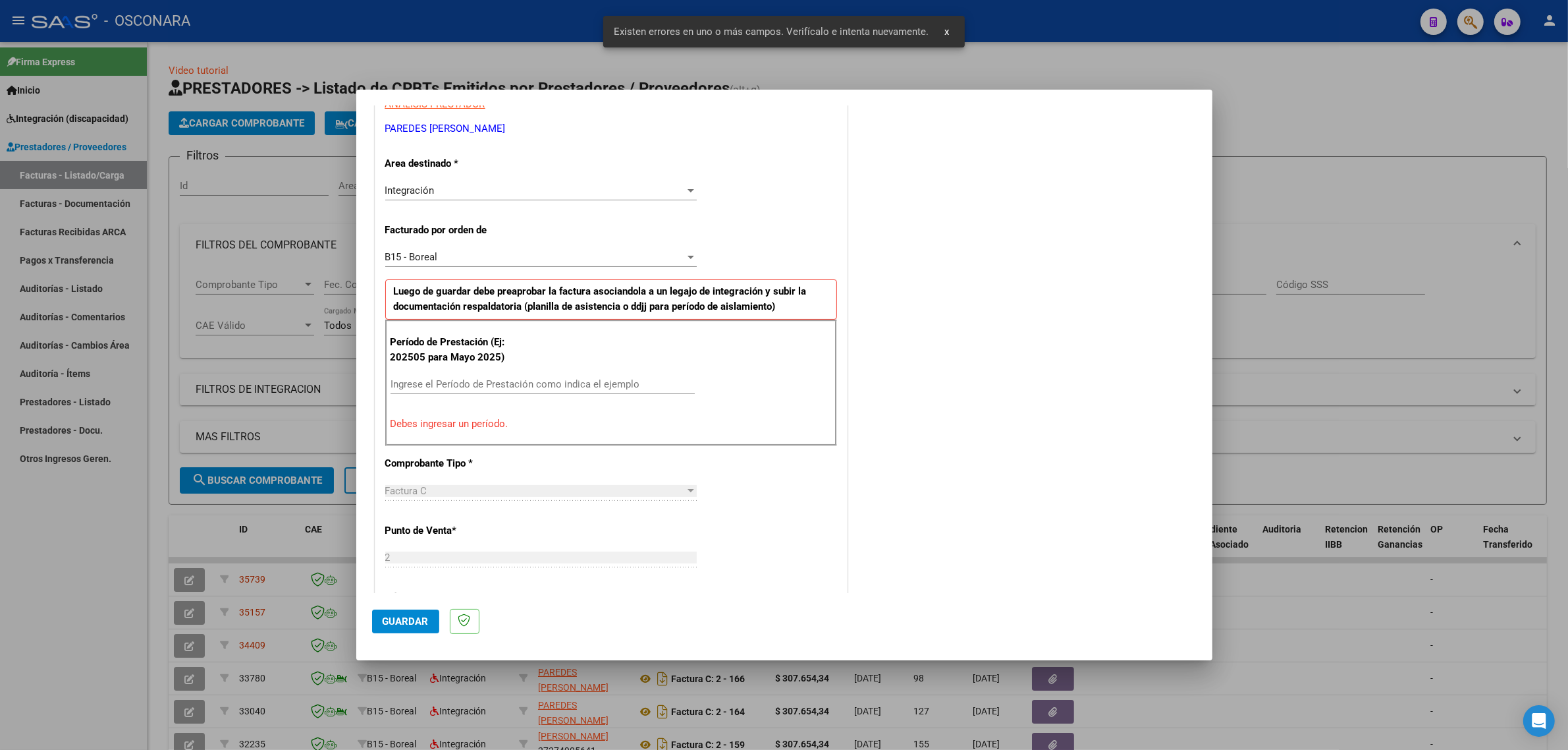
scroll to position [283, 0]
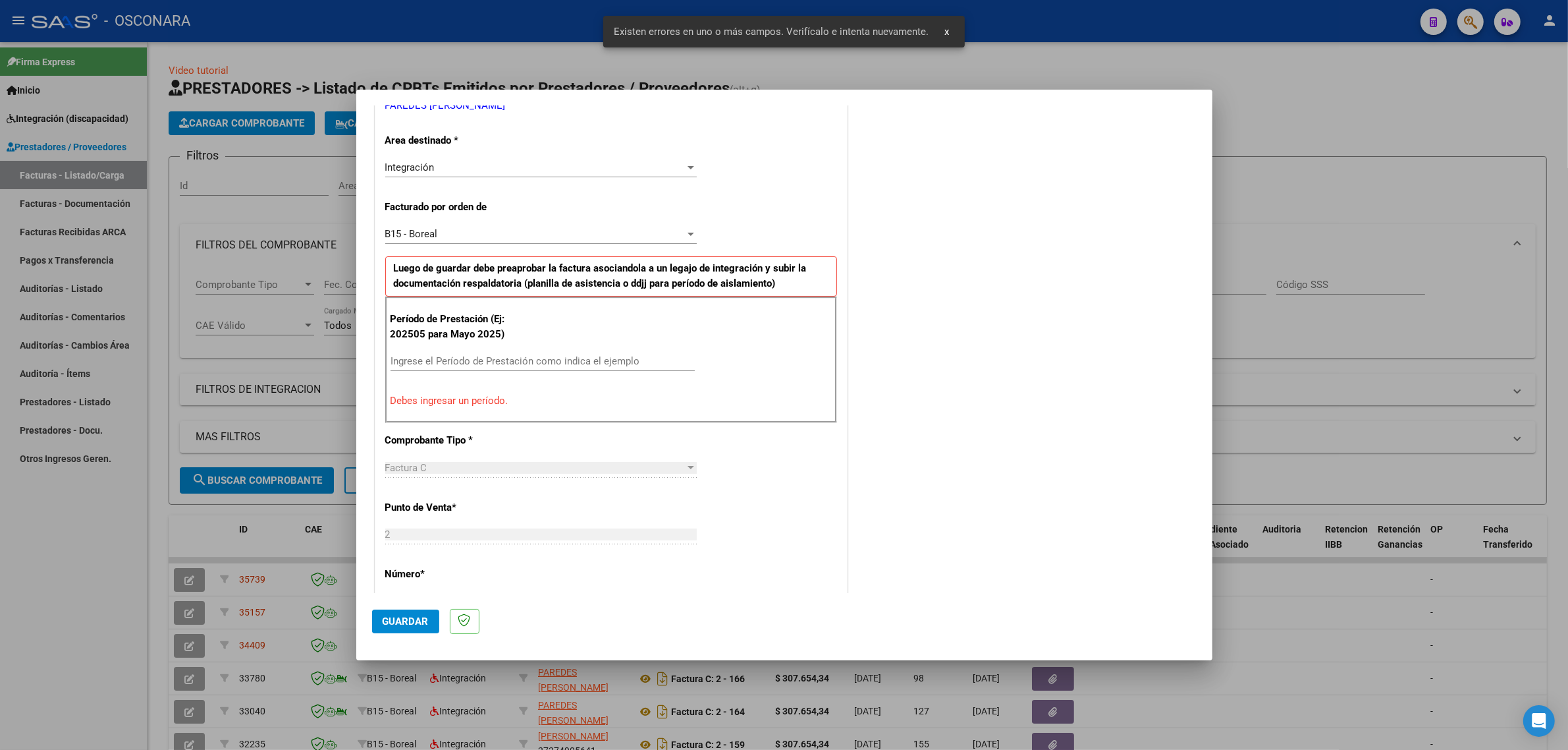
click at [461, 371] on div "Ingrese el Período de Prestación como indica el ejemplo" at bounding box center [542, 361] width 304 height 20
click at [466, 367] on input "Ingrese el Período de Prestación como indica el ejemplo" at bounding box center [542, 361] width 304 height 12
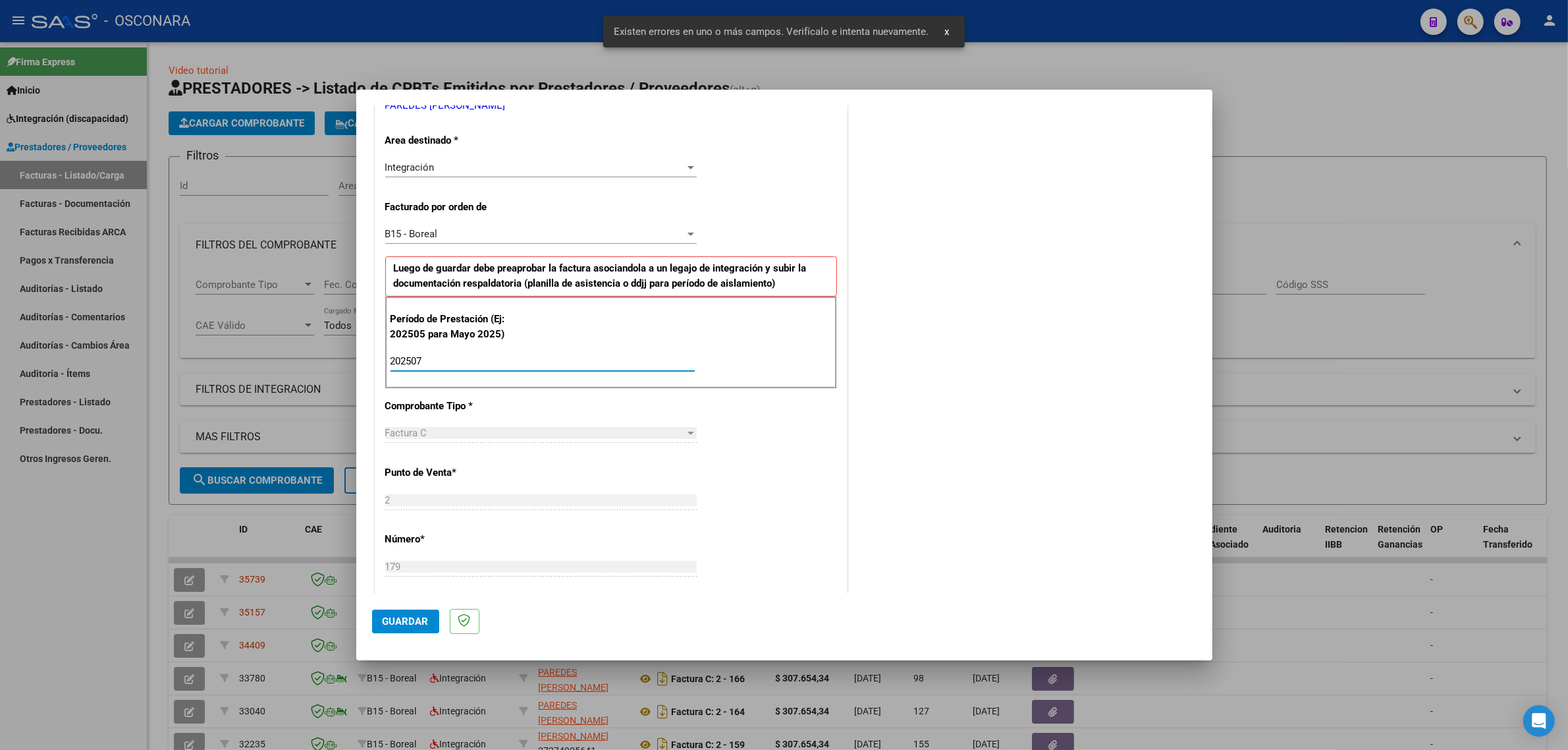
type input "202507"
click at [422, 616] on span "Guardar" at bounding box center [406, 622] width 46 height 12
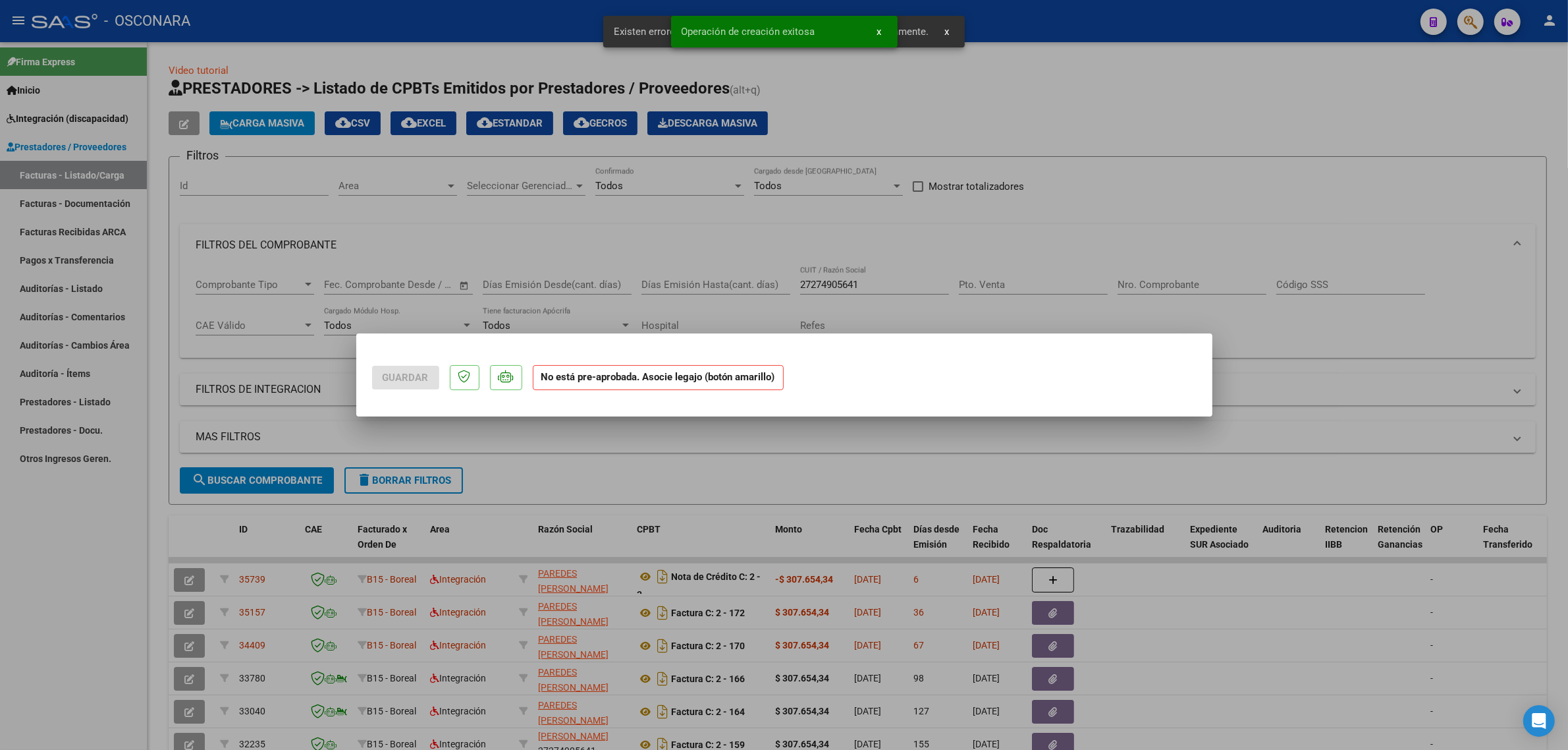
scroll to position [0, 0]
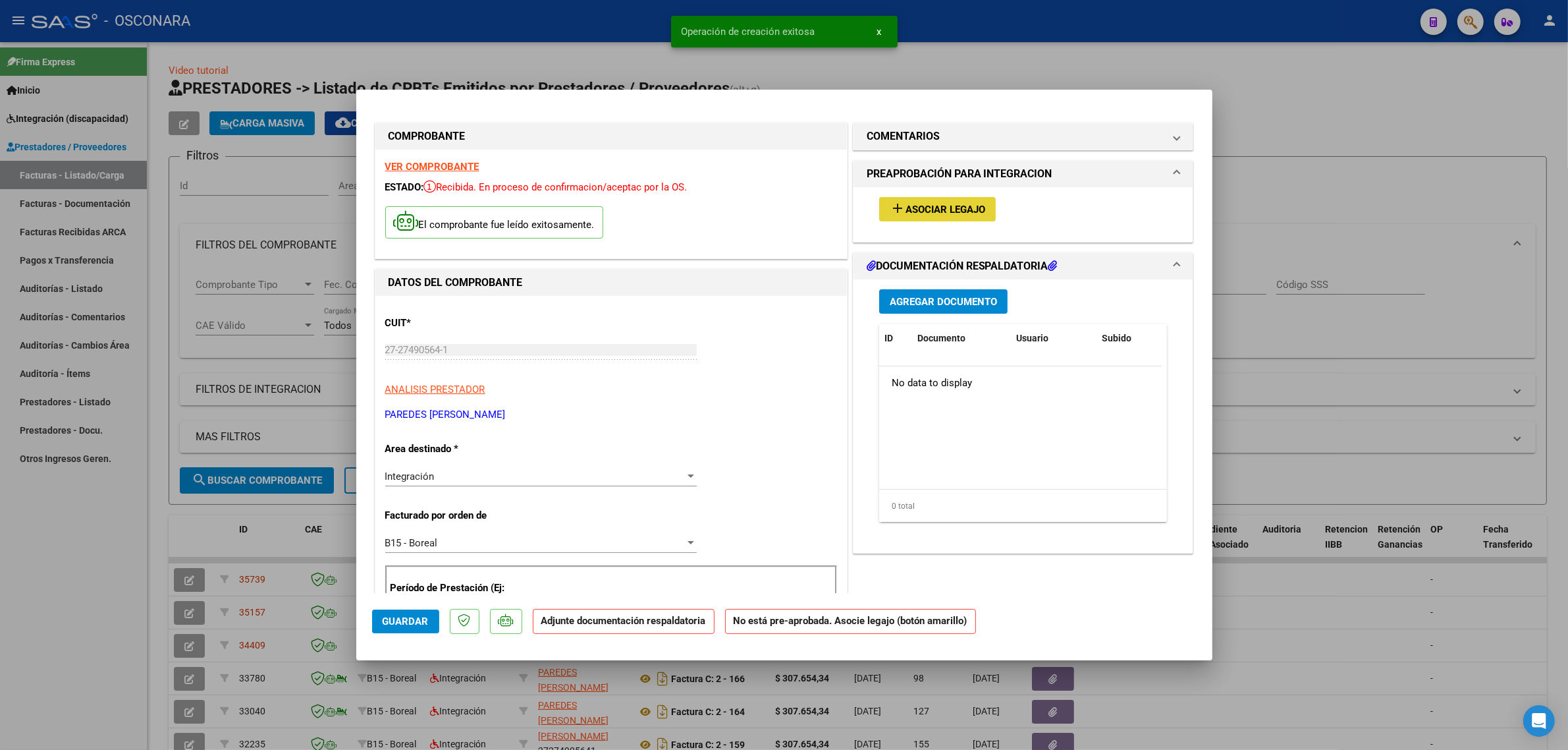
click at [896, 216] on mat-icon "add" at bounding box center [898, 208] width 16 height 16
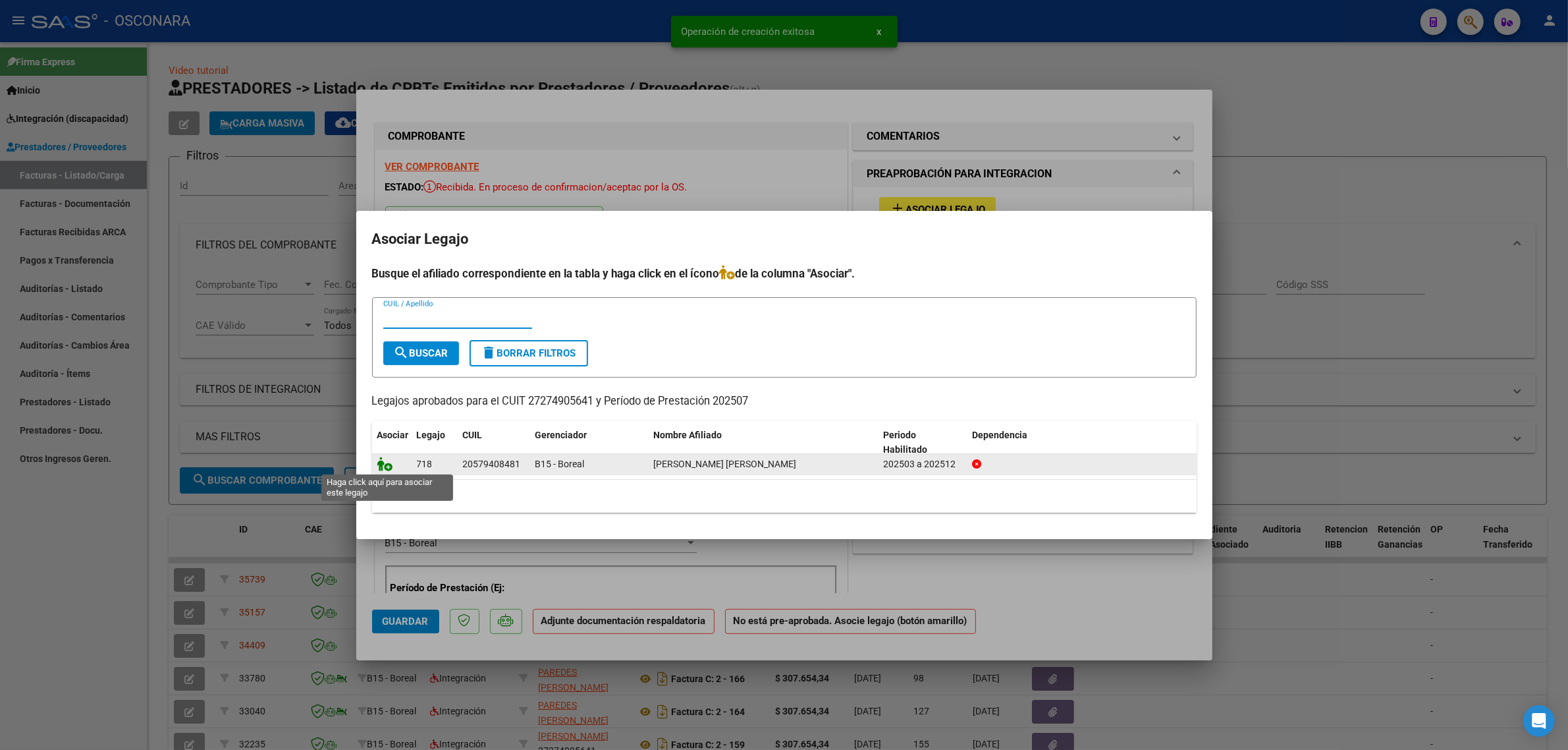
click at [383, 462] on icon at bounding box center [385, 464] width 16 height 15
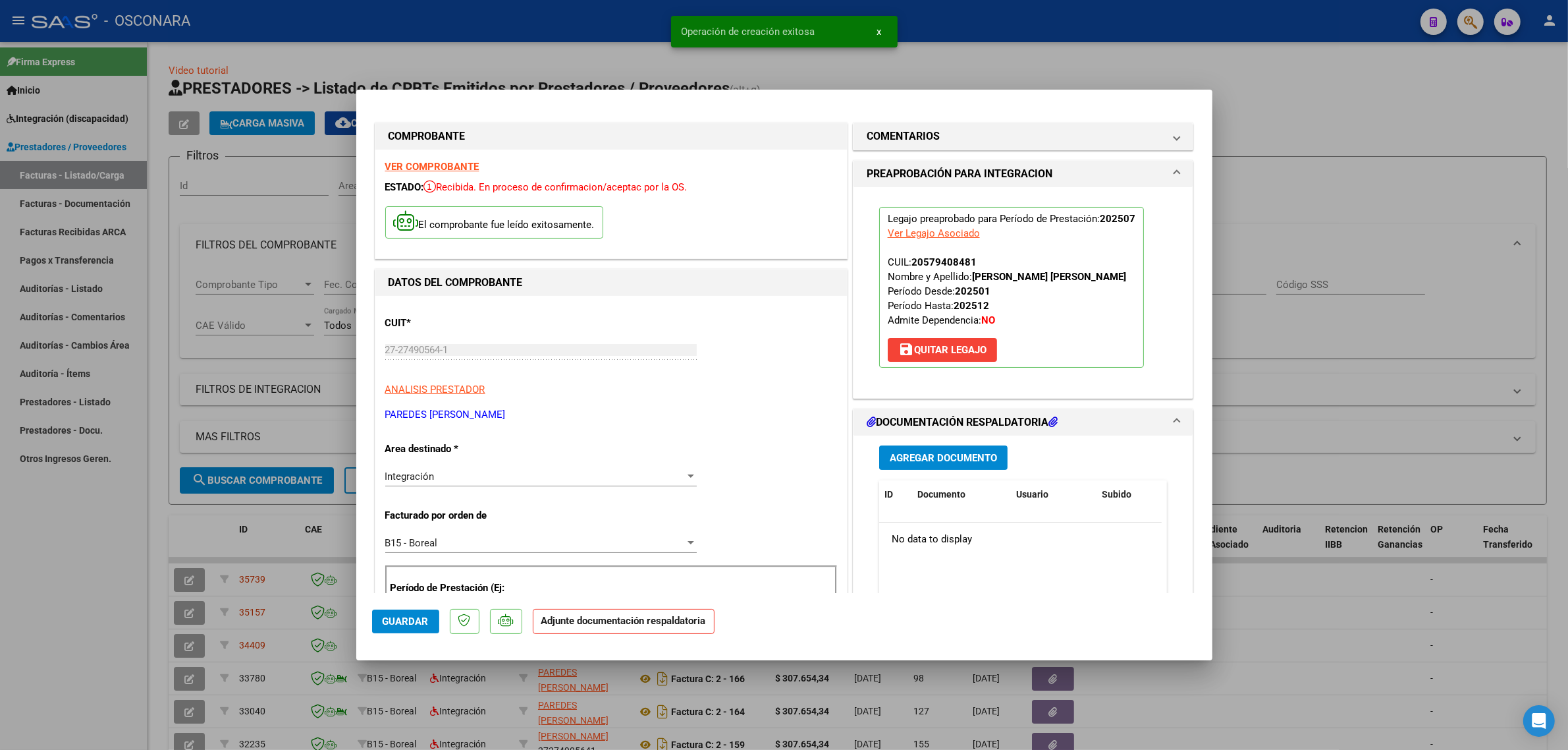
click at [900, 454] on span "Agregar Documento" at bounding box center [943, 458] width 107 height 12
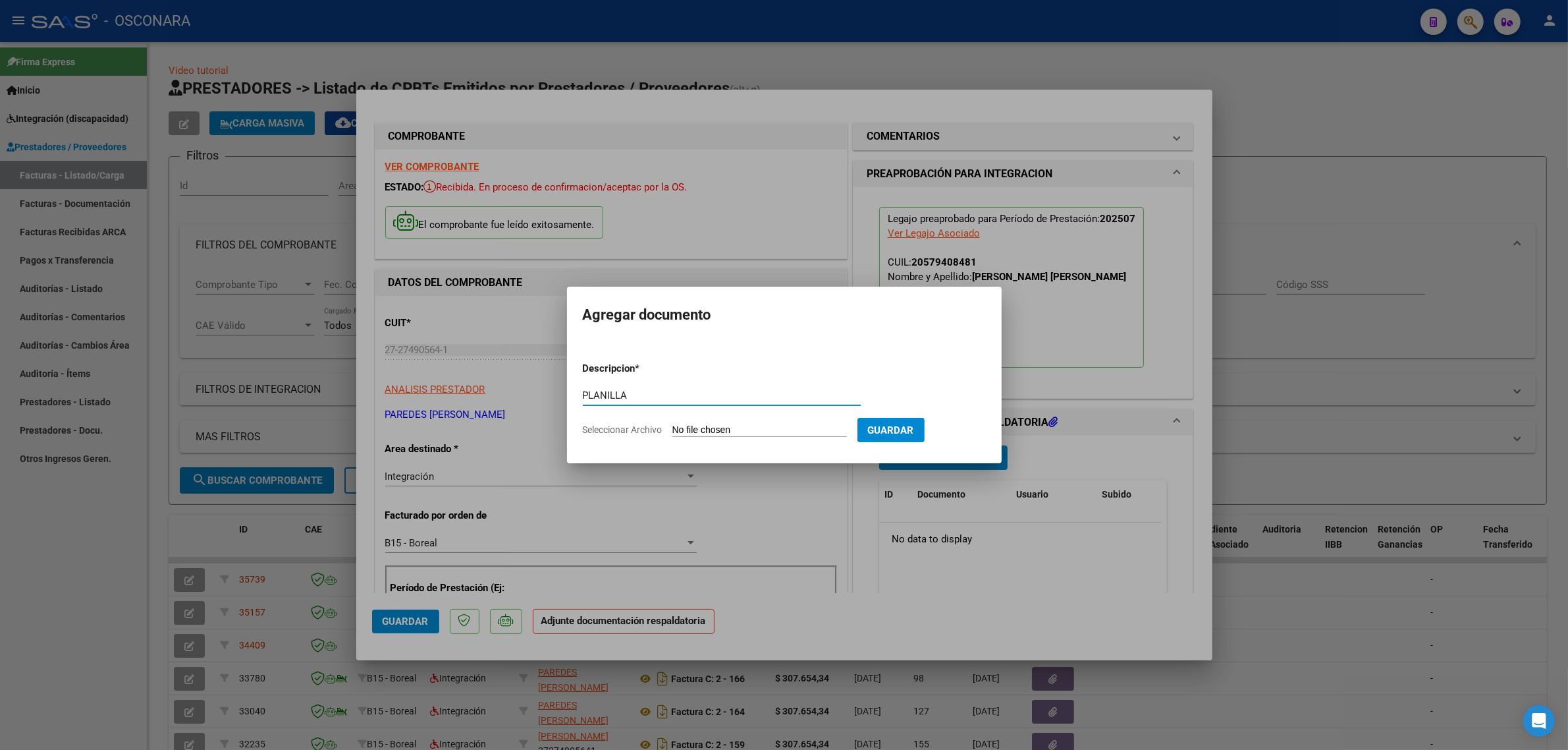
type input "PLANILLA"
click at [810, 440] on form "Descripcion * PLANILLA Escriba aquí una descripcion Seleccionar Archivo Guardar" at bounding box center [784, 399] width 403 height 96
click at [769, 432] on input "Seleccionar Archivo" at bounding box center [760, 430] width 175 height 12
type input "C:\fakepath\167655-3-Planilla_de_Asistencia.pdf"
click at [961, 435] on button "Guardar" at bounding box center [959, 429] width 67 height 24
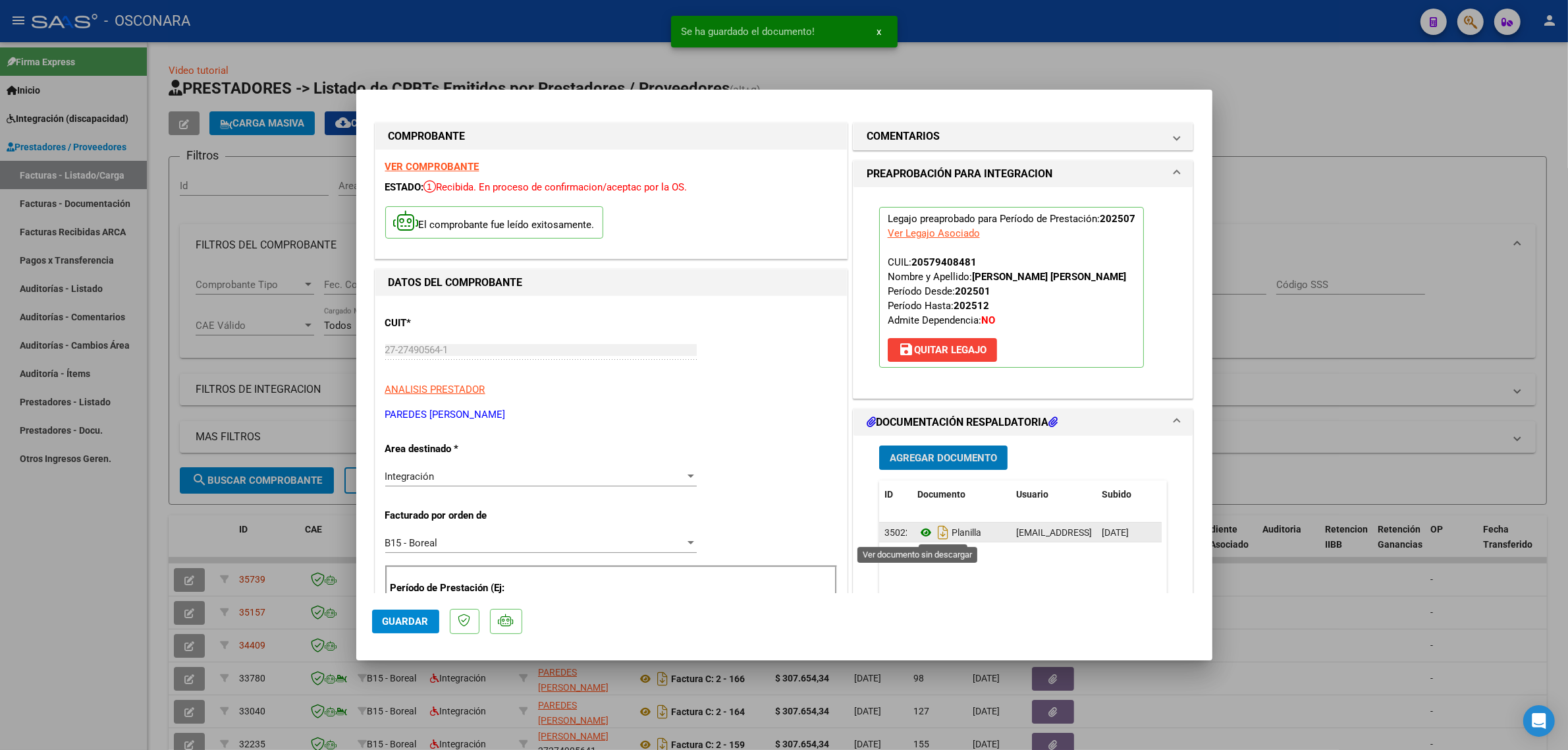
click at [923, 532] on icon at bounding box center [926, 533] width 17 height 16
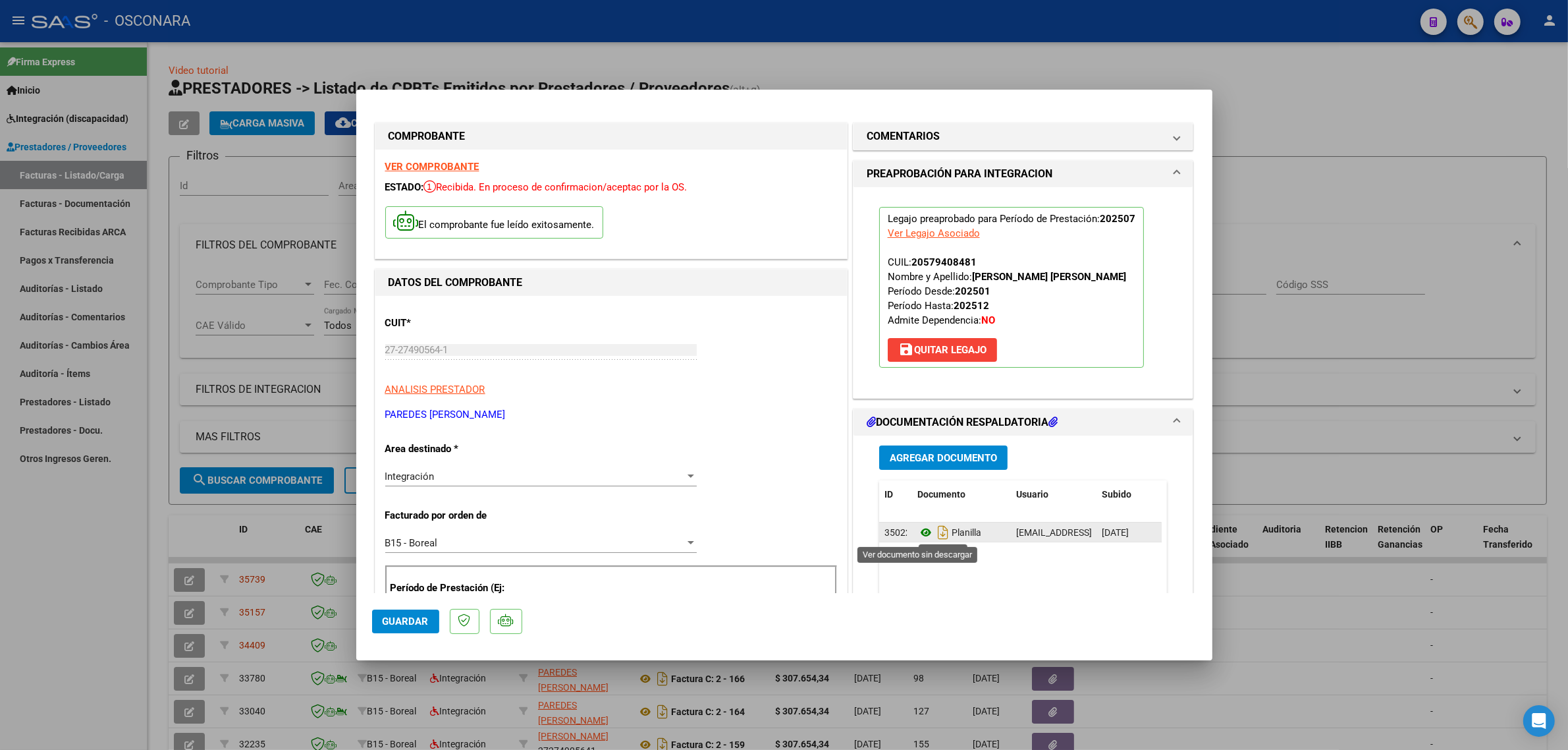
click at [917, 529] on icon at bounding box center [926, 533] width 17 height 16
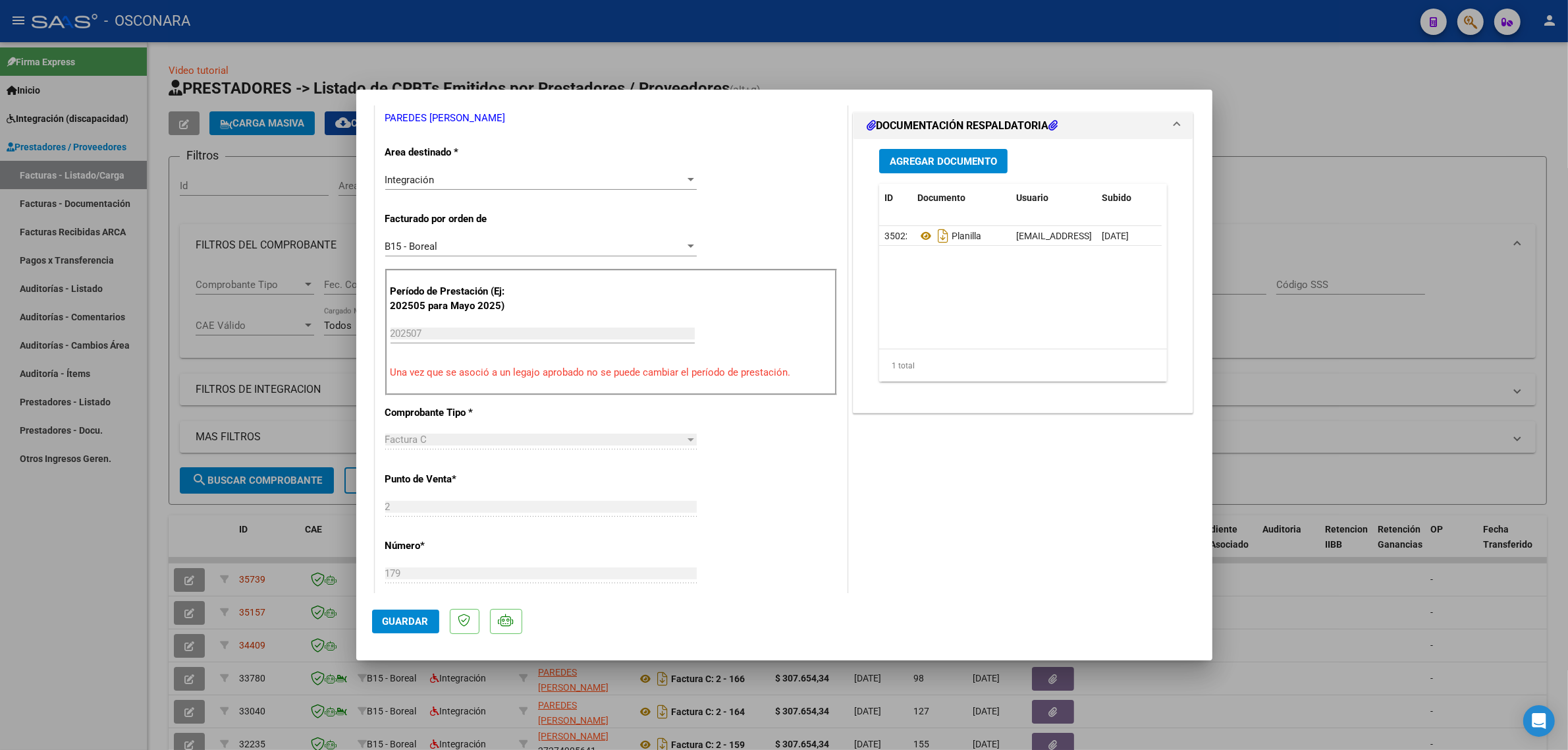
scroll to position [412, 0]
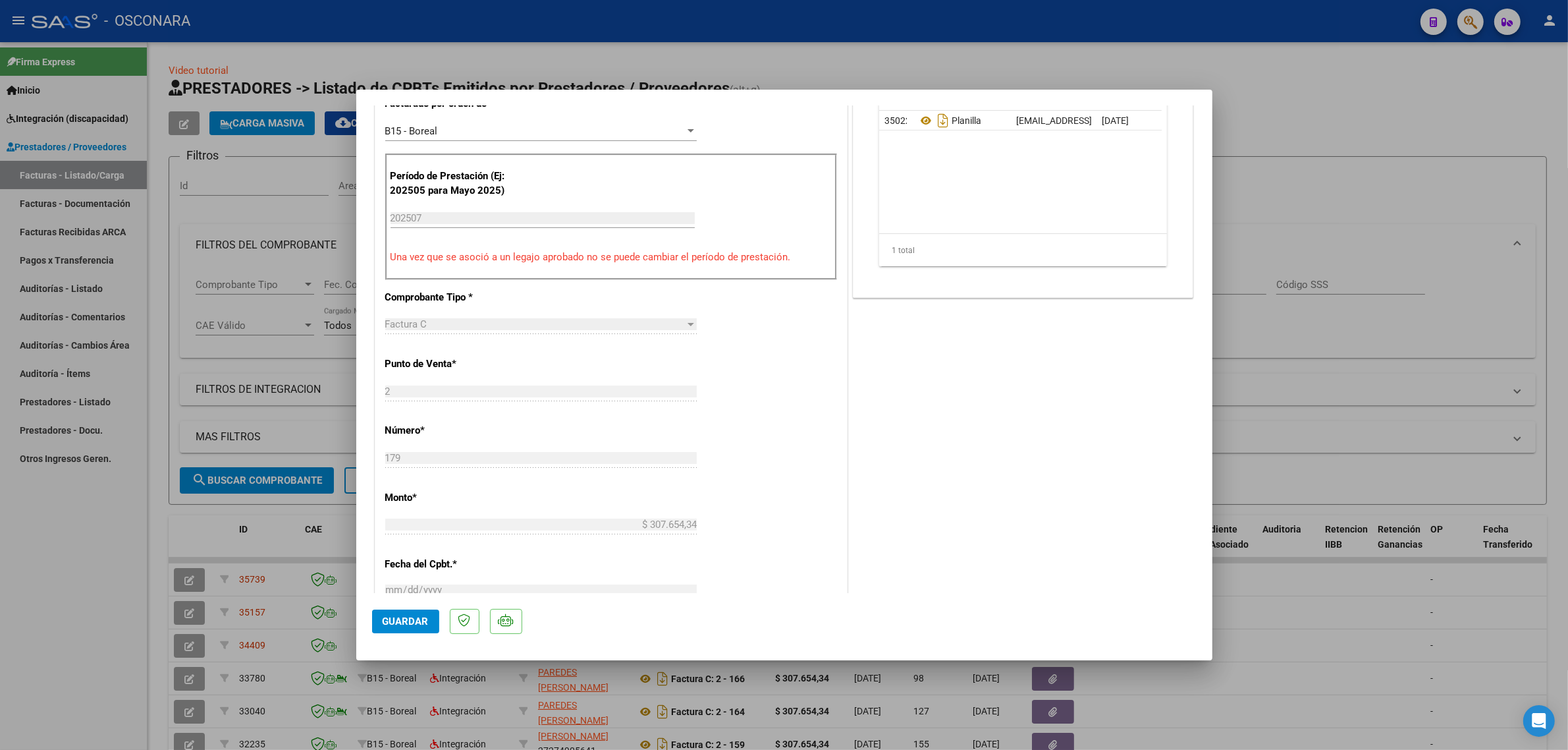
click at [403, 617] on span "Guardar" at bounding box center [406, 622] width 46 height 12
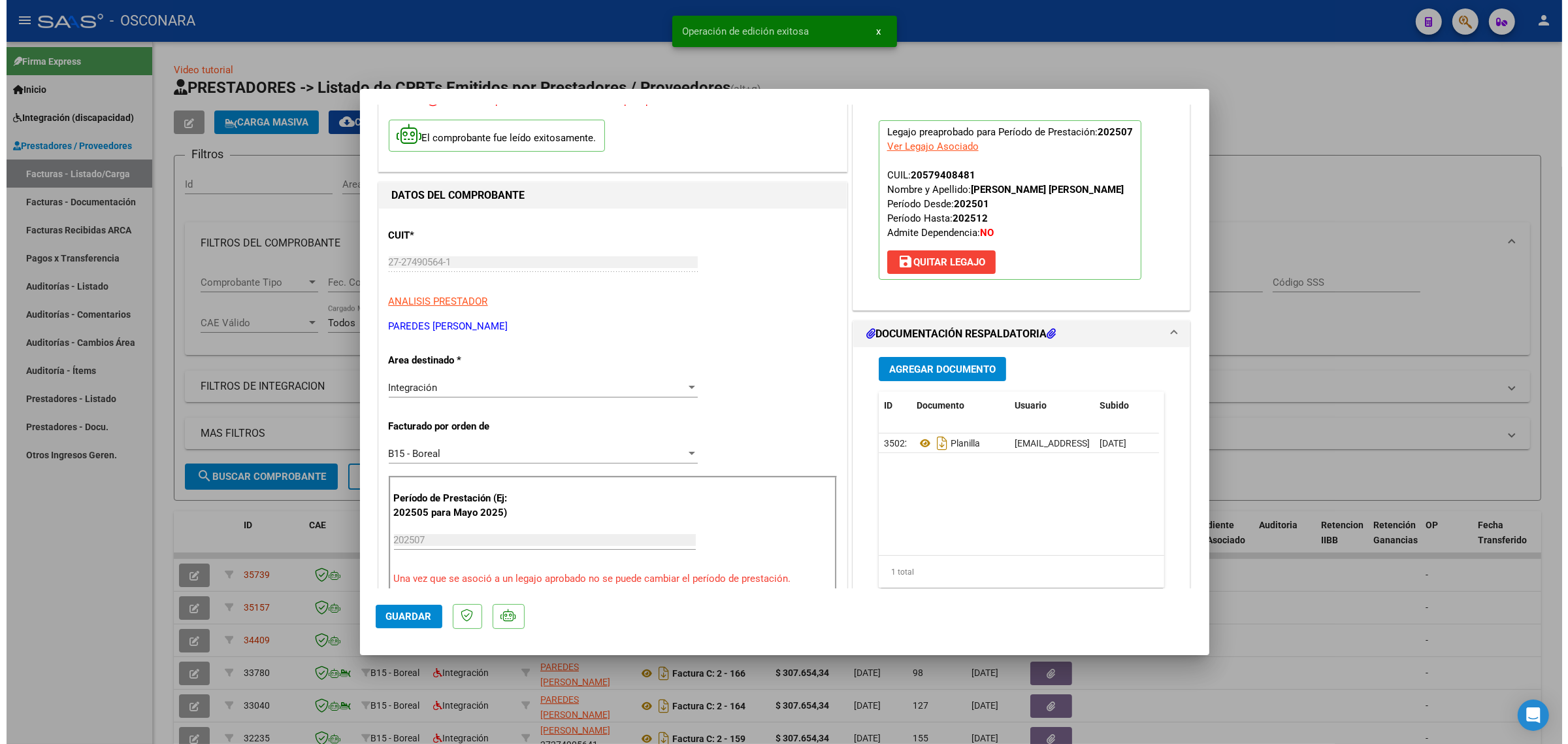
scroll to position [0, 0]
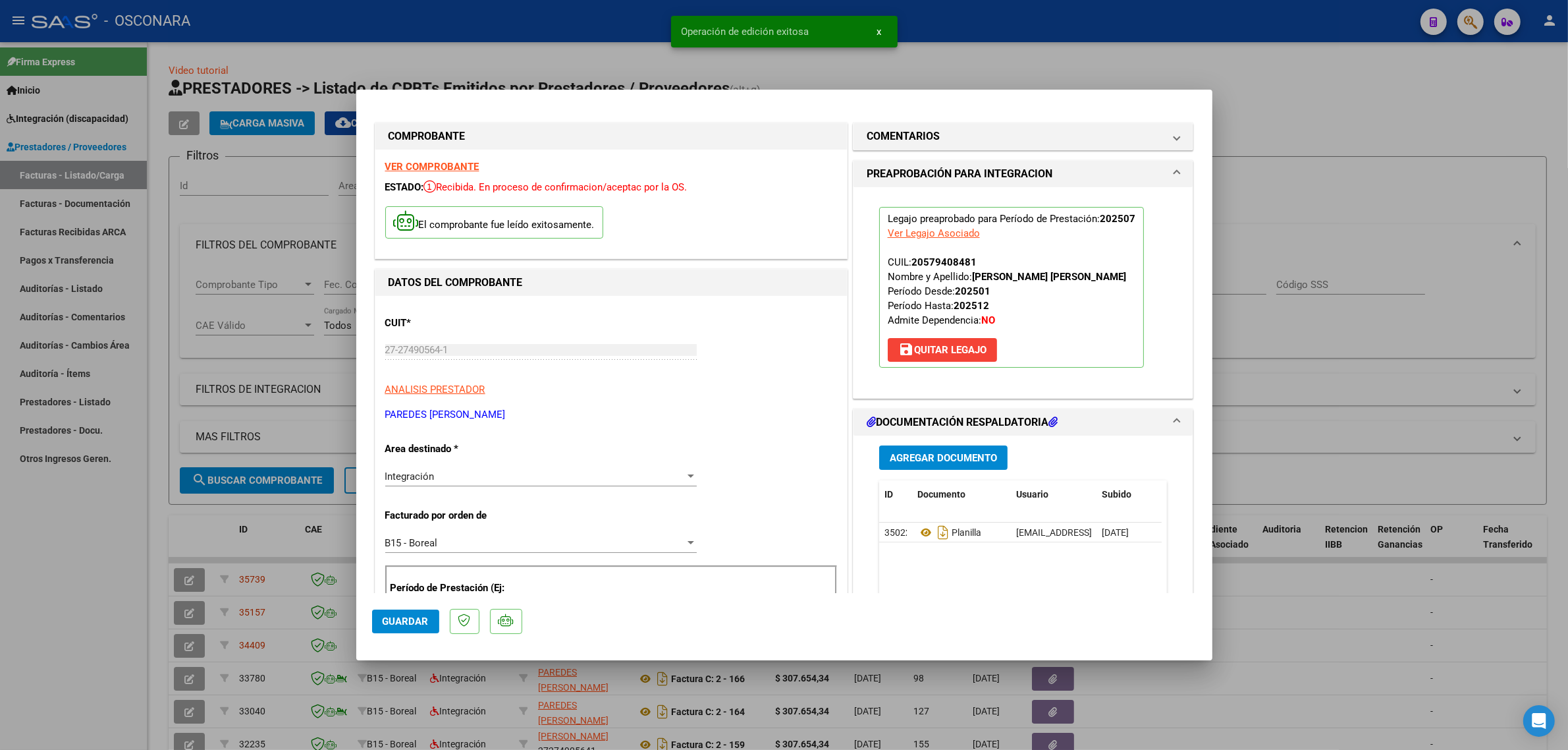
click at [248, 525] on div at bounding box center [784, 375] width 1568 height 750
type input "$ 0,00"
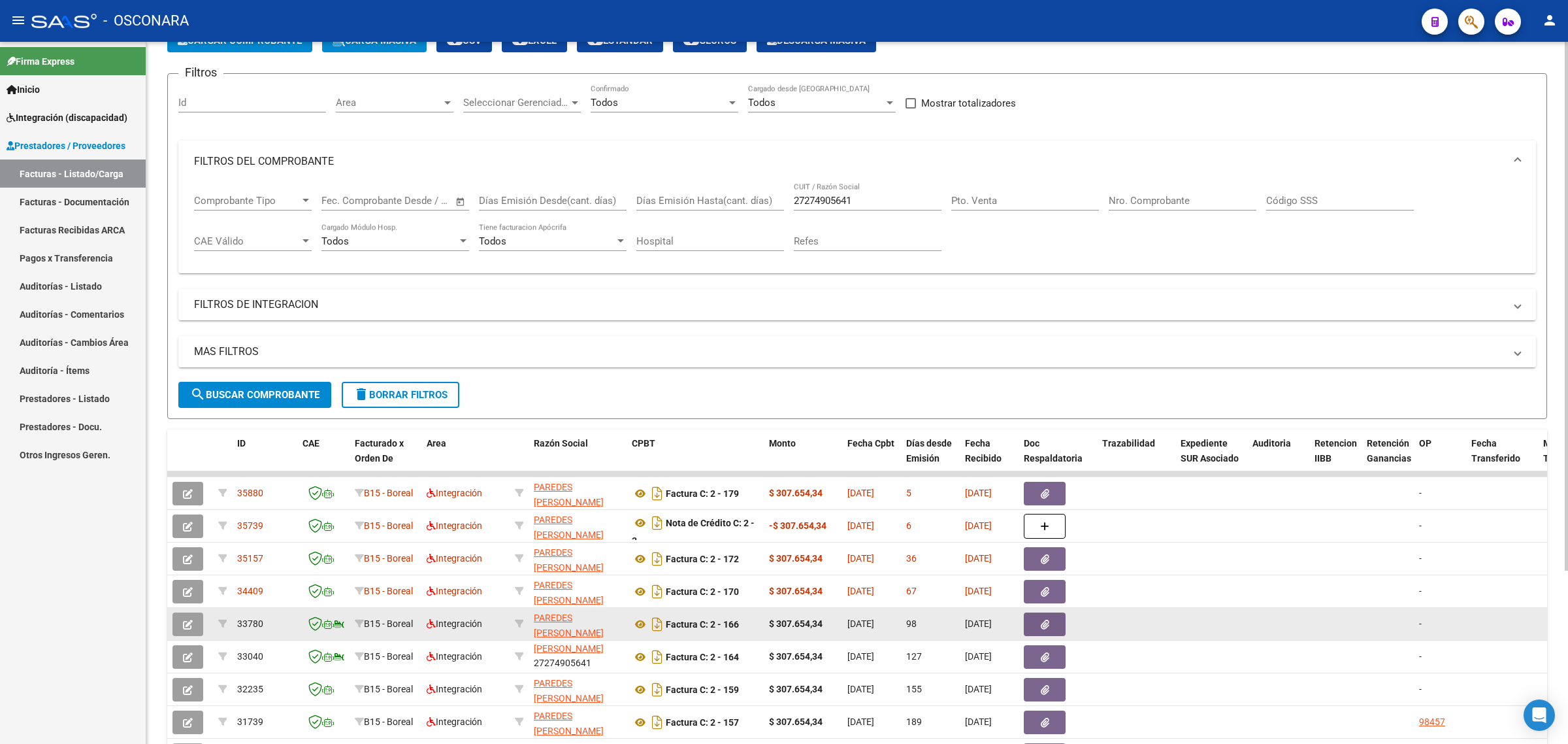
scroll to position [163, 0]
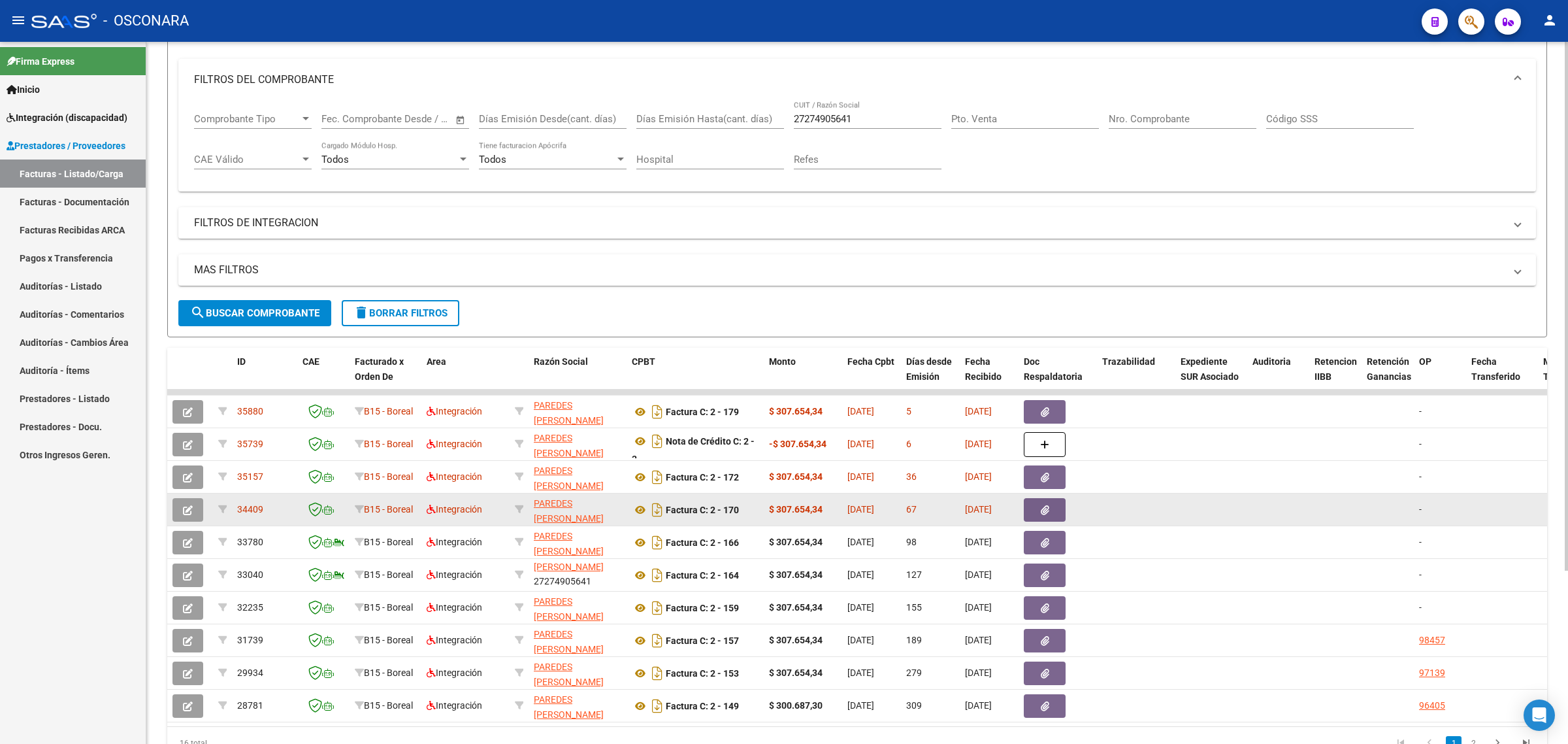
click at [246, 510] on span "34409" at bounding box center [250, 509] width 26 height 10
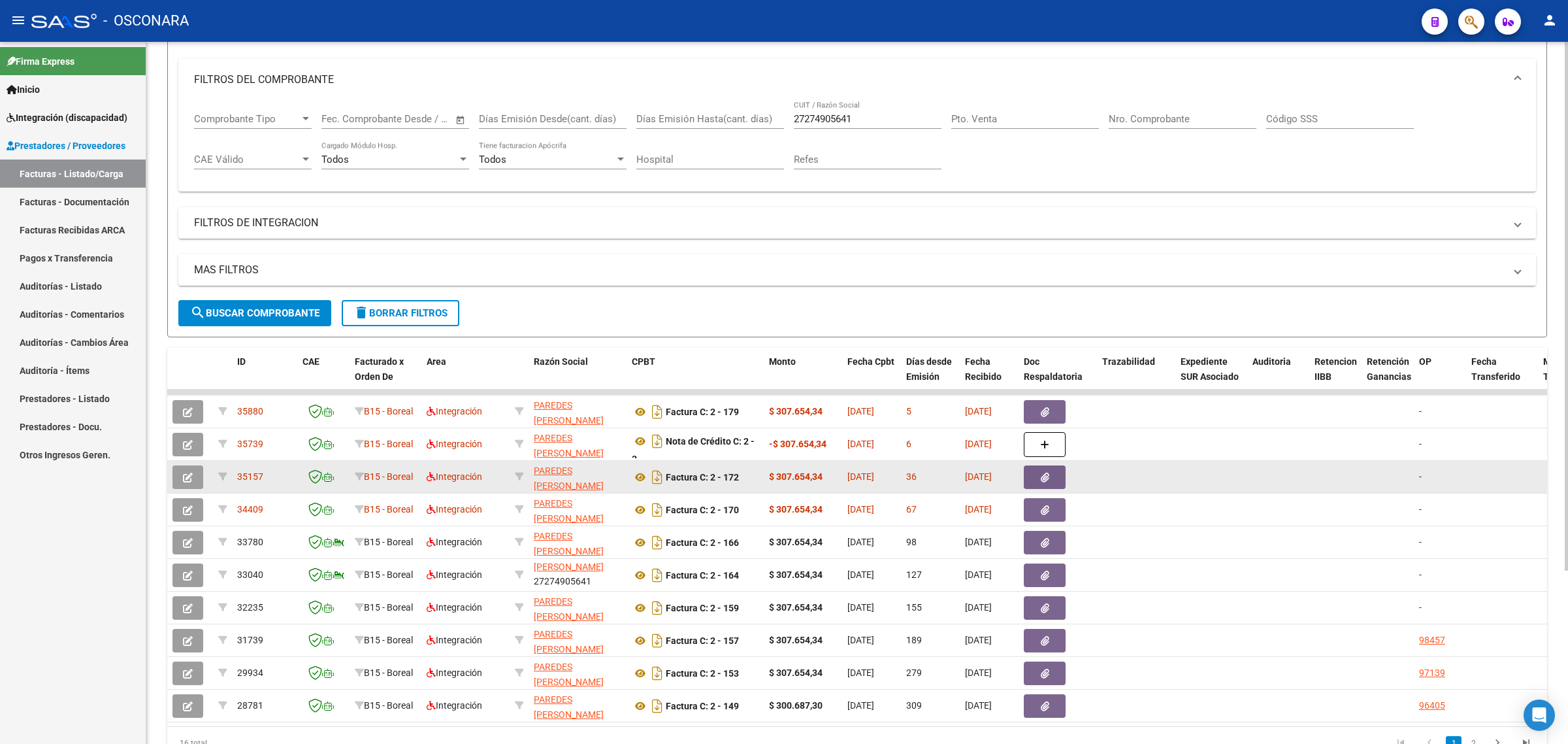
copy span "34409"
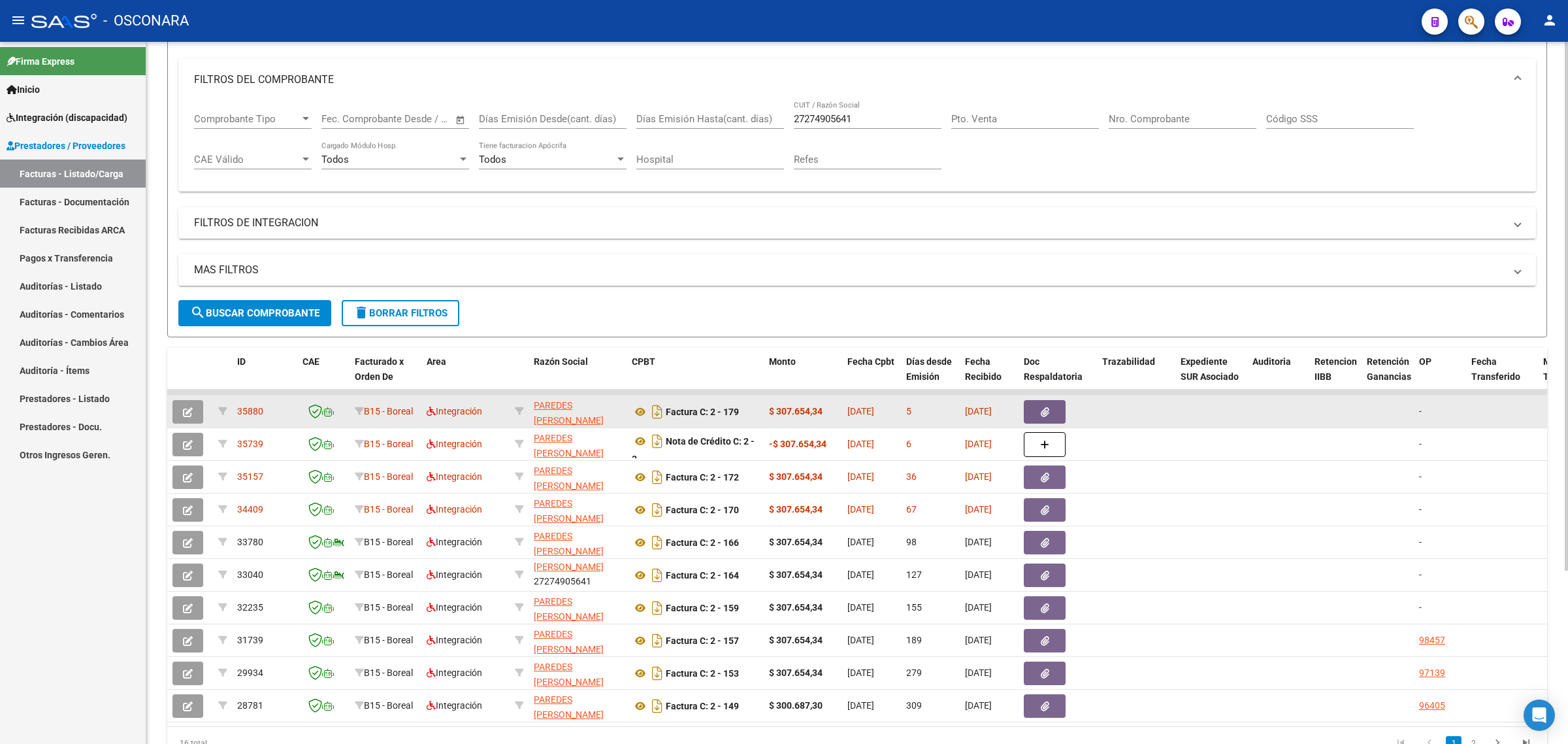
click at [189, 412] on icon "button" at bounding box center [187, 411] width 9 height 9
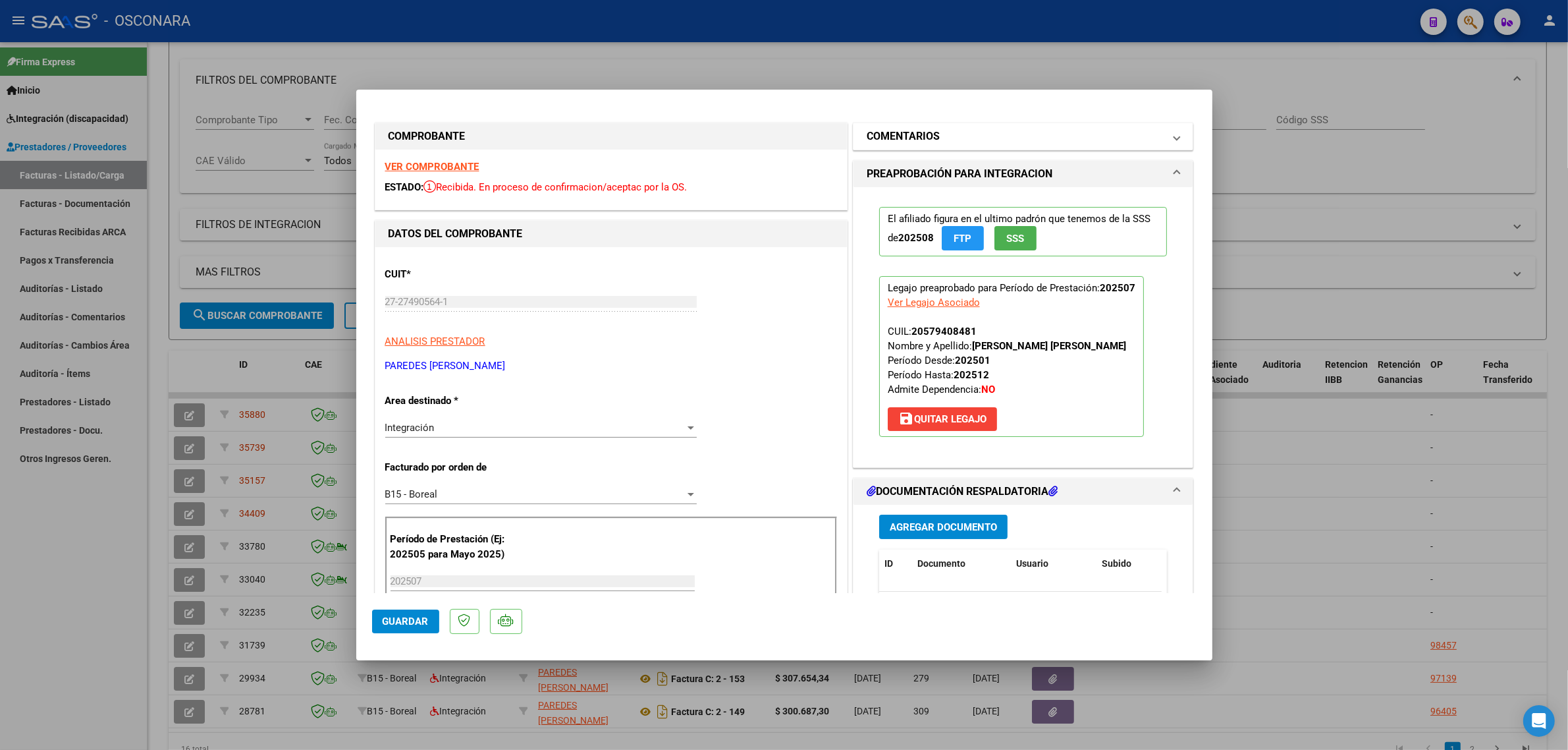
click at [951, 144] on mat-panel-title "COMENTARIOS" at bounding box center [1016, 136] width 298 height 16
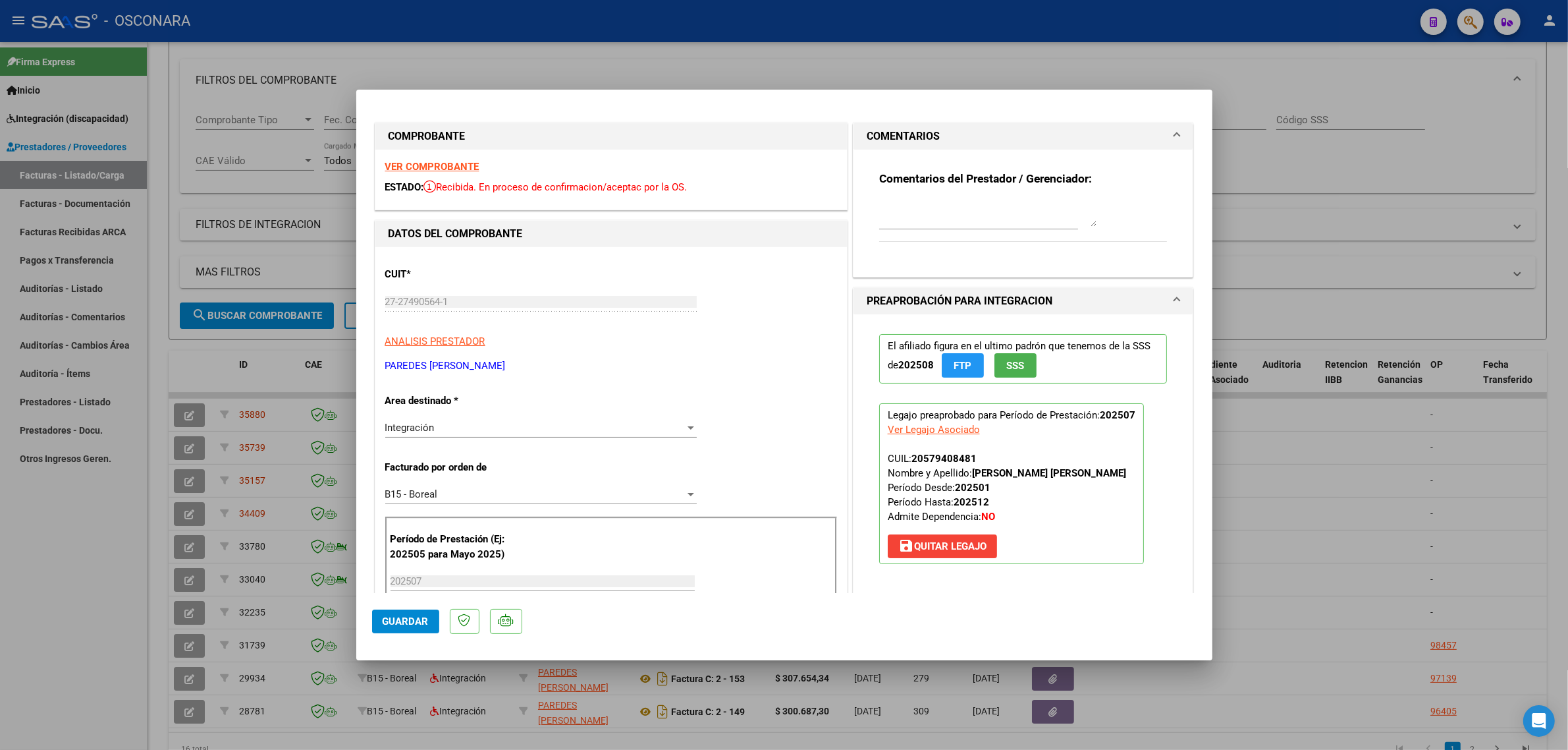
click at [903, 211] on textarea at bounding box center [988, 214] width 217 height 26
paste textarea "34409"
type textarea "REEMPLAZA FC 170 ID 34409"
click at [413, 621] on span "Guardar" at bounding box center [406, 622] width 46 height 12
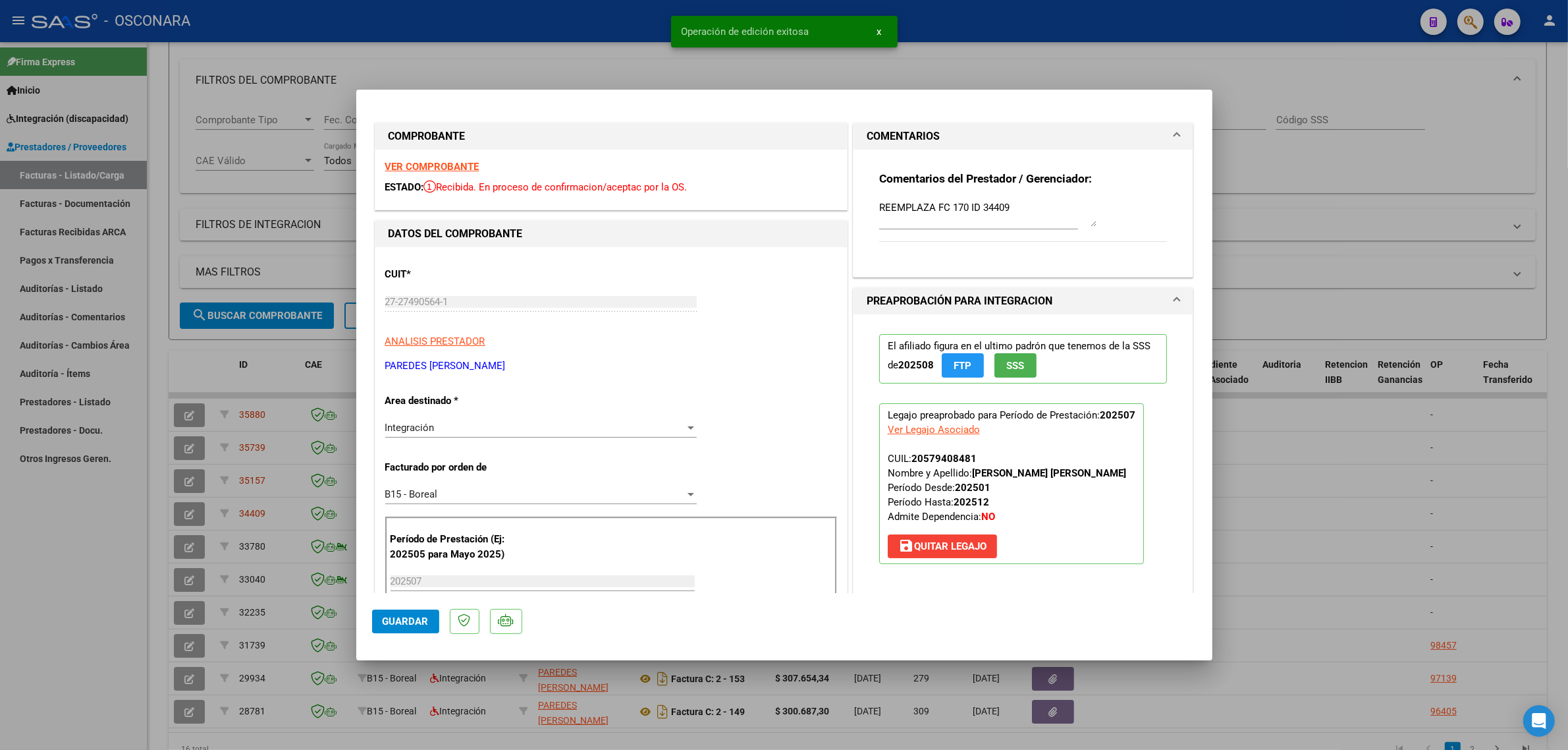
click at [285, 387] on div at bounding box center [784, 375] width 1568 height 750
type input "$ 0,00"
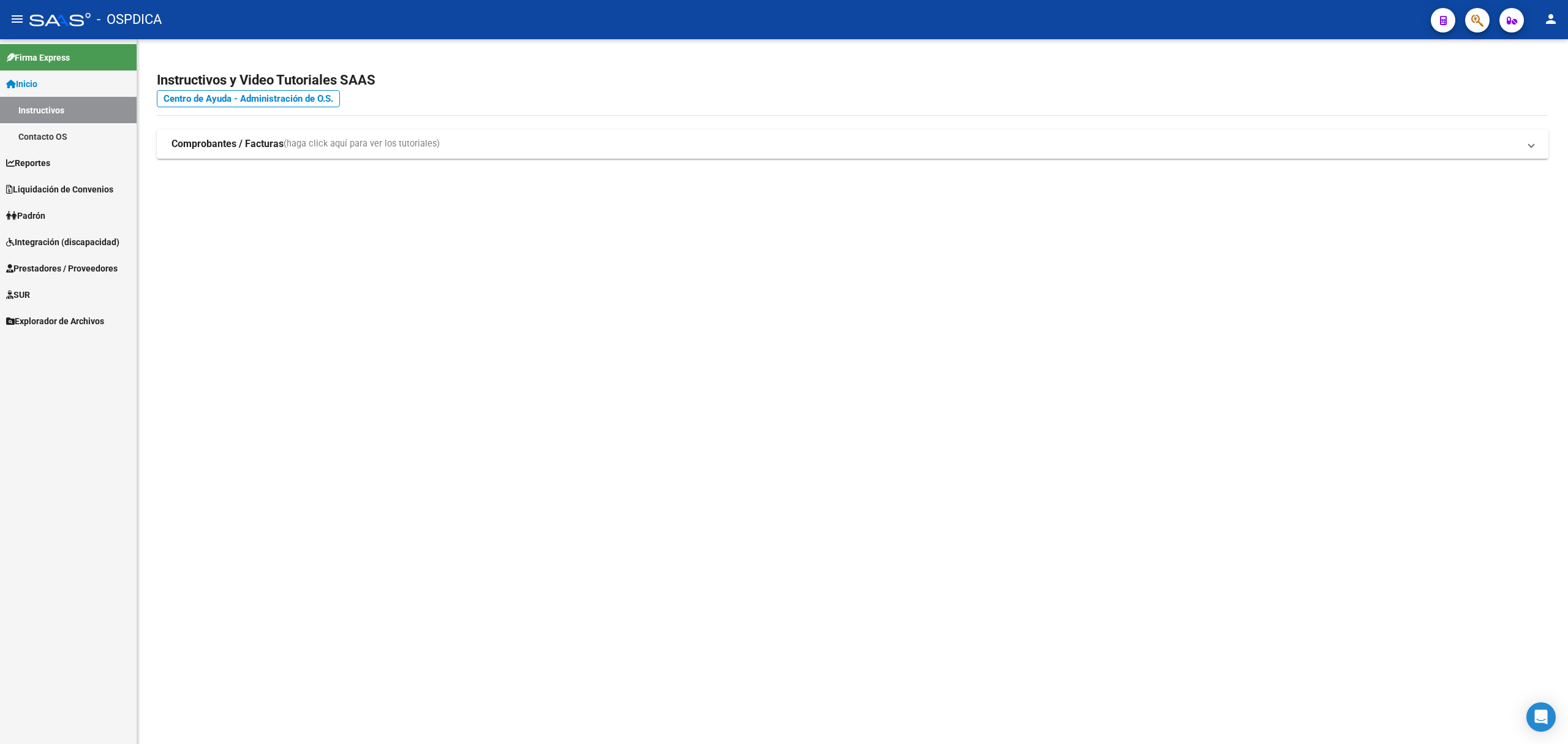
click at [46, 249] on link "Integración (discapacidad)" at bounding box center [68, 242] width 136 height 27
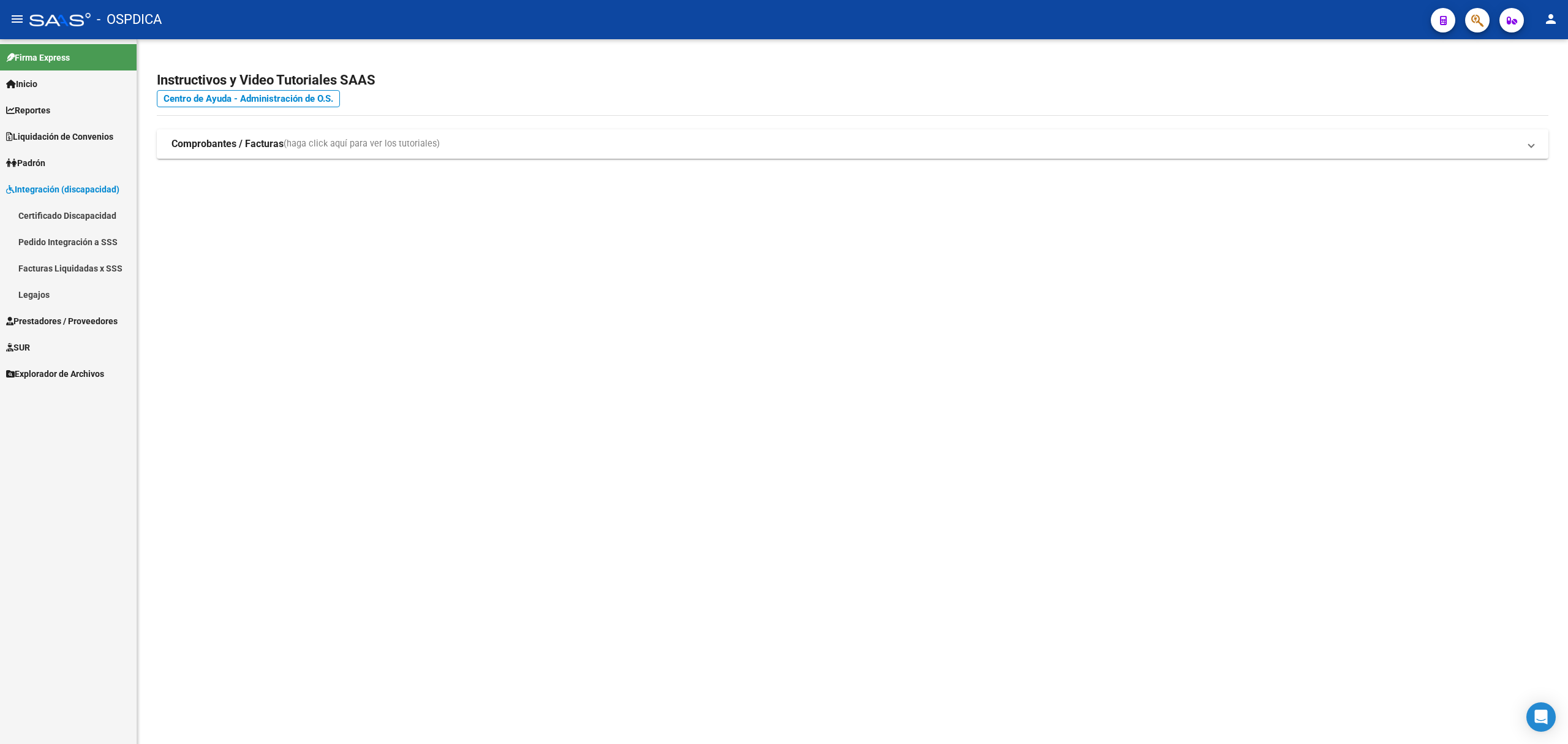
click at [87, 213] on link "Certificado Discapacidad" at bounding box center [68, 215] width 136 height 27
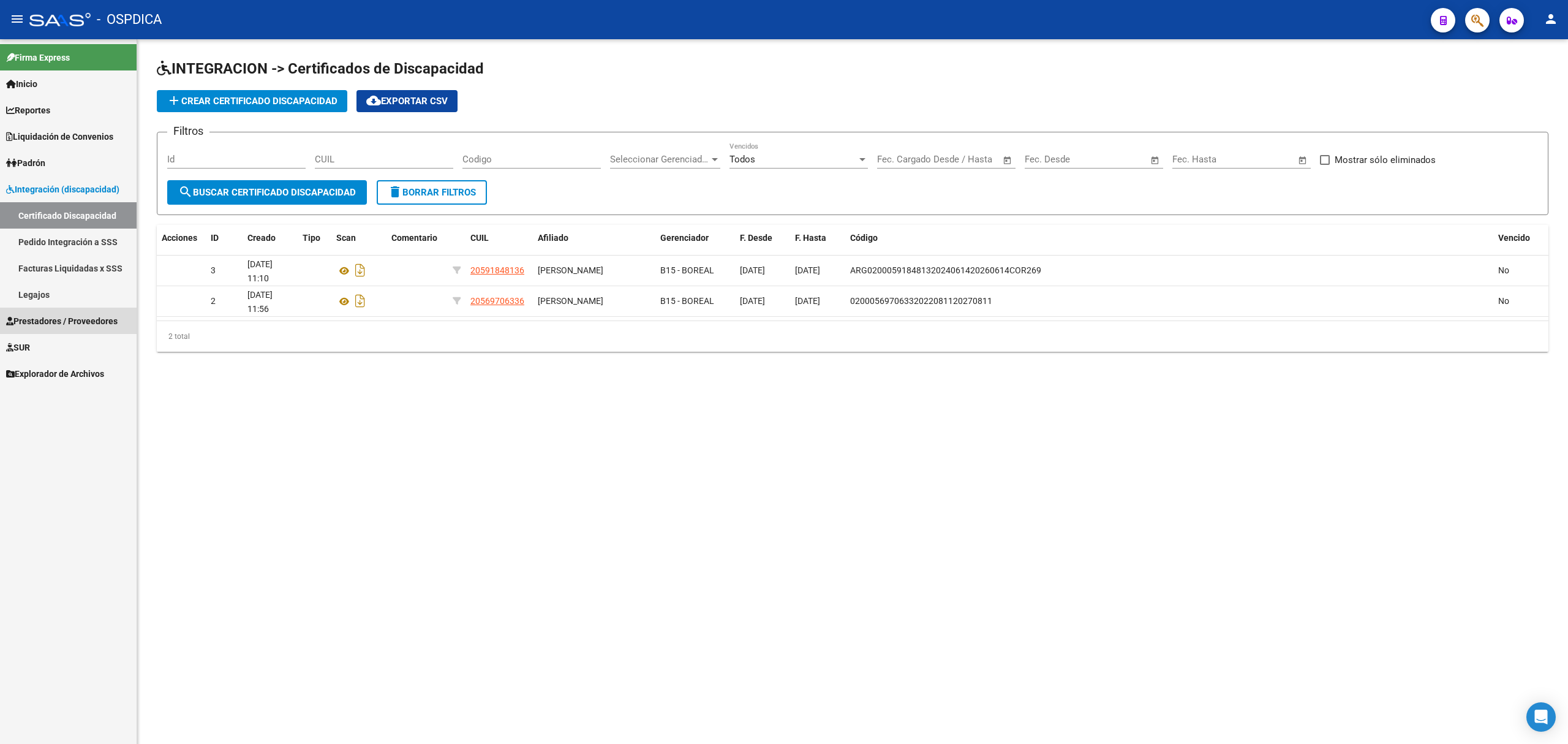
click at [59, 317] on span "Prestadores / Proveedores" at bounding box center [61, 321] width 111 height 14
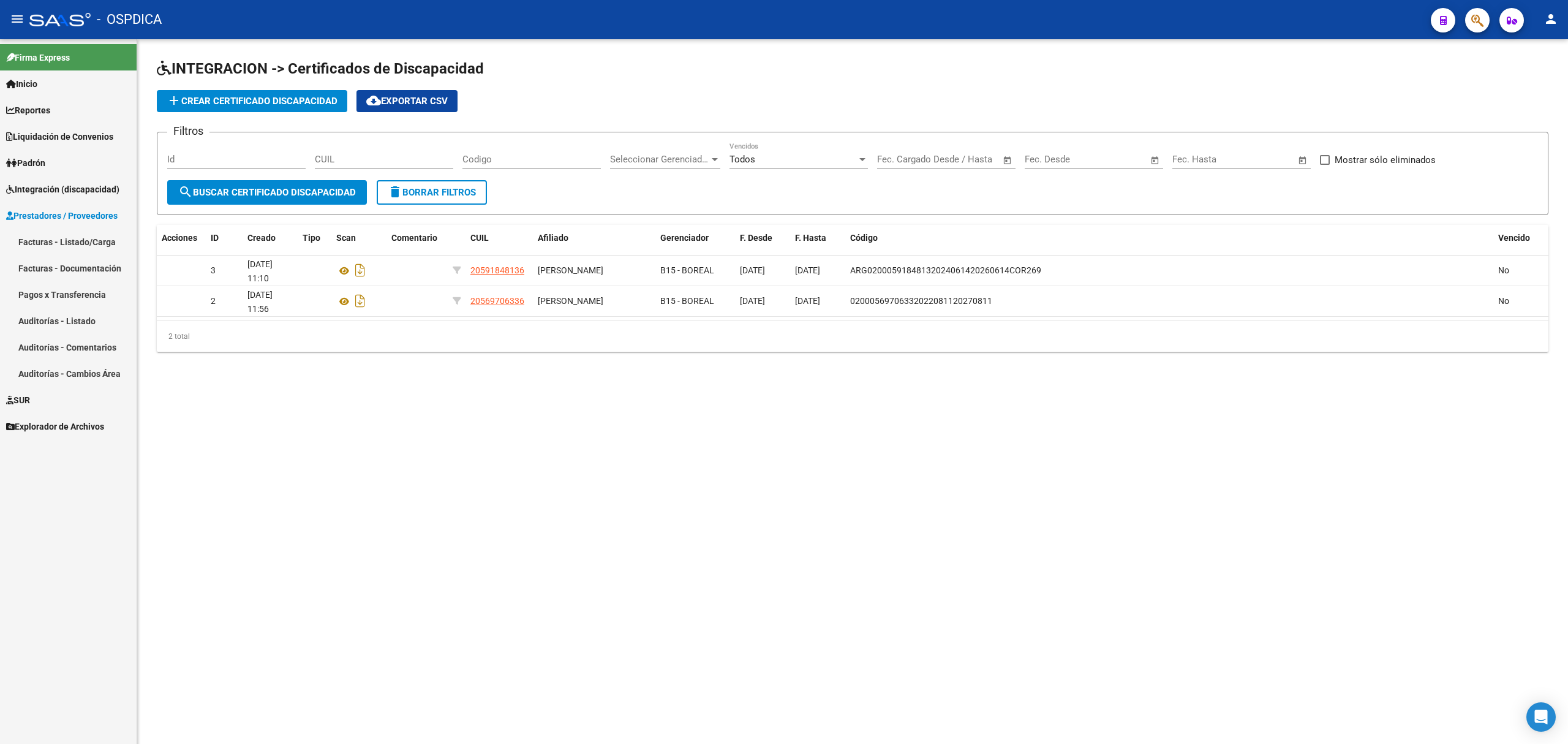
click at [52, 238] on link "Facturas - Listado/Carga" at bounding box center [68, 242] width 136 height 27
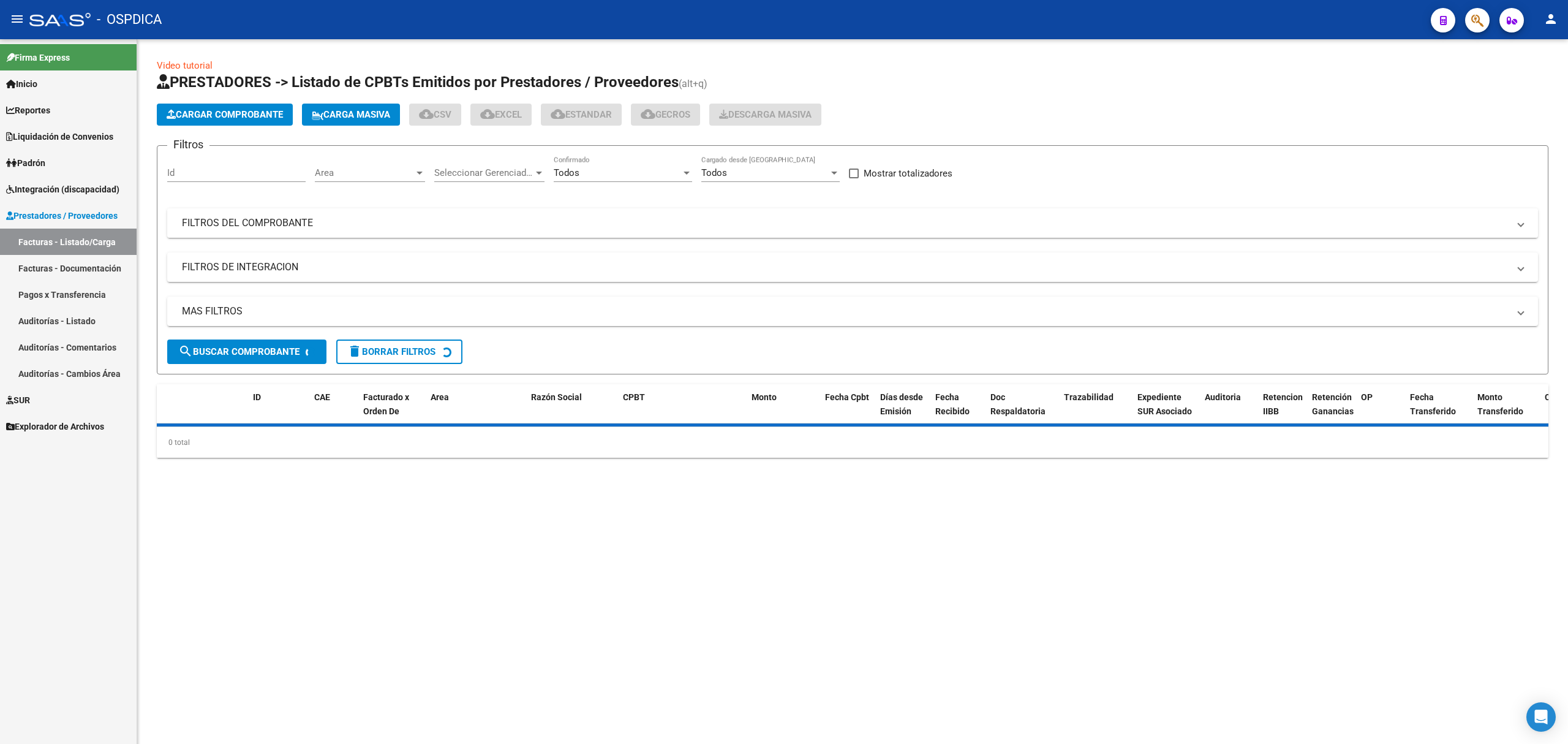
click at [444, 231] on mat-expansion-panel-header "FILTROS DEL COMPROBANTE" at bounding box center [852, 223] width 1371 height 29
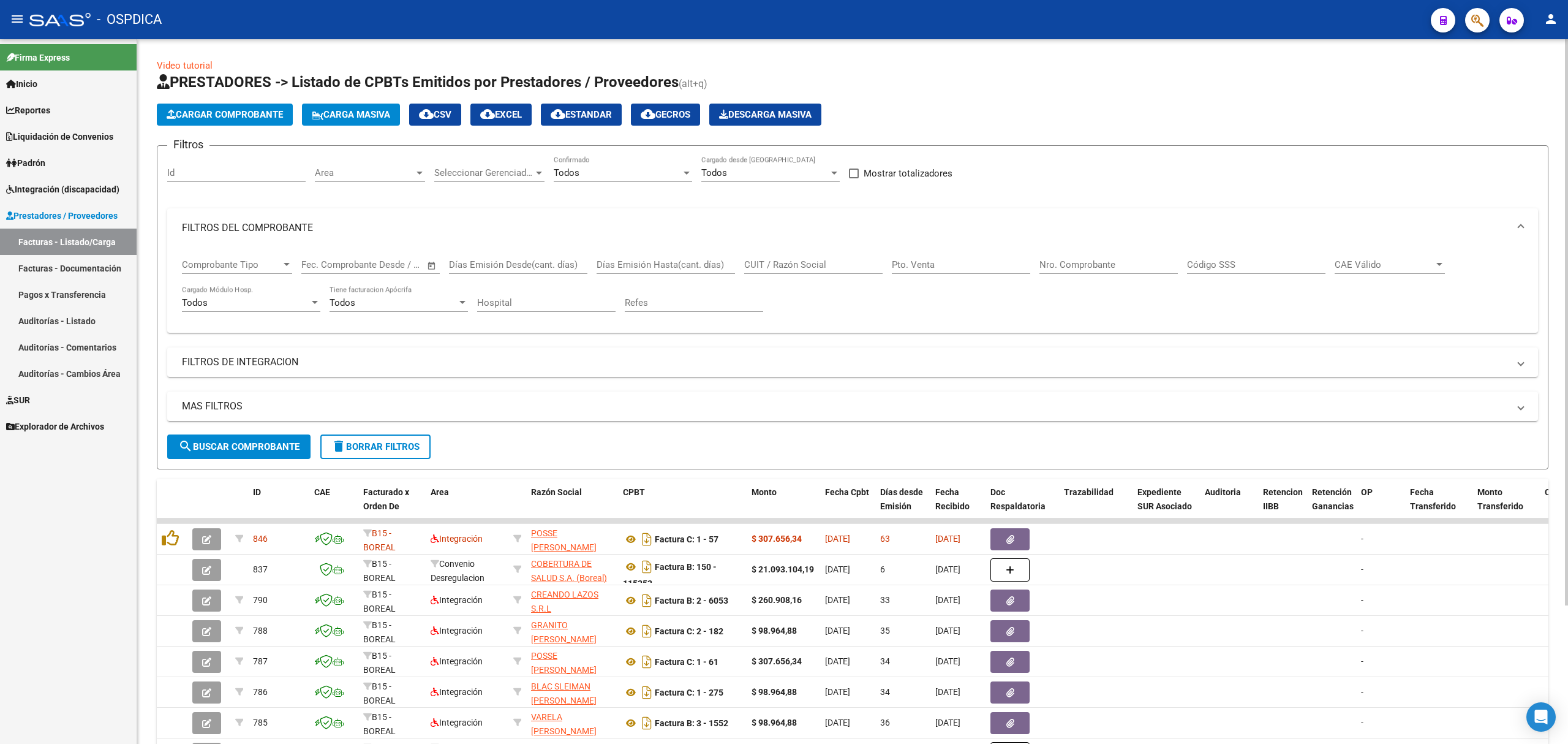
click at [815, 311] on div "Comprobante Tipo Comprobante Tipo Fecha inicio – Fecha fin Fec. Comprobante Des…" at bounding box center [853, 285] width 1341 height 76
click at [815, 351] on mat-expansion-panel-header "FILTROS DE INTEGRACION" at bounding box center [852, 362] width 1371 height 29
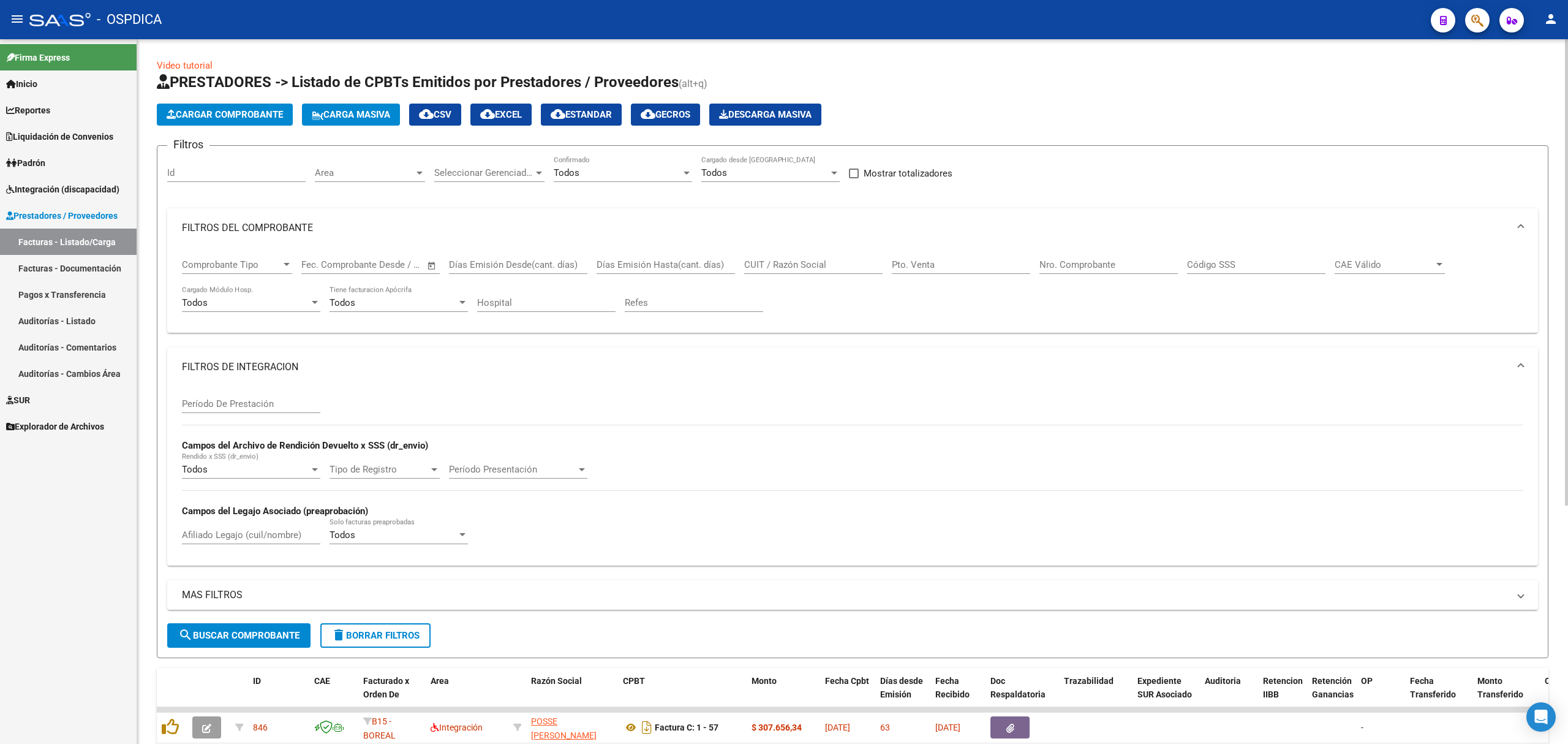
click at [567, 376] on mat-expansion-panel-header "FILTROS DE INTEGRACION" at bounding box center [852, 367] width 1371 height 39
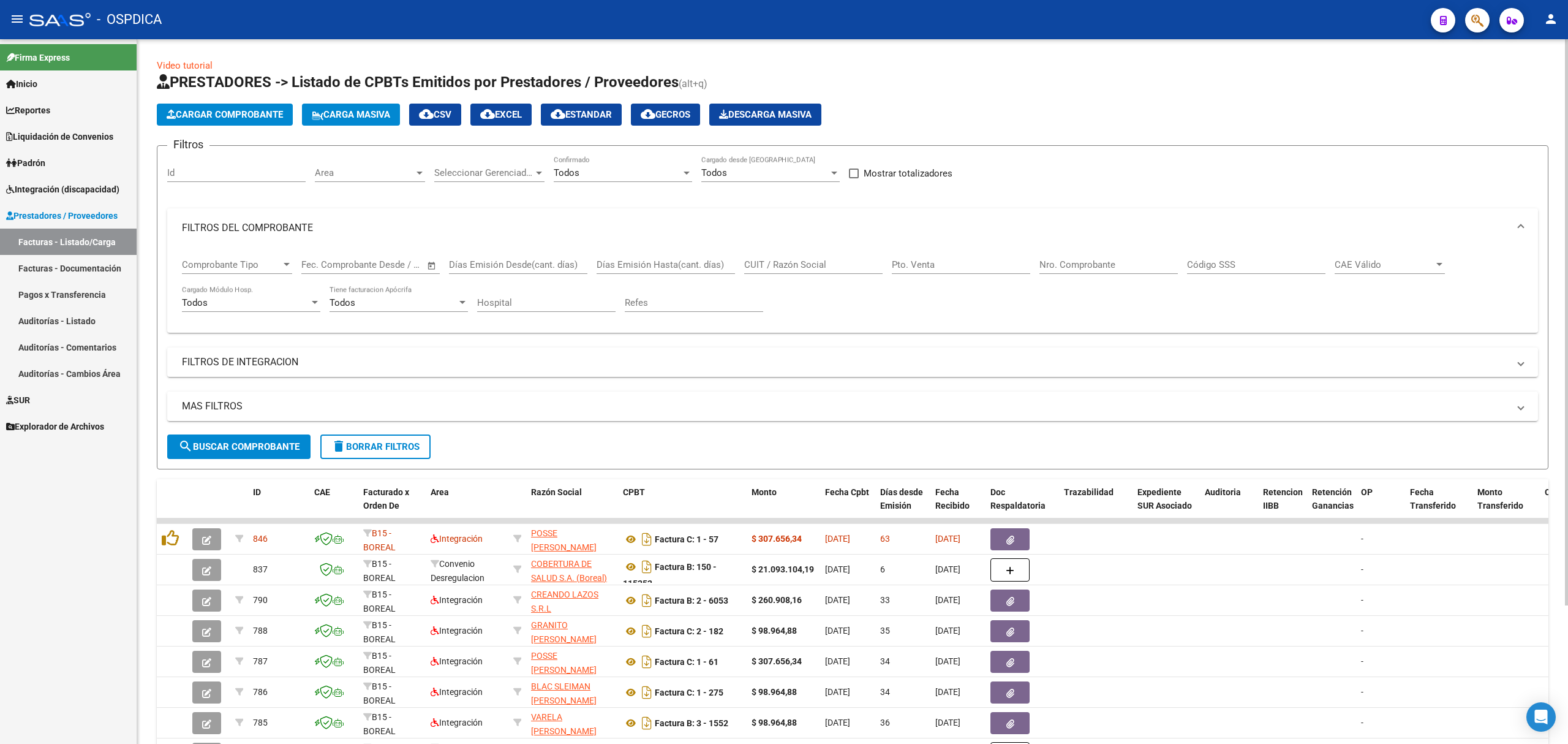
click at [1051, 262] on input "Nro. Comprobante" at bounding box center [1109, 265] width 139 height 11
paste input "27387417295"
type input "27387417295"
drag, startPoint x: 194, startPoint y: 456, endPoint x: 222, endPoint y: 446, distance: 29.7
click at [194, 456] on button "search Buscar Comprobante" at bounding box center [239, 447] width 143 height 25
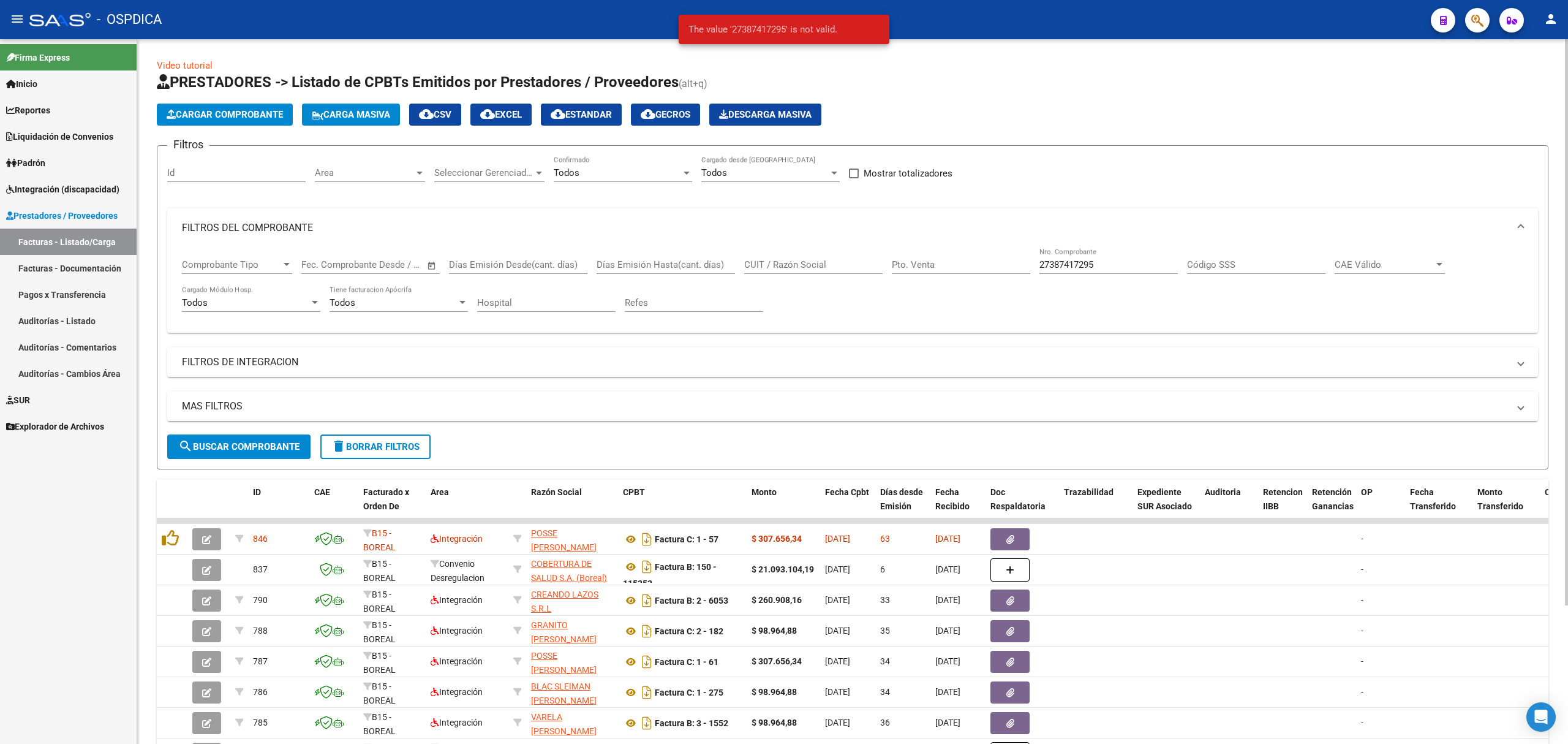
click at [1084, 263] on input "27387417295" at bounding box center [1109, 265] width 139 height 11
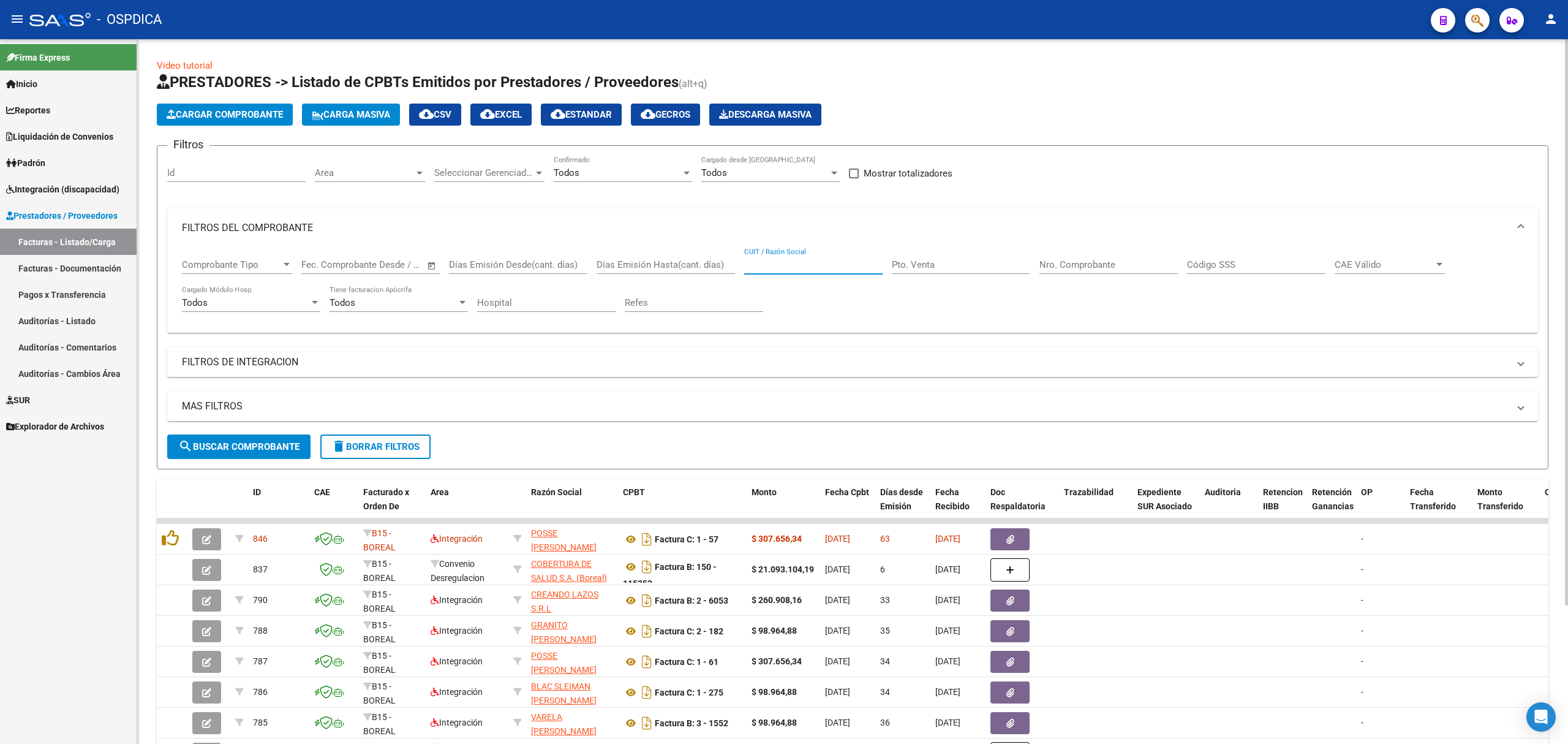
paste input "27387417295"
type input "27387417295"
